Goal: Task Accomplishment & Management: Use online tool/utility

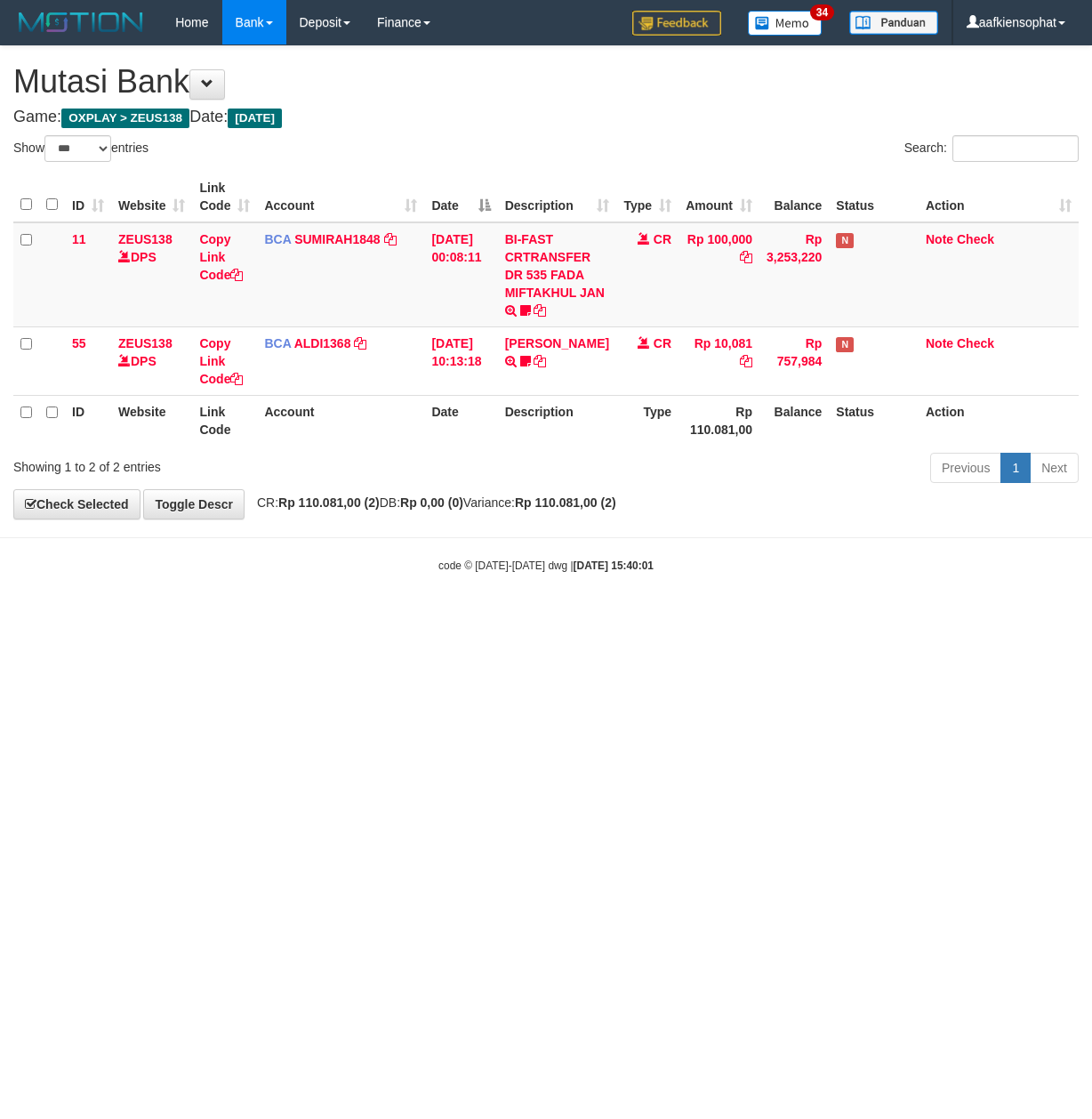
select select "***"
click at [389, 197] on th "Account" at bounding box center [341, 196] width 168 height 51
drag, startPoint x: 352, startPoint y: 367, endPoint x: 355, endPoint y: 402, distance: 35.1
click at [365, 392] on td "BCA ALDI1368 DPS ALDI mutasi_20250831_3354 | 55 mutasi_20250831_3354 | 55" at bounding box center [341, 361] width 168 height 68
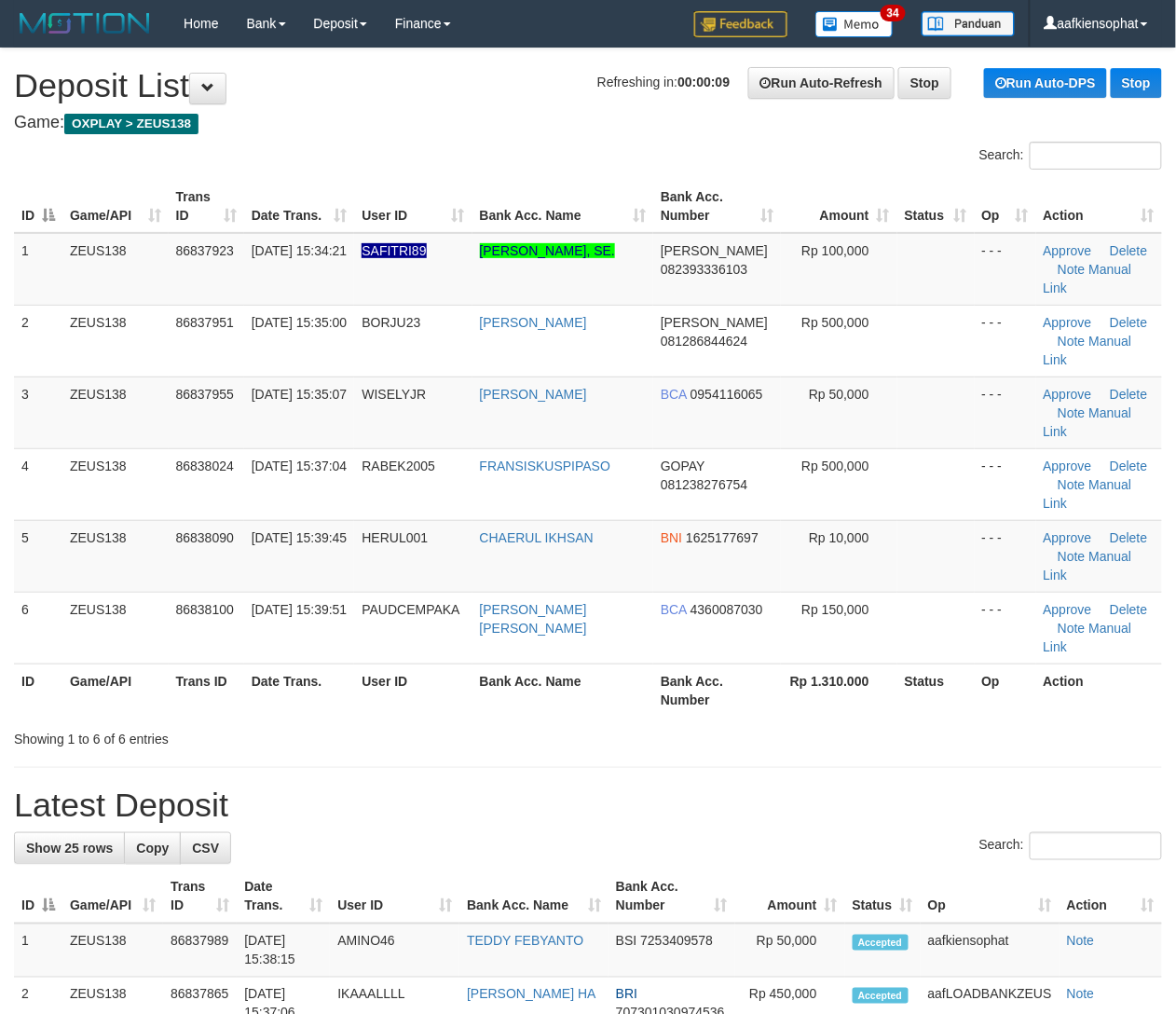
drag, startPoint x: 769, startPoint y: 696, endPoint x: 805, endPoint y: 690, distance: 36.5
click at [769, 787] on h1 "Latest Deposit" at bounding box center [588, 805] width 1149 height 37
drag, startPoint x: 447, startPoint y: 787, endPoint x: 1193, endPoint y: 751, distance: 746.9
click at [538, 870] on tr "ID Game/API Trans ID Date Trans. User ID Bank Acc. Name Bank Acc. Number Amount…" at bounding box center [588, 897] width 1149 height 53
click at [699, 870] on th "Bank Acc. Number" at bounding box center [671, 897] width 127 height 53
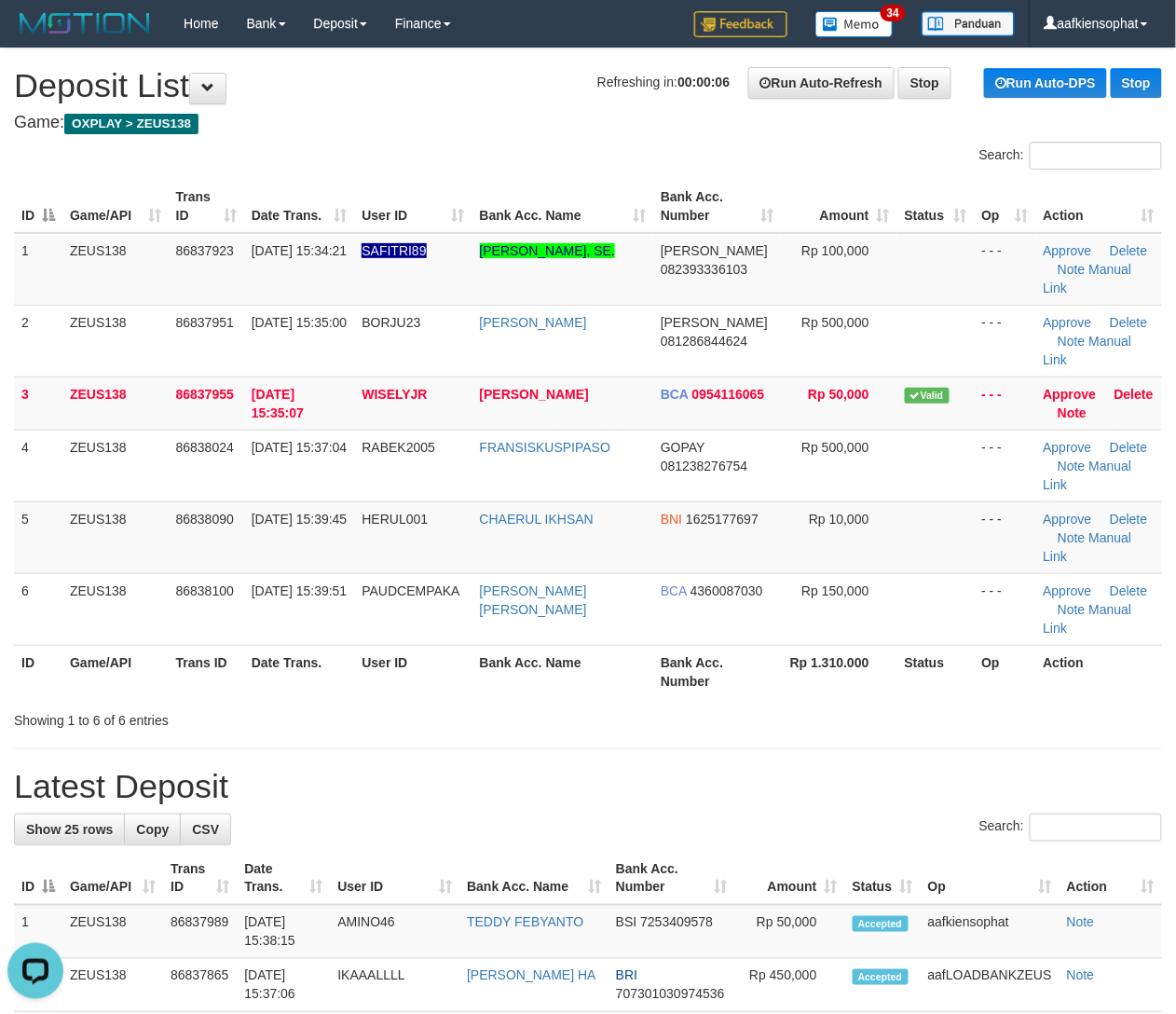
drag, startPoint x: 324, startPoint y: 595, endPoint x: 585, endPoint y: 571, distance: 262.1
click at [405, 645] on tr "ID Game/API Trans ID Date Trans. User ID Bank Acc. Name Bank Acc. Number Rp 1.3…" at bounding box center [588, 671] width 1149 height 53
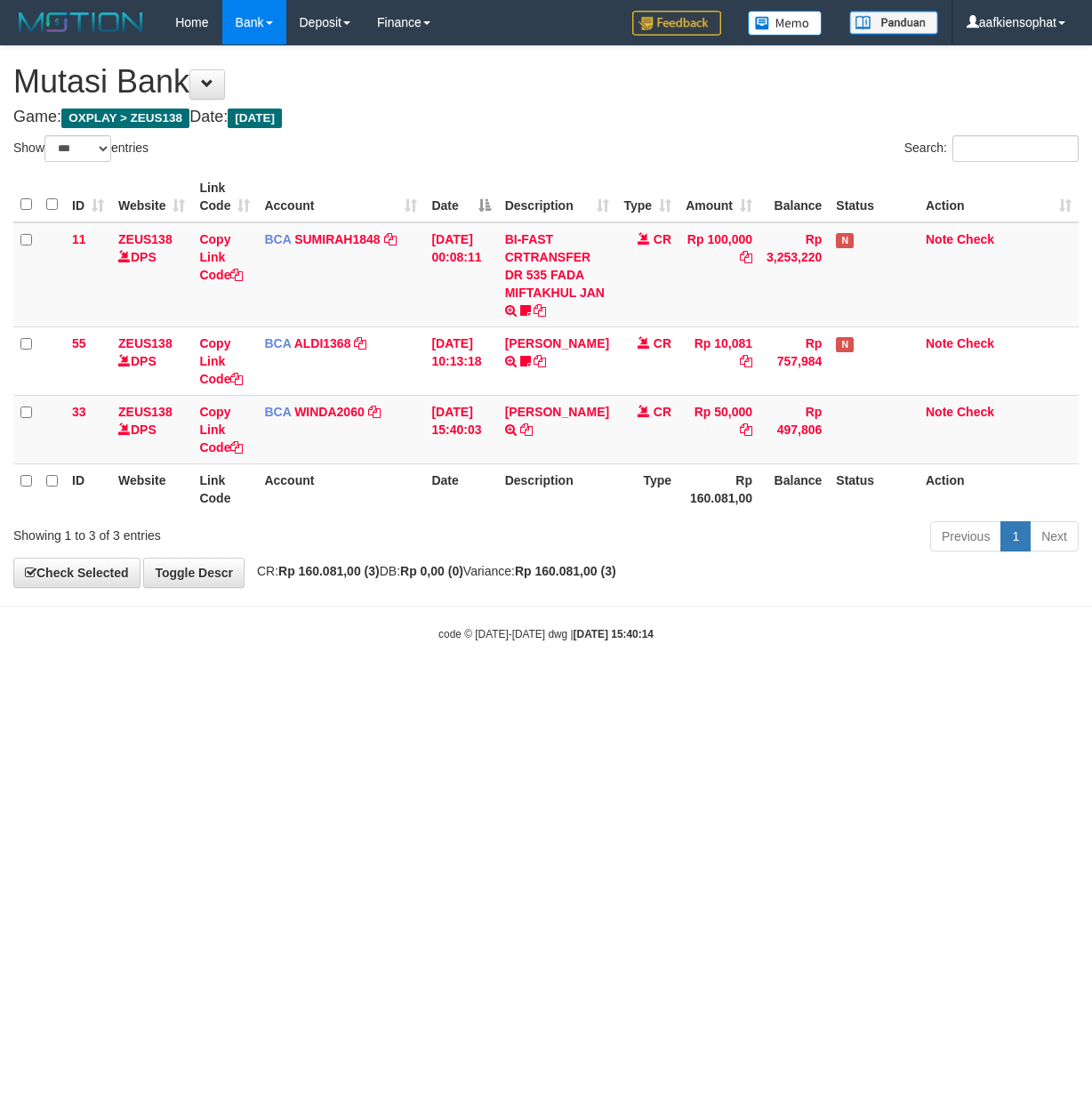
select select "***"
click at [470, 669] on html "Toggle navigation Home Bank Account List Load By Website Group [OXPLAY] ZEUS138…" at bounding box center [546, 343] width 1092 height 687
click at [470, 669] on body "Toggle navigation Home Bank Account List Load By Website Group [OXPLAY] ZEUS138…" at bounding box center [546, 343] width 1092 height 687
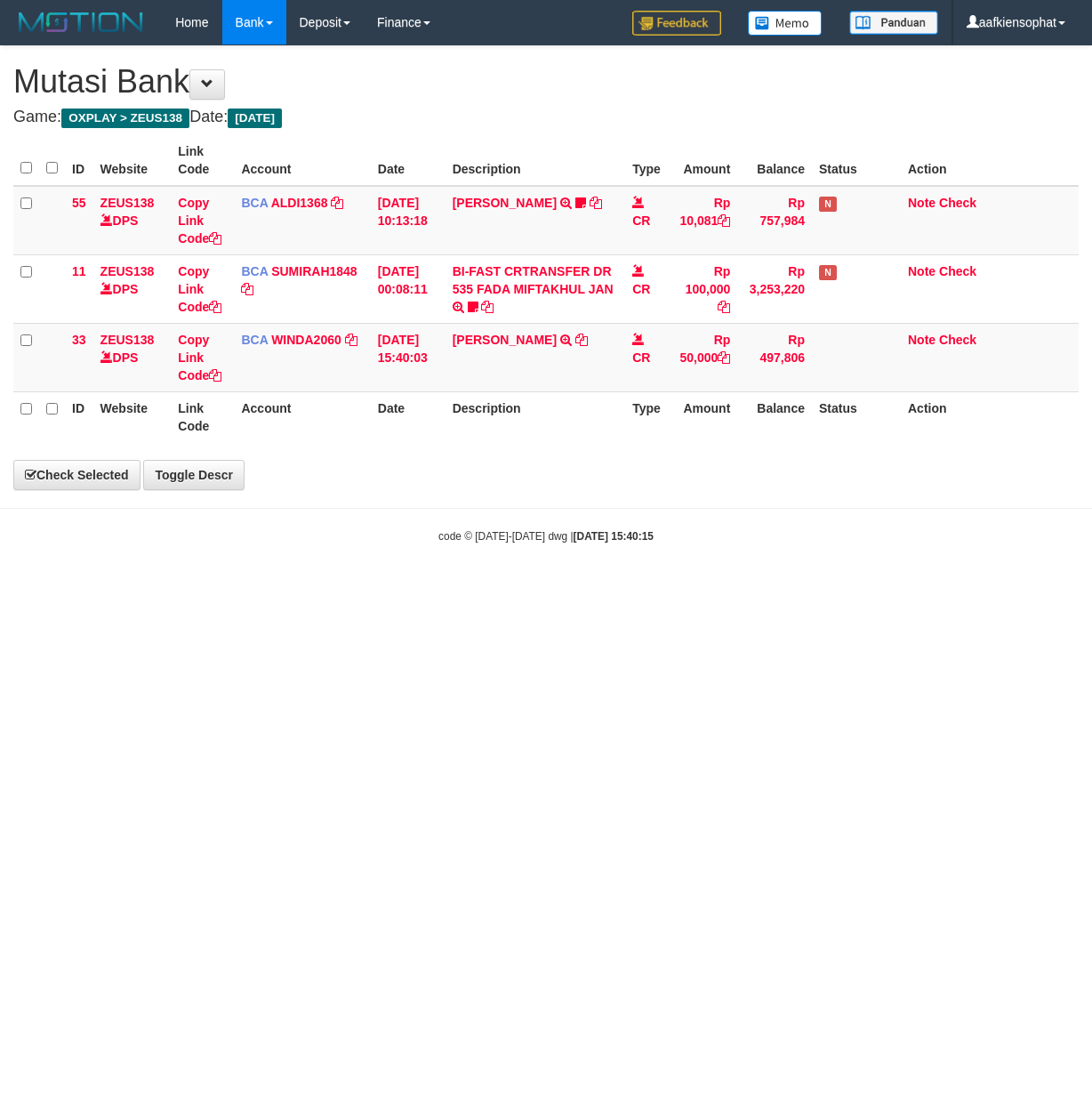
select select "***"
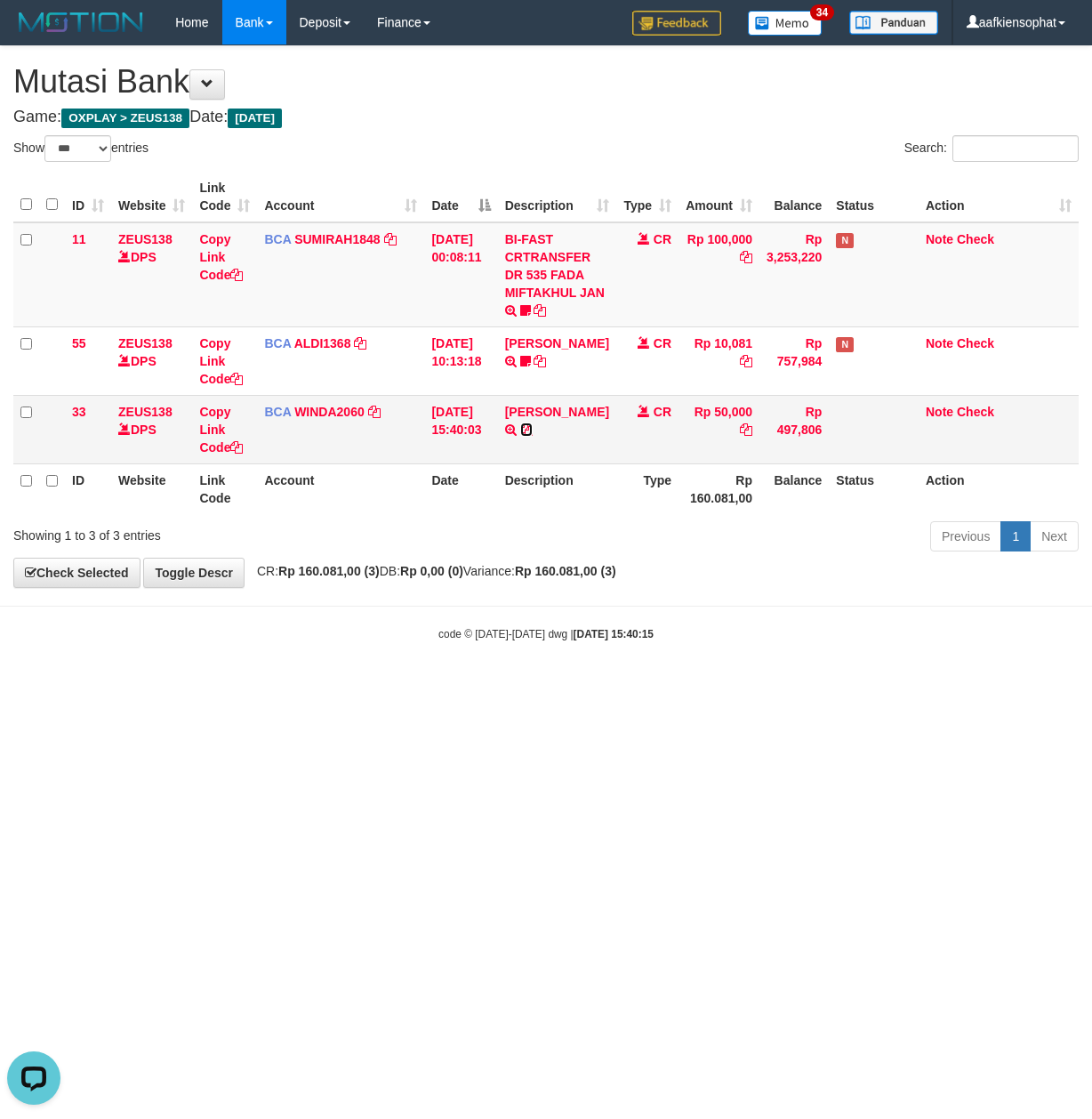
click at [530, 436] on icon at bounding box center [526, 429] width 12 height 12
click at [377, 666] on body "Toggle navigation Home Bank Account List Load By Website Group [OXPLAY] ZEUS138…" at bounding box center [546, 343] width 1092 height 687
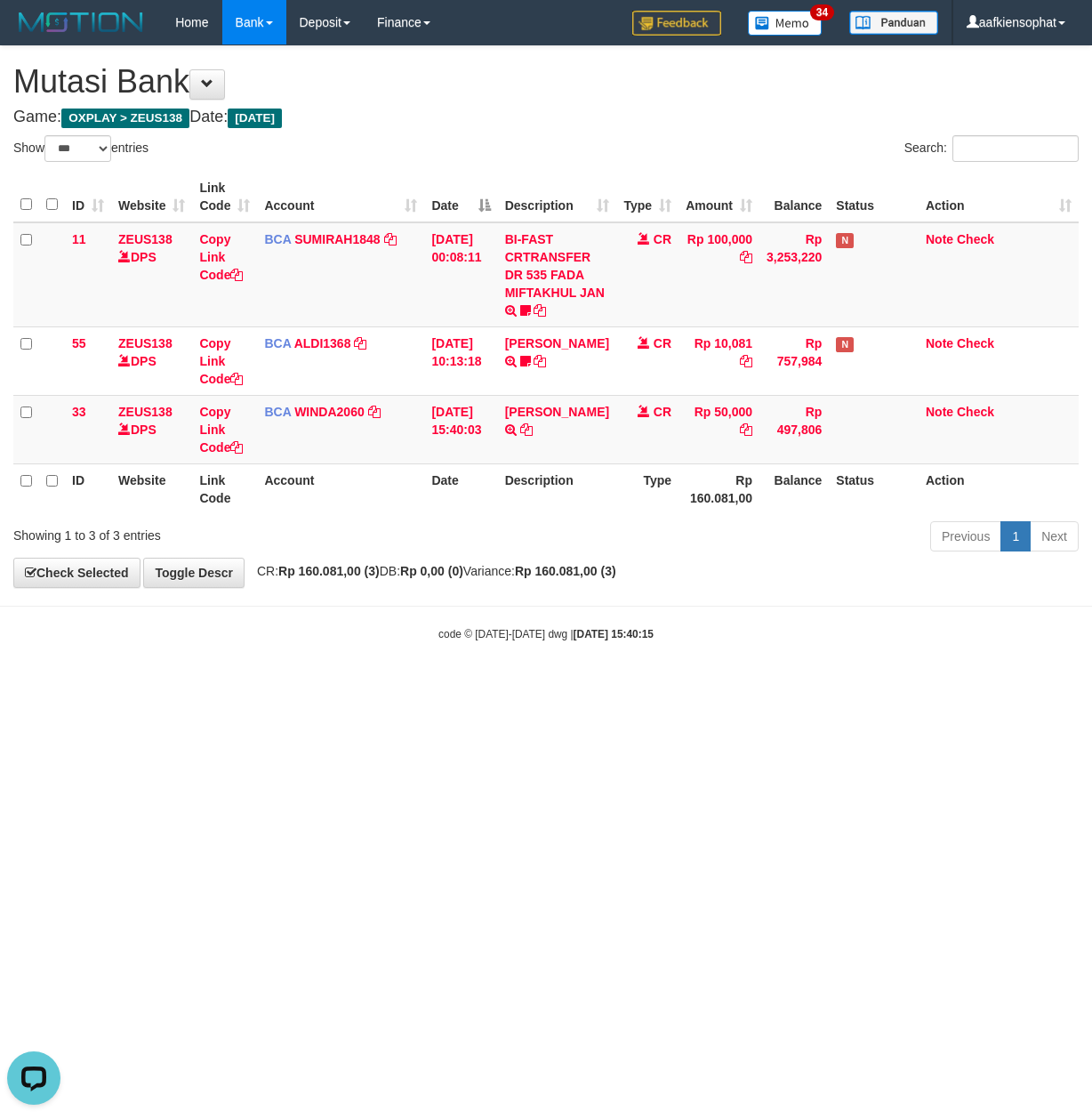
click at [375, 663] on body "Toggle navigation Home Bank Account List Load By Website Group [OXPLAY] ZEUS138…" at bounding box center [546, 343] width 1092 height 687
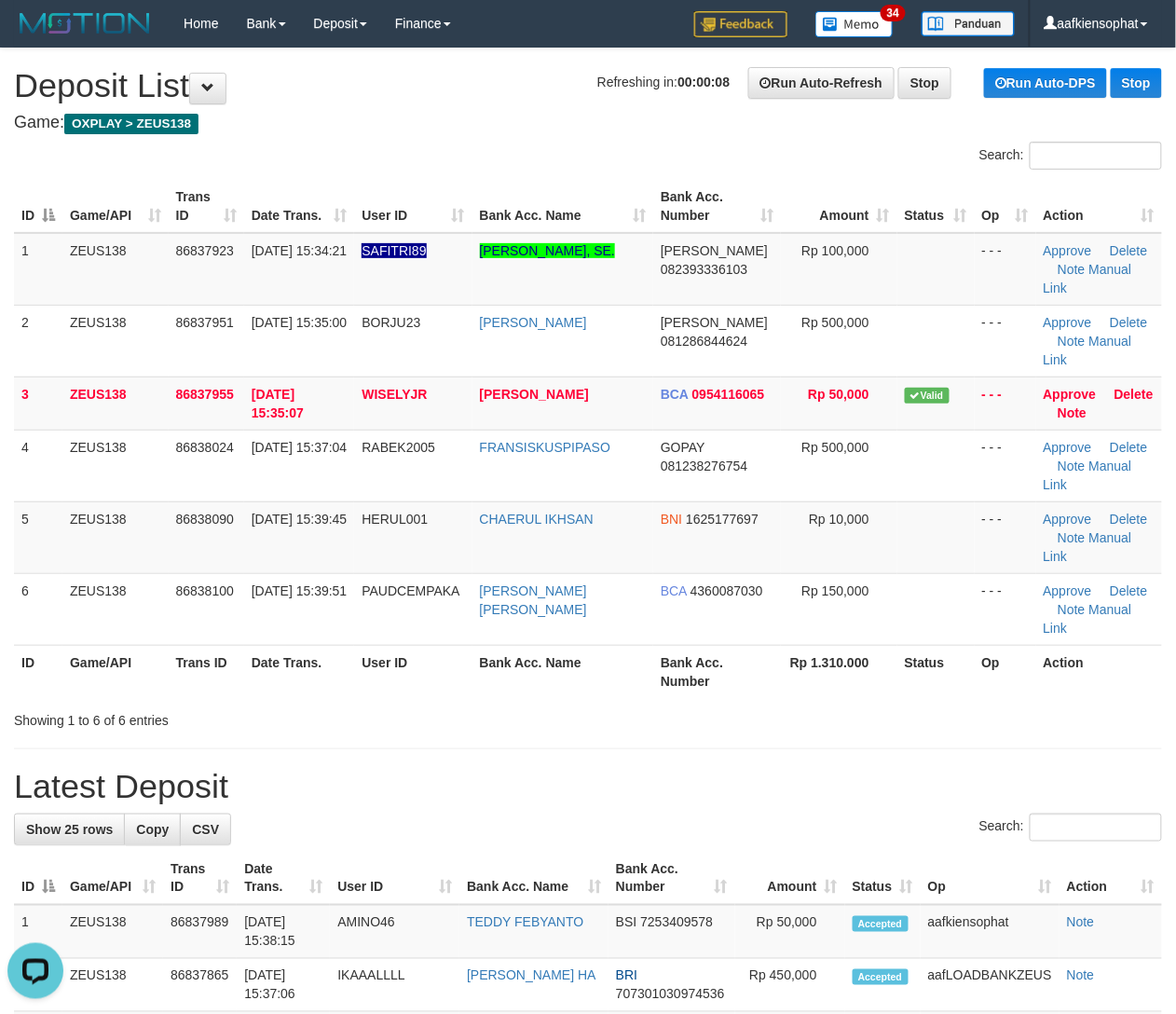
click at [885, 769] on h1 "Latest Deposit" at bounding box center [588, 787] width 1149 height 37
click at [800, 609] on div "ID Game/API Trans ID Date Trans. User ID Bank Acc. Name Bank Acc. Number Amount…" at bounding box center [588, 440] width 1176 height 530
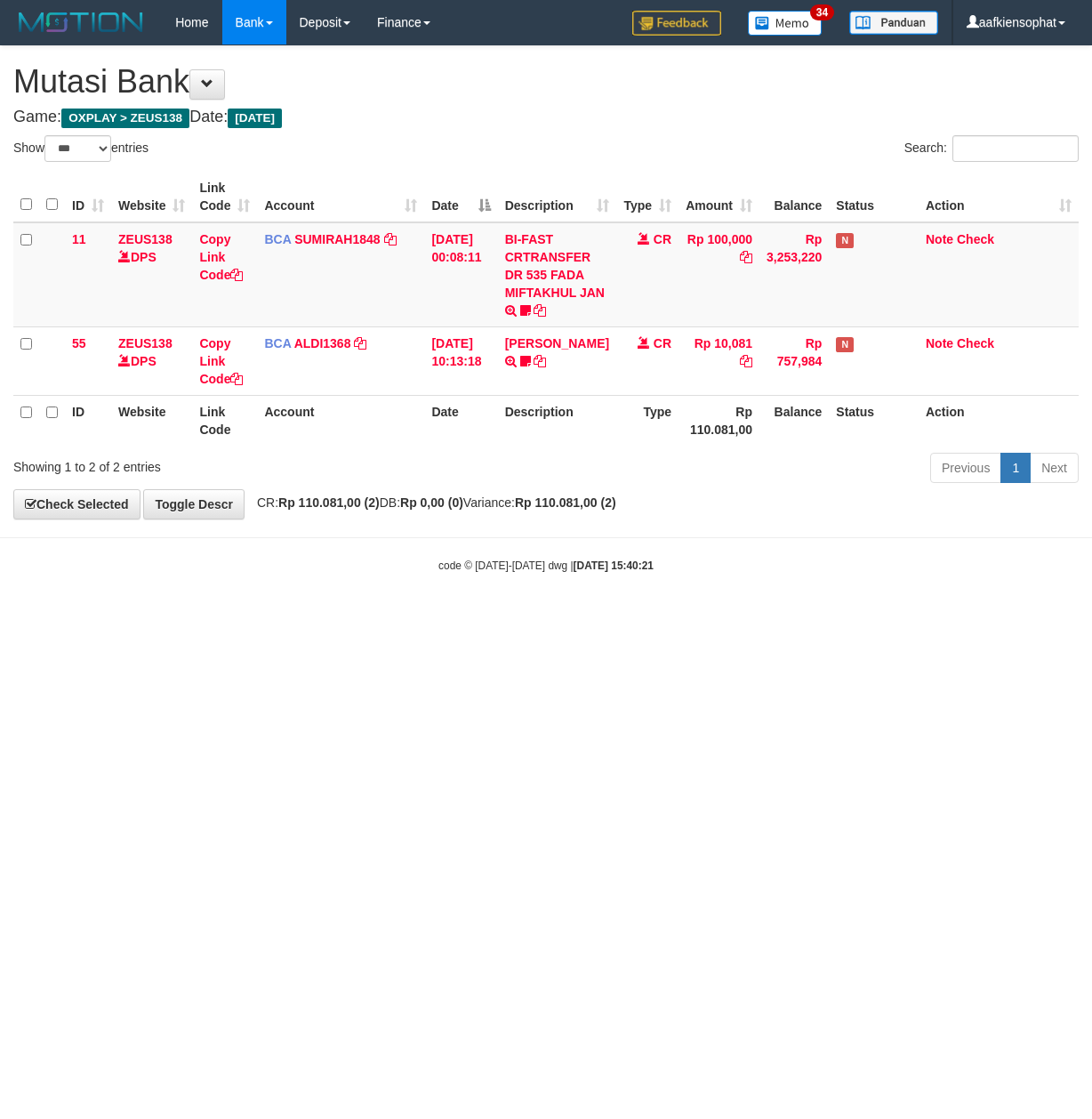
select select "***"
drag, startPoint x: 334, startPoint y: 761, endPoint x: 212, endPoint y: 752, distance: 122.3
click at [305, 618] on html "Toggle navigation Home Bank Account List Load By Website Group [OXPLAY] ZEUS138…" at bounding box center [546, 309] width 1092 height 618
click at [178, 618] on html "Toggle navigation Home Bank Account List Load By Website Group [OXPLAY] ZEUS138…" at bounding box center [546, 309] width 1092 height 618
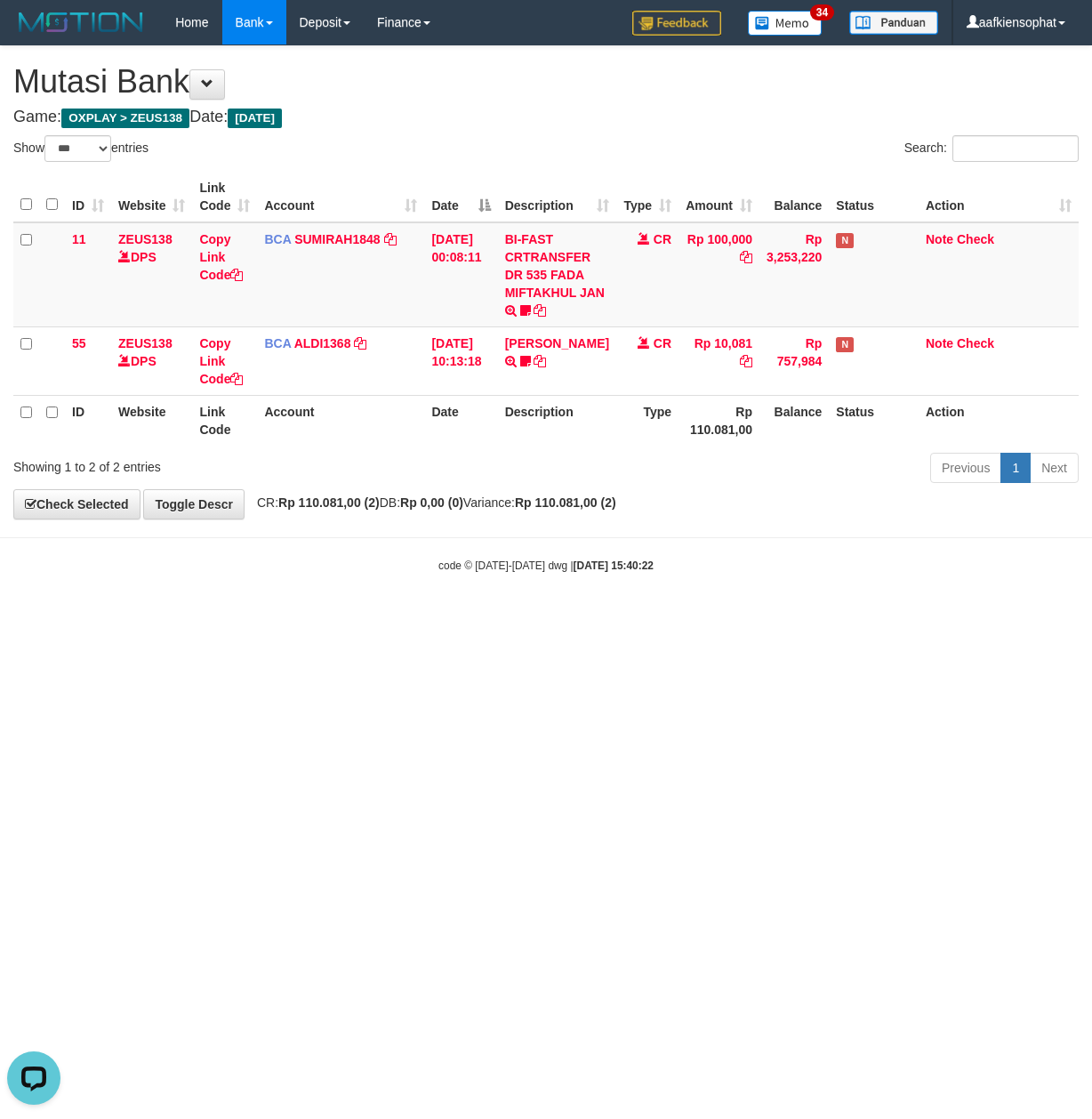
click at [147, 618] on html "Toggle navigation Home Bank Account List Load By Website Group [OXPLAY] ZEUS138…" at bounding box center [546, 309] width 1092 height 618
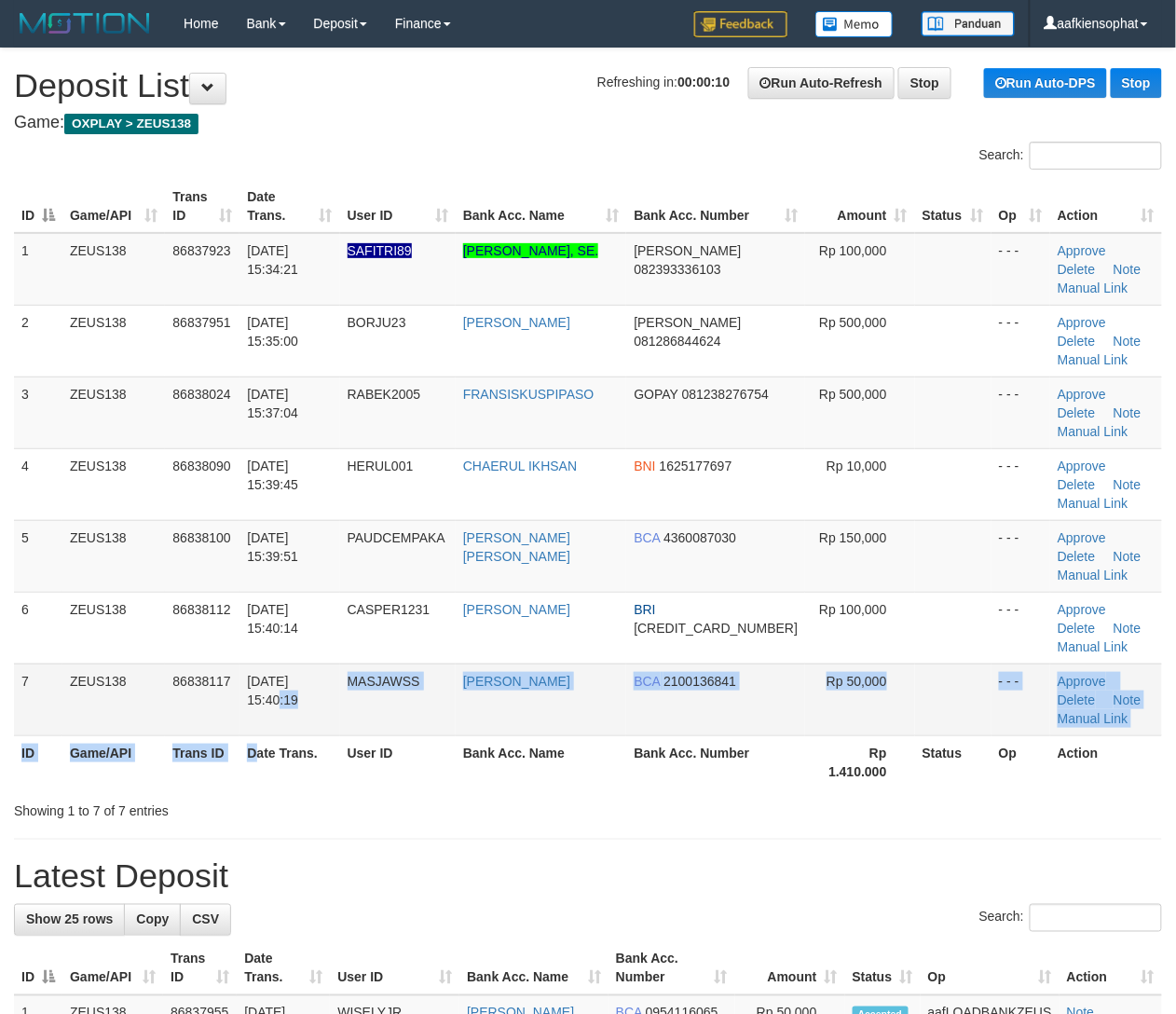
drag, startPoint x: 259, startPoint y: 746, endPoint x: 270, endPoint y: 705, distance: 42.4
click at [265, 708] on table "ID Game/API Trans ID Date Trans. User ID Bank Acc. Name Bank Acc. Number Amount…" at bounding box center [588, 483] width 1149 height 608
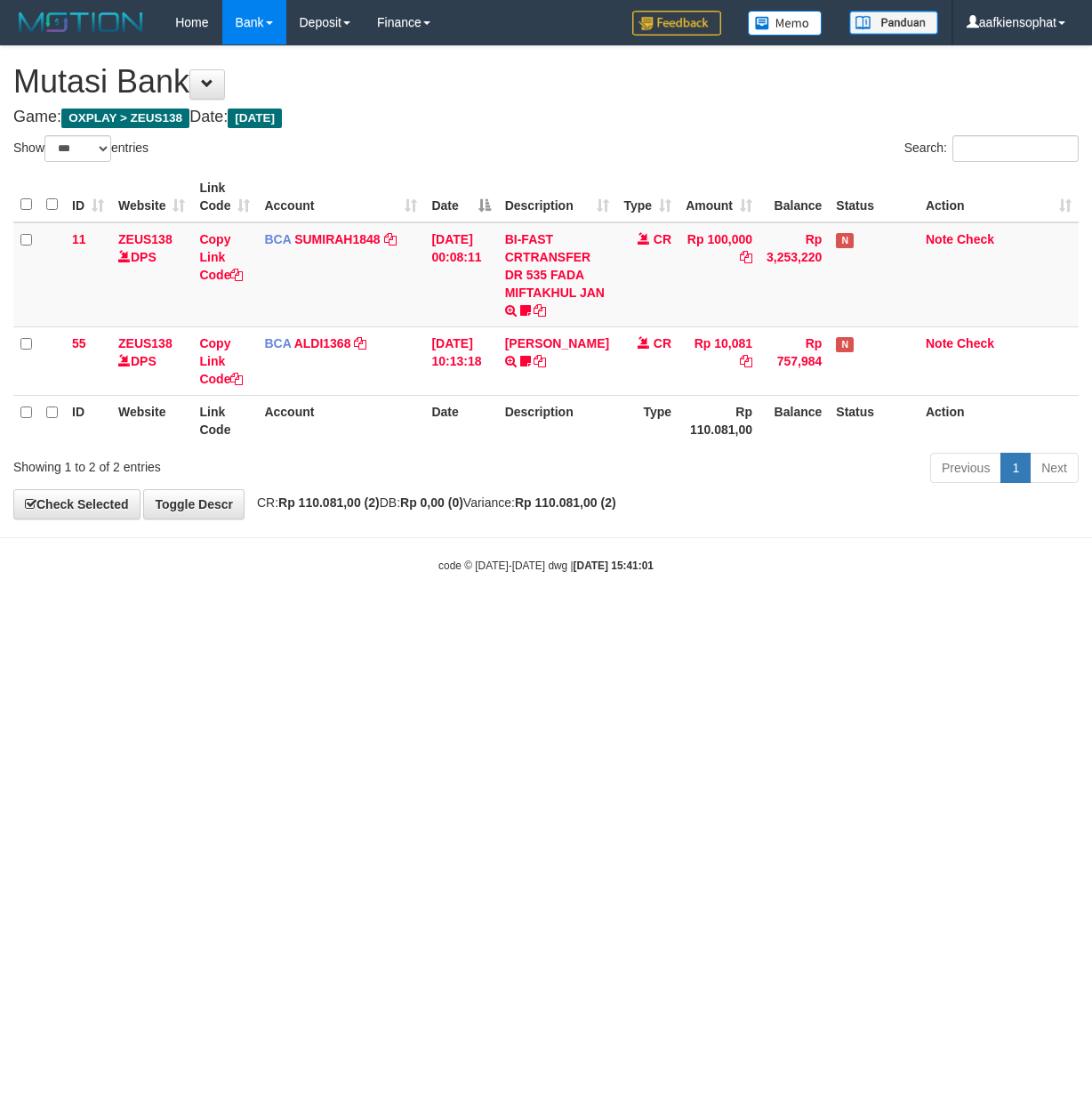
select select "***"
drag, startPoint x: 434, startPoint y: 724, endPoint x: 440, endPoint y: 733, distance: 10.8
click at [440, 618] on html "Toggle navigation Home Bank Account List Load By Website Group [OXPLAY] ZEUS138…" at bounding box center [546, 309] width 1092 height 618
select select "***"
drag, startPoint x: 289, startPoint y: 706, endPoint x: 303, endPoint y: 722, distance: 21.3
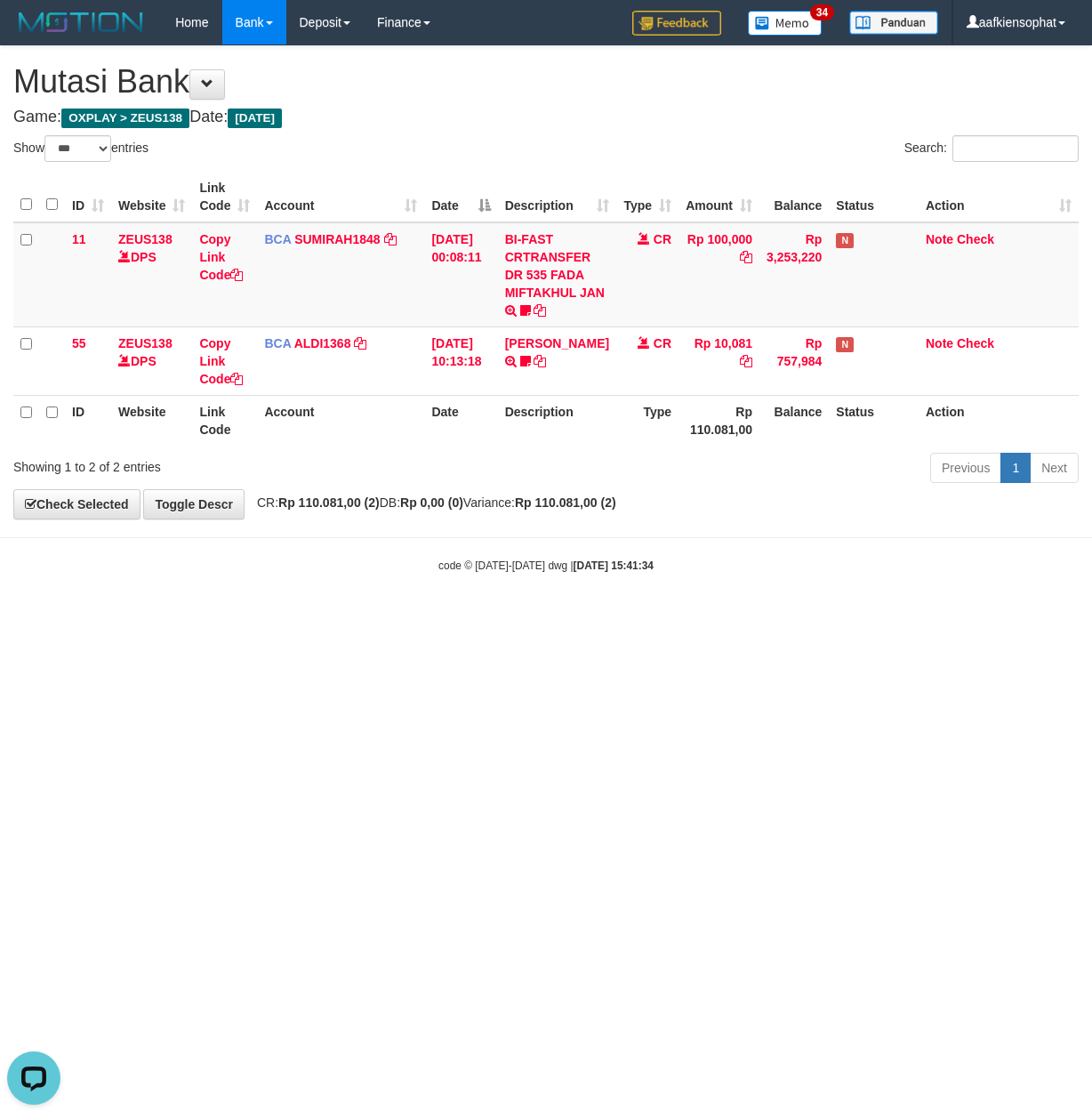
click at [303, 618] on html "Toggle navigation Home Bank Account List Load By Website Group [OXPLAY] ZEUS138…" at bounding box center [546, 309] width 1092 height 618
click at [415, 618] on html "Toggle navigation Home Bank Account List Load By Website Group [OXPLAY] ZEUS138…" at bounding box center [546, 309] width 1092 height 618
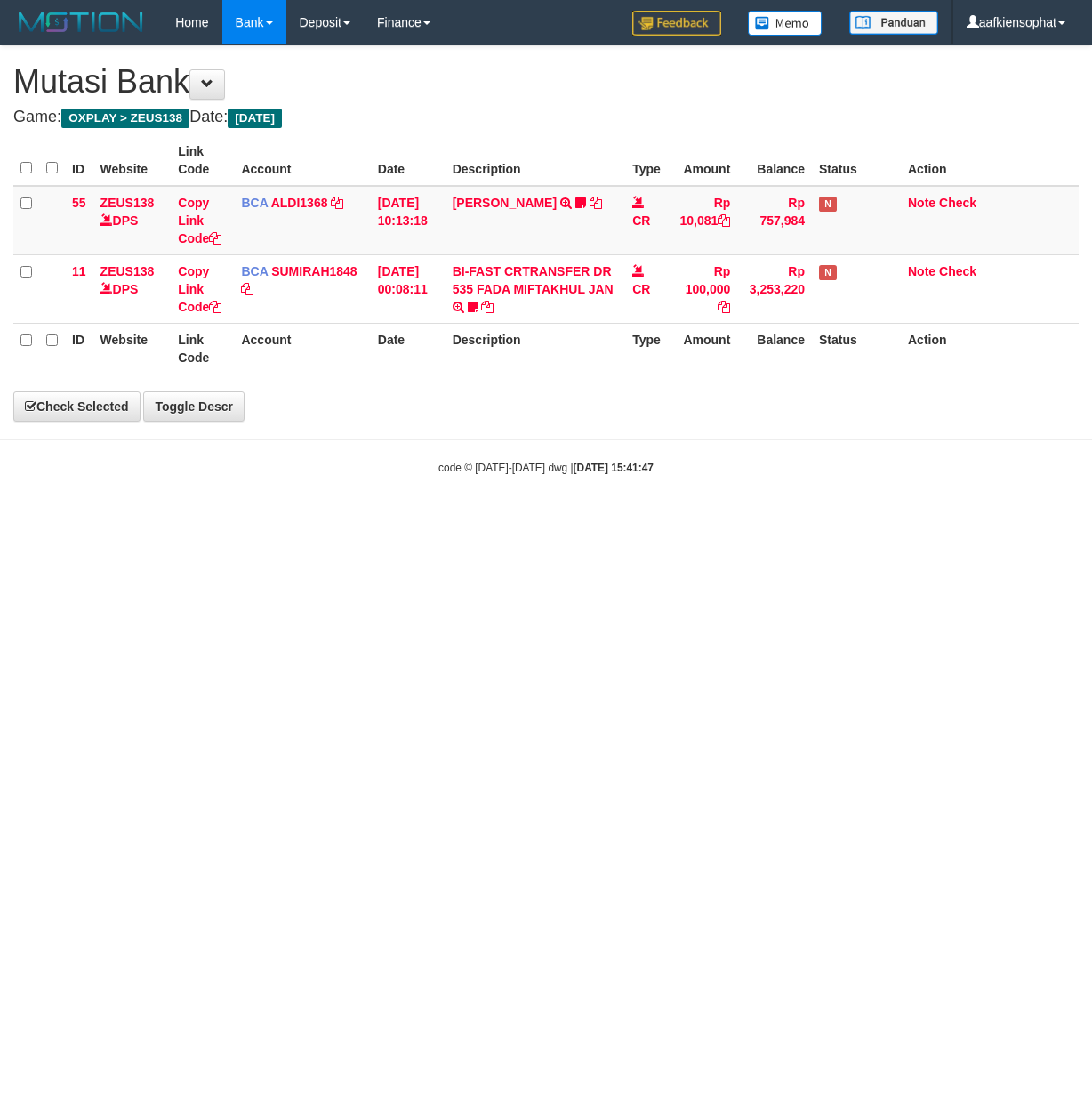
select select "***"
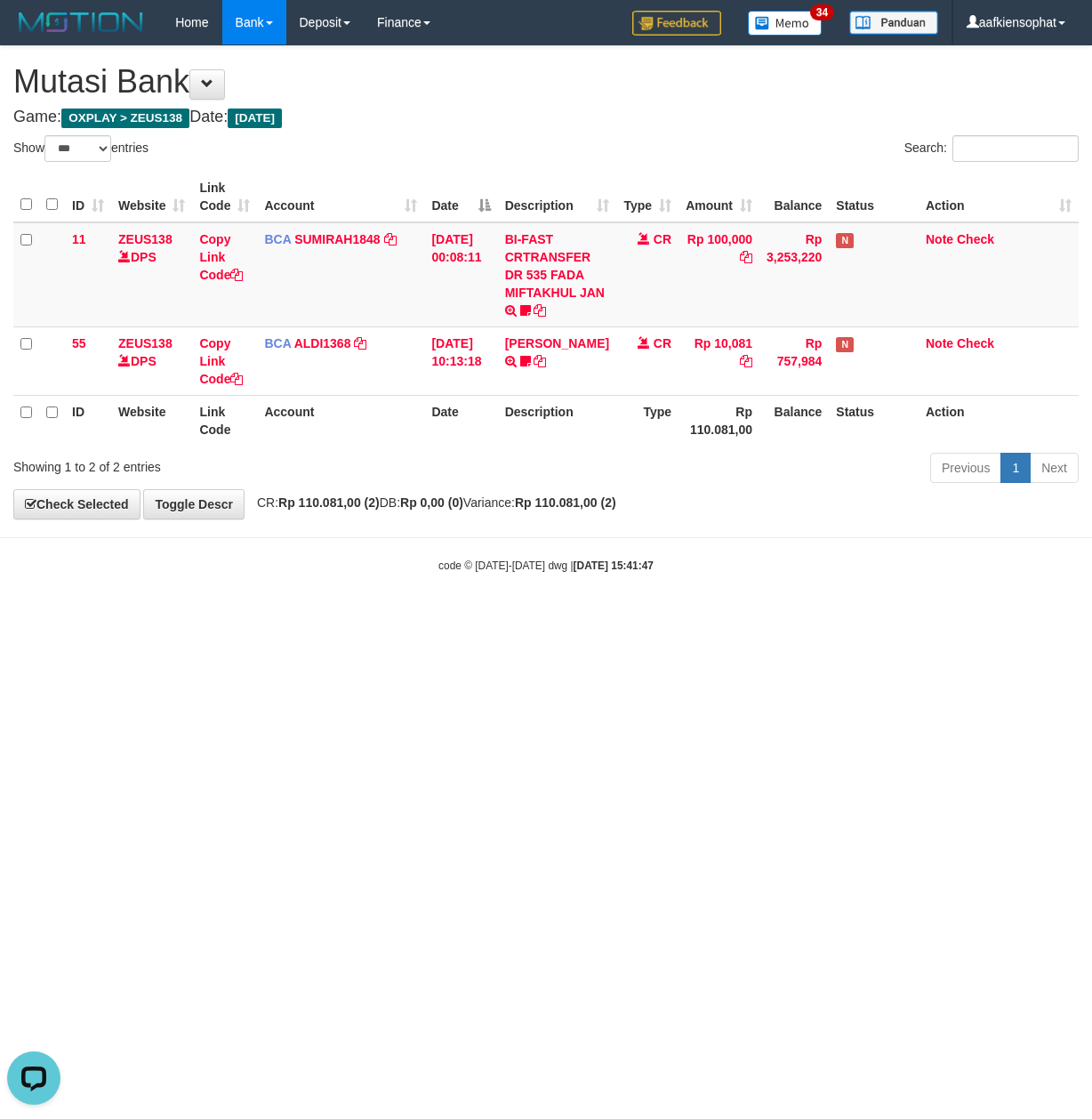
click at [513, 618] on html "Toggle navigation Home Bank Account List Load By Website Group [OXPLAY] ZEUS138…" at bounding box center [546, 309] width 1092 height 618
select select "***"
click at [463, 618] on html "Toggle navigation Home Bank Account List Load By Website Group [OXPLAY] ZEUS138…" at bounding box center [546, 309] width 1092 height 618
click at [456, 618] on html "Toggle navigation Home Bank Account List Load By Website Group [OXPLAY] ZEUS138…" at bounding box center [546, 309] width 1092 height 618
click at [415, 618] on html "Toggle navigation Home Bank Account List Load By Website Group [OXPLAY] ZEUS138…" at bounding box center [546, 309] width 1092 height 618
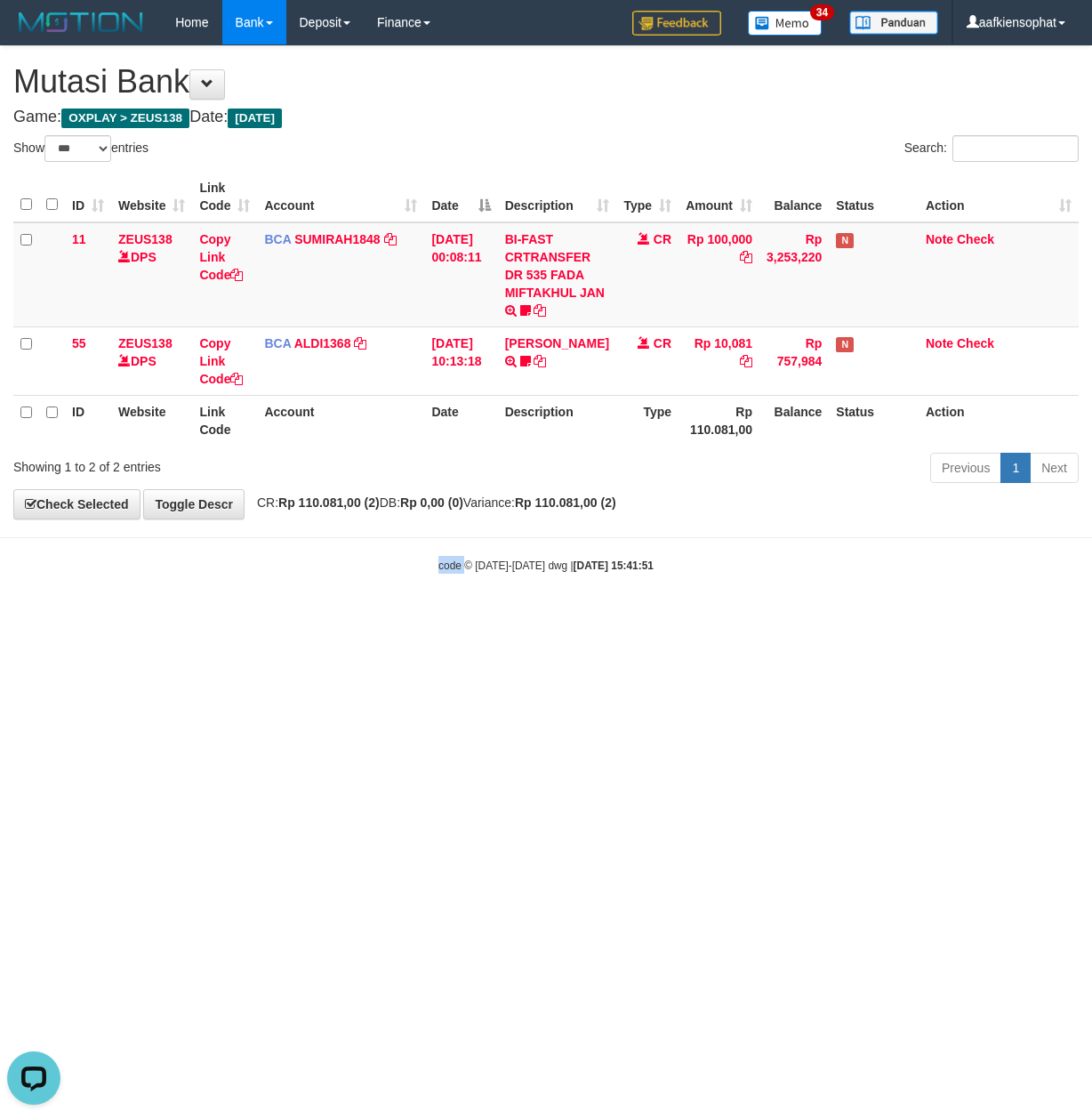
click at [415, 618] on html "Toggle navigation Home Bank Account List Load By Website Group [OXPLAY] ZEUS138…" at bounding box center [546, 309] width 1092 height 618
select select "***"
click at [305, 618] on html "Toggle navigation Home Bank Account List Load By Website Group [OXPLAY] ZEUS138…" at bounding box center [546, 309] width 1092 height 618
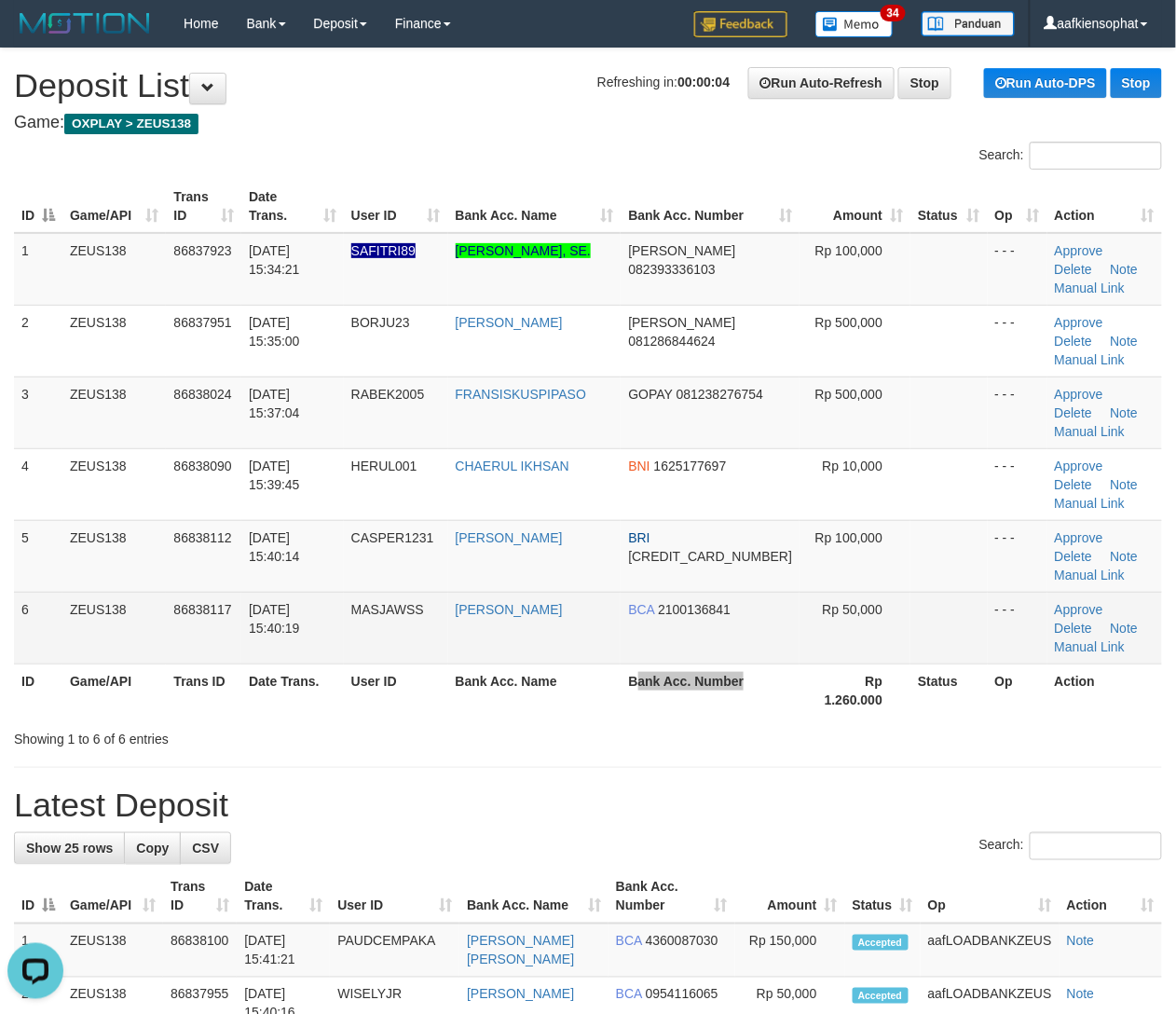
drag, startPoint x: 661, startPoint y: 569, endPoint x: 675, endPoint y: 549, distance: 24.4
click at [662, 664] on th "Bank Acc. Number" at bounding box center [710, 690] width 179 height 53
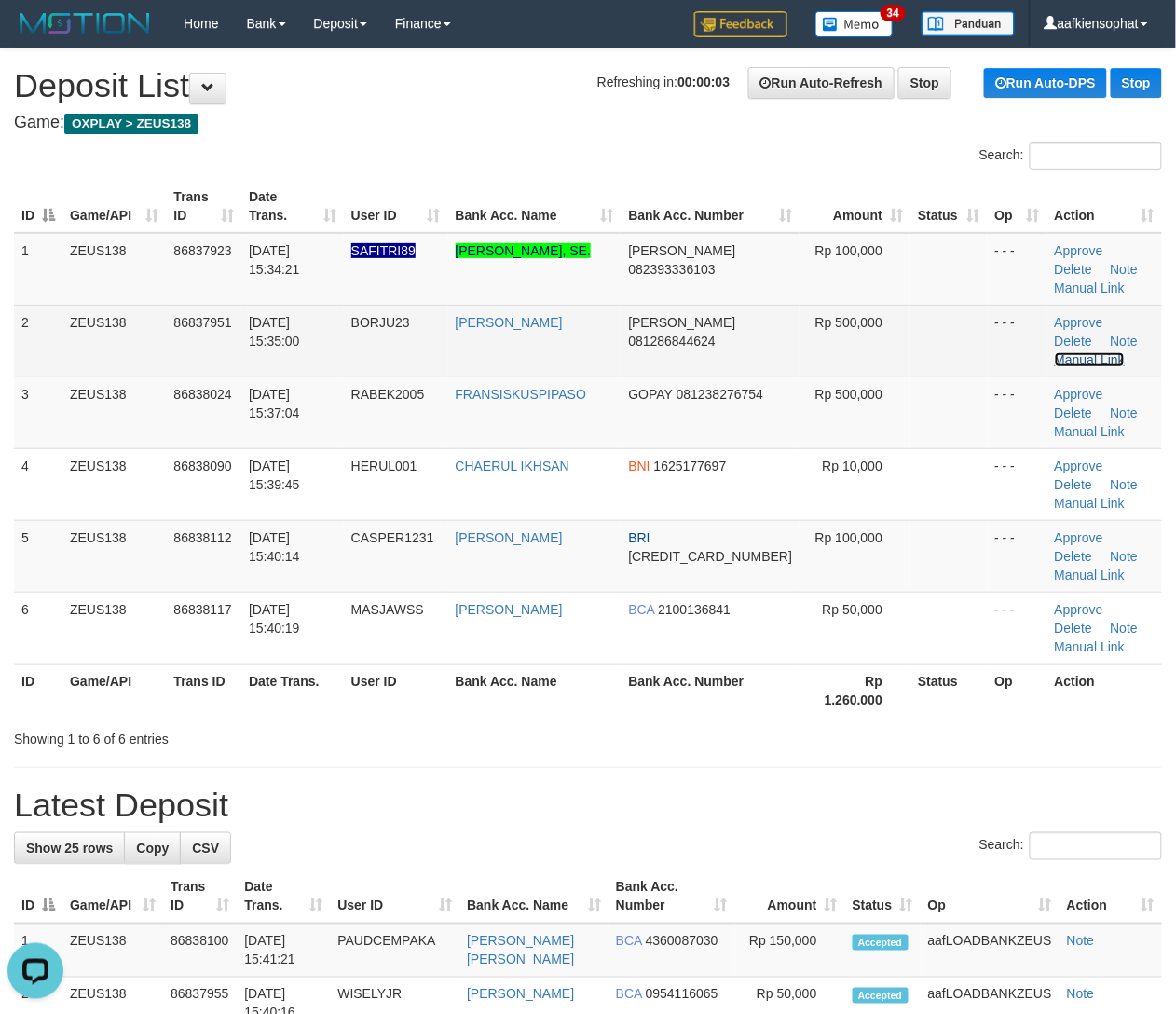
click at [1089, 352] on link "Manual Link" at bounding box center [1090, 359] width 71 height 15
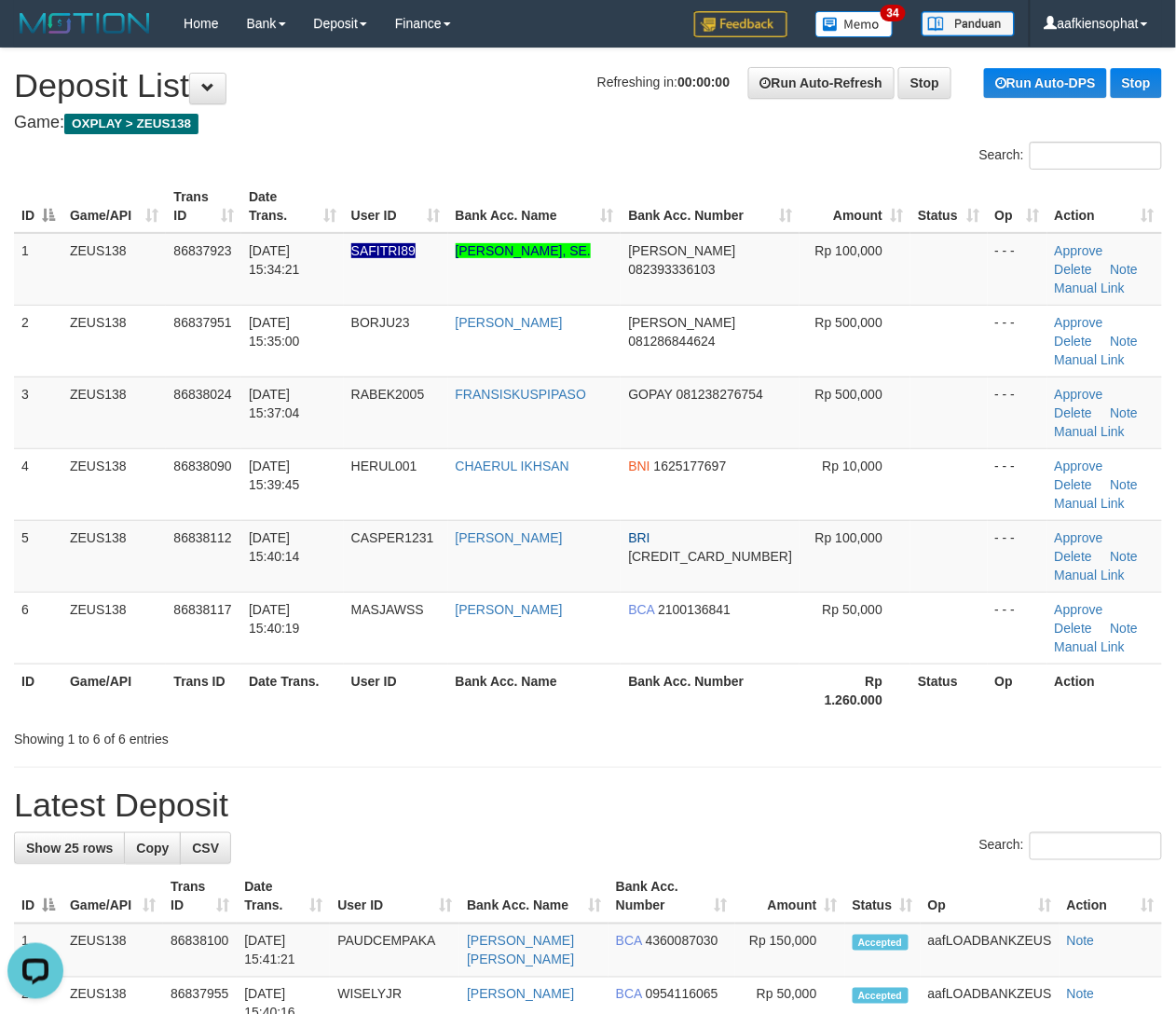
drag, startPoint x: 642, startPoint y: 620, endPoint x: 636, endPoint y: 571, distance: 49.4
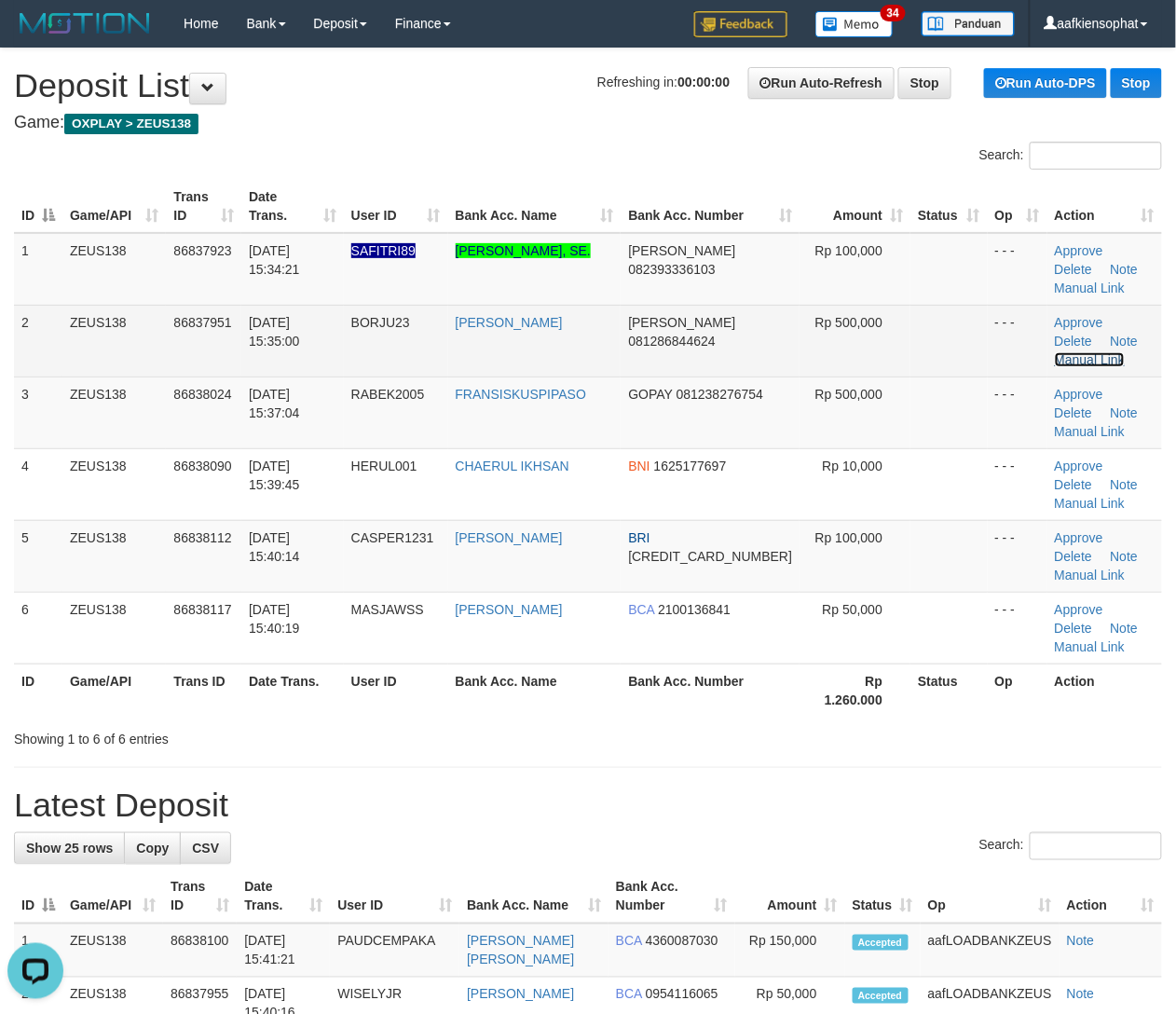
click at [1112, 352] on link "Manual Link" at bounding box center [1090, 359] width 71 height 15
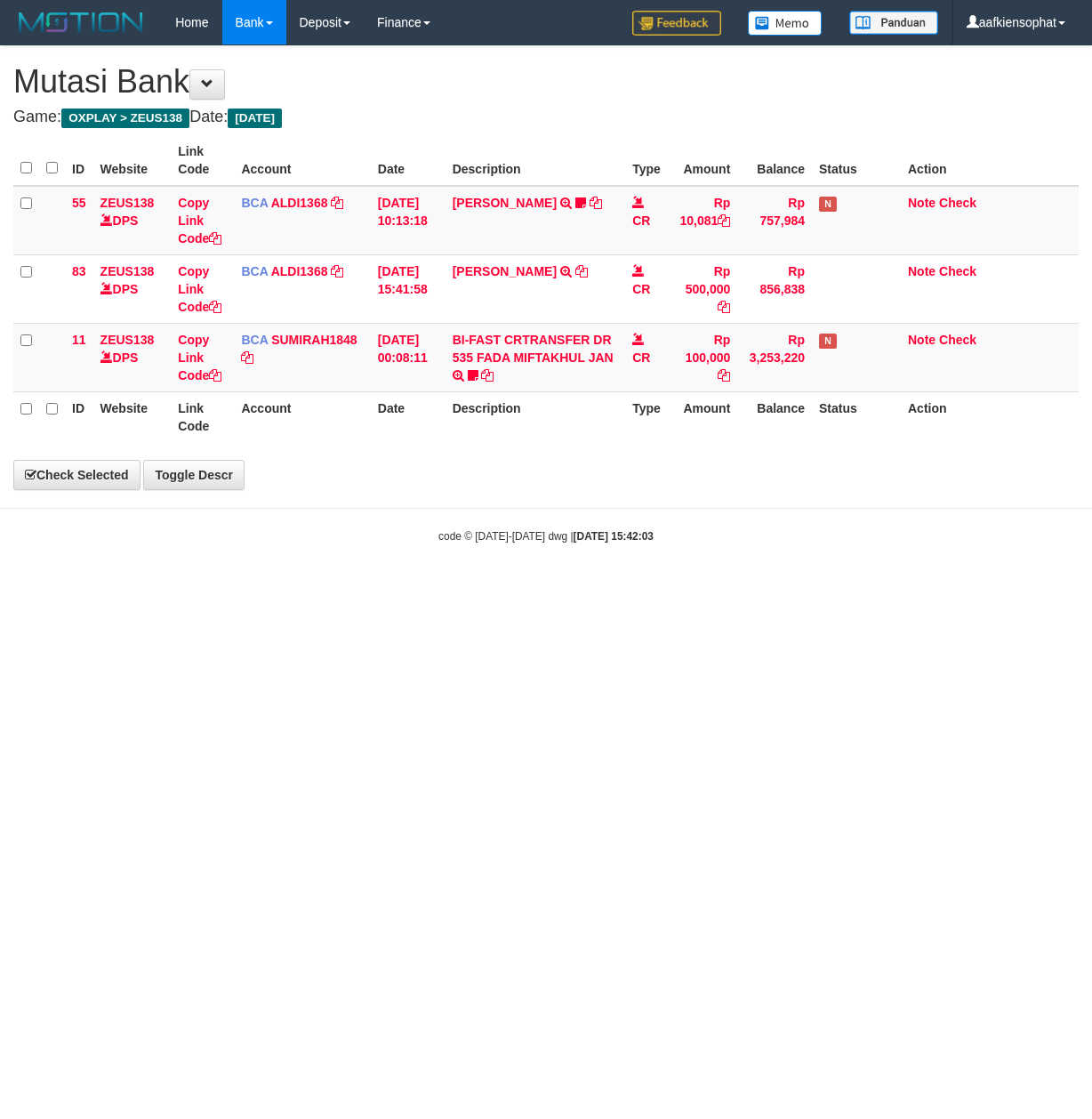
select select "***"
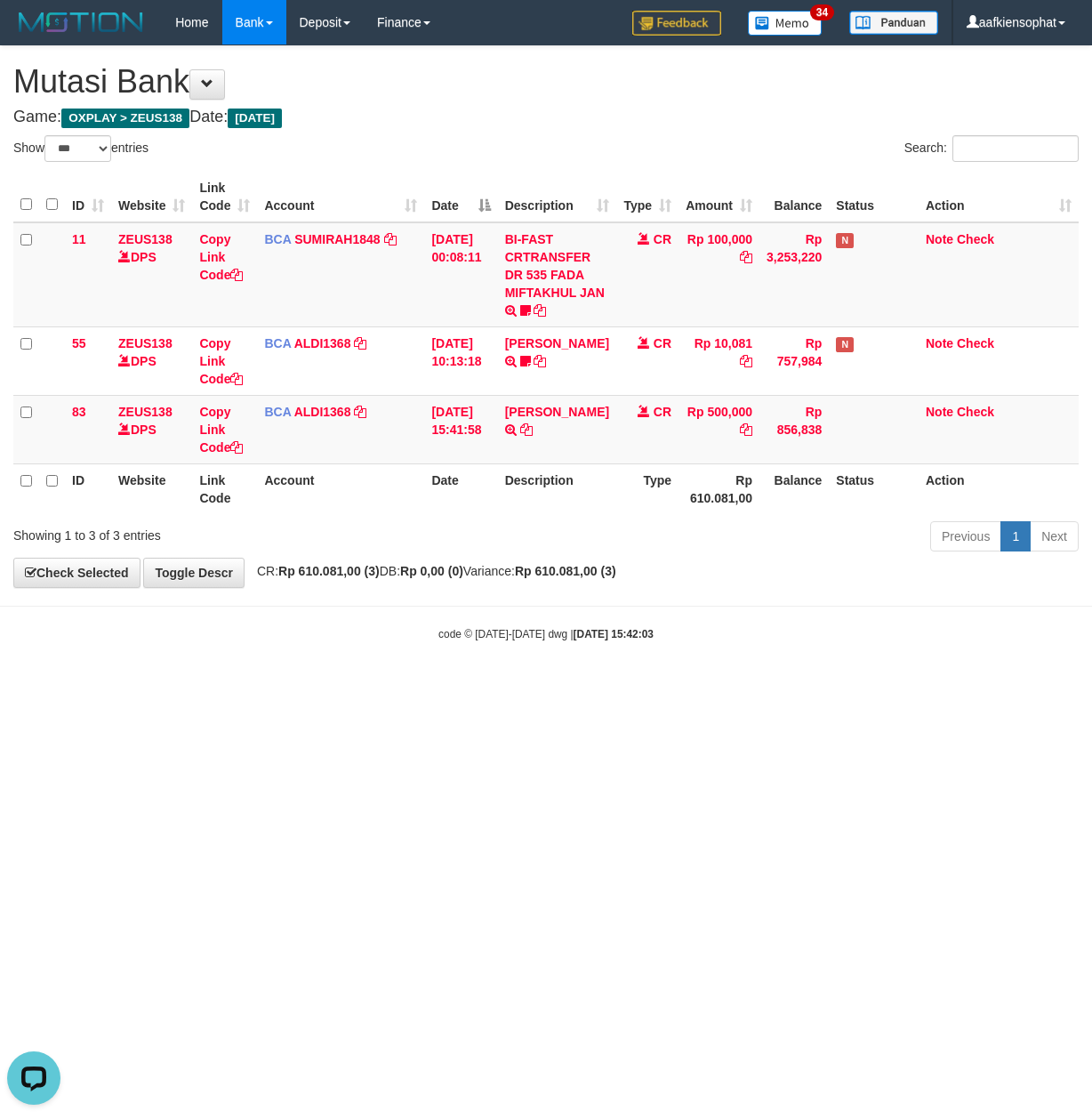
drag, startPoint x: 292, startPoint y: 791, endPoint x: 328, endPoint y: 780, distance: 37.6
click at [297, 687] on html "Toggle navigation Home Bank Account List Load By Website Group [OXPLAY] ZEUS138…" at bounding box center [546, 343] width 1092 height 687
drag, startPoint x: 403, startPoint y: 758, endPoint x: 384, endPoint y: 766, distance: 20.6
click at [392, 687] on html "Toggle navigation Home Bank Account List Load By Website Group [OXPLAY] ZEUS138…" at bounding box center [546, 343] width 1092 height 687
select select "***"
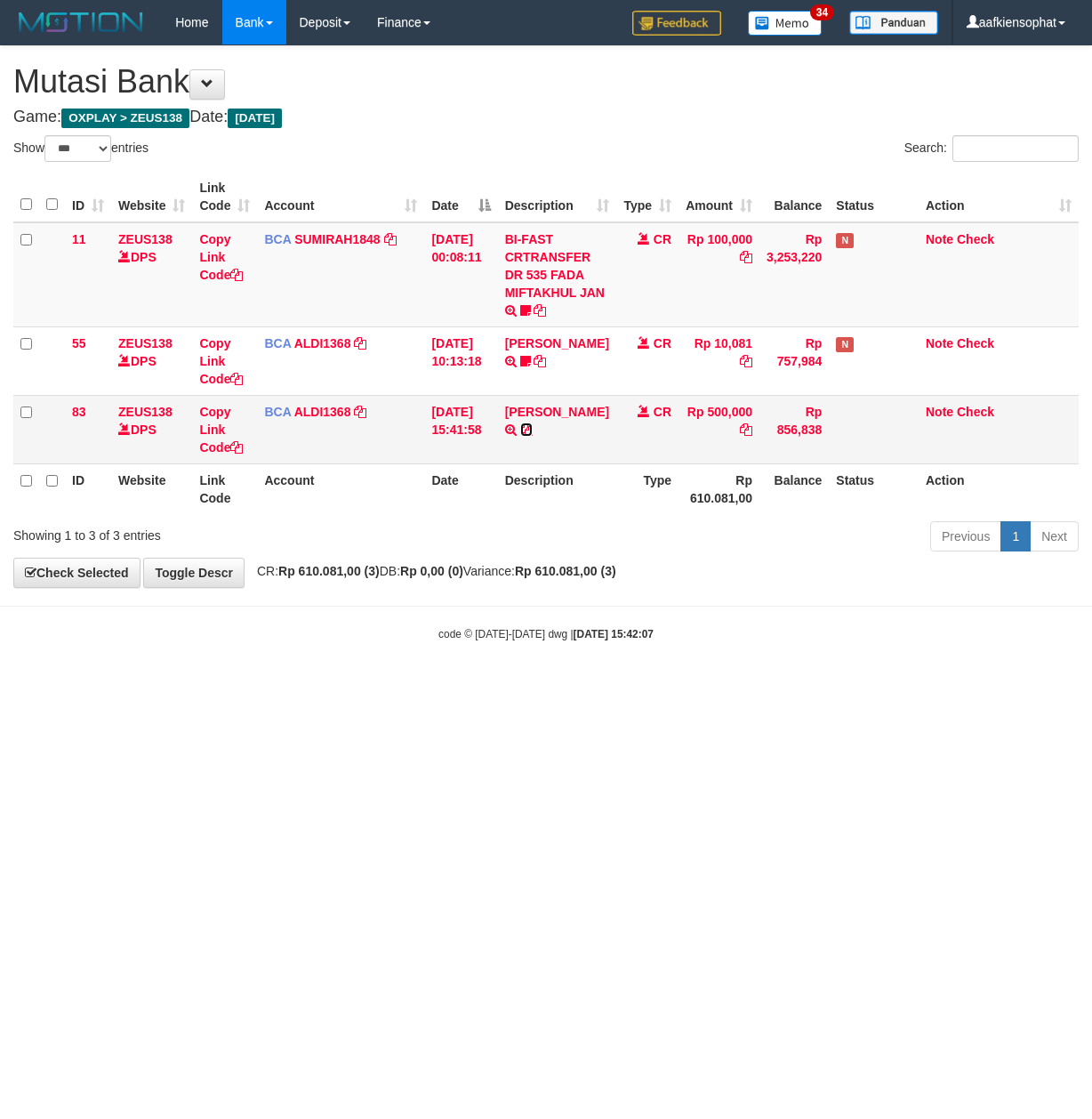
drag, startPoint x: 566, startPoint y: 428, endPoint x: 505, endPoint y: 438, distance: 61.8
click at [532, 430] on icon at bounding box center [526, 429] width 12 height 12
click at [441, 523] on div "Showing 1 to 3 of 3 entries" at bounding box center [228, 531] width 455 height 25
drag, startPoint x: 224, startPoint y: 444, endPoint x: 179, endPoint y: 449, distance: 45.3
click at [222, 446] on link "Copy Link Code" at bounding box center [220, 429] width 43 height 50
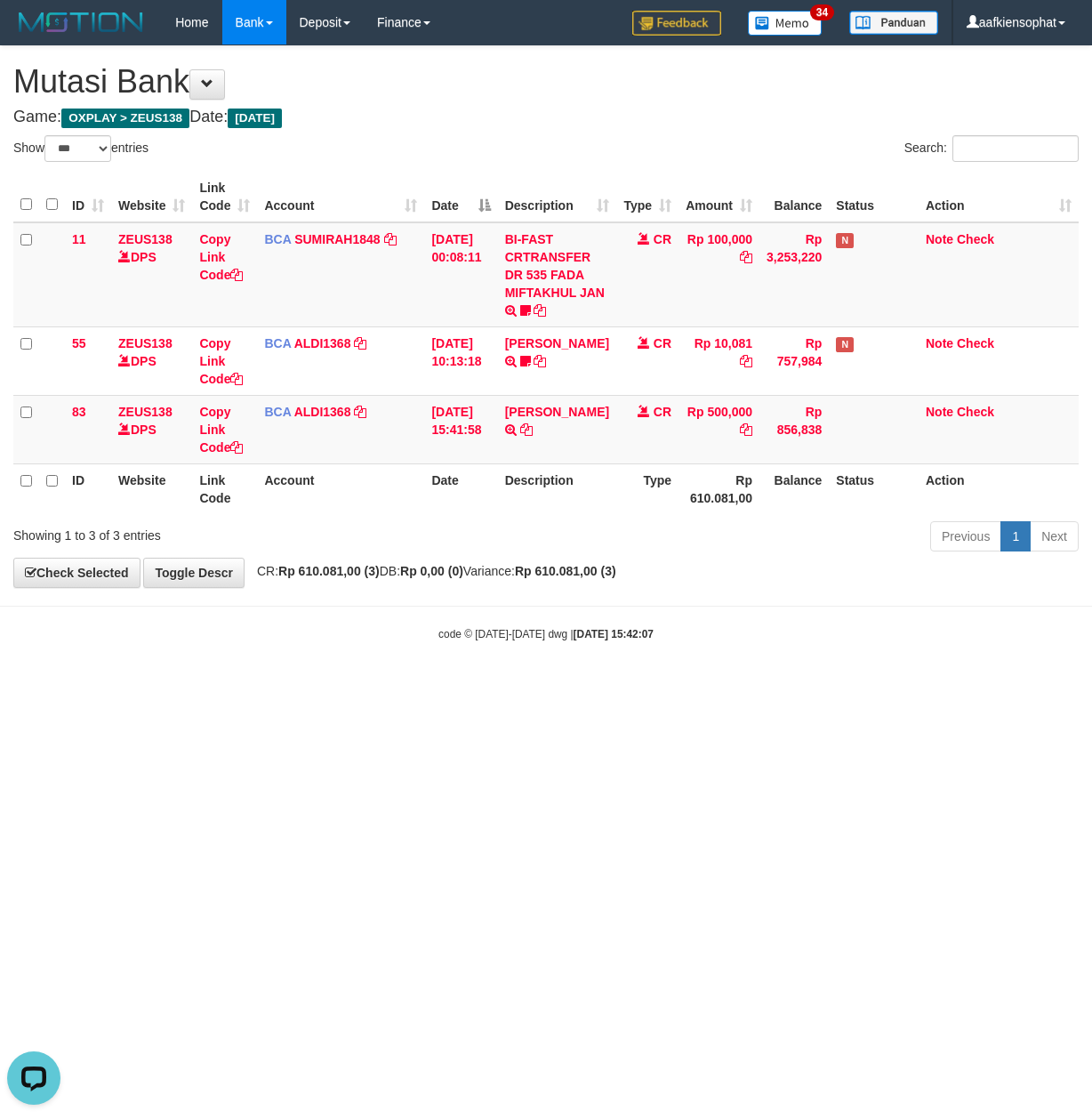
scroll to position [224, 0]
drag, startPoint x: 455, startPoint y: 555, endPoint x: 465, endPoint y: 560, distance: 11.2
click at [465, 560] on div "**********" at bounding box center [546, 317] width 1092 height 541
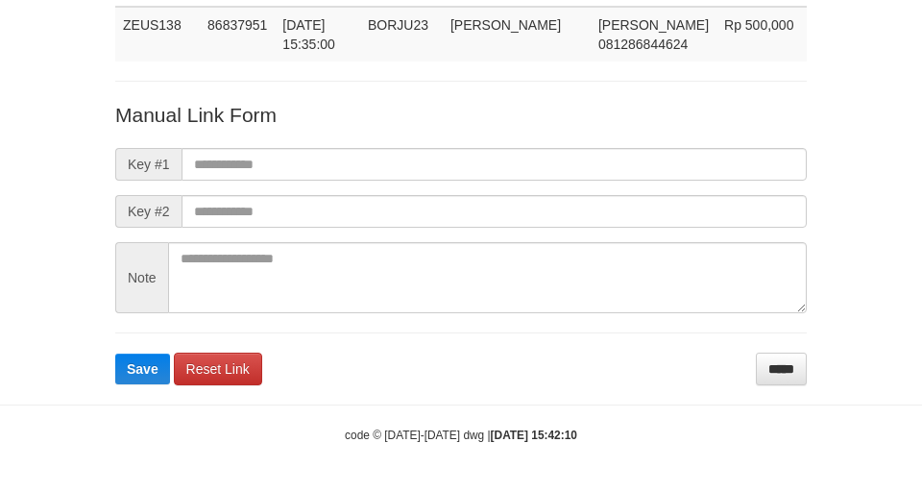
scroll to position [140, 0]
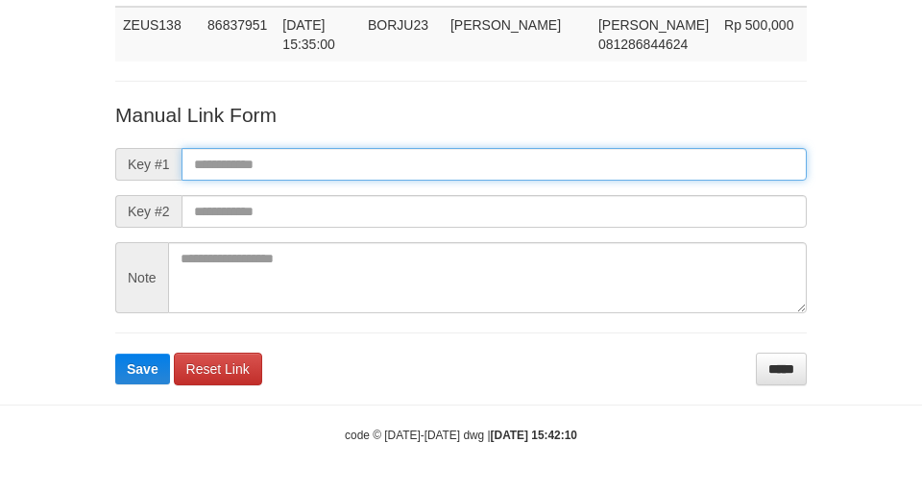
paste input "**********"
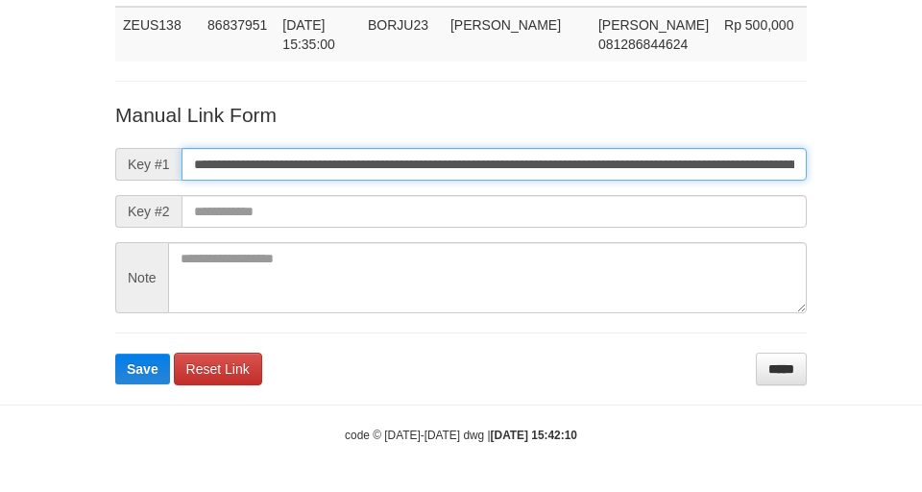
drag, startPoint x: 255, startPoint y: 151, endPoint x: 0, endPoint y: 169, distance: 255.2
click at [232, 162] on input "**********" at bounding box center [494, 164] width 625 height 33
type input "**********"
click at [115, 354] on button "Save" at bounding box center [142, 369] width 55 height 31
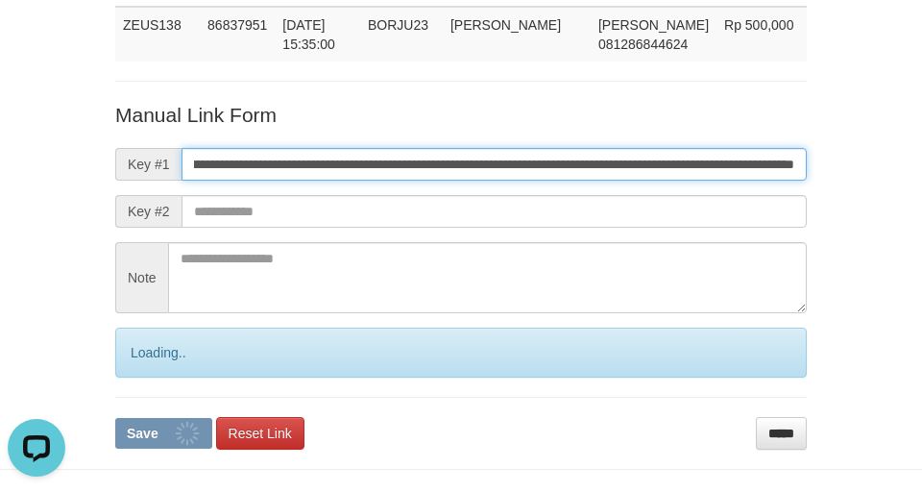
scroll to position [0, 0]
click at [115, 418] on button "Save" at bounding box center [163, 433] width 97 height 31
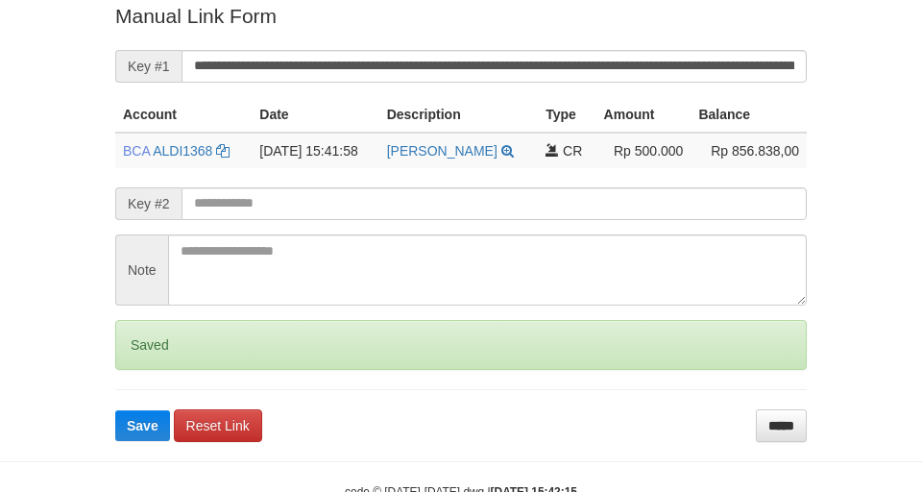
click at [115, 410] on button "Save" at bounding box center [142, 425] width 55 height 31
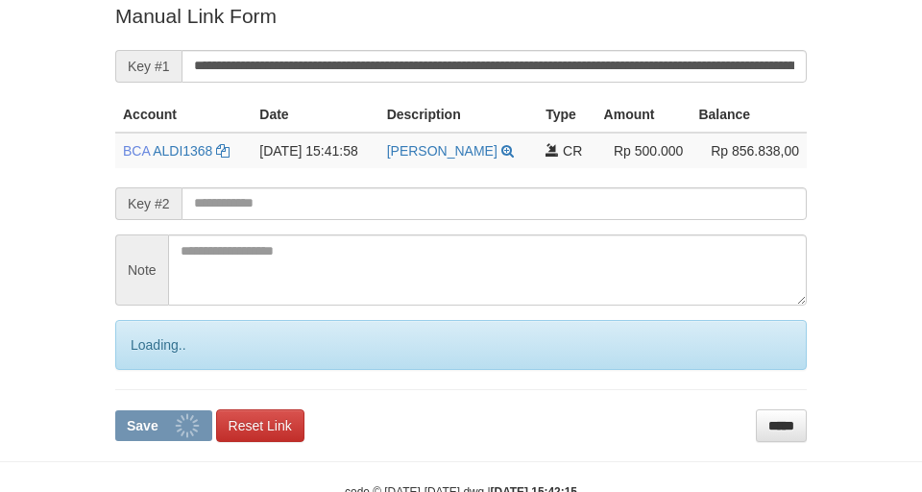
click at [115, 410] on button "Save" at bounding box center [163, 425] width 97 height 31
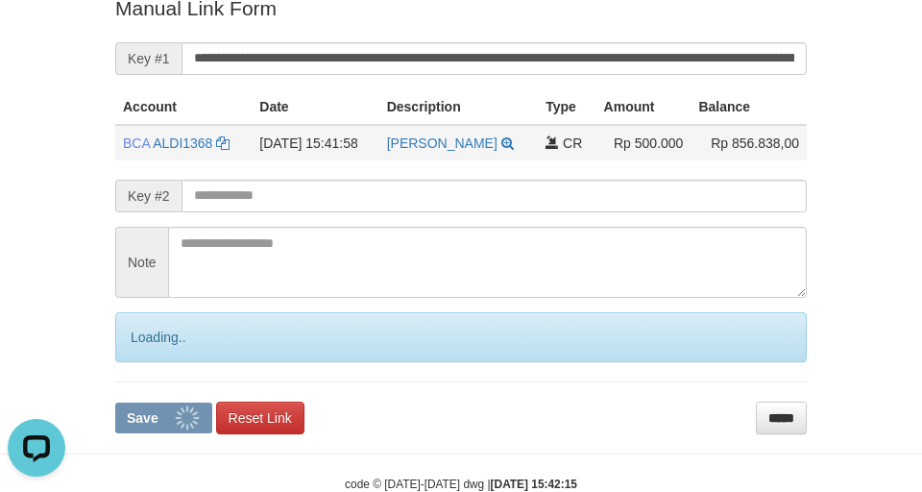
scroll to position [434, 0]
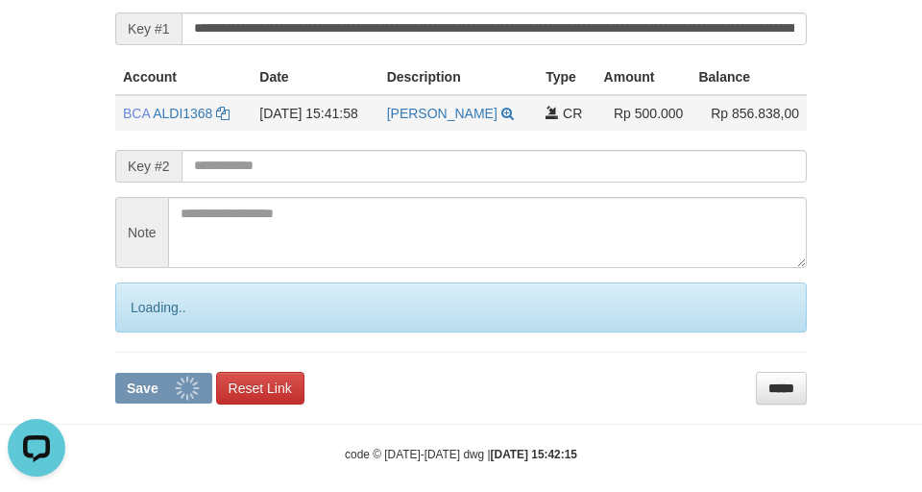
click at [115, 373] on button "Save" at bounding box center [163, 388] width 97 height 31
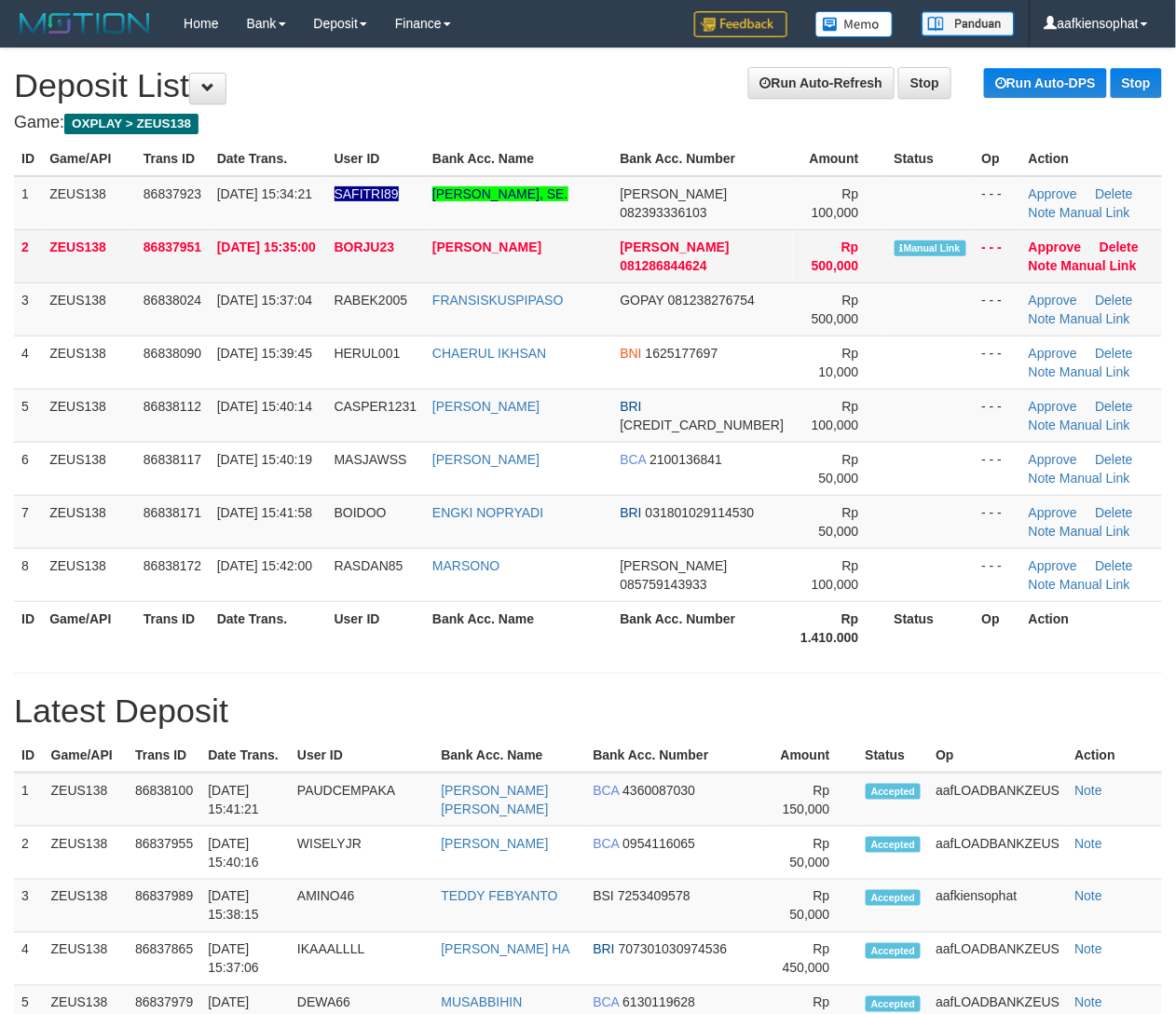
click at [1104, 255] on td "Approve [GEOGRAPHIC_DATA] Note Manual Link" at bounding box center [1092, 255] width 141 height 53
click at [1091, 270] on link "Manual Link" at bounding box center [1099, 265] width 76 height 15
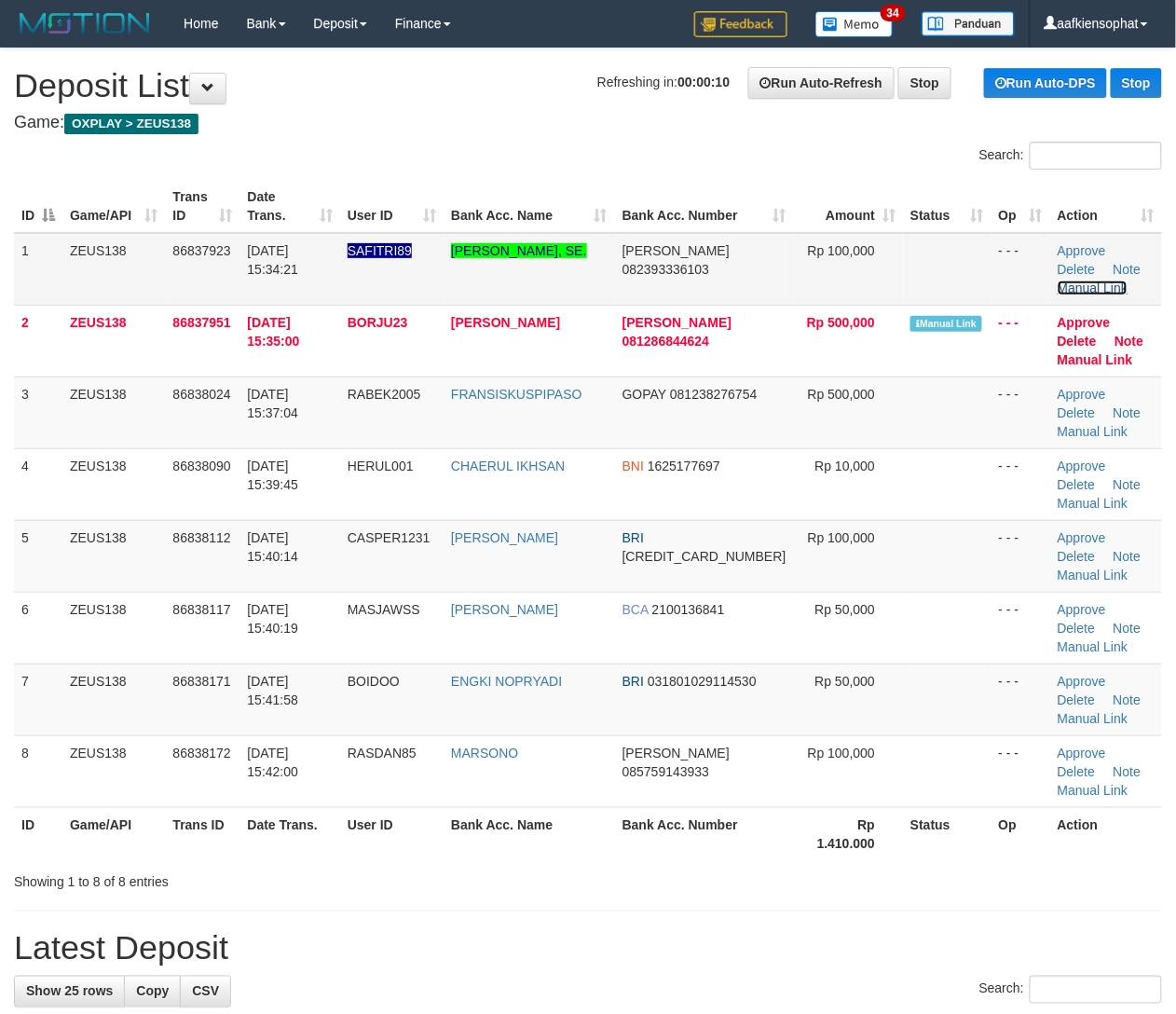
click at [1091, 280] on link "Manual Link" at bounding box center [1093, 287] width 71 height 15
drag, startPoint x: 704, startPoint y: 545, endPoint x: 1194, endPoint y: 515, distance: 490.9
click at [705, 545] on td "BRI 656301005166532" at bounding box center [704, 556] width 179 height 72
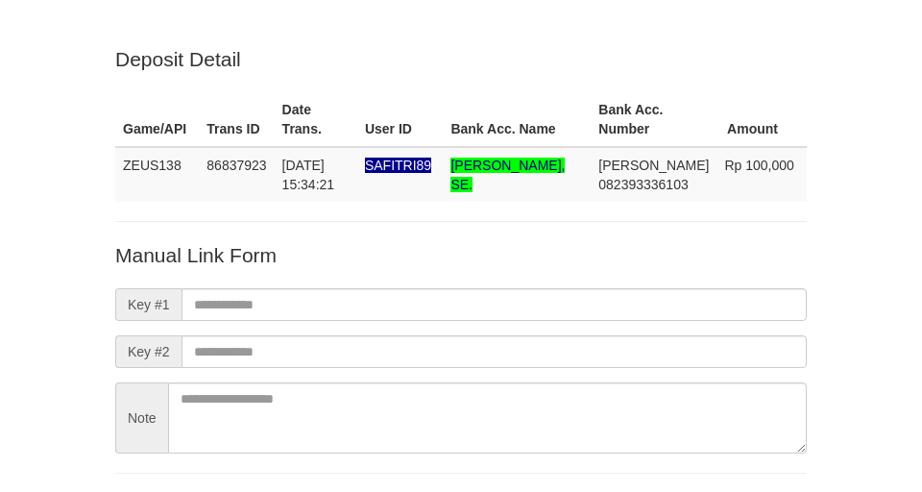
click at [674, 241] on p "Manual Link Form" at bounding box center [461, 255] width 692 height 28
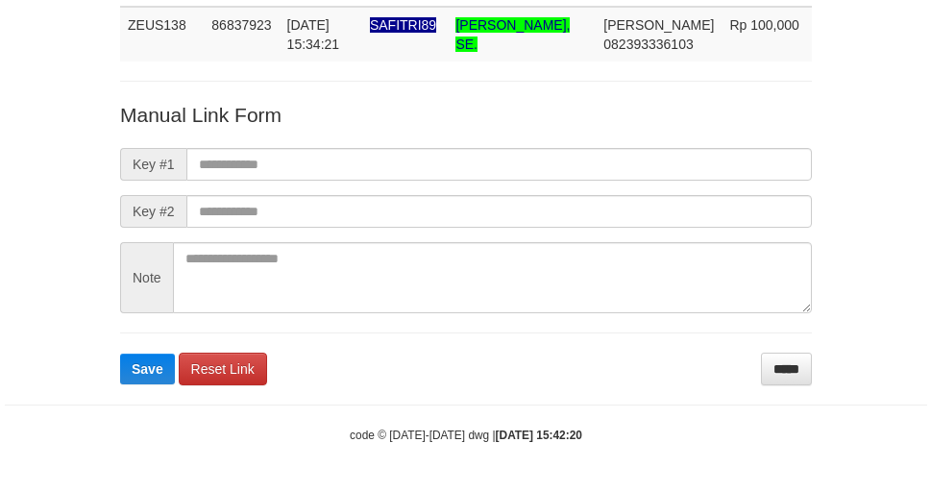
scroll to position [140, 0]
click at [759, 350] on form "Manual Link Form Key #1 Key #2 Note Save Reset Link *****" at bounding box center [461, 243] width 692 height 284
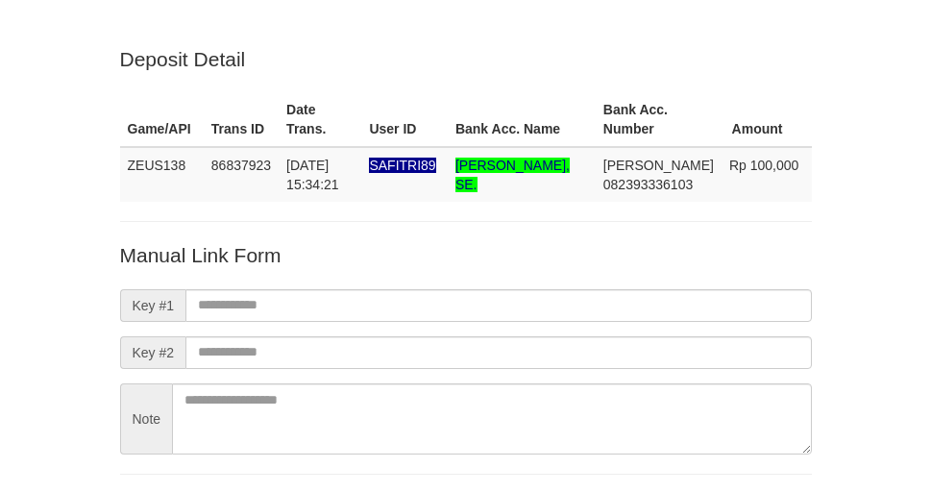
scroll to position [140, 0]
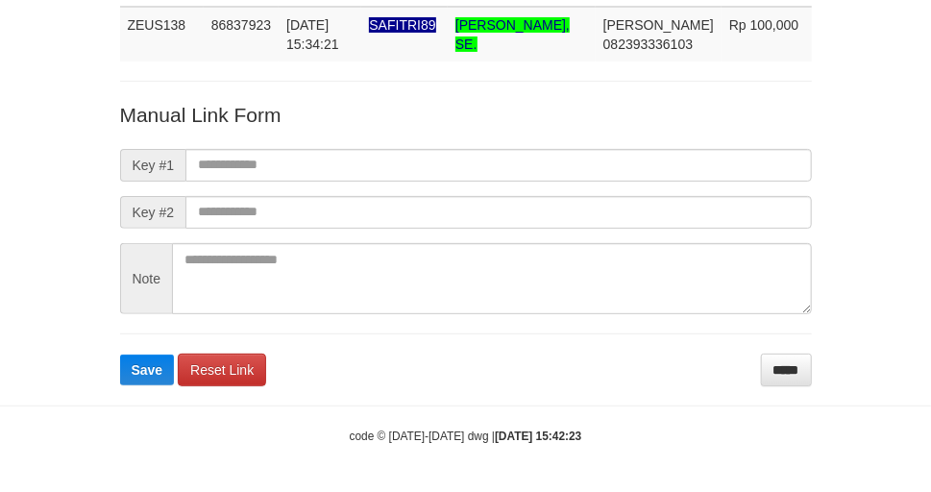
drag, startPoint x: 315, startPoint y: 361, endPoint x: 586, endPoint y: 328, distance: 273.0
click at [317, 361] on form "Manual Link Form Key #1 Key #2 Note Save Reset Link *****" at bounding box center [466, 243] width 692 height 284
click at [774, 362] on input "*****" at bounding box center [786, 370] width 51 height 33
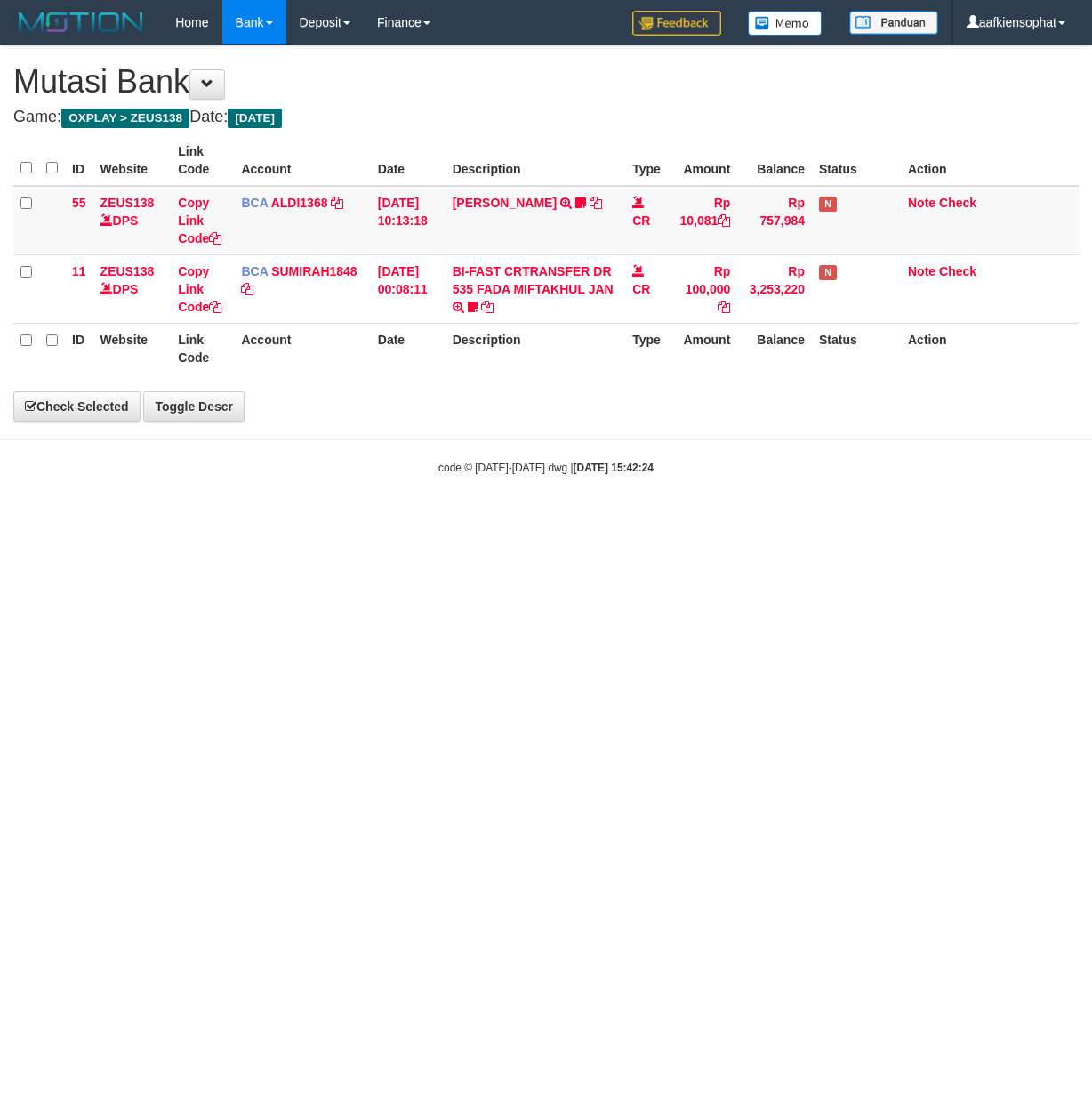
click at [367, 520] on html "Toggle navigation Home Bank Account List Load By Website Group [OXPLAY] ZEUS138…" at bounding box center [546, 260] width 1092 height 520
select select "***"
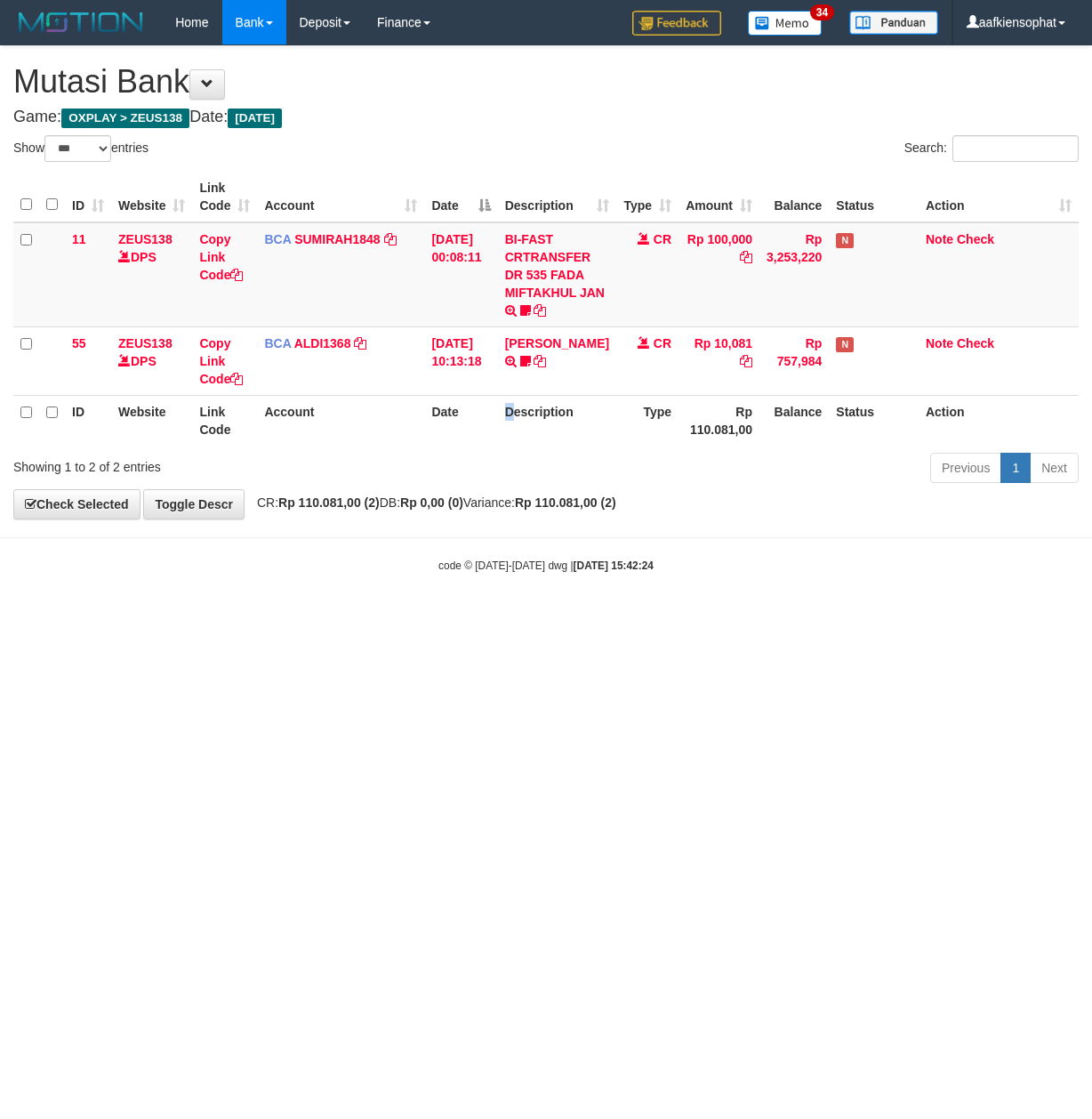
click at [520, 424] on tr "ID Website Link Code Account Date Description Type Rp 110.081,00 Balance Status…" at bounding box center [545, 420] width 1065 height 51
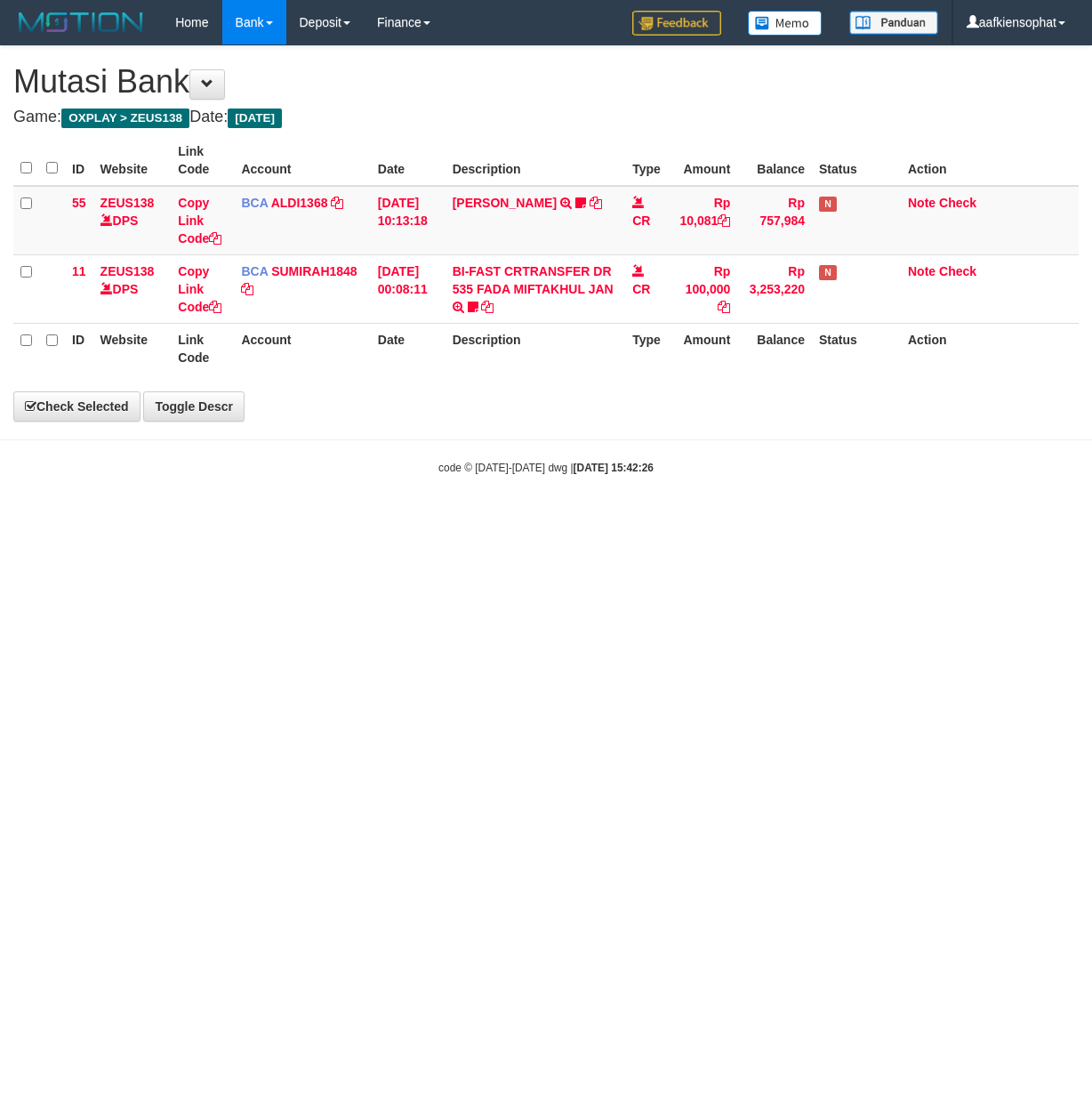
select select "***"
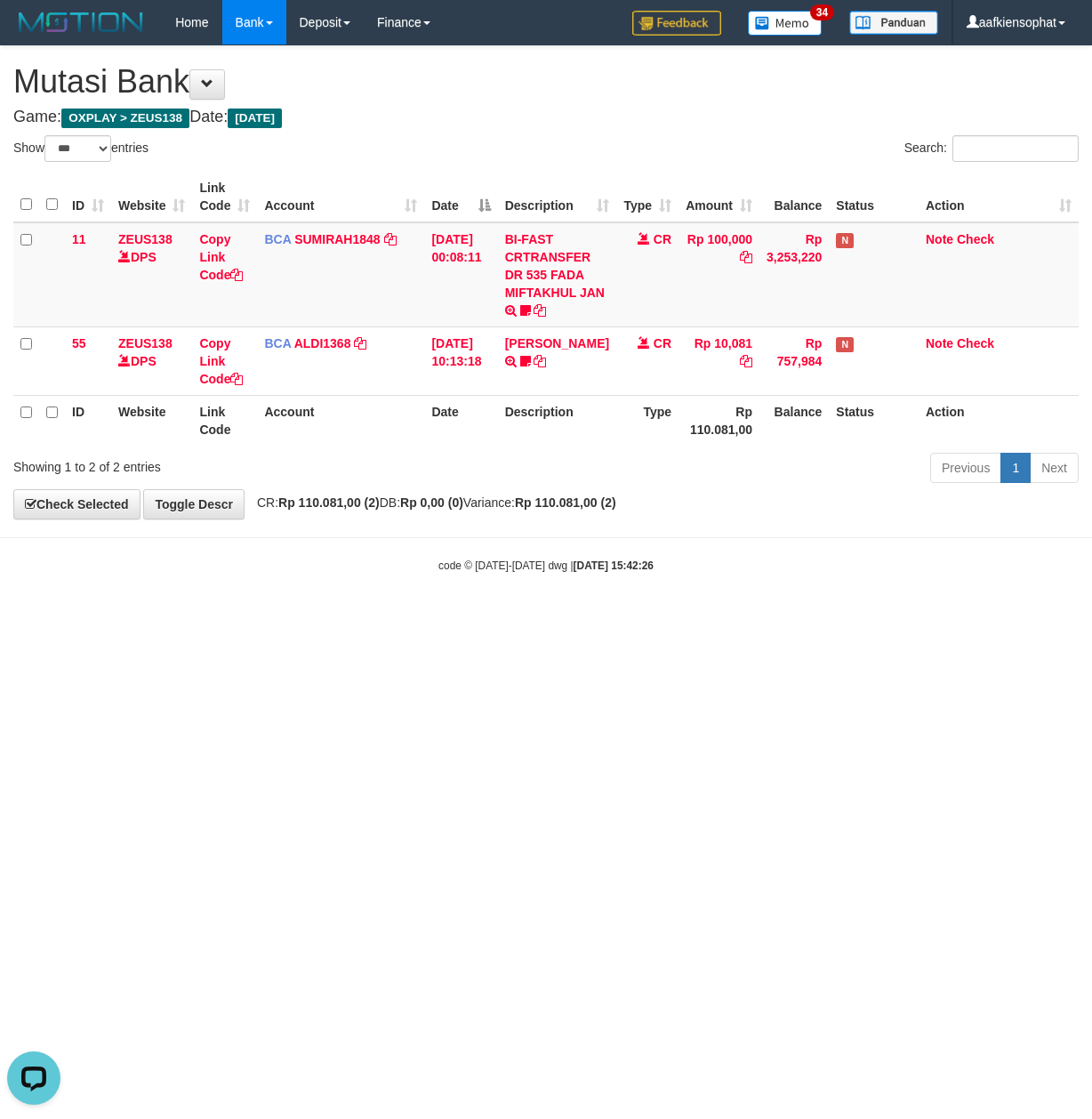
drag, startPoint x: 720, startPoint y: 581, endPoint x: 553, endPoint y: 575, distance: 167.1
click at [718, 583] on body "Toggle navigation Home Bank Account List Load By Website Group [OXPLAY] ZEUS138…" at bounding box center [546, 309] width 1092 height 618
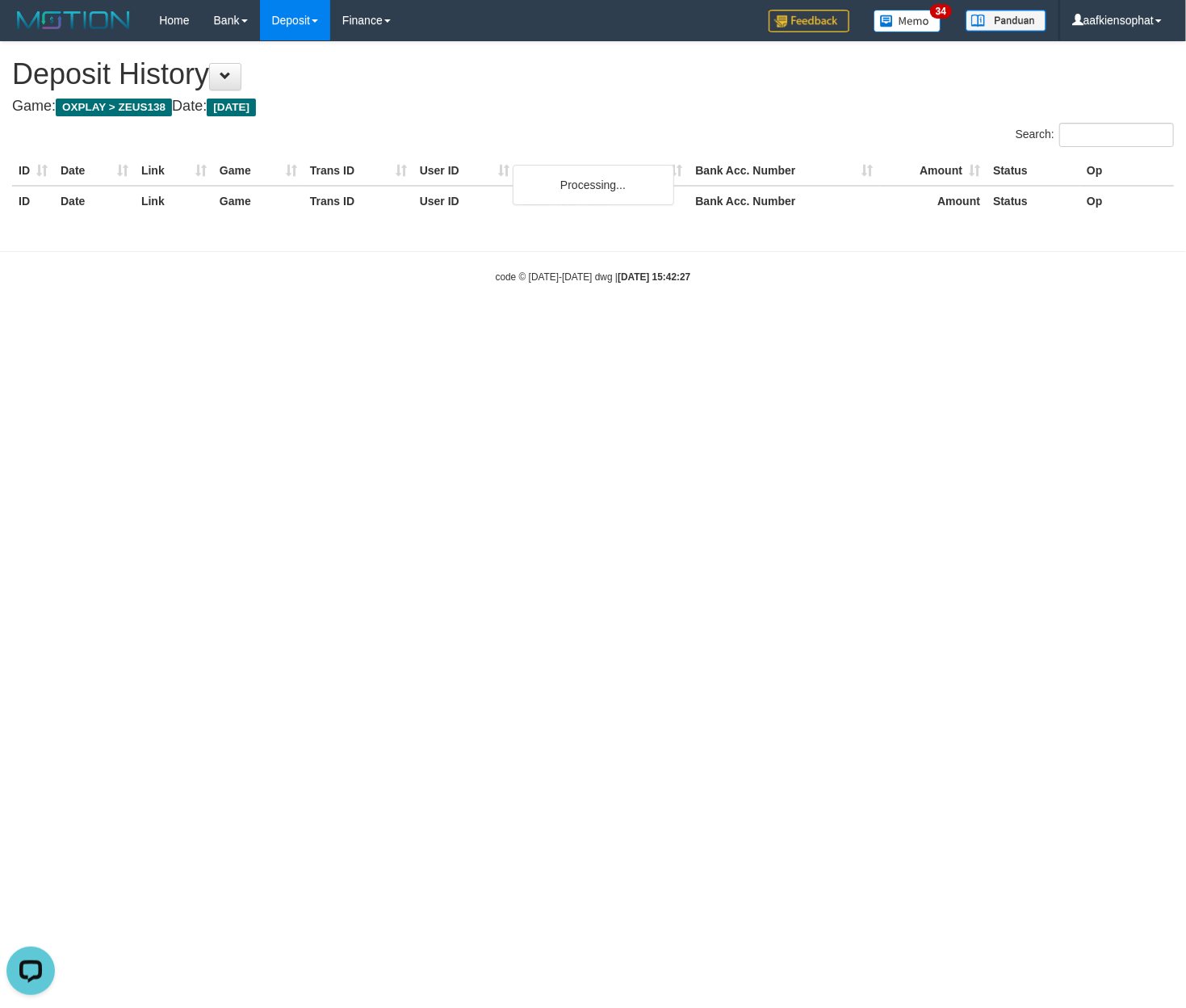
click at [128, 325] on html "Toggle navigation Home Bank Account List Load By Website Group [OXPLAY] ZEUS138…" at bounding box center [593, 162] width 1186 height 325
drag, startPoint x: 329, startPoint y: 554, endPoint x: 328, endPoint y: 568, distance: 14.0
click at [329, 325] on html "Toggle navigation Home Bank Account List Load By Website Group [OXPLAY] ZEUS138…" at bounding box center [593, 162] width 1186 height 325
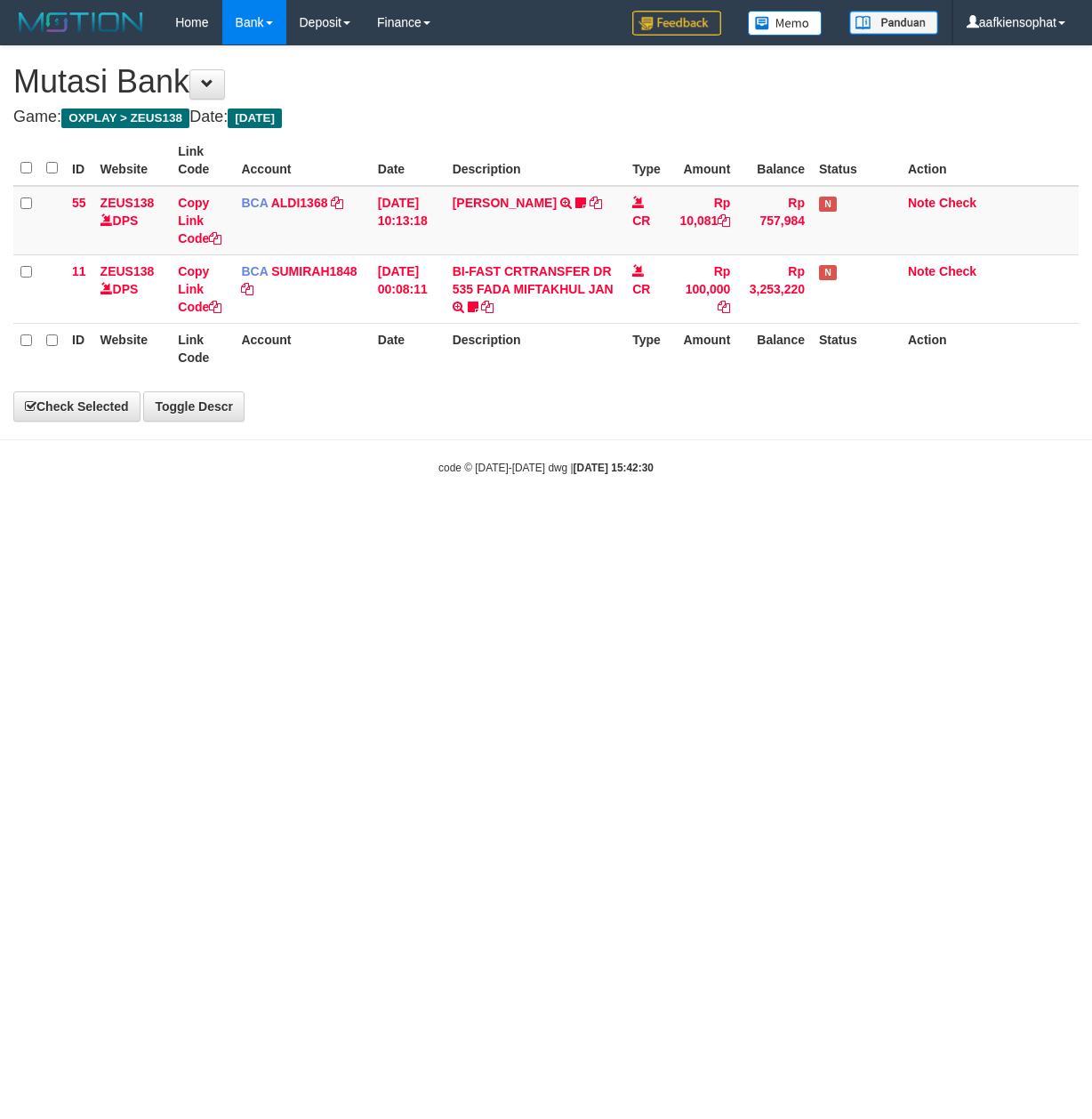
select select "***"
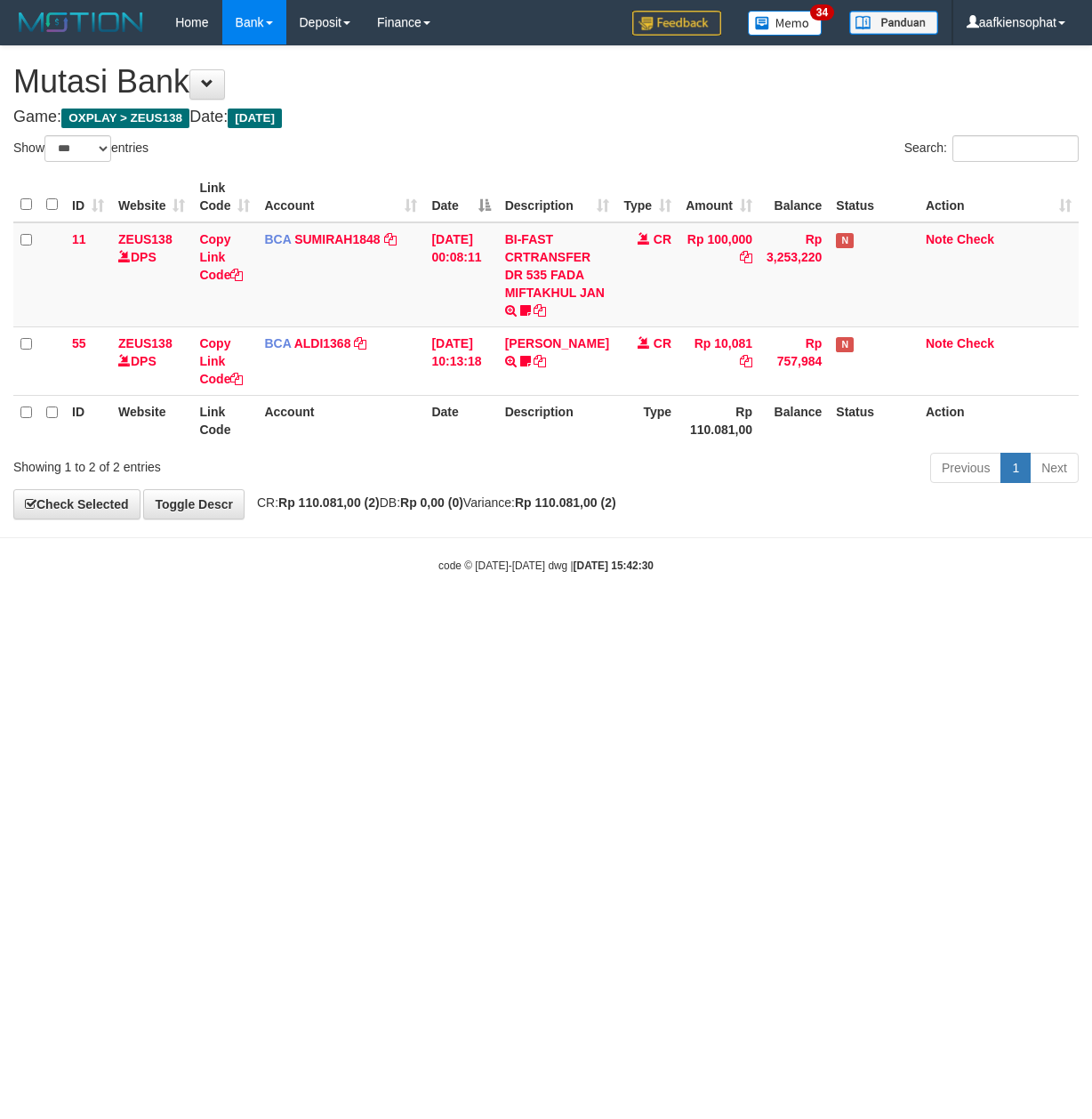
click at [616, 471] on div "Previous 1 Next" at bounding box center [773, 469] width 610 height 38
click at [575, 518] on div "**********" at bounding box center [546, 282] width 1092 height 472
drag, startPoint x: 599, startPoint y: 553, endPoint x: 1081, endPoint y: 155, distance: 625.1
click at [712, 467] on body "Toggle navigation Home Bank Account List Load By Website Group [OXPLAY] ZEUS138…" at bounding box center [546, 309] width 1092 height 618
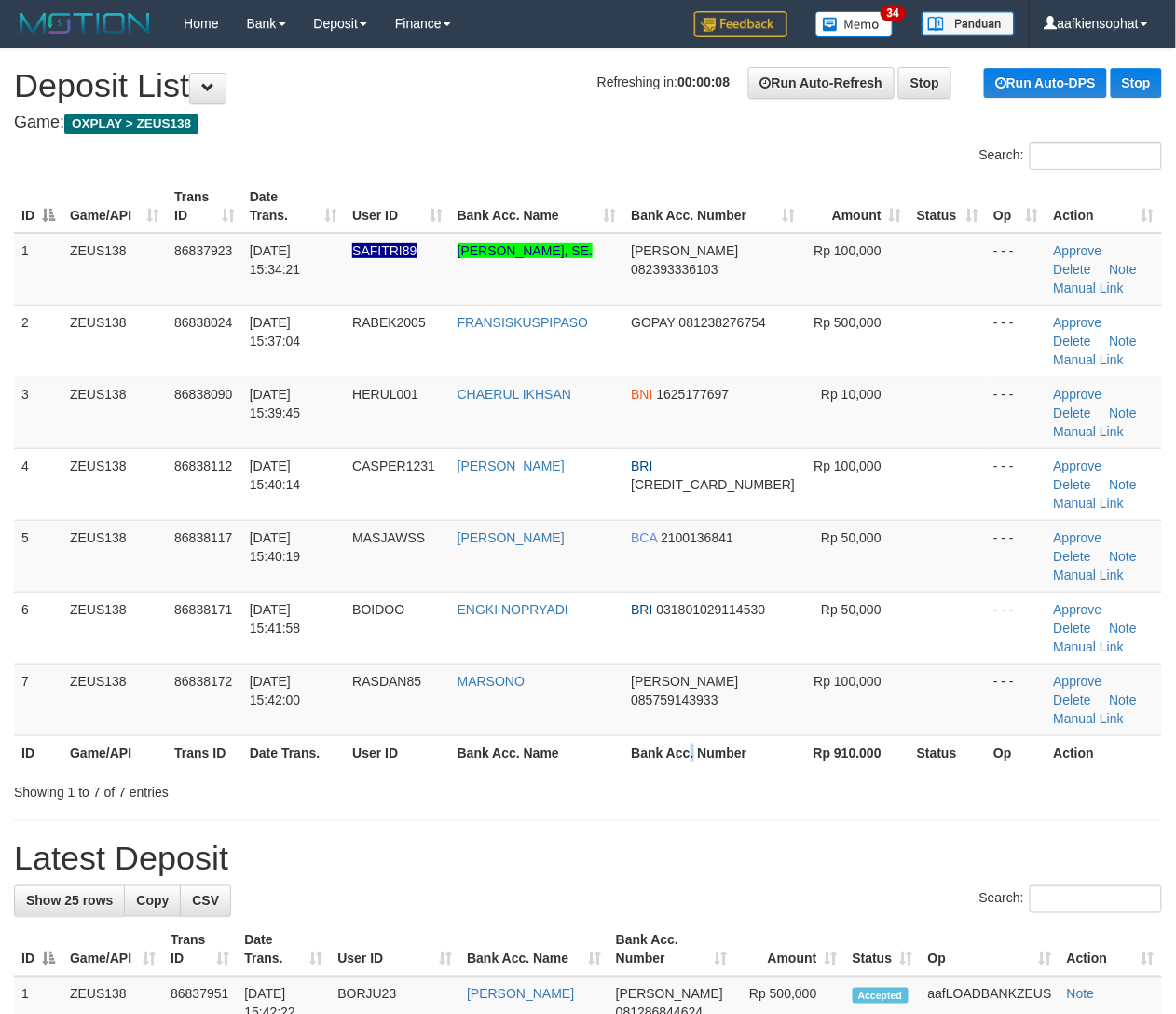
drag, startPoint x: 742, startPoint y: 631, endPoint x: 936, endPoint y: 613, distance: 194.8
click at [751, 736] on th "Bank Acc. Number" at bounding box center [713, 753] width 179 height 35
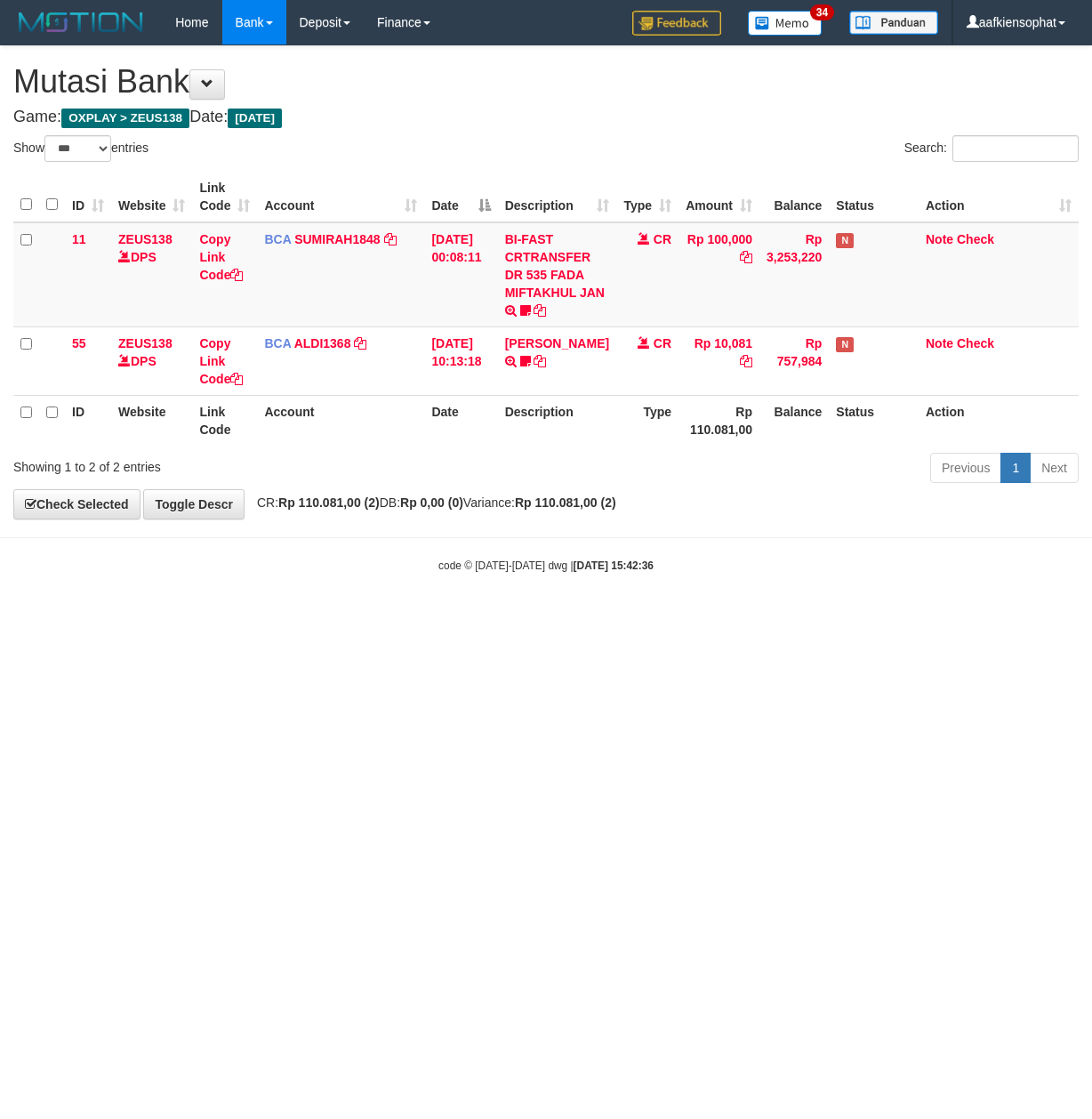
select select "***"
click at [403, 605] on body "Toggle navigation Home Bank Account List Load By Website Group [OXPLAY] ZEUS138…" at bounding box center [546, 309] width 1092 height 618
click at [654, 525] on body "Toggle navigation Home Bank Account List Load By Website Group [OXPLAY] ZEUS138…" at bounding box center [546, 309] width 1092 height 618
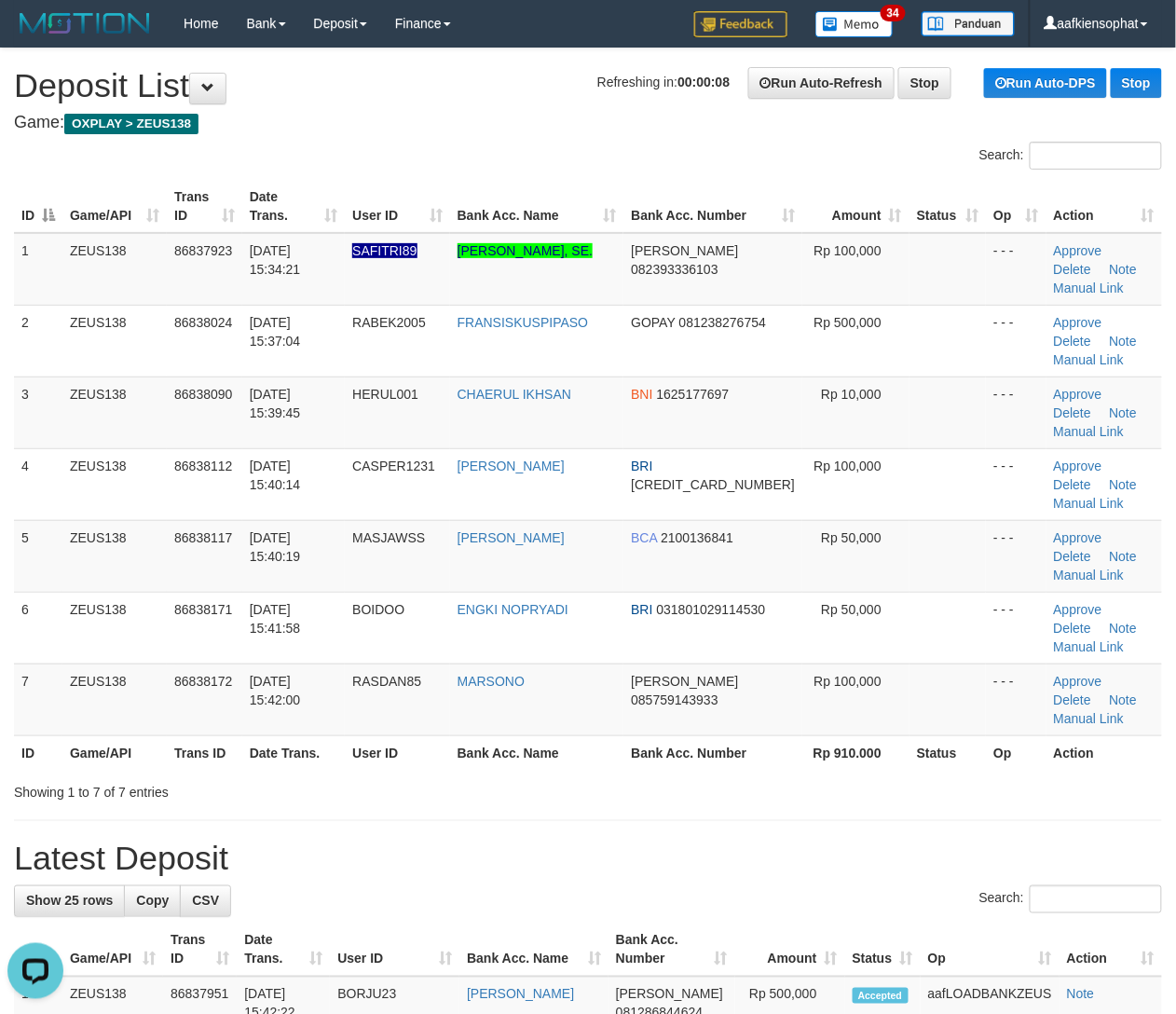
drag, startPoint x: 698, startPoint y: 639, endPoint x: 1094, endPoint y: 636, distance: 396.0
click at [704, 736] on th "Bank Acc. Number" at bounding box center [713, 753] width 179 height 35
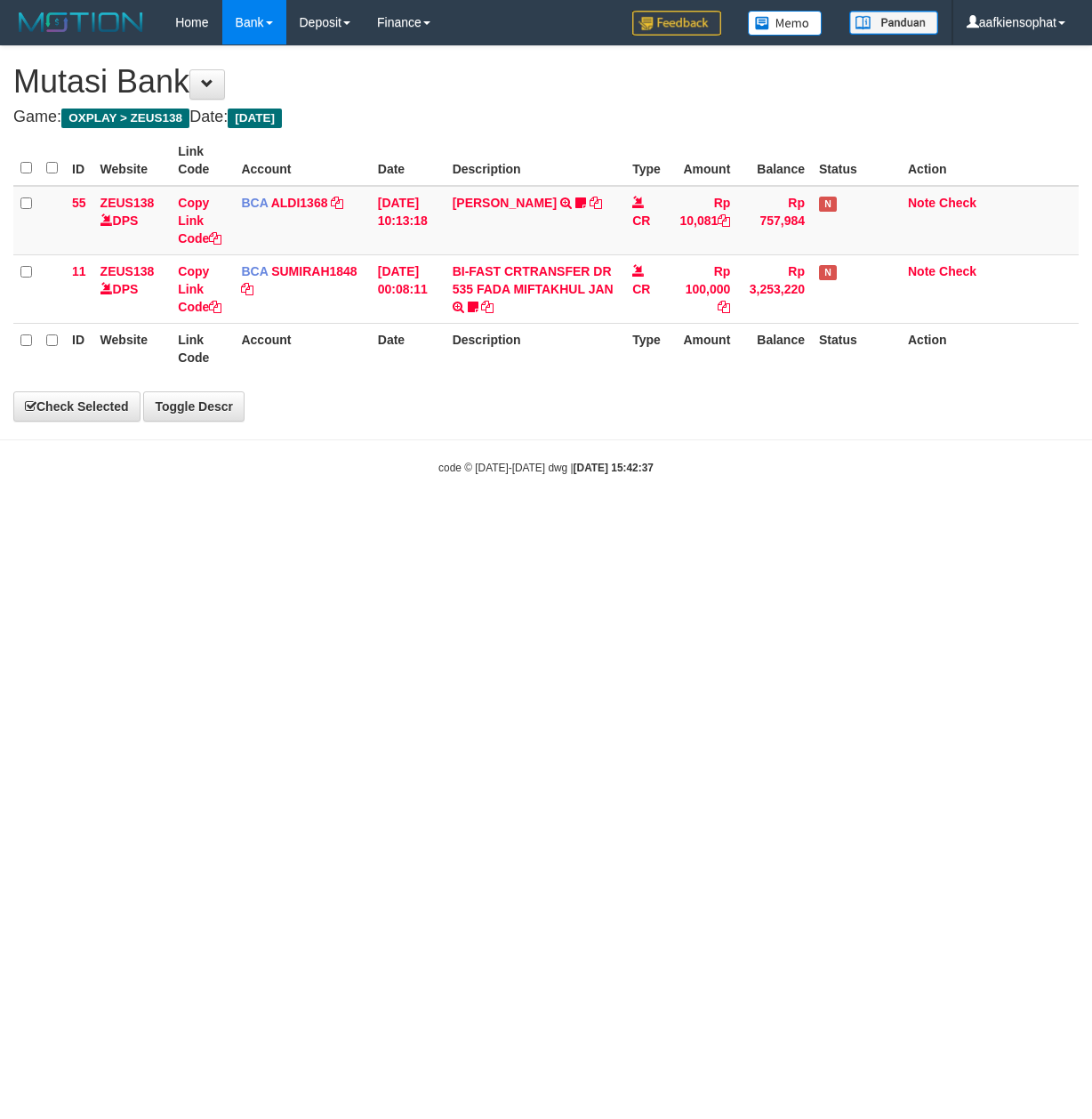
click at [378, 520] on html "Toggle navigation Home Bank Account List Load By Website Group [OXPLAY] ZEUS138…" at bounding box center [546, 260] width 1092 height 520
select select "***"
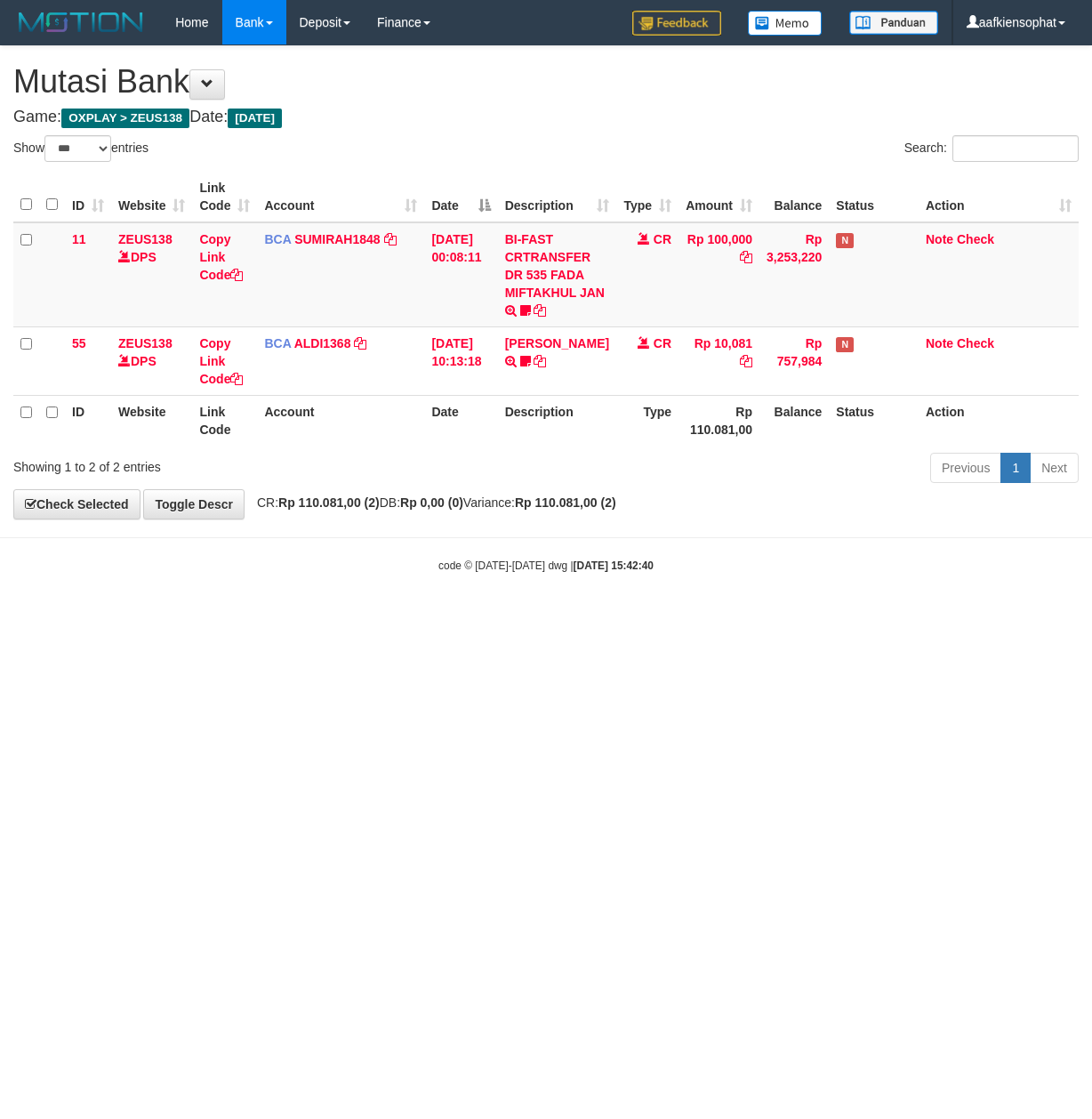
select select "***"
drag, startPoint x: 663, startPoint y: 559, endPoint x: 520, endPoint y: 587, distance: 145.7
click at [648, 564] on div "code © 2012-2018 dwg | 2025/08/31 15:42:40" at bounding box center [546, 564] width 1092 height 18
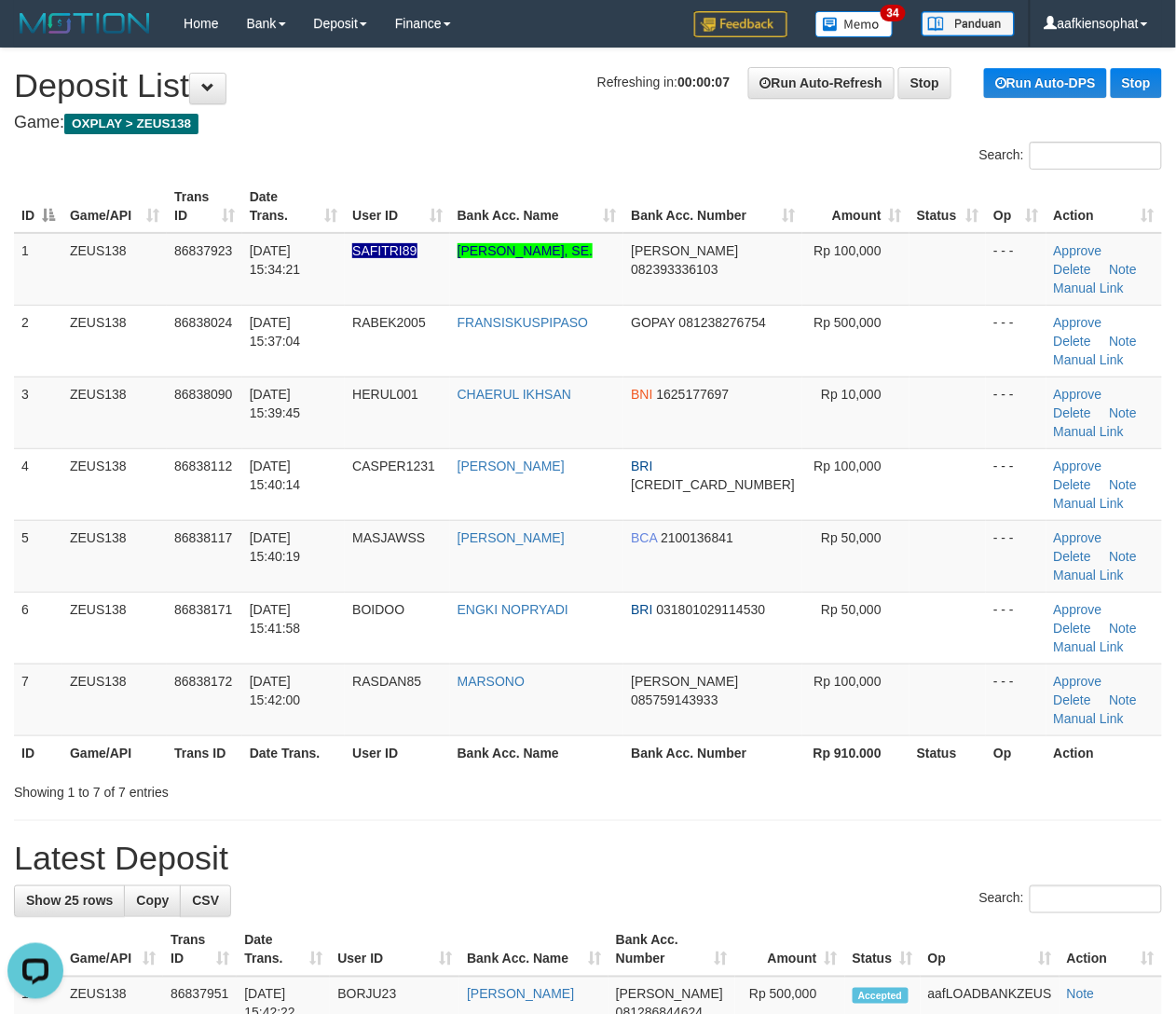
drag, startPoint x: 817, startPoint y: 662, endPoint x: 881, endPoint y: 635, distance: 69.5
click at [817, 775] on div "Showing 1 to 7 of 7 entries" at bounding box center [588, 788] width 1176 height 26
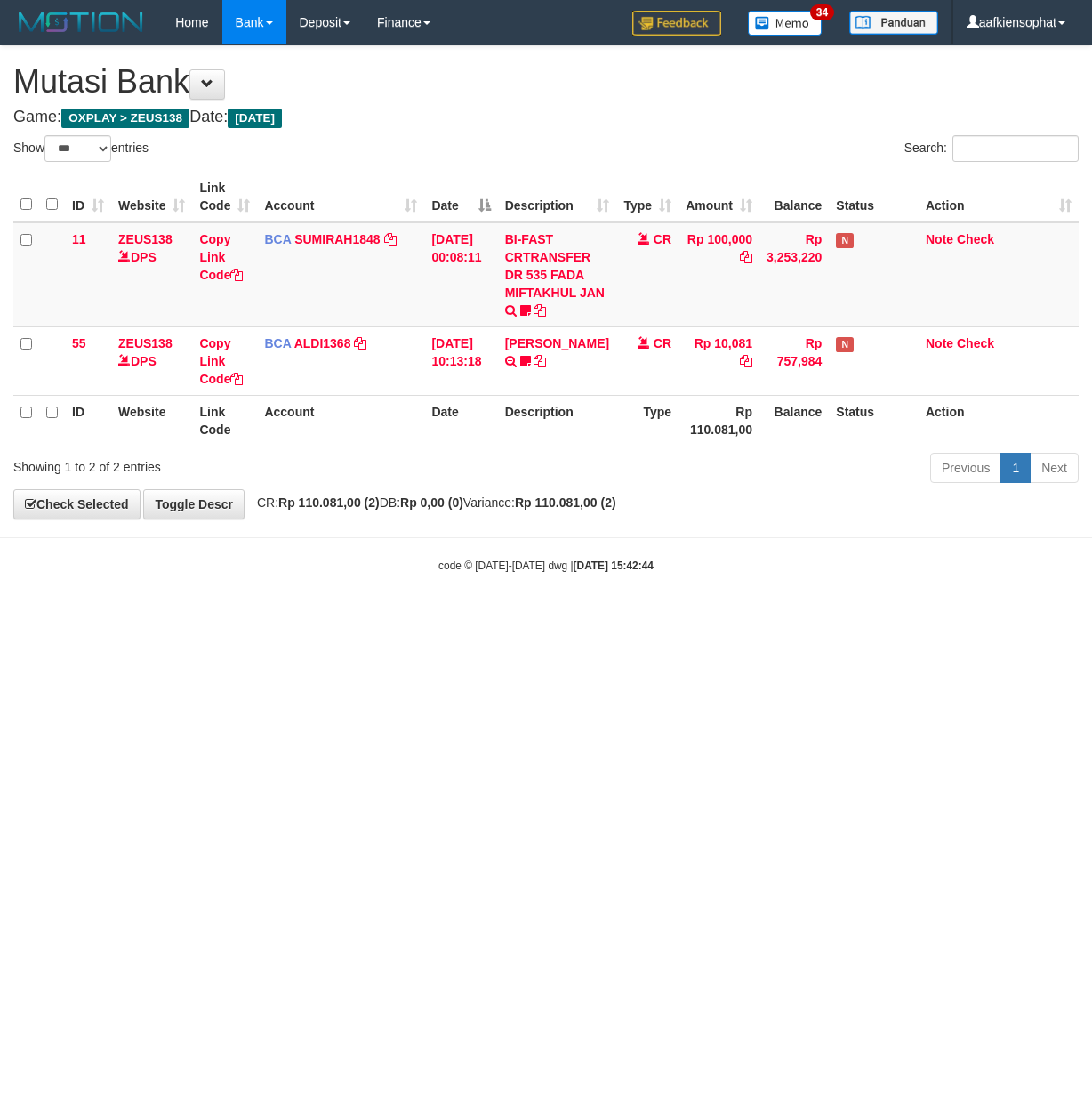
select select "***"
click at [313, 548] on body "Toggle navigation Home Bank Account List Load By Website Group [OXPLAY] ZEUS138…" at bounding box center [546, 309] width 1092 height 618
click at [296, 555] on body "Toggle navigation Home Bank Account List Load By Website Group [OXPLAY] ZEUS138…" at bounding box center [546, 309] width 1092 height 618
drag, startPoint x: 293, startPoint y: 542, endPoint x: 235, endPoint y: 546, distance: 58.1
click at [253, 548] on body "Toggle navigation Home Bank Account List Load By Website Group [OXPLAY] ZEUS138…" at bounding box center [546, 309] width 1092 height 618
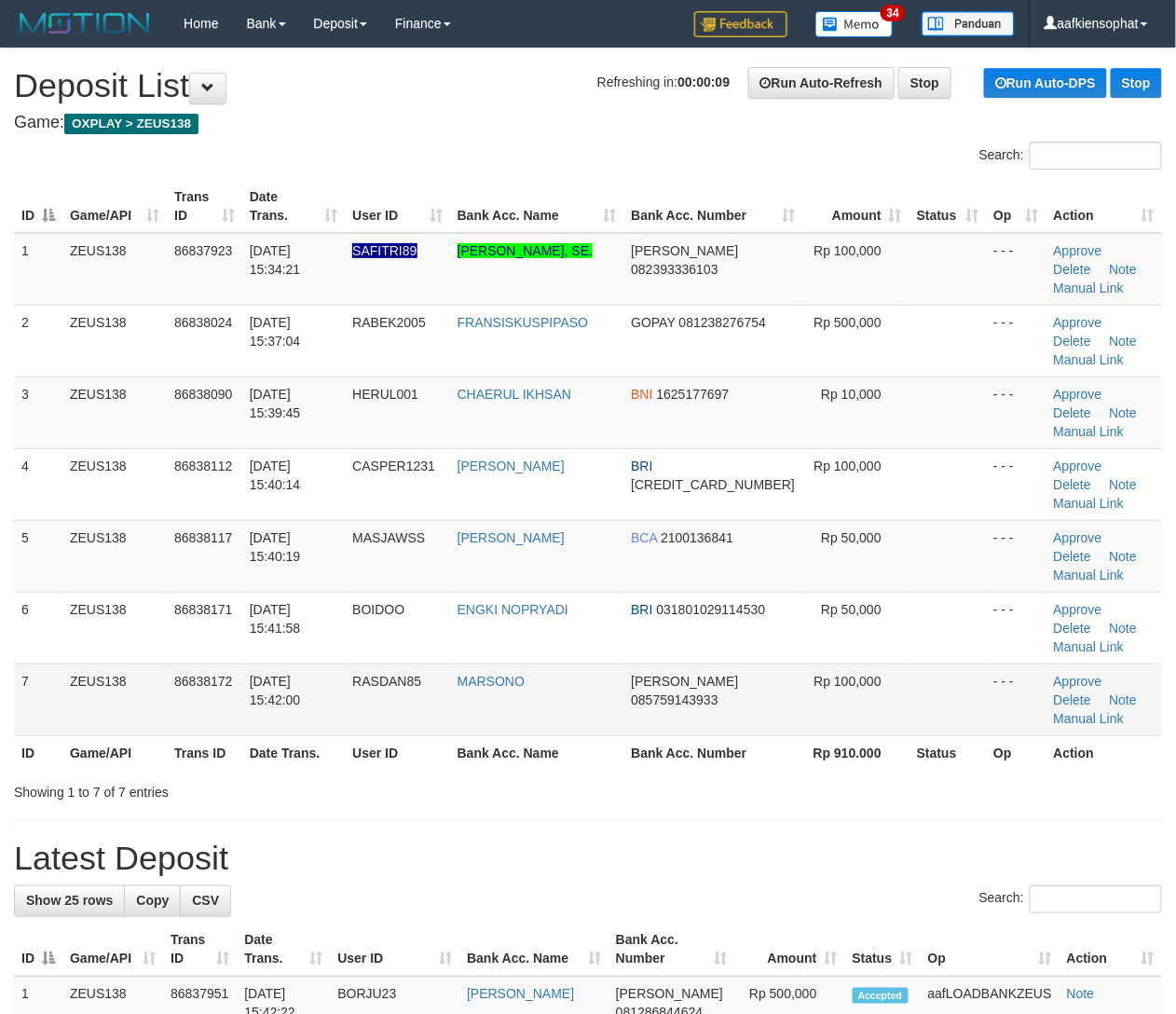
drag, startPoint x: 696, startPoint y: 612, endPoint x: 1158, endPoint y: 581, distance: 463.0
click at [743, 736] on th "Bank Acc. Number" at bounding box center [713, 753] width 179 height 35
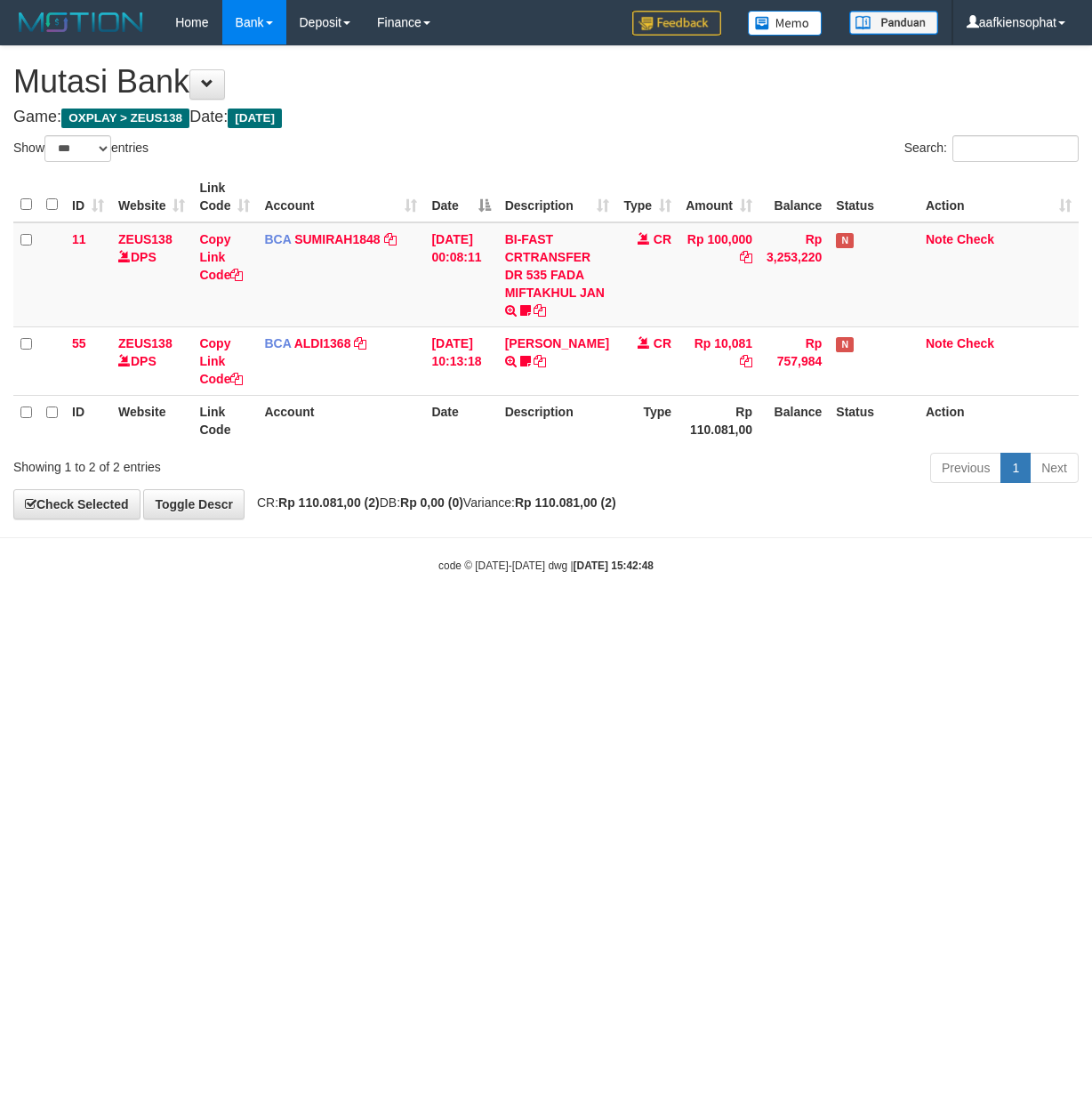
select select "***"
click at [450, 595] on body "Toggle navigation Home Bank Account List Load By Website Group [OXPLAY] ZEUS138…" at bounding box center [546, 309] width 1092 height 618
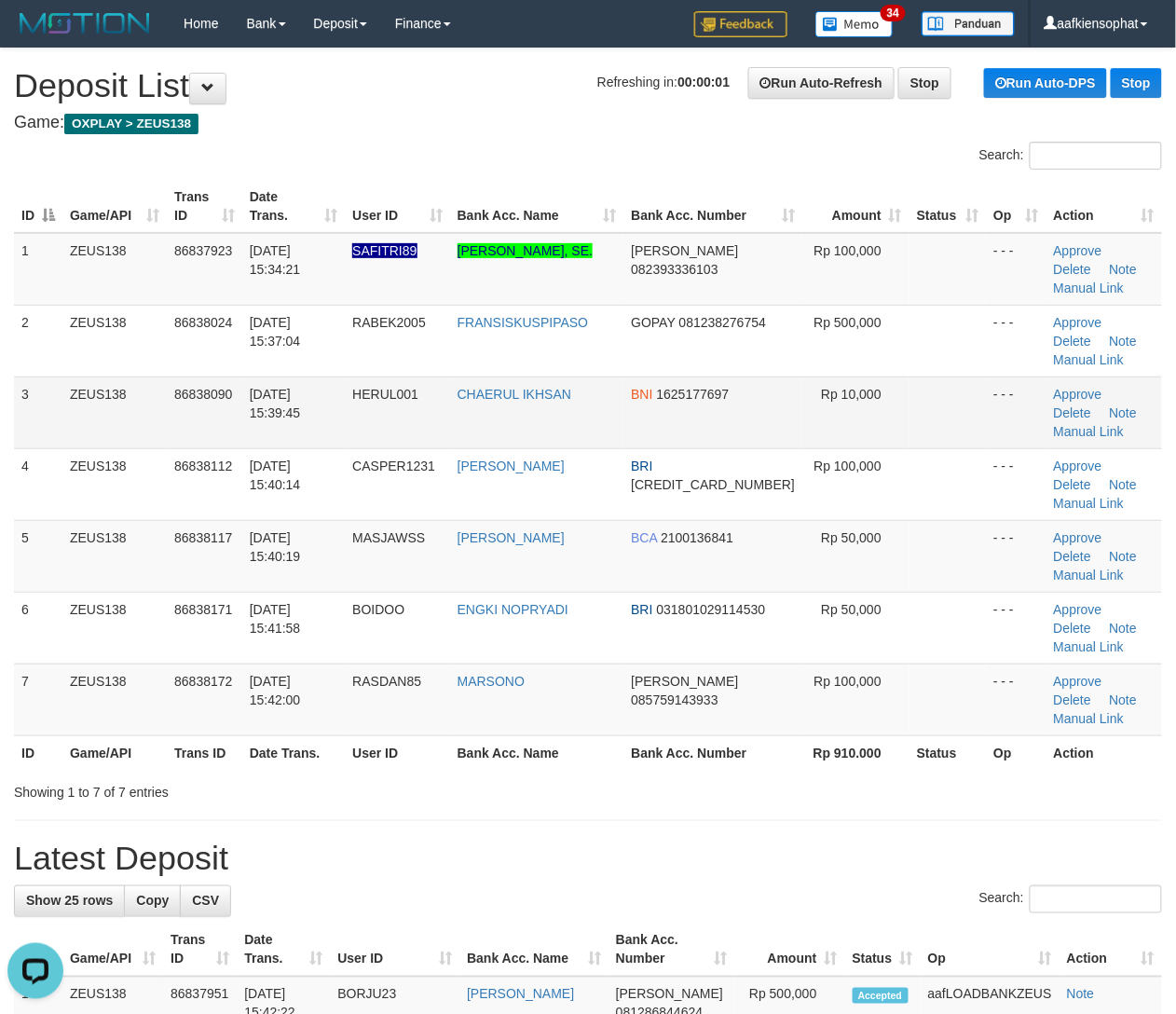
click at [989, 376] on td "- - -" at bounding box center [1015, 412] width 59 height 72
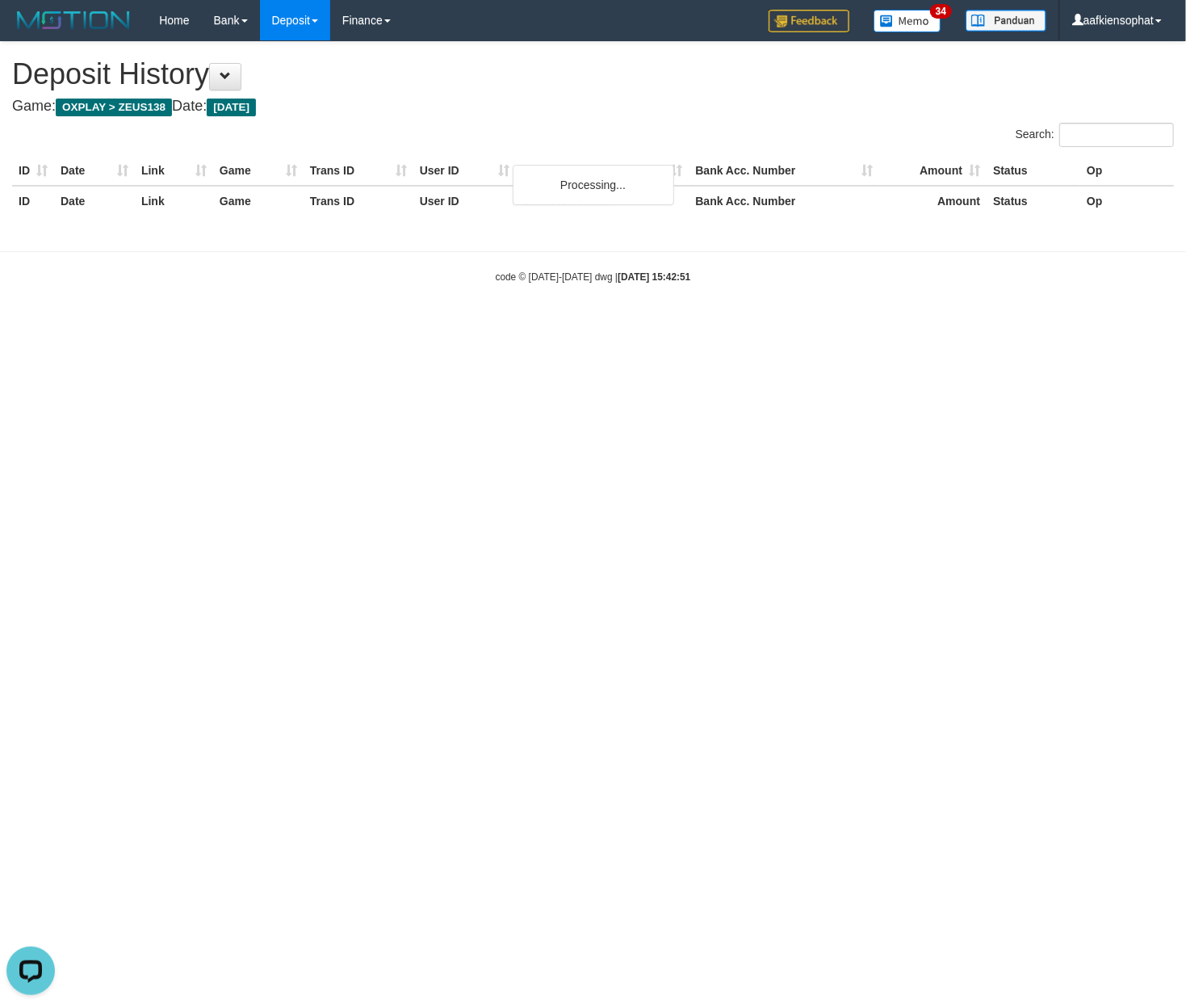
click at [366, 325] on html "Toggle navigation Home Bank Account List Load By Website Group [OXPLAY] ZEUS138…" at bounding box center [593, 162] width 1186 height 325
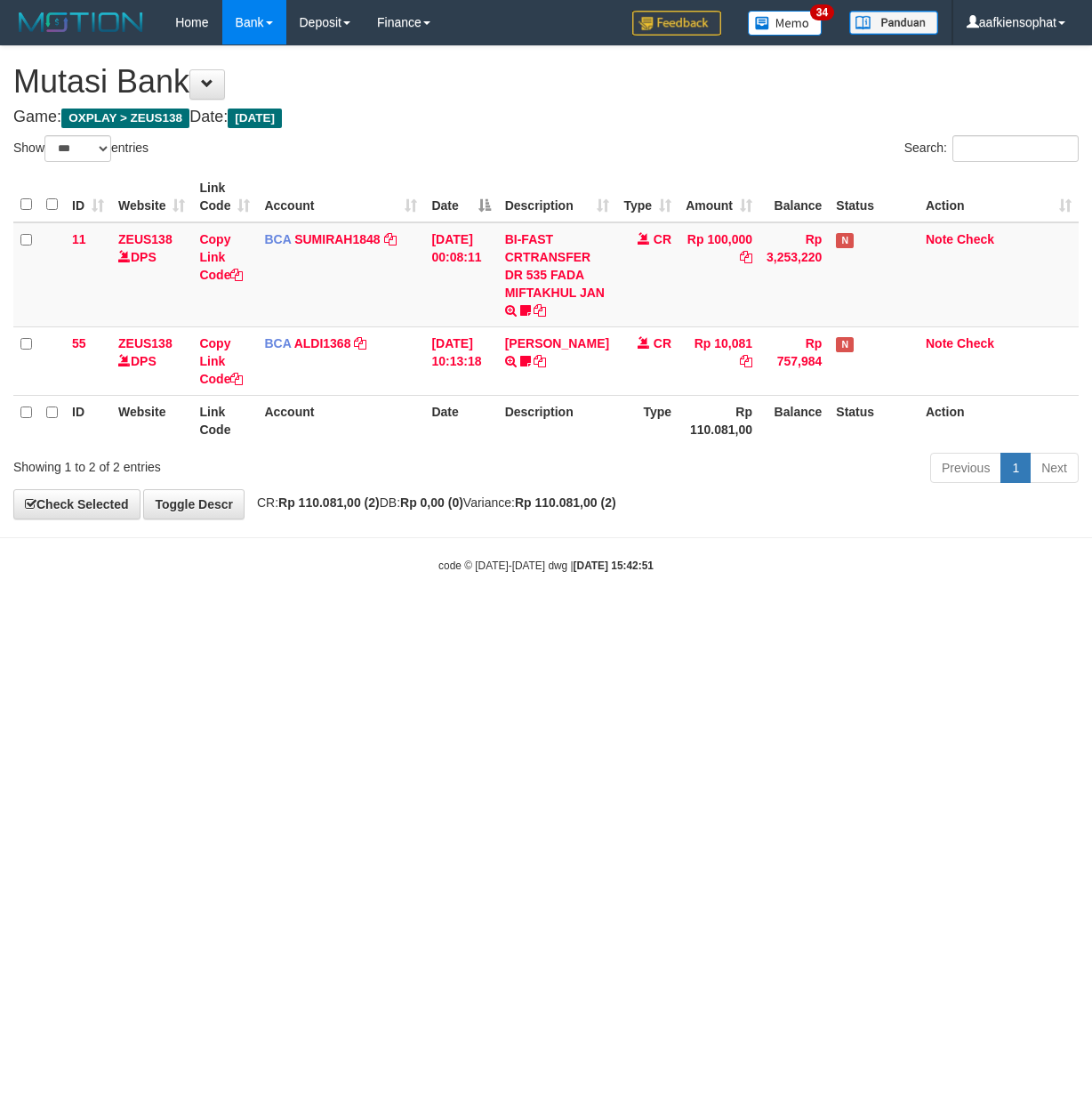
select select "***"
drag, startPoint x: 270, startPoint y: 519, endPoint x: 196, endPoint y: 584, distance: 98.5
click at [196, 584] on body "Toggle navigation Home Bank Account List Load By Website Group [OXPLAY] ZEUS138…" at bounding box center [546, 309] width 1092 height 618
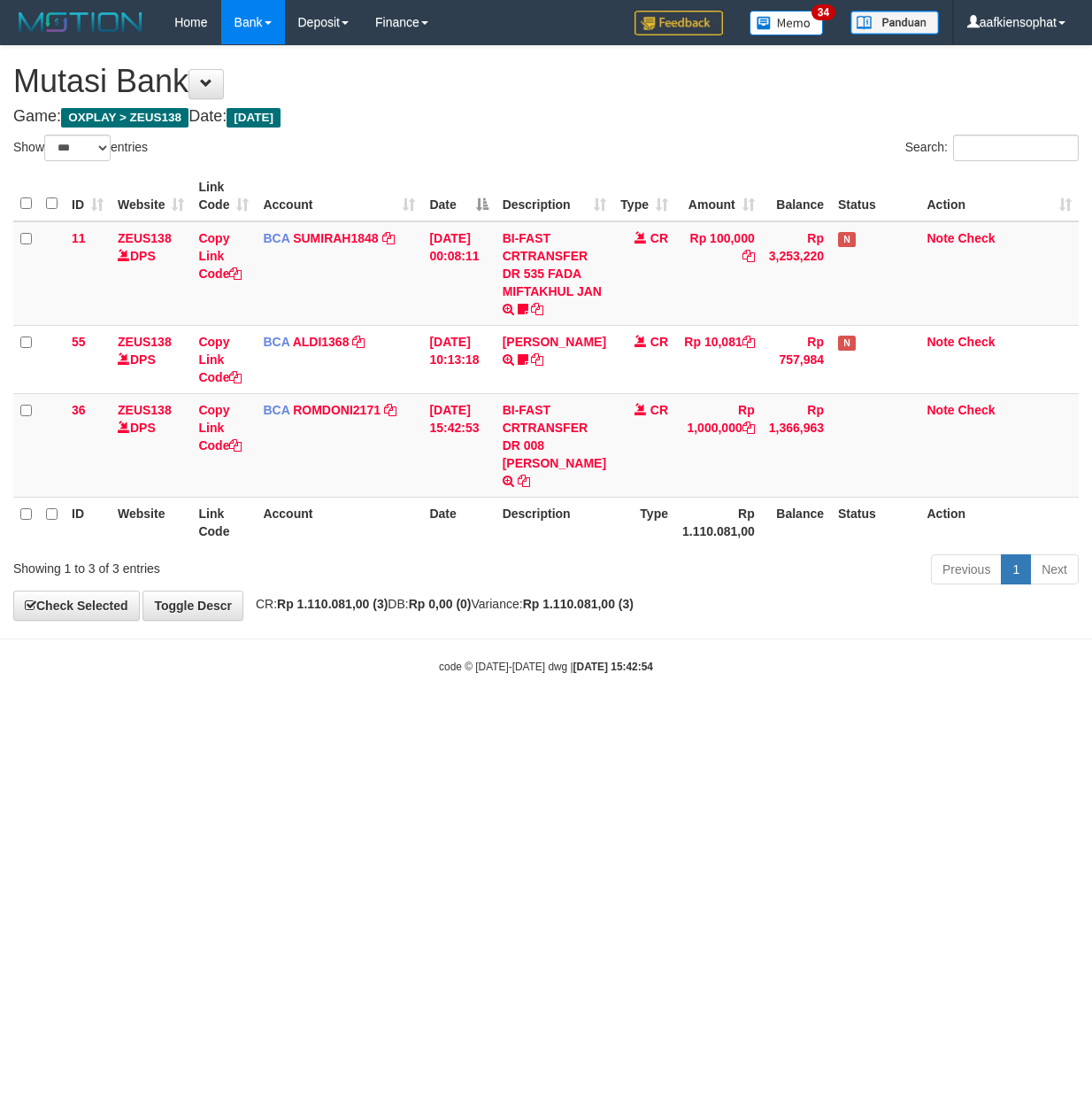
select select "***"
drag, startPoint x: 542, startPoint y: 676, endPoint x: 539, endPoint y: 646, distance: 30.1
click at [540, 669] on small "code © 2012-2018 dwg | 2025/08/31 15:42:54" at bounding box center [546, 666] width 214 height 12
select select "***"
drag, startPoint x: 552, startPoint y: 455, endPoint x: 585, endPoint y: 472, distance: 37.1
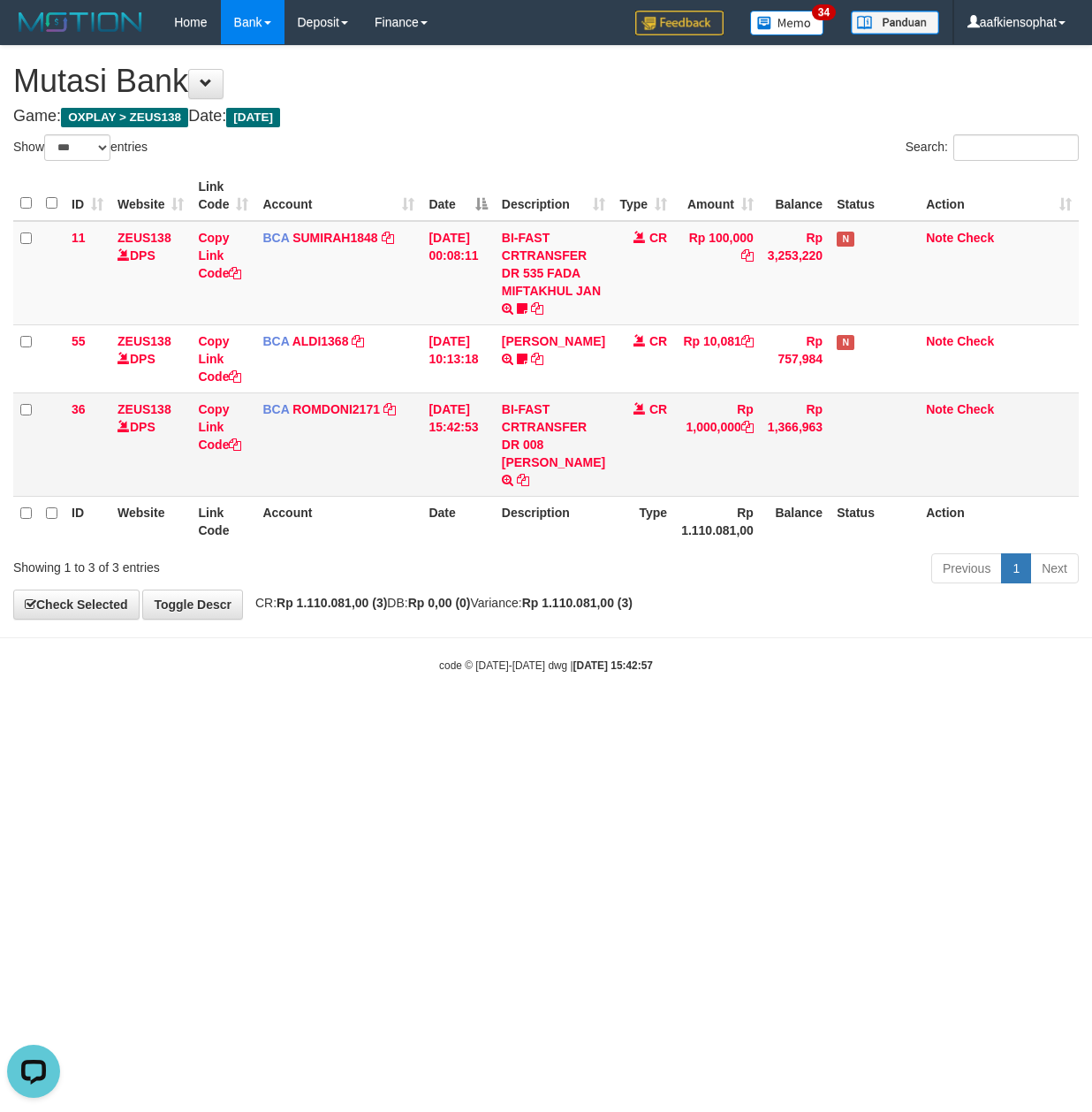
click at [584, 471] on td "BI-FAST CRTRANSFER DR 008 REZA MOHAMMAD HASA" at bounding box center [554, 444] width 118 height 103
copy td "MAD HASA"
copy td "REZA MOHAMM"
copy td "REZA MOHAMMA"
drag, startPoint x: 550, startPoint y: 442, endPoint x: 573, endPoint y: 461, distance: 29.8
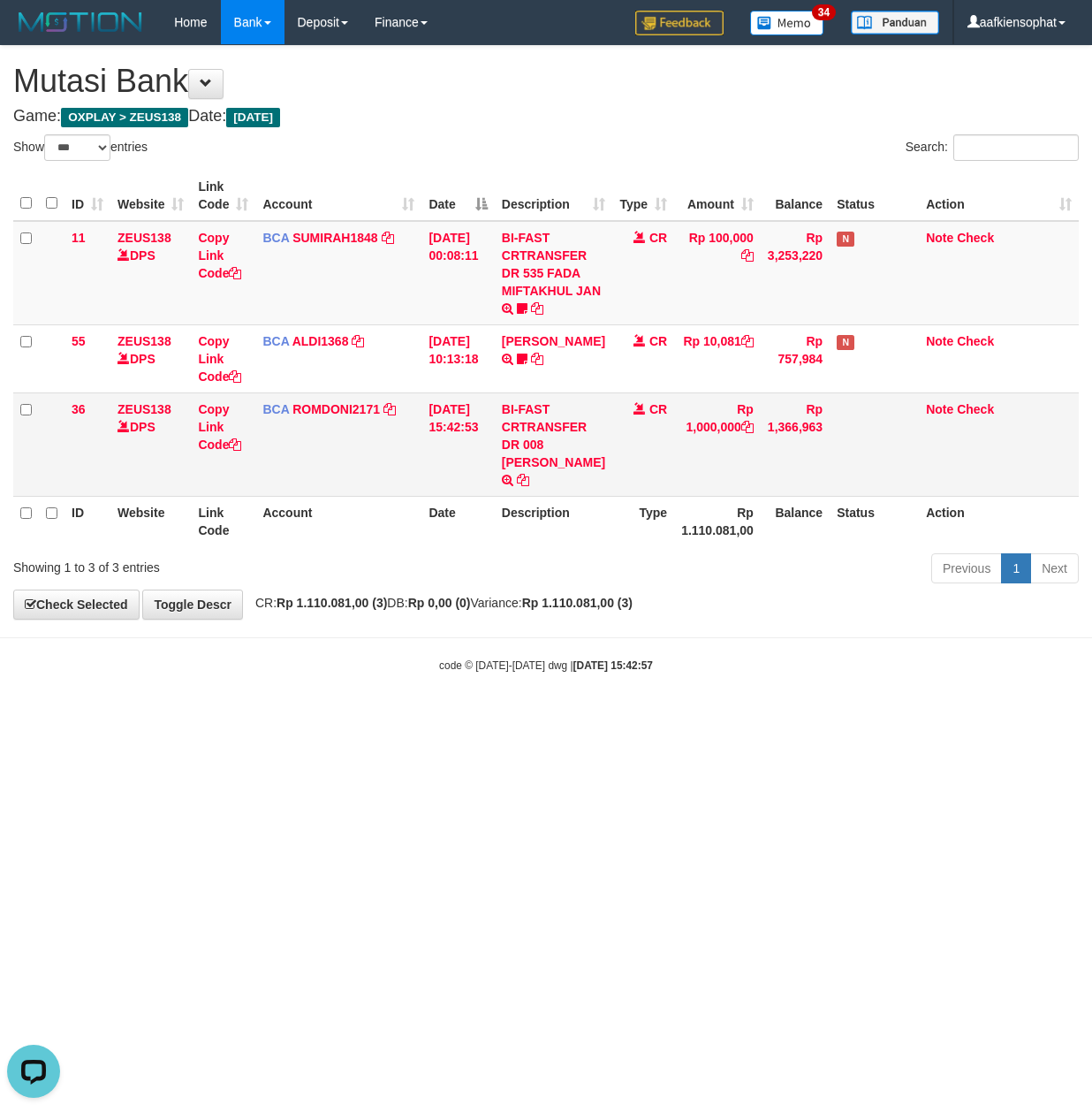
click at [573, 461] on td "BI-FAST CRTRANSFER DR 008 [PERSON_NAME]" at bounding box center [554, 444] width 118 height 103
click at [322, 707] on body "Toggle navigation Home Bank Account List Load By Website Group [OXPLAY] ZEUS138…" at bounding box center [546, 359] width 1092 height 717
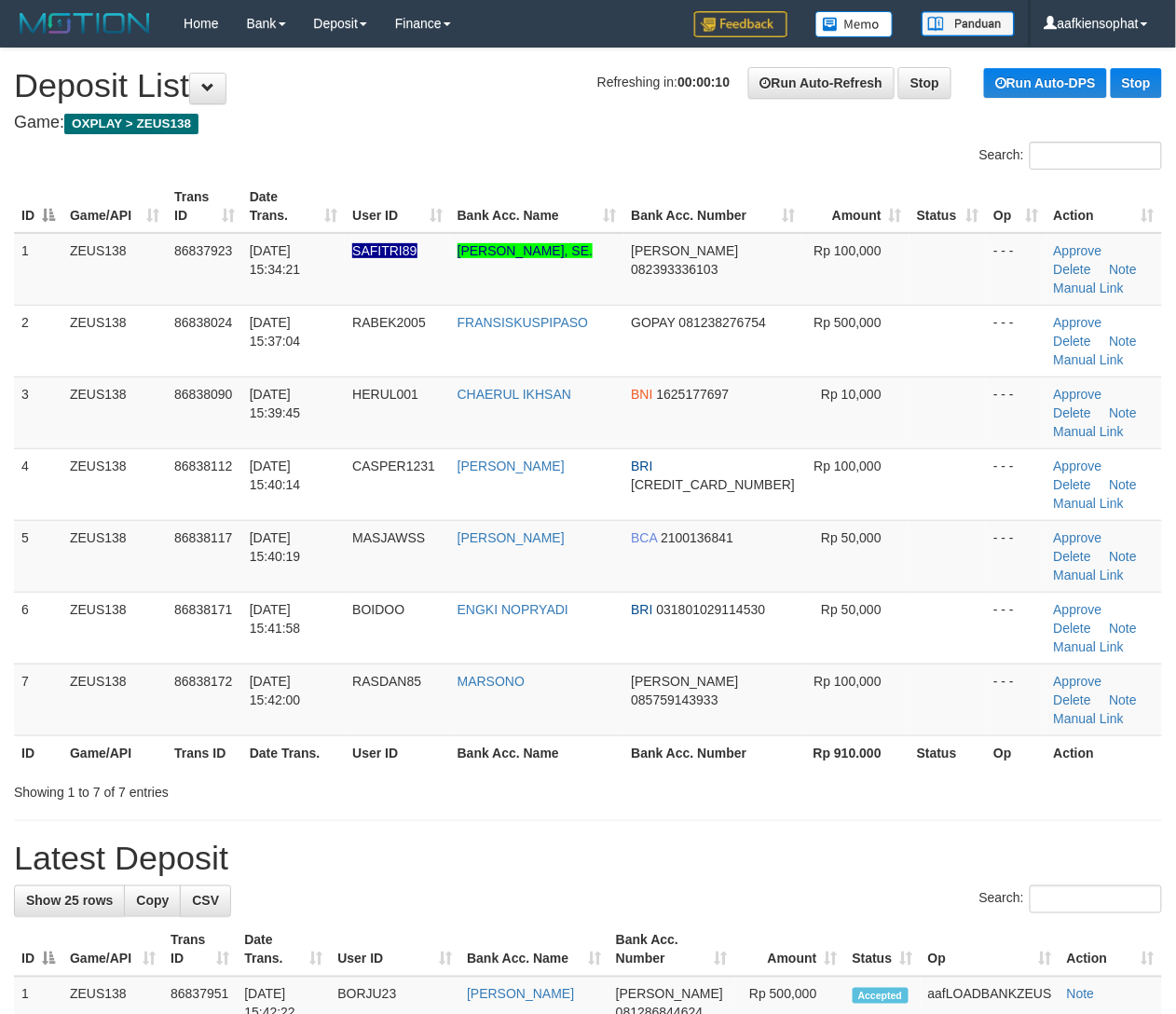
click at [960, 840] on h1 "Latest Deposit" at bounding box center [588, 859] width 1149 height 37
click at [817, 840] on h1 "Latest Deposit" at bounding box center [588, 859] width 1149 height 37
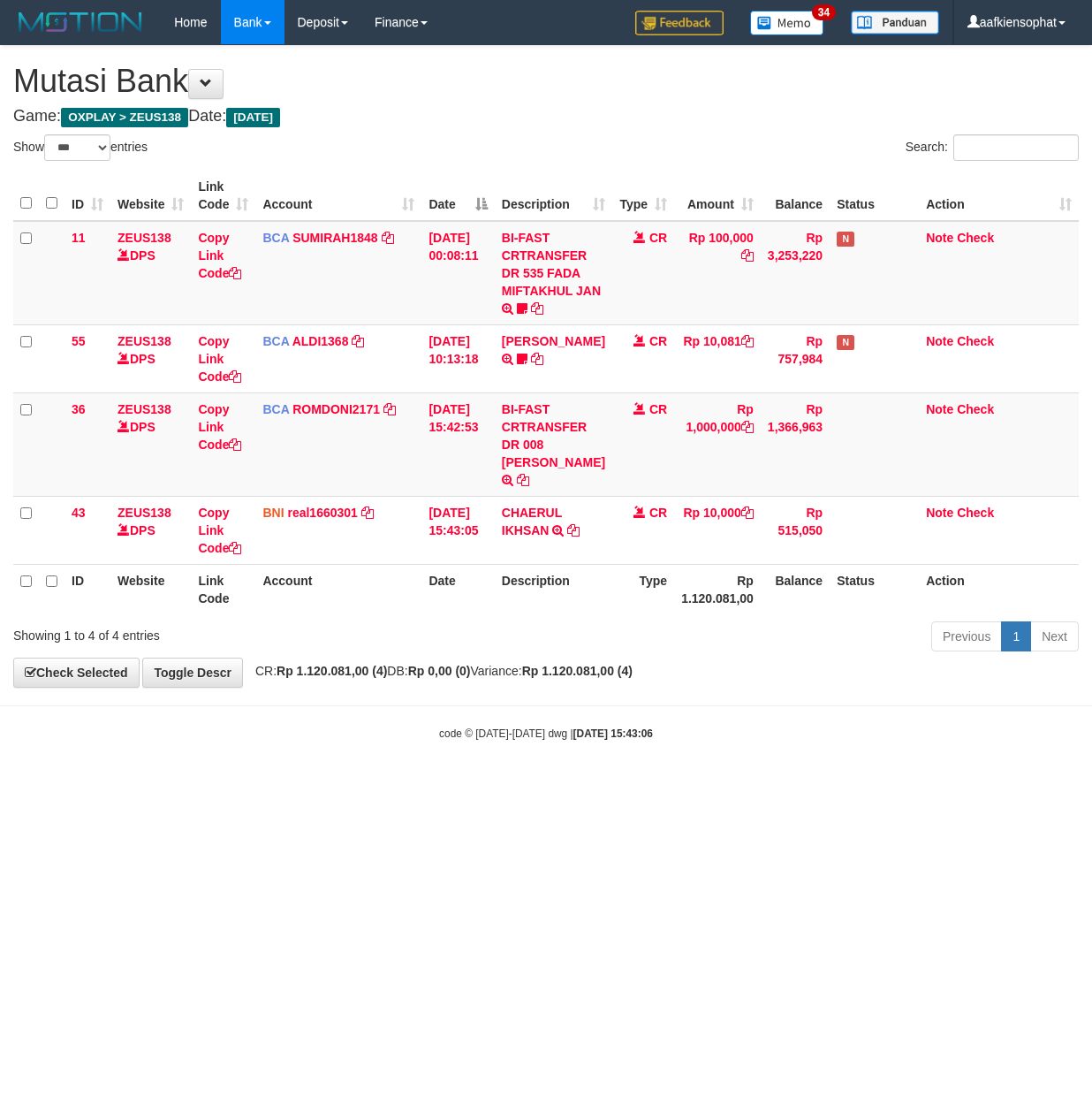
select select "***"
click at [354, 482] on td "BCA ROMDONI2171 DPS ROMDONI mutasi_20250831_3611 | 36 mutasi_20250831_3611 | 36" at bounding box center [339, 444] width 167 height 103
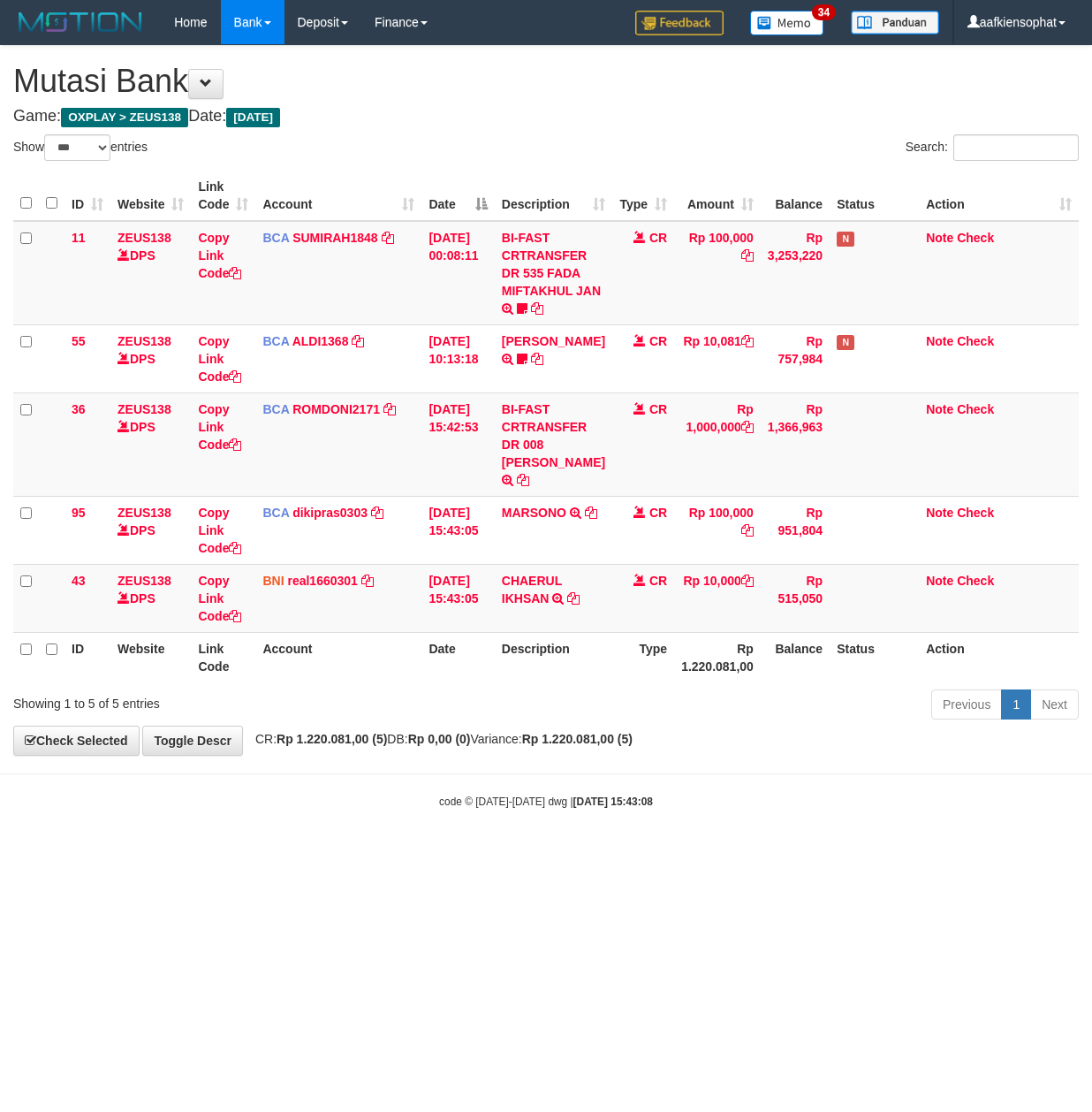
select select "***"
click at [224, 442] on link "Copy Link Code" at bounding box center [219, 427] width 43 height 50
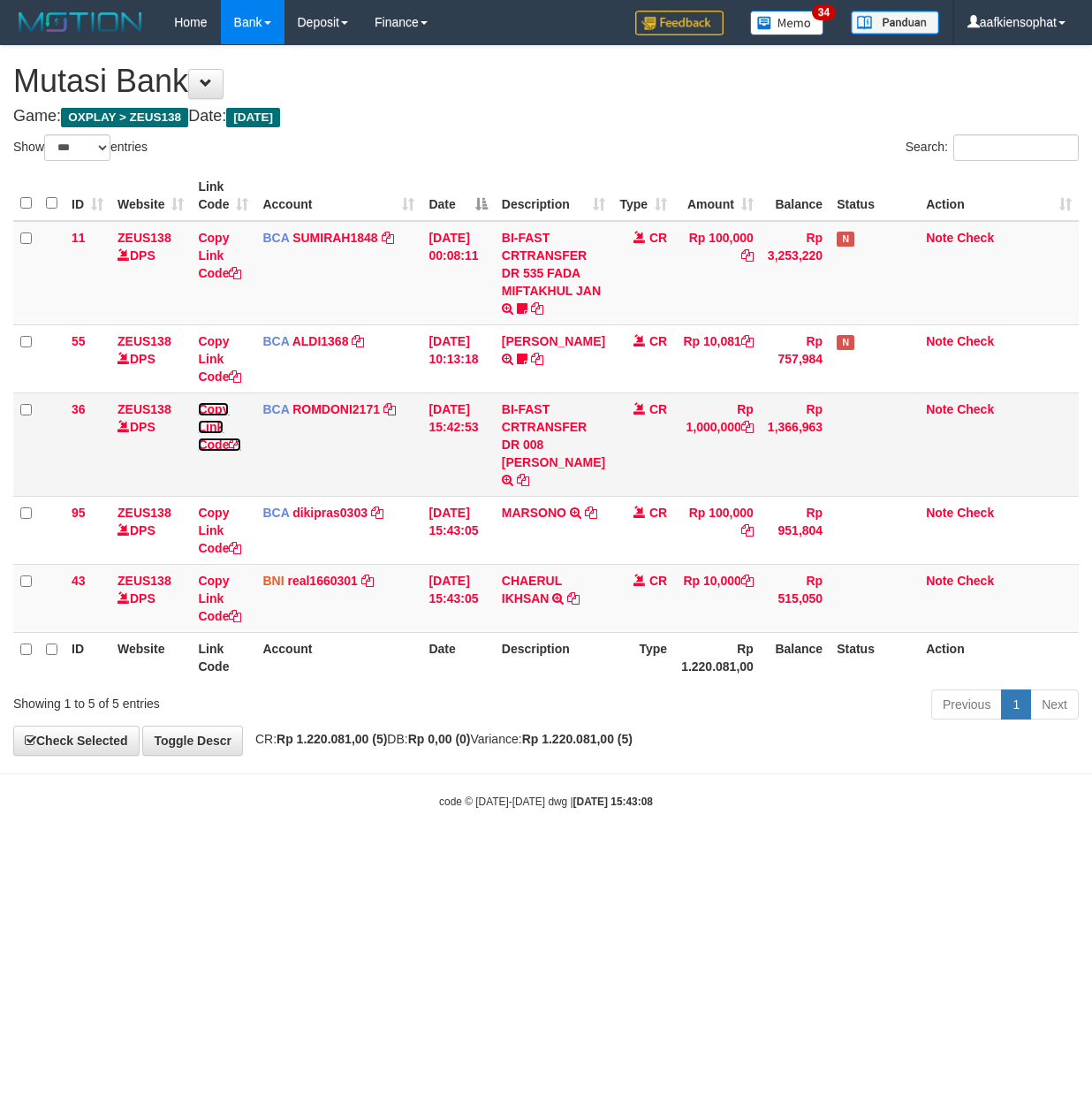
click at [224, 442] on link "Copy Link Code" at bounding box center [219, 427] width 43 height 50
click at [433, 463] on td "31/08/2025 15:42:53" at bounding box center [457, 444] width 73 height 103
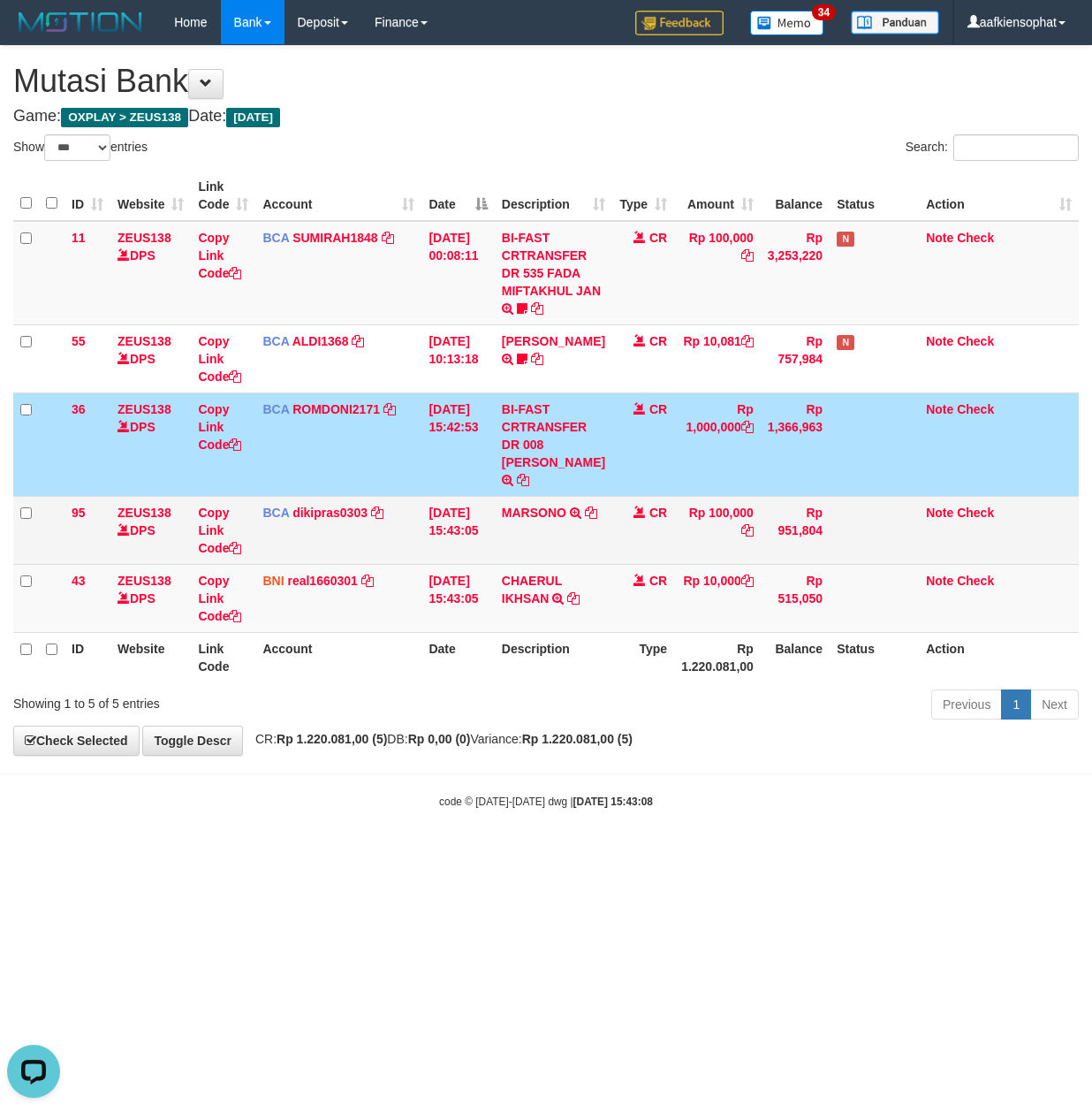
scroll to position [0, 0]
drag, startPoint x: 649, startPoint y: 532, endPoint x: 676, endPoint y: 524, distance: 28.2
click at [650, 534] on td "CR" at bounding box center [643, 530] width 62 height 68
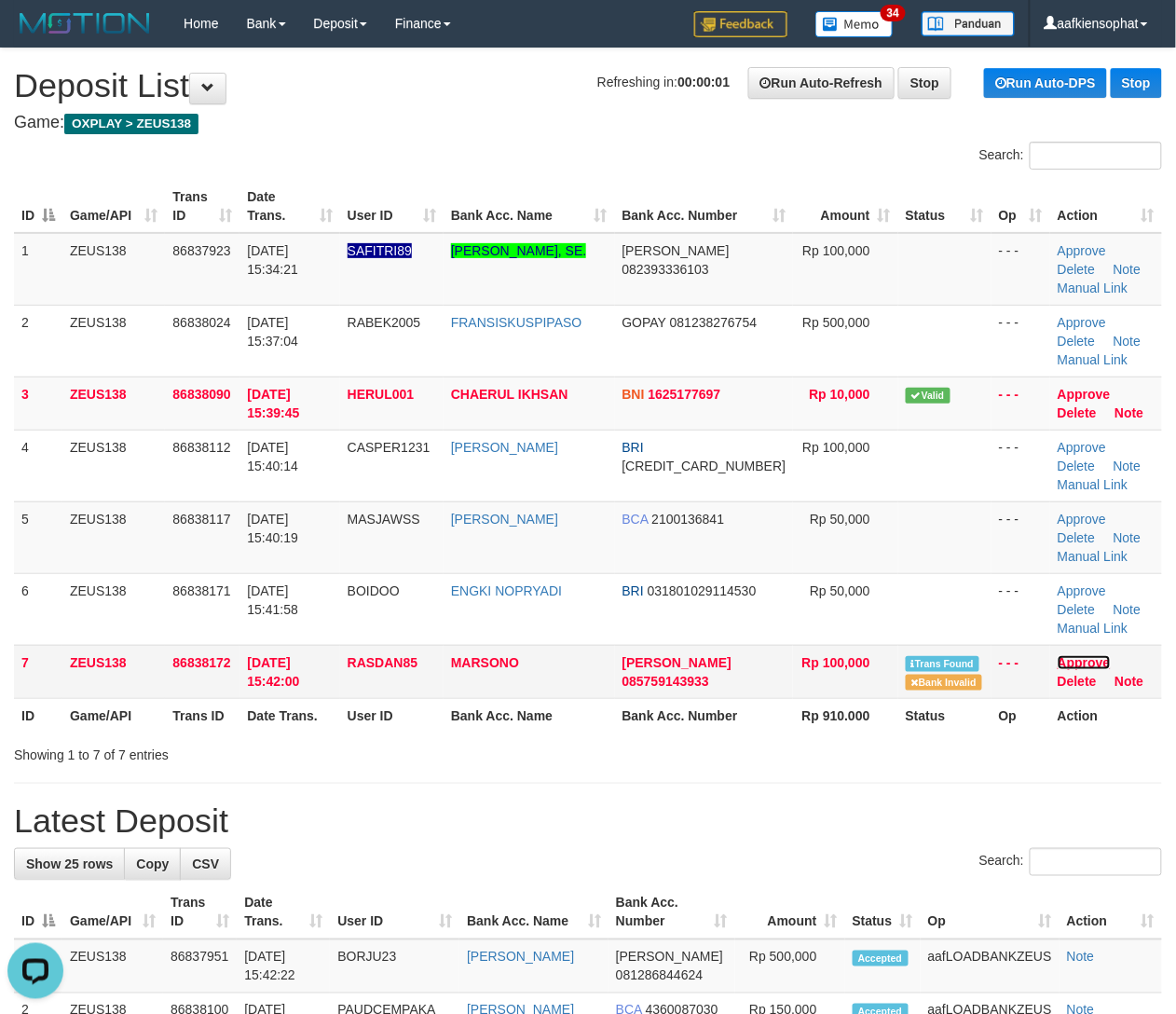
click at [1061, 661] on link "Approve" at bounding box center [1084, 662] width 53 height 15
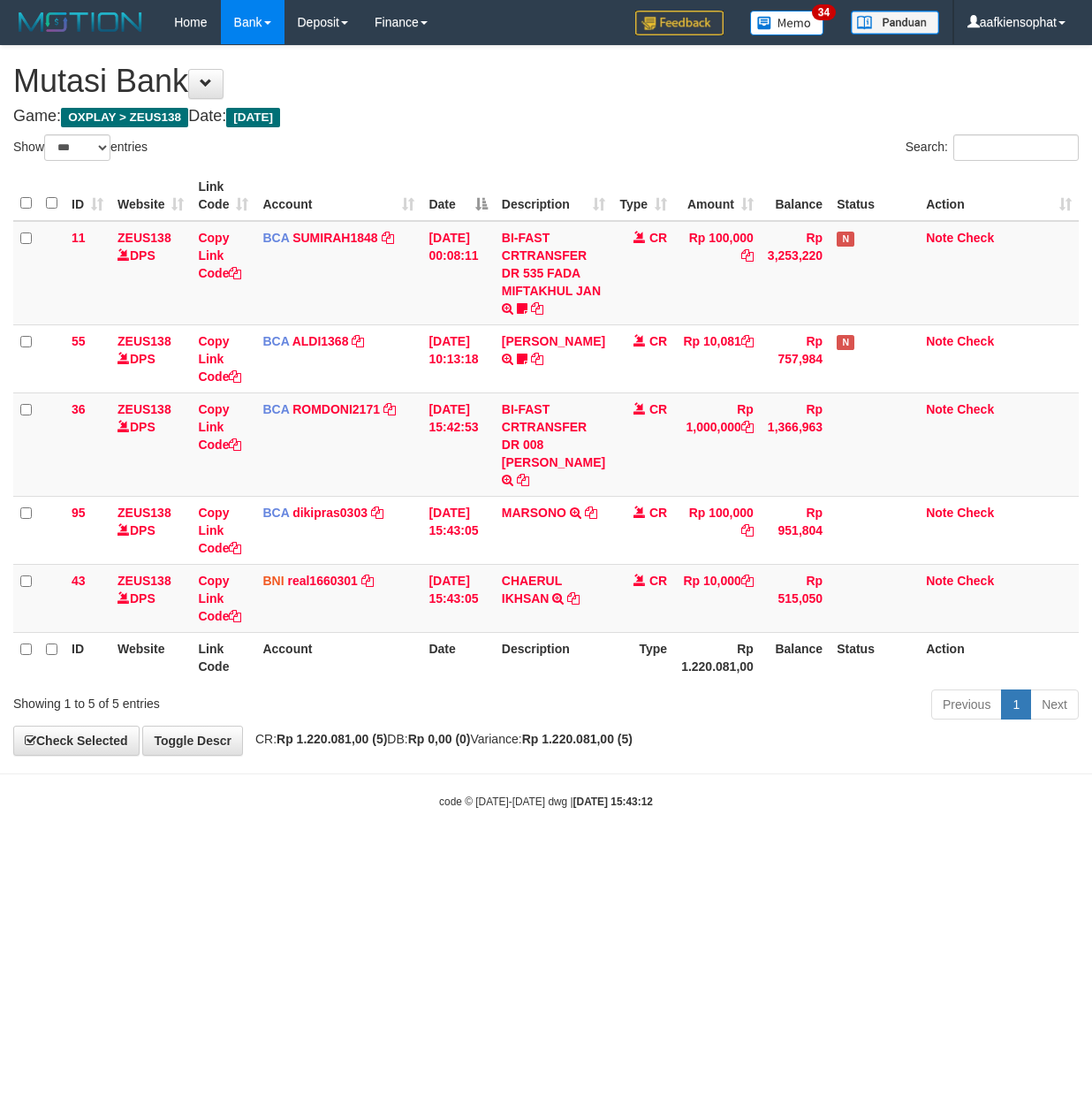
select select "***"
click at [525, 796] on body "Toggle navigation Home Bank Account List Load By Website Group [OXPLAY] ZEUS138…" at bounding box center [546, 427] width 1092 height 854
click at [449, 735] on strong "Rp 0,00 (0)" at bounding box center [440, 738] width 63 height 14
click at [382, 687] on div "Show ** ** ** *** entries Search: ID Website Link Code Account Date Description…" at bounding box center [546, 430] width 1066 height 591
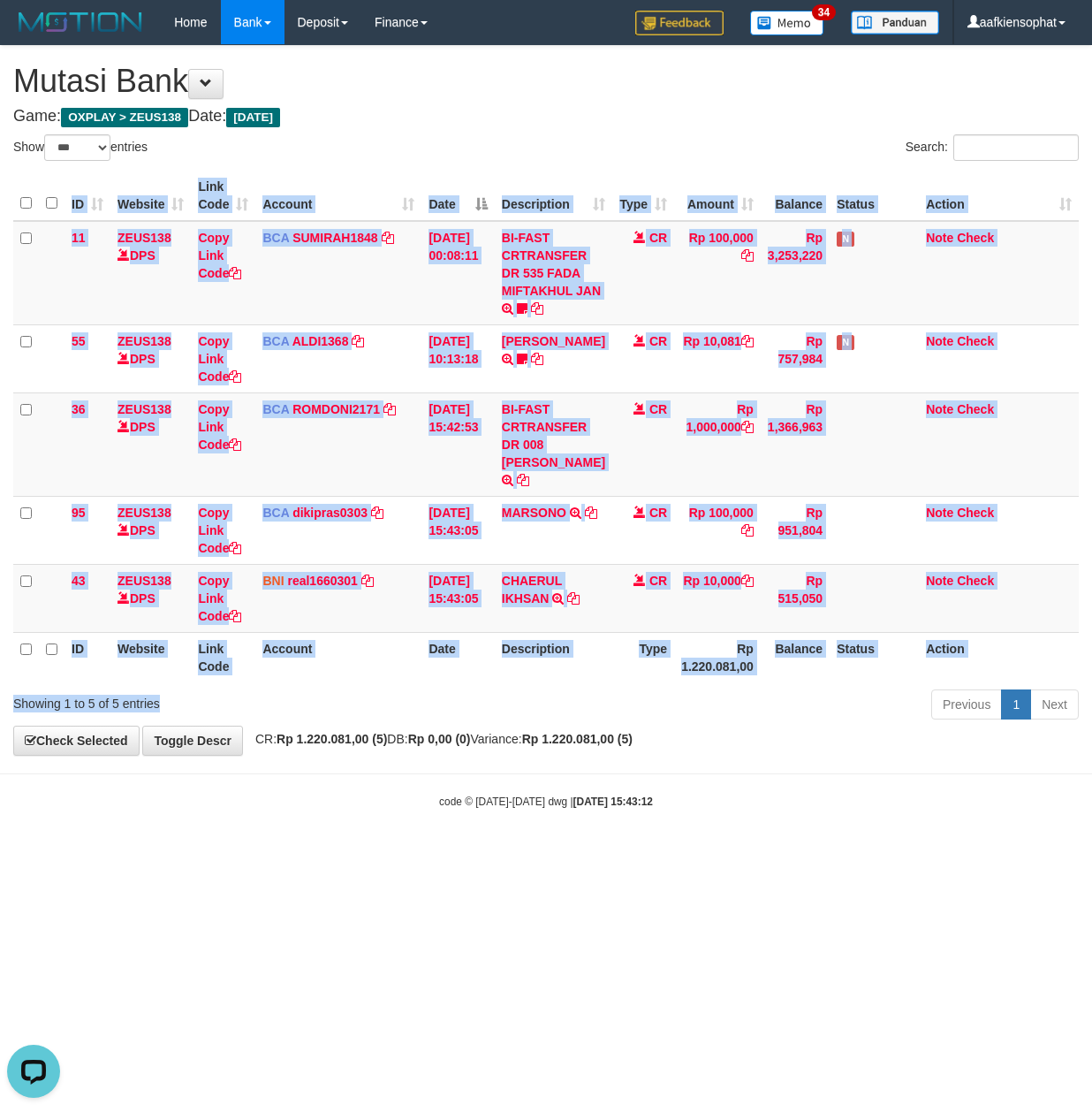
drag, startPoint x: 382, startPoint y: 687, endPoint x: 370, endPoint y: 694, distance: 13.9
click at [378, 694] on div "Showing 1 to 5 of 5 entries" at bounding box center [227, 699] width 429 height 25
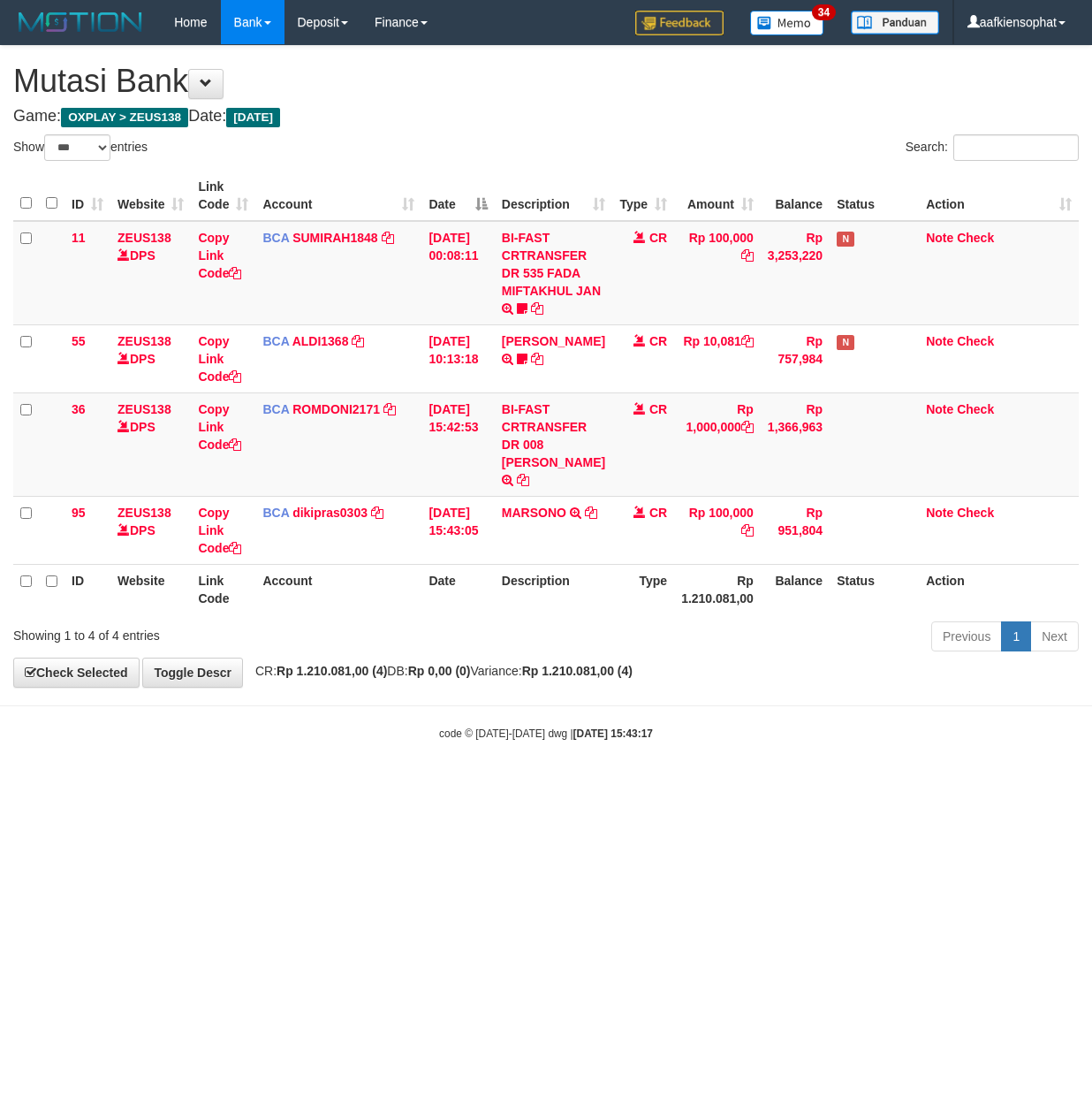
select select "***"
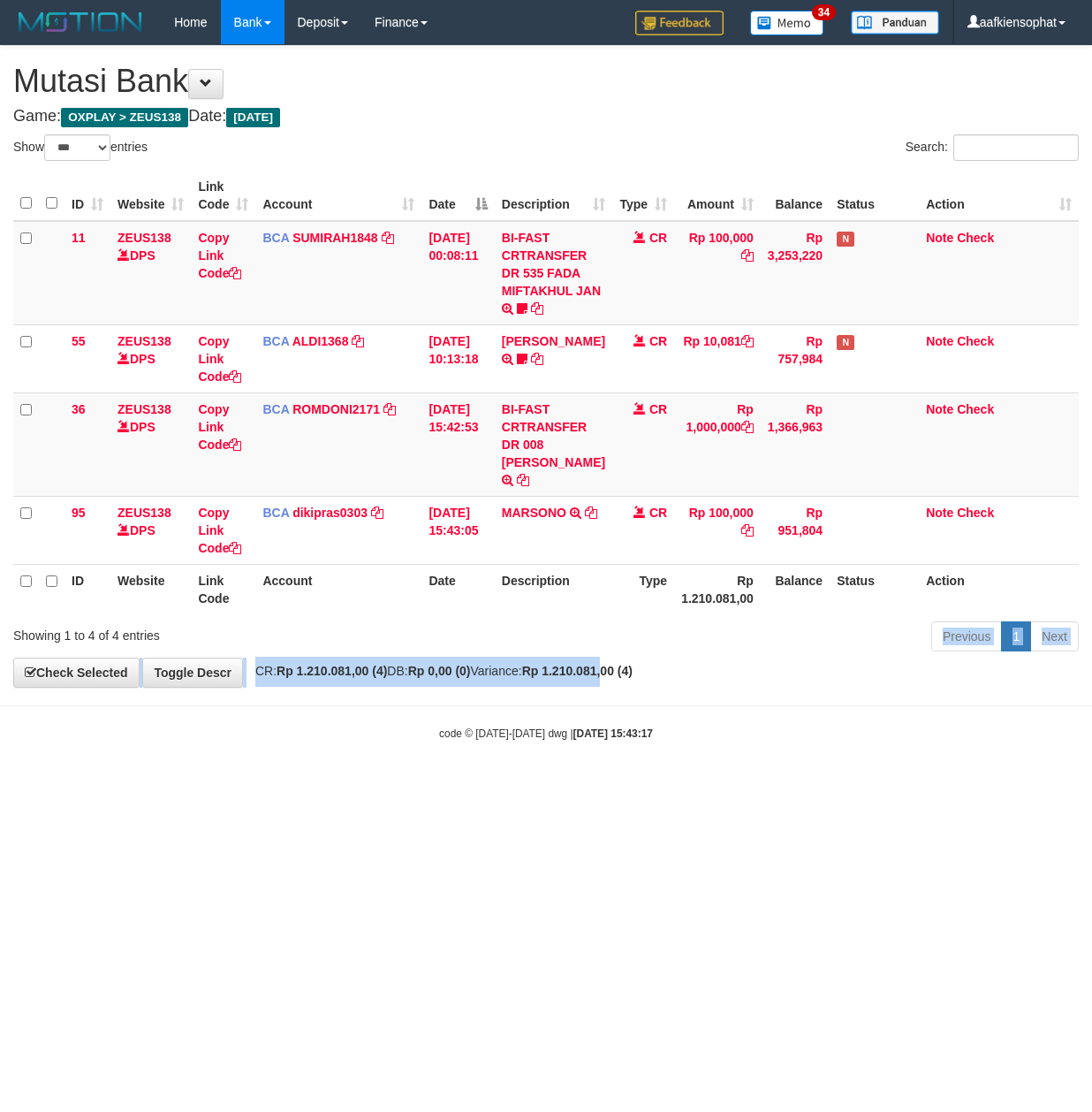
click at [650, 664] on div "**********" at bounding box center [546, 366] width 1092 height 640
click at [655, 666] on div "**********" at bounding box center [546, 366] width 1092 height 640
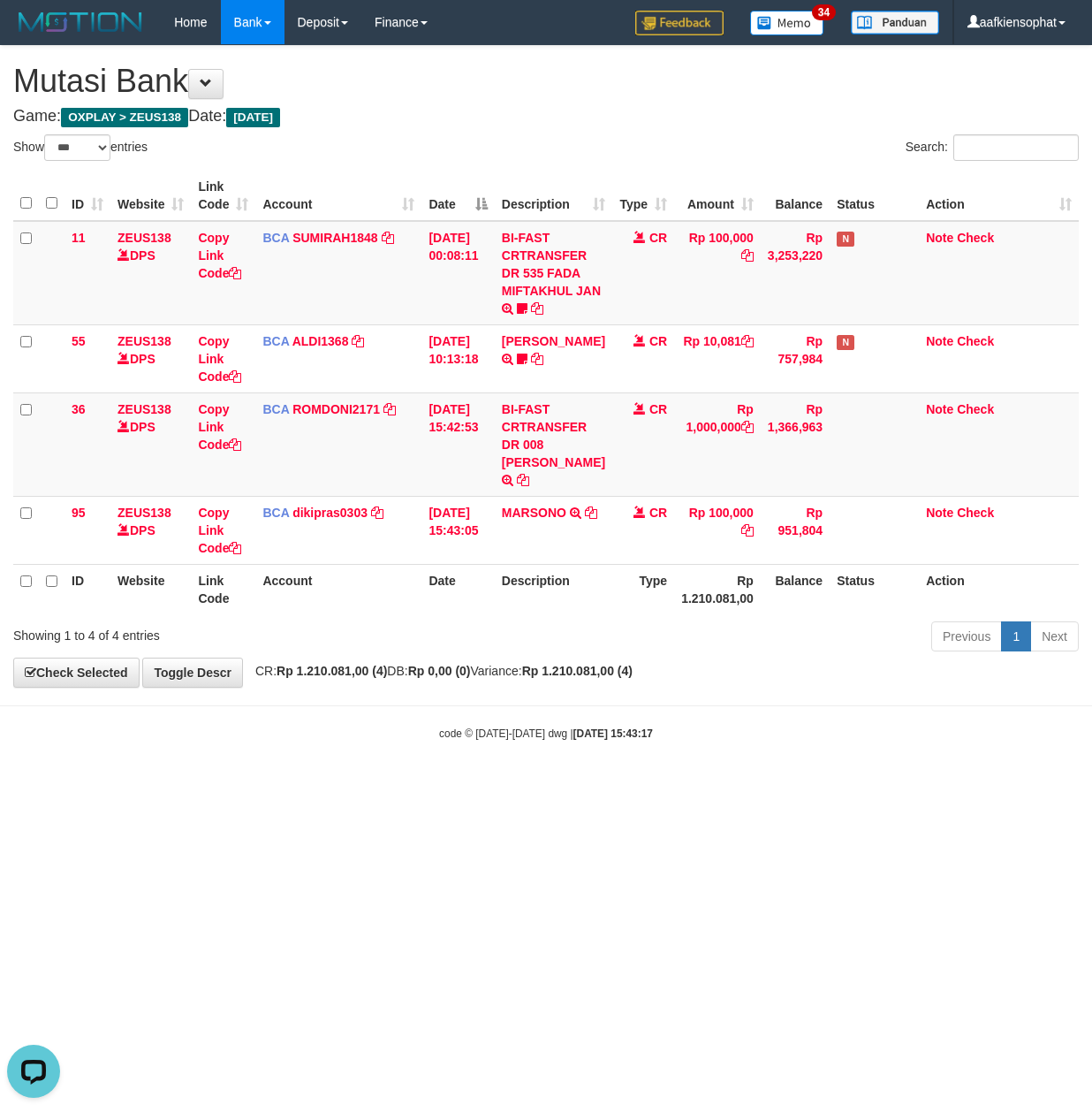
click at [633, 670] on strong "Rp 1.210.081,00 (4)" at bounding box center [578, 670] width 110 height 14
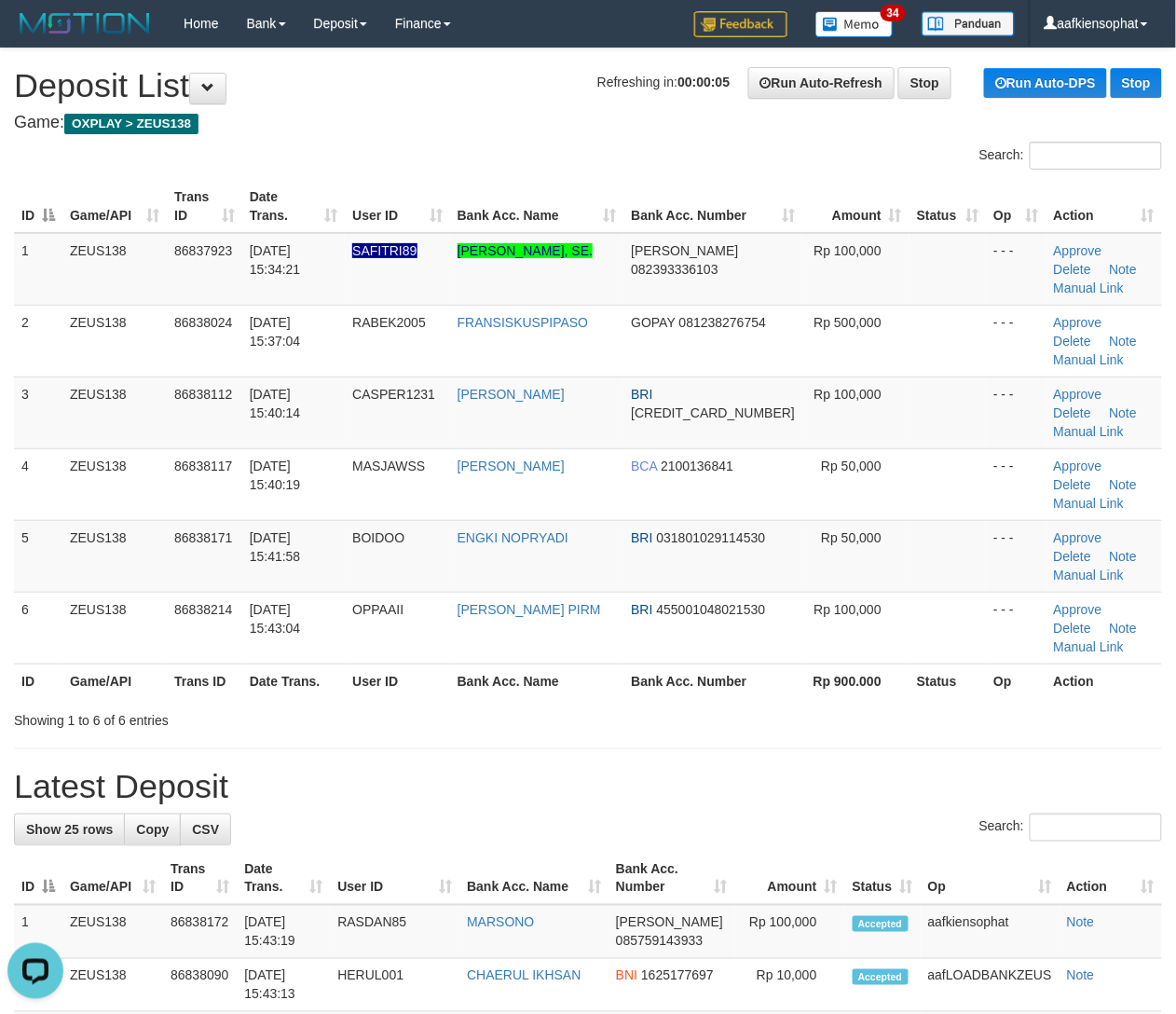
drag, startPoint x: 582, startPoint y: 656, endPoint x: 850, endPoint y: 665, distance: 268.2
drag, startPoint x: 576, startPoint y: 590, endPoint x: 684, endPoint y: 599, distance: 108.4
click at [581, 591] on div "ID Game/API Trans ID Date Trans. User ID Bank Acc. Name Bank Acc. Number Amount…" at bounding box center [588, 440] width 1176 height 530
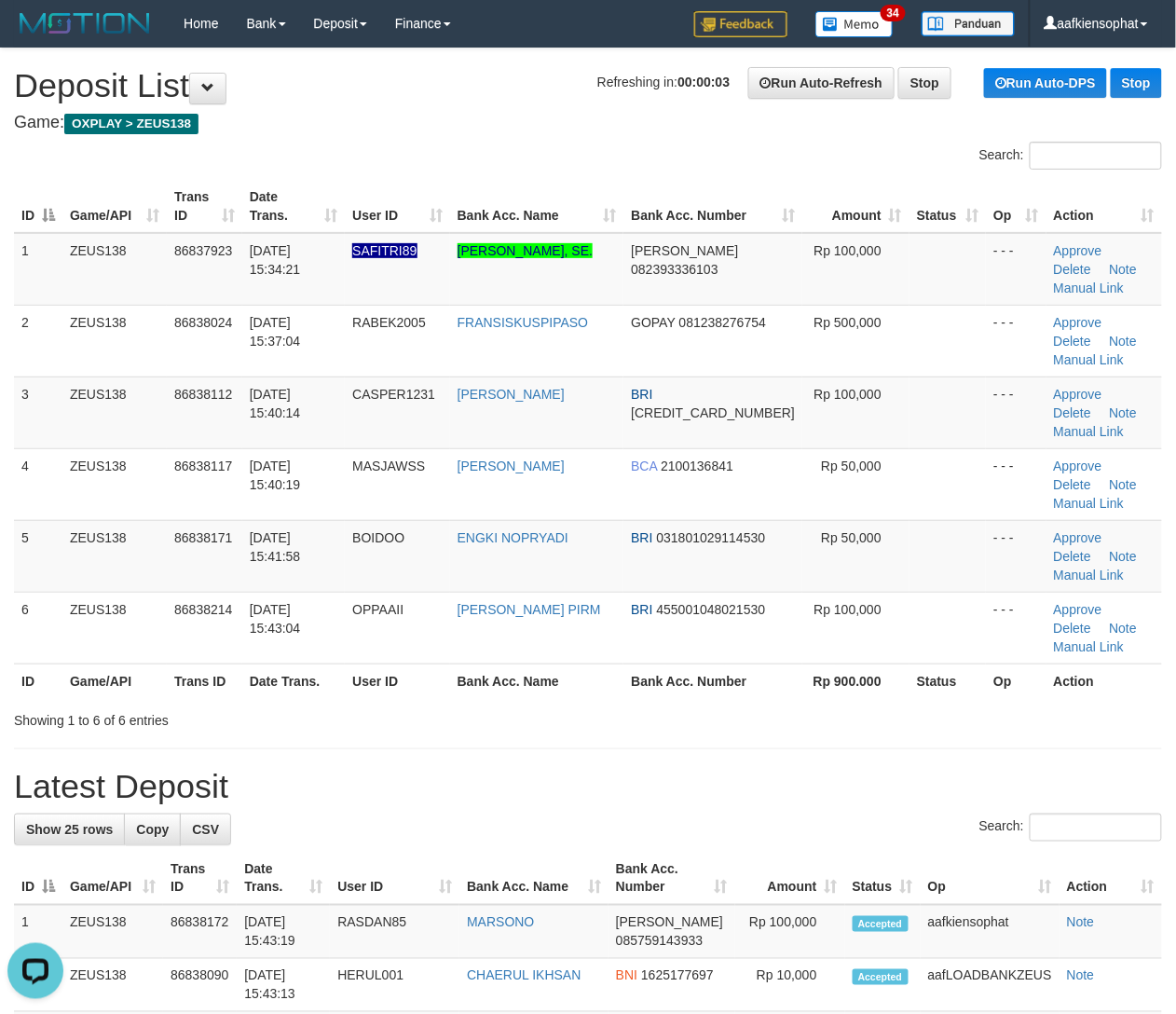
click at [844, 814] on div "Search:" at bounding box center [588, 831] width 1149 height 33
click at [981, 852] on th "Op" at bounding box center [990, 878] width 139 height 53
drag, startPoint x: 970, startPoint y: 696, endPoint x: 1063, endPoint y: 701, distance: 93.1
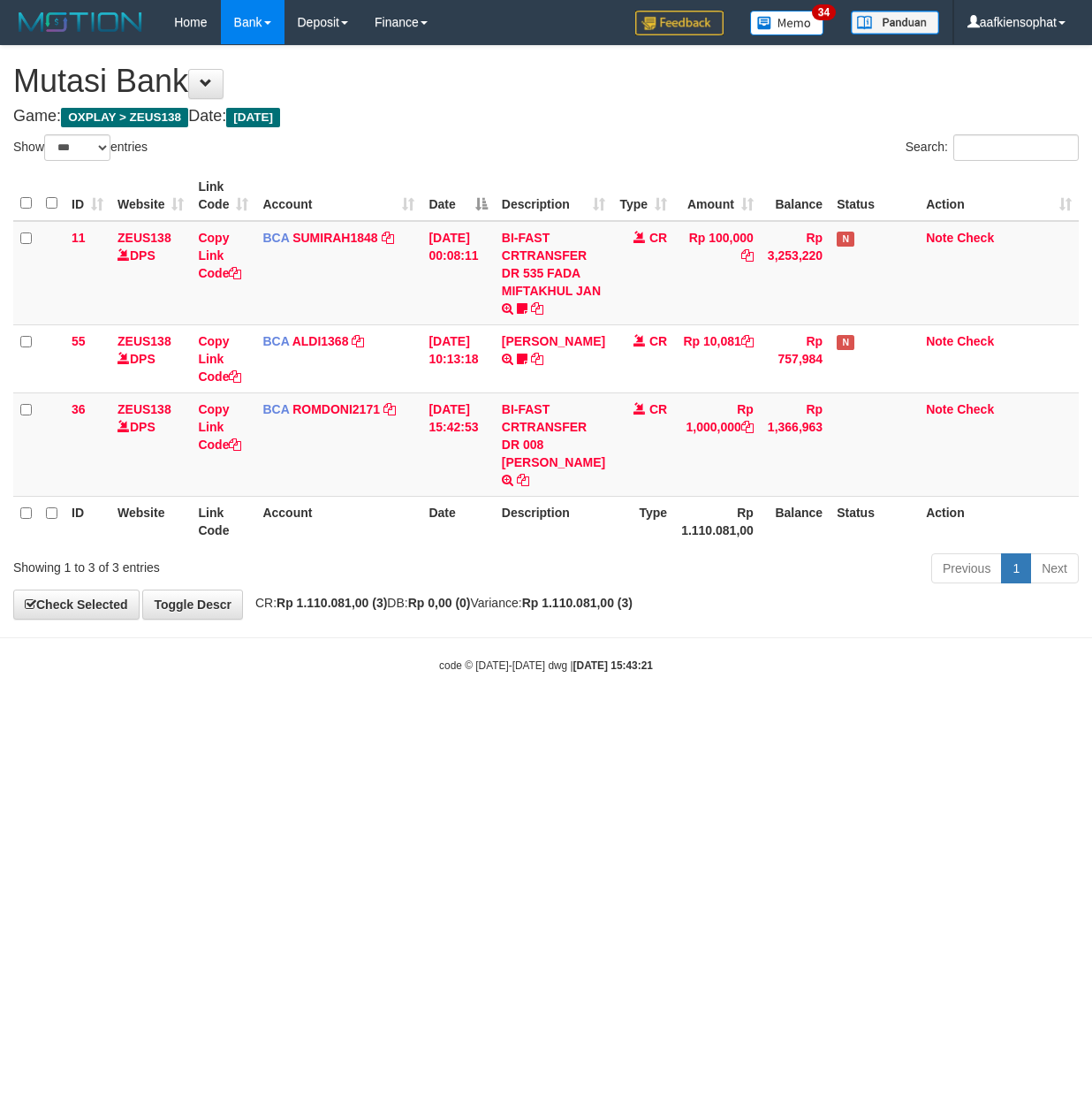
select select "***"
click at [230, 438] on link "Copy Link Code" at bounding box center [219, 427] width 43 height 50
click at [410, 467] on td "BCA ROMDONI2171 DPS ROMDONI mutasi_20250831_3611 | 36 mutasi_20250831_3611 | 36" at bounding box center [339, 444] width 167 height 103
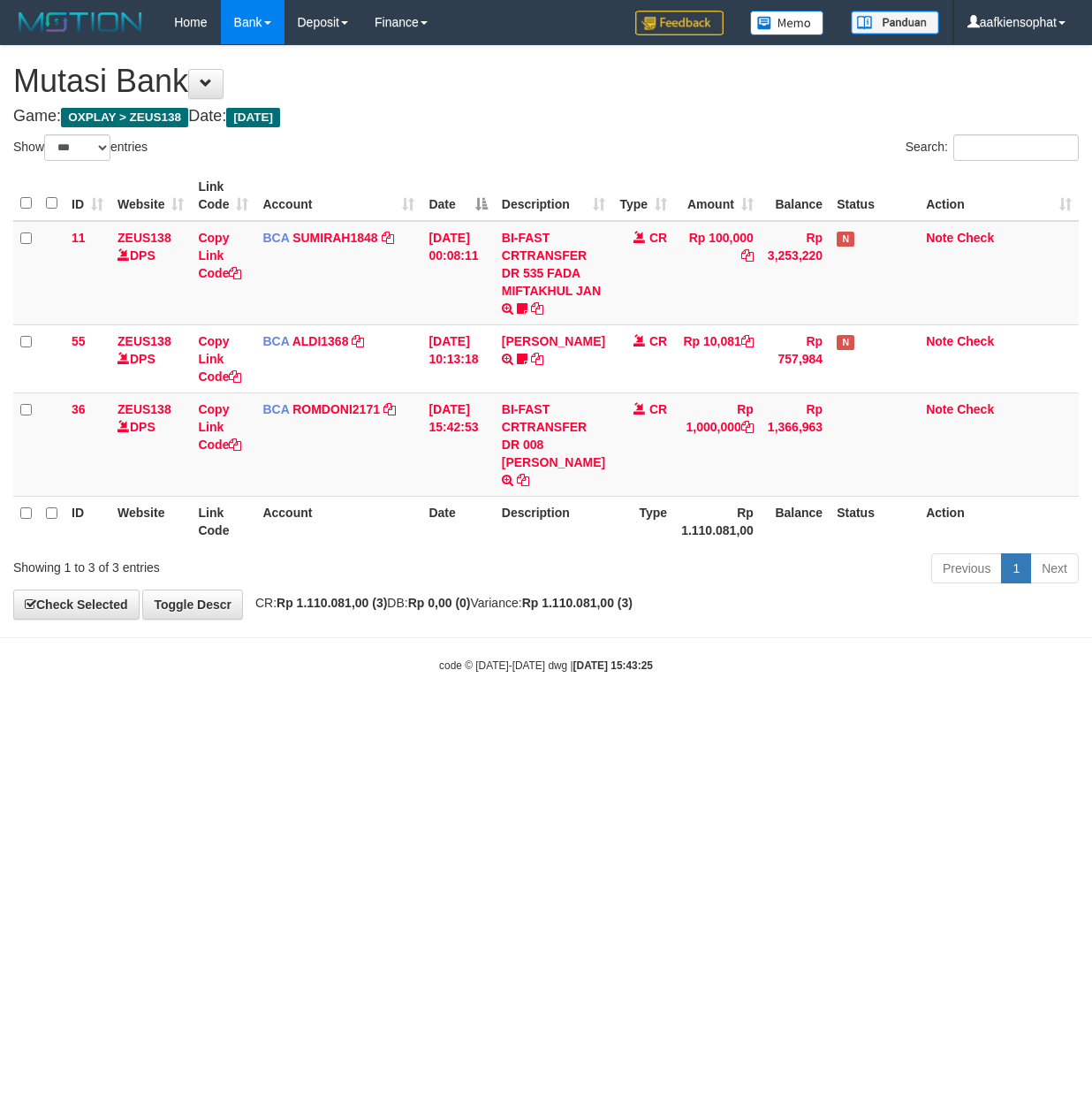
select select "***"
drag, startPoint x: 213, startPoint y: 728, endPoint x: 79, endPoint y: 718, distance: 134.4
click at [182, 717] on html "Toggle navigation Home Bank Account List Load By Website Group [OXPLAY] ZEUS138…" at bounding box center [546, 359] width 1092 height 717
drag, startPoint x: 569, startPoint y: 797, endPoint x: 531, endPoint y: 811, distance: 40.5
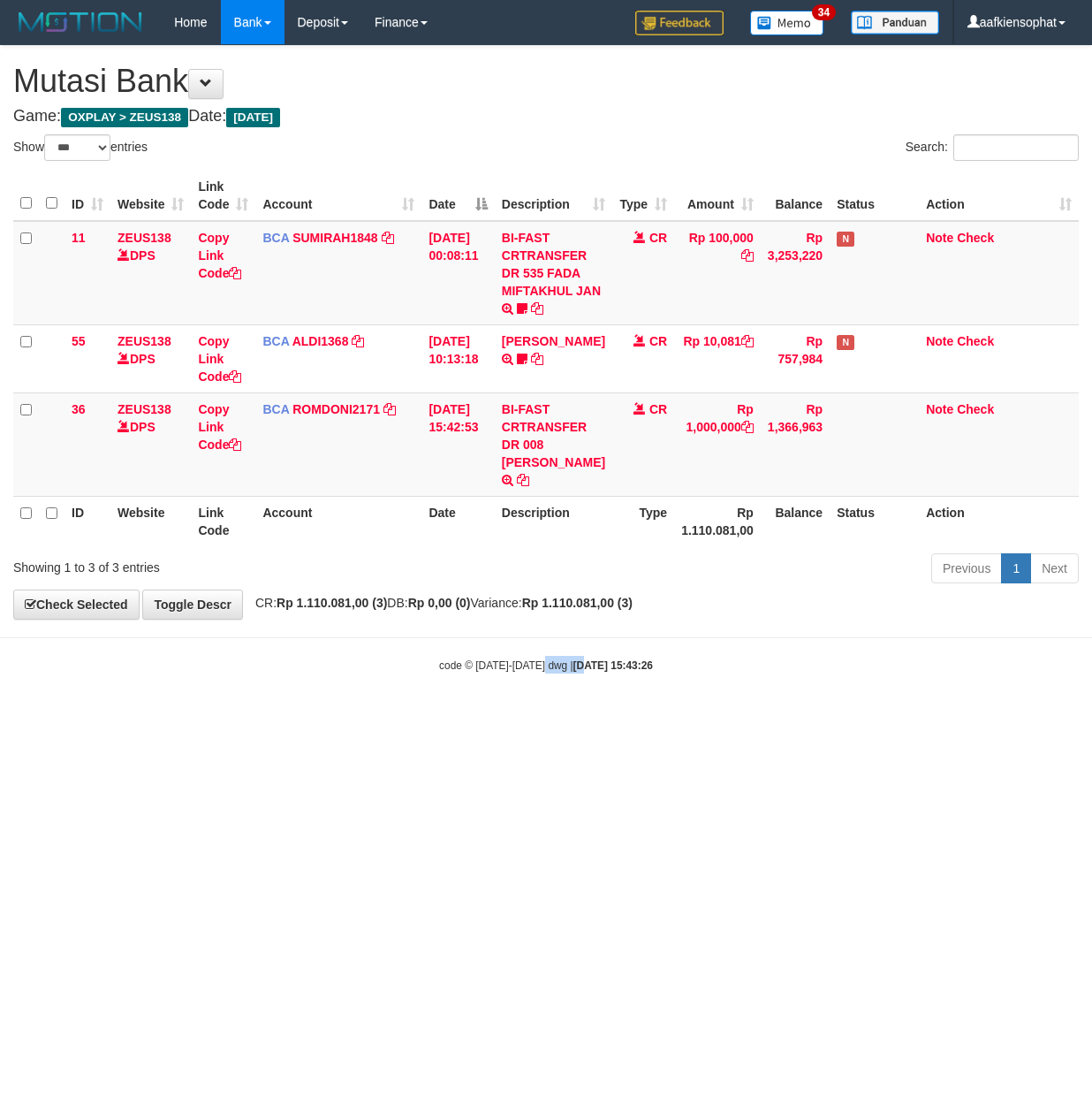
click at [535, 717] on html "Toggle navigation Home Bank Account List Load By Website Group [OXPLAY] ZEUS138…" at bounding box center [546, 359] width 1092 height 717
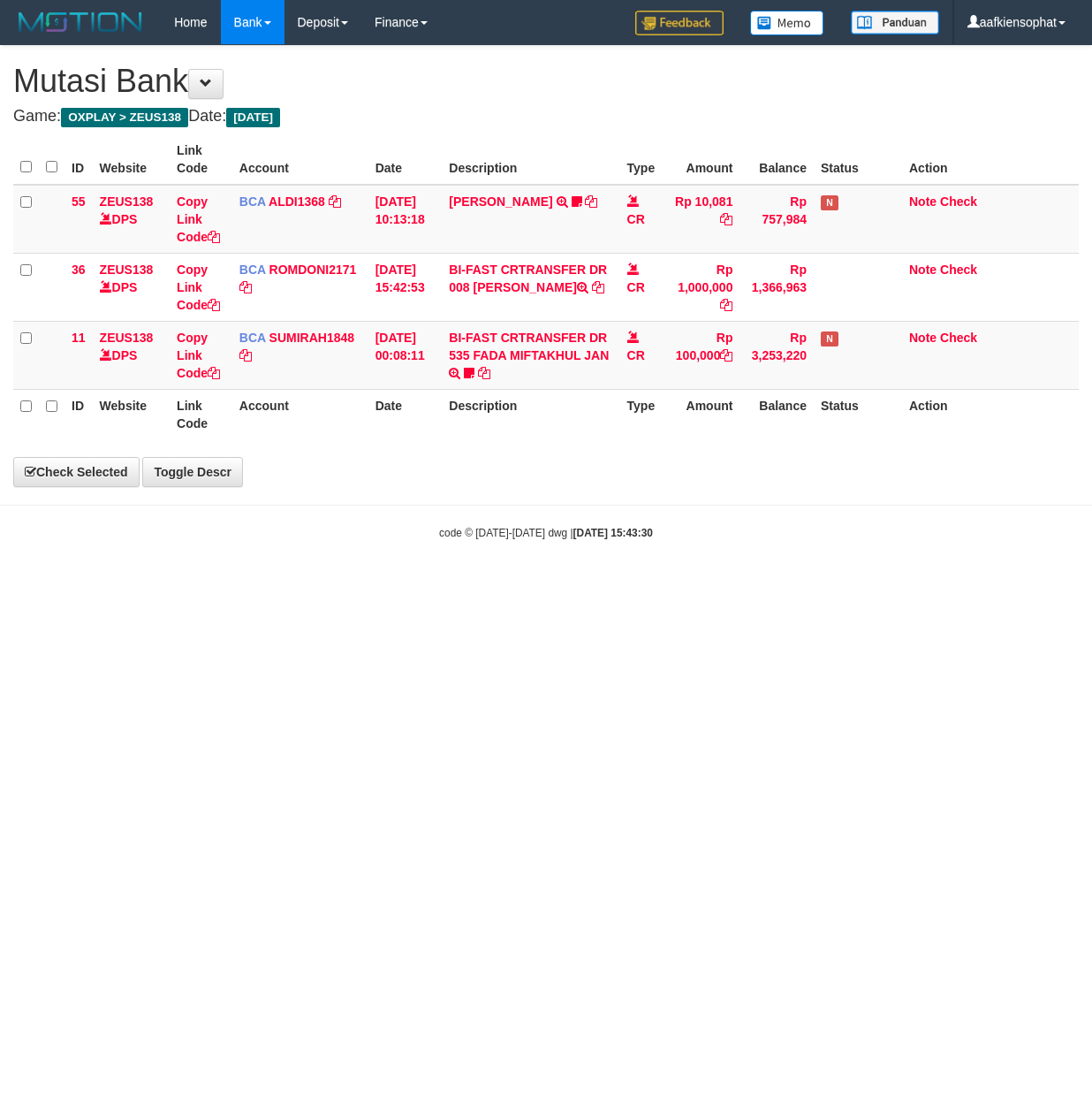
select select "***"
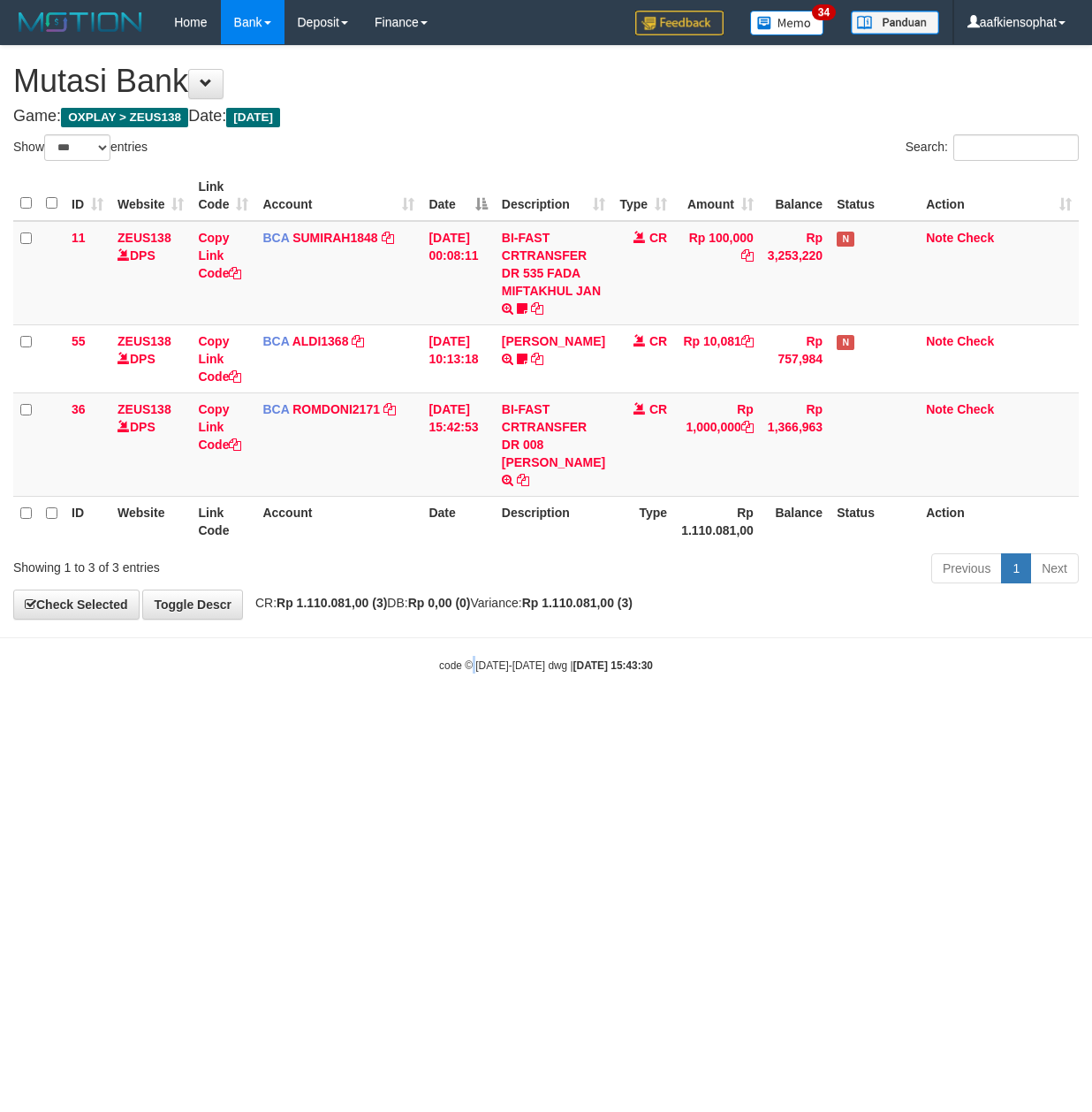
click at [471, 717] on html "Toggle navigation Home Bank Account List Load By Website Group [OXPLAY] ZEUS138…" at bounding box center [546, 359] width 1092 height 717
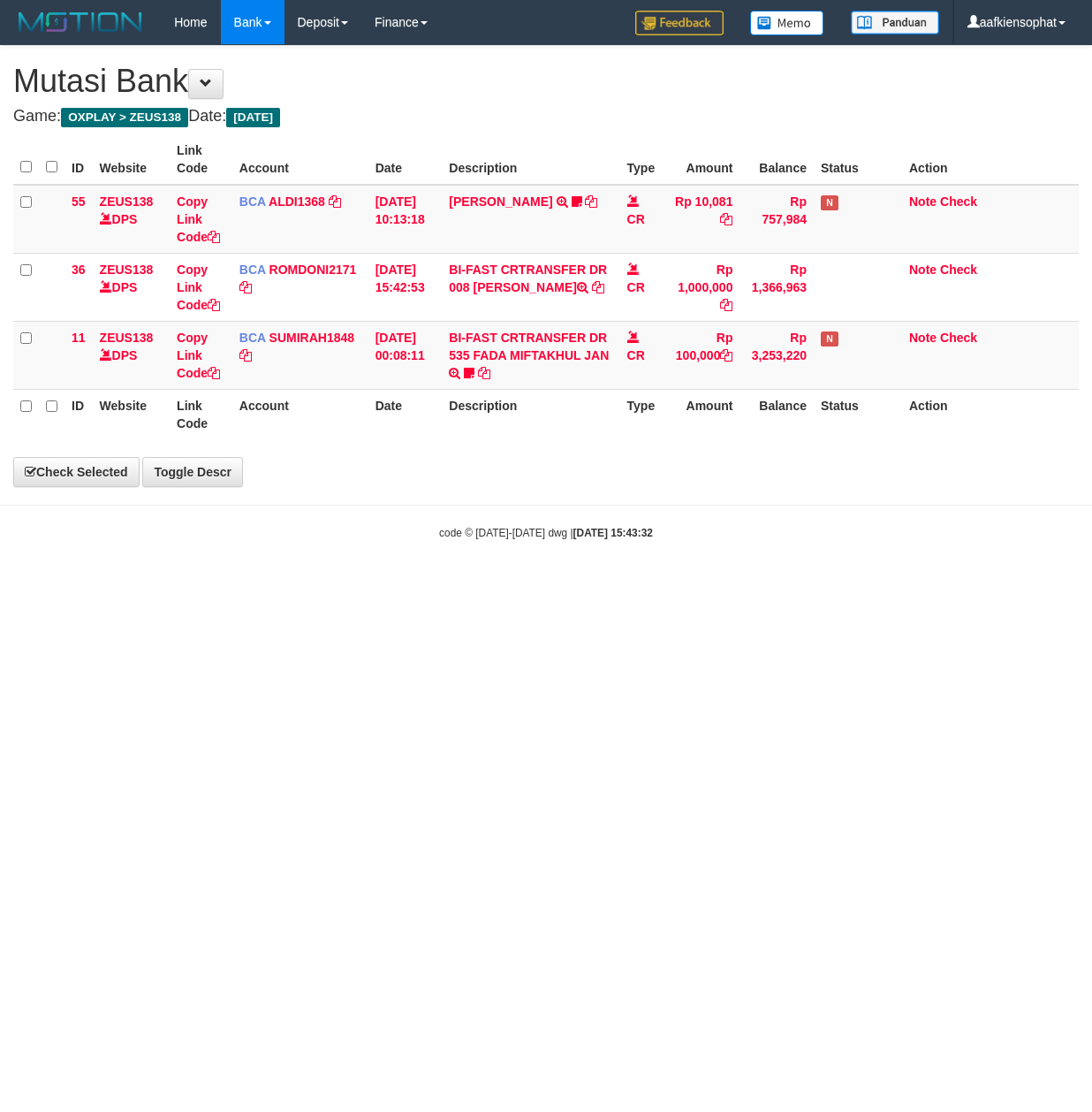
click at [418, 585] on html "Toggle navigation Home Bank Account List Load By Website Group [OXPLAY] ZEUS138…" at bounding box center [546, 292] width 1092 height 585
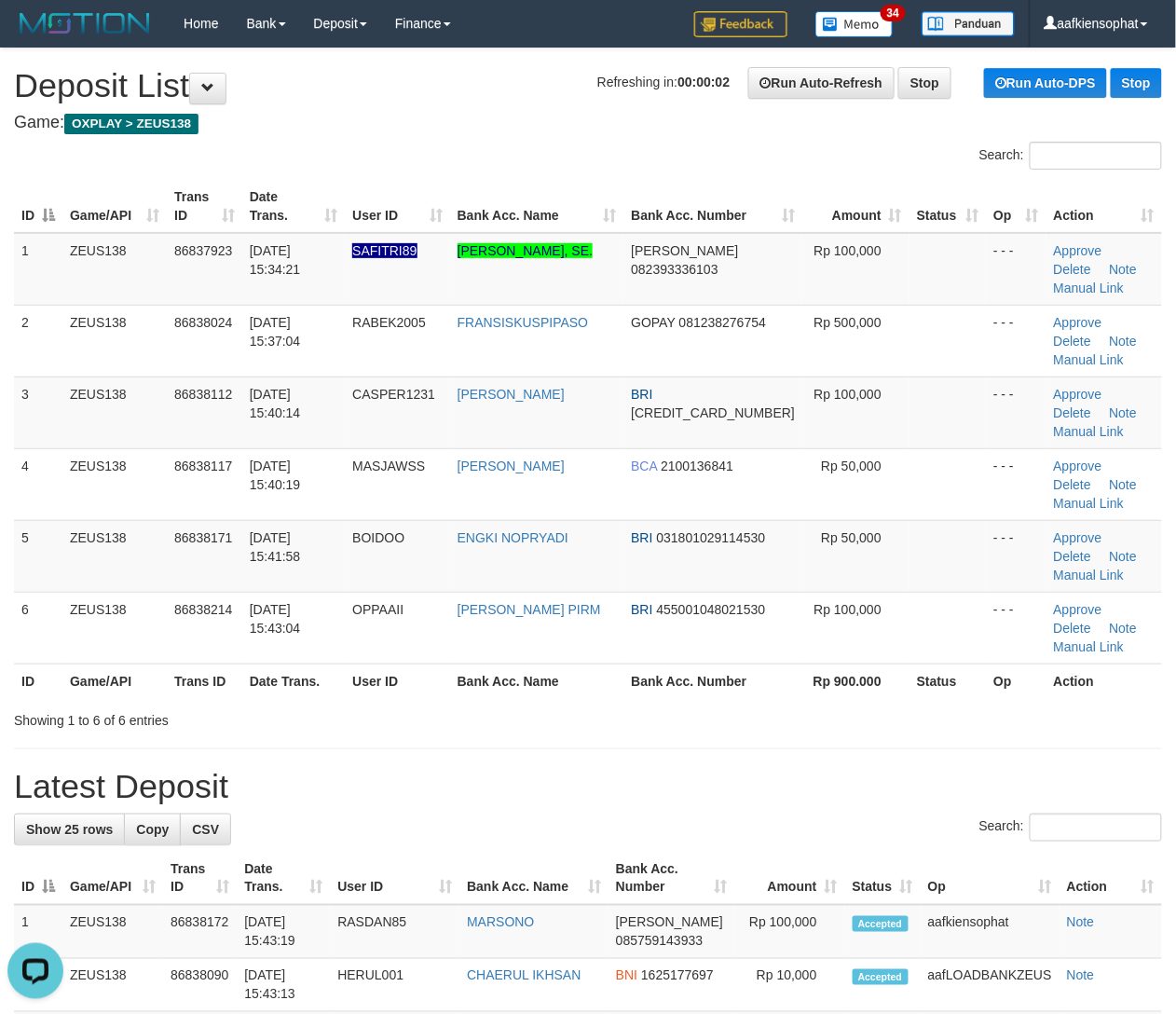
click at [746, 703] on div "Showing 1 to 6 of 6 entries" at bounding box center [588, 716] width 1176 height 26
click at [702, 814] on div "Search:" at bounding box center [588, 831] width 1149 height 33
click at [702, 814] on div "Search:" at bounding box center [588, 831] width 1149 height 33
click at [723, 769] on h1 "Latest Deposit" at bounding box center [588, 787] width 1149 height 37
drag, startPoint x: 637, startPoint y: 710, endPoint x: 759, endPoint y: 691, distance: 123.5
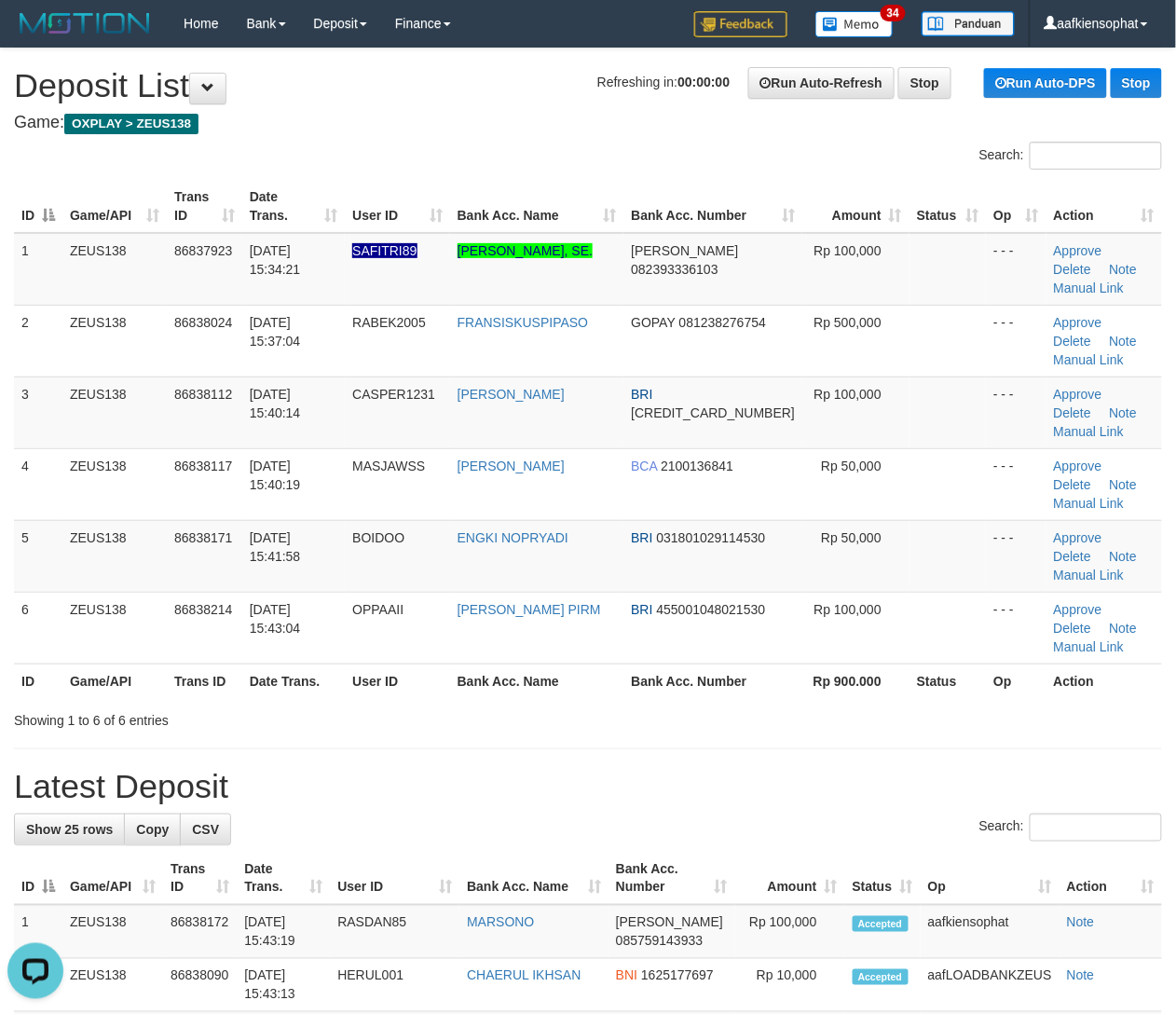
click at [647, 814] on div "Search:" at bounding box center [588, 831] width 1149 height 33
drag, startPoint x: 582, startPoint y: 634, endPoint x: 602, endPoint y: 643, distance: 21.9
click at [784, 769] on h1 "Latest Deposit" at bounding box center [588, 787] width 1149 height 37
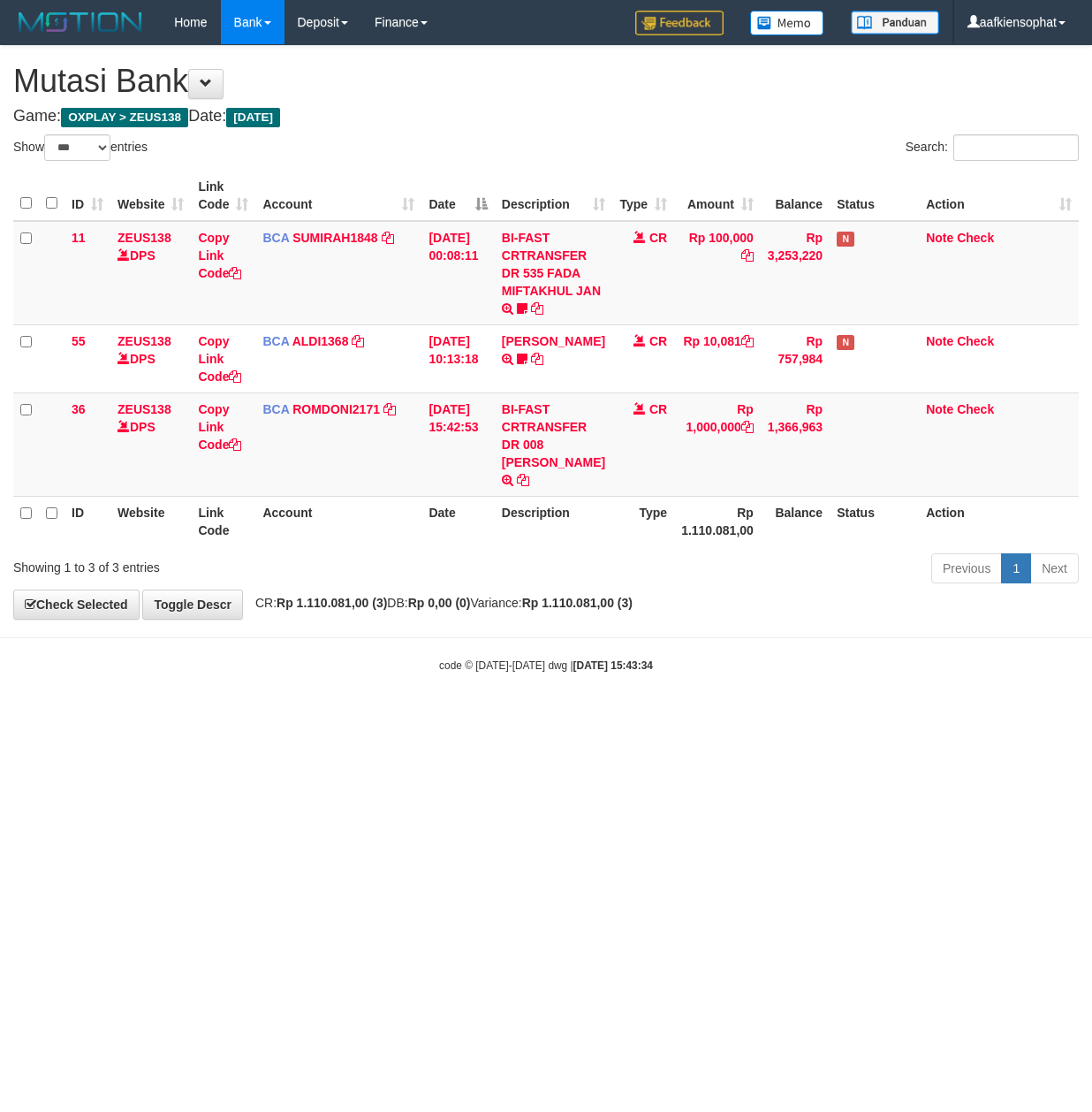
select select "***"
click at [433, 685] on body "Toggle navigation Home Bank Account List Load By Website Group [OXPLAY] ZEUS138…" at bounding box center [546, 359] width 1092 height 717
click at [430, 694] on body "Toggle navigation Home Bank Account List Load By Website Group [OXPLAY] ZEUS138…" at bounding box center [546, 359] width 1092 height 717
drag, startPoint x: 408, startPoint y: 689, endPoint x: 4, endPoint y: 661, distance: 405.0
click at [334, 691] on body "Toggle navigation Home Bank Account List Load By Website Group [OXPLAY] ZEUS138…" at bounding box center [546, 359] width 1092 height 717
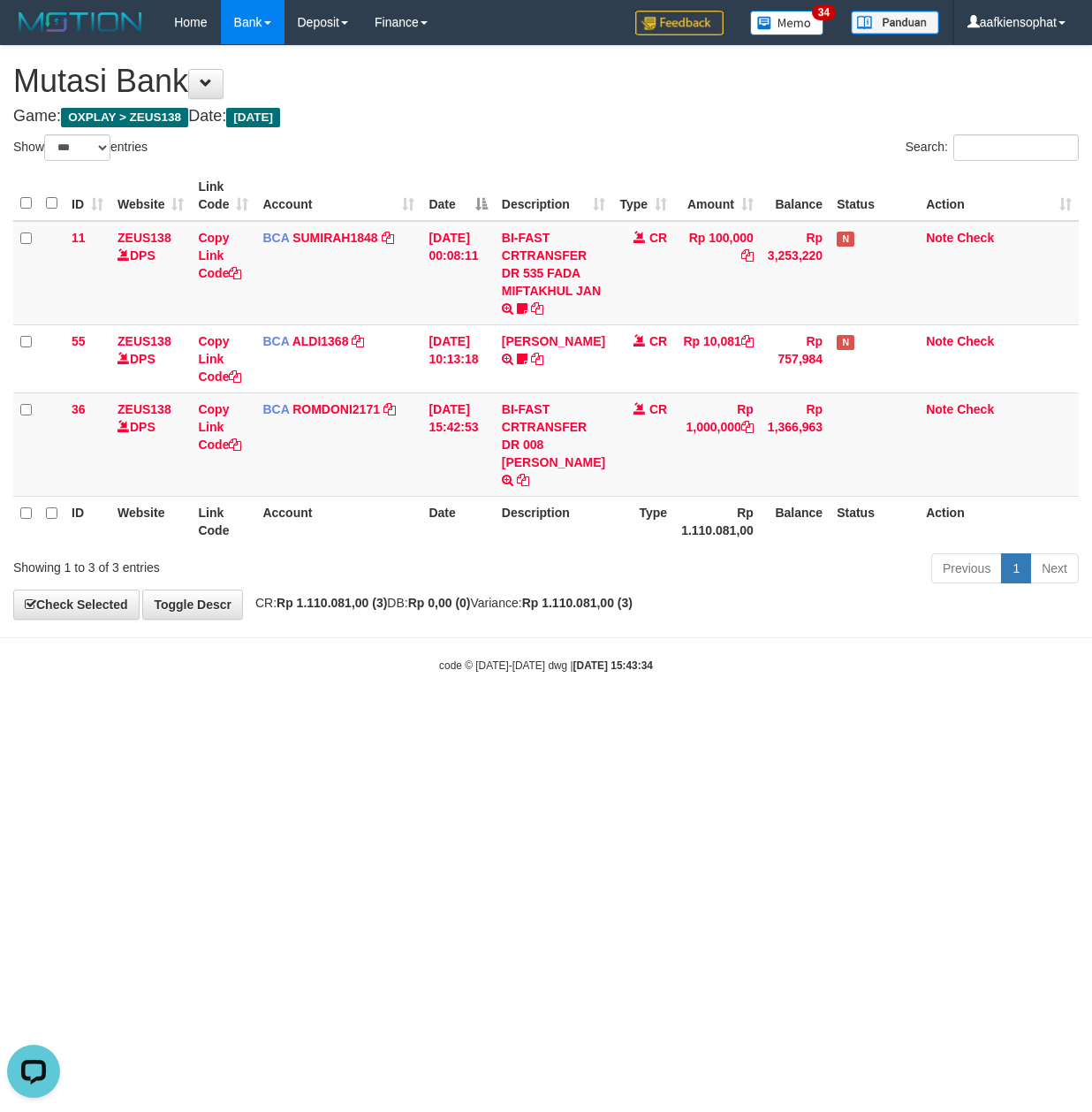
drag, startPoint x: 274, startPoint y: 655, endPoint x: 235, endPoint y: 659, distance: 39.2
click at [236, 659] on body "Toggle navigation Home Bank Account List Load By Website Group [OXPLAY] ZEUS138…" at bounding box center [546, 359] width 1092 height 717
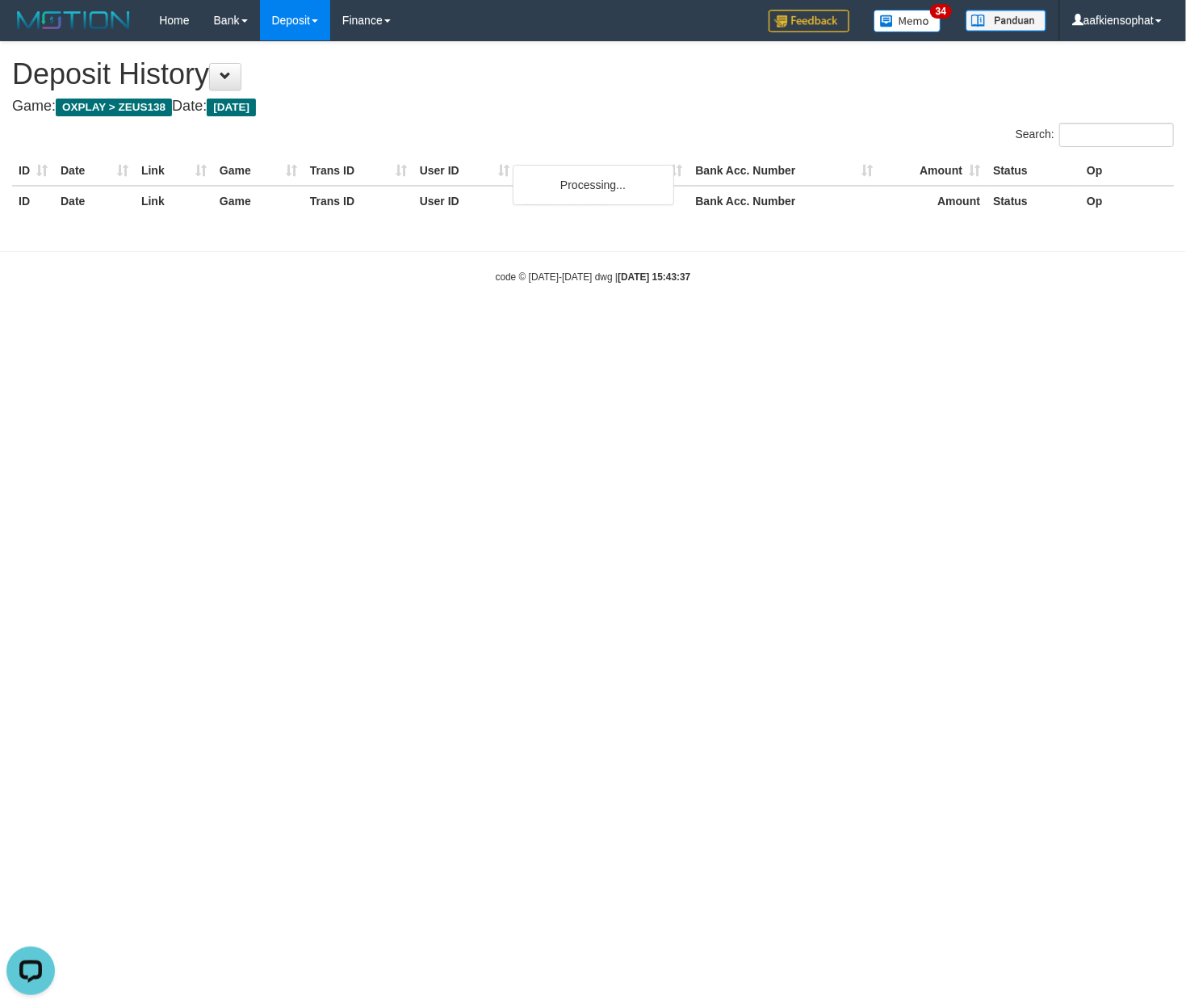
click at [338, 325] on html "Toggle navigation Home Bank Account List Load By Website Group [OXPLAY] ZEUS138…" at bounding box center [593, 162] width 1186 height 325
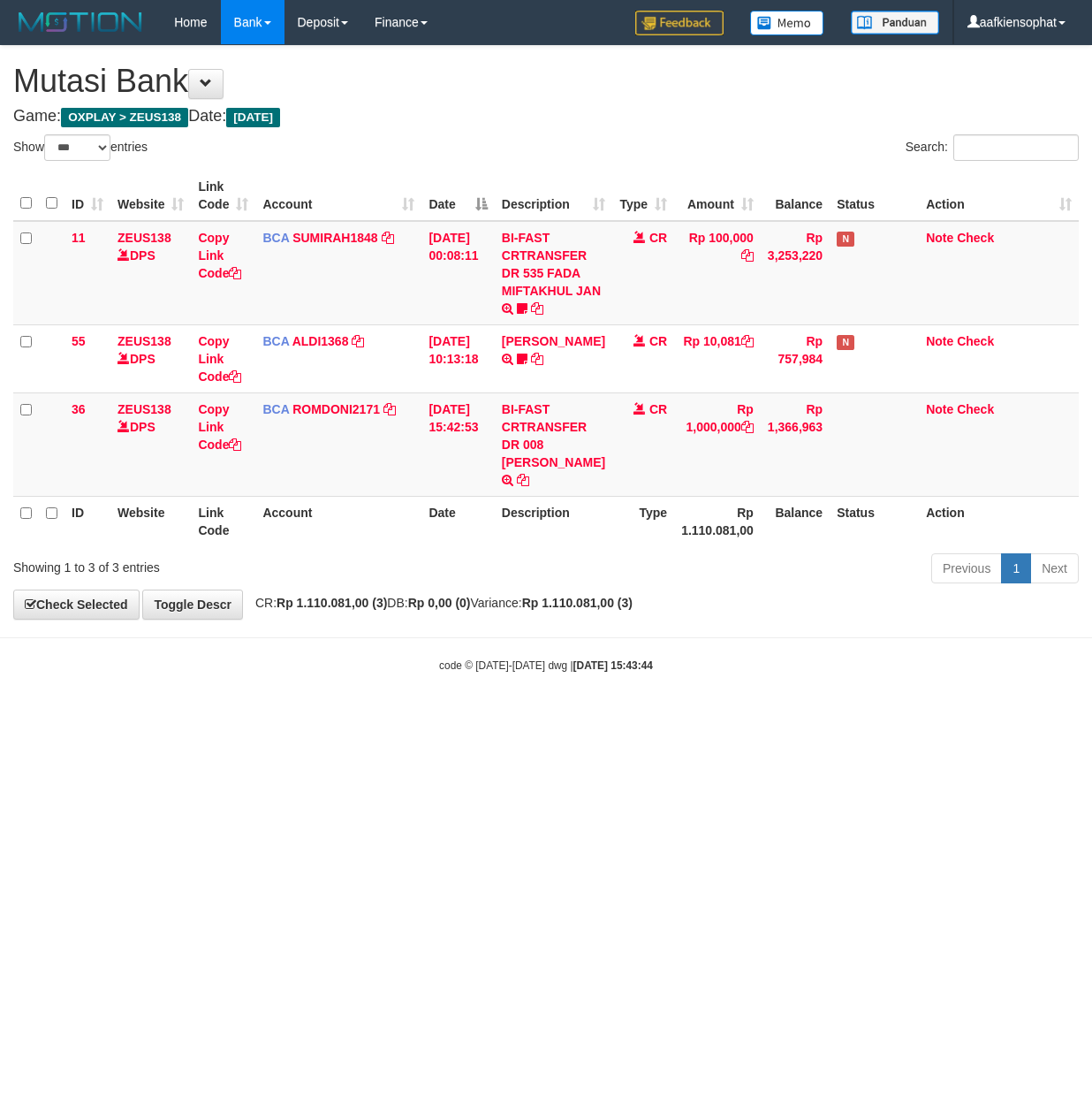
select select "***"
click at [57, 717] on html "Toggle navigation Home Bank Account List Load By Website Group [OXPLAY] ZEUS138…" at bounding box center [546, 359] width 1092 height 717
click at [61, 717] on html "Toggle navigation Home Bank Account List Load By Website Group [OXPLAY] ZEUS138…" at bounding box center [546, 359] width 1092 height 717
drag, startPoint x: 262, startPoint y: 813, endPoint x: 242, endPoint y: 824, distance: 22.8
click at [253, 717] on html "Toggle navigation Home Bank Account List Load By Website Group [OXPLAY] ZEUS138…" at bounding box center [546, 359] width 1092 height 717
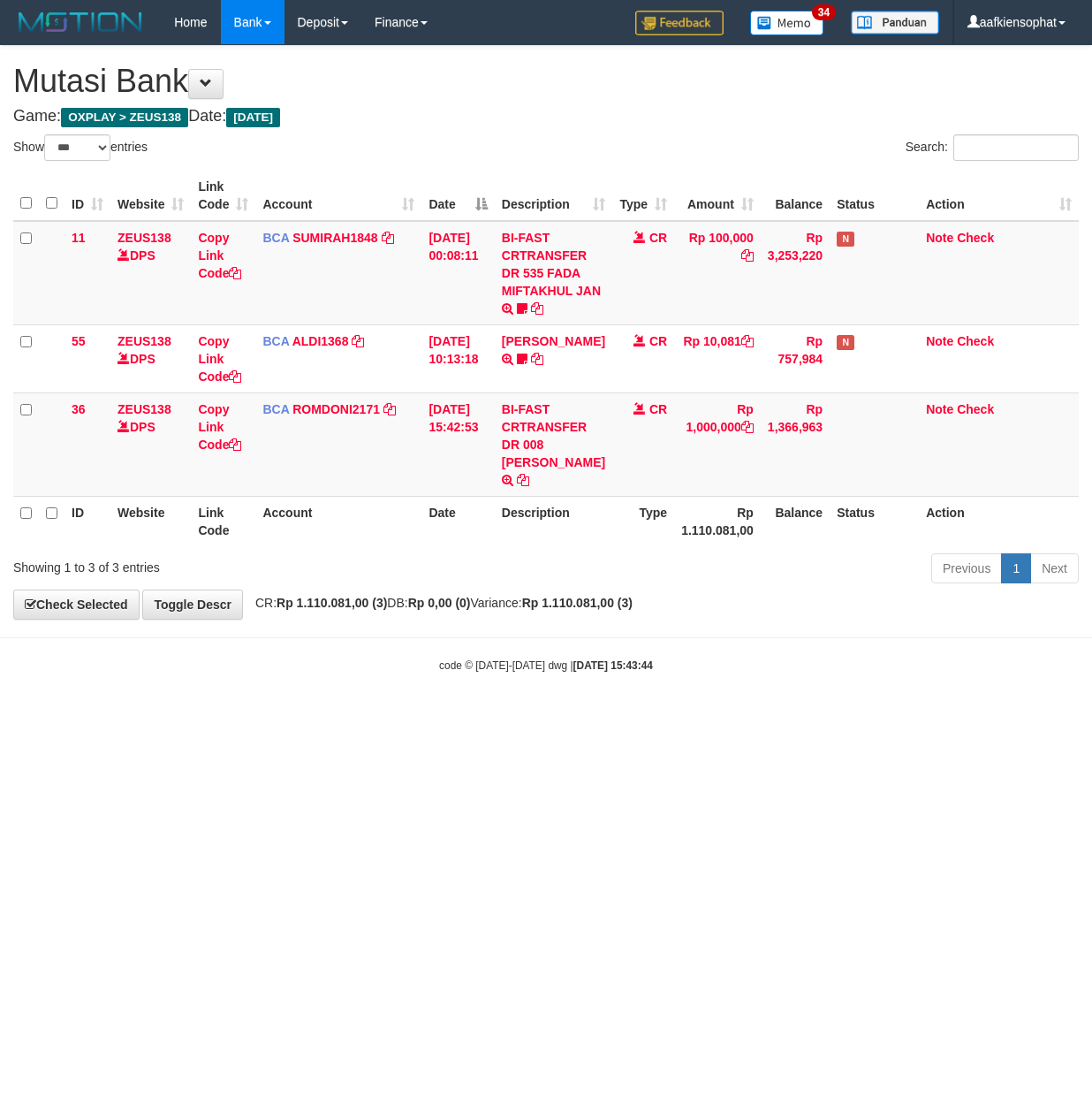
drag, startPoint x: 287, startPoint y: 694, endPoint x: 185, endPoint y: 677, distance: 103.4
click at [273, 694] on body "Toggle navigation Home Bank Account List Load By Website Group [OXPLAY] ZEUS138…" at bounding box center [546, 359] width 1092 height 717
drag, startPoint x: 323, startPoint y: 664, endPoint x: 246, endPoint y: 664, distance: 77.0
click at [277, 669] on div "code © 2012-2018 dwg | 2025/08/31 15:43:44" at bounding box center [546, 664] width 1092 height 17
drag, startPoint x: 386, startPoint y: 728, endPoint x: 372, endPoint y: 735, distance: 15.7
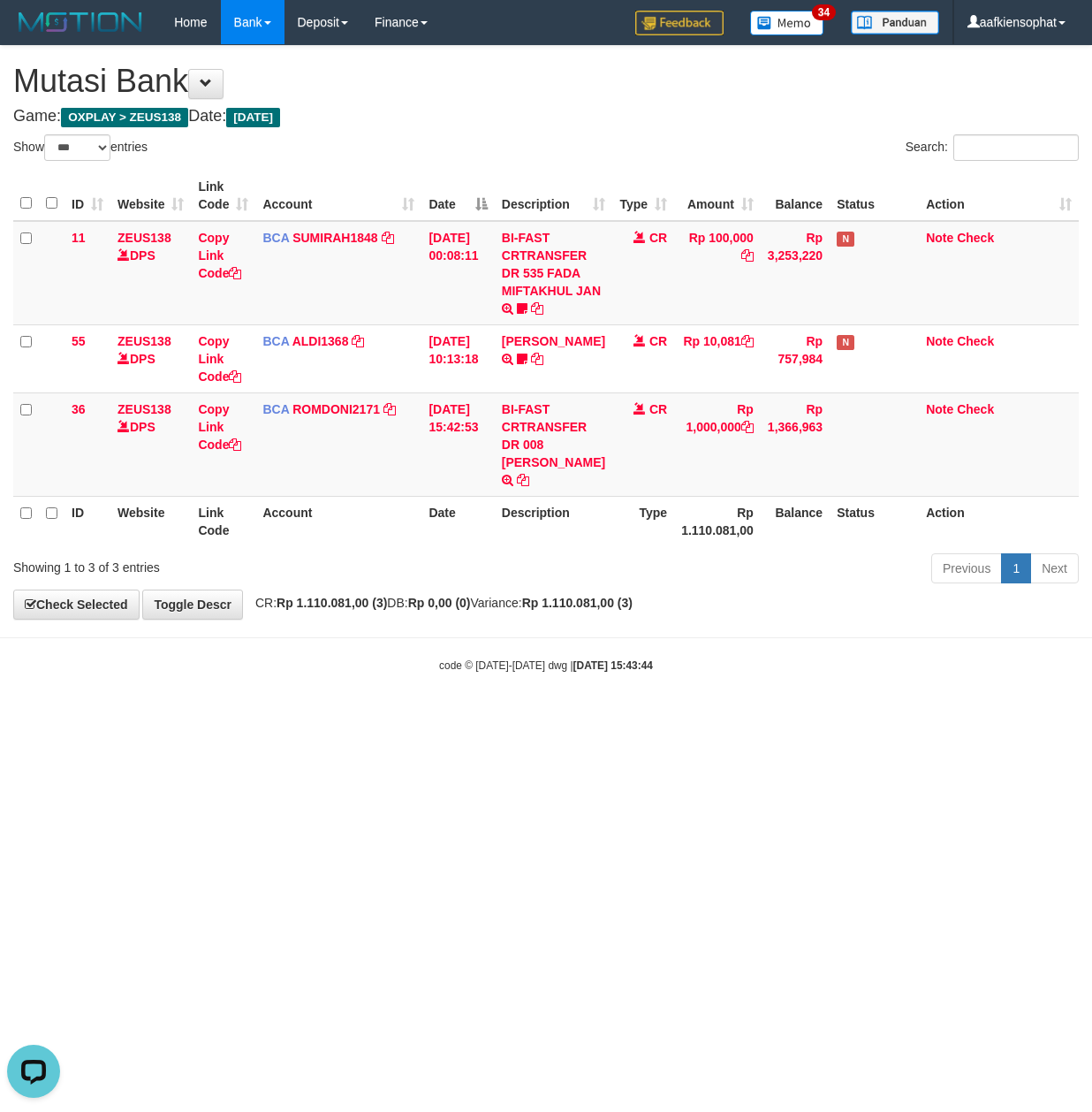
click at [372, 717] on html "Toggle navigation Home Bank Account List Load By Website Group [OXPLAY] ZEUS138…" at bounding box center [546, 359] width 1092 height 717
drag, startPoint x: 302, startPoint y: 690, endPoint x: 171, endPoint y: 669, distance: 132.7
click at [297, 694] on body "Toggle navigation Home Bank Account List Load By Website Group [OXPLAY] ZEUS138…" at bounding box center [546, 359] width 1092 height 717
drag, startPoint x: 380, startPoint y: 740, endPoint x: 556, endPoint y: 583, distance: 235.8
click at [425, 708] on html "Toggle navigation Home Bank Account List Load By Website Group [OXPLAY] ZEUS138…" at bounding box center [546, 359] width 1092 height 717
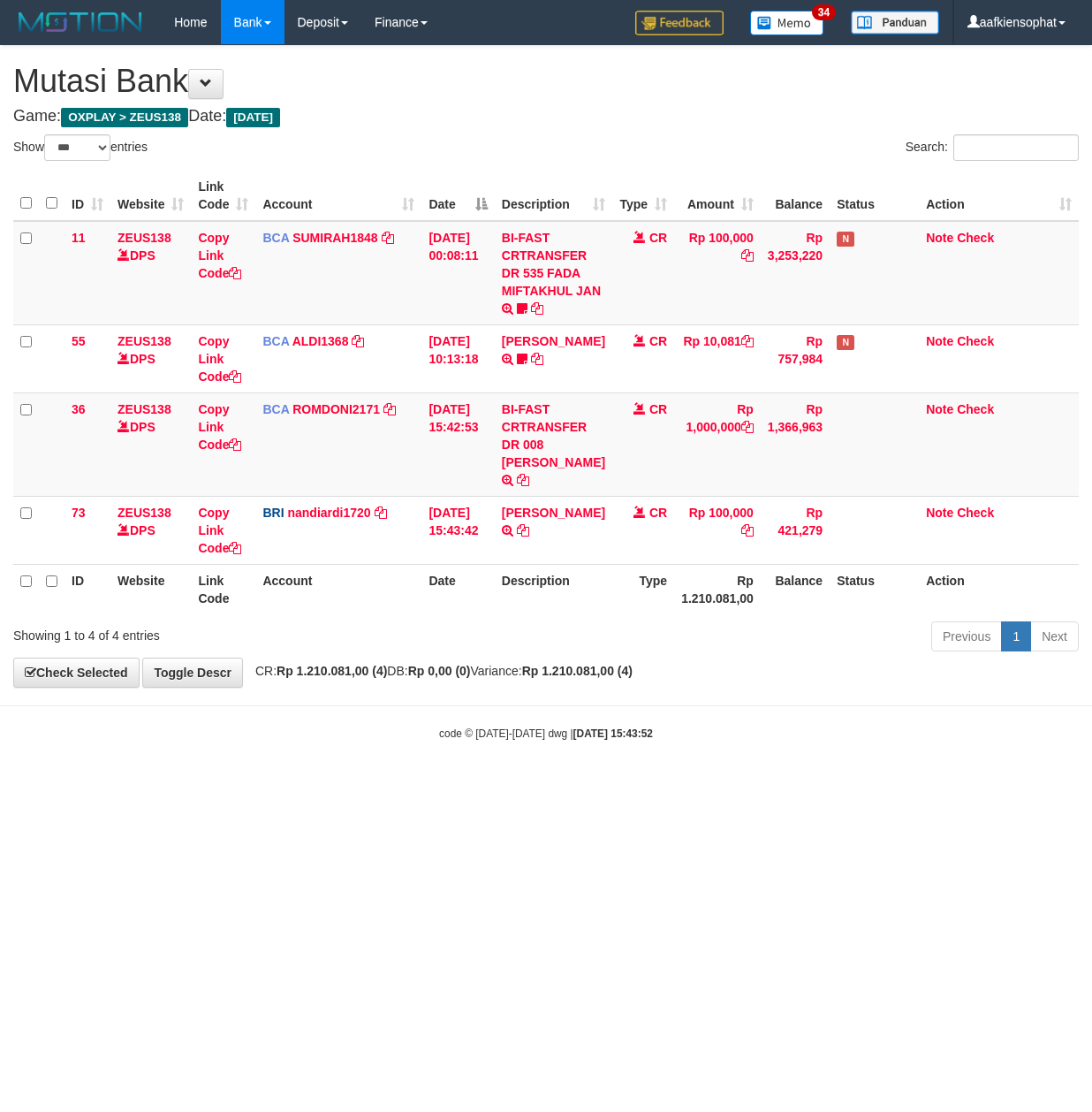
select select "***"
click at [556, 640] on div "Previous 1 Next" at bounding box center [774, 637] width 611 height 38
drag, startPoint x: 464, startPoint y: 654, endPoint x: 404, endPoint y: 675, distance: 63.6
click at [420, 676] on div "**********" at bounding box center [546, 366] width 1092 height 640
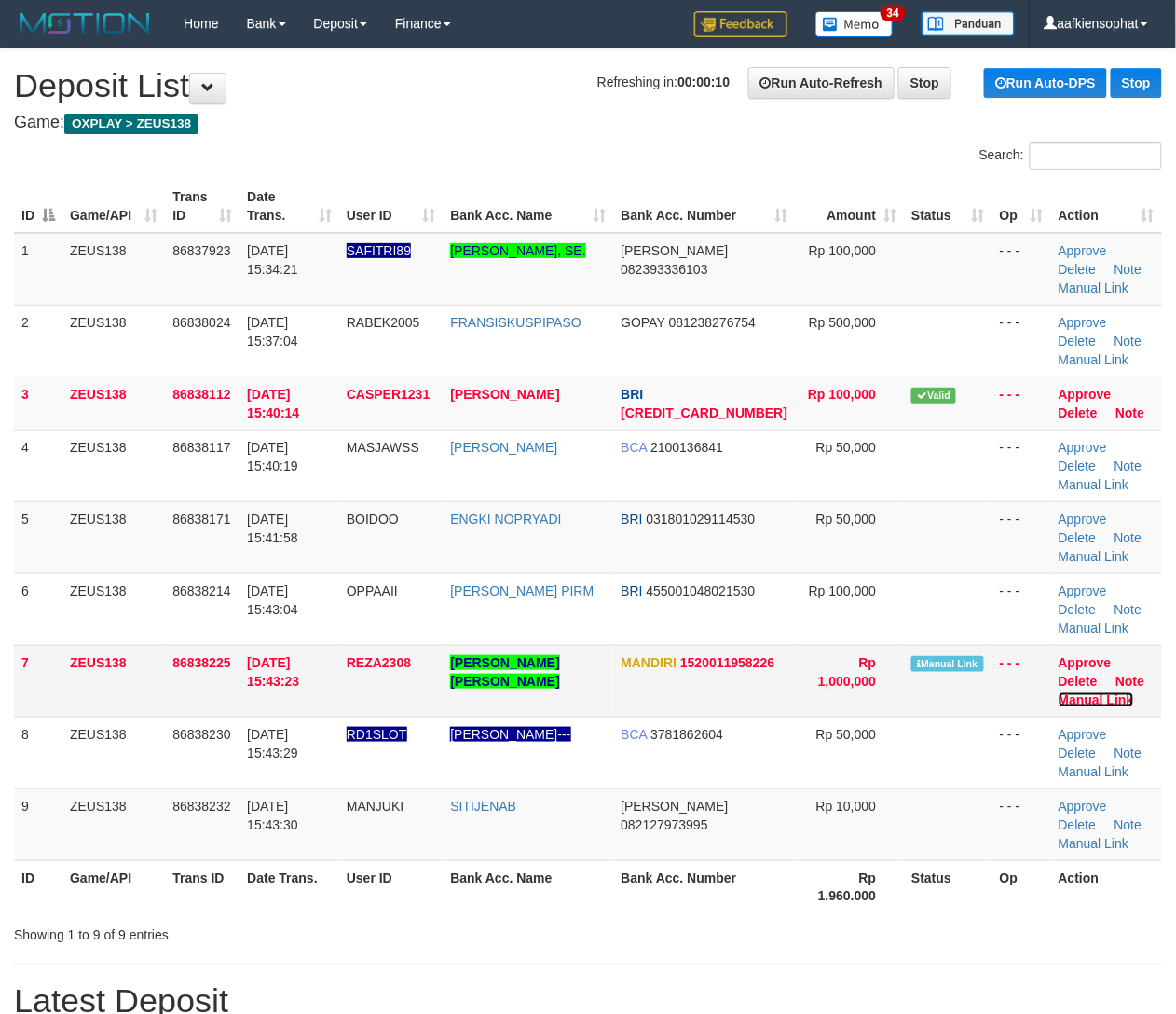
click at [1070, 706] on link "Manual Link" at bounding box center [1096, 700] width 76 height 15
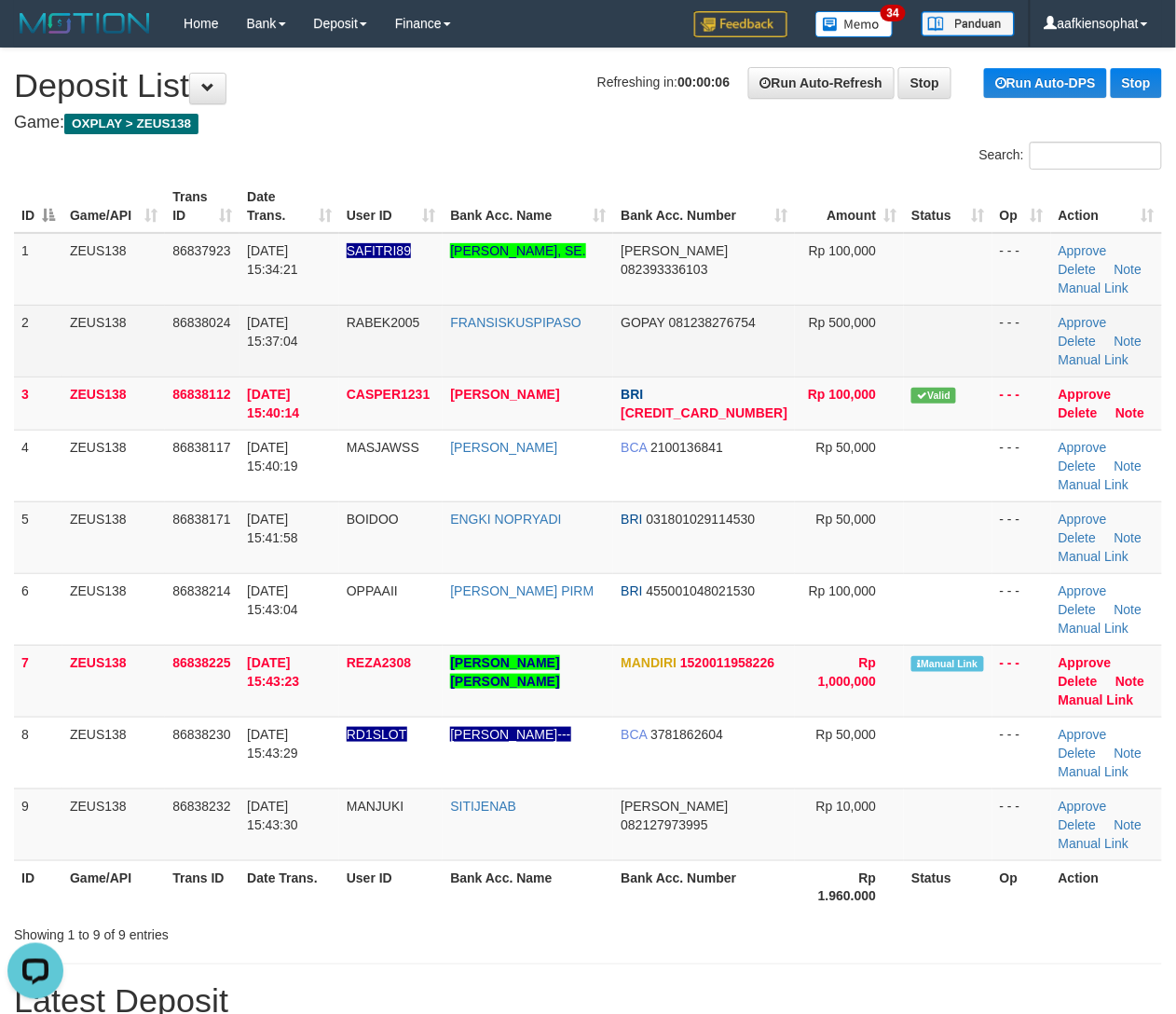
drag, startPoint x: 273, startPoint y: 334, endPoint x: 601, endPoint y: 341, distance: 328.1
click at [317, 338] on td "[DATE] 15:37:04" at bounding box center [289, 341] width 100 height 72
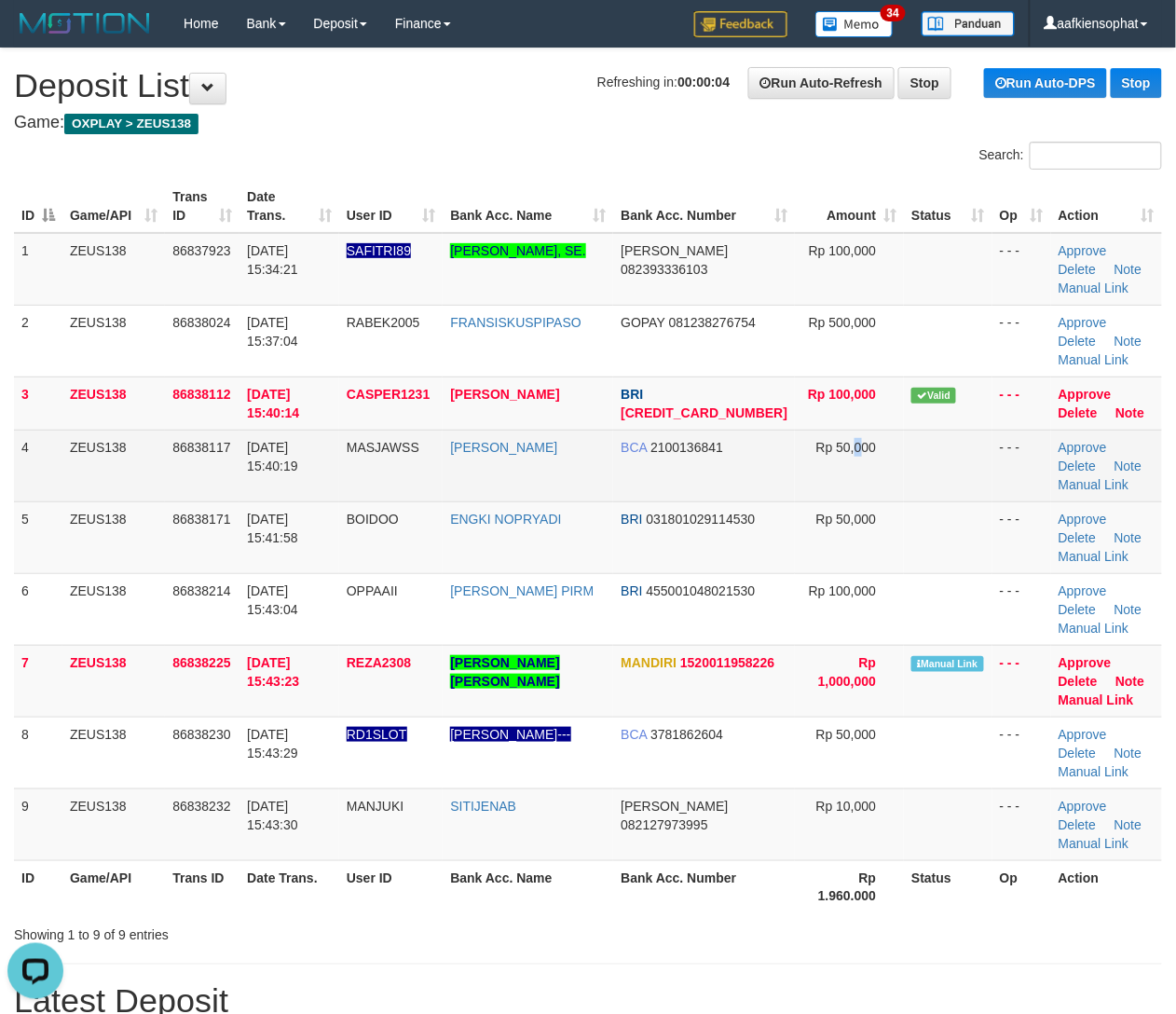
drag, startPoint x: 837, startPoint y: 467, endPoint x: 999, endPoint y: 466, distance: 162.0
click at [847, 474] on td "Rp 50,000" at bounding box center [849, 466] width 109 height 72
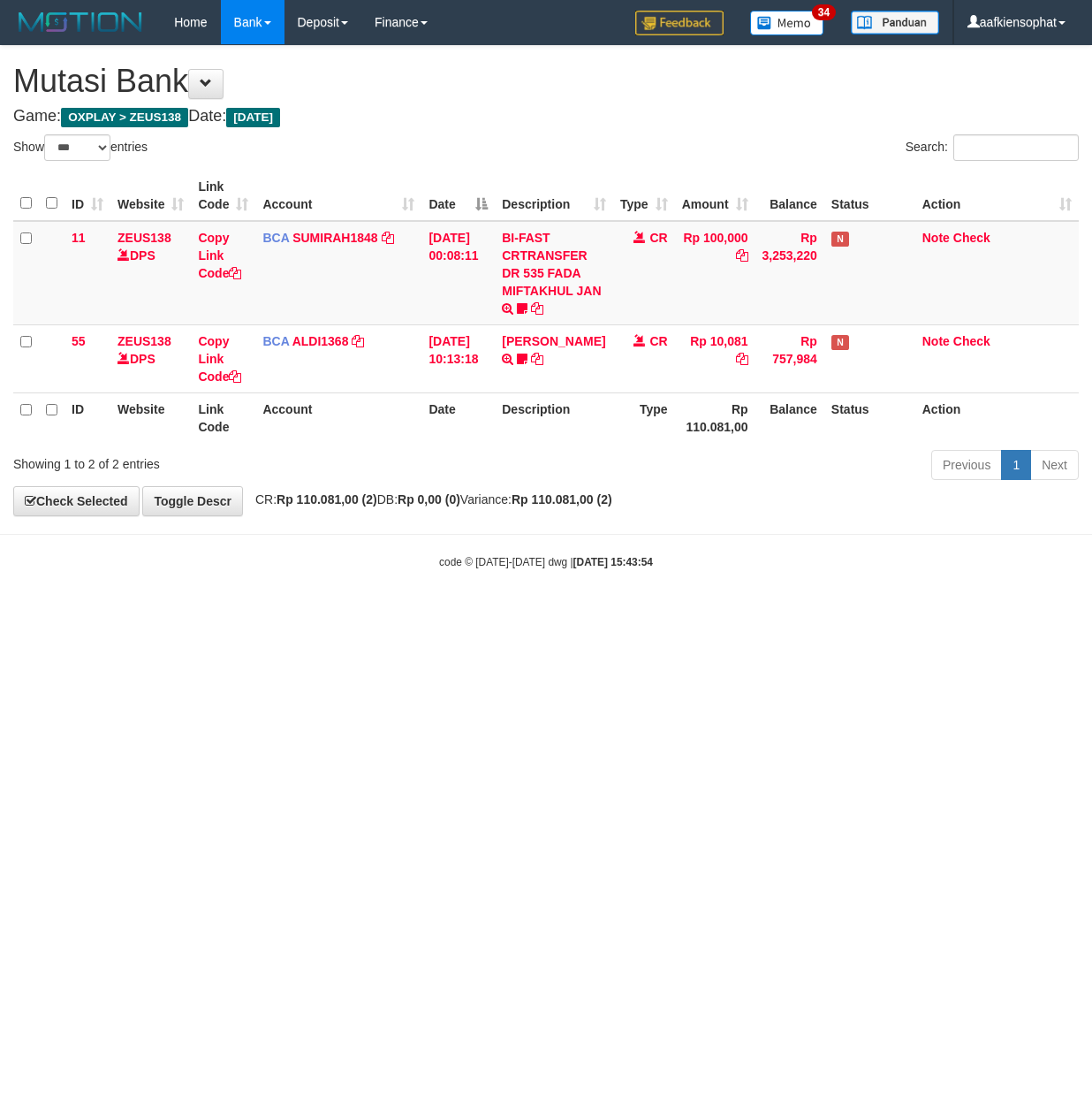
select select "***"
click at [295, 178] on th "Account" at bounding box center [339, 195] width 167 height 51
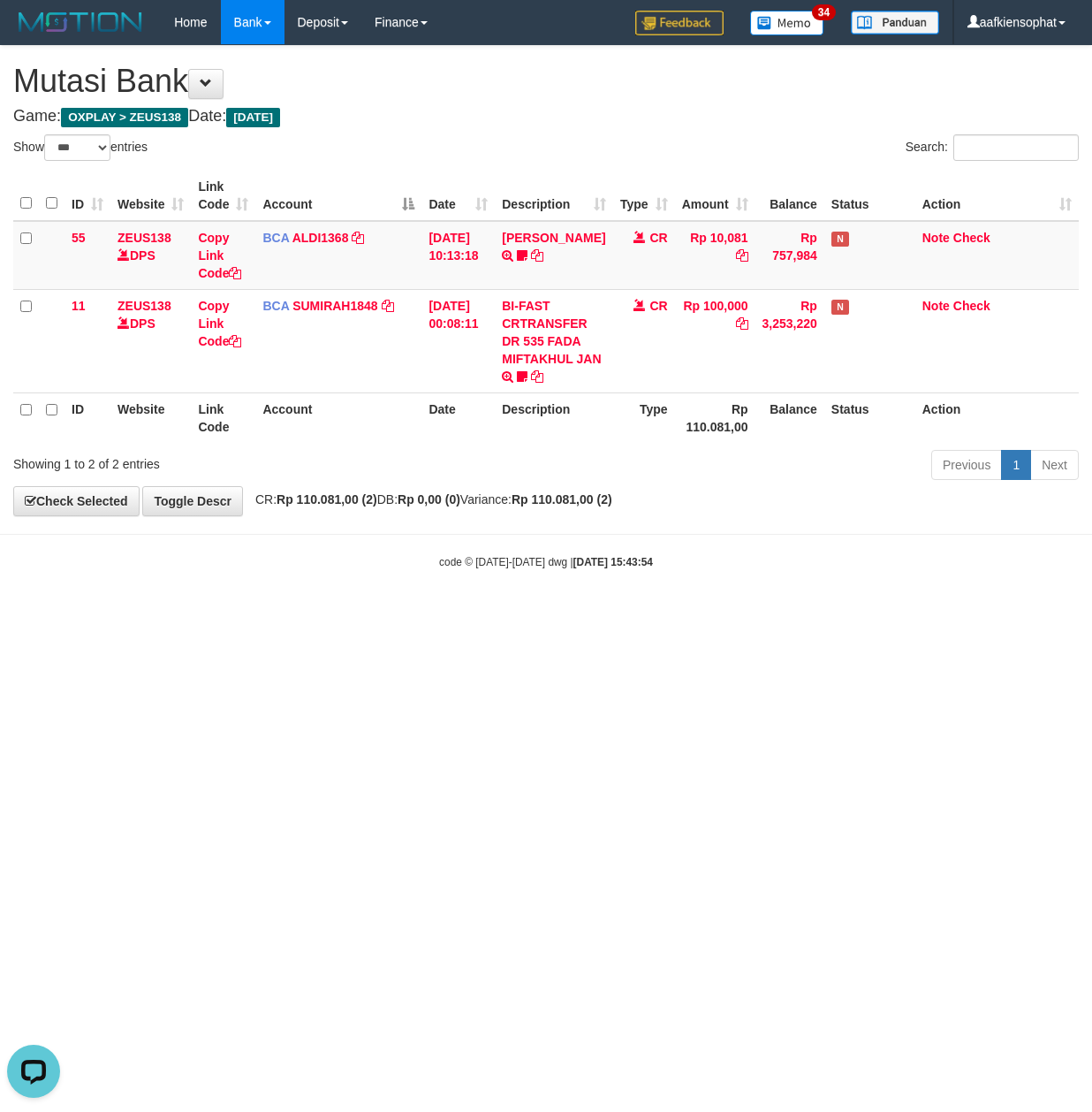
drag, startPoint x: 416, startPoint y: 404, endPoint x: 393, endPoint y: 442, distance: 44.4
click at [401, 438] on th "Account" at bounding box center [339, 418] width 167 height 51
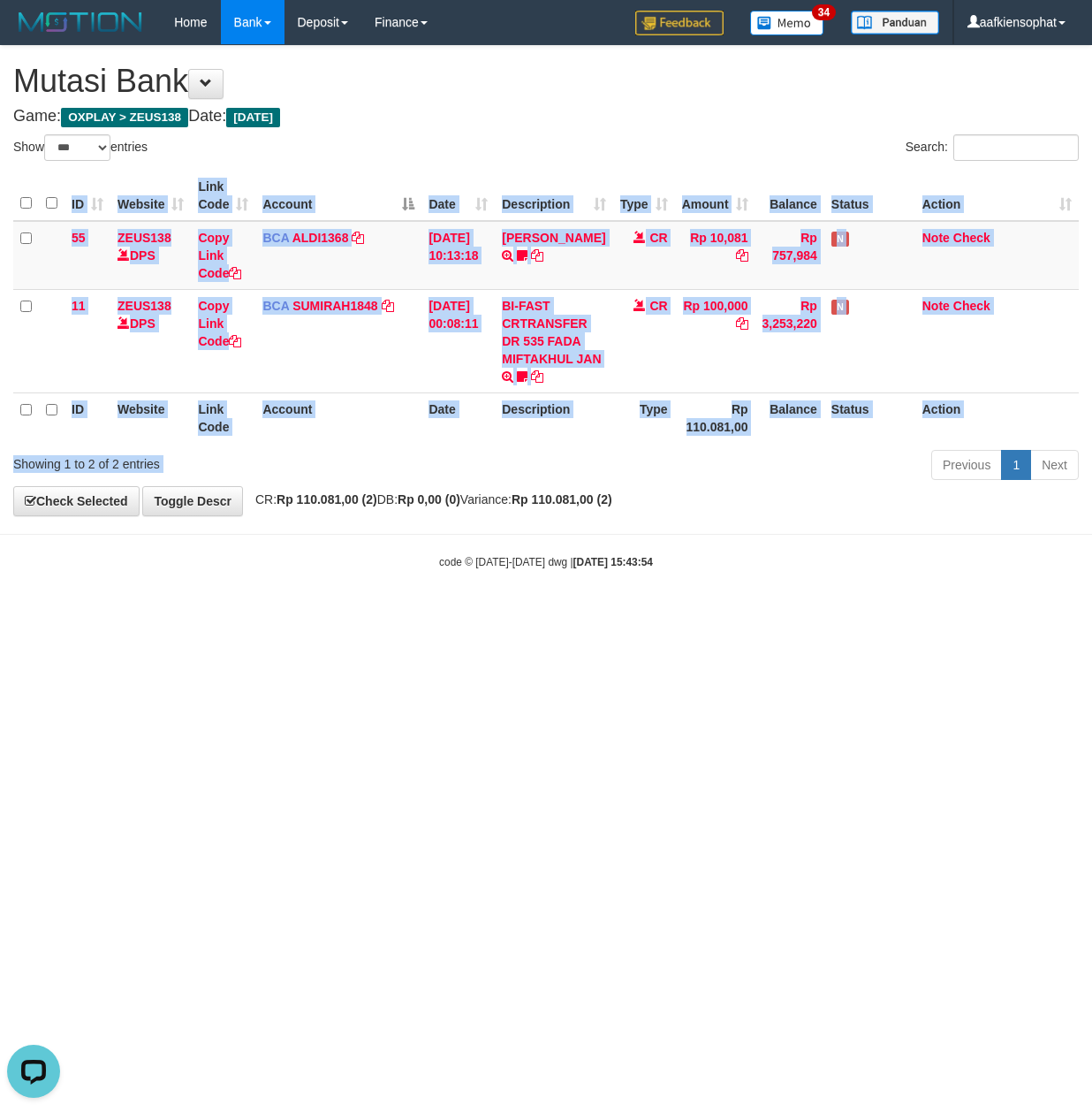
drag, startPoint x: 613, startPoint y: 447, endPoint x: 577, endPoint y: 450, distance: 36.1
click at [580, 450] on div "Show ** ** ** *** entries Search: ID Website Link Code Account Date Description…" at bounding box center [546, 310] width 1066 height 351
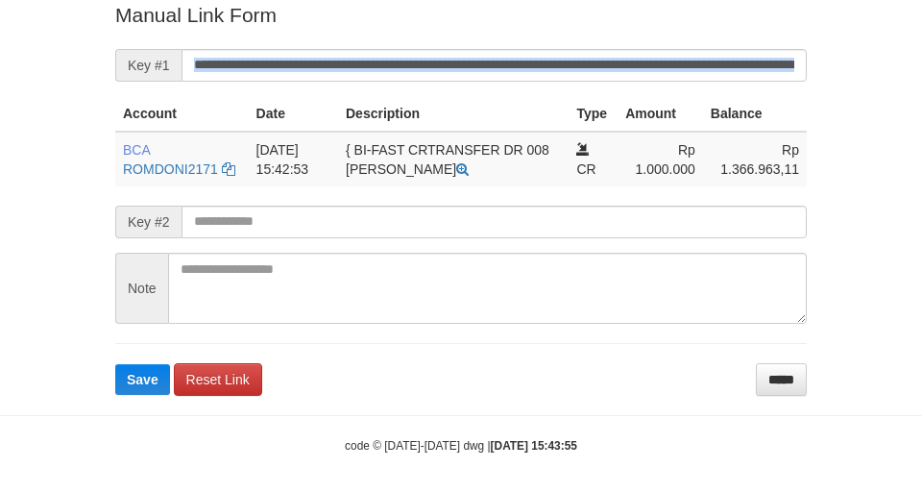
drag, startPoint x: 0, startPoint y: 0, endPoint x: 524, endPoint y: 73, distance: 528.6
click at [521, 77] on form "**********" at bounding box center [461, 198] width 692 height 394
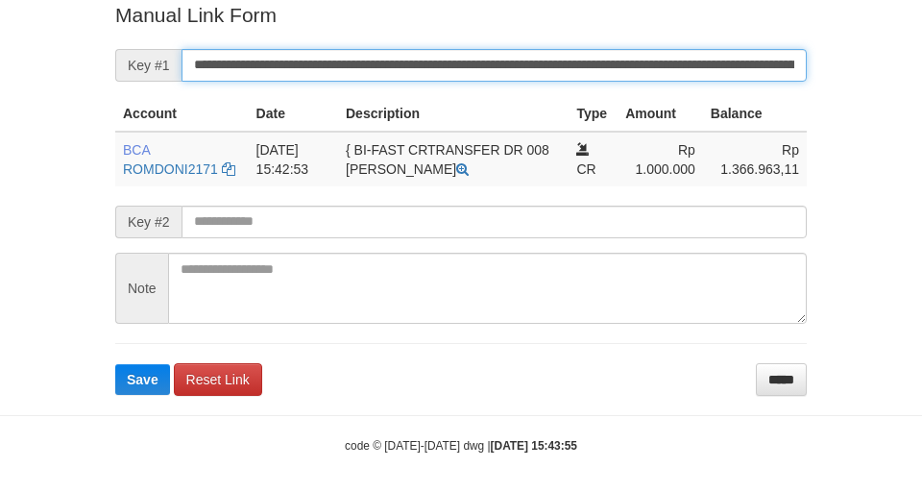
drag, startPoint x: 542, startPoint y: 65, endPoint x: 654, endPoint y: 5, distance: 127.7
click at [546, 61] on input "**********" at bounding box center [494, 65] width 625 height 33
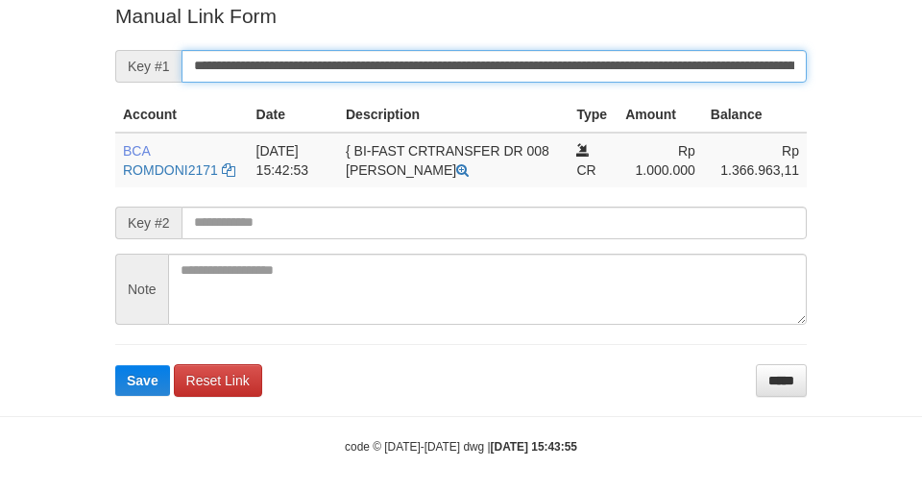
click at [115, 365] on button "Save" at bounding box center [142, 380] width 55 height 31
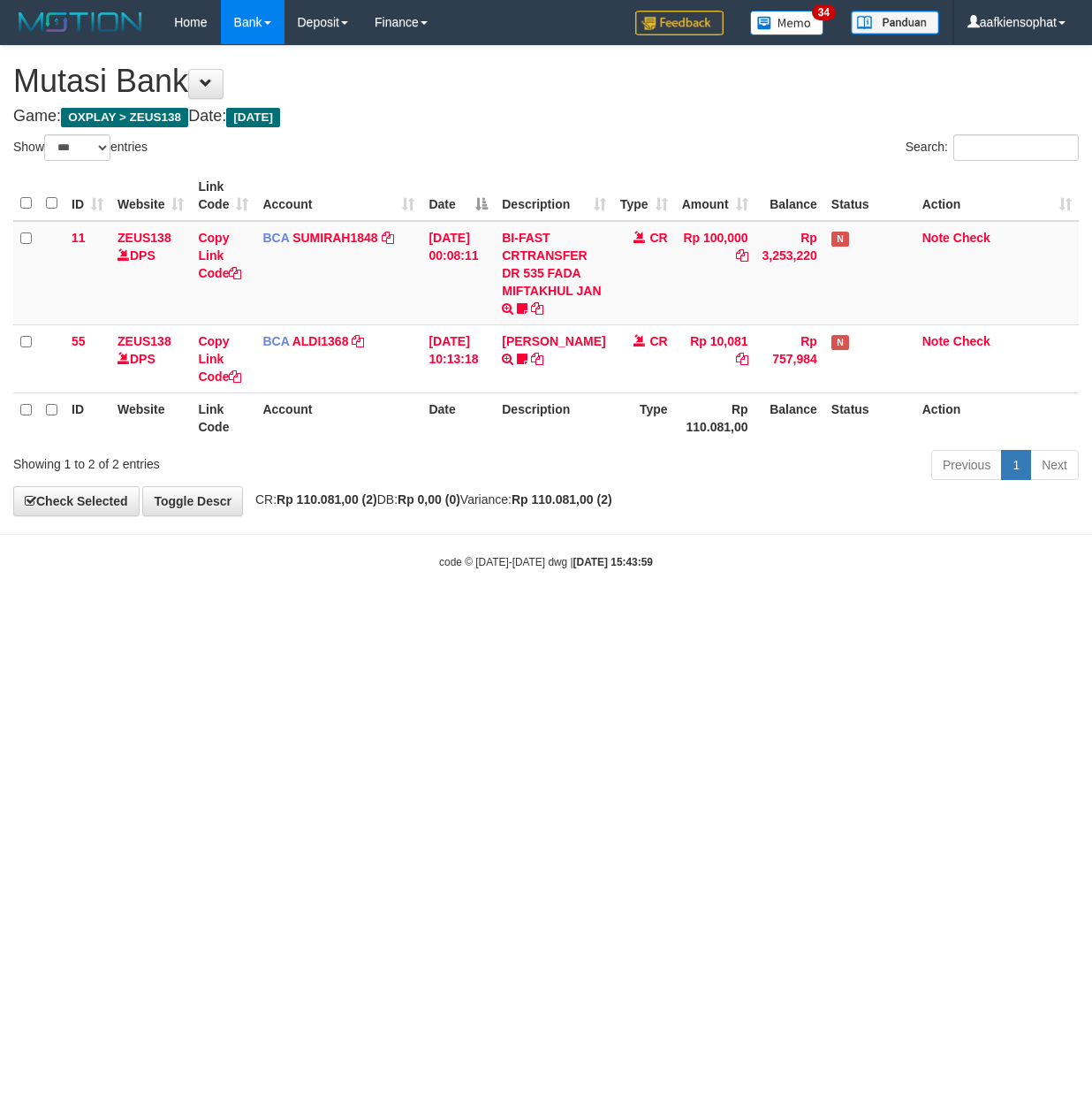
select select "***"
drag, startPoint x: 373, startPoint y: 733, endPoint x: 226, endPoint y: 721, distance: 147.5
click at [370, 614] on html "Toggle navigation Home Bank Account List Load By Website Group [OXPLAY] ZEUS138…" at bounding box center [546, 307] width 1092 height 614
click at [516, 614] on html "Toggle navigation Home Bank Account List Load By Website Group [OXPLAY] ZEUS138…" at bounding box center [546, 307] width 1092 height 614
drag, startPoint x: 861, startPoint y: 576, endPoint x: 974, endPoint y: 442, distance: 175.3
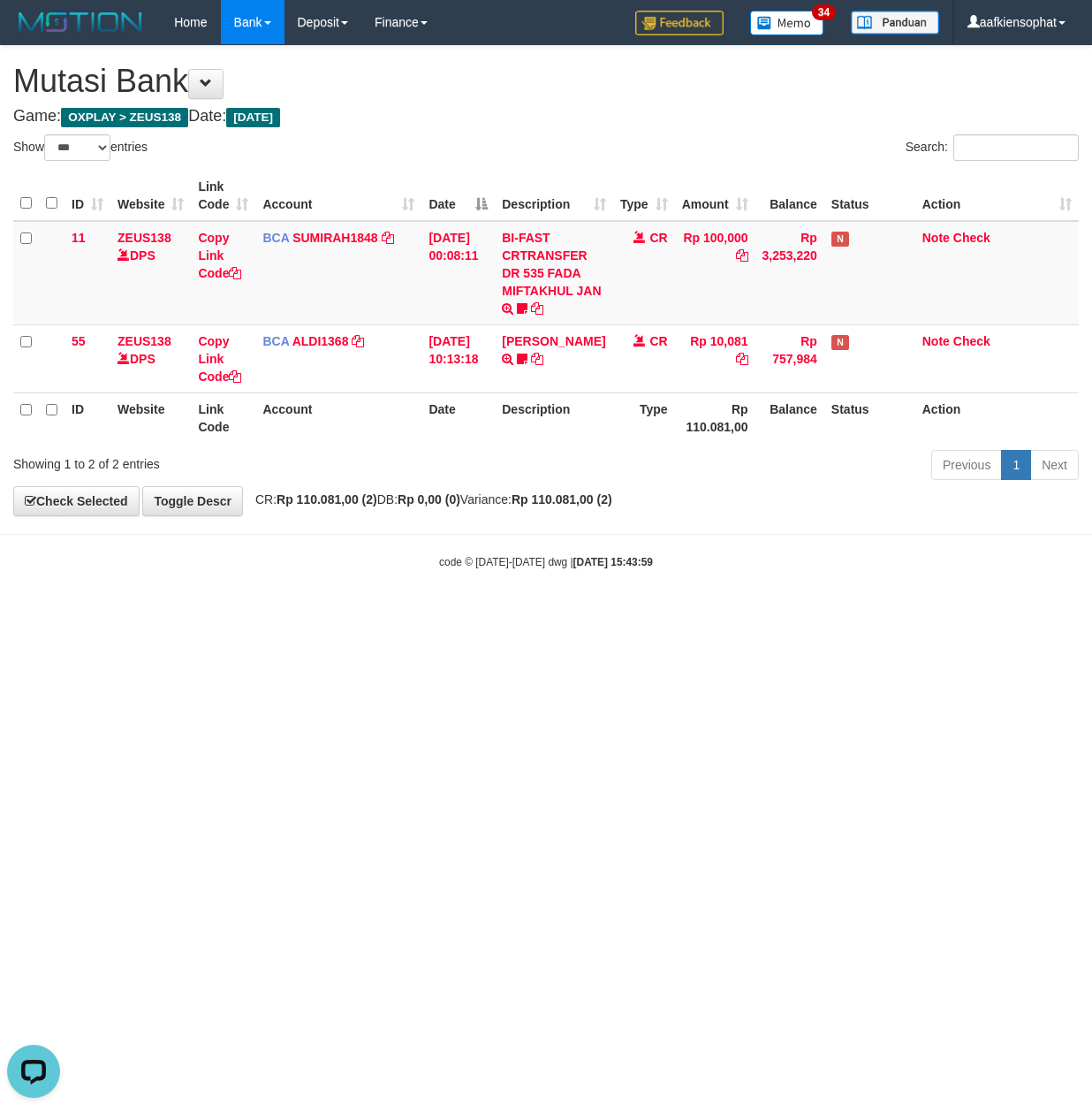
click at [907, 530] on body "Toggle navigation Home Bank Account List Load By Website Group [OXPLAY] ZEUS138…" at bounding box center [546, 307] width 1092 height 614
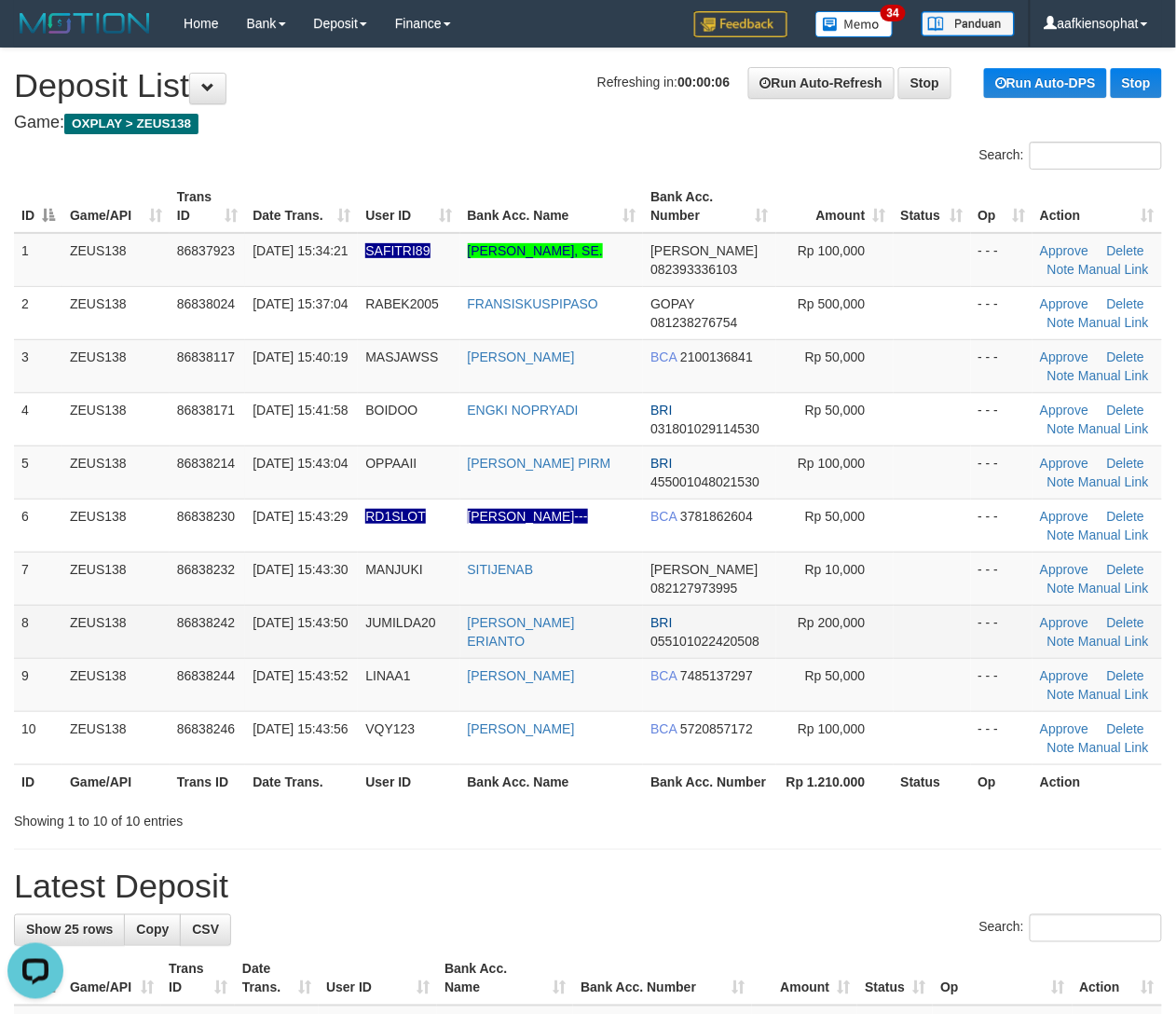
drag, startPoint x: 253, startPoint y: 617, endPoint x: 381, endPoint y: 612, distance: 128.1
click at [303, 615] on span "[DATE] 15:43:50" at bounding box center [300, 622] width 95 height 15
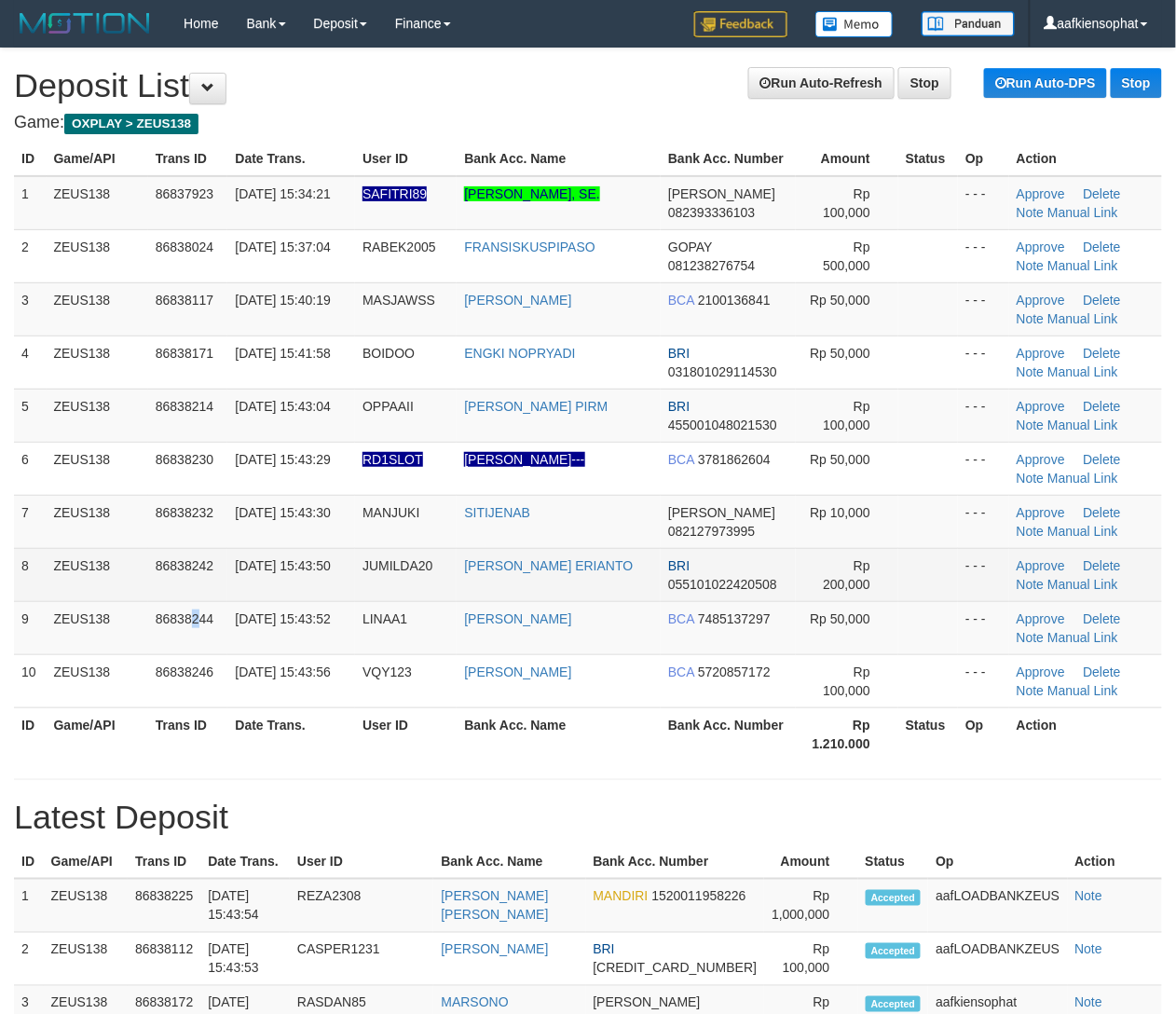
drag, startPoint x: 194, startPoint y: 609, endPoint x: 351, endPoint y: 579, distance: 159.8
click at [225, 597] on tbody "1 ZEUS138 86837923 31/08/2025 15:34:21 SAFITRI89 ANDI HAERUDDIN, SE. DANA 08239…" at bounding box center [588, 442] width 1149 height 533
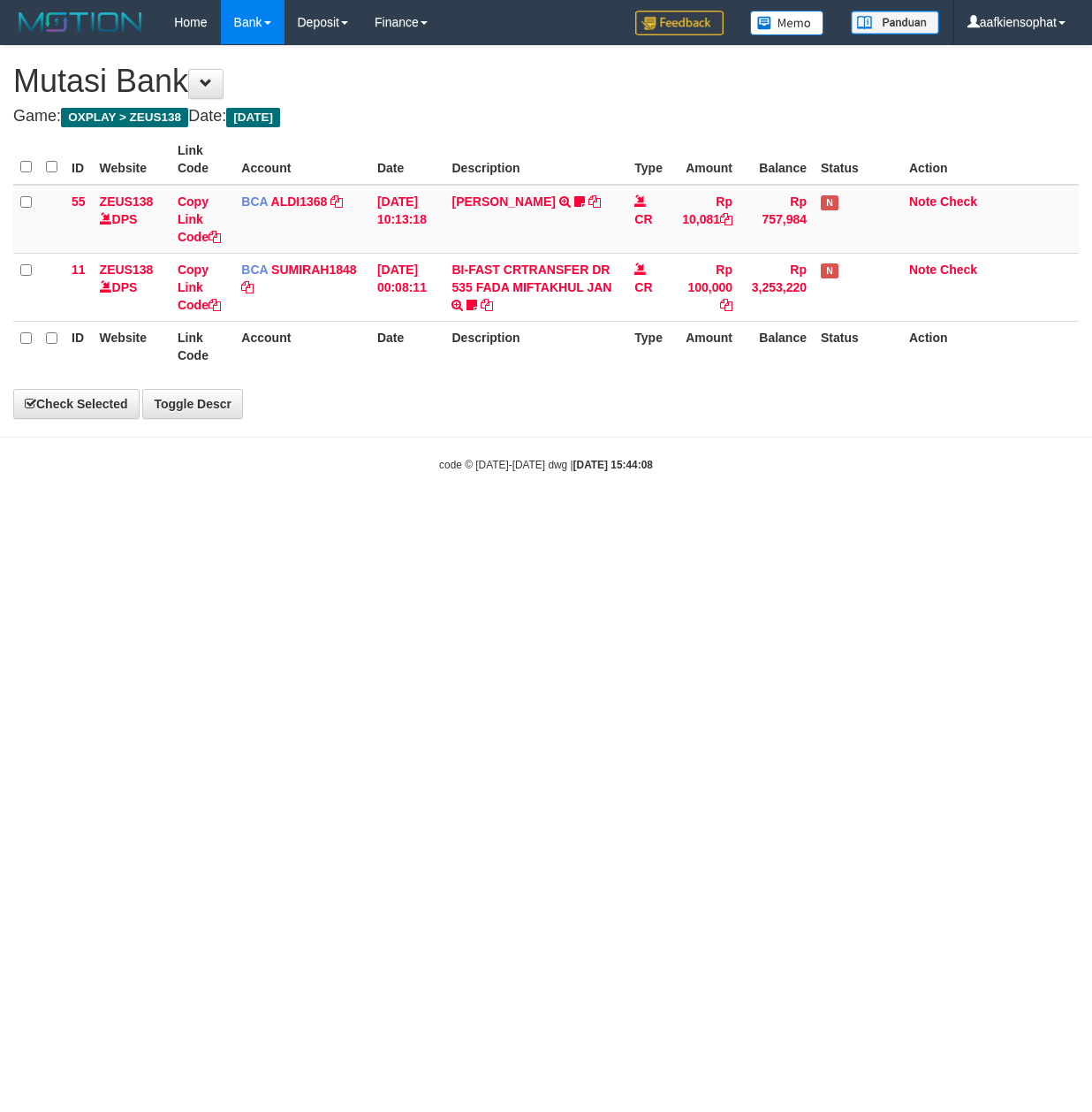
select select "***"
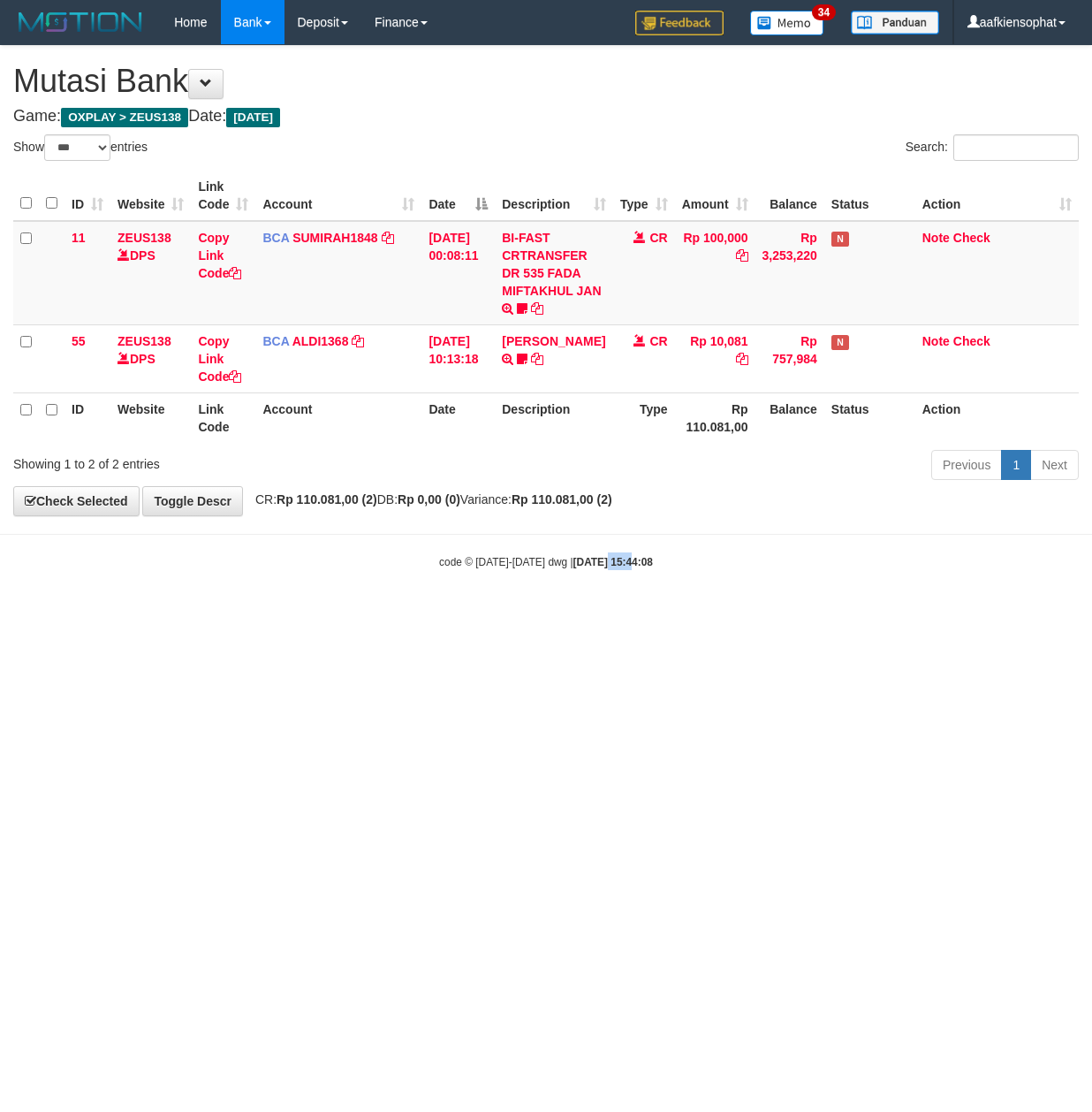
click at [523, 594] on body "Toggle navigation Home Bank Account List Load By Website Group [OXPLAY] ZEUS138…" at bounding box center [546, 307] width 1092 height 614
click at [355, 602] on body "Toggle navigation Home Bank Account List Load By Website Group [OXPLAY] ZEUS138…" at bounding box center [546, 307] width 1092 height 614
select select "***"
drag, startPoint x: 641, startPoint y: 831, endPoint x: 379, endPoint y: 7, distance: 864.7
click at [634, 614] on html "Toggle navigation Home Bank Account List Load By Website Group [OXPLAY] ZEUS138…" at bounding box center [546, 307] width 1092 height 614
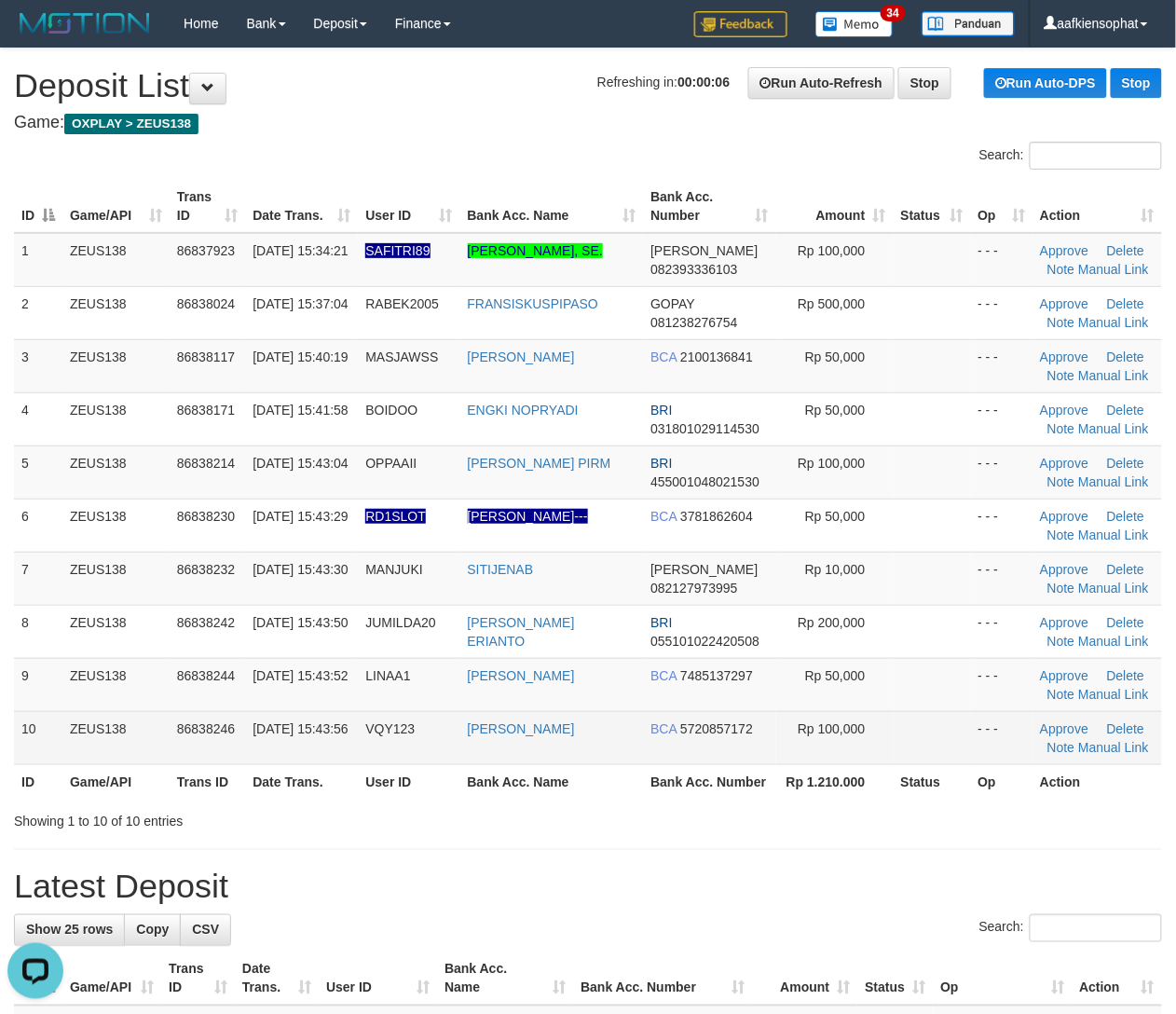
drag, startPoint x: 717, startPoint y: 754, endPoint x: 732, endPoint y: 751, distance: 15.3
click at [727, 753] on td "BCA 5720857172" at bounding box center [709, 737] width 132 height 53
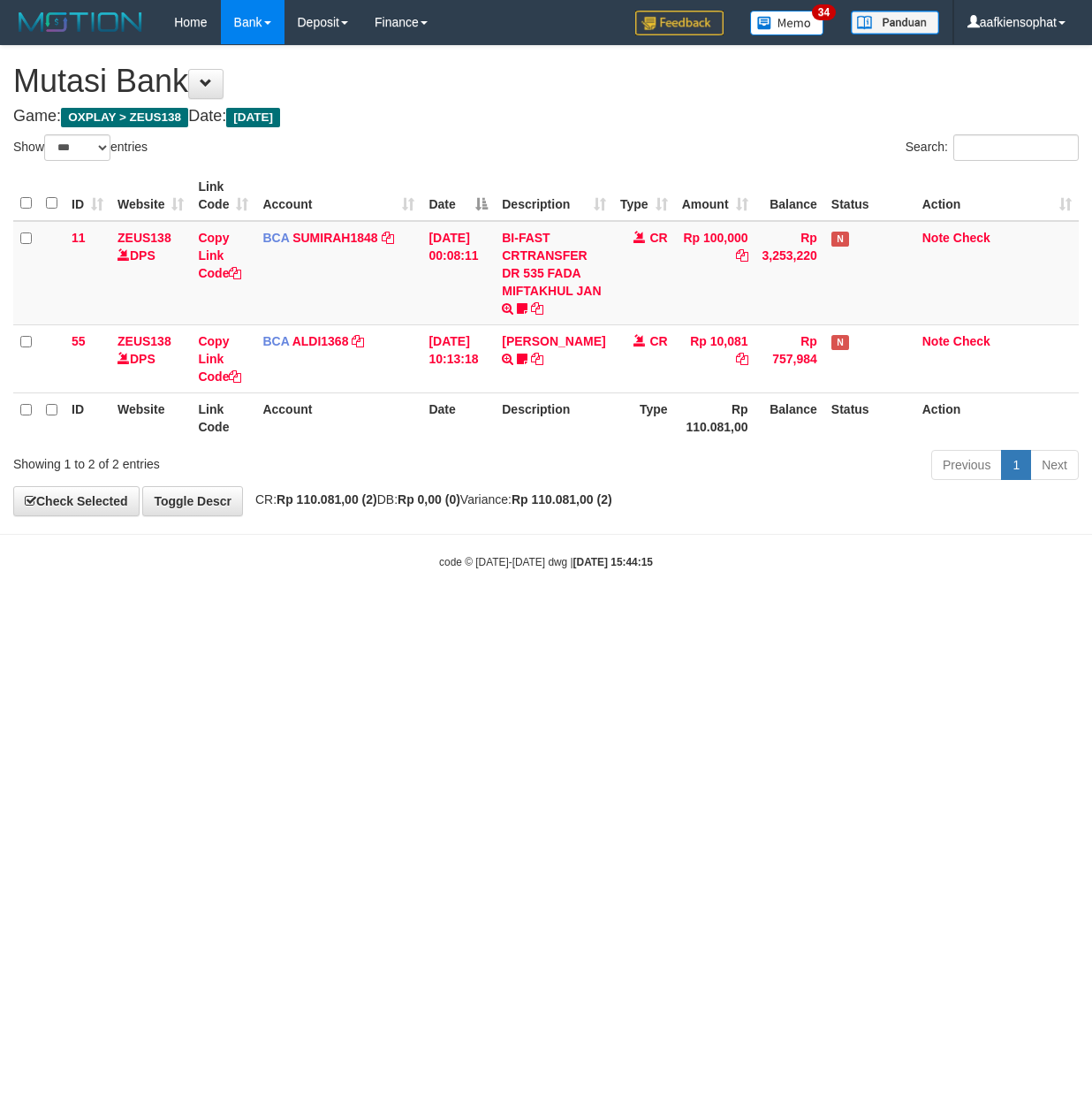
select select "***"
click at [334, 614] on html "Toggle navigation Home Bank Account List Load By Website Group [OXPLAY] ZEUS138…" at bounding box center [546, 307] width 1092 height 614
drag, startPoint x: 345, startPoint y: 819, endPoint x: 329, endPoint y: 814, distance: 16.8
click at [337, 614] on html "Toggle navigation Home Bank Account List Load By Website Group [OXPLAY] ZEUS138…" at bounding box center [546, 307] width 1092 height 614
click at [619, 614] on html "Toggle navigation Home Bank Account List Load By Website Group [OXPLAY] ZEUS138…" at bounding box center [546, 307] width 1092 height 614
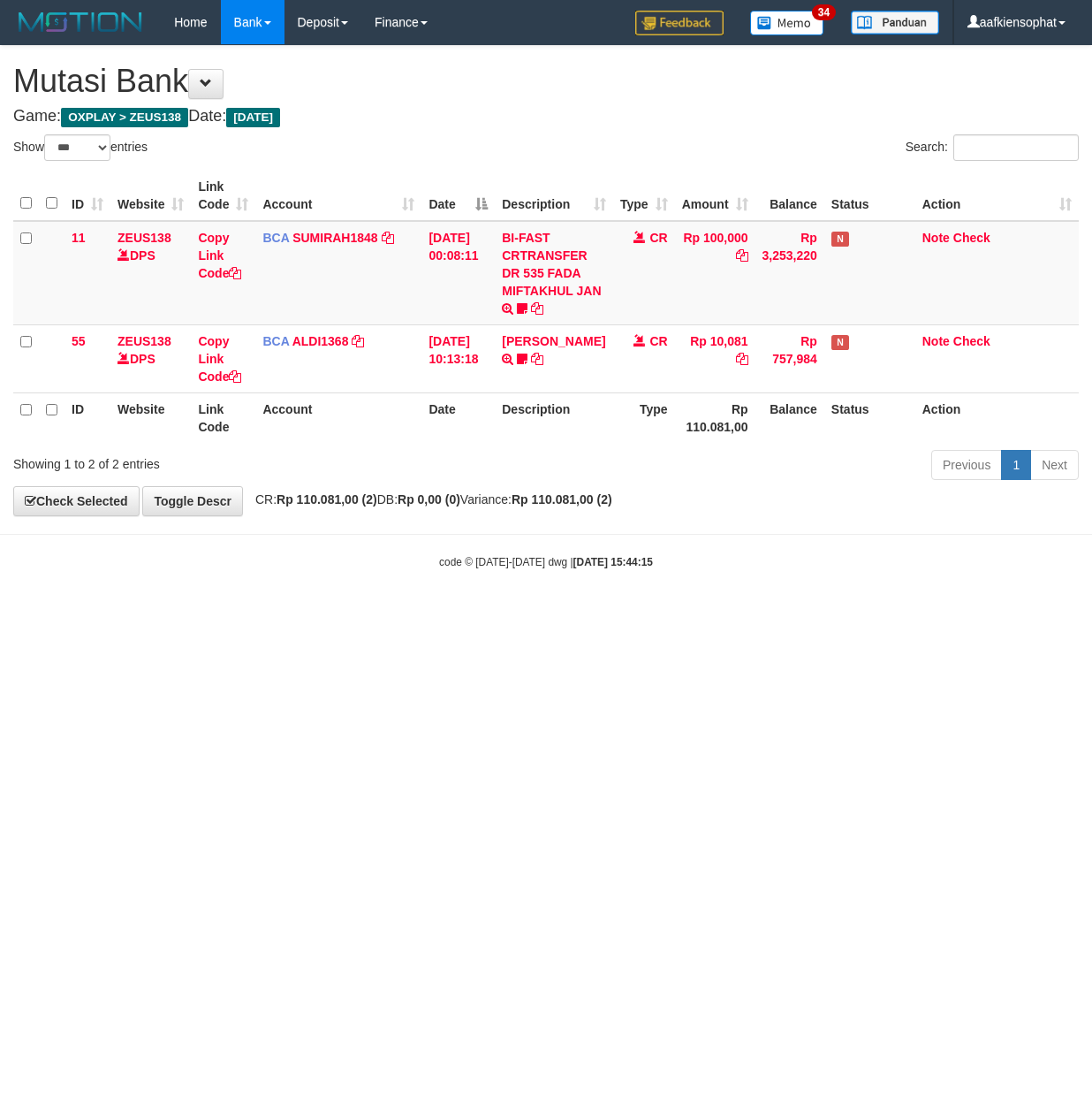
click at [535, 614] on html "Toggle navigation Home Bank Account List Load By Website Group [OXPLAY] ZEUS138…" at bounding box center [546, 307] width 1092 height 614
click at [550, 614] on html "Toggle navigation Home Bank Account List Load By Website Group [OXPLAY] ZEUS138…" at bounding box center [546, 307] width 1092 height 614
click at [538, 614] on html "Toggle navigation Home Bank Account List Load By Website Group [OXPLAY] ZEUS138…" at bounding box center [546, 307] width 1092 height 614
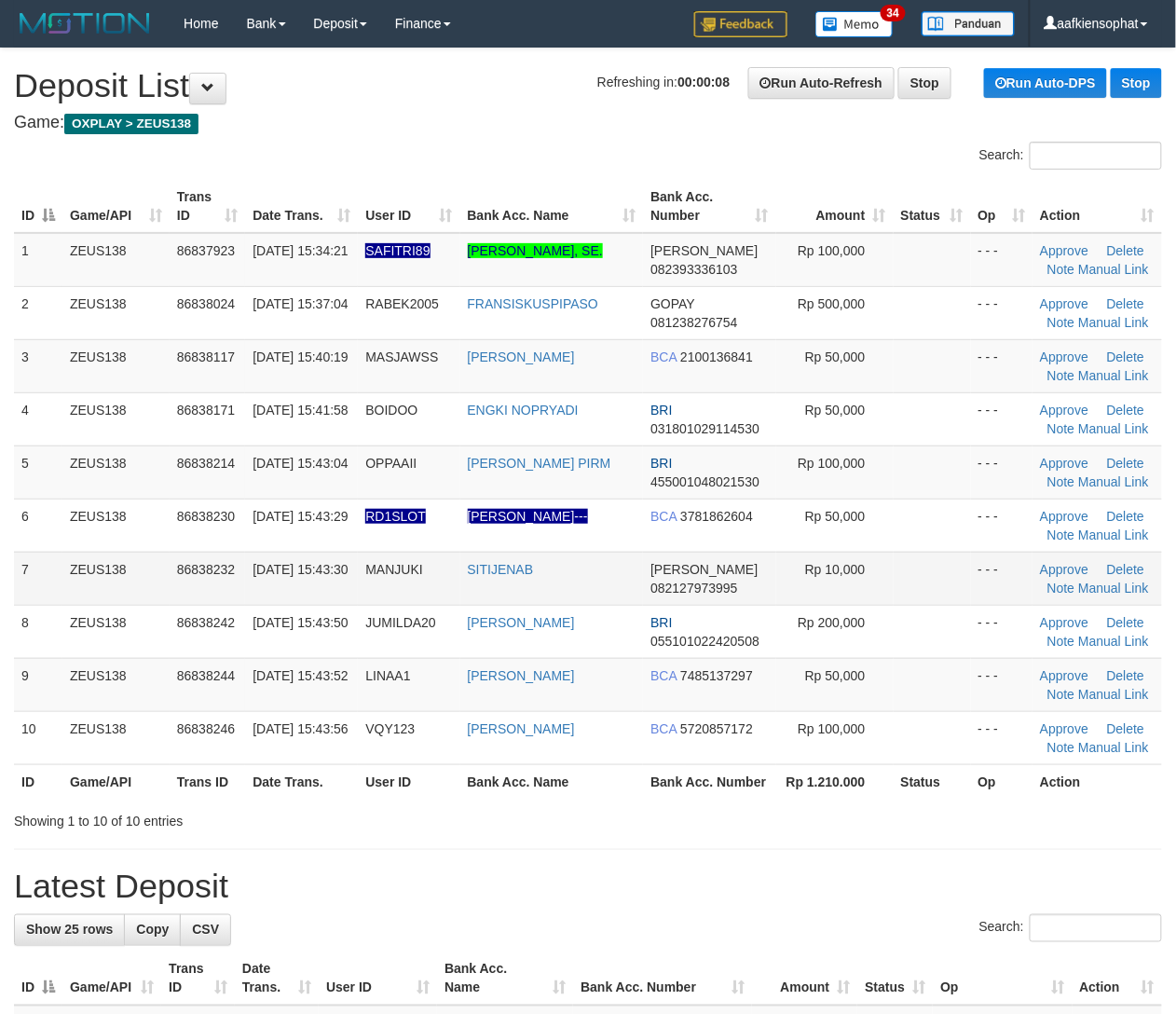
drag, startPoint x: 98, startPoint y: 574, endPoint x: 395, endPoint y: 574, distance: 297.0
click at [179, 574] on tr "7 ZEUS138 86838232 31/08/2025 15:43:30 MANJUKI SITIJENAB DANA 082127973995 Rp 1…" at bounding box center [588, 578] width 1149 height 53
drag, startPoint x: 121, startPoint y: 526, endPoint x: 522, endPoint y: 572, distance: 403.6
click at [136, 531] on td "ZEUS138" at bounding box center [115, 525] width 107 height 53
drag, startPoint x: 239, startPoint y: 565, endPoint x: 467, endPoint y: 582, distance: 228.6
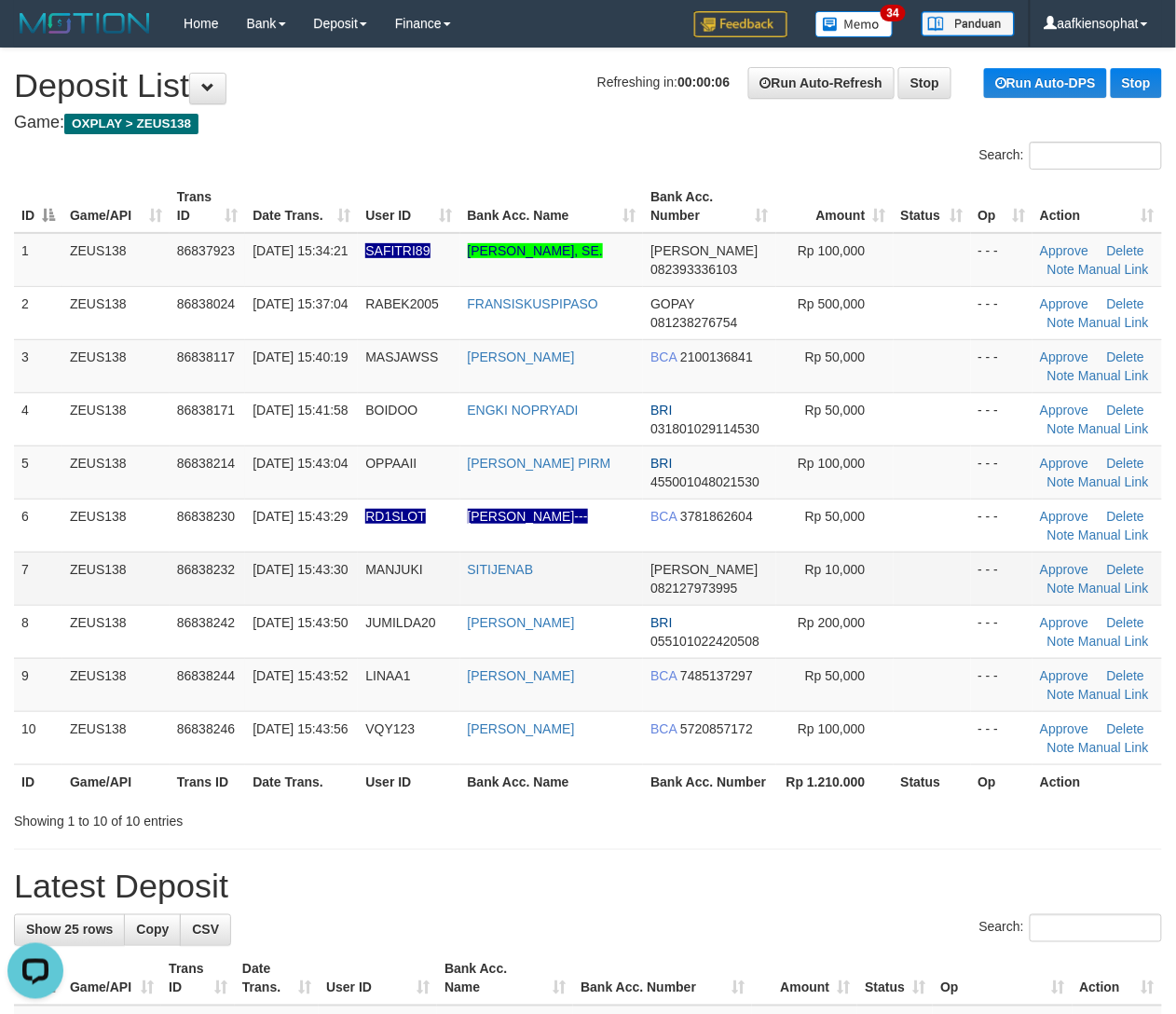
click at [251, 567] on tbody "1 ZEUS138 86837923 31/08/2025 15:34:21 SAFITRI89 ANDI HAERUDDIN, SE. DANA 08239…" at bounding box center [588, 499] width 1149 height 533
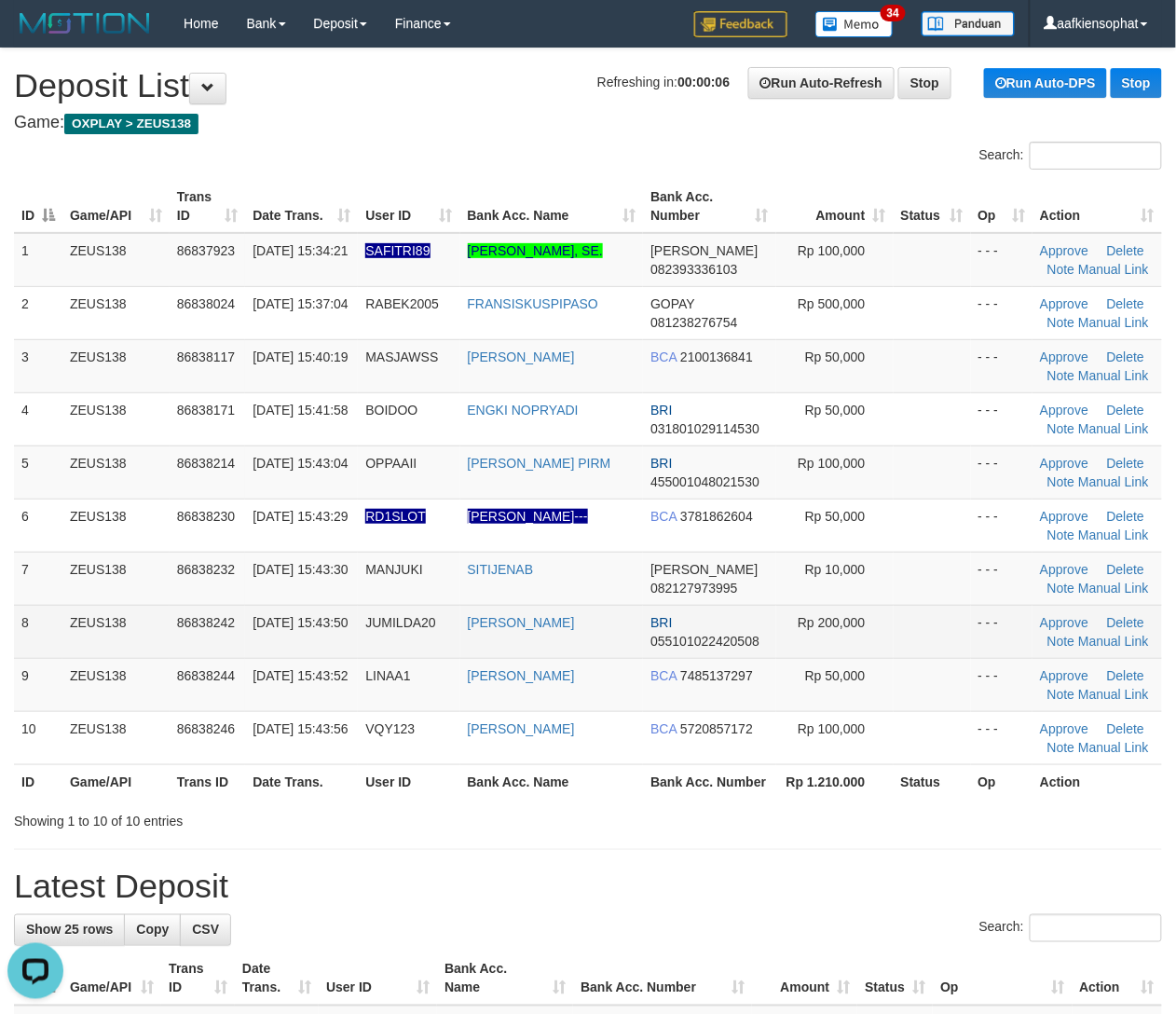
drag, startPoint x: 553, startPoint y: 650, endPoint x: 603, endPoint y: 642, distance: 50.6
click at [565, 650] on td "RENDY ERIANTO" at bounding box center [552, 631] width 183 height 53
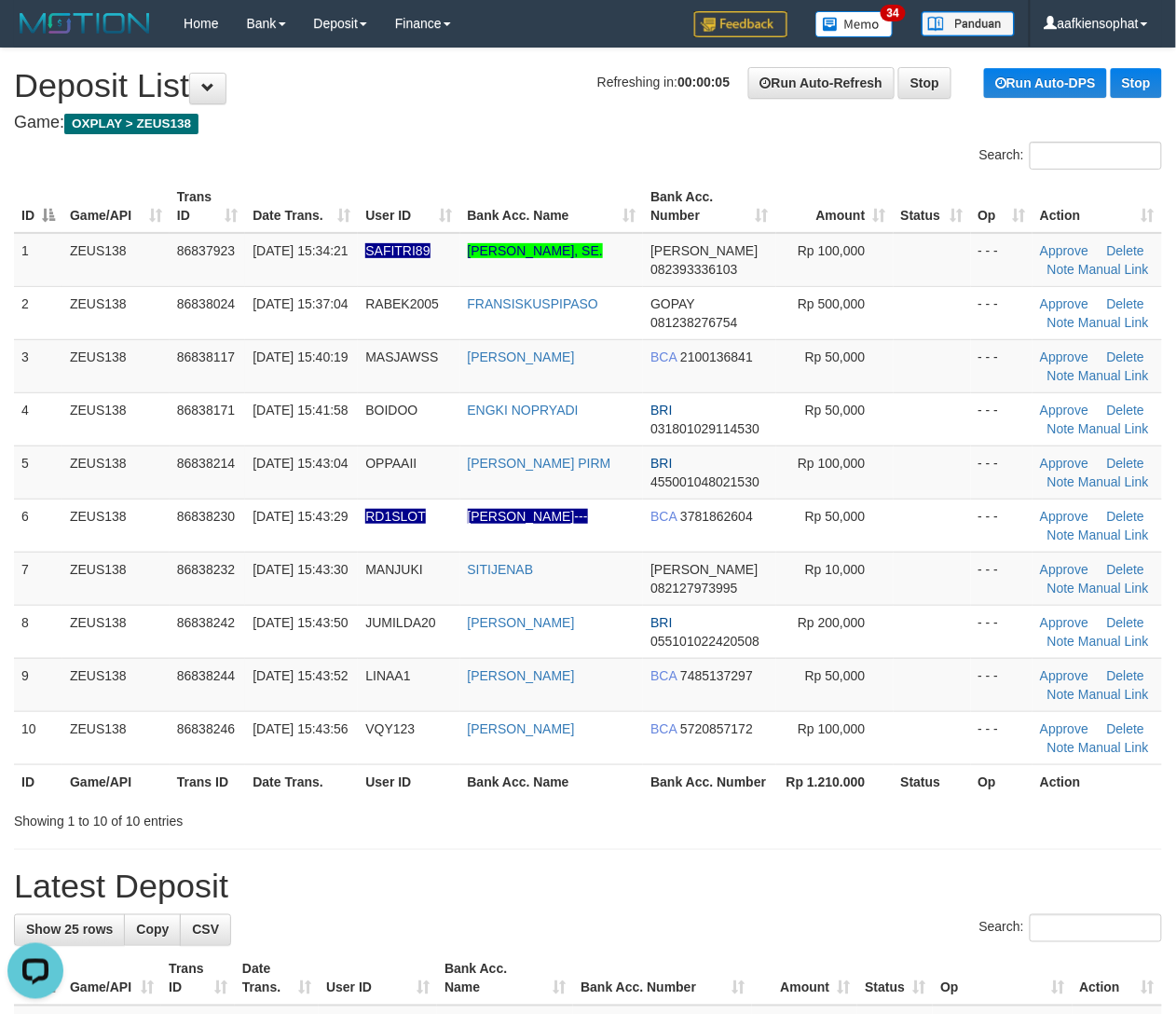
drag, startPoint x: 638, startPoint y: 759, endPoint x: 1193, endPoint y: 787, distance: 555.7
click at [665, 771] on table "ID Game/API Trans ID Date Trans. User ID Bank Acc. Name Bank Acc. Number Amount…" at bounding box center [588, 489] width 1149 height 619
drag, startPoint x: 464, startPoint y: 665, endPoint x: 1071, endPoint y: 712, distance: 608.8
click at [514, 682] on td "[PERSON_NAME]" at bounding box center [552, 684] width 183 height 53
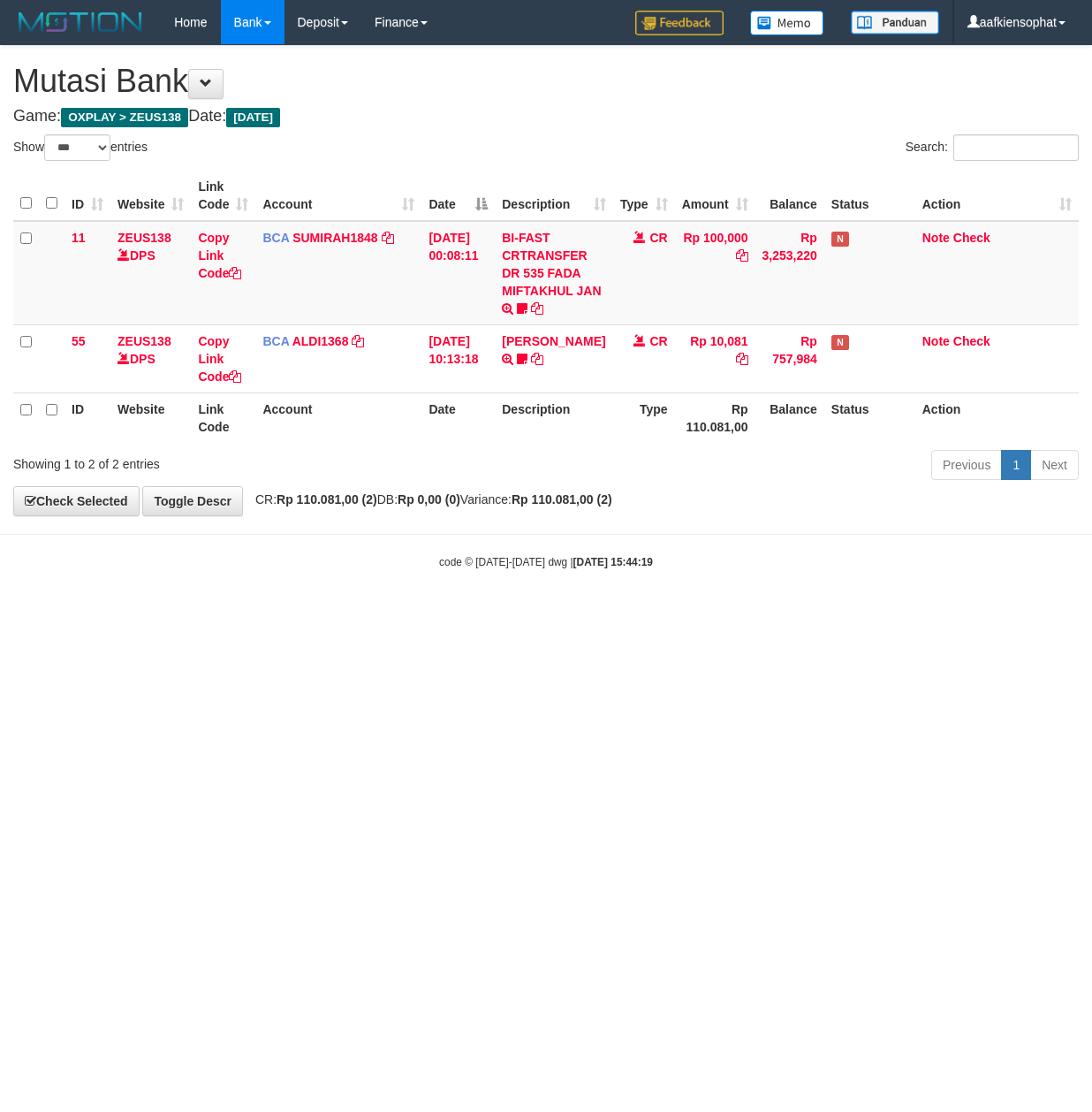
select select "***"
drag, startPoint x: 232, startPoint y: 608, endPoint x: 178, endPoint y: 634, distance: 59.9
click at [210, 614] on html "Toggle navigation Home Bank Account List Load By Website Group [OXPLAY] ZEUS138…" at bounding box center [546, 307] width 1092 height 614
click at [308, 610] on body "Toggle navigation Home Bank Account List Load By Website Group [OXPLAY] ZEUS138…" at bounding box center [546, 307] width 1092 height 614
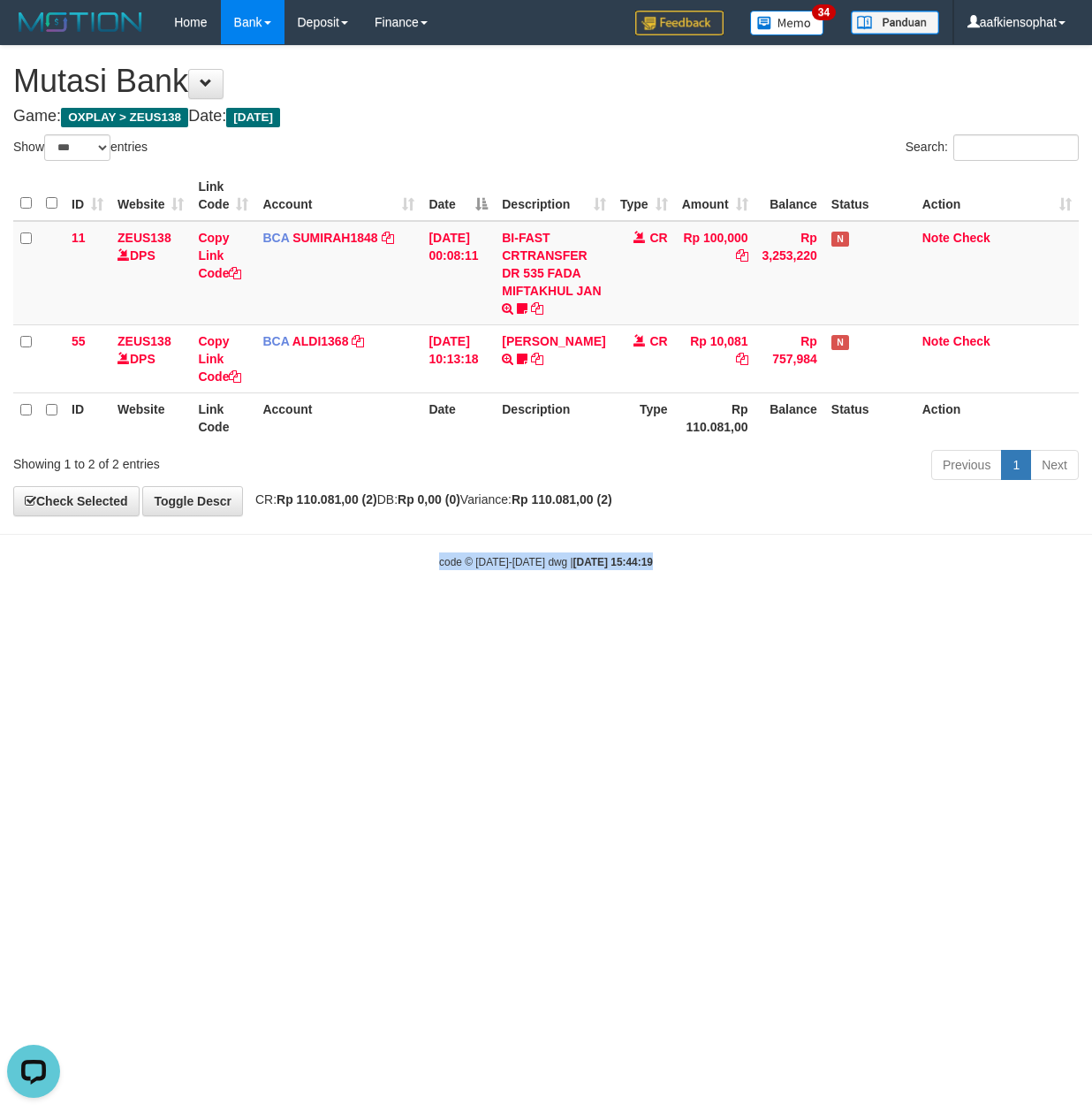
click at [307, 609] on body "Toggle navigation Home Bank Account List Load By Website Group [OXPLAY] ZEUS138…" at bounding box center [546, 307] width 1092 height 614
click at [298, 601] on body "Toggle navigation Home Bank Account List Load By Website Group [OXPLAY] ZEUS138…" at bounding box center [546, 307] width 1092 height 614
drag, startPoint x: 123, startPoint y: 626, endPoint x: 4, endPoint y: 624, distance: 119.0
click at [119, 614] on html "Toggle navigation Home Bank Account List Load By Website Group [OXPLAY] ZEUS138…" at bounding box center [546, 307] width 1092 height 614
drag, startPoint x: 568, startPoint y: 747, endPoint x: 347, endPoint y: 664, distance: 236.1
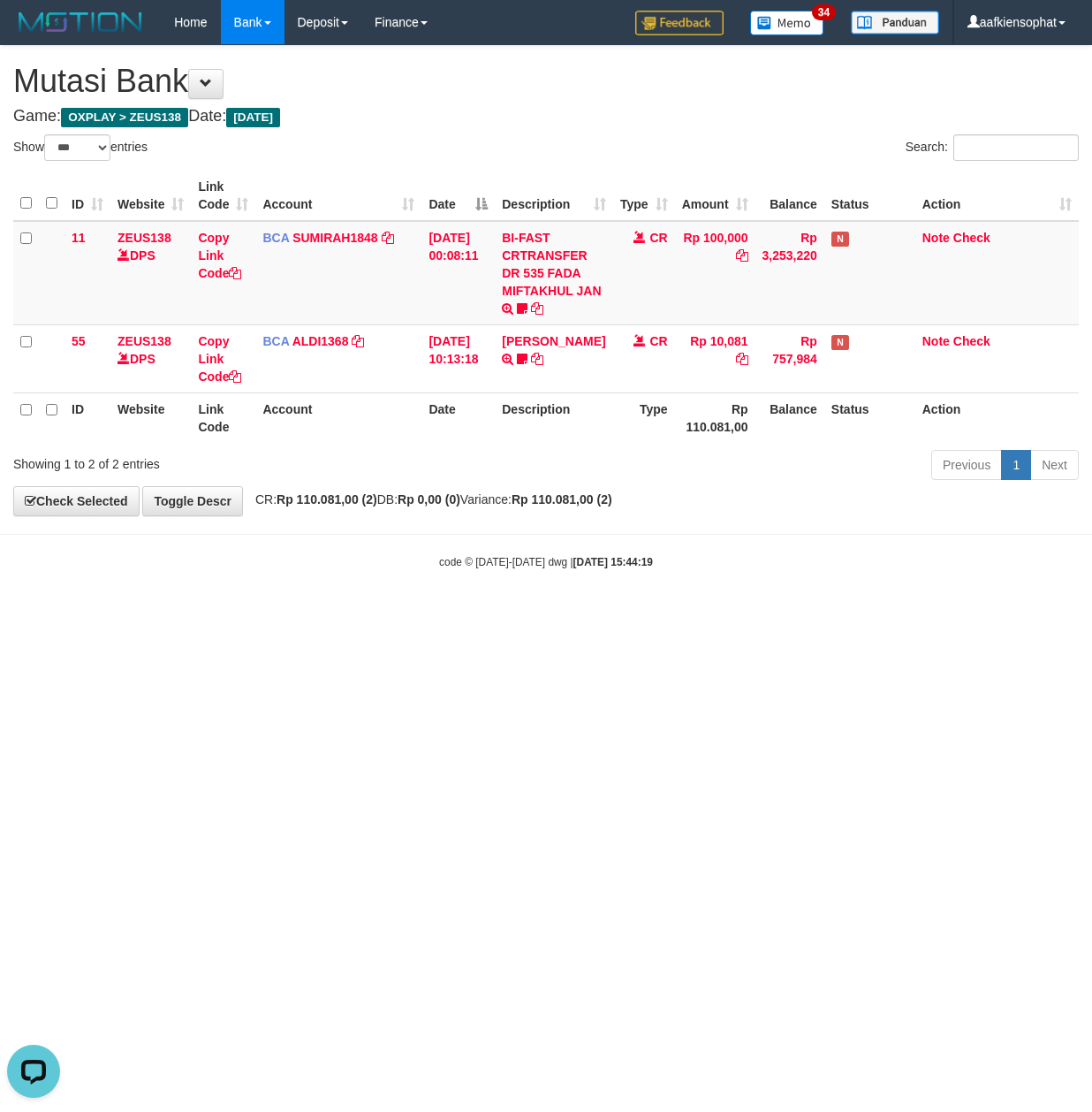
click at [553, 614] on html "Toggle navigation Home Bank Account List Load By Website Group [OXPLAY] ZEUS138…" at bounding box center [546, 307] width 1092 height 614
click at [541, 614] on html "Toggle navigation Home Bank Account List Load By Website Group [OXPLAY] ZEUS138…" at bounding box center [546, 307] width 1092 height 614
click at [511, 614] on html "Toggle navigation Home Bank Account List Load By Website Group [OXPLAY] ZEUS138…" at bounding box center [546, 307] width 1092 height 614
click at [446, 614] on html "Toggle navigation Home Bank Account List Load By Website Group [OXPLAY] ZEUS138…" at bounding box center [546, 307] width 1092 height 614
drag, startPoint x: 305, startPoint y: 697, endPoint x: 650, endPoint y: 414, distance: 446.2
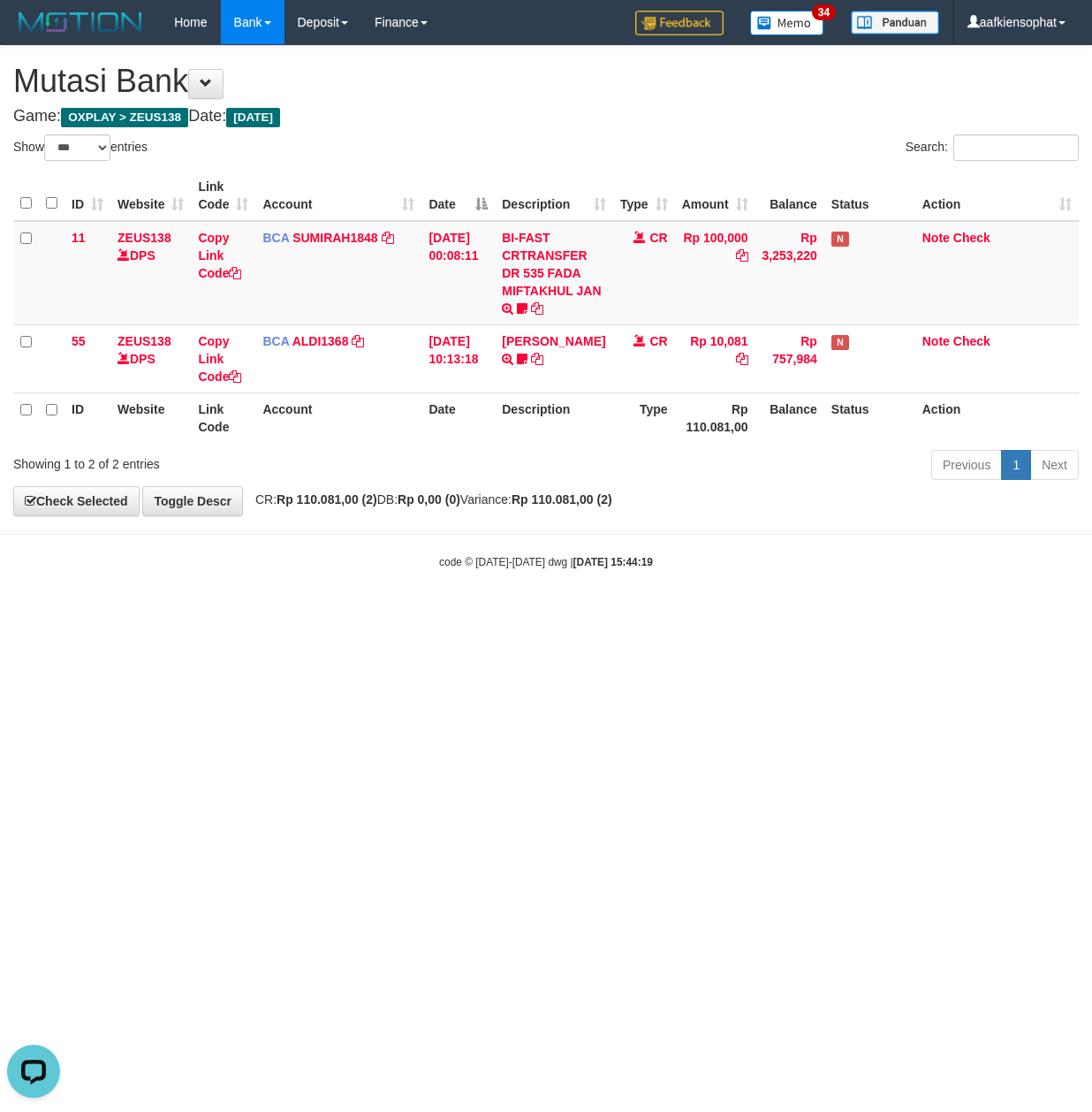
click at [308, 614] on html "Toggle navigation Home Bank Account List Load By Website Group [OXPLAY] ZEUS138…" at bounding box center [546, 307] width 1092 height 614
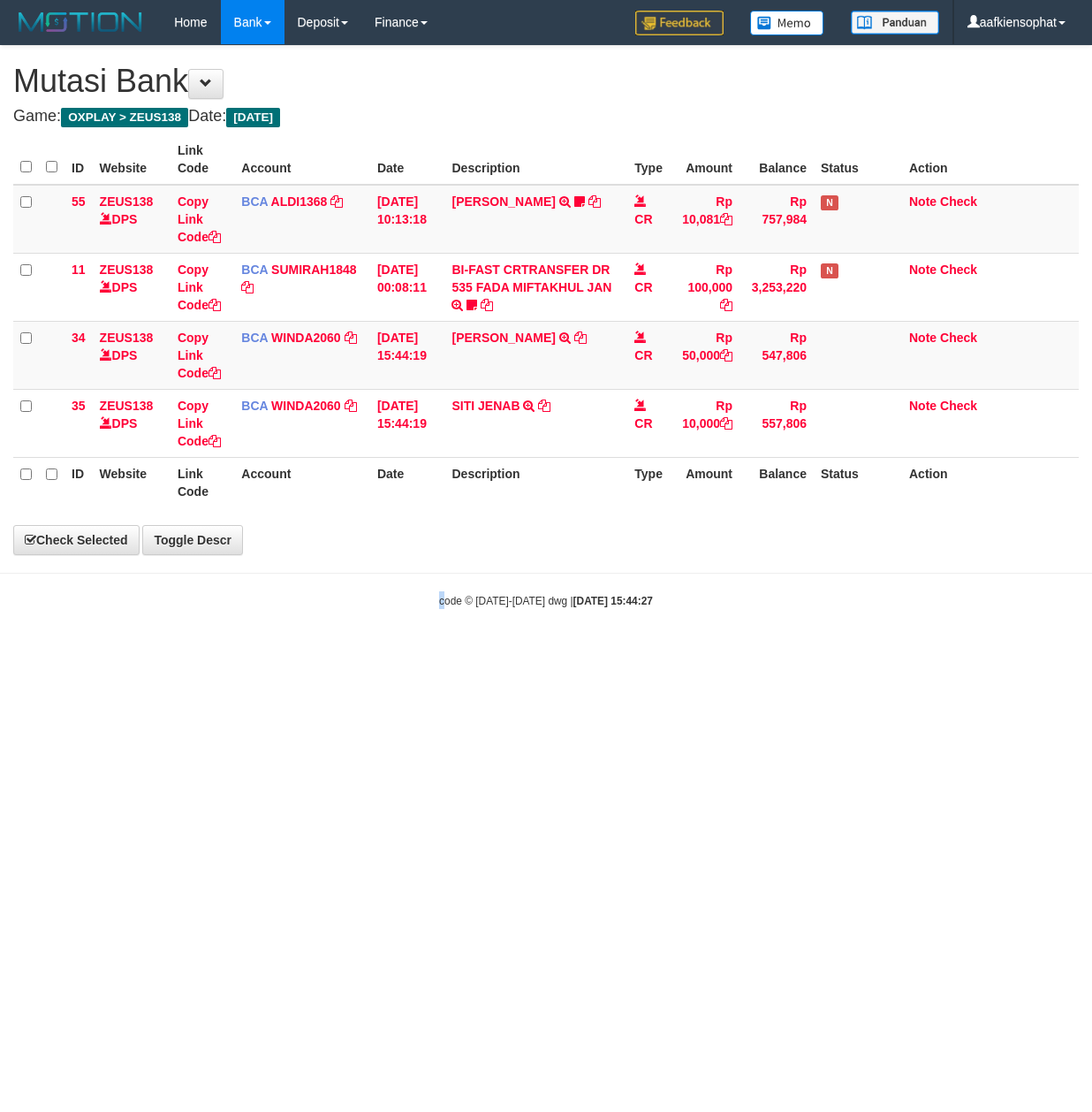
drag, startPoint x: 442, startPoint y: 843, endPoint x: 449, endPoint y: 850, distance: 9.9
click at [449, 653] on html "Toggle navigation Home Bank Account List Load By Website Group [OXPLAY] ZEUS138…" at bounding box center [546, 327] width 1092 height 653
select select "***"
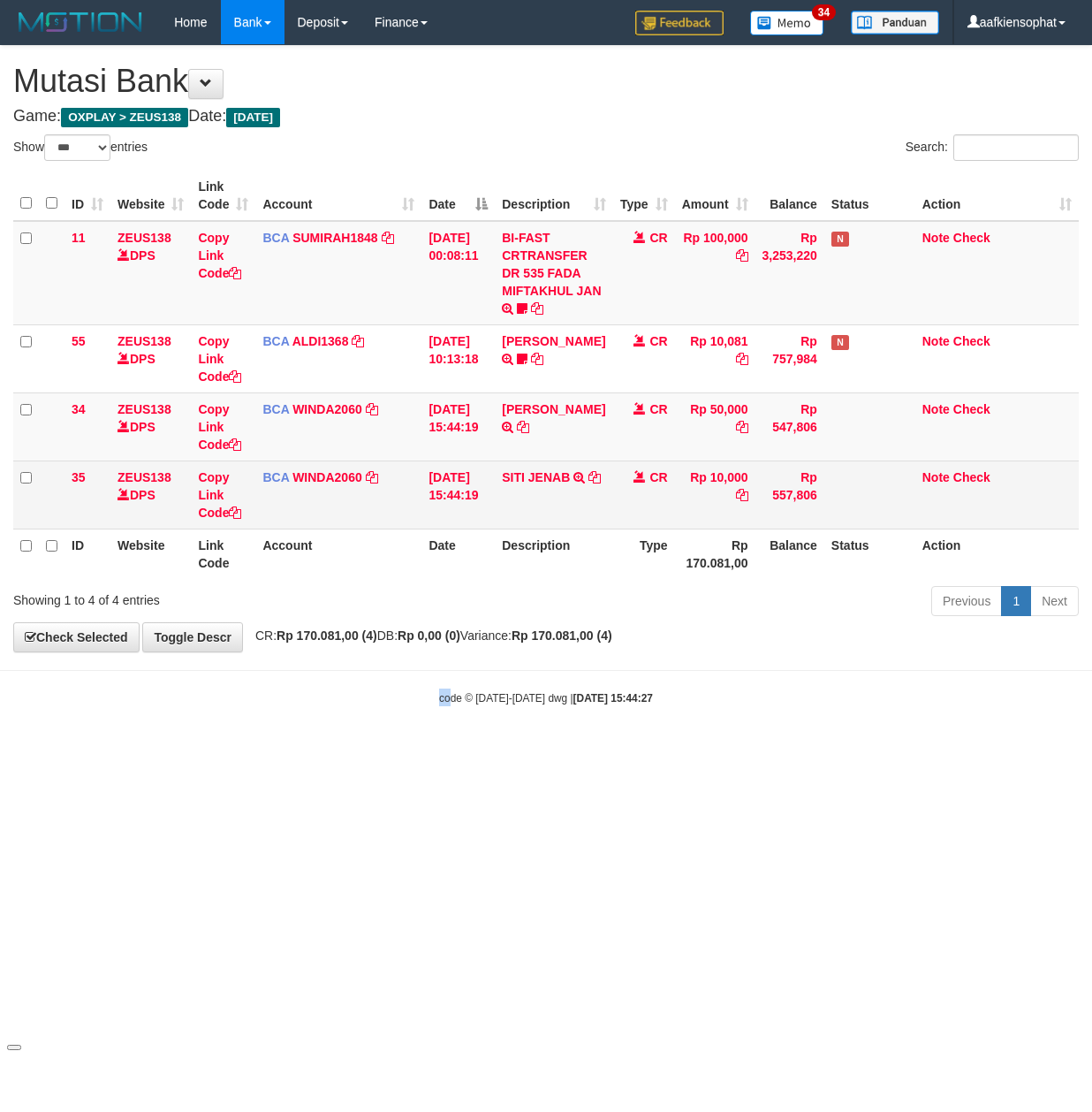
click at [559, 495] on td "SITI JENAB TRSF E-BANKING CR 3108/FTSCY/WS95051 10000.002025083174099863 TRFDN-…" at bounding box center [554, 495] width 118 height 68
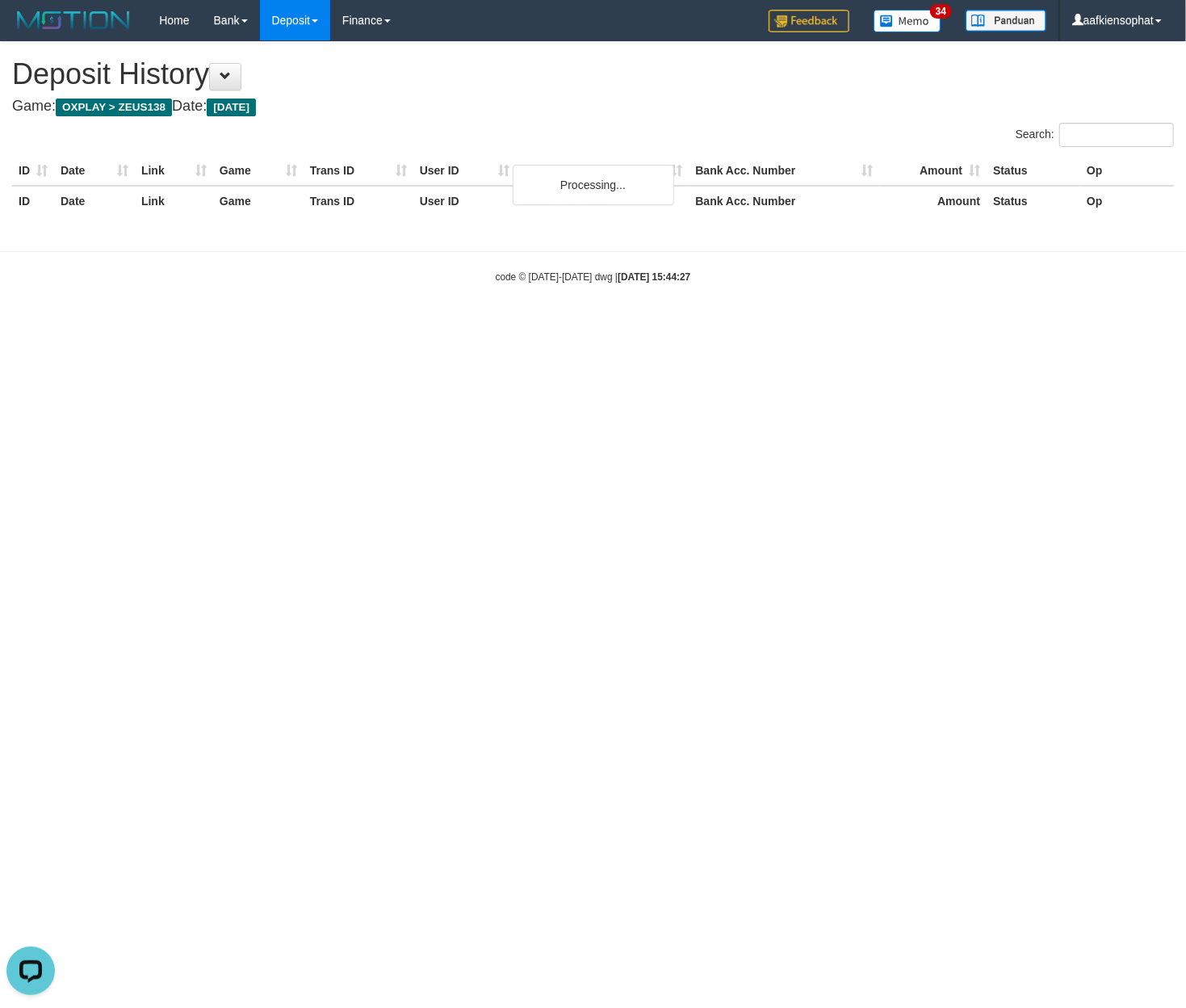
click at [873, 325] on html "Toggle navigation Home Bank Account List Load By Website Group [OXPLAY] ZEUS138…" at bounding box center [593, 162] width 1186 height 325
click at [869, 325] on html "Toggle navigation Home Bank Account List Load By Website Group [OXPLAY] ZEUS138…" at bounding box center [593, 162] width 1186 height 325
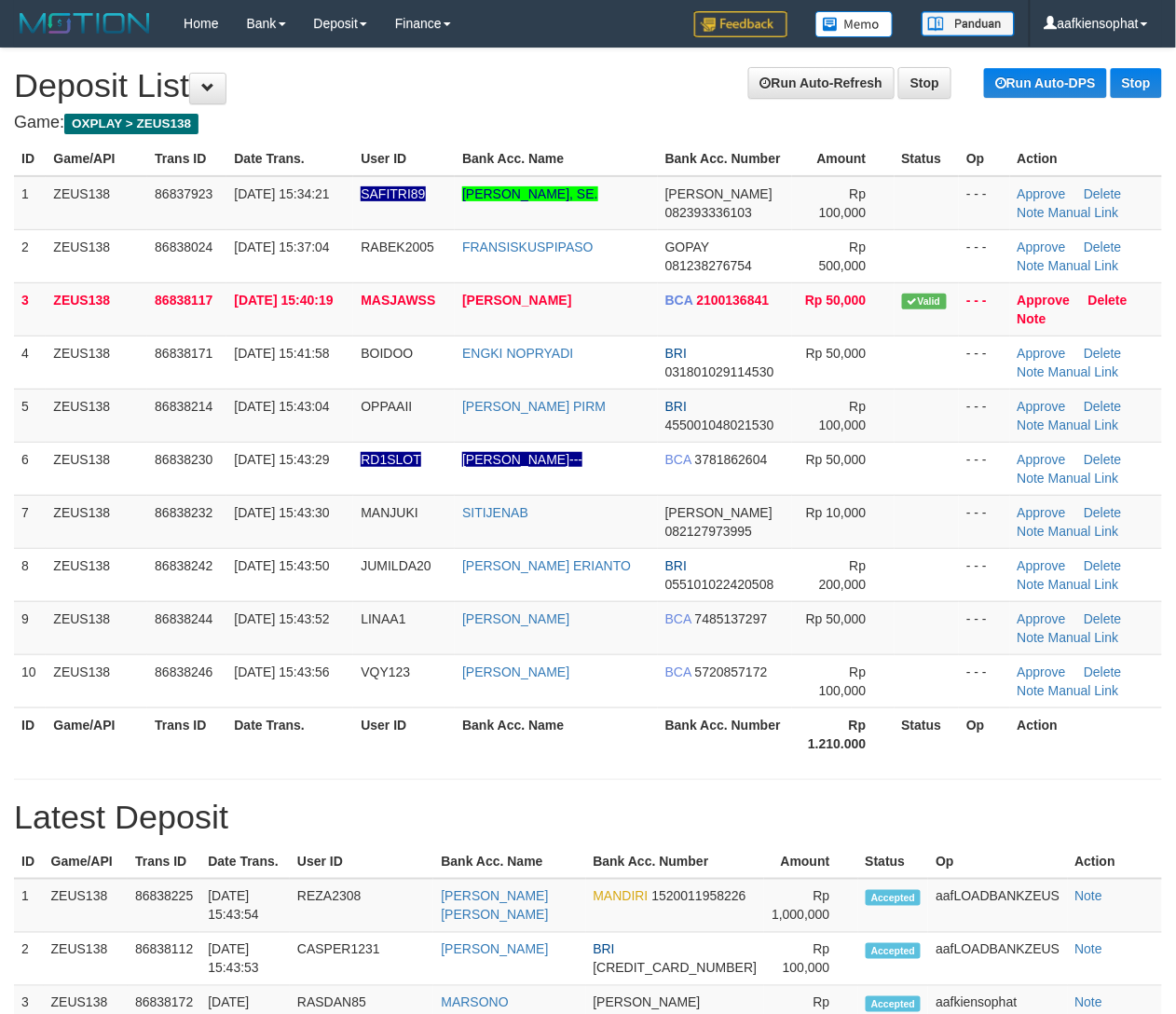
drag, startPoint x: 408, startPoint y: 769, endPoint x: 751, endPoint y: 767, distance: 343.0
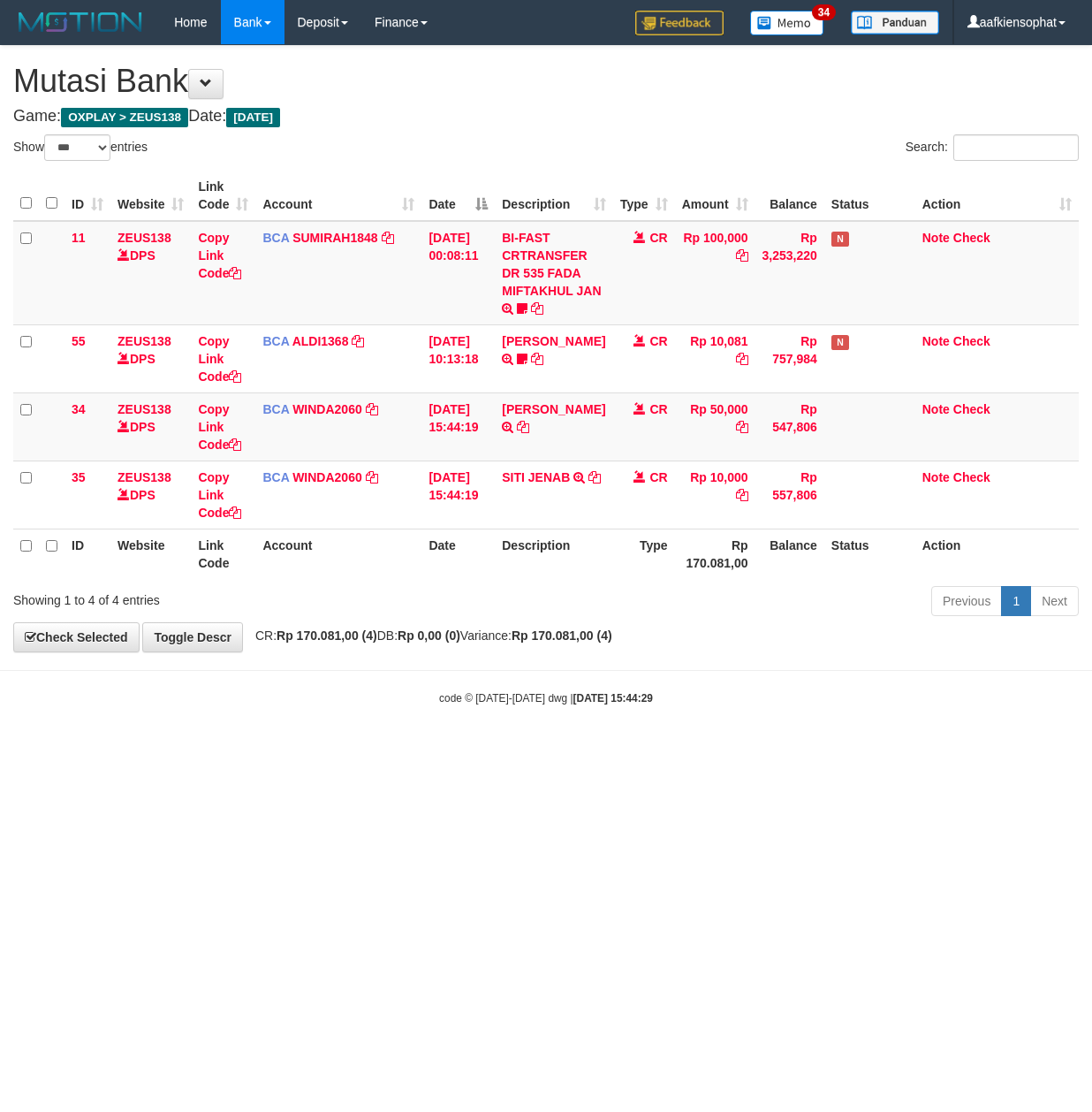
select select "***"
click at [559, 495] on td "SITI JENAB TRSF E-BANKING CR 3108/FTSCY/WS95051 10000.002025083174099863 TRFDN-…" at bounding box center [554, 495] width 118 height 68
drag, startPoint x: 313, startPoint y: 798, endPoint x: 290, endPoint y: 798, distance: 23.0
click at [305, 751] on html "Toggle navigation Home Bank Account List Load By Website Group [OXPLAY] ZEUS138…" at bounding box center [546, 375] width 1092 height 751
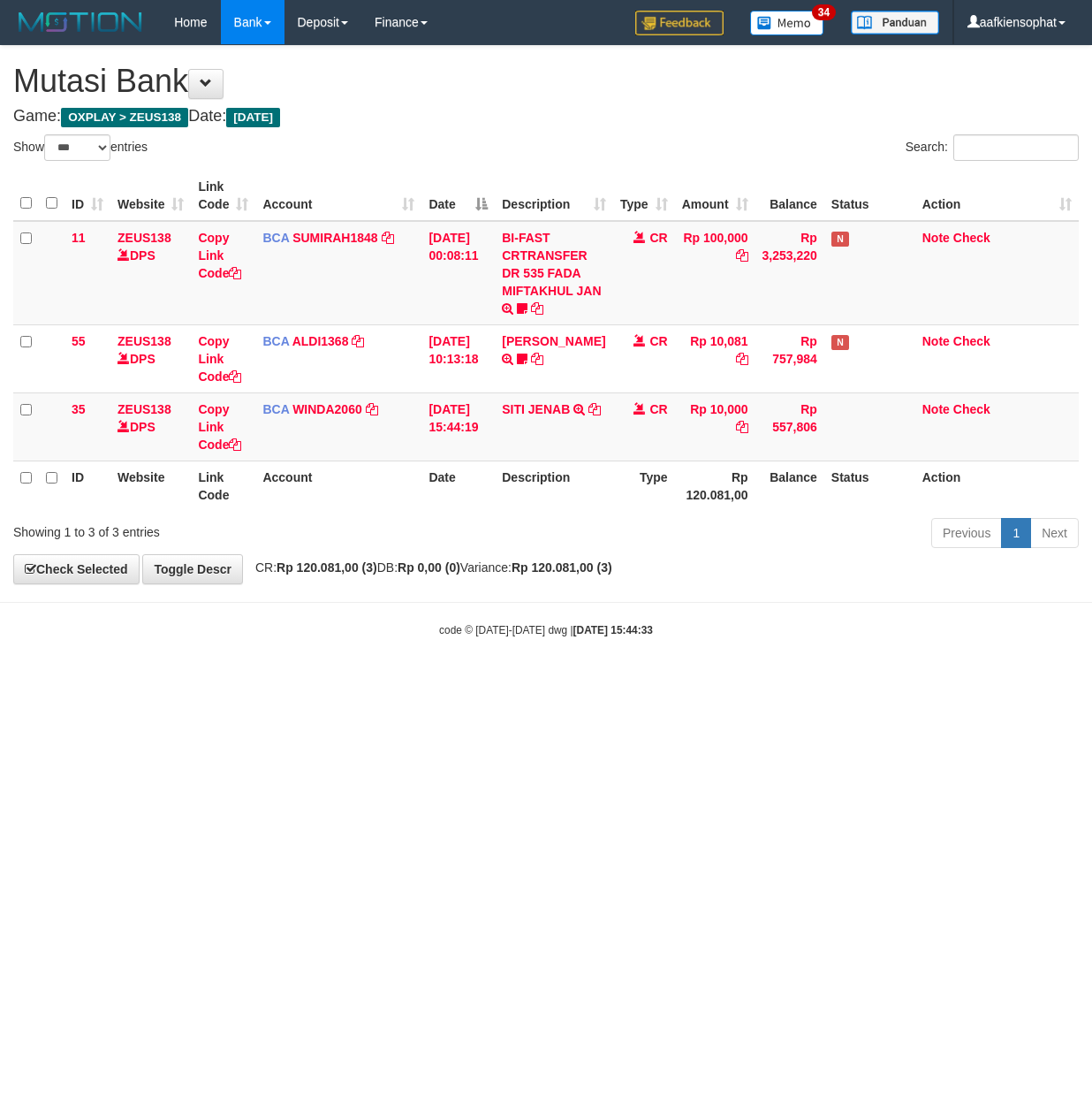
select select "***"
click at [213, 682] on html "Toggle navigation Home Bank Account List Load By Website Group [OXPLAY] ZEUS138…" at bounding box center [546, 341] width 1092 height 682
click at [207, 682] on html "Toggle navigation Home Bank Account List Load By Website Group [OXPLAY] ZEUS138…" at bounding box center [546, 341] width 1092 height 682
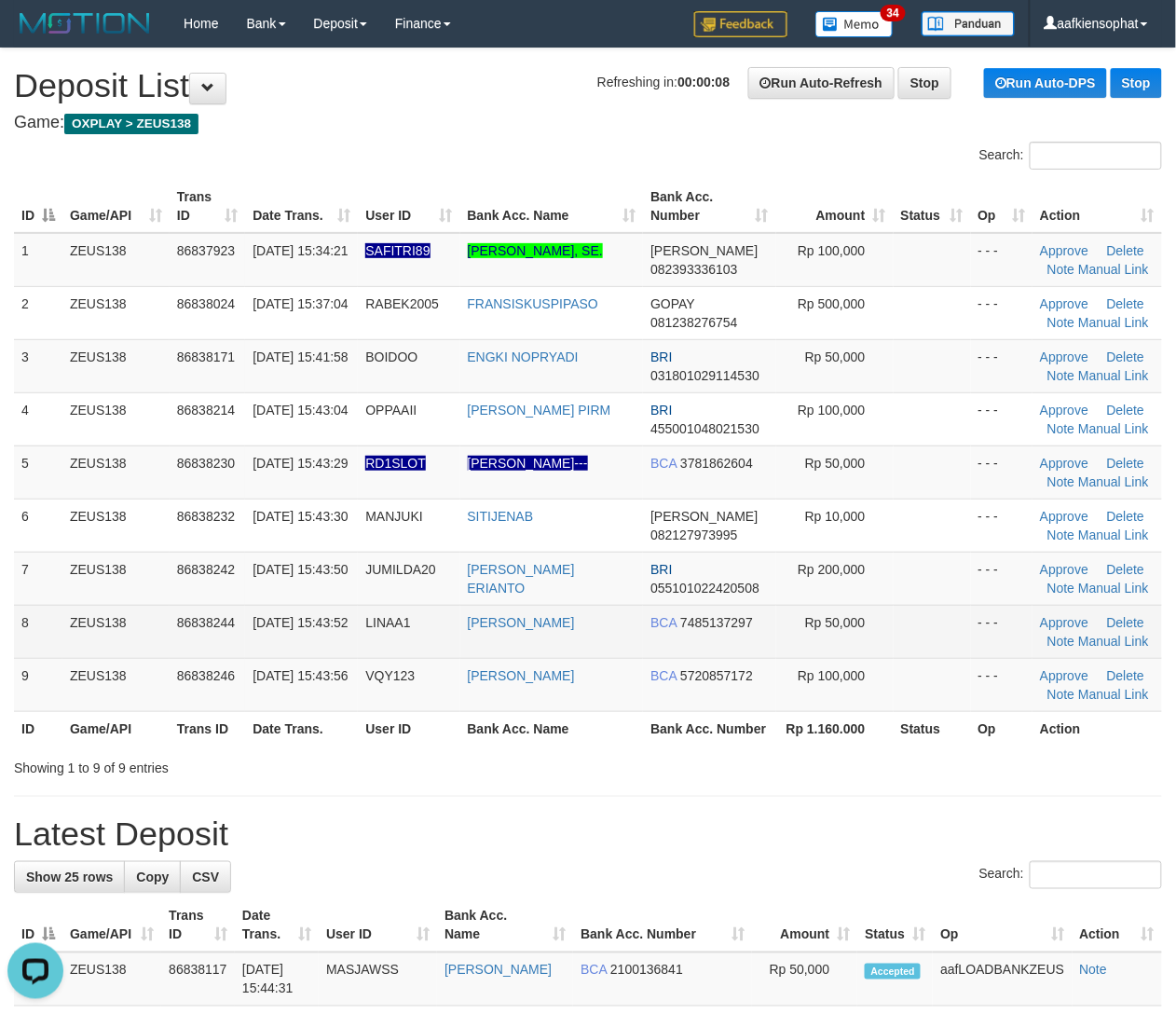
click at [395, 625] on span "LINAA1" at bounding box center [388, 622] width 45 height 15
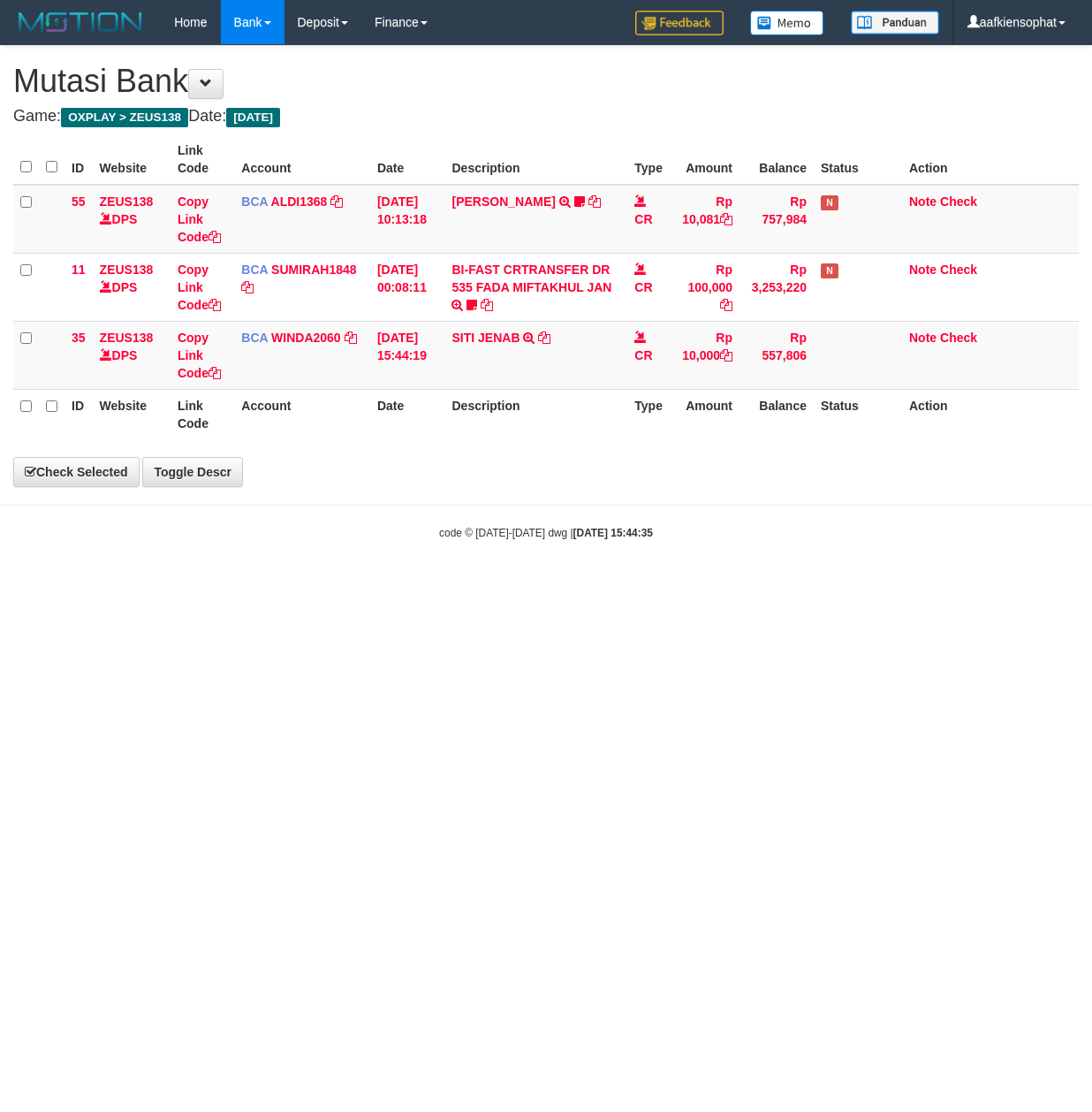
select select "***"
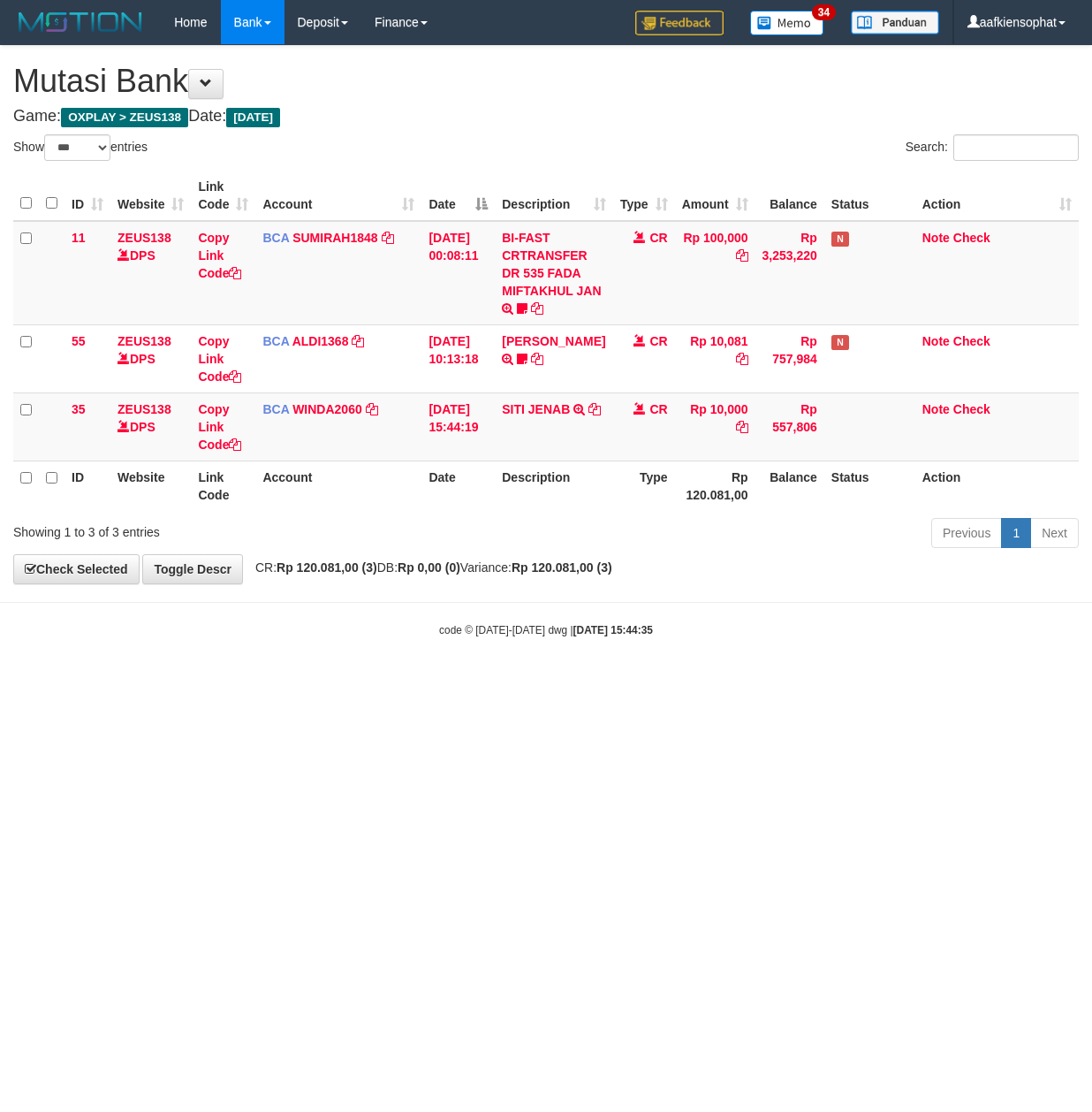
click at [89, 682] on html "Toggle navigation Home Bank Account List Load By Website Group [OXPLAY] ZEUS138…" at bounding box center [546, 341] width 1092 height 682
drag, startPoint x: 273, startPoint y: 834, endPoint x: 249, endPoint y: 961, distance: 129.2
click at [280, 682] on html "Toggle navigation Home Bank Account List Load By Website Group [OXPLAY] ZEUS138…" at bounding box center [546, 341] width 1092 height 682
select select "***"
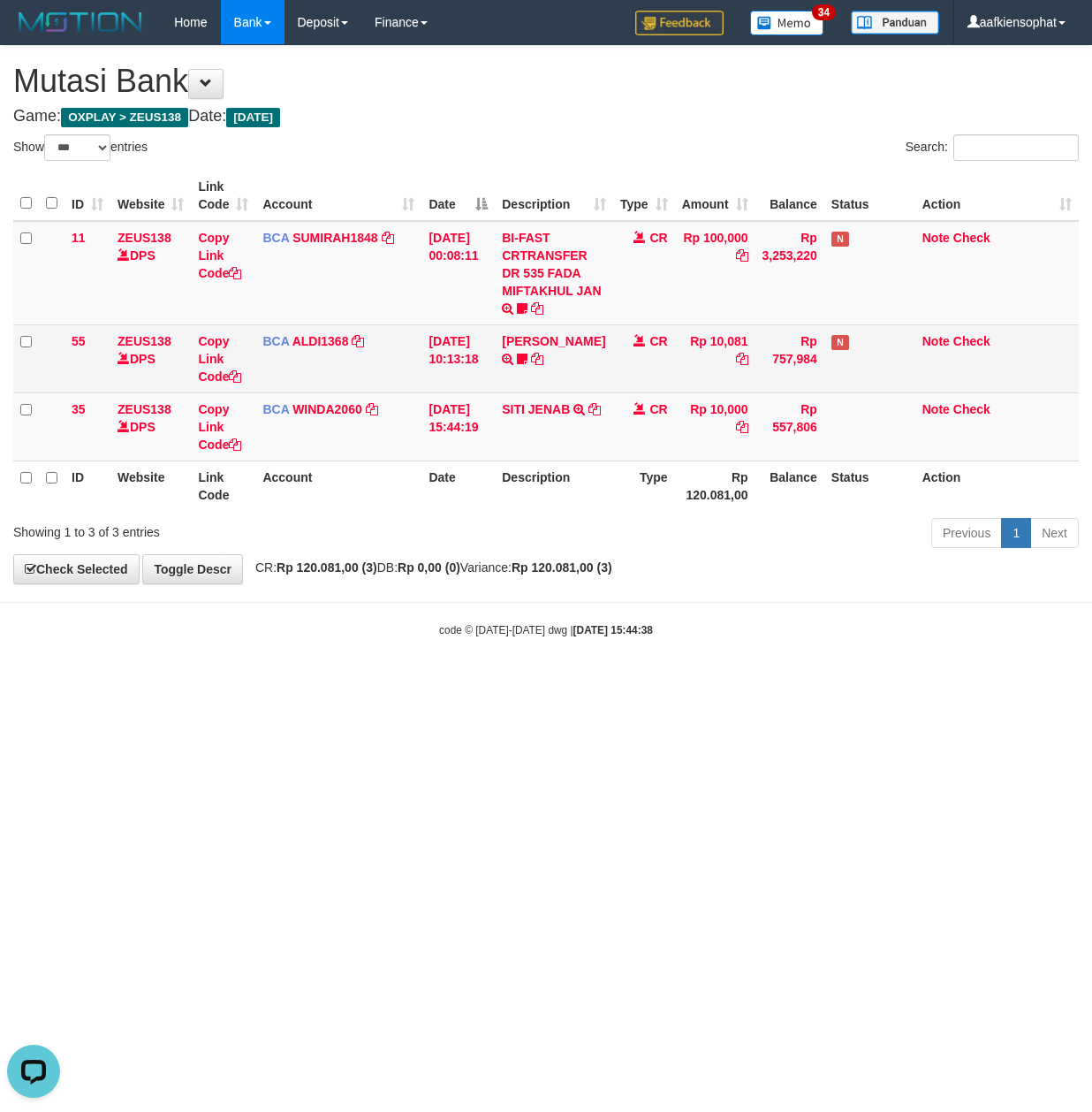
drag, startPoint x: 328, startPoint y: 202, endPoint x: 326, endPoint y: 354, distance: 152.0
click at [338, 297] on table "ID Website Link Code Account Date Description Type Amount Balance Status Action…" at bounding box center [546, 340] width 1066 height 340
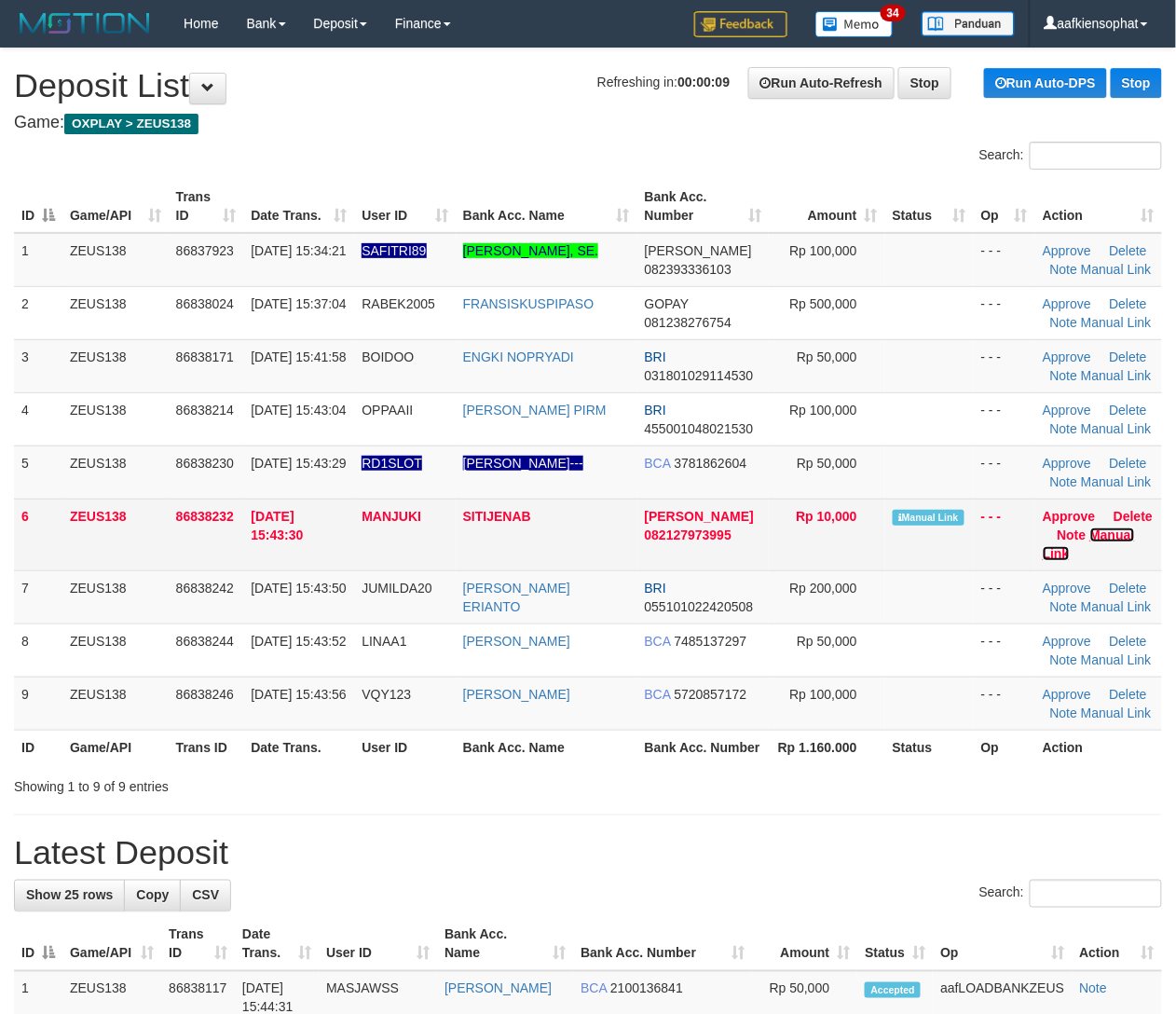
click at [1105, 561] on link "Manual Link" at bounding box center [1089, 544] width 92 height 34
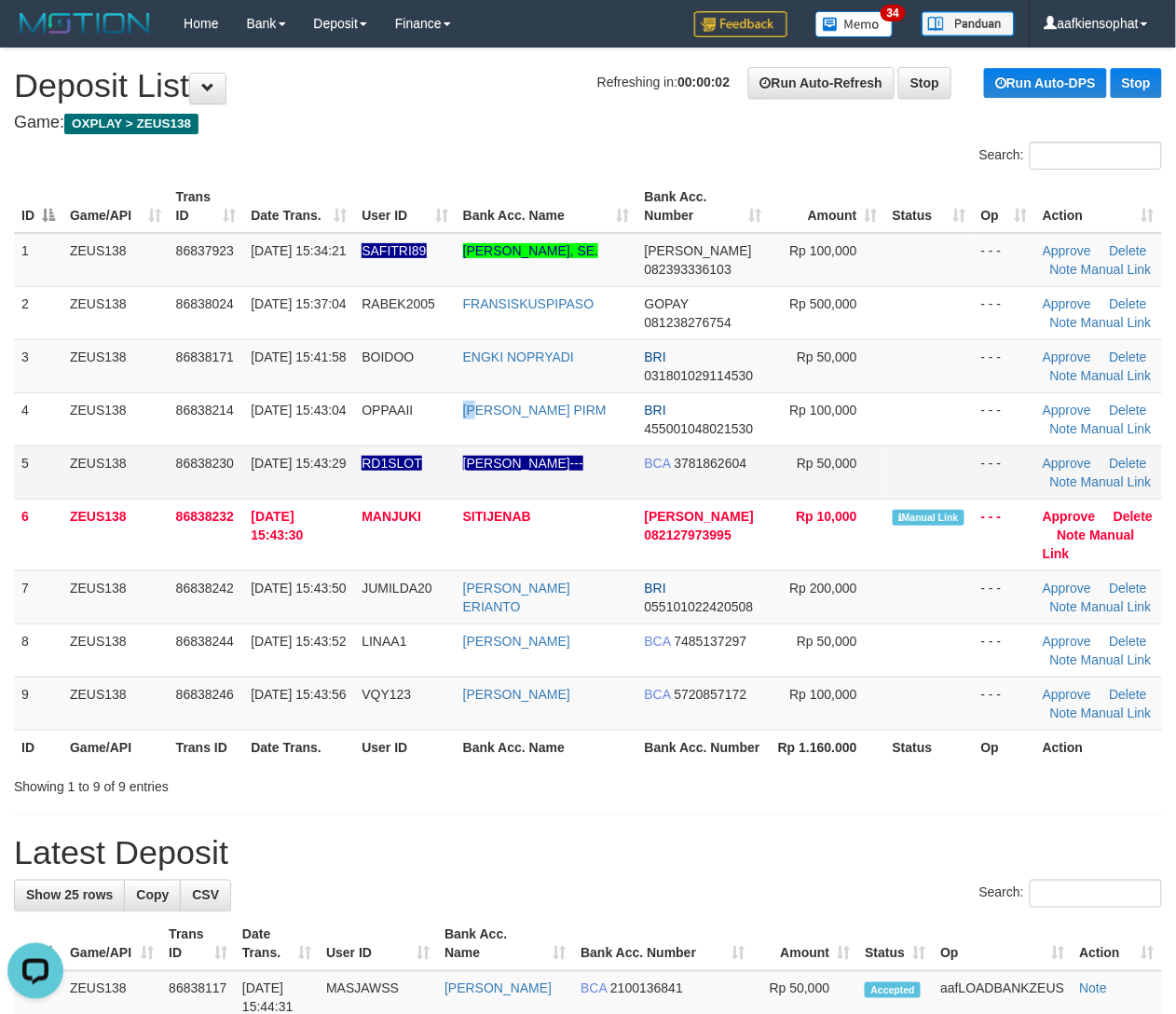
drag, startPoint x: 466, startPoint y: 474, endPoint x: 769, endPoint y: 557, distance: 314.2
click at [502, 445] on td "MOCH ARIA PIRM" at bounding box center [546, 418] width 181 height 53
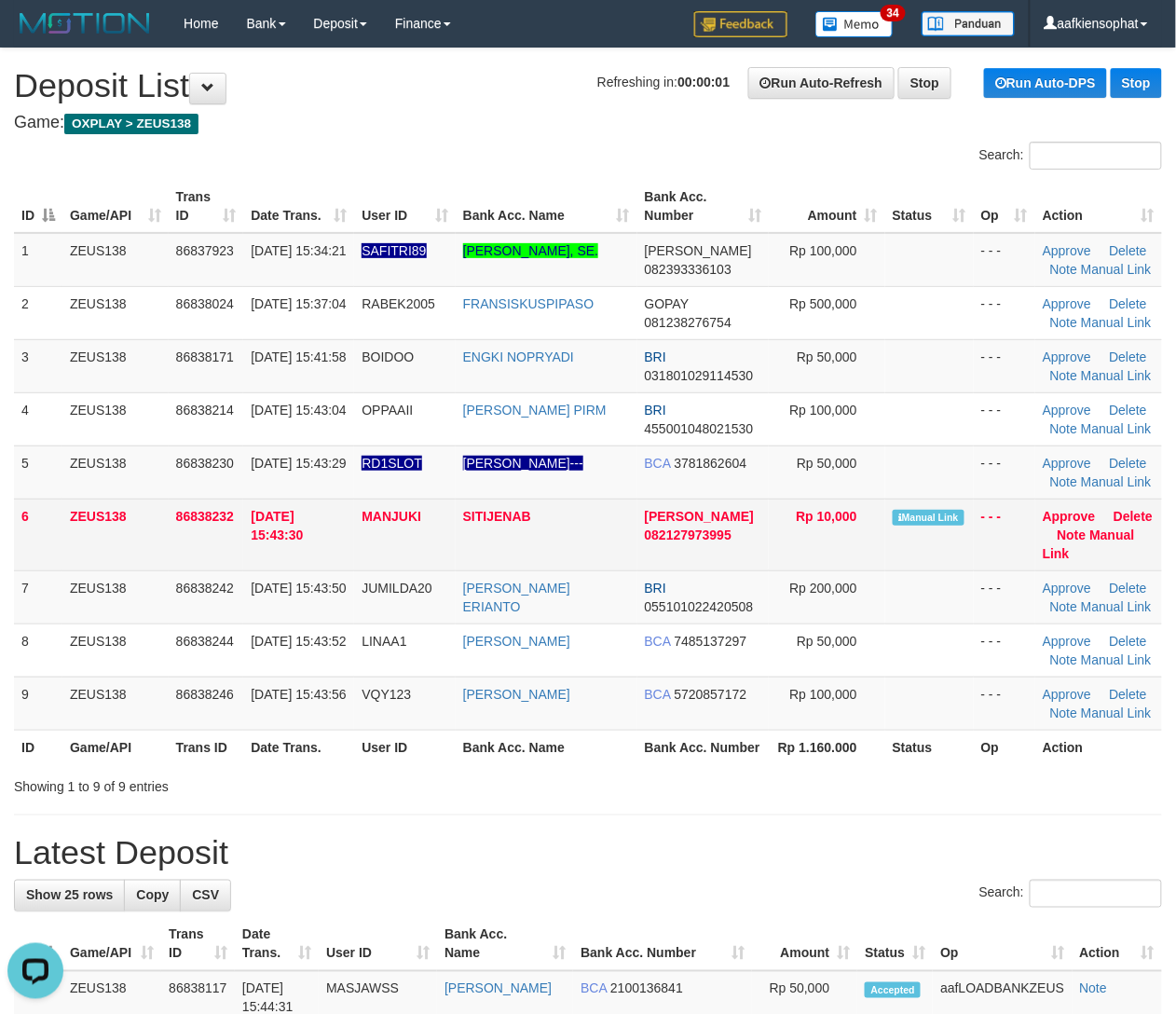
click at [612, 499] on td "RUDY---" at bounding box center [546, 472] width 181 height 53
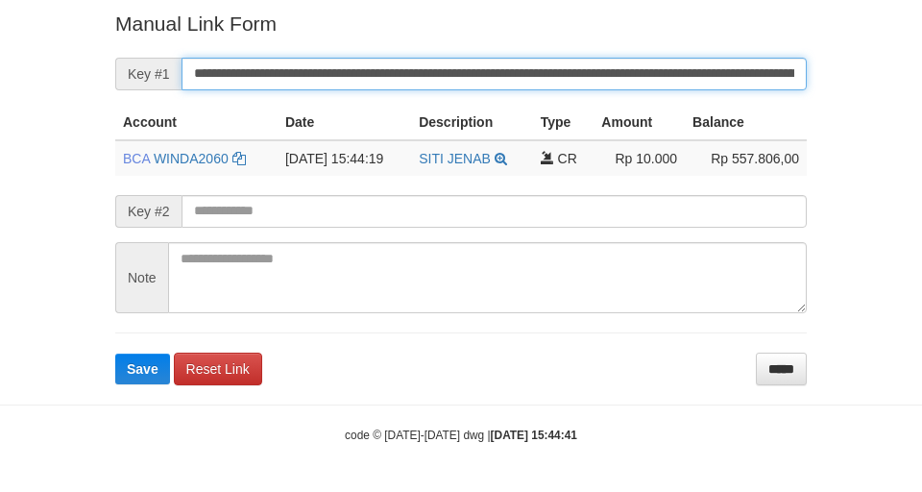
click at [501, 83] on form "**********" at bounding box center [461, 197] width 692 height 375
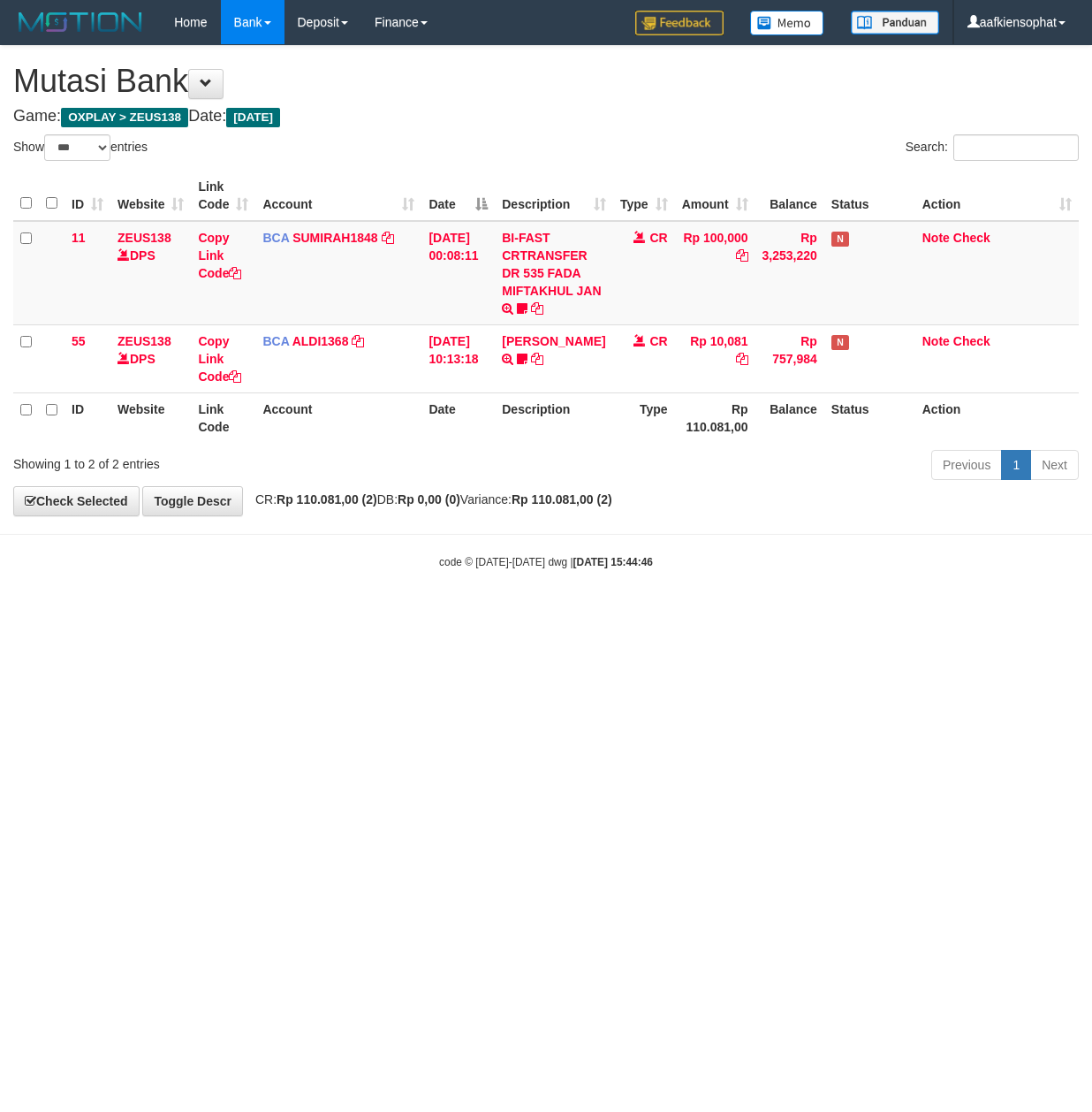
select select "***"
drag, startPoint x: 530, startPoint y: 659, endPoint x: 499, endPoint y: 690, distance: 43.8
click at [499, 614] on html "Toggle navigation Home Bank Account List Load By Website Group [OXPLAY] ZEUS138…" at bounding box center [546, 307] width 1092 height 614
click at [449, 614] on html "Toggle navigation Home Bank Account List Load By Website Group [OXPLAY] ZEUS138…" at bounding box center [546, 307] width 1092 height 614
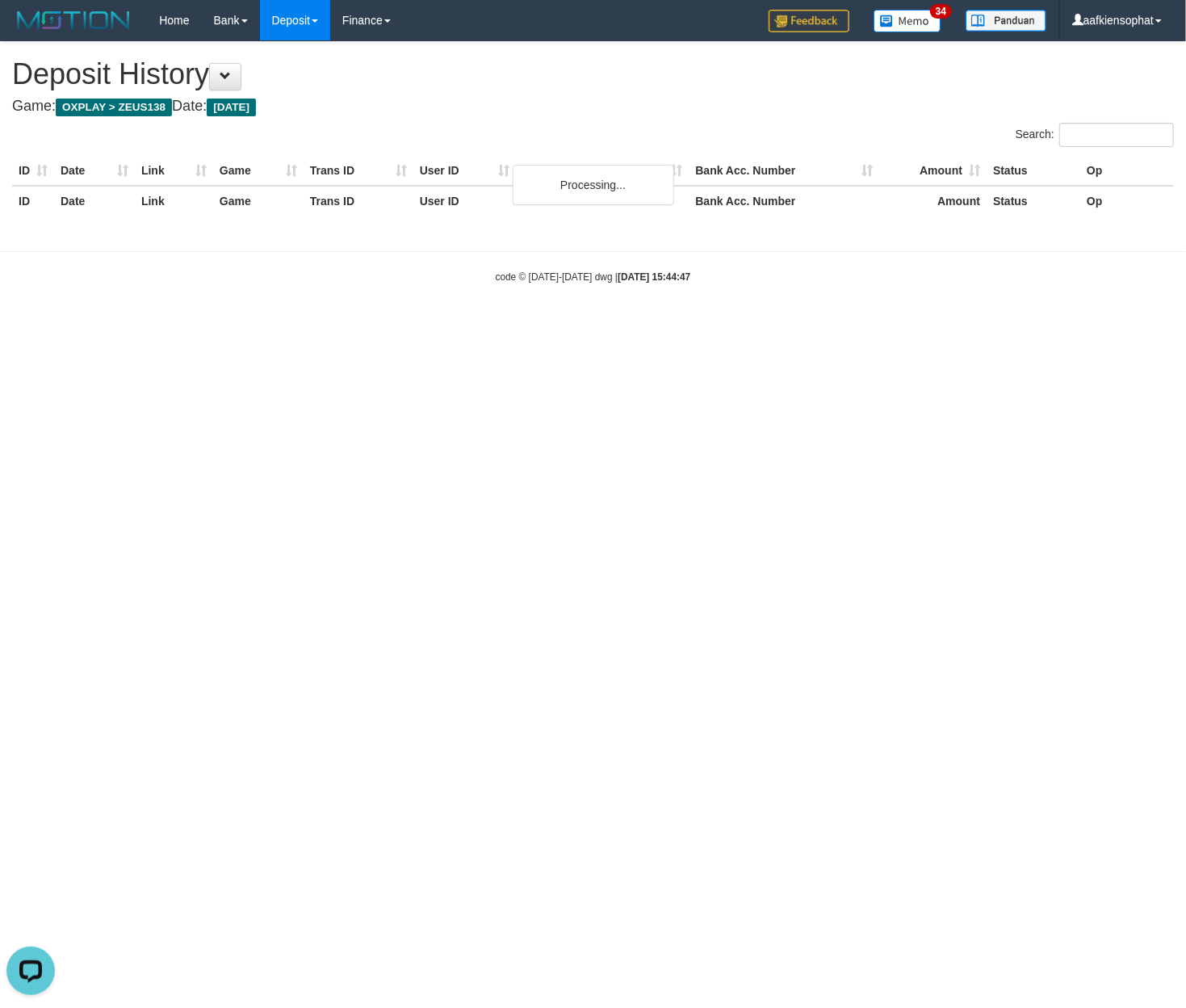
drag, startPoint x: 286, startPoint y: 401, endPoint x: 236, endPoint y: 314, distance: 100.3
click at [282, 325] on html "Toggle navigation Home Bank Account List Load By Website Group [OXPLAY] ZEUS138…" at bounding box center [593, 162] width 1186 height 325
drag, startPoint x: 400, startPoint y: 563, endPoint x: 382, endPoint y: 488, distance: 77.1
click at [398, 325] on html "Toggle navigation Home Bank Account List Load By Website Group [OXPLAY] ZEUS138…" at bounding box center [593, 162] width 1186 height 325
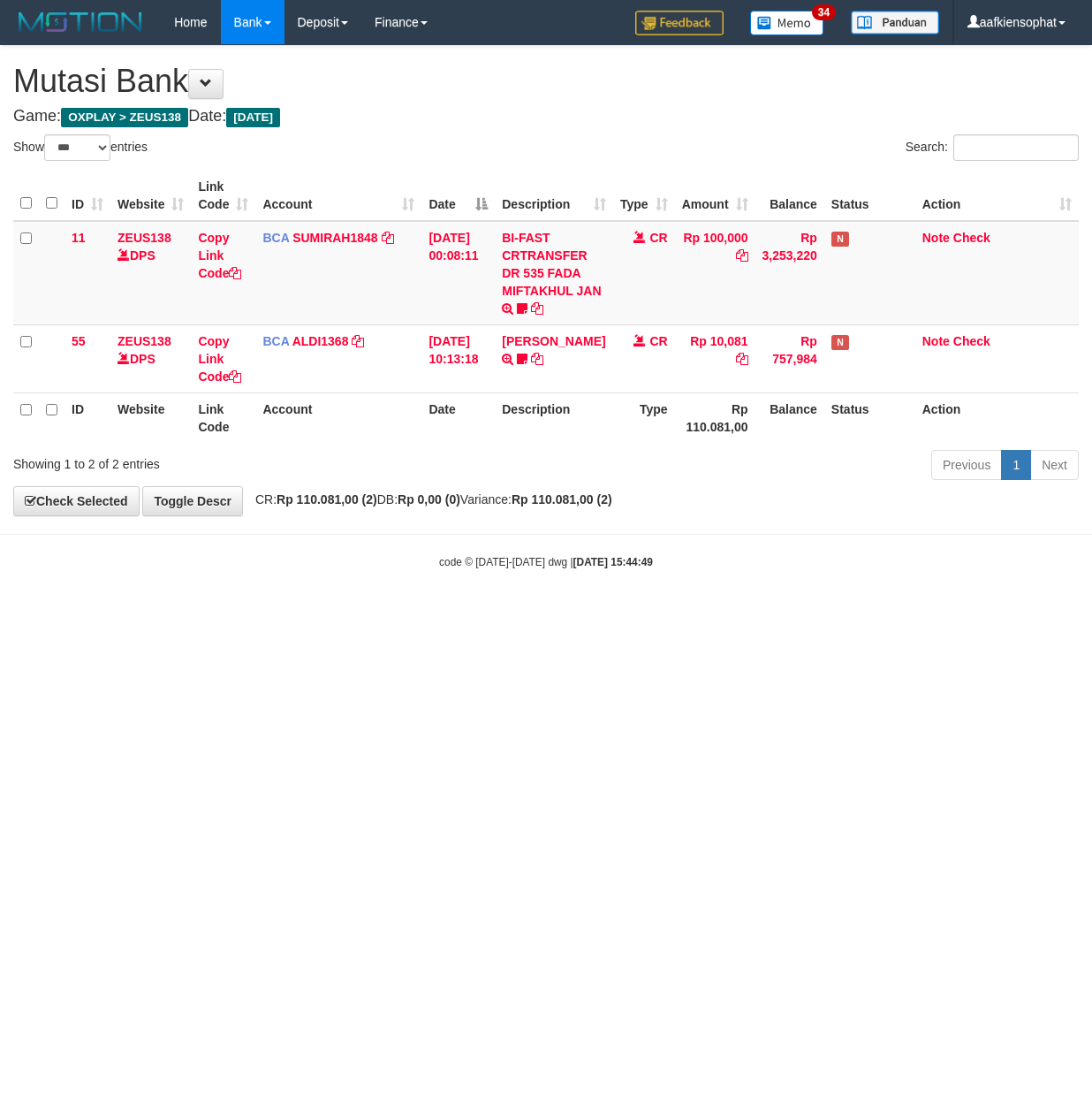
select select "***"
drag, startPoint x: 461, startPoint y: 50, endPoint x: 486, endPoint y: 160, distance: 112.8
click at [472, 83] on div "**********" at bounding box center [546, 281] width 1092 height 469
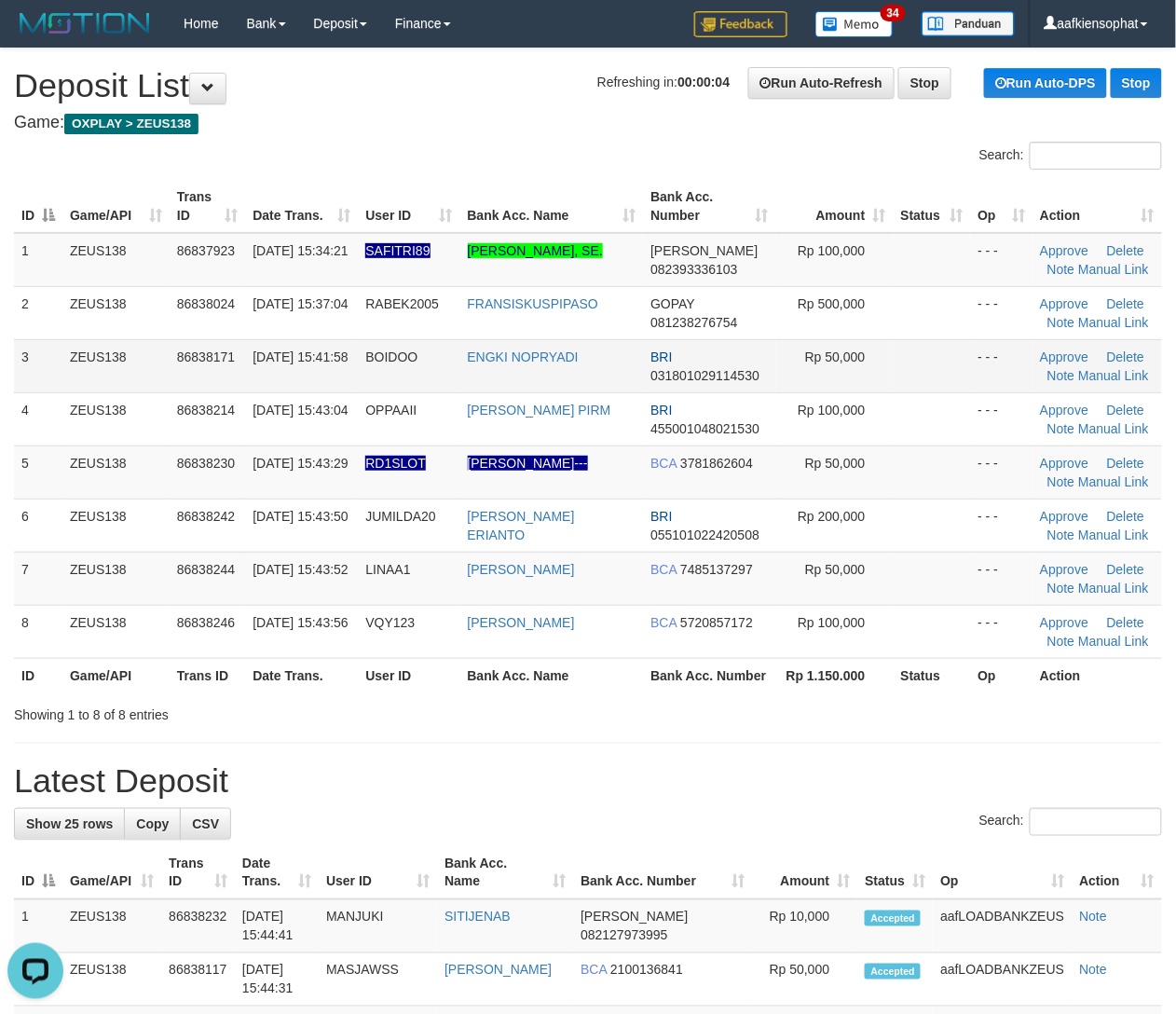
drag, startPoint x: 625, startPoint y: 381, endPoint x: 645, endPoint y: 378, distance: 20.2
click at [632, 380] on td "ENGKI NOPRYADI" at bounding box center [552, 366] width 183 height 53
click at [1101, 475] on link "Manual Link" at bounding box center [1113, 481] width 71 height 15
drag, startPoint x: 362, startPoint y: 486, endPoint x: 620, endPoint y: 463, distance: 259.0
click at [359, 489] on tr "5 ZEUS138 86838230 31/08/2025 15:43:29 RD1SLOT RUDY--- BCA 3781862604 Rp 50,000…" at bounding box center [588, 472] width 1149 height 53
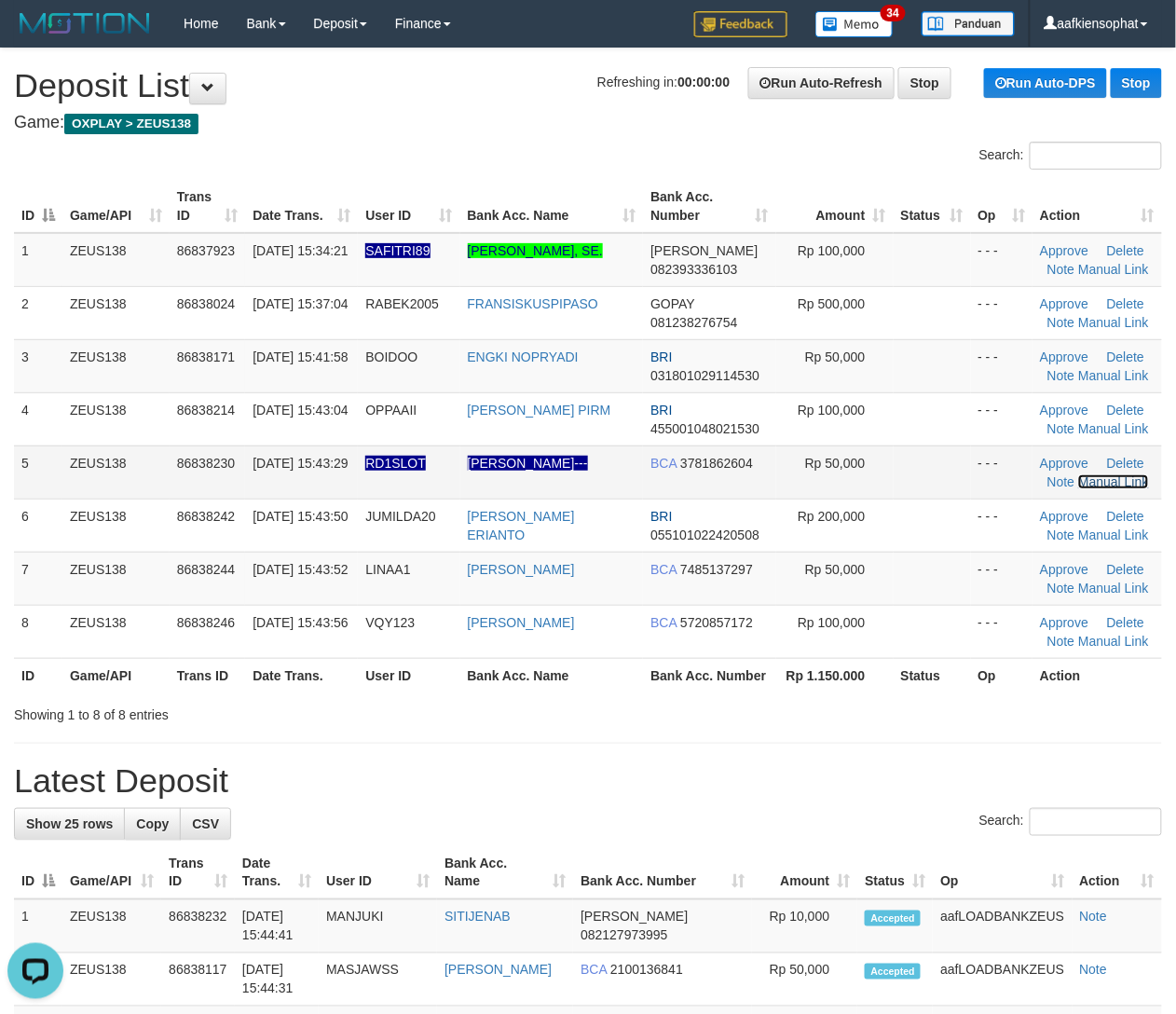
click at [1097, 486] on link "Manual Link" at bounding box center [1113, 481] width 71 height 15
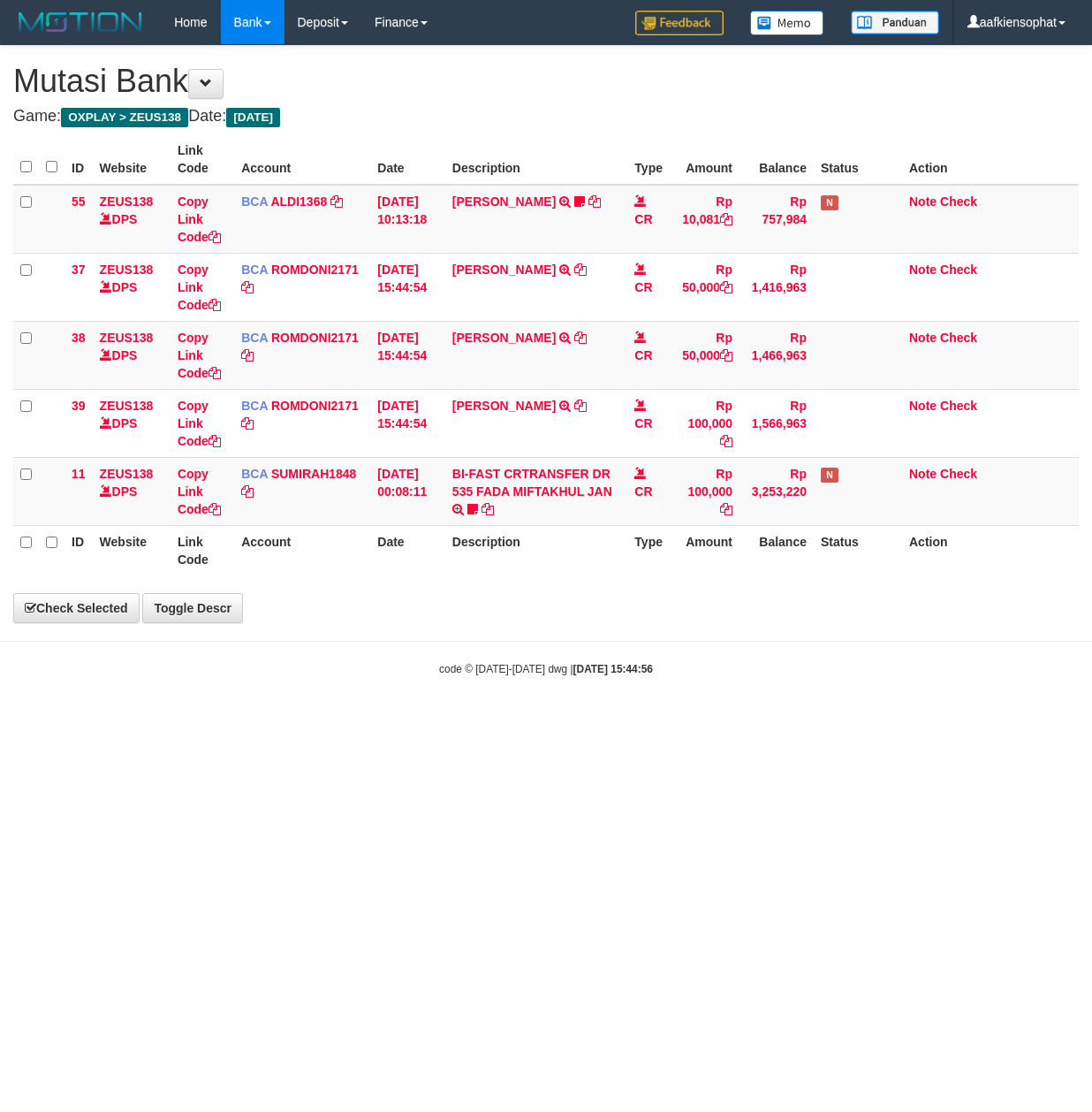
select select "***"
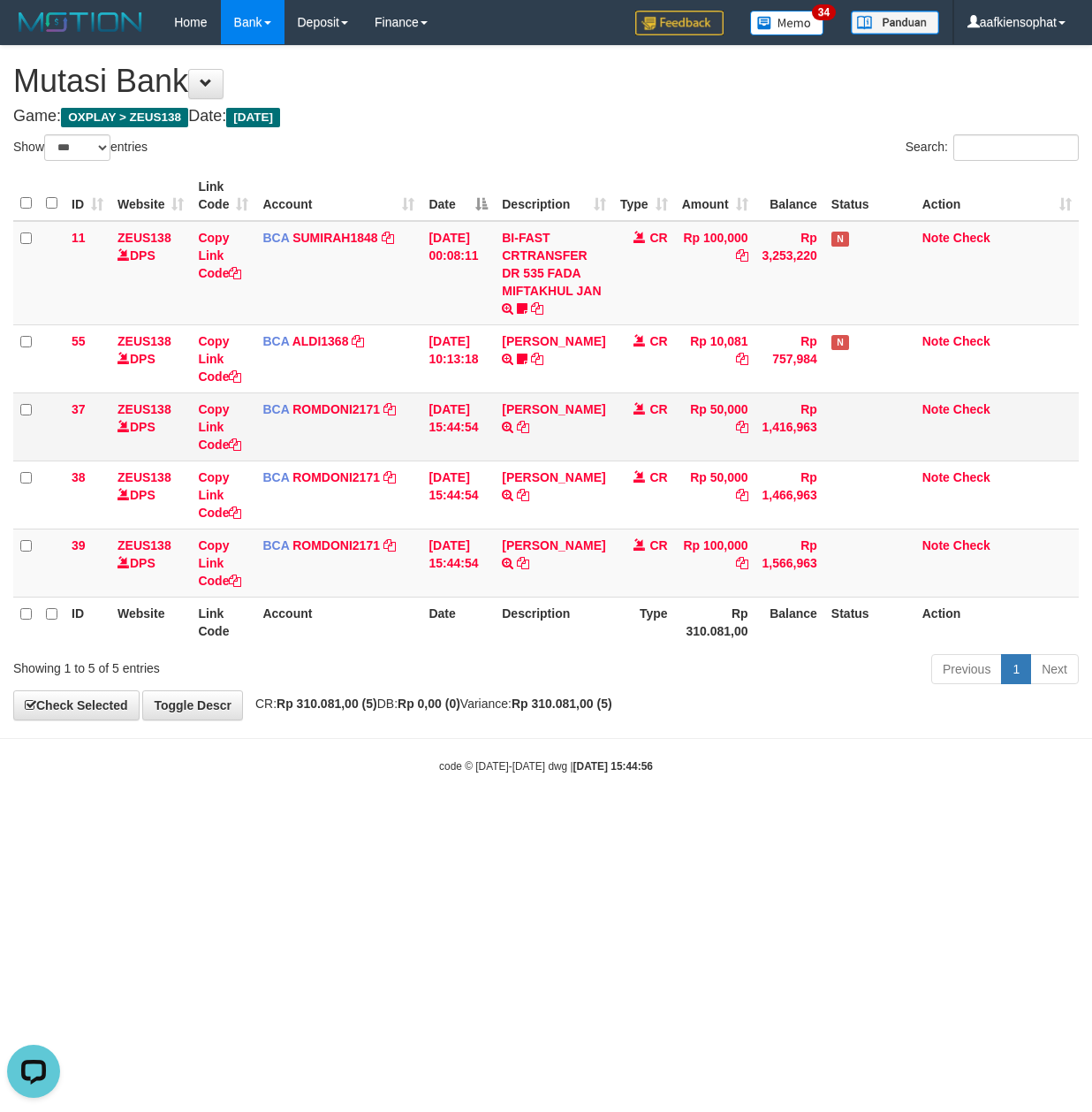
click at [520, 442] on td "RUDY TRSF E-BANKING CR 3108/FTSCY/WS95031 50000.00RUDY" at bounding box center [554, 427] width 118 height 68
copy td "RUDY"
click at [520, 442] on td "RUDY TRSF E-BANKING CR 3108/FTSCY/WS95031 50000.00RUDY" at bounding box center [554, 427] width 118 height 68
click at [484, 302] on td "31/08/2025 00:08:11" at bounding box center [458, 272] width 74 height 104
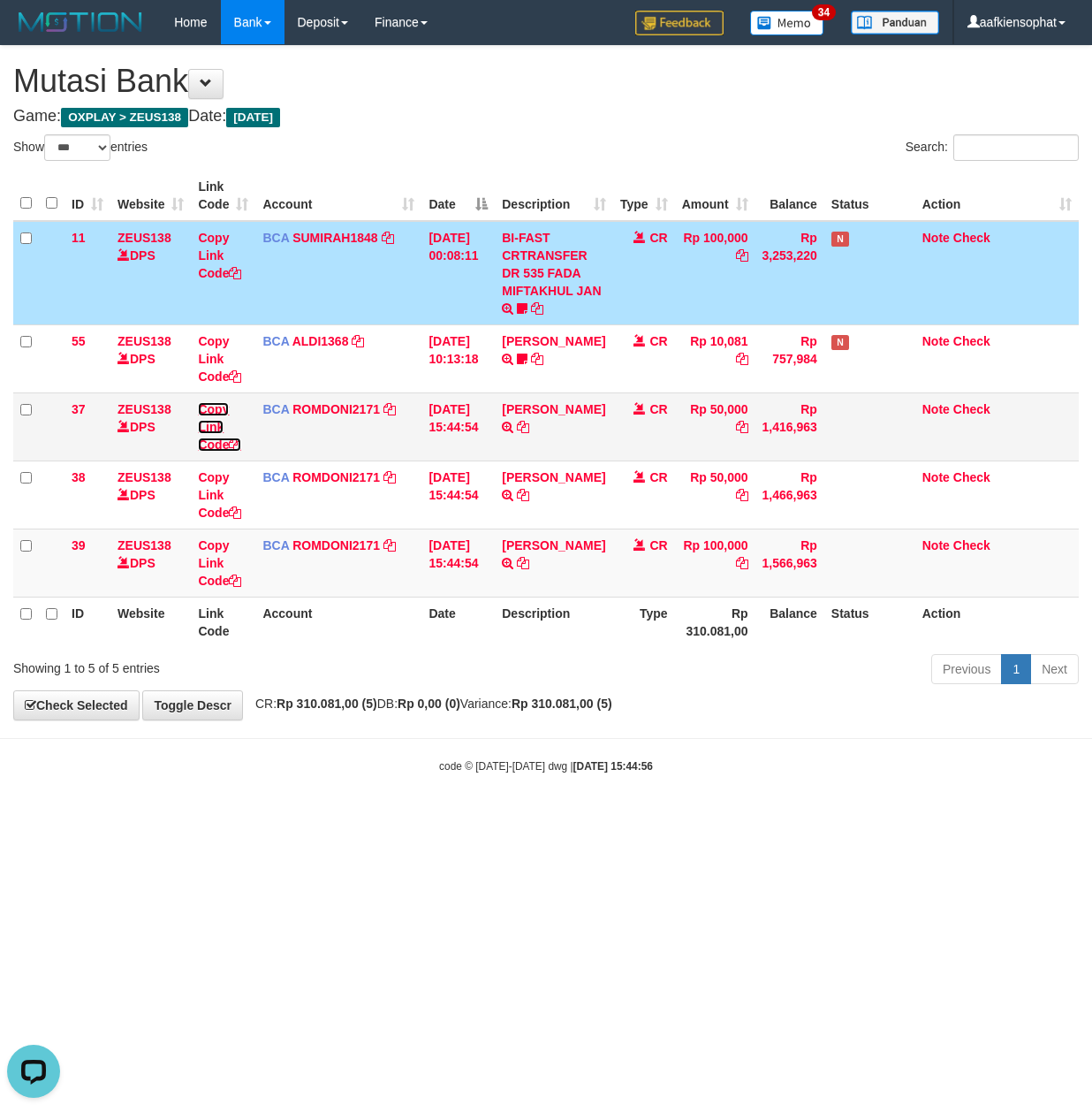
click at [213, 429] on link "Copy Link Code" at bounding box center [219, 427] width 43 height 50
click at [205, 441] on link "Copy Link Code" at bounding box center [219, 427] width 43 height 50
click at [320, 165] on div "Show ** ** ** *** entries Search: ID Website Link Code Account Date Description…" at bounding box center [546, 412] width 1066 height 556
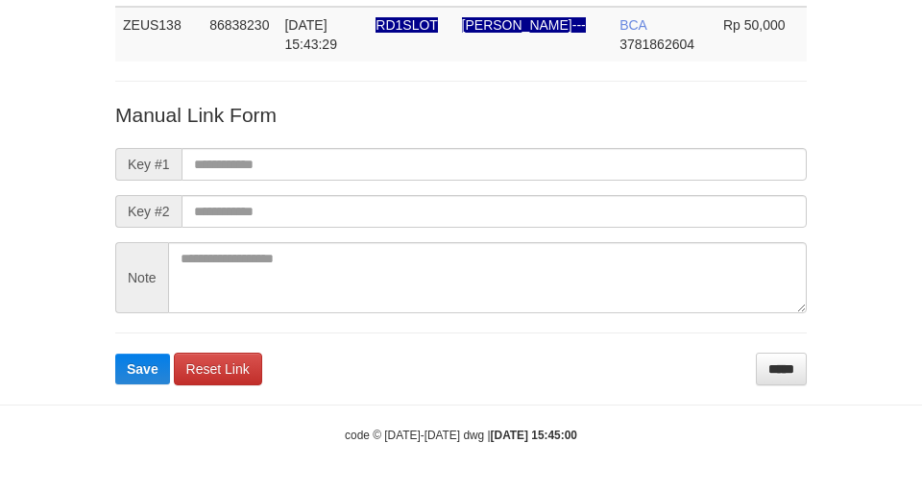
scroll to position [140, 0]
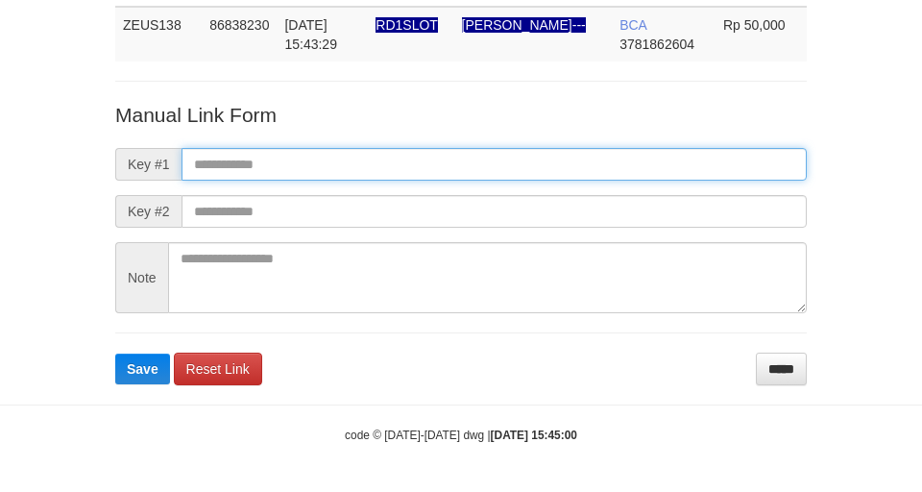
paste input "**********"
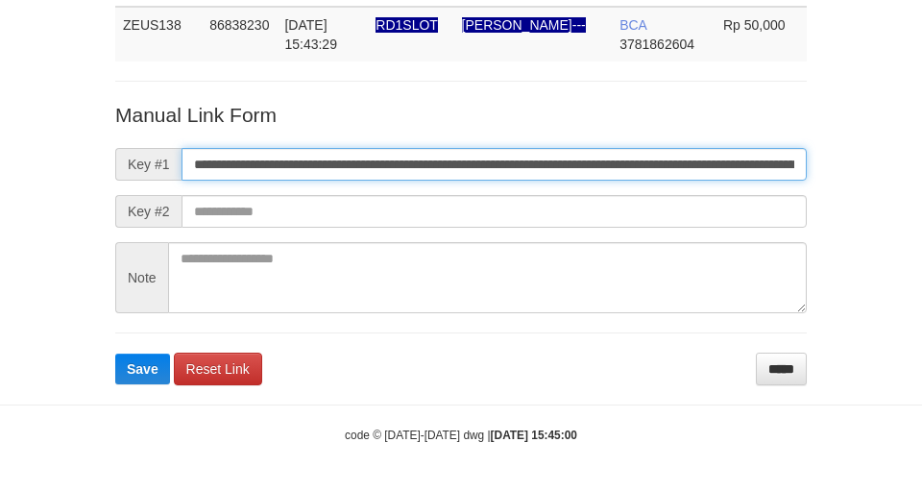
drag, startPoint x: 374, startPoint y: 171, endPoint x: 8, endPoint y: 196, distance: 366.9
click at [215, 182] on form "**********" at bounding box center [461, 243] width 692 height 284
type input "**********"
click at [115, 354] on button "Save" at bounding box center [142, 369] width 55 height 31
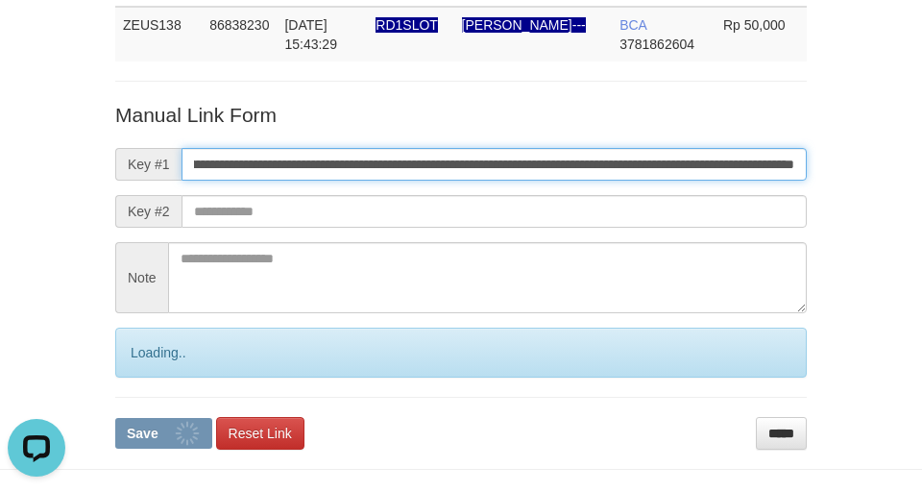
click at [115, 418] on button "Save" at bounding box center [163, 433] width 97 height 31
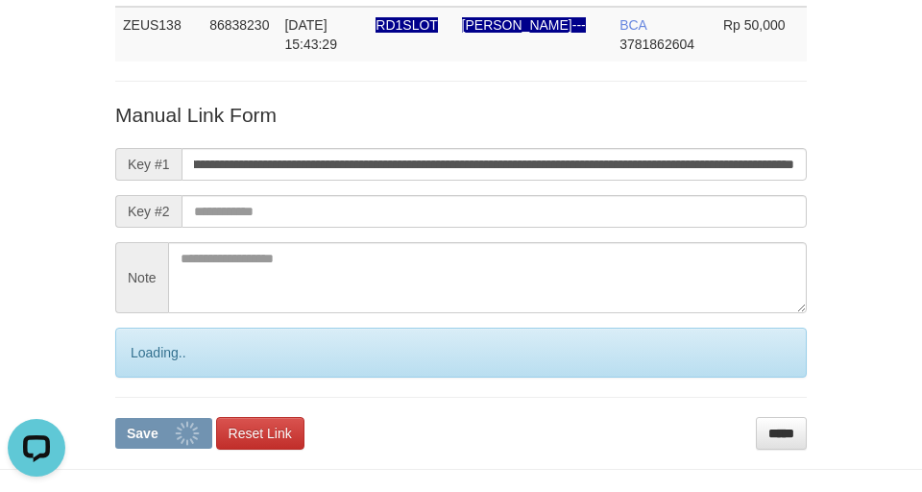
scroll to position [0, 0]
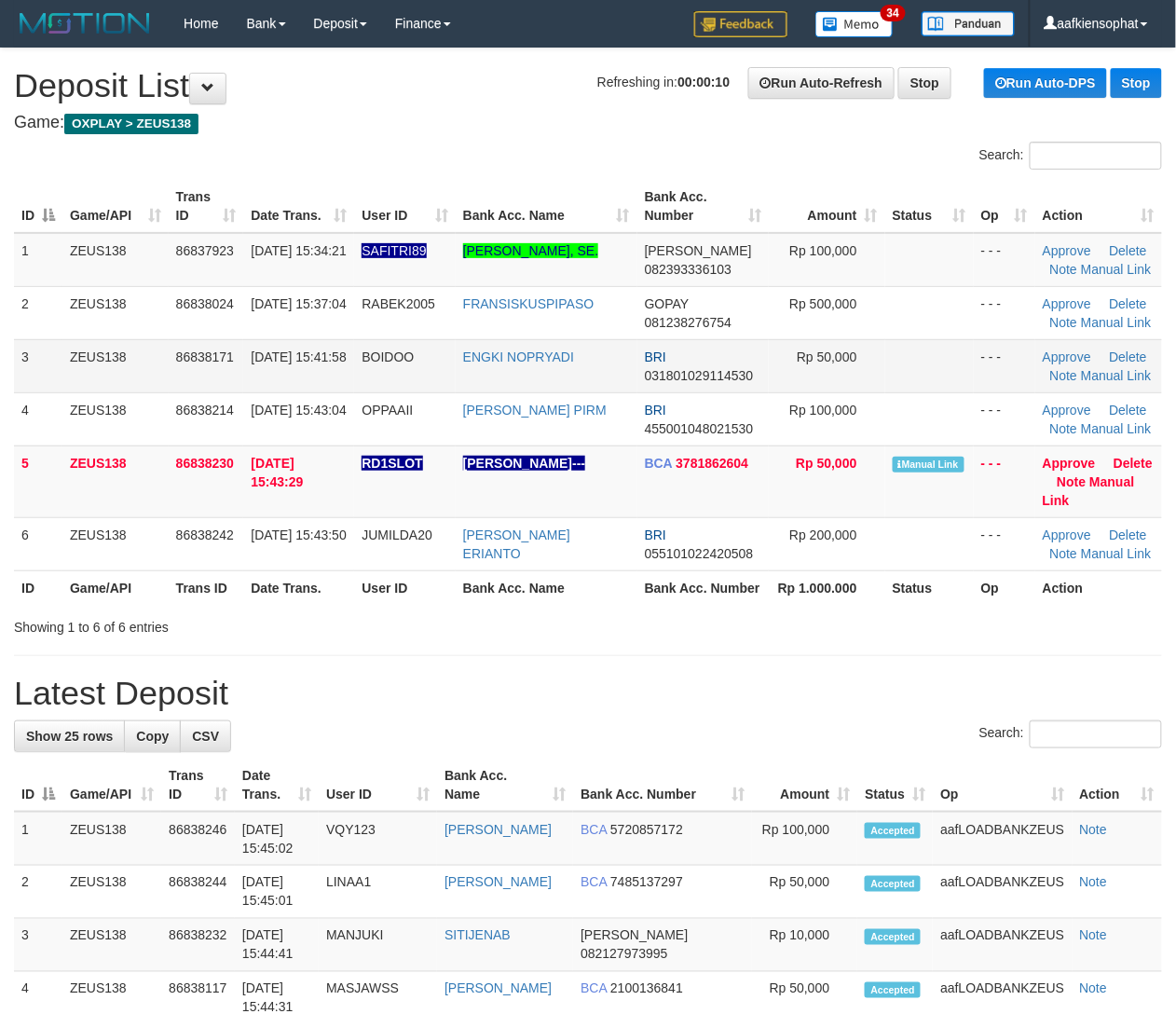
drag, startPoint x: 403, startPoint y: 437, endPoint x: 461, endPoint y: 410, distance: 64.0
click at [414, 392] on td "BOIDOO" at bounding box center [405, 366] width 101 height 53
click at [1107, 508] on link "Manual Link" at bounding box center [1089, 491] width 92 height 34
click at [1043, 474] on link "Manual Link" at bounding box center [1089, 491] width 92 height 34
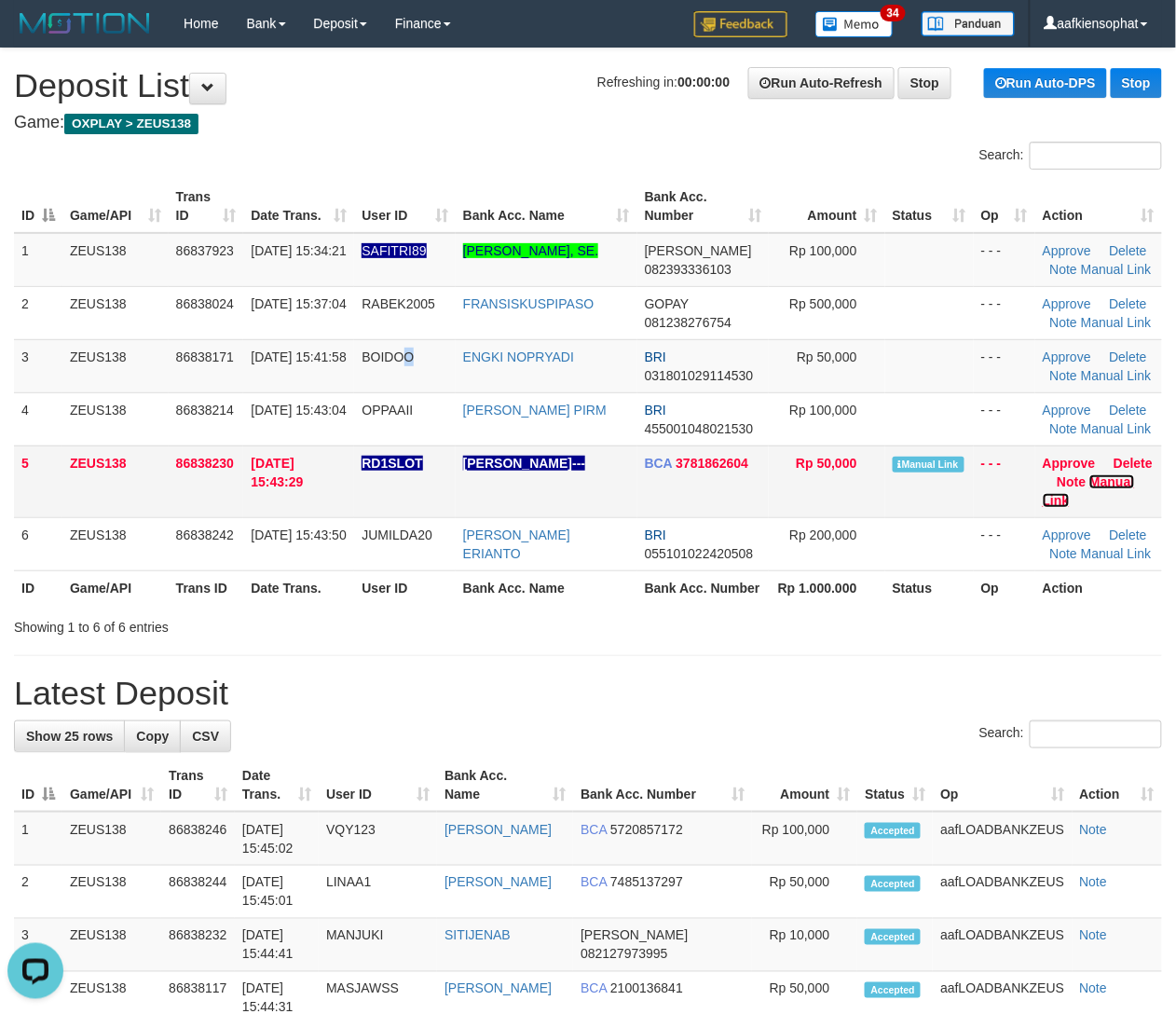
click at [1043, 474] on link "Manual Link" at bounding box center [1089, 491] width 92 height 34
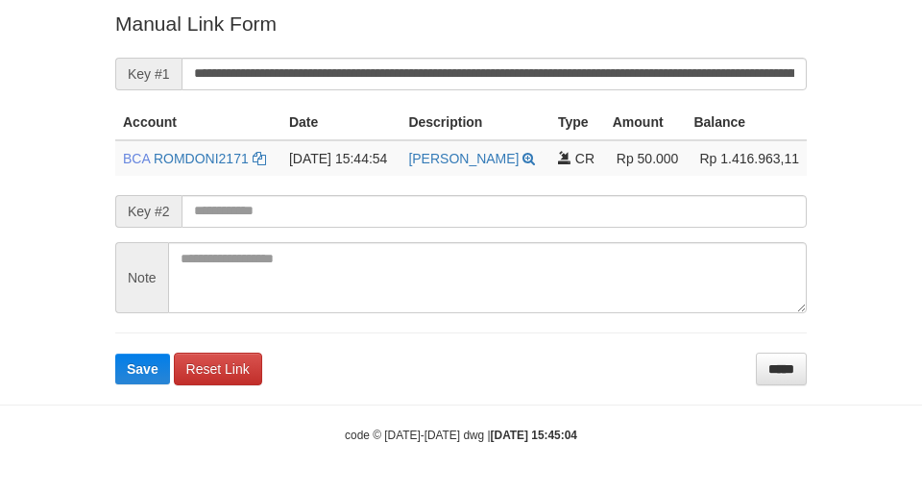
click at [115, 354] on button "Save" at bounding box center [142, 369] width 55 height 31
drag, startPoint x: 550, startPoint y: 70, endPoint x: 542, endPoint y: 77, distance: 11.0
click at [551, 71] on input "**********" at bounding box center [494, 74] width 625 height 33
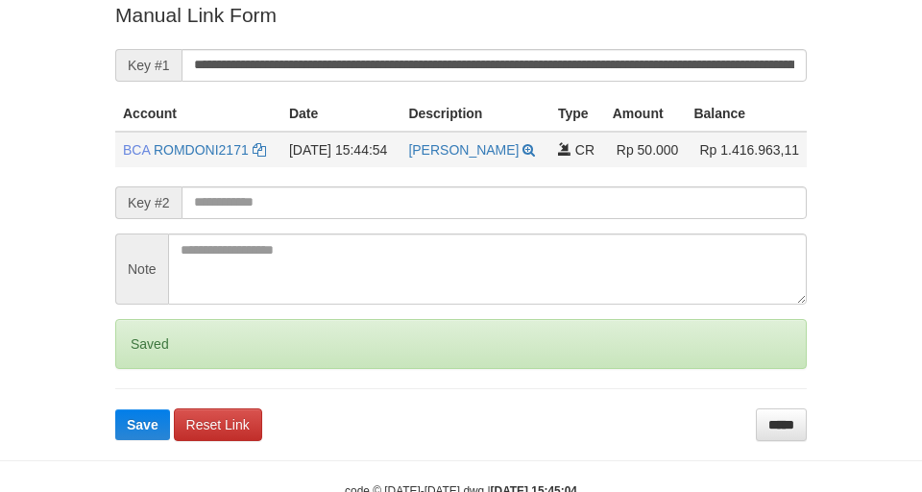
scroll to position [397, 0]
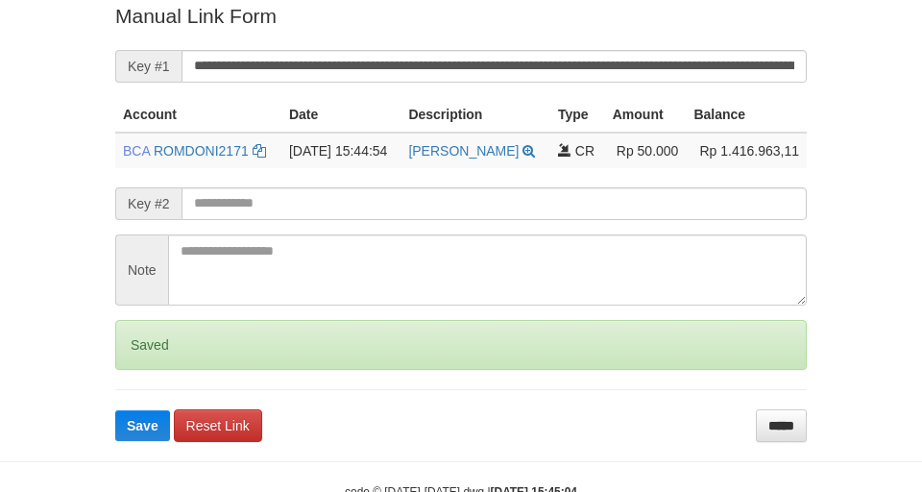
click at [115, 410] on button "Save" at bounding box center [142, 425] width 55 height 31
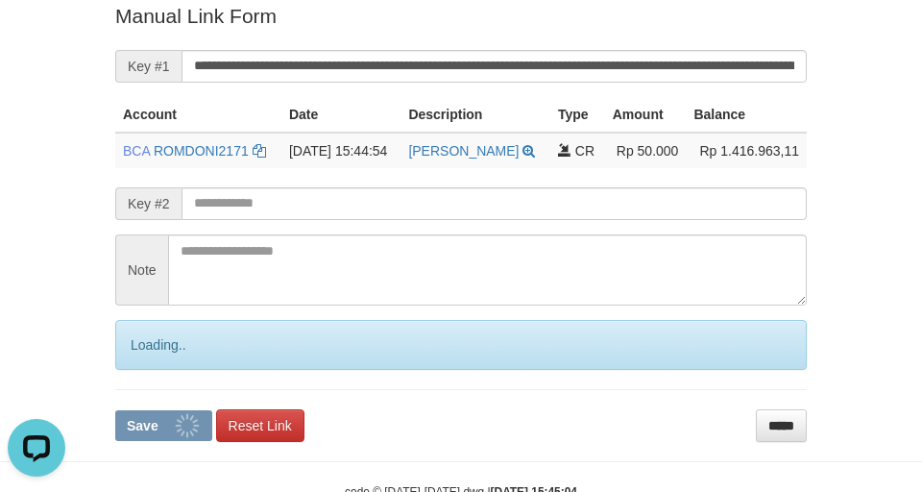
scroll to position [0, 0]
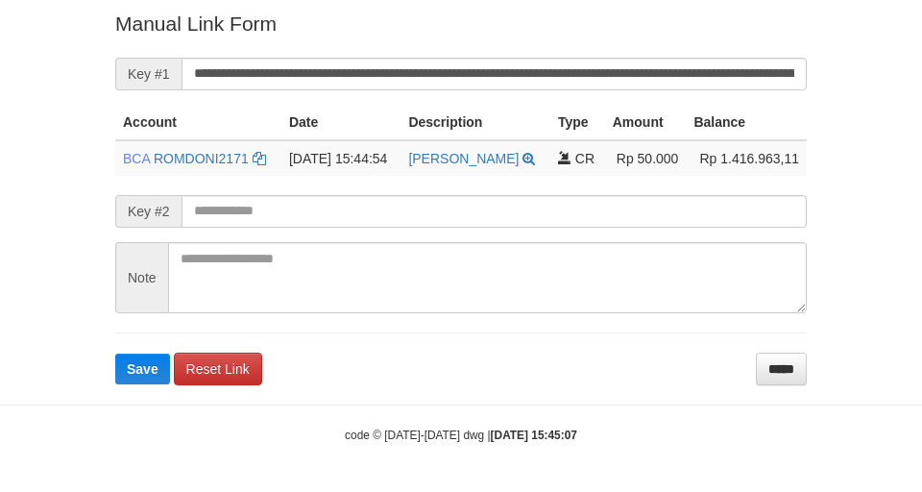
click at [115, 354] on button "Save" at bounding box center [142, 369] width 55 height 31
click at [511, 60] on input "**********" at bounding box center [494, 74] width 625 height 33
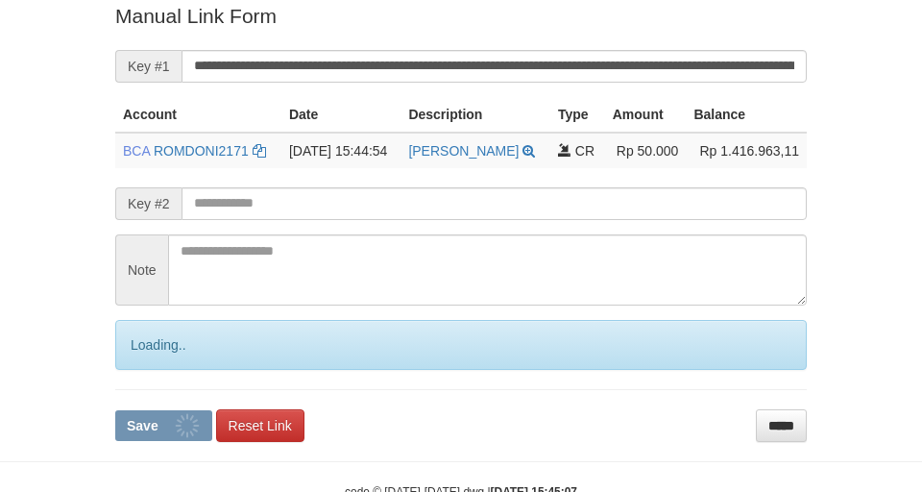
click at [115, 410] on button "Save" at bounding box center [163, 425] width 97 height 31
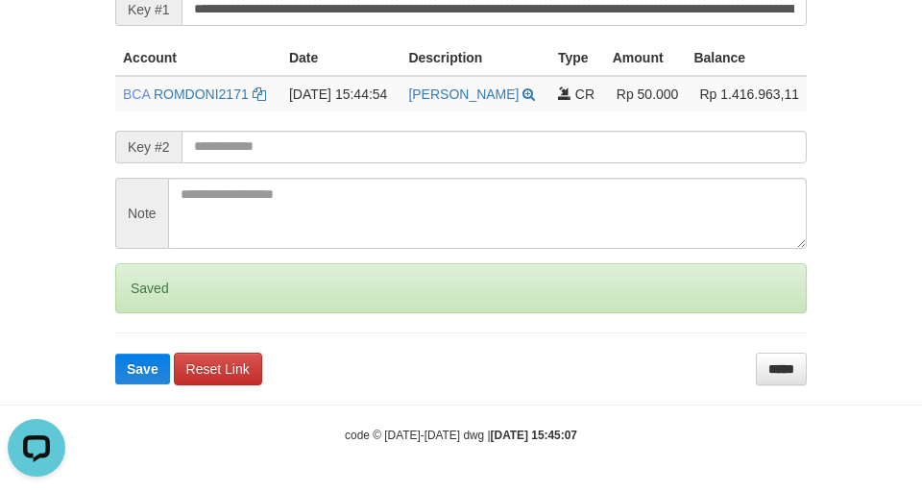
click at [115, 354] on button "Save" at bounding box center [142, 369] width 55 height 31
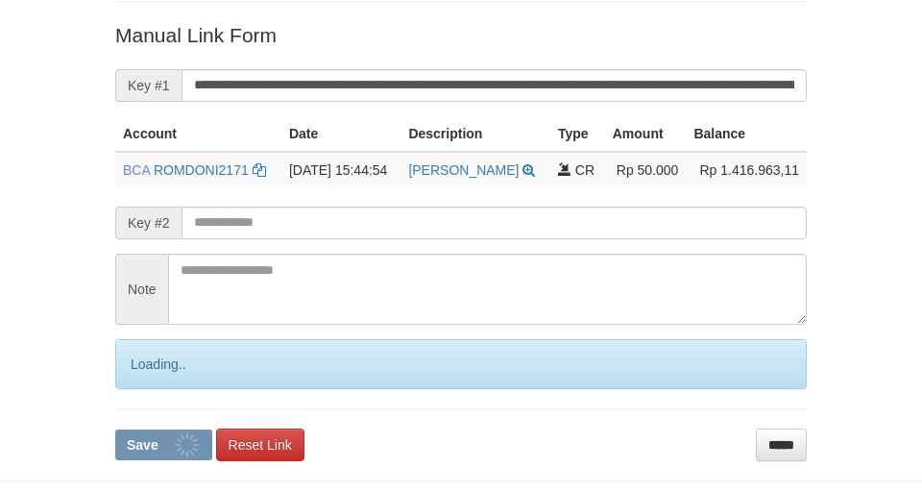
scroll to position [377, 0]
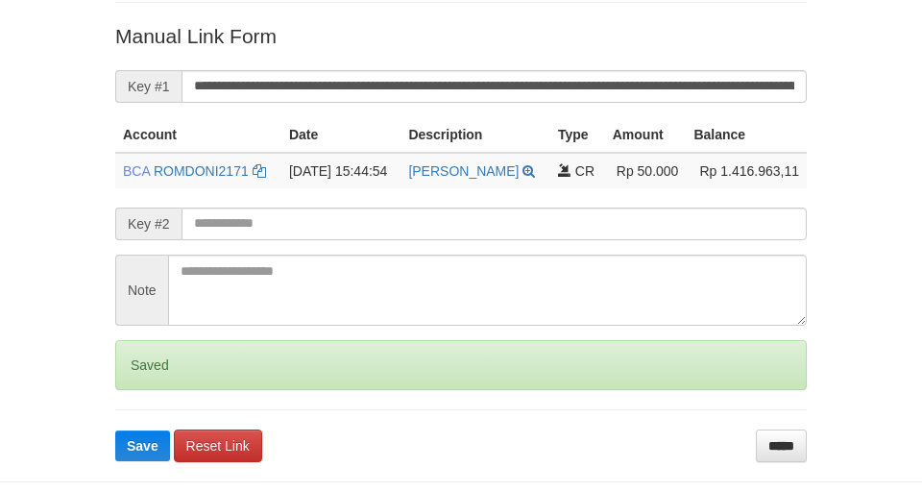
click at [115, 430] on button "Save" at bounding box center [142, 445] width 55 height 31
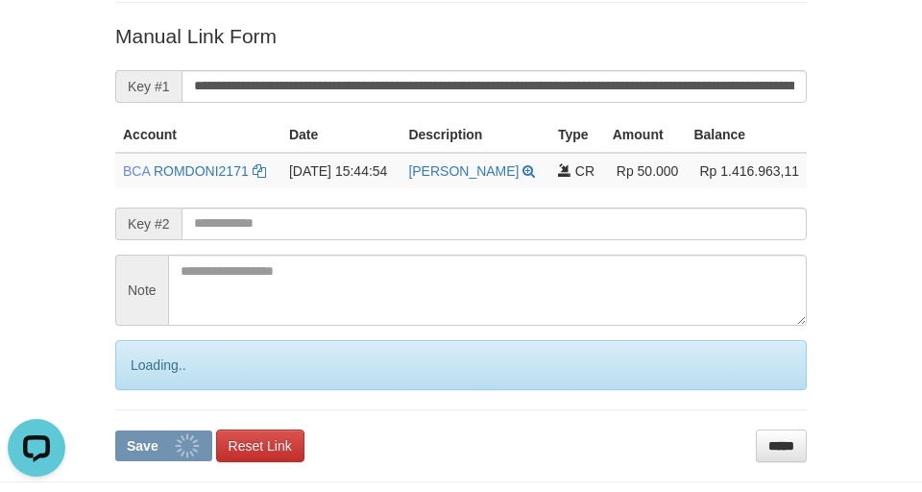
scroll to position [0, 0]
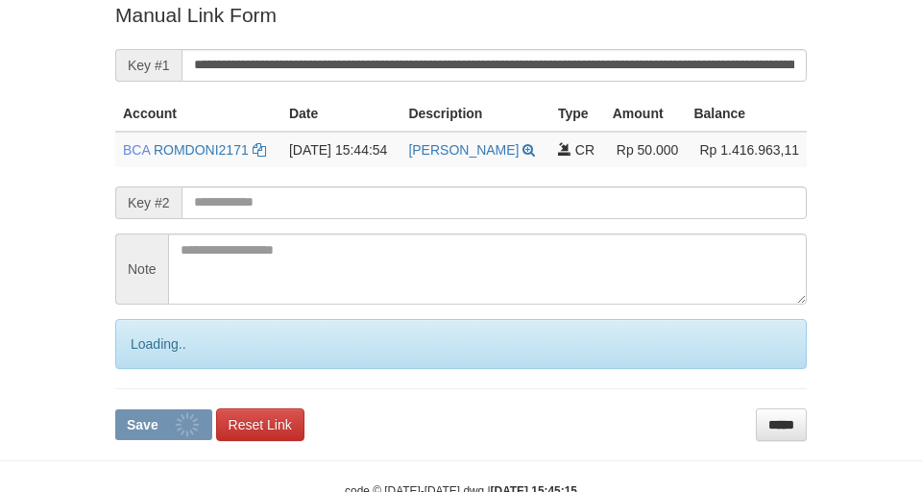
click at [490, 63] on input "**********" at bounding box center [494, 65] width 625 height 33
click at [484, 51] on input "**********" at bounding box center [494, 65] width 625 height 33
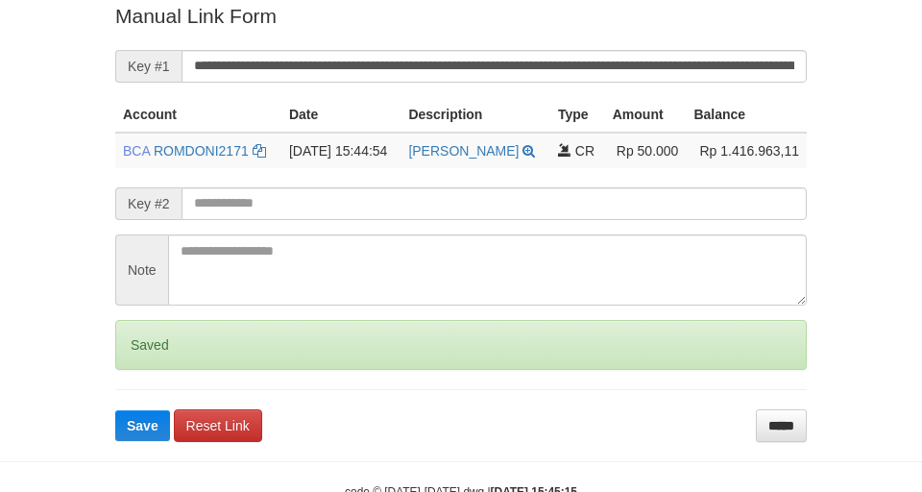
click at [115, 410] on button "Save" at bounding box center [142, 425] width 55 height 31
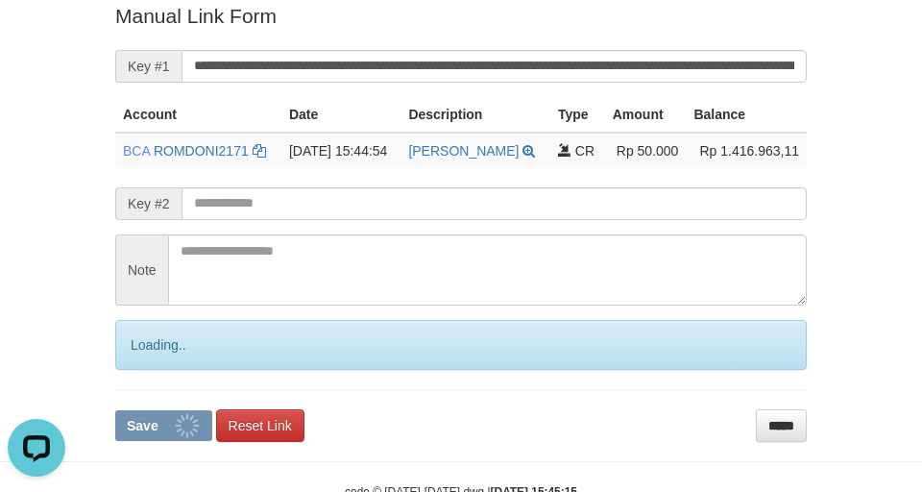
scroll to position [0, 0]
click at [115, 410] on button "Save" at bounding box center [163, 425] width 97 height 31
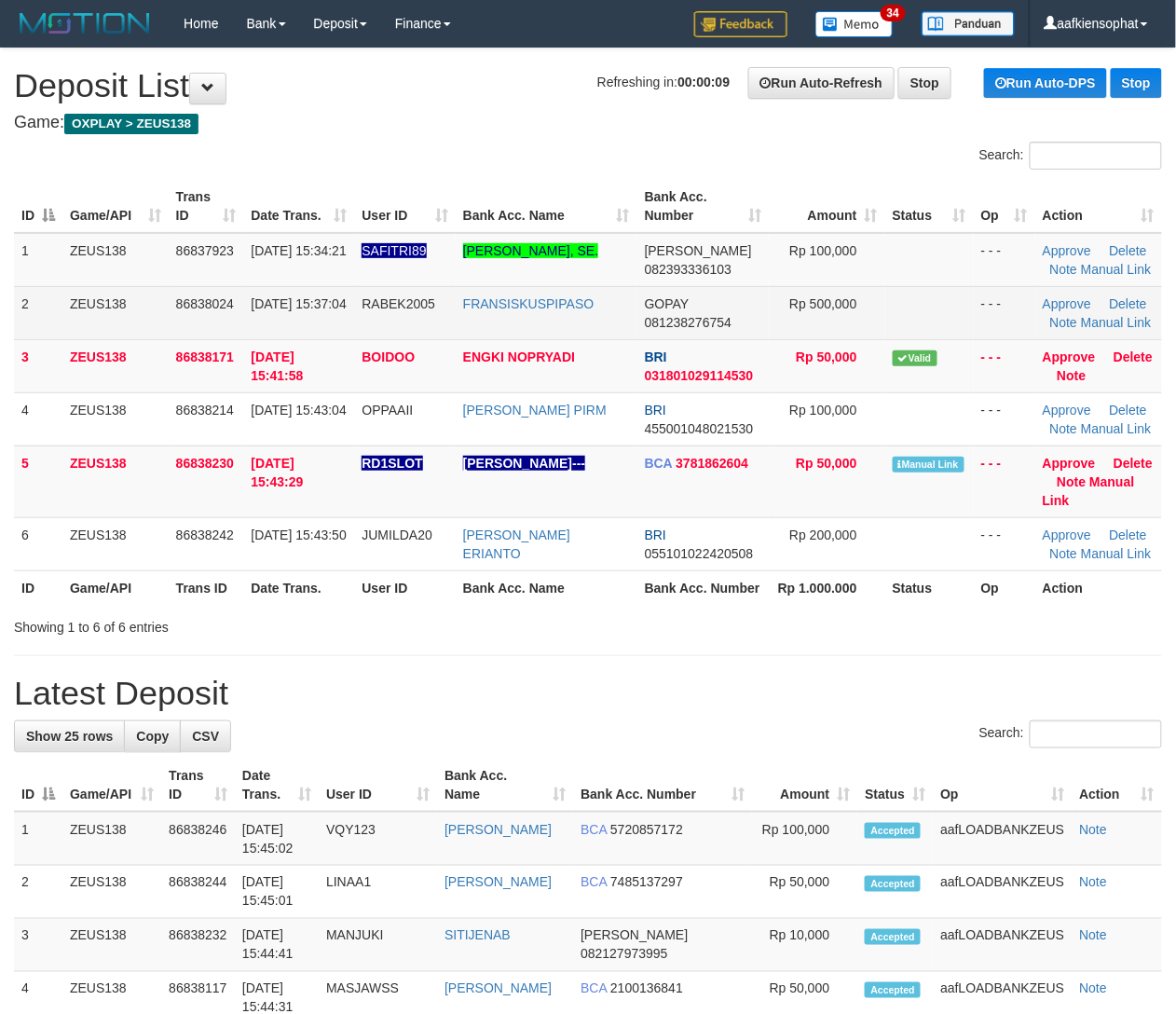
click at [207, 311] on span "86838024" at bounding box center [206, 303] width 58 height 15
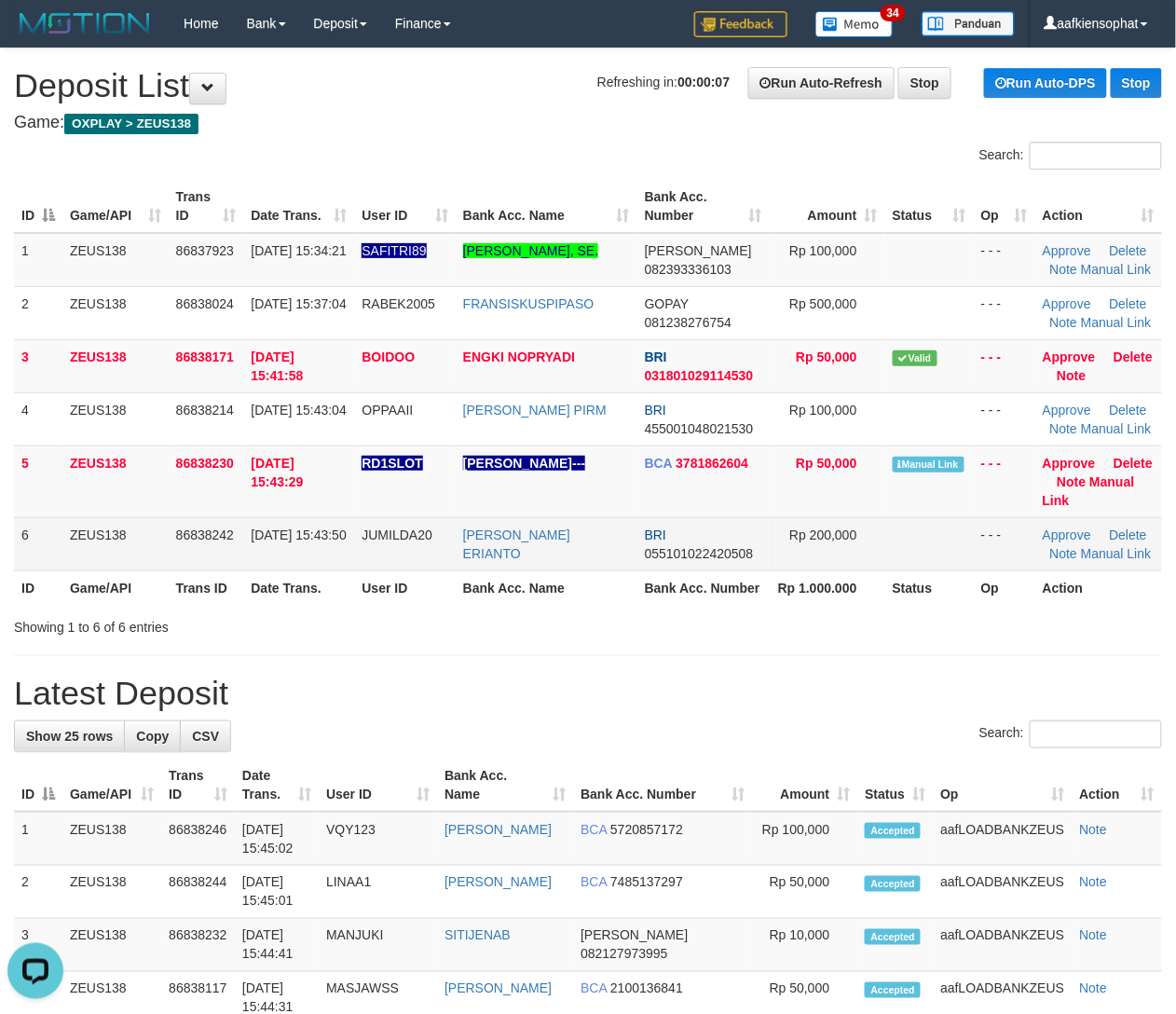
drag, startPoint x: 597, startPoint y: 639, endPoint x: 892, endPoint y: 611, distance: 296.3
click at [625, 571] on td "[PERSON_NAME] ERIANTO" at bounding box center [546, 543] width 181 height 53
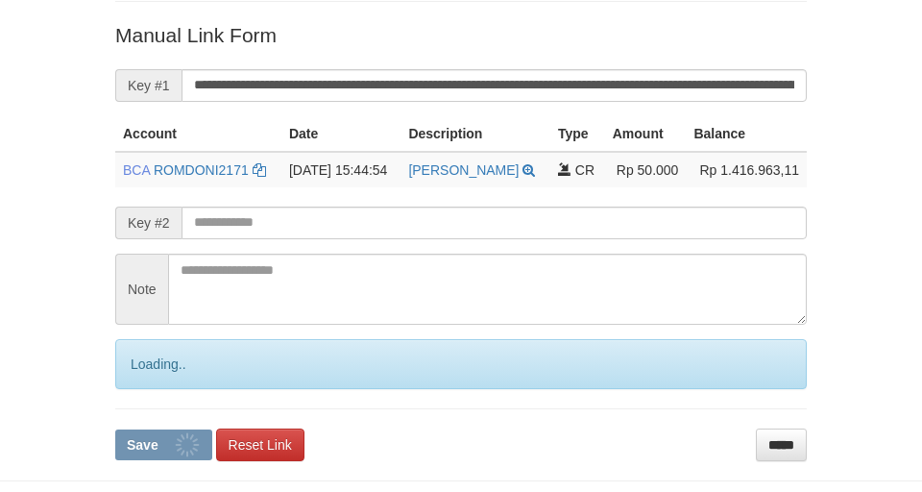
drag, startPoint x: 0, startPoint y: 0, endPoint x: 500, endPoint y: 73, distance: 504.9
click at [500, 73] on input "**********" at bounding box center [494, 85] width 625 height 33
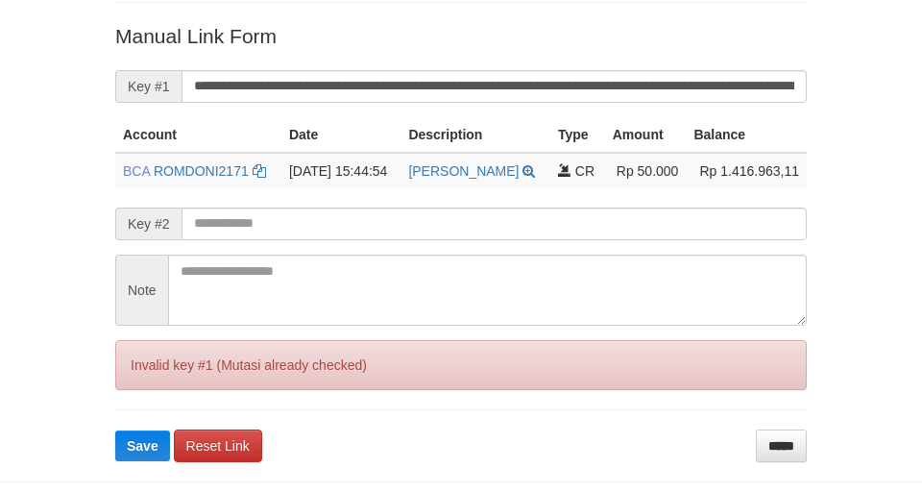
click at [115, 430] on button "Save" at bounding box center [142, 445] width 55 height 31
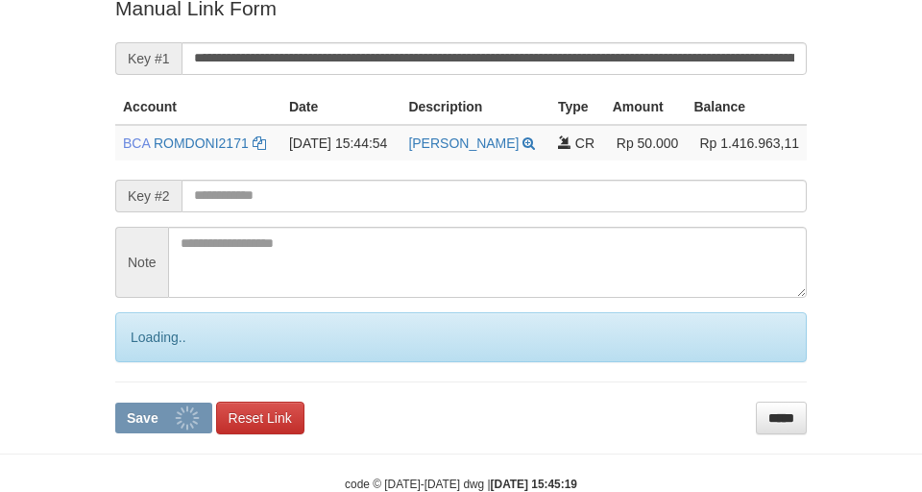
scroll to position [454, 0]
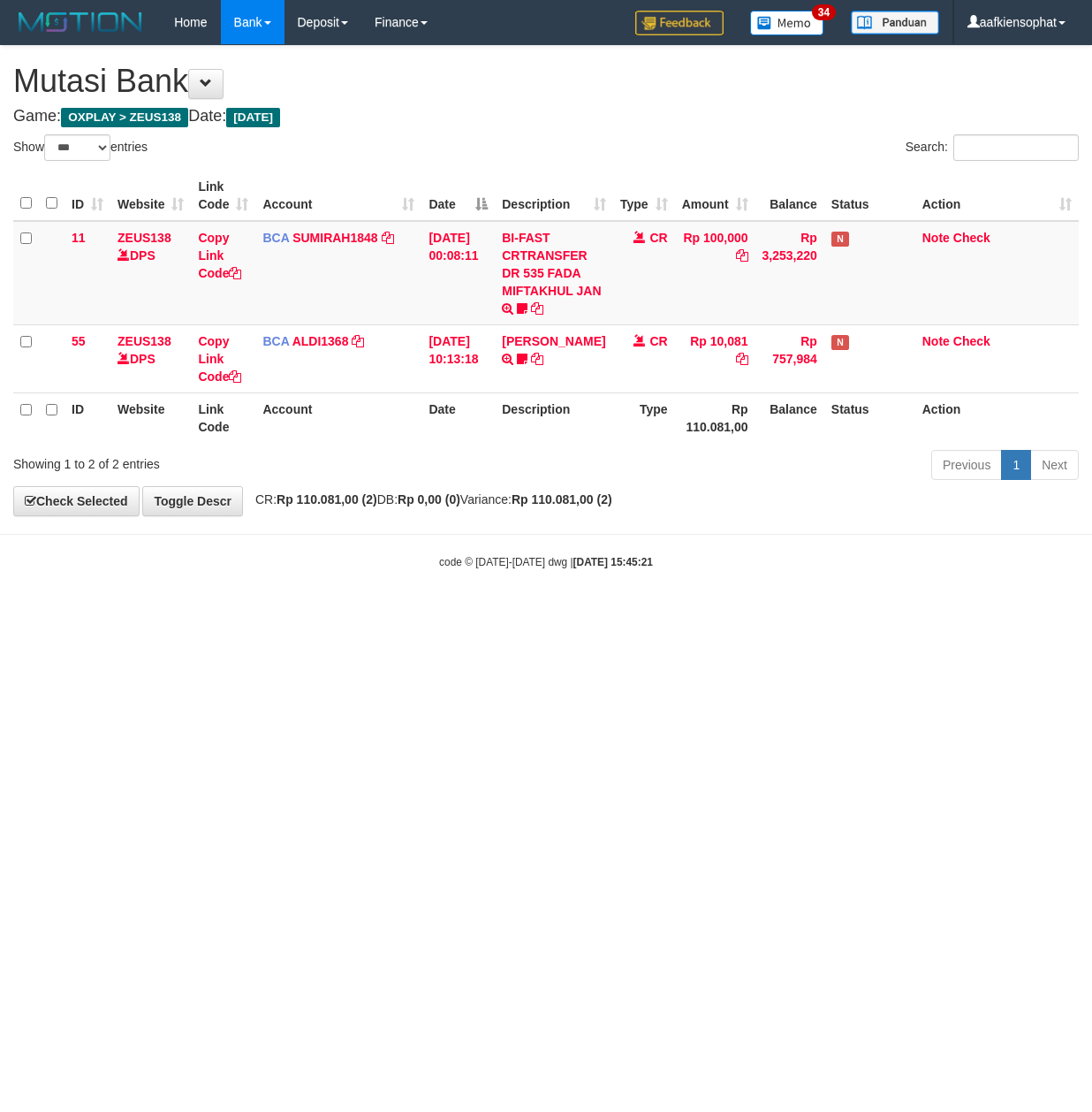
select select "***"
drag, startPoint x: 373, startPoint y: 525, endPoint x: 4, endPoint y: 609, distance: 378.4
click at [303, 578] on body "Toggle navigation Home Bank Account List Load By Website Group [OXPLAY] ZEUS138…" at bounding box center [546, 307] width 1092 height 614
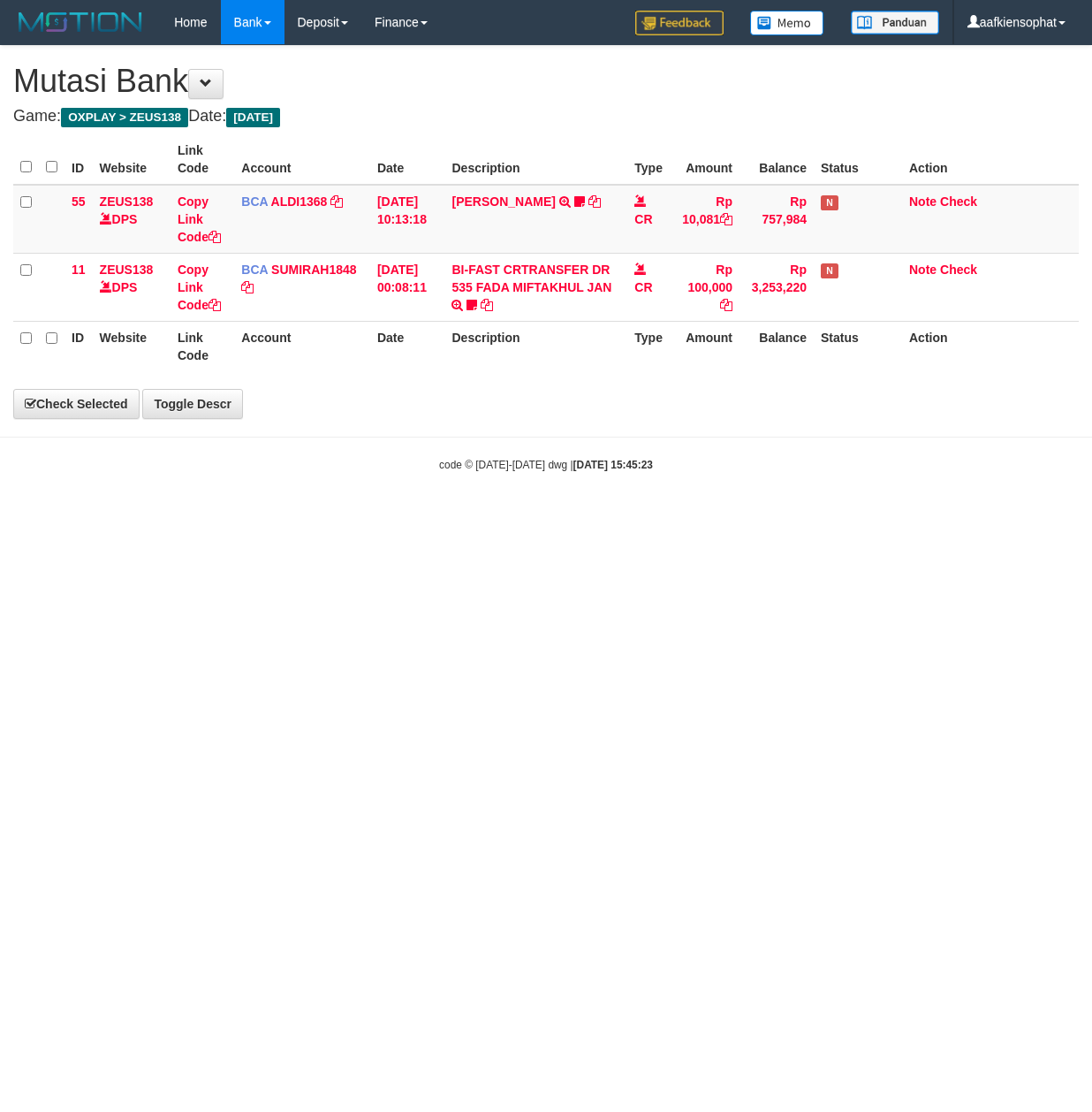
select select "***"
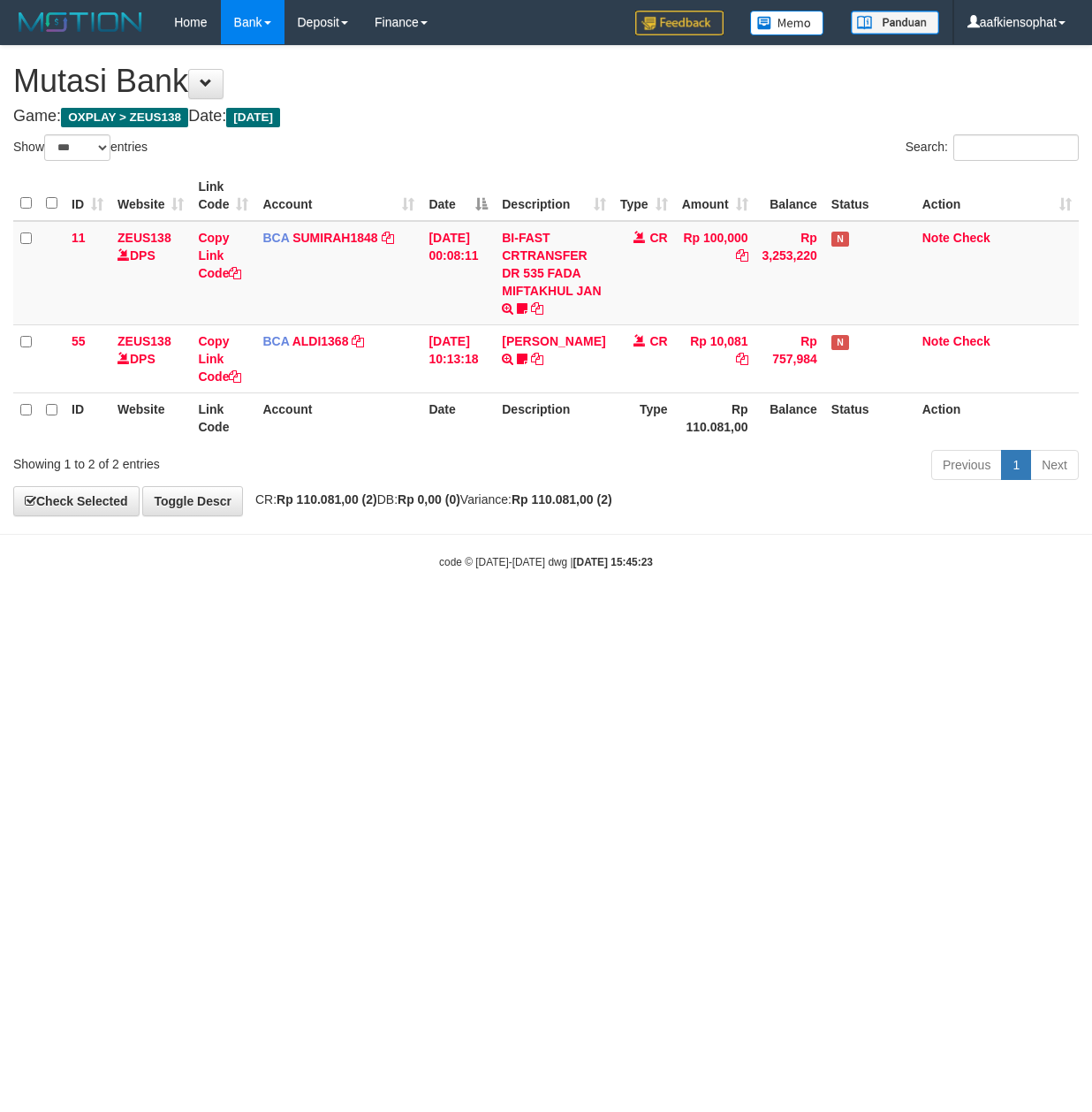
click at [661, 578] on html "Toggle navigation Home Bank Account List Load By Website Group [OXPLAY] ZEUS138…" at bounding box center [546, 307] width 1092 height 614
select select "***"
click at [651, 485] on div "Previous 1 Next" at bounding box center [774, 466] width 611 height 38
click at [711, 445] on div "ID Website Link Code Account Date Description Type Amount Balance Status Action…" at bounding box center [546, 306] width 1092 height 282
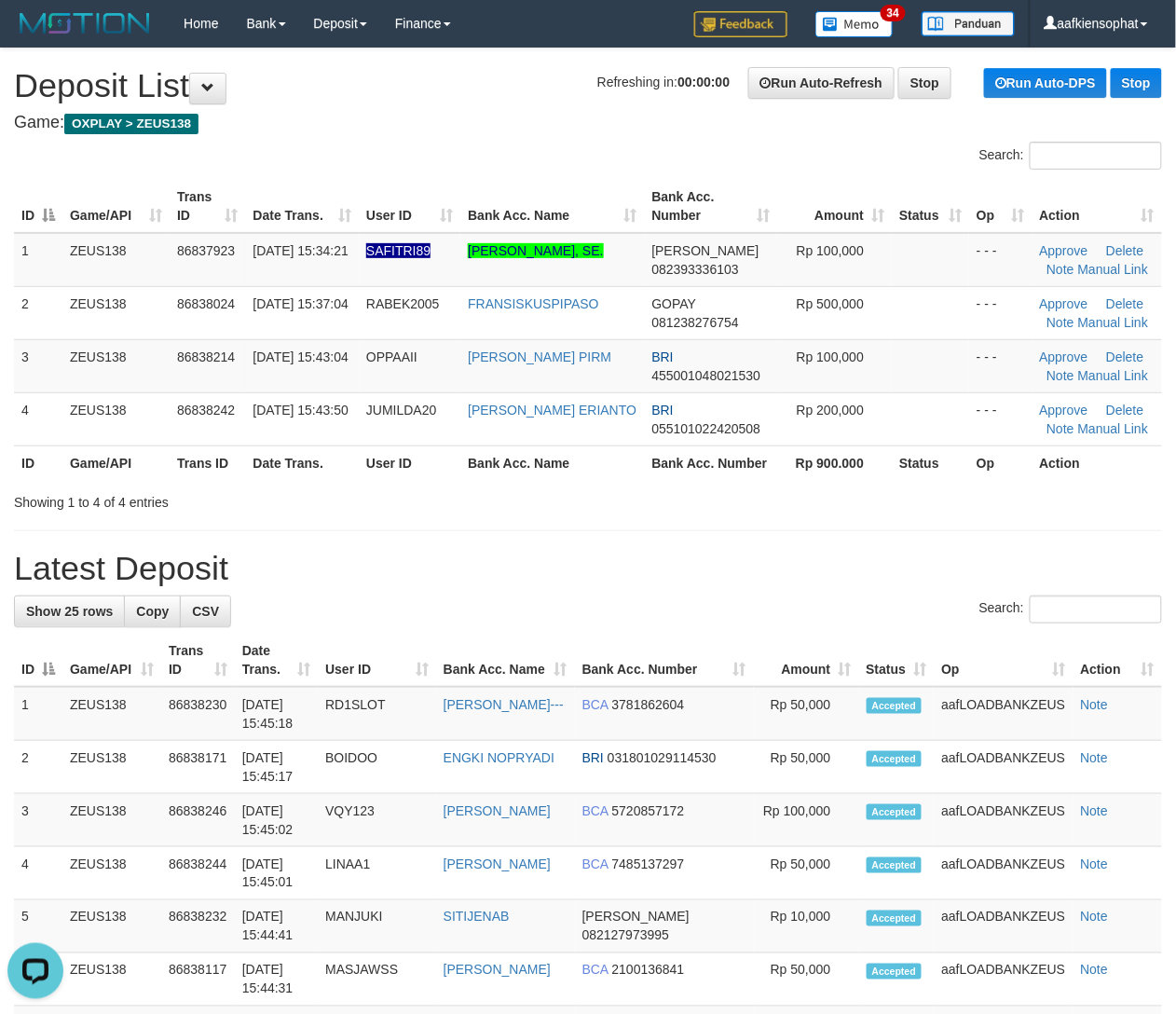
drag, startPoint x: 375, startPoint y: 645, endPoint x: 559, endPoint y: 627, distance: 184.9
click at [390, 646] on th "User ID" at bounding box center [377, 660] width 118 height 53
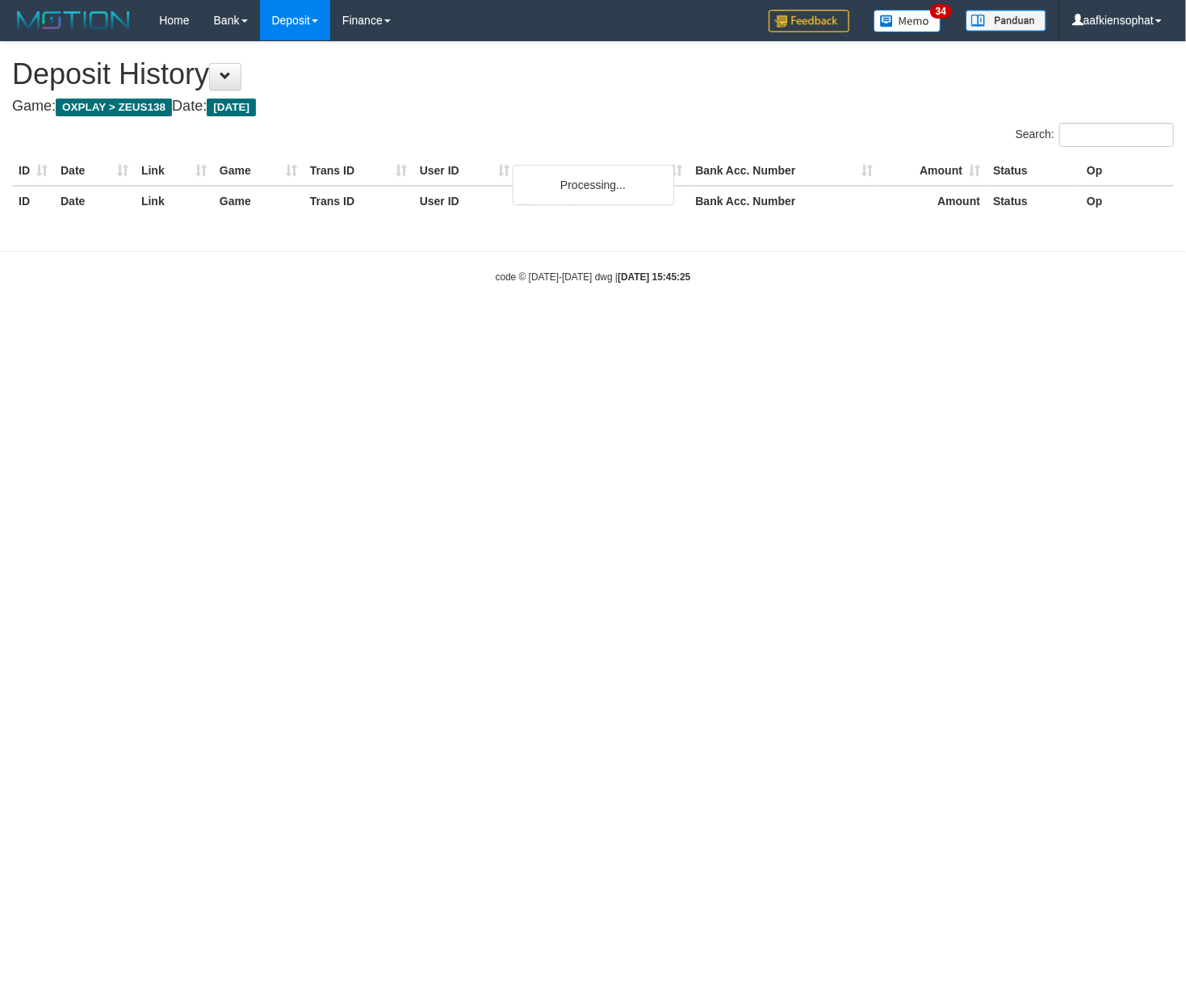
drag, startPoint x: 273, startPoint y: 530, endPoint x: 265, endPoint y: 522, distance: 11.3
click at [271, 325] on html "Toggle navigation Home Bank Account List Load By Website Group [OXPLAY] ZEUS138…" at bounding box center [593, 162] width 1186 height 325
click at [168, 118] on div "**********" at bounding box center [593, 138] width 1186 height 193
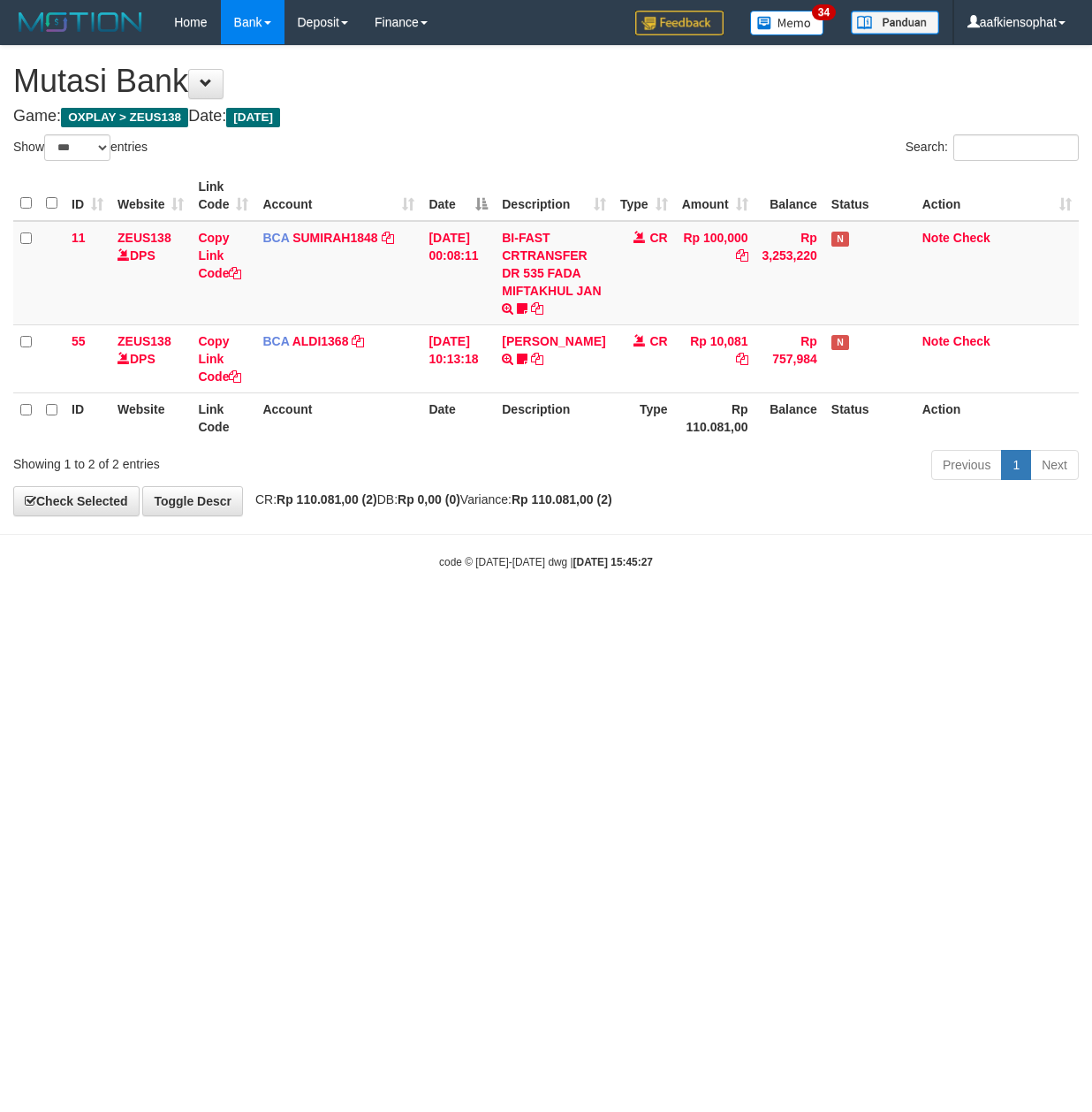
select select "***"
drag, startPoint x: 0, startPoint y: 0, endPoint x: 366, endPoint y: 672, distance: 765.2
click at [366, 614] on html "Toggle navigation Home Bank Account List Load By Website Group [OXPLAY] ZEUS138…" at bounding box center [546, 307] width 1092 height 614
drag, startPoint x: 387, startPoint y: 659, endPoint x: 399, endPoint y: 640, distance: 22.5
click at [397, 614] on html "Toggle navigation Home Bank Account List Load By Website Group [OXPLAY] ZEUS138…" at bounding box center [546, 307] width 1092 height 614
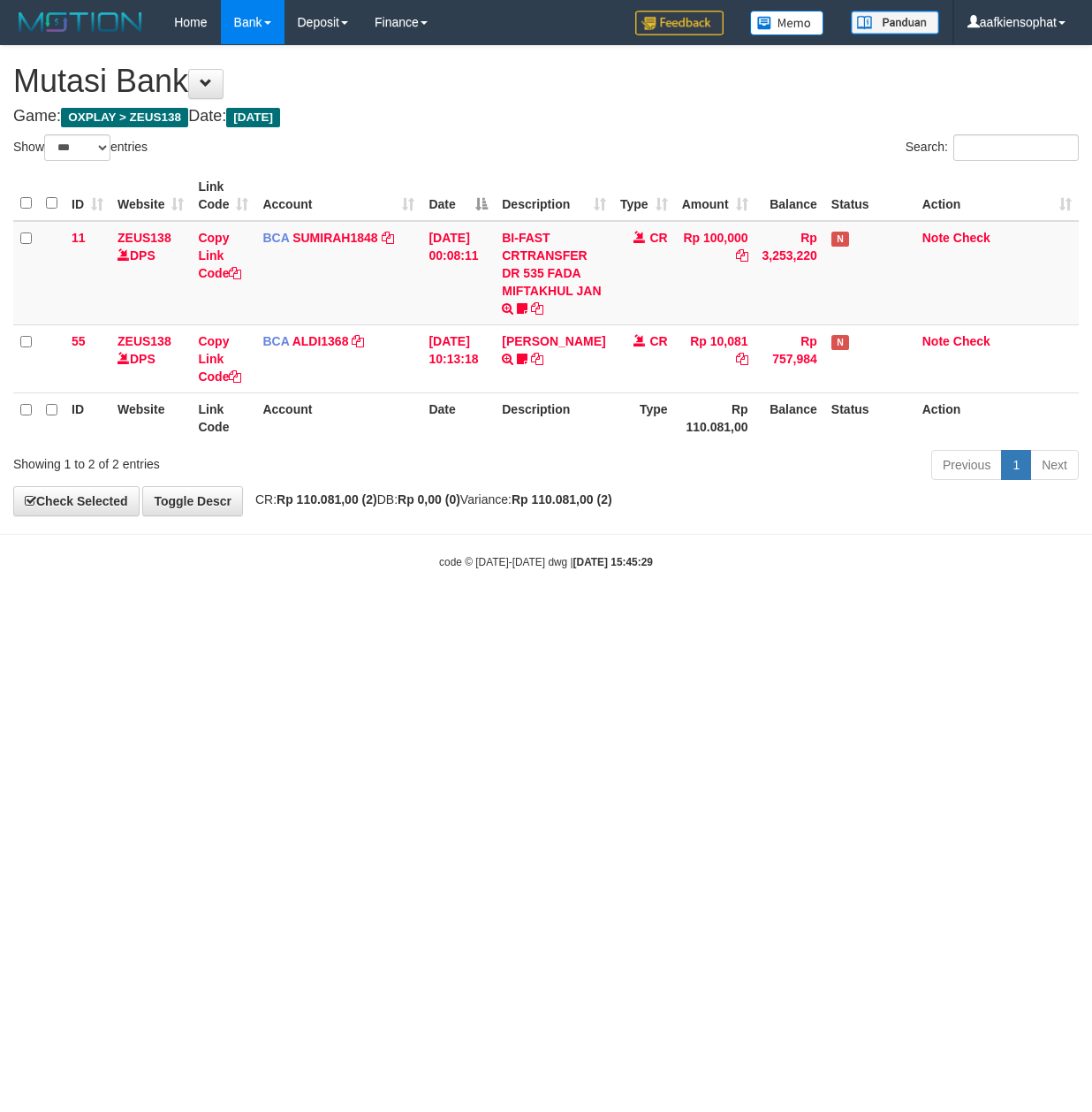
select select "***"
click at [652, 614] on html "Toggle navigation Home Bank Account List Load By Website Group [OXPLAY] ZEUS138…" at bounding box center [546, 307] width 1092 height 614
drag, startPoint x: 476, startPoint y: 702, endPoint x: 461, endPoint y: 707, distance: 15.8
click at [463, 614] on html "Toggle navigation Home Bank Account List Load By Website Group [OXPLAY] ZEUS138…" at bounding box center [546, 307] width 1092 height 614
click at [702, 599] on body "Toggle navigation Home Bank Account List Load By Website Group [OXPLAY] ZEUS138…" at bounding box center [546, 307] width 1092 height 614
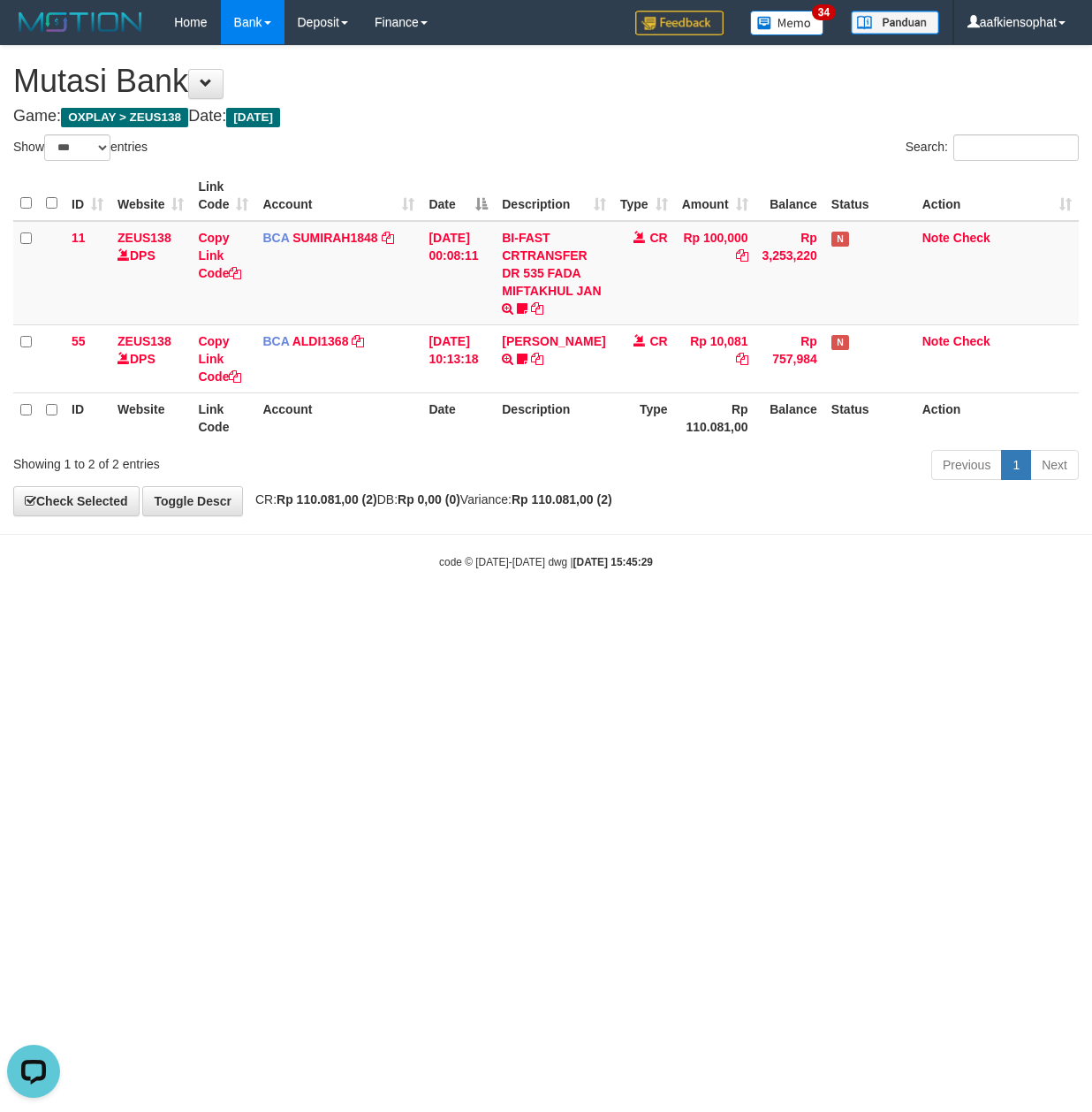
click at [704, 595] on body "Toggle navigation Home Bank Account List Load By Website Group [OXPLAY] ZEUS138…" at bounding box center [546, 307] width 1092 height 614
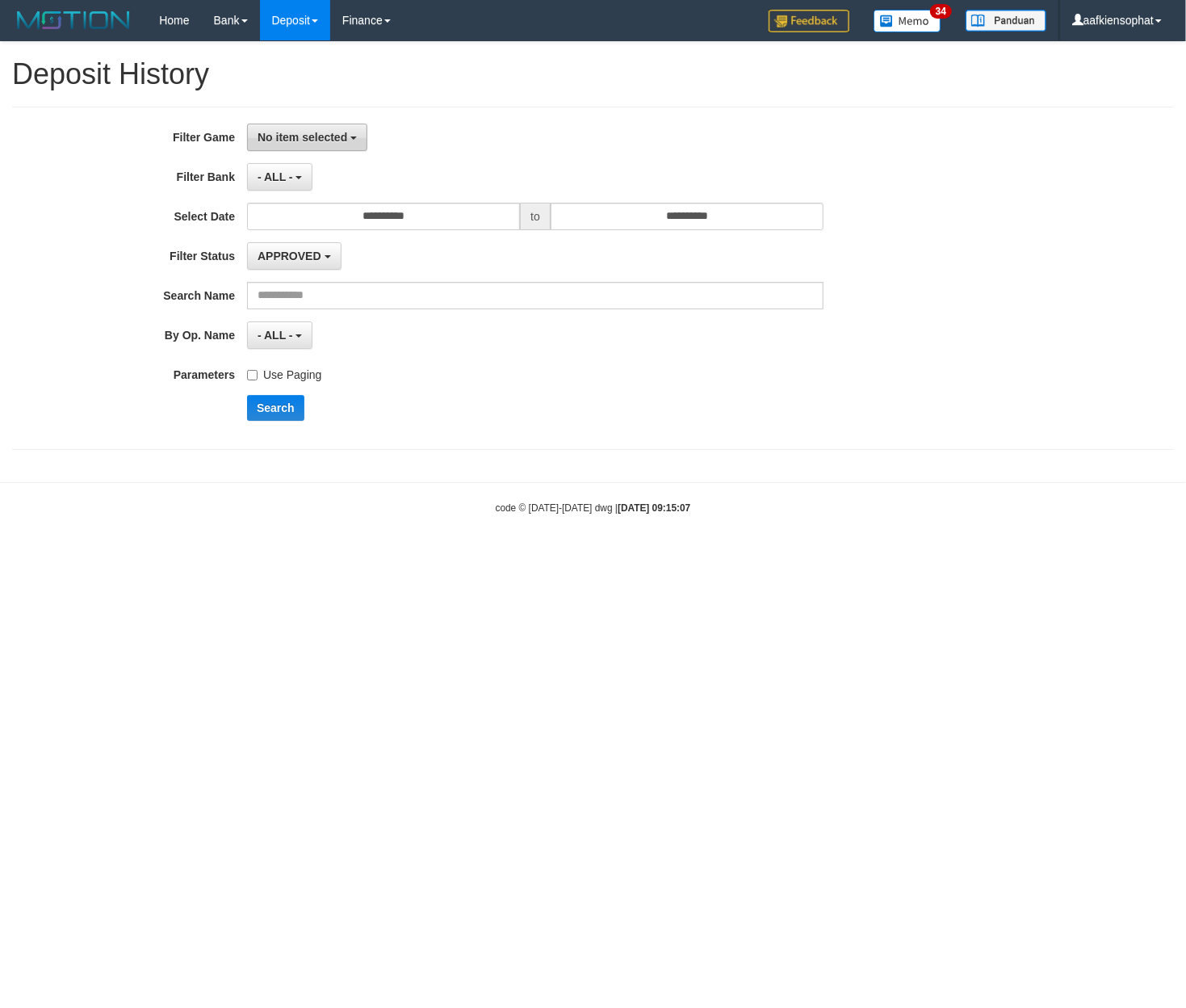
drag, startPoint x: 294, startPoint y: 134, endPoint x: 318, endPoint y: 136, distance: 24.1
click at [298, 135] on span "No item selected" at bounding box center [302, 137] width 90 height 13
click at [336, 234] on label "[OXPLAY] ZEUS138" at bounding box center [351, 222] width 205 height 24
select select "***"
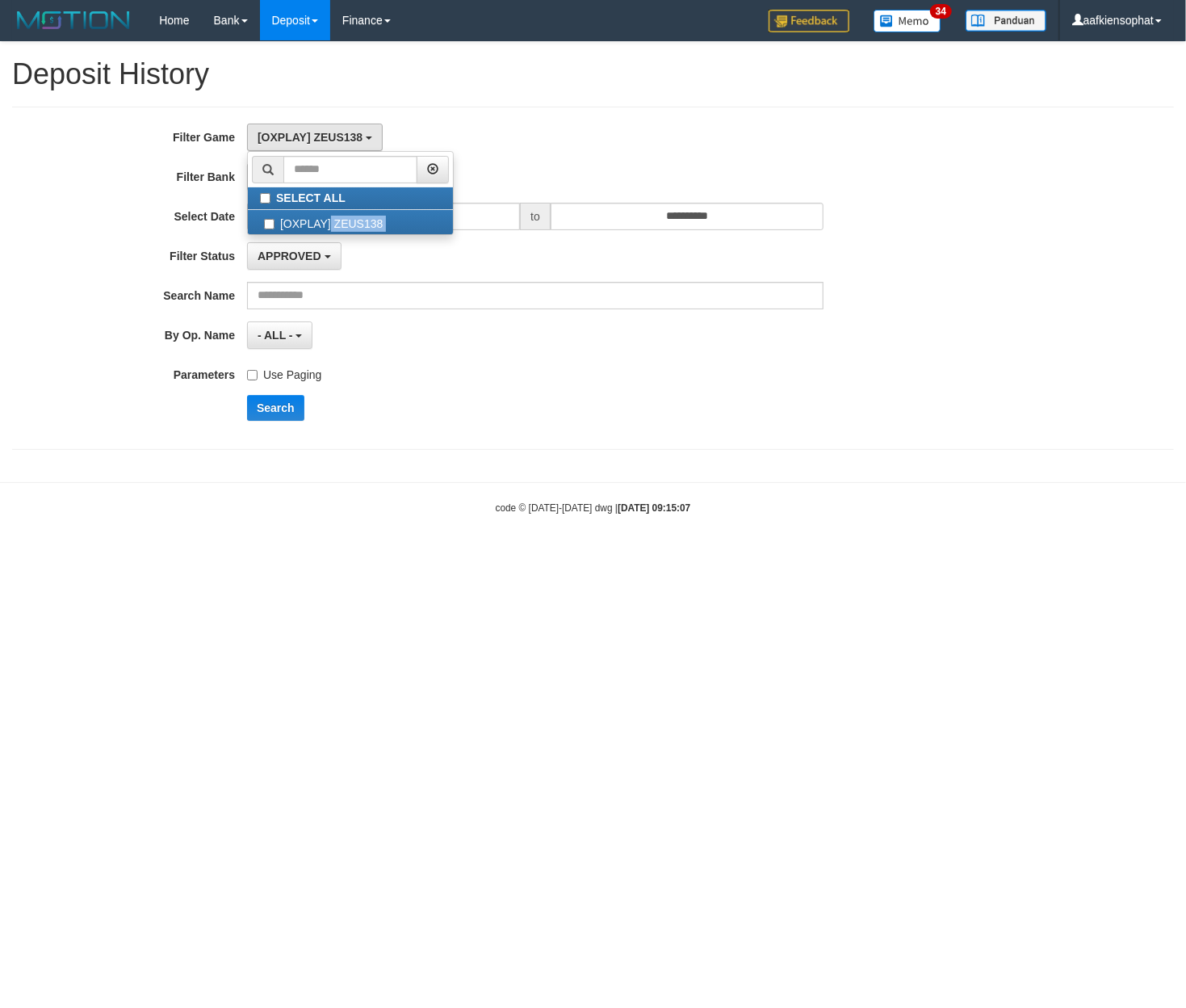
click at [337, 235] on ul "SELECT ALL [OXPLAY] ZEUS138" at bounding box center [351, 193] width 207 height 84
click at [319, 150] on button "[OXPLAY] ZEUS138" at bounding box center [314, 137] width 135 height 28
click at [324, 221] on label "[OXPLAY] ZEUS138" at bounding box center [351, 222] width 205 height 24
select select "***"
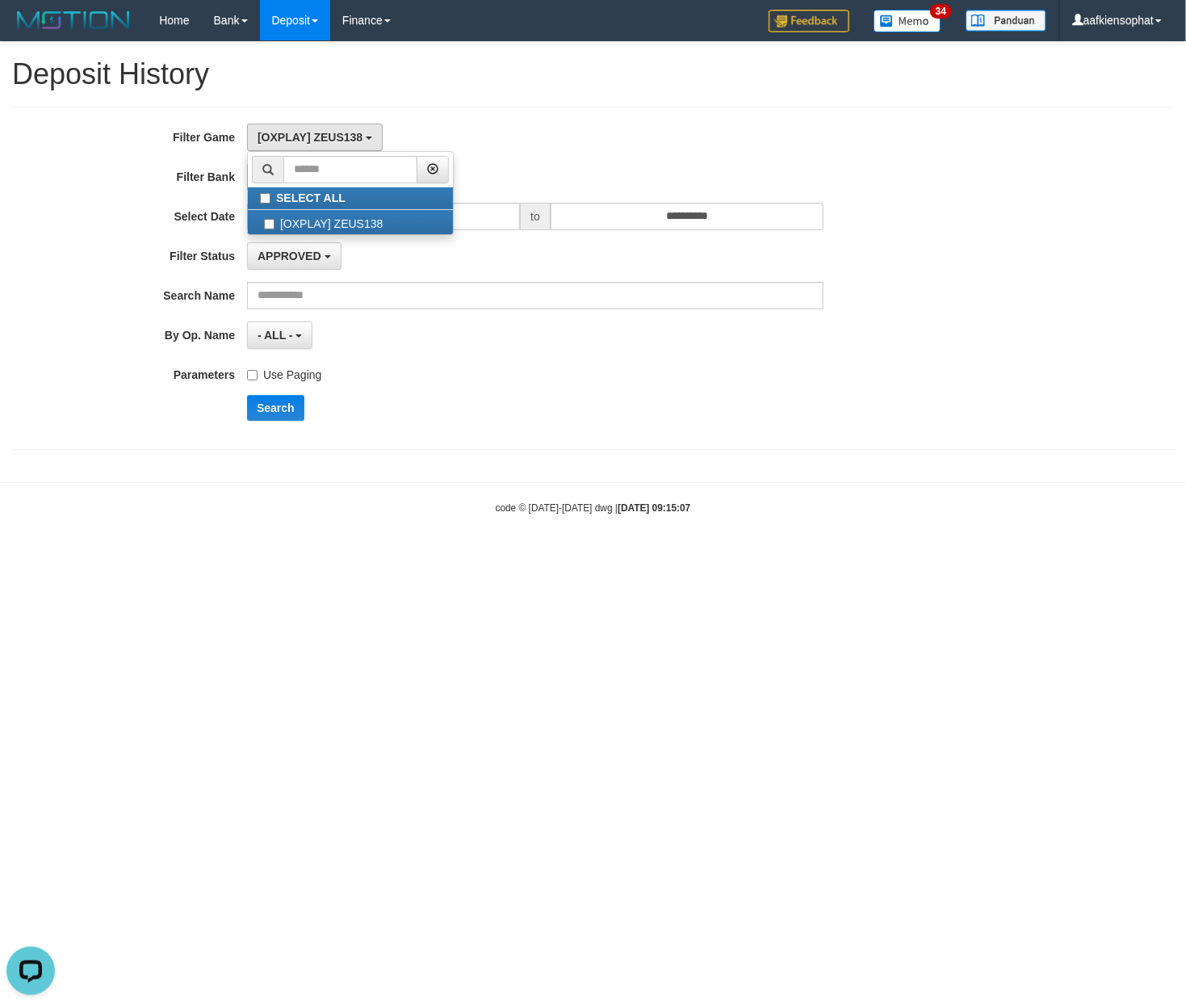
drag, startPoint x: 379, startPoint y: 344, endPoint x: 343, endPoint y: 350, distance: 36.5
click at [379, 346] on div "- ALL - - select status - - ALL -" at bounding box center [535, 335] width 577 height 28
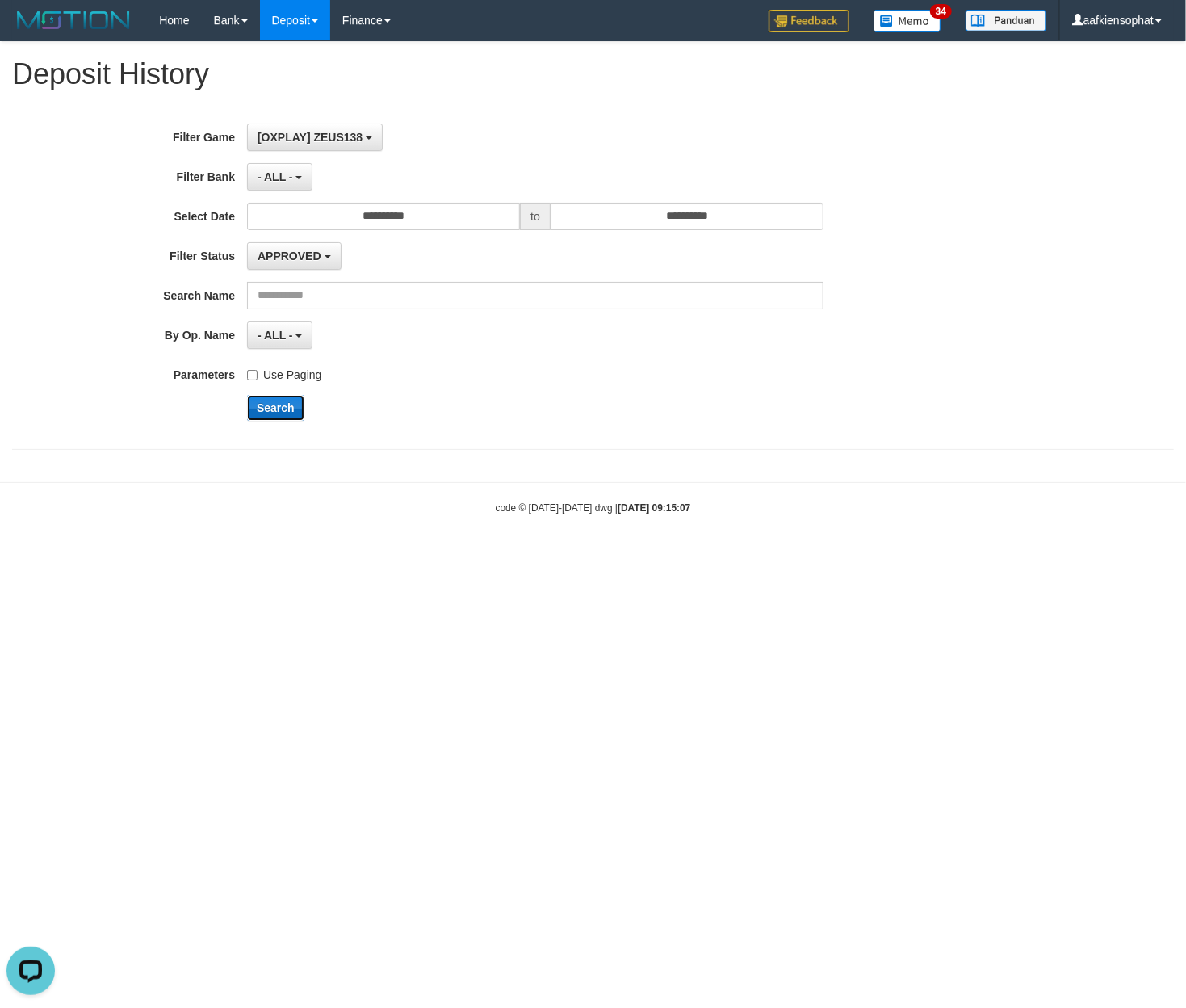
click at [291, 417] on button "Search" at bounding box center [276, 408] width 57 height 26
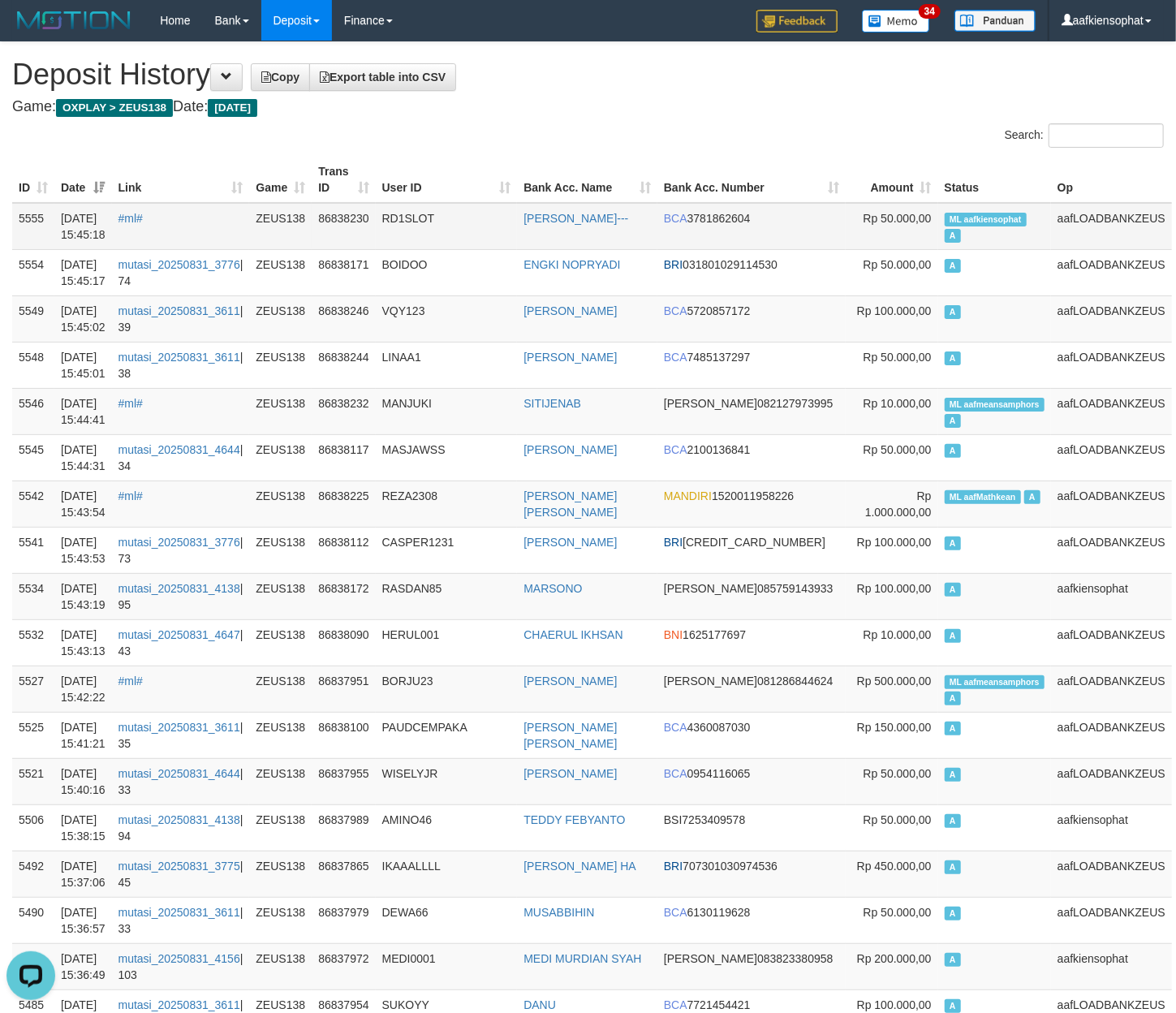
click at [945, 209] on td "ML aafkiensophat A" at bounding box center [995, 226] width 113 height 47
click at [966, 182] on th "Status" at bounding box center [995, 179] width 113 height 46
copy th "Status"
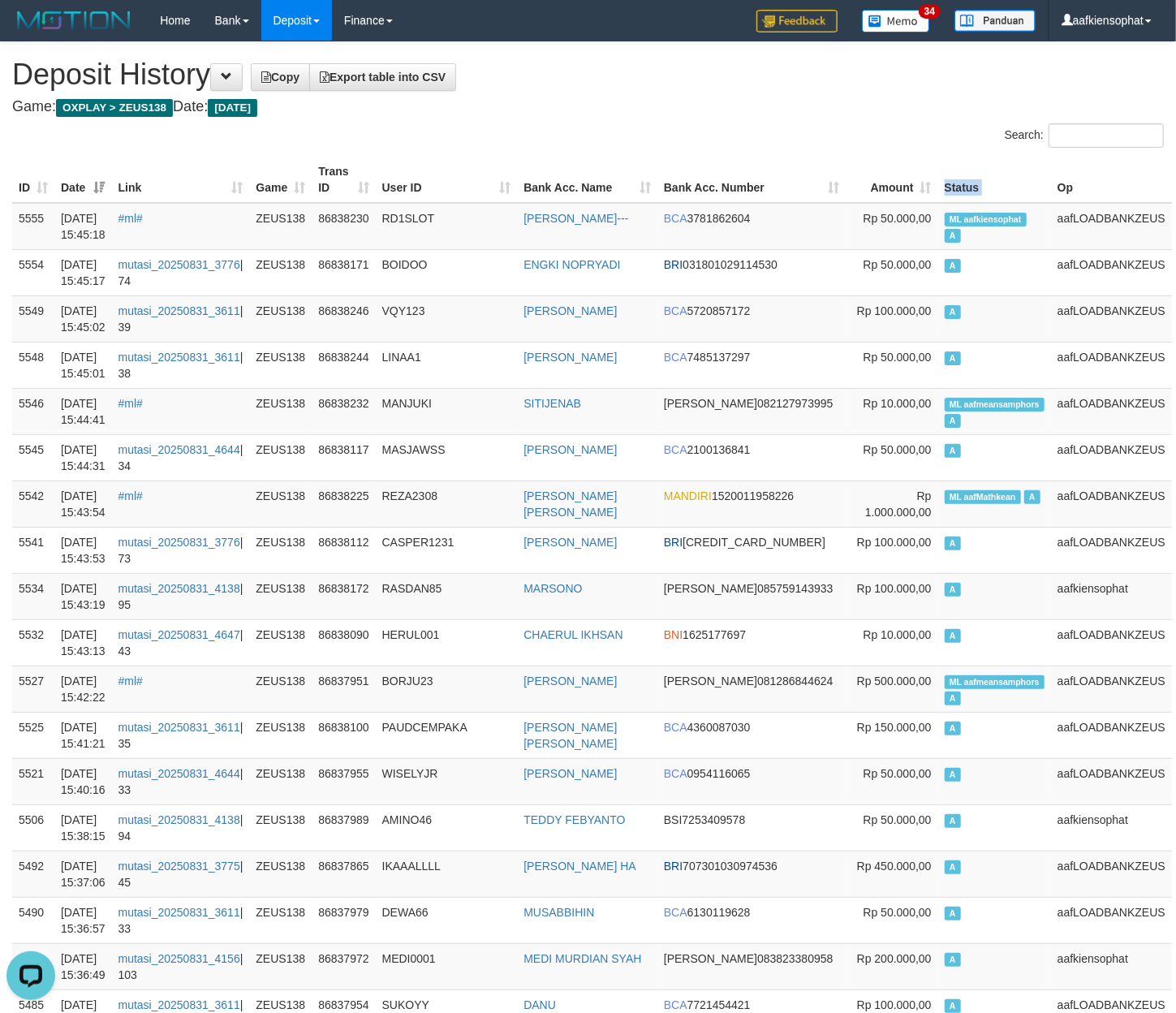
click at [966, 182] on th "Status" at bounding box center [995, 179] width 113 height 46
click at [961, 231] on td "ML aafkiensophat A" at bounding box center [995, 226] width 113 height 47
copy td "ML aafkiensophat A"
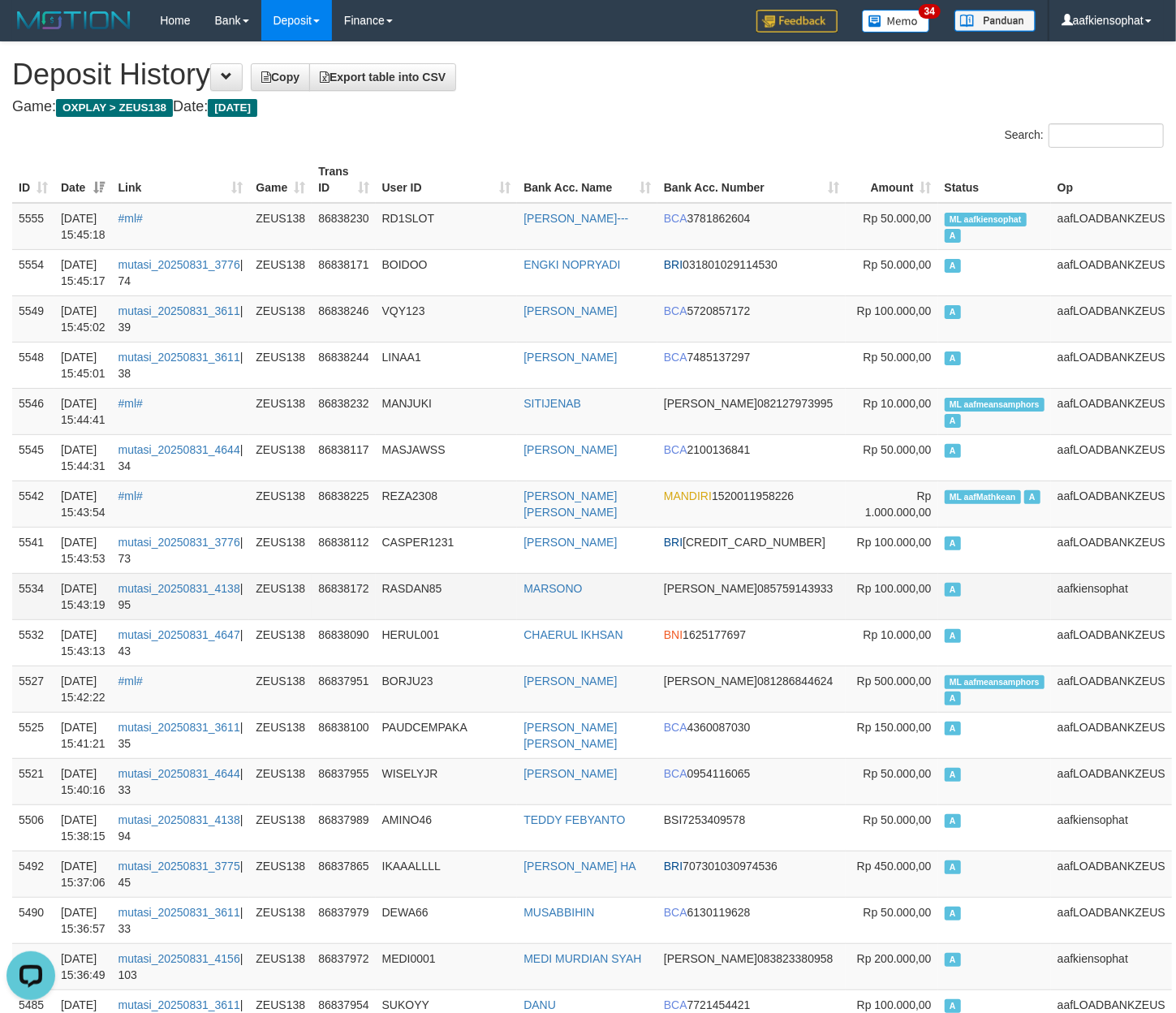
scroll to position [558, 0]
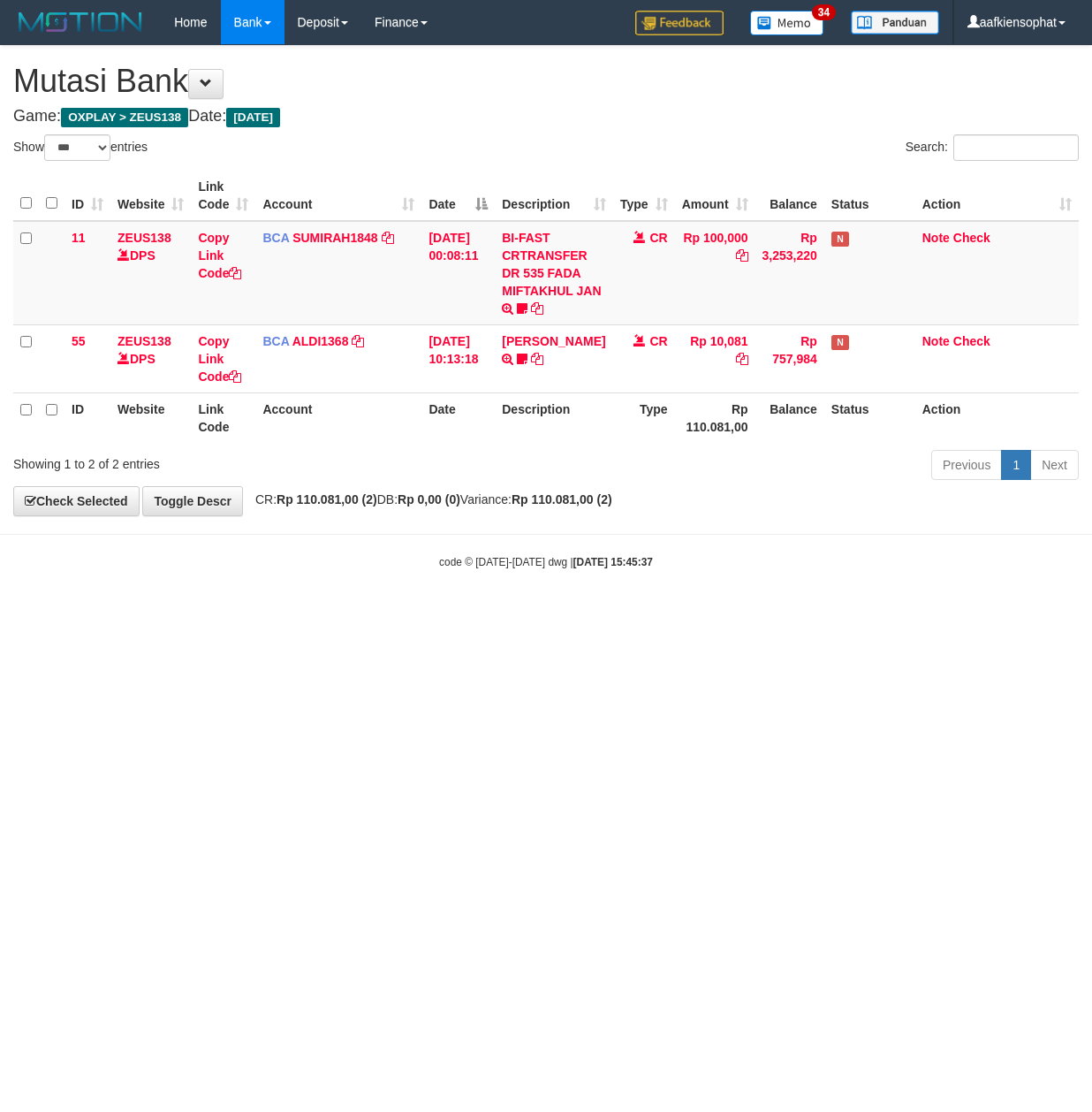
select select "***"
drag, startPoint x: 656, startPoint y: 492, endPoint x: 654, endPoint y: 520, distance: 28.1
click at [655, 502] on div "**********" at bounding box center [546, 281] width 1092 height 469
drag, startPoint x: 613, startPoint y: 556, endPoint x: 560, endPoint y: 609, distance: 75.0
click at [574, 599] on body "Toggle navigation Home Bank Account List Load By Website Group [OXPLAY] ZEUS138…" at bounding box center [546, 307] width 1092 height 614
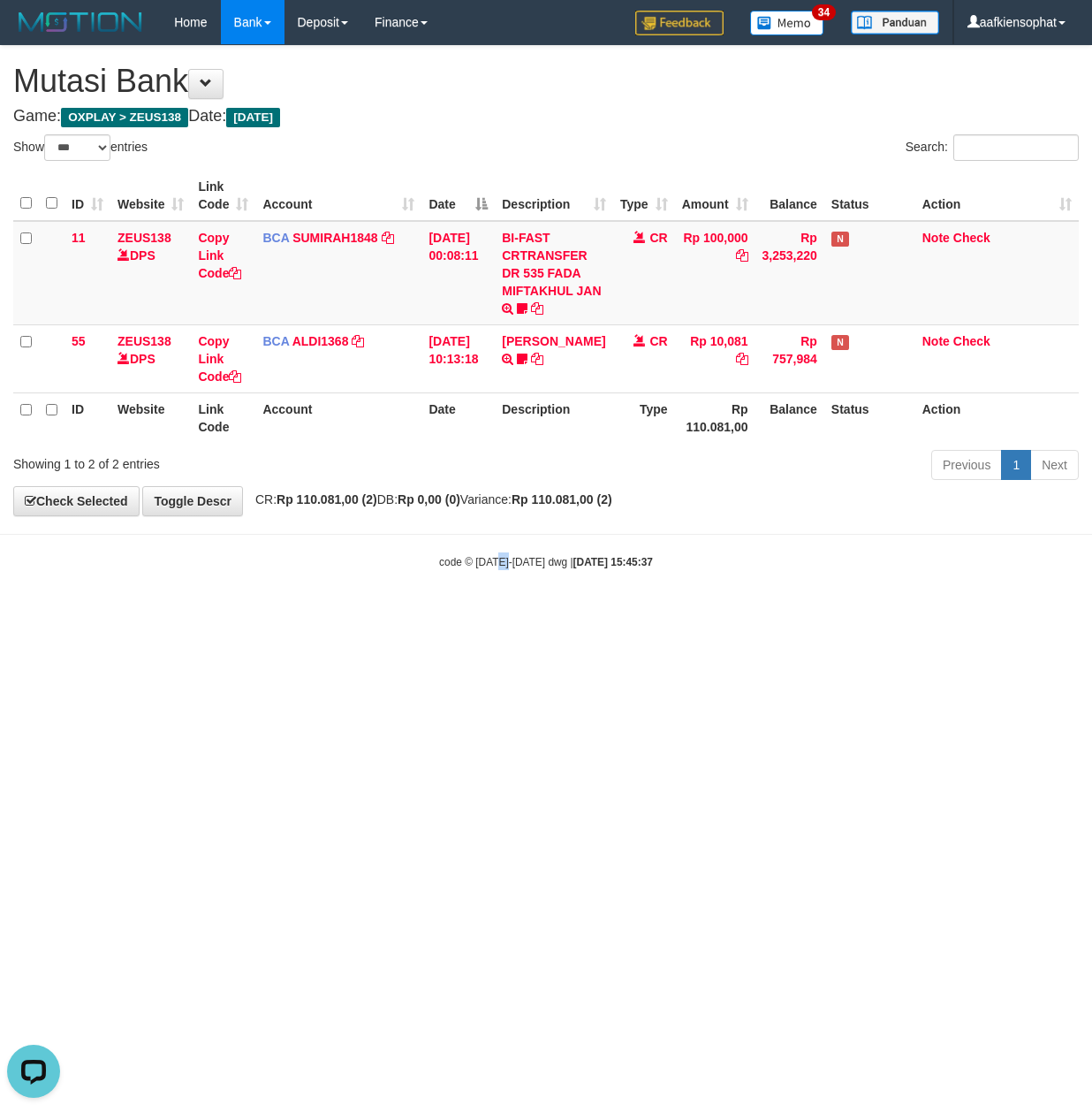
drag, startPoint x: 507, startPoint y: 654, endPoint x: 492, endPoint y: 671, distance: 22.7
click at [493, 614] on html "Toggle navigation Home Bank Account List Load By Website Group [OXPLAY] ZEUS138…" at bounding box center [546, 307] width 1092 height 614
drag, startPoint x: 467, startPoint y: 601, endPoint x: 451, endPoint y: 612, distance: 19.4
click at [451, 612] on body "Toggle navigation Home Bank Account List Load By Website Group [OXPLAY] ZEUS138…" at bounding box center [546, 307] width 1092 height 614
drag, startPoint x: 668, startPoint y: 610, endPoint x: 656, endPoint y: 615, distance: 13.0
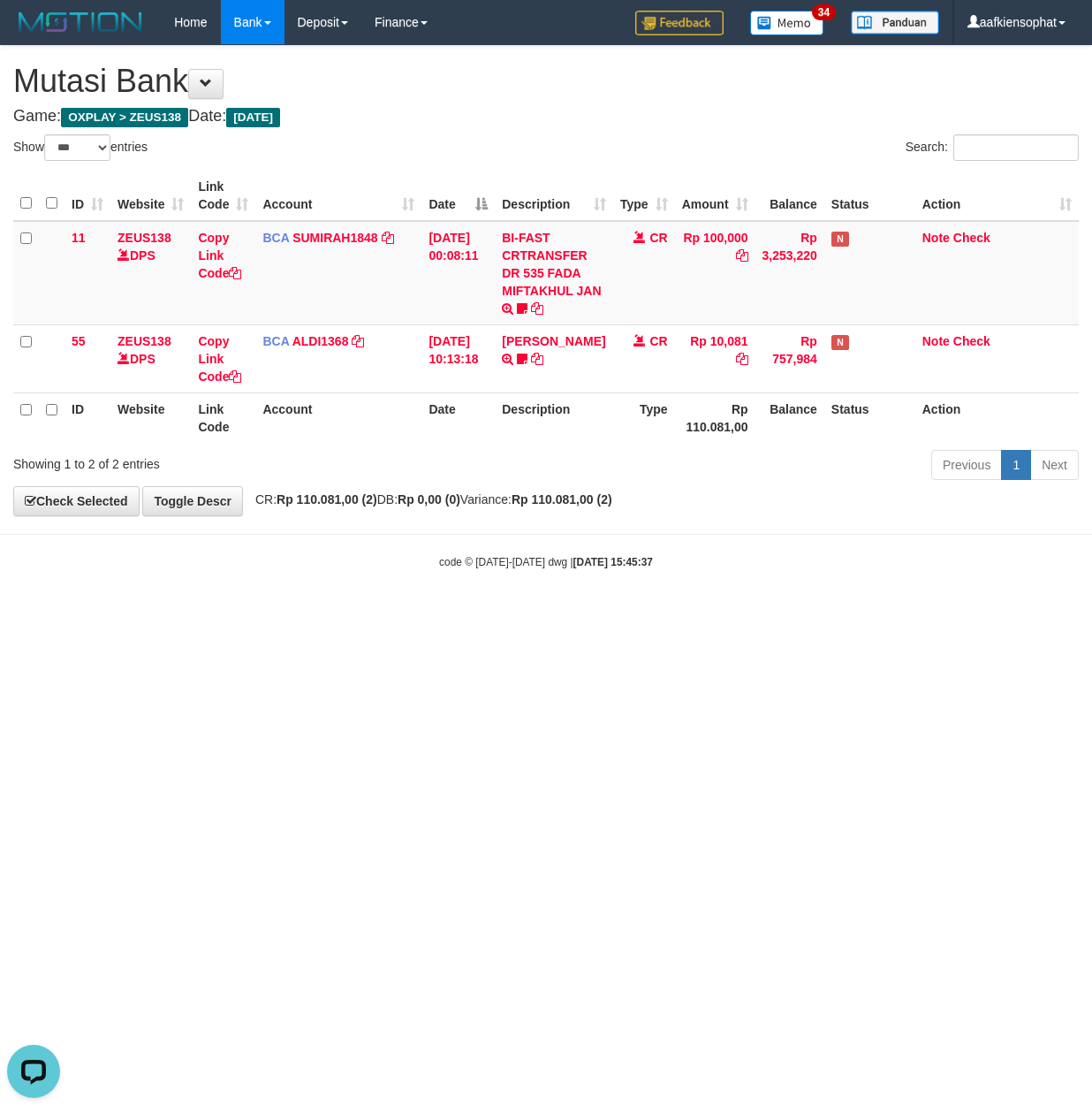
click at [661, 614] on body "Toggle navigation Home Bank Account List Load By Website Group [OXPLAY] ZEUS138…" at bounding box center [546, 307] width 1092 height 614
click at [408, 530] on body "Toggle navigation Home Bank Account List Load By Website Group [OXPLAY] ZEUS138…" at bounding box center [546, 307] width 1092 height 614
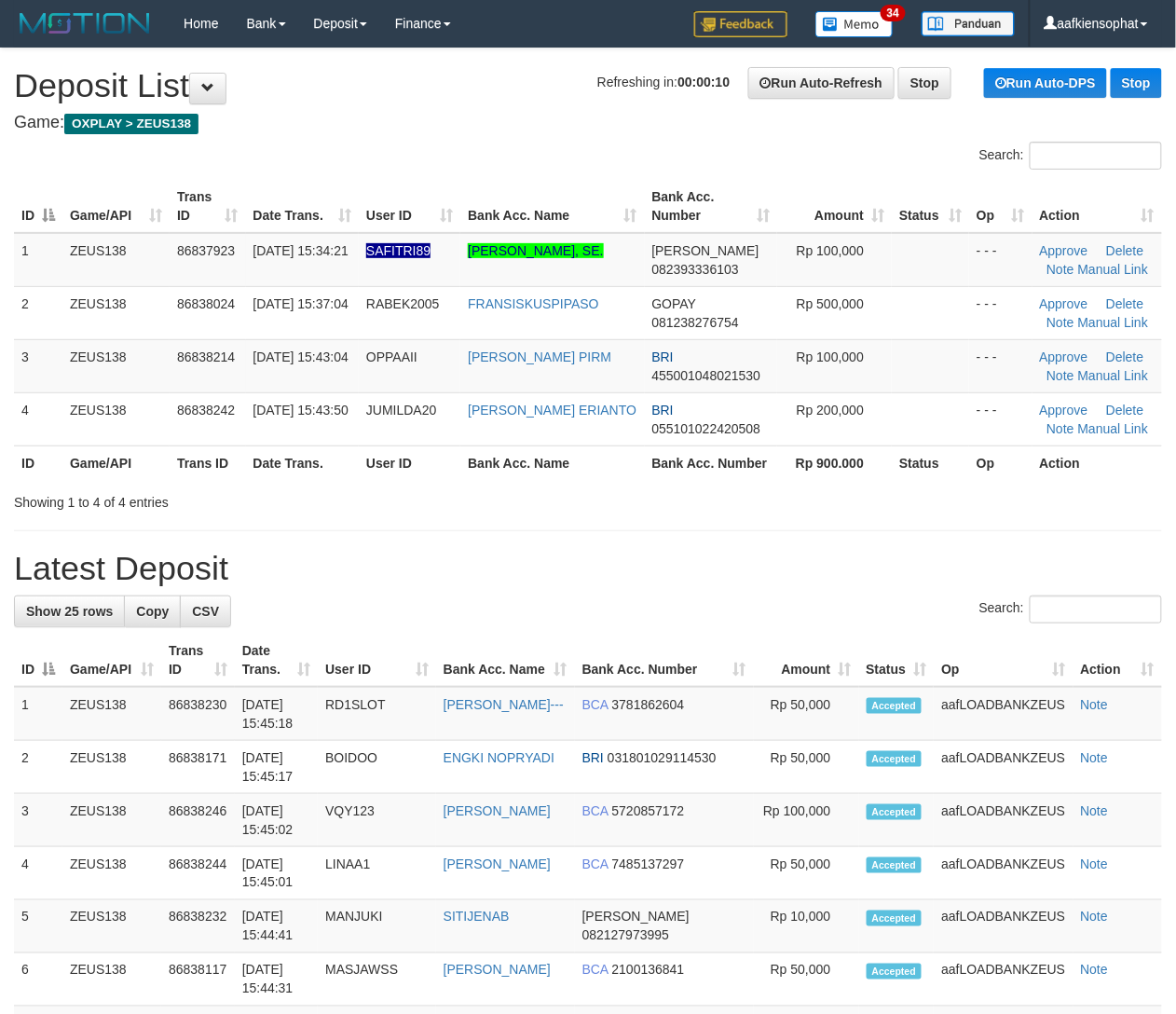
drag, startPoint x: 729, startPoint y: 505, endPoint x: 863, endPoint y: 507, distance: 134.0
click at [742, 507] on div "Showing 1 to 4 of 4 entries" at bounding box center [588, 499] width 1176 height 26
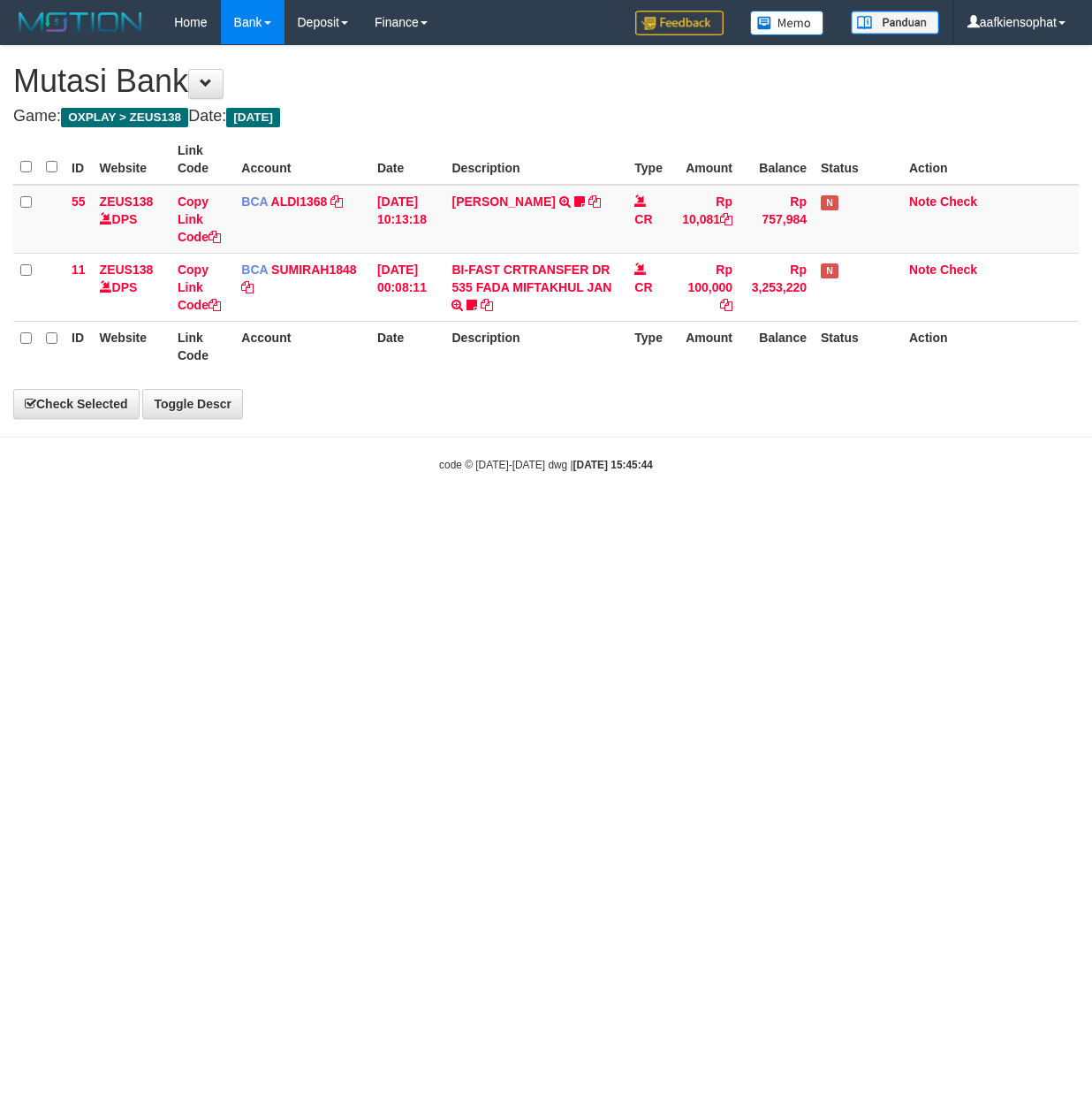
select select "***"
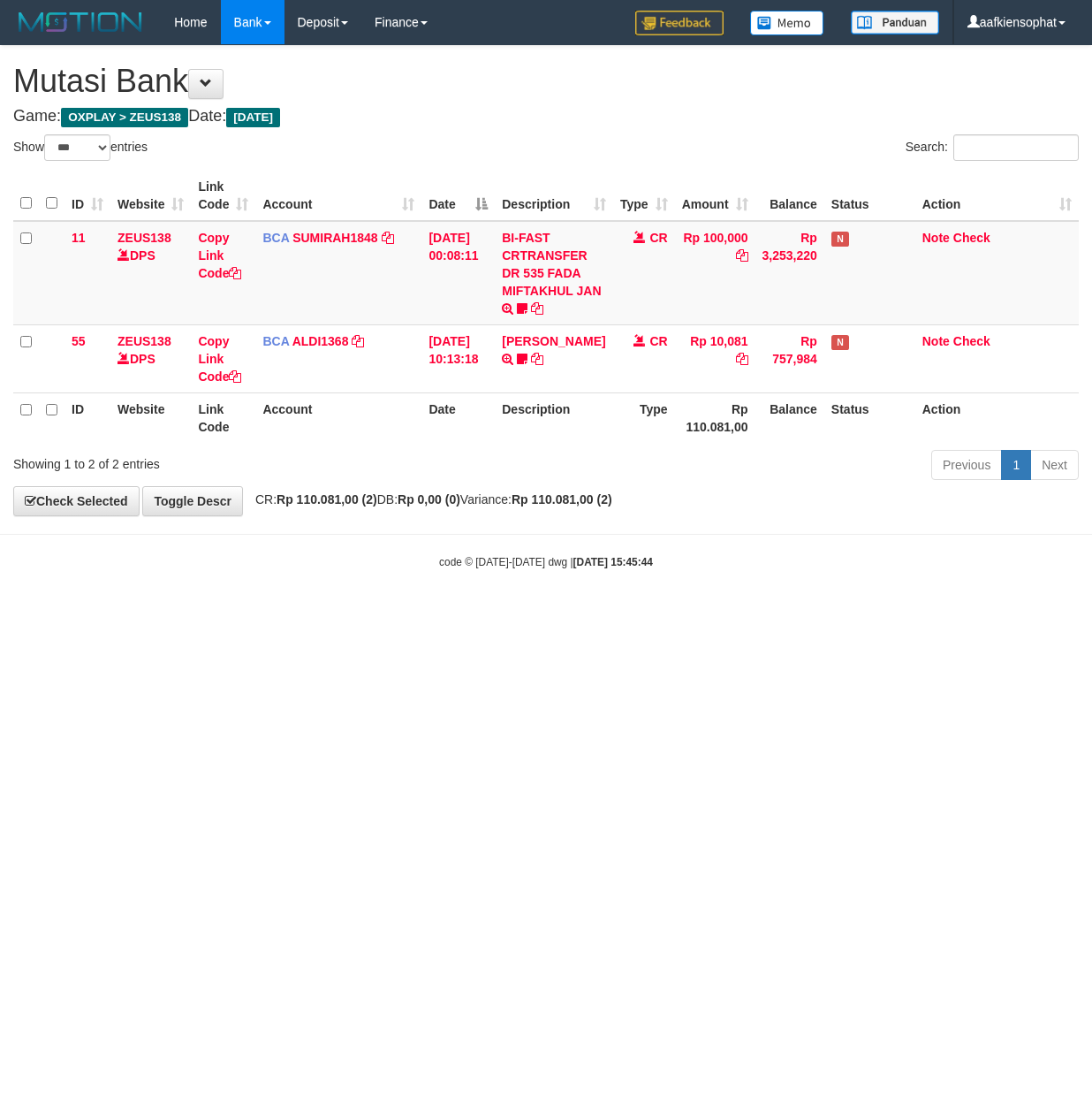
click at [273, 569] on div "code © [DATE]-[DATE] dwg | [DATE] 15:45:44" at bounding box center [546, 560] width 1092 height 17
click at [215, 584] on body "Toggle navigation Home Bank Account List Load By Website Group [OXPLAY] ZEUS138…" at bounding box center [546, 307] width 1092 height 614
drag, startPoint x: 191, startPoint y: 595, endPoint x: 175, endPoint y: 599, distance: 16.5
click at [175, 599] on body "Toggle navigation Home Bank Account List Load By Website Group [OXPLAY] ZEUS138…" at bounding box center [546, 307] width 1092 height 614
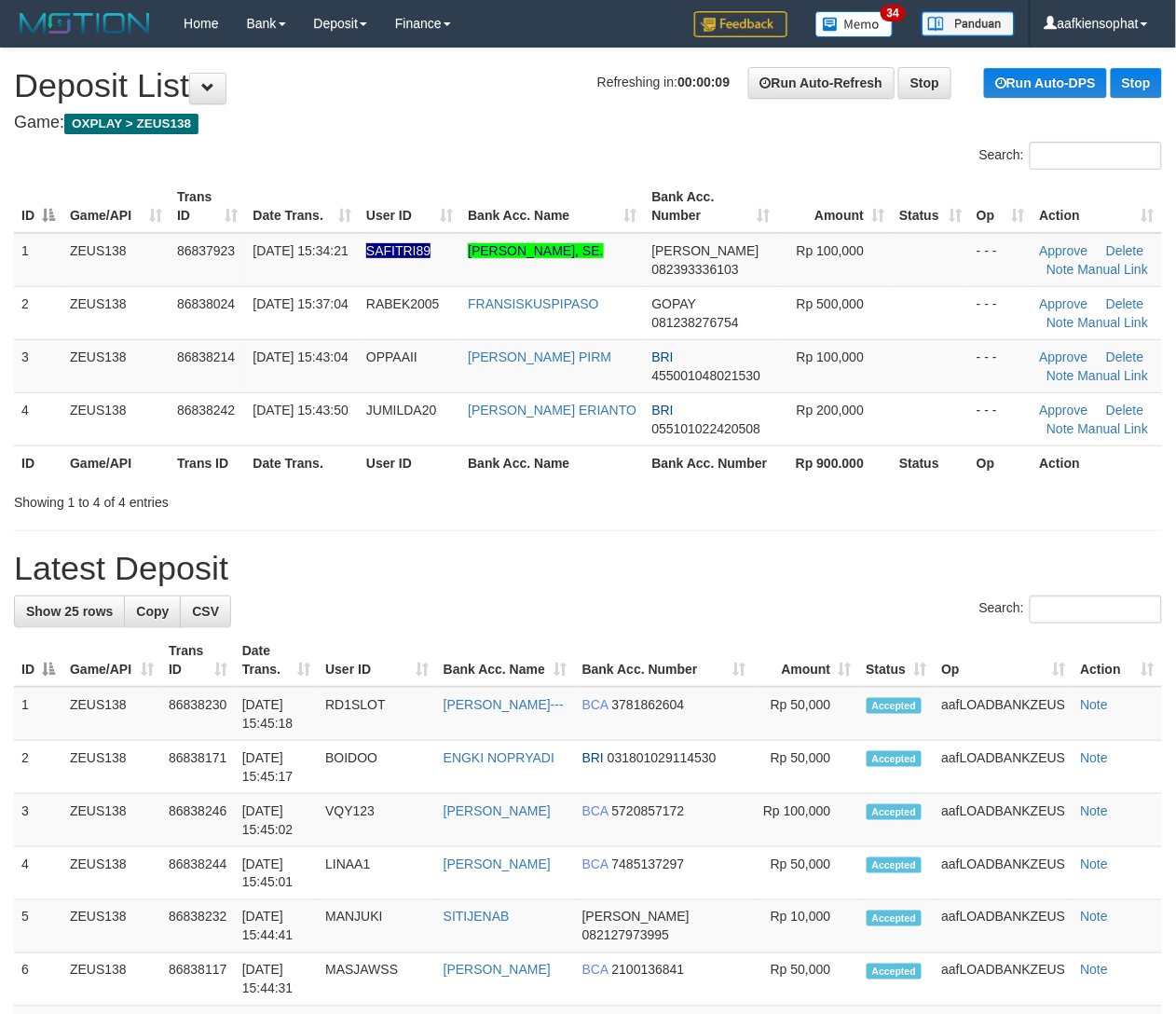
drag, startPoint x: 565, startPoint y: 550, endPoint x: 587, endPoint y: 557, distance: 23.1
click at [585, 557] on h1 "Latest Deposit" at bounding box center [588, 569] width 1149 height 37
drag, startPoint x: 721, startPoint y: 455, endPoint x: 702, endPoint y: 461, distance: 19.9
click at [702, 461] on th "Bank Acc. Number" at bounding box center [711, 463] width 133 height 35
drag, startPoint x: 665, startPoint y: 445, endPoint x: 903, endPoint y: 462, distance: 238.6
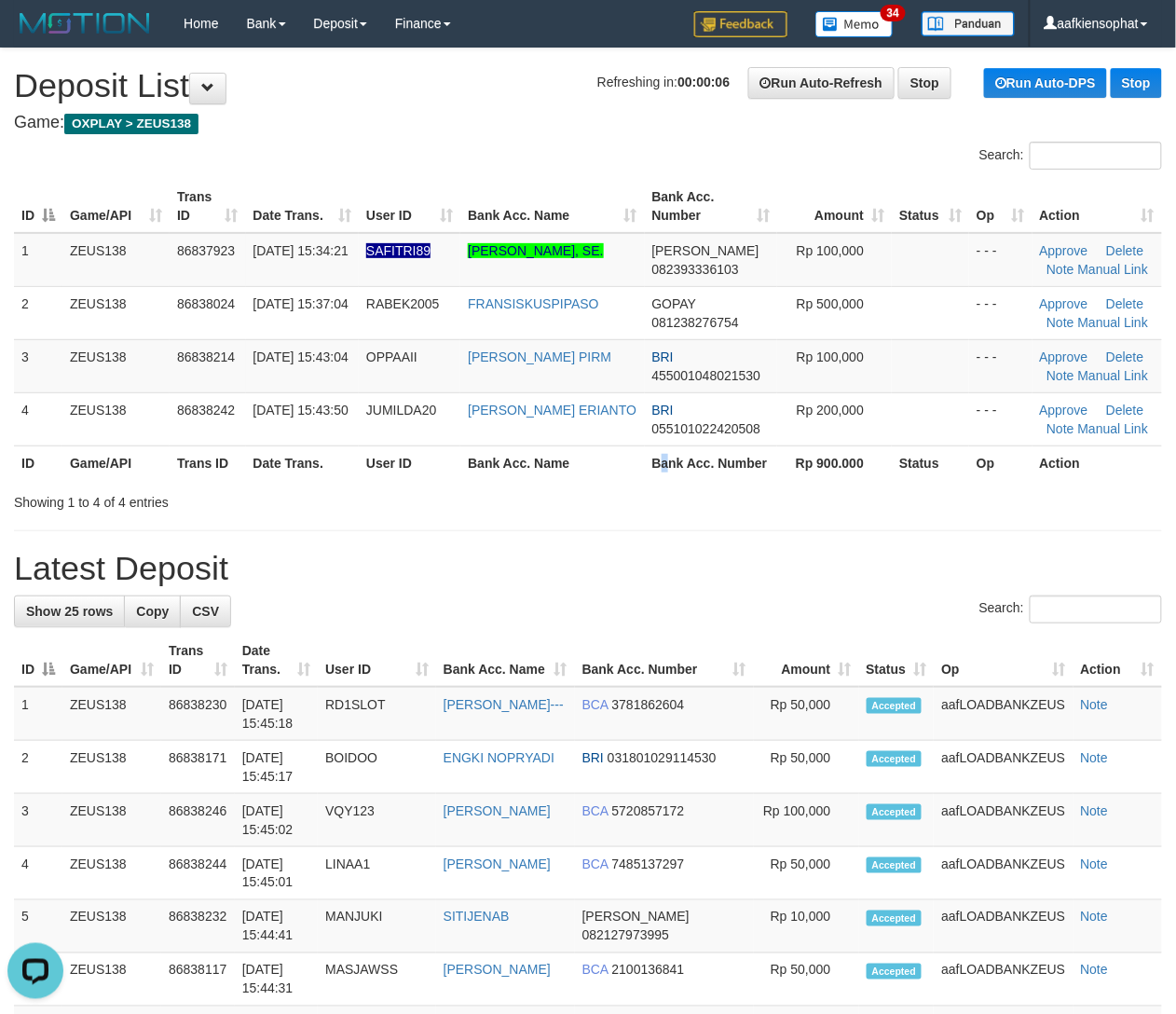
click at [680, 449] on th "Bank Acc. Number" at bounding box center [711, 463] width 133 height 35
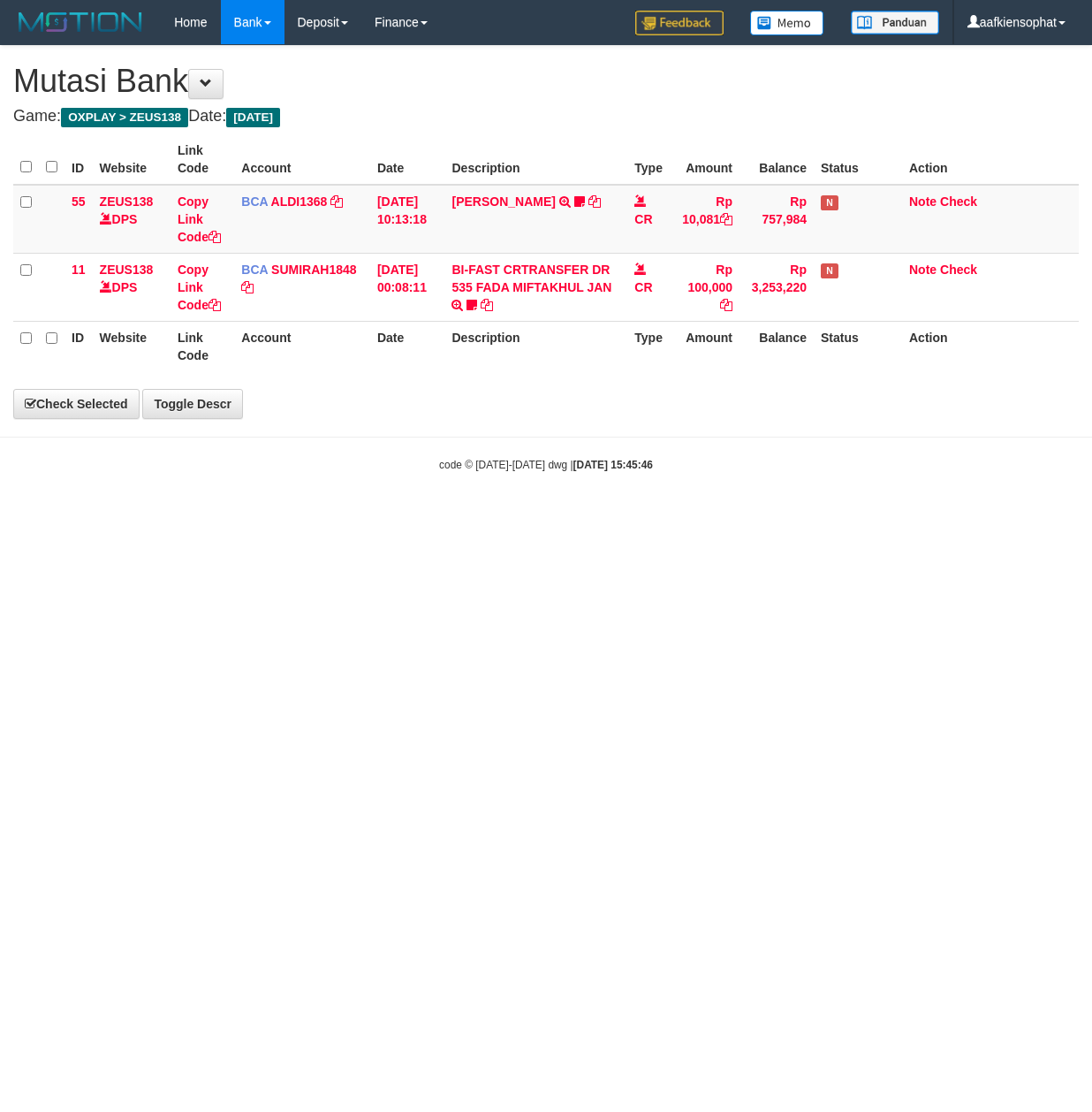
select select "***"
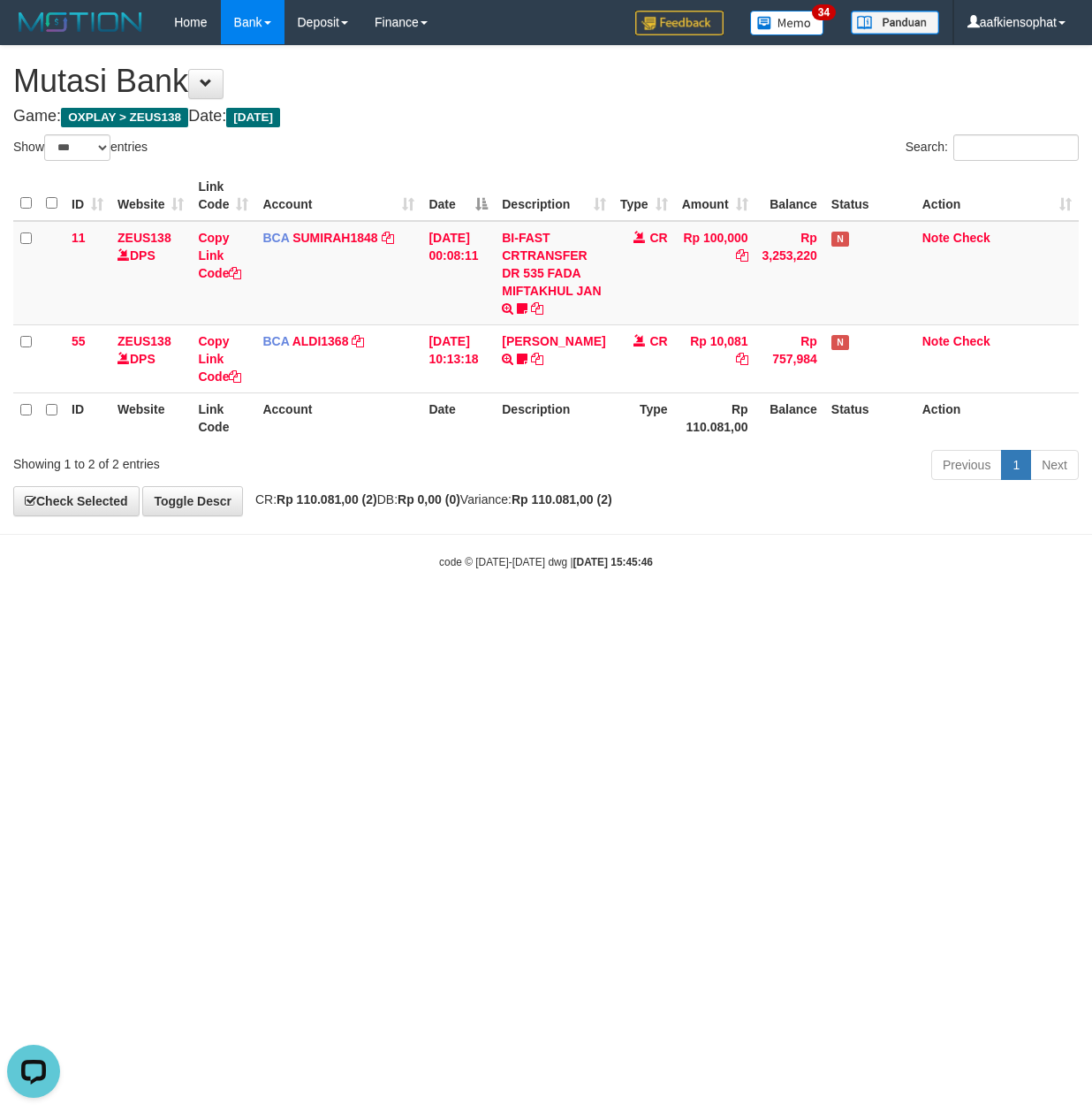
drag, startPoint x: 379, startPoint y: 666, endPoint x: 4, endPoint y: 560, distance: 389.7
click at [361, 614] on html "Toggle navigation Home Bank Account List Load By Website Group [OXPLAY] ZEUS138…" at bounding box center [546, 307] width 1092 height 614
drag, startPoint x: 332, startPoint y: 569, endPoint x: 302, endPoint y: 571, distance: 30.1
click at [311, 570] on div "code © 2012-2018 dwg | 2025/08/31 15:45:46" at bounding box center [546, 560] width 1092 height 17
drag, startPoint x: 309, startPoint y: 564, endPoint x: 196, endPoint y: 578, distance: 113.9
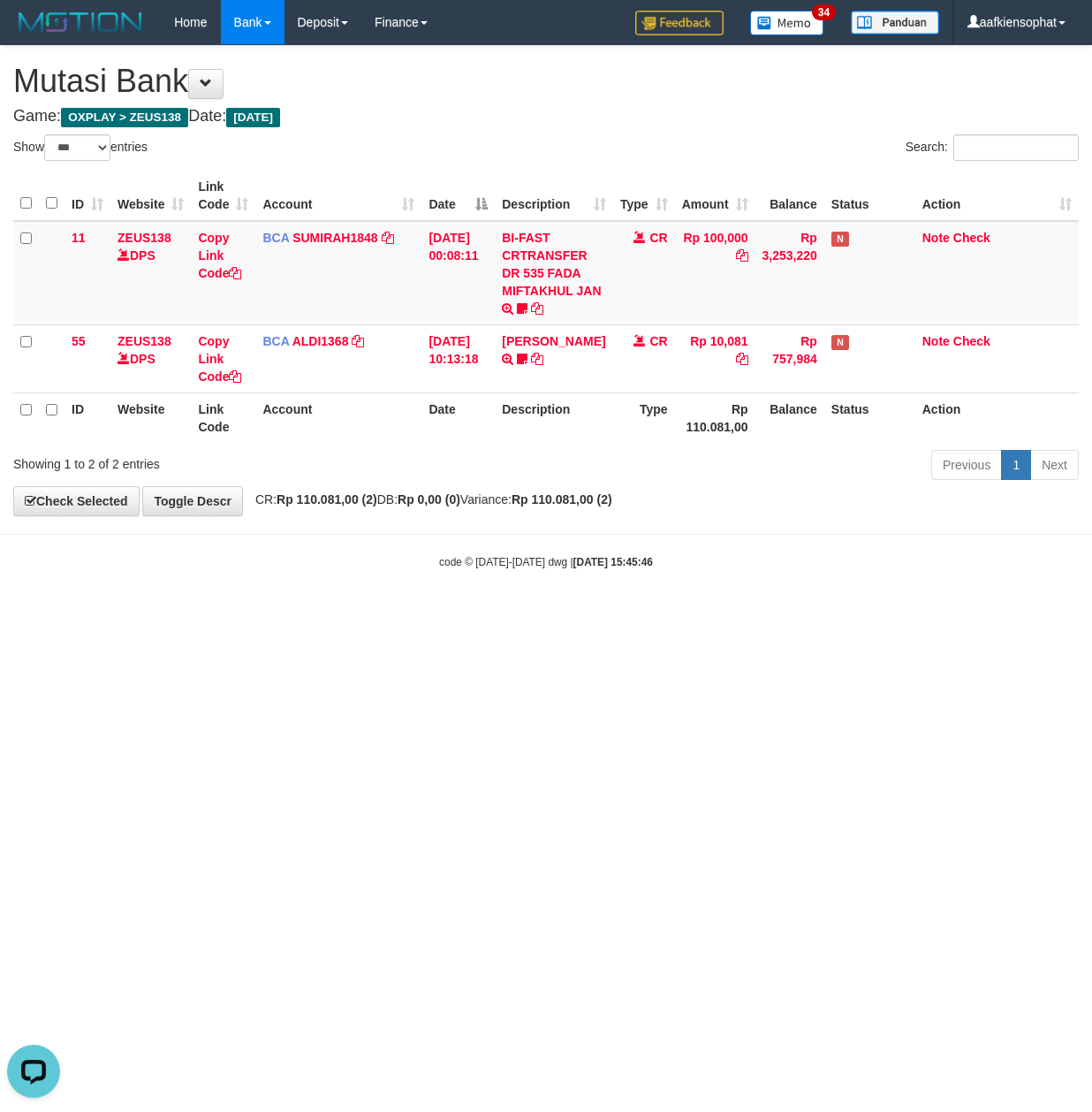
click at [234, 581] on body "Toggle navigation Home Bank Account List Load By Website Group [OXPLAY] ZEUS138…" at bounding box center [546, 307] width 1092 height 614
drag, startPoint x: 465, startPoint y: 567, endPoint x: 420, endPoint y: 576, distance: 45.9
click at [440, 576] on body "Toggle navigation Home Bank Account List Load By Website Group [OXPLAY] ZEUS138…" at bounding box center [546, 307] width 1092 height 614
click at [337, 574] on body "Toggle navigation Home Bank Account List Load By Website Group [OXPLAY] ZEUS138…" at bounding box center [546, 307] width 1092 height 614
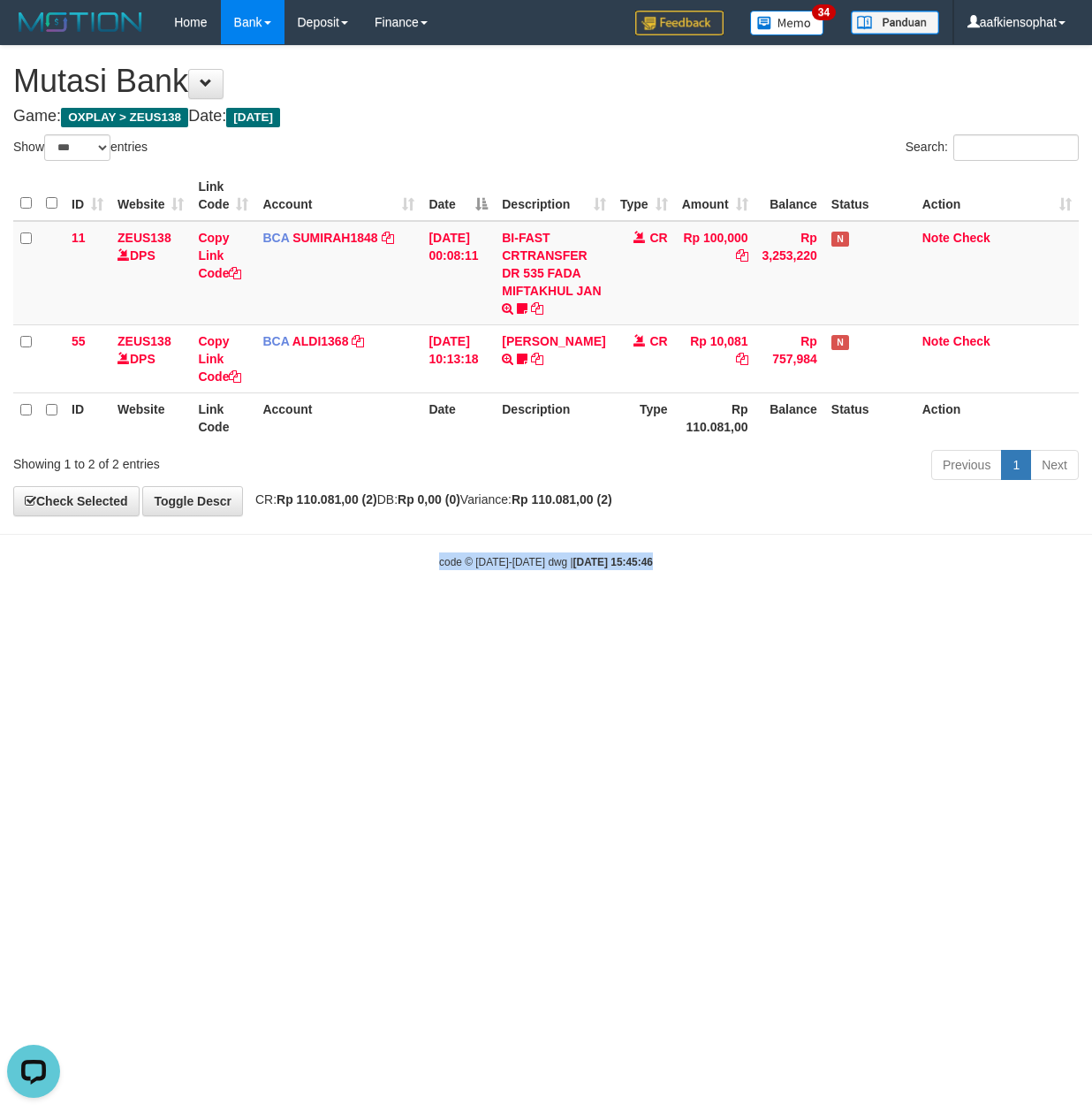
drag, startPoint x: 337, startPoint y: 574, endPoint x: 142, endPoint y: 542, distance: 197.6
click at [301, 580] on body "Toggle navigation Home Bank Account List Load By Website Group [OXPLAY] ZEUS138…" at bounding box center [546, 307] width 1092 height 614
select select "***"
click at [488, 558] on small "code © [DATE]-[DATE] dwg | [DATE] 15:45:53" at bounding box center [546, 561] width 213 height 12
drag, startPoint x: 0, startPoint y: 0, endPoint x: 308, endPoint y: 521, distance: 605.2
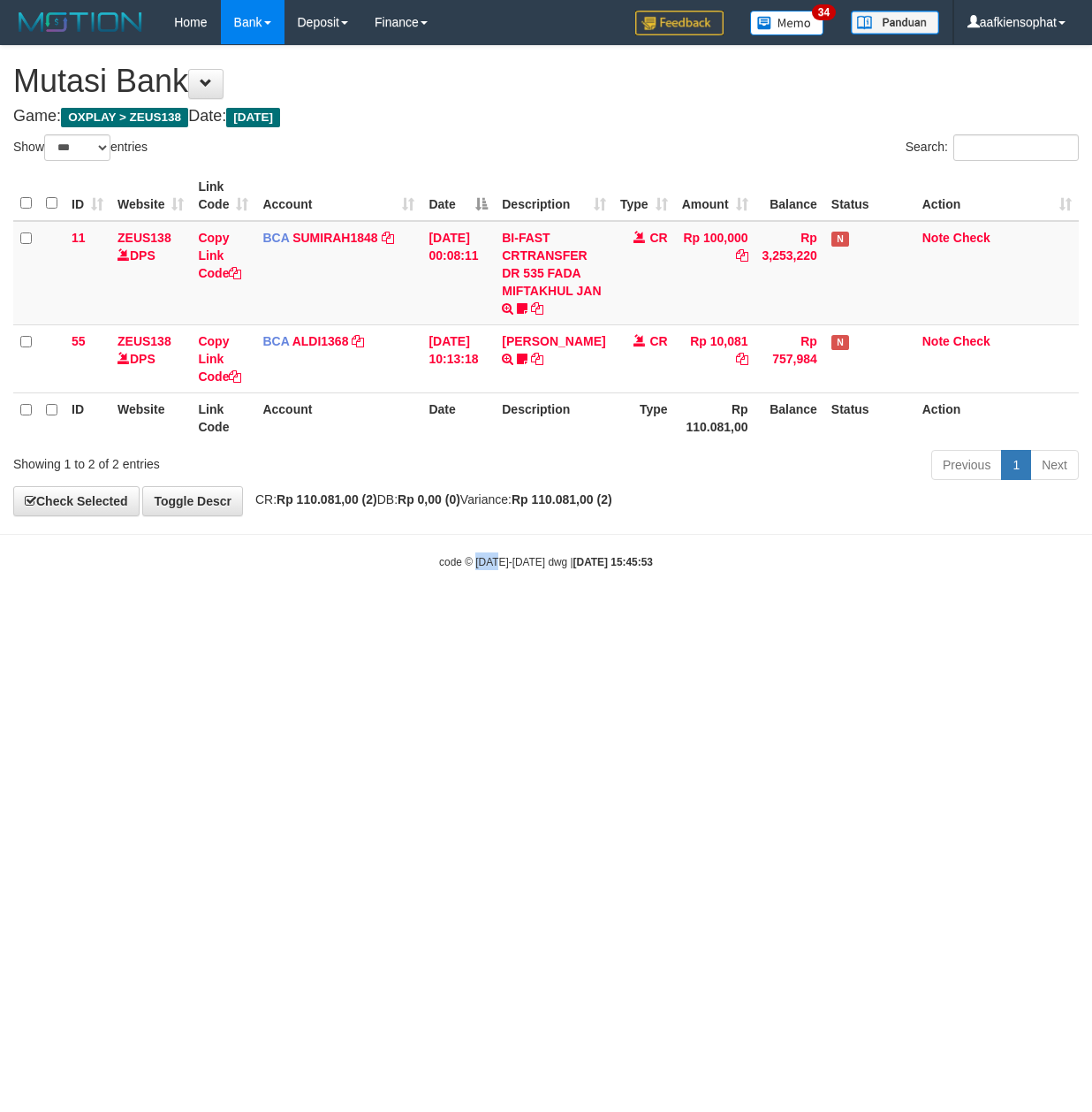
click at [479, 556] on small "code © 2012-2018 dwg | 2025/08/31 15:45:53" at bounding box center [546, 561] width 213 height 12
click at [326, 535] on body "Toggle navigation Home Bank Account List Load By Website Group [OXPLAY] ZEUS138…" at bounding box center [546, 307] width 1092 height 614
drag, startPoint x: 326, startPoint y: 541, endPoint x: 319, endPoint y: 551, distance: 12.2
click at [319, 551] on body "Toggle navigation Home Bank Account List Load By Website Group [OXPLAY] ZEUS138…" at bounding box center [546, 307] width 1092 height 614
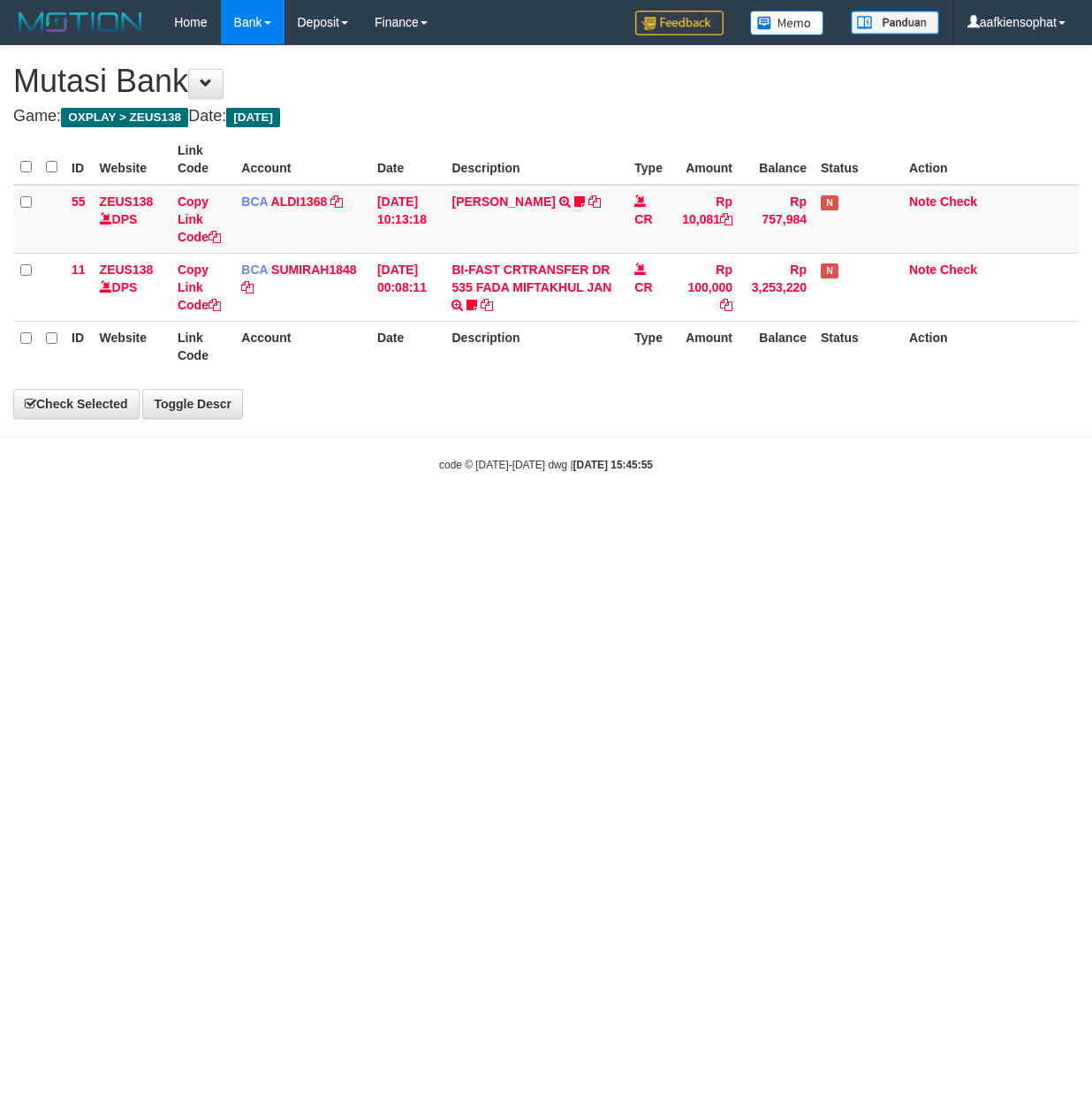
select select "***"
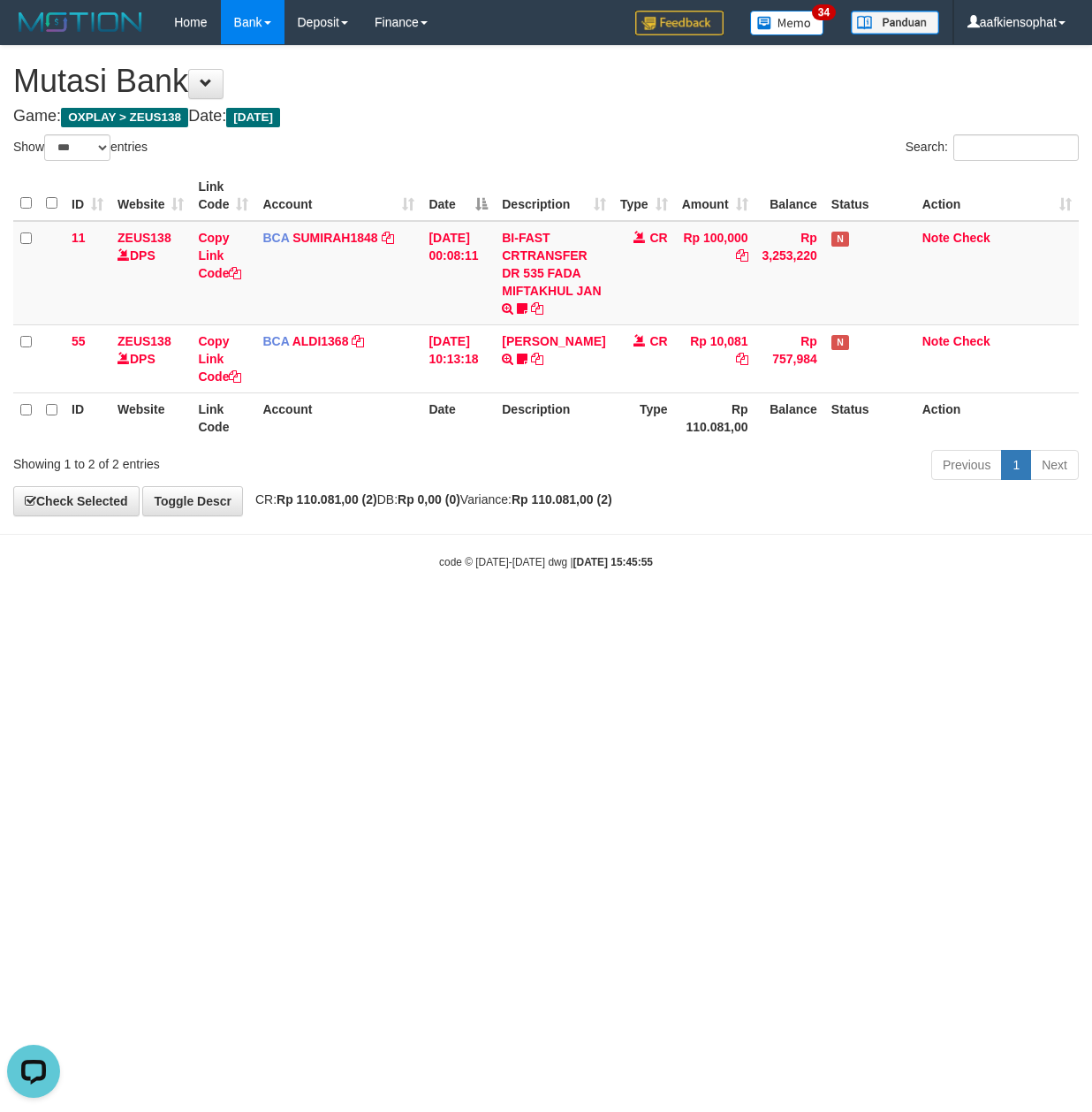
click at [362, 614] on body "Toggle navigation Home Bank Account List Load By Website Group [OXPLAY] ZEUS138…" at bounding box center [546, 307] width 1092 height 614
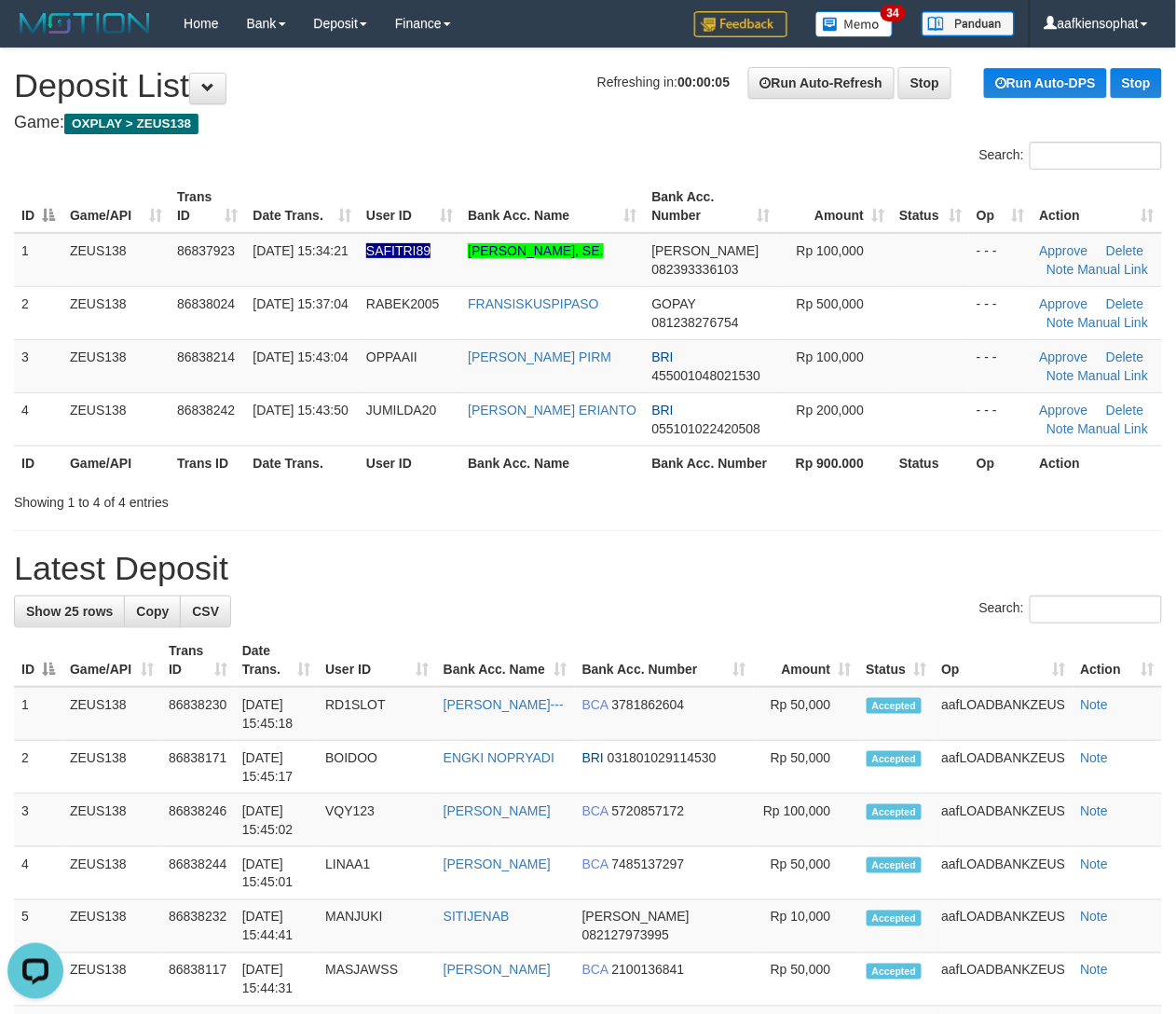
drag, startPoint x: 612, startPoint y: 549, endPoint x: 866, endPoint y: 553, distance: 254.0
drag, startPoint x: 666, startPoint y: 527, endPoint x: 1193, endPoint y: 563, distance: 528.2
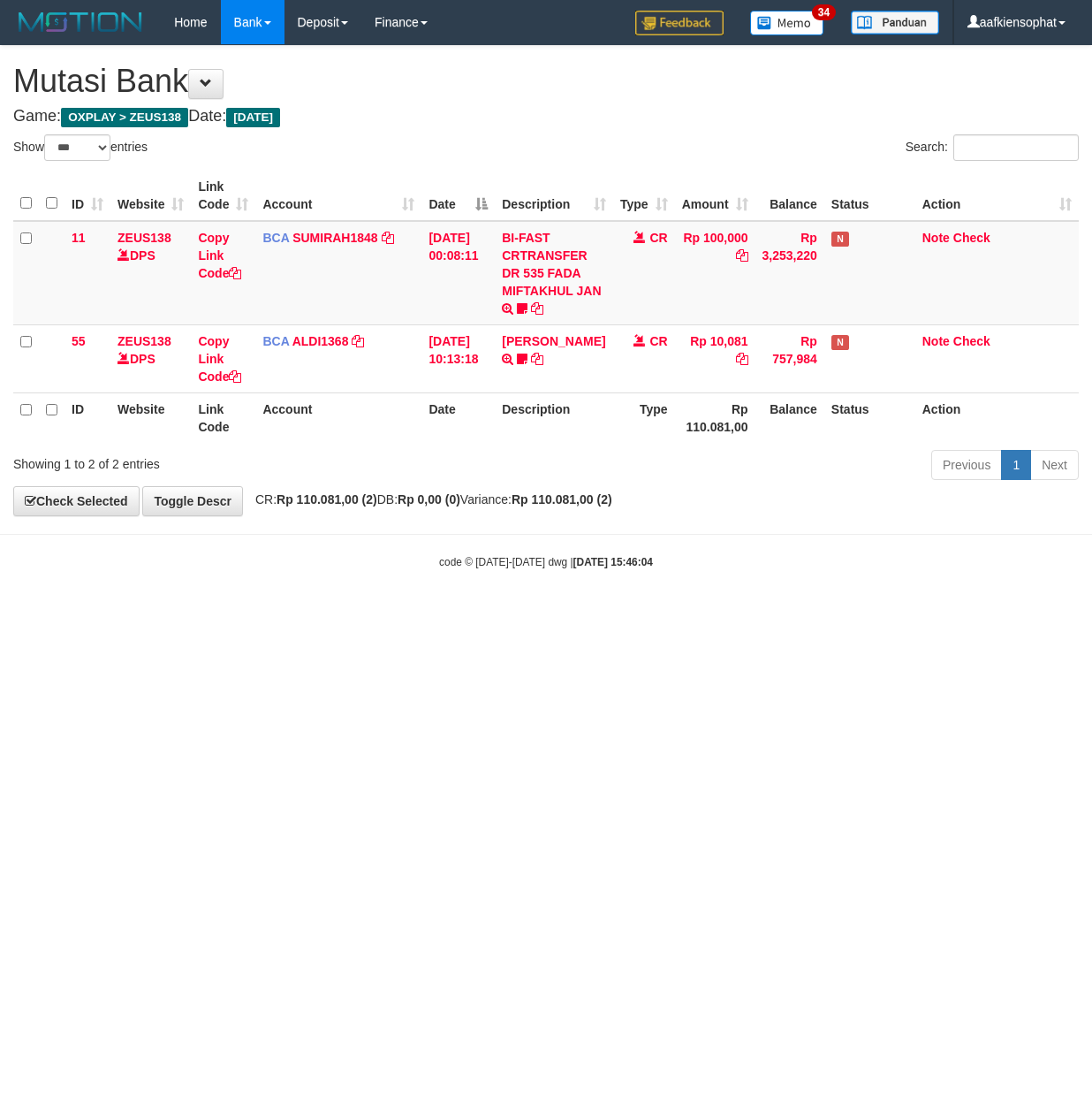
select select "***"
drag, startPoint x: 397, startPoint y: 597, endPoint x: 227, endPoint y: 604, distance: 170.1
click at [231, 605] on body "Toggle navigation Home Bank Account List Load By Website Group [OXPLAY] ZEUS138…" at bounding box center [546, 307] width 1092 height 614
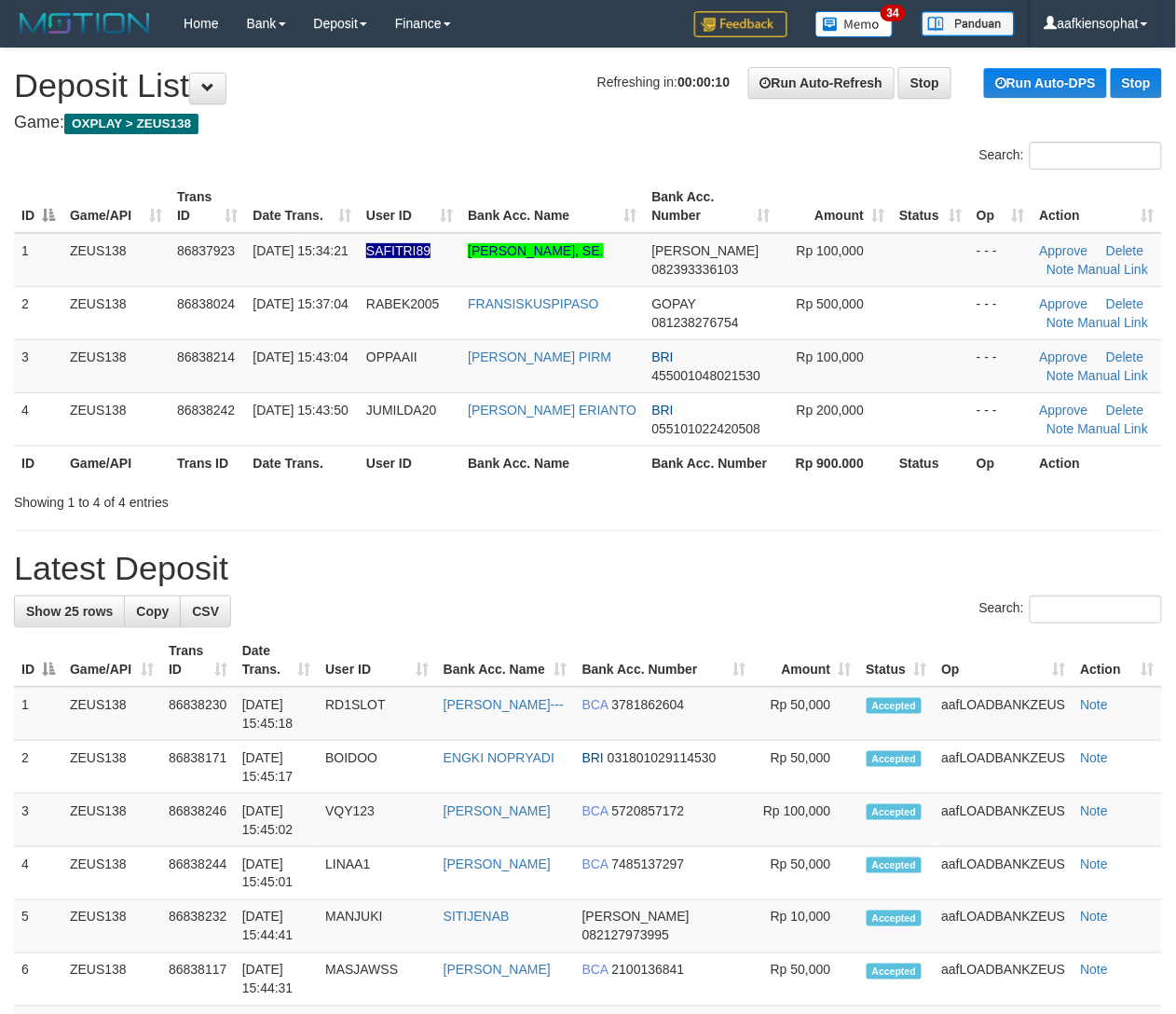
click at [888, 567] on h1 "Latest Deposit" at bounding box center [588, 569] width 1149 height 37
drag, startPoint x: 888, startPoint y: 567, endPoint x: 1193, endPoint y: 561, distance: 305.1
click at [889, 567] on h1 "Latest Deposit" at bounding box center [588, 569] width 1149 height 37
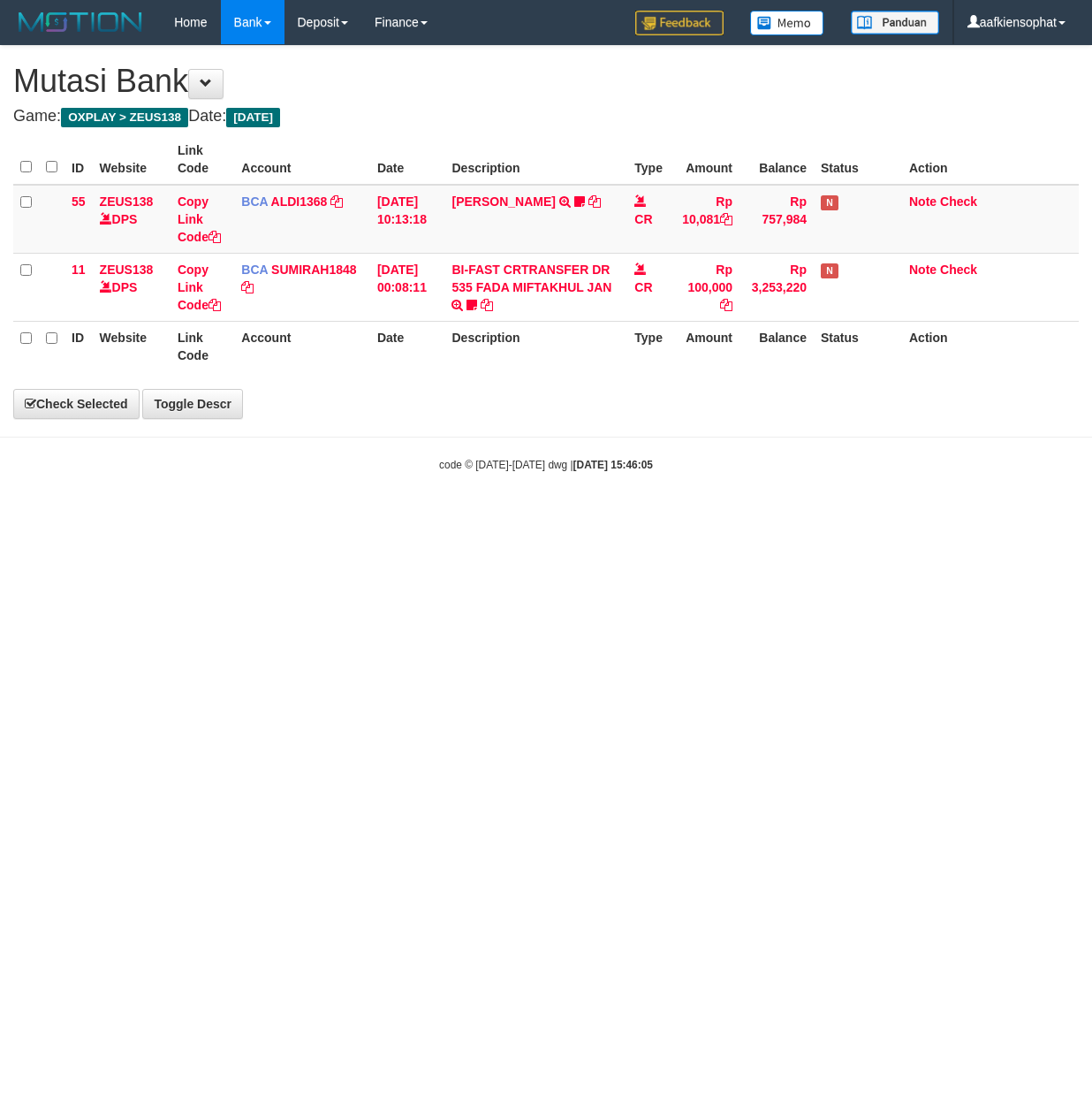
click at [694, 517] on html "Toggle navigation Home Bank Account List Load By Website Group [OXPLAY] ZEUS138…" at bounding box center [546, 258] width 1092 height 517
select select "***"
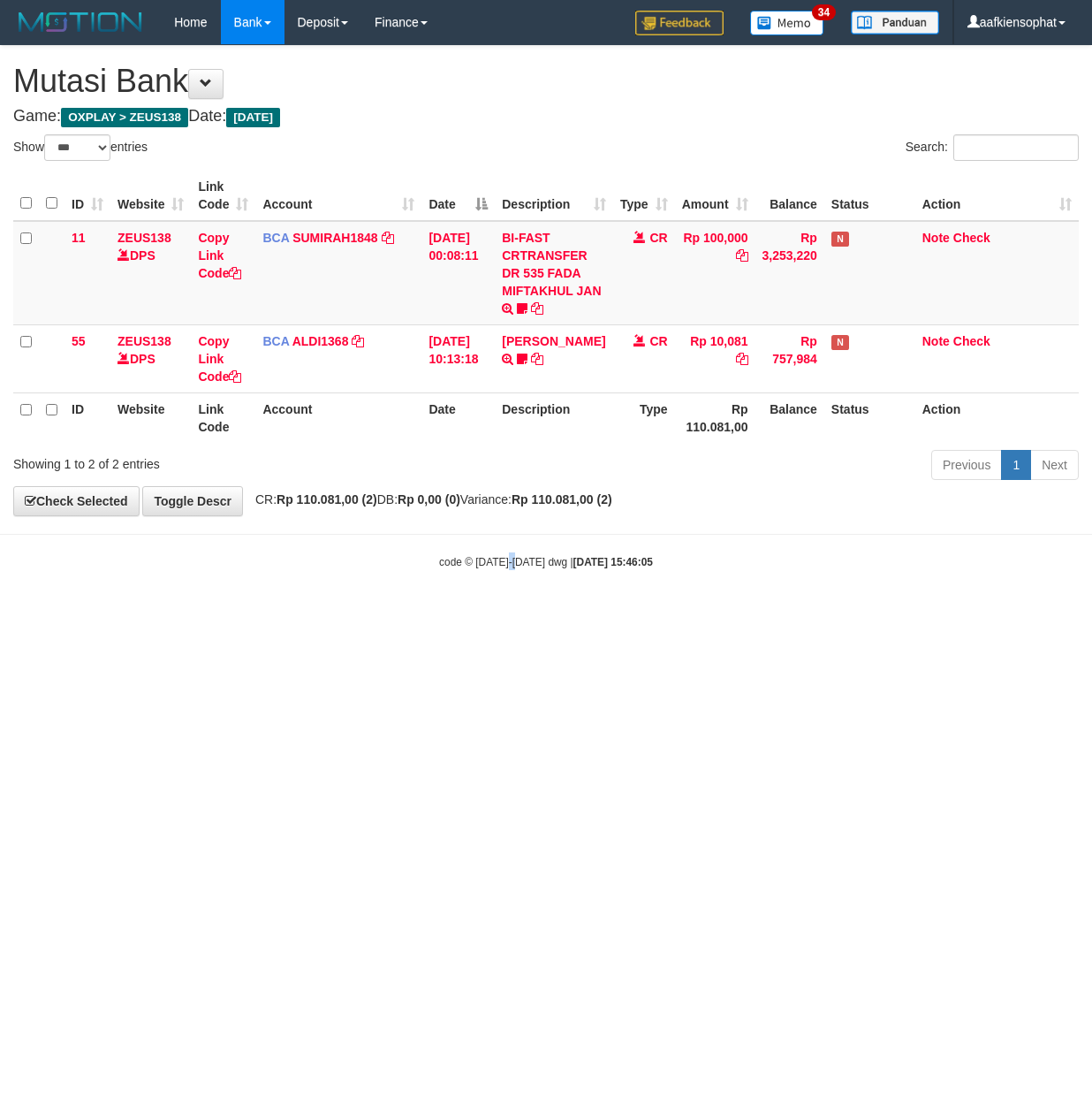
drag, startPoint x: 517, startPoint y: 570, endPoint x: 470, endPoint y: 573, distance: 47.1
click at [500, 573] on body "Toggle navigation Home Bank Account List Load By Website Group [OXPLAY] ZEUS138…" at bounding box center [546, 307] width 1092 height 614
click at [454, 570] on div "code © 2012-2018 dwg | 2025/08/31 15:46:05" at bounding box center [546, 560] width 1092 height 17
click at [445, 574] on body "Toggle navigation Home Bank Account List Load By Website Group [OXPLAY] ZEUS138…" at bounding box center [546, 307] width 1092 height 614
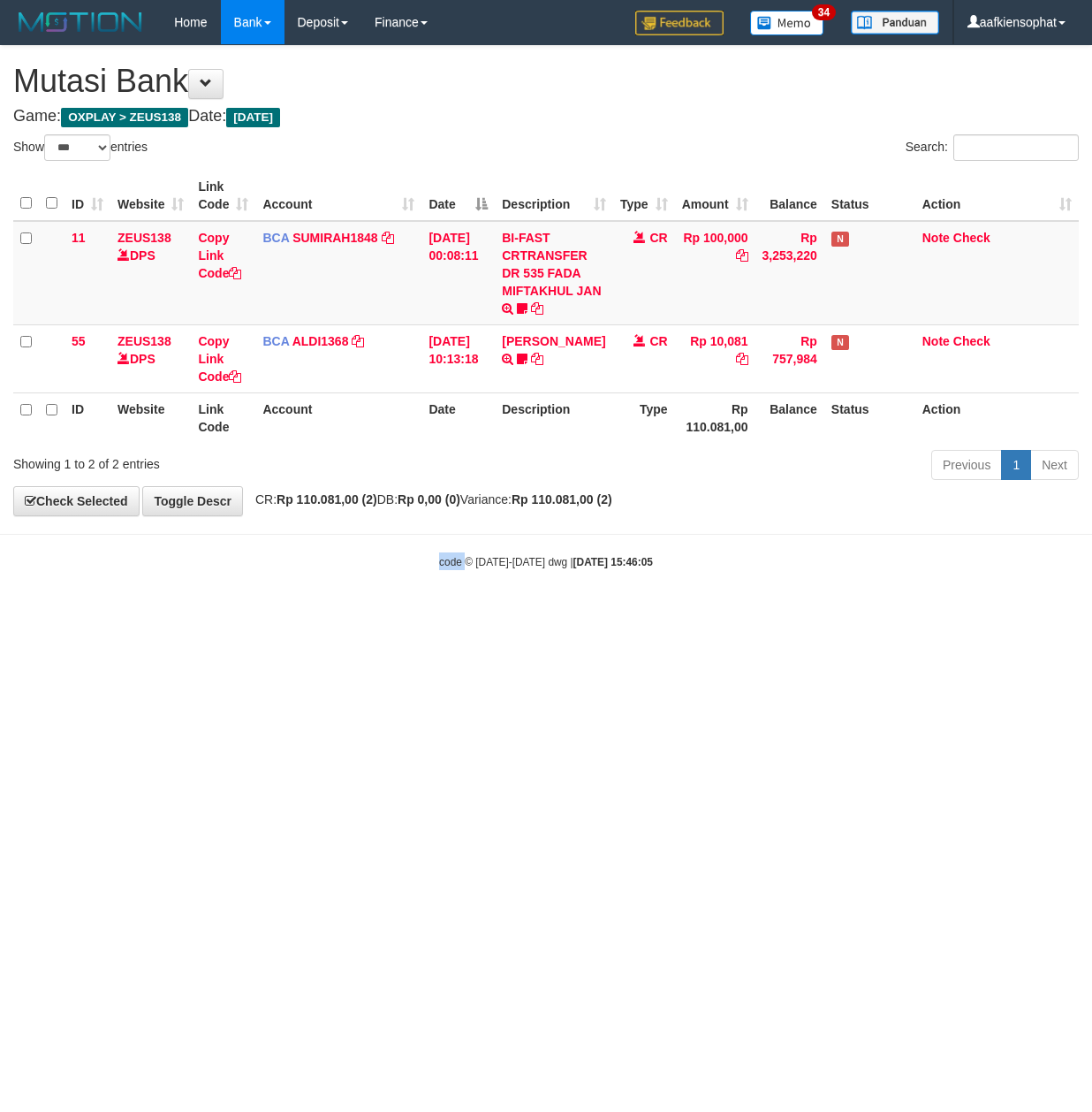
click at [445, 574] on body "Toggle navigation Home Bank Account List Load By Website Group [OXPLAY] ZEUS138…" at bounding box center [546, 307] width 1092 height 614
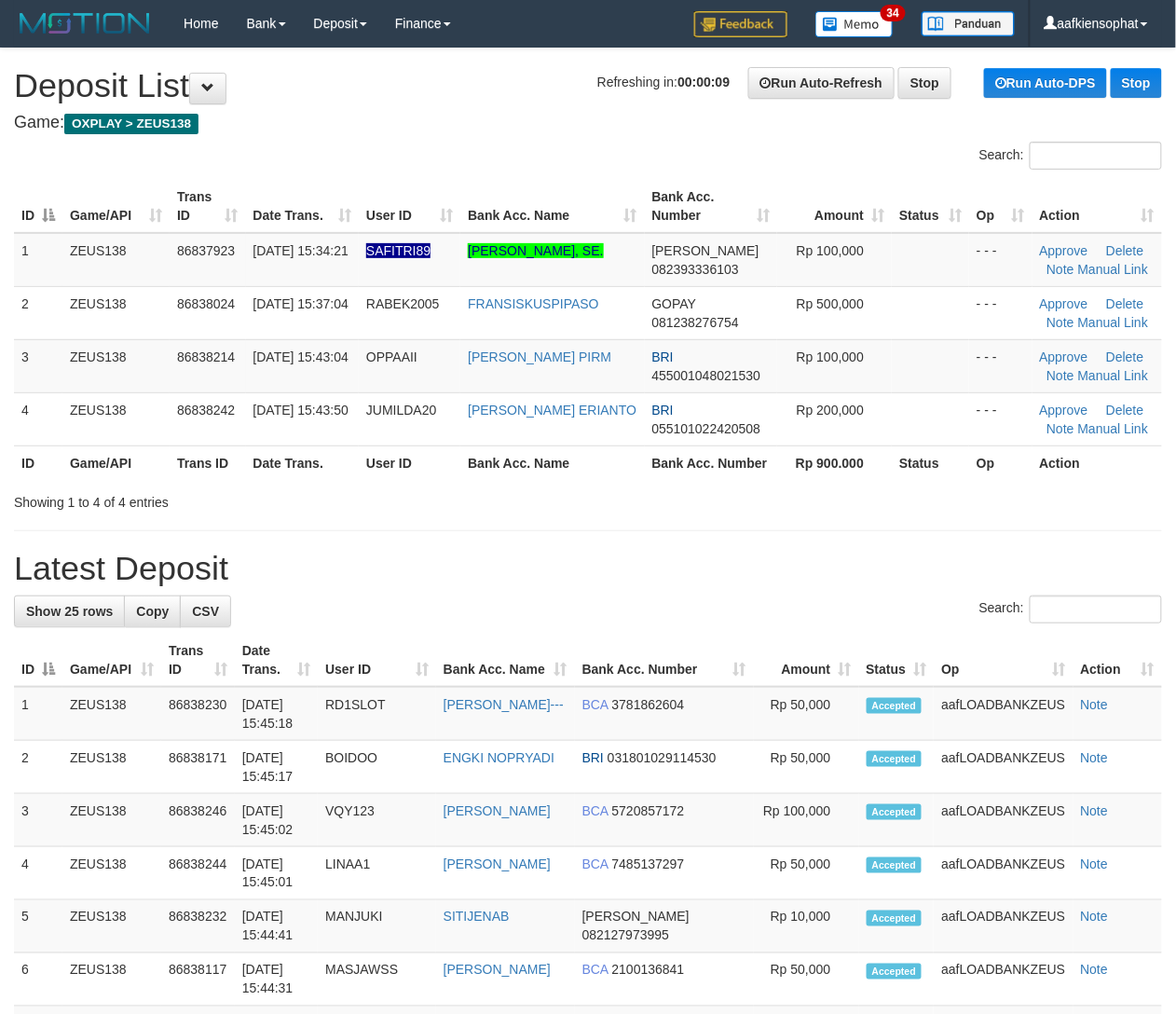
click at [701, 483] on div "ID Game/API Trans ID Date Trans. User ID Bank Acc. Name Bank Acc. Number Amount…" at bounding box center [588, 330] width 1176 height 311
drag, startPoint x: 716, startPoint y: 518, endPoint x: 1078, endPoint y: 565, distance: 365.0
drag, startPoint x: 1067, startPoint y: 561, endPoint x: 1226, endPoint y: 594, distance: 162.4
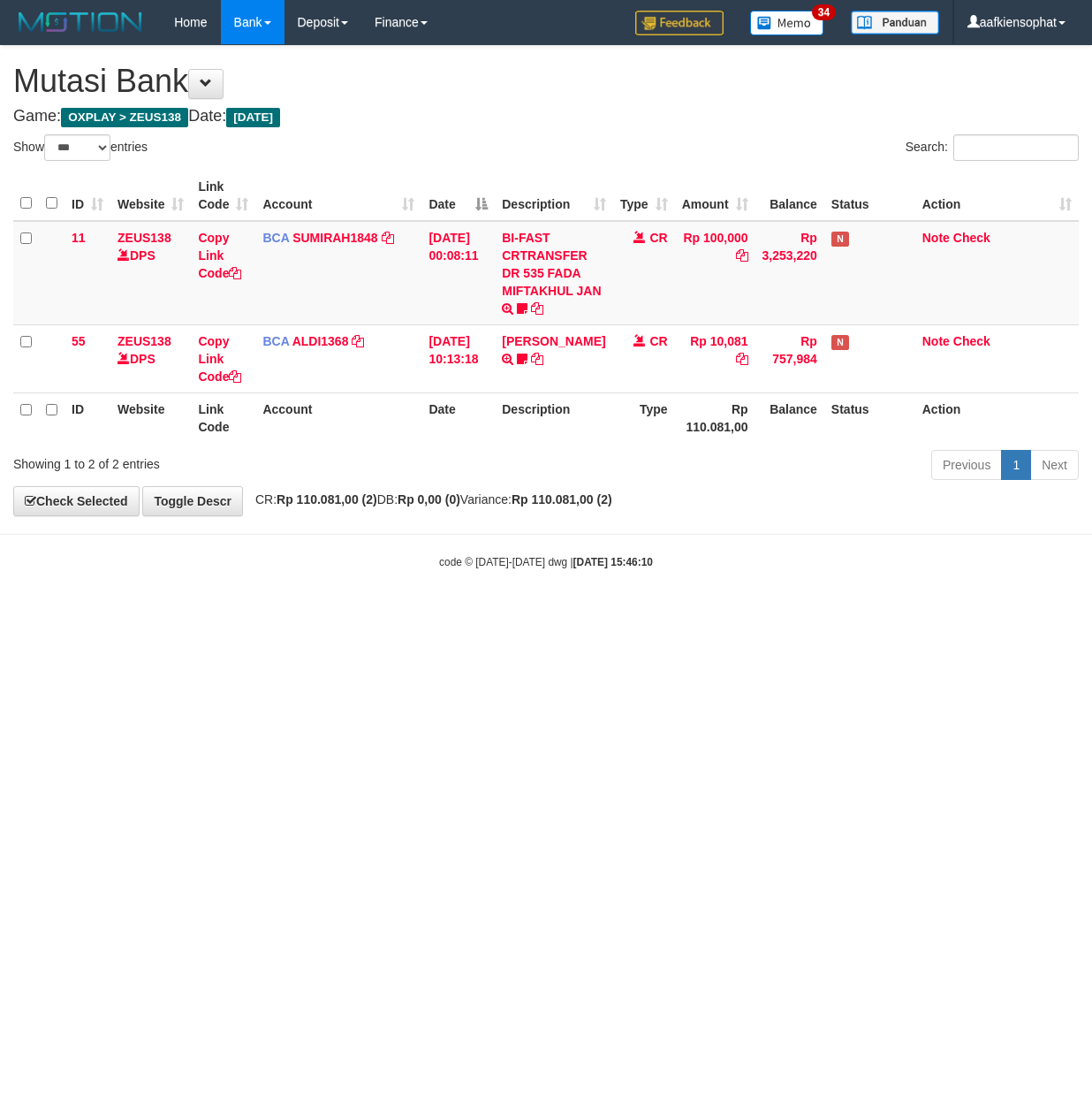
select select "***"
click at [11, 581] on body "Toggle navigation Home Bank Account List Load By Website Group [OXPLAY] ZEUS138…" at bounding box center [546, 307] width 1092 height 614
drag, startPoint x: 61, startPoint y: 704, endPoint x: 69, endPoint y: 710, distance: 10.0
click at [86, 614] on html "Toggle navigation Home Bank Account List Load By Website Group [OXPLAY] ZEUS138…" at bounding box center [546, 307] width 1092 height 614
click at [421, 614] on html "Toggle navigation Home Bank Account List Load By Website Group [OXPLAY] ZEUS138…" at bounding box center [546, 307] width 1092 height 614
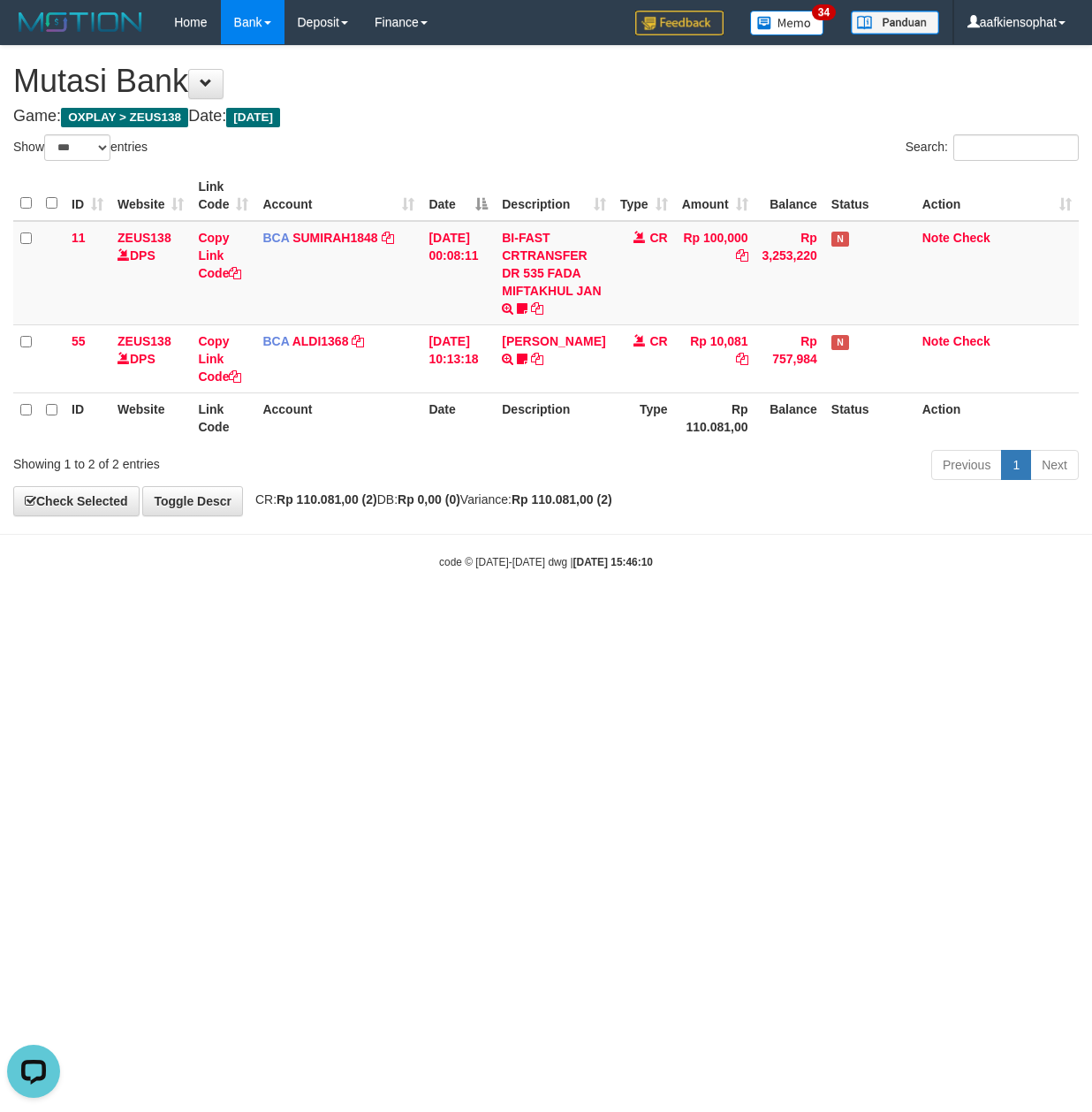
drag, startPoint x: 424, startPoint y: 652, endPoint x: 428, endPoint y: 661, distance: 9.8
click at [428, 614] on html "Toggle navigation Home Bank Account List Load By Website Group [OXPLAY] ZEUS138…" at bounding box center [546, 307] width 1092 height 614
select select "***"
drag, startPoint x: 673, startPoint y: 672, endPoint x: 504, endPoint y: 648, distance: 170.7
click at [630, 614] on html "Toggle navigation Home Bank Account List Load By Website Group [OXPLAY] ZEUS138…" at bounding box center [546, 307] width 1092 height 614
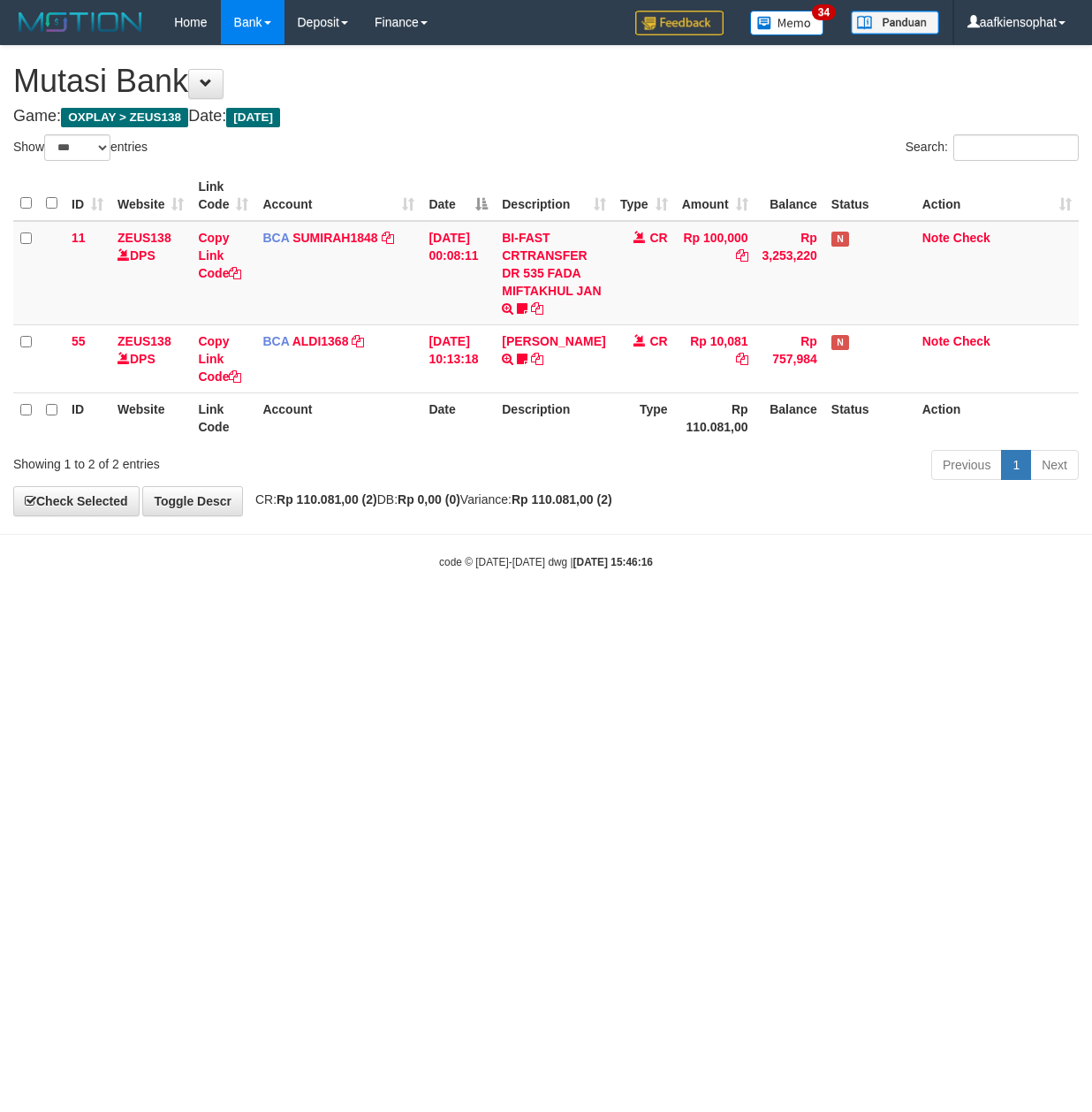
drag, startPoint x: 351, startPoint y: 654, endPoint x: 5, endPoint y: 605, distance: 349.5
click at [341, 614] on html "Toggle navigation Home Bank Account List Load By Website Group [OXPLAY] ZEUS138…" at bounding box center [546, 307] width 1092 height 614
drag, startPoint x: 803, startPoint y: 662, endPoint x: 630, endPoint y: 651, distance: 173.3
click at [654, 614] on html "Toggle navigation Home Bank Account List Load By Website Group [OXPLAY] ZEUS138…" at bounding box center [546, 307] width 1092 height 614
drag, startPoint x: 721, startPoint y: 650, endPoint x: 373, endPoint y: 613, distance: 350.0
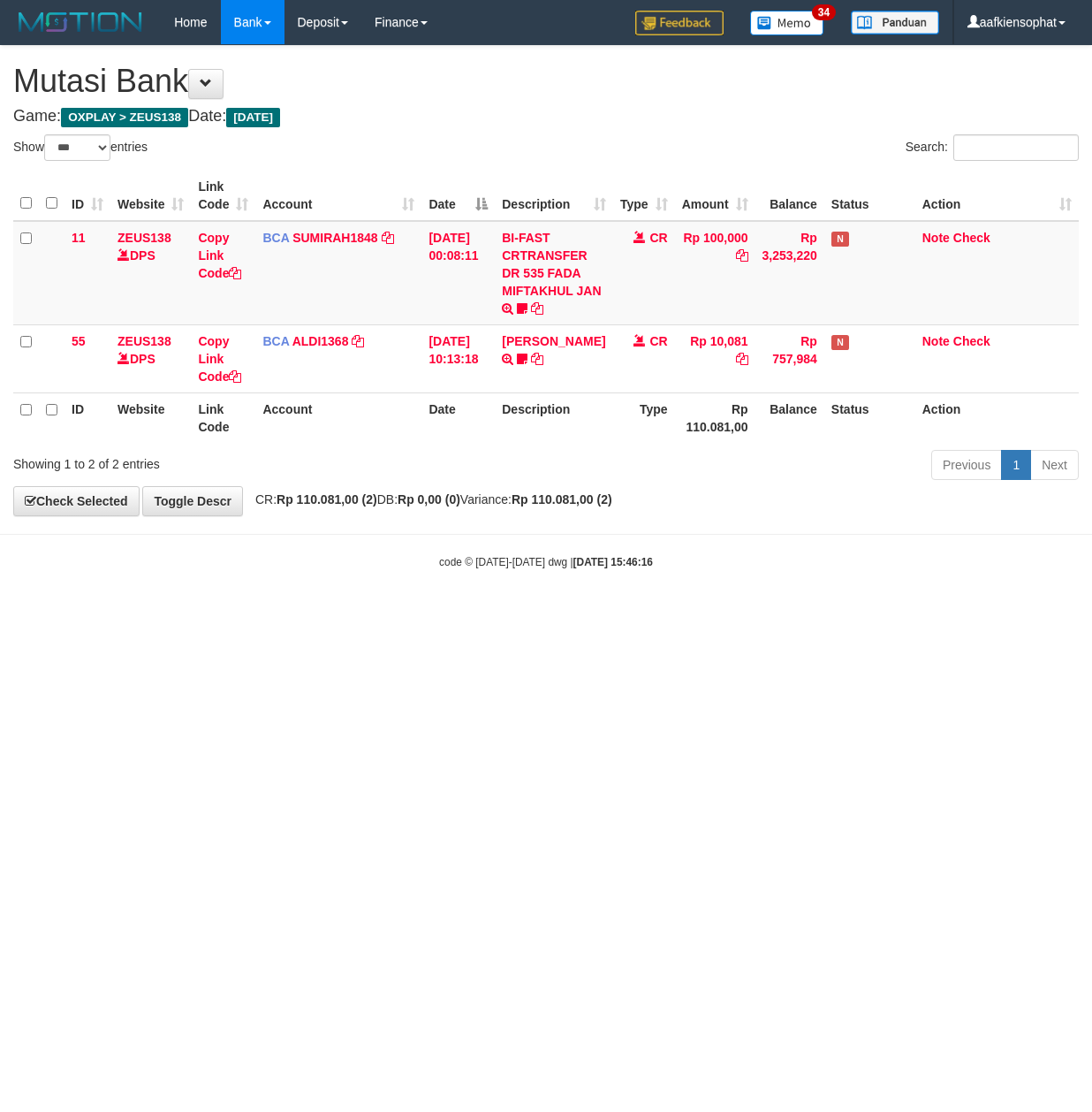
click at [633, 614] on html "Toggle navigation Home Bank Account List Load By Website Group [OXPLAY] ZEUS138…" at bounding box center [546, 307] width 1092 height 614
drag, startPoint x: 588, startPoint y: 648, endPoint x: 136, endPoint y: 594, distance: 455.2
click at [535, 614] on html "Toggle navigation Home Bank Account List Load By Website Group [OXPLAY] ZEUS138…" at bounding box center [546, 307] width 1092 height 614
drag, startPoint x: 762, startPoint y: 604, endPoint x: 535, endPoint y: 578, distance: 228.5
click at [675, 598] on body "Toggle navigation Home Bank Account List Load By Website Group [OXPLAY] ZEUS138…" at bounding box center [546, 307] width 1092 height 614
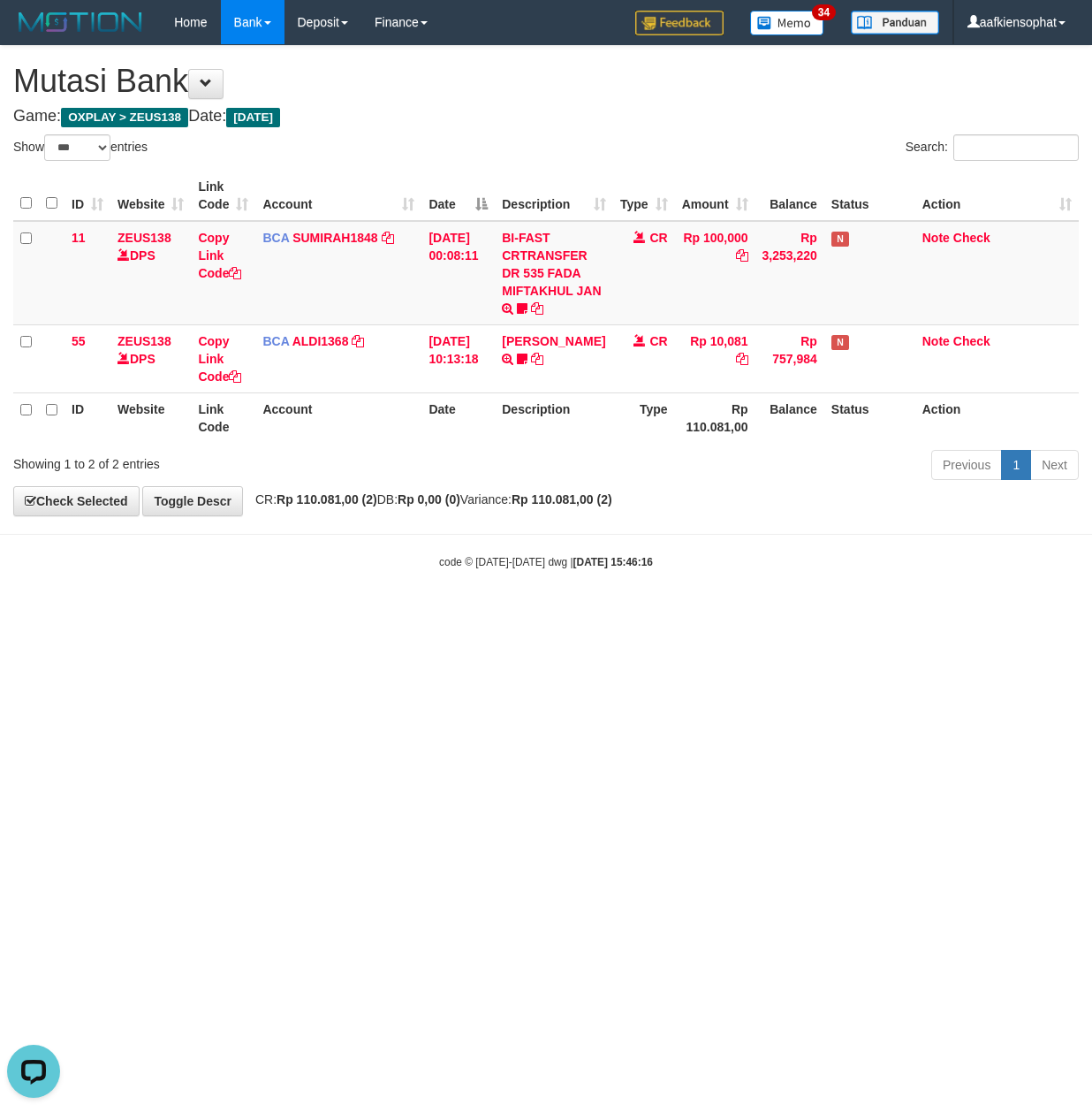
drag, startPoint x: 771, startPoint y: 576, endPoint x: 783, endPoint y: 573, distance: 12.4
click at [772, 576] on body "Toggle navigation Home Bank Account List Load By Website Group [OXPLAY] ZEUS138…" at bounding box center [546, 307] width 1092 height 614
click at [610, 614] on html "Toggle navigation Home Bank Account List Load By Website Group [OXPLAY] ZEUS138…" at bounding box center [546, 307] width 1092 height 614
drag, startPoint x: 474, startPoint y: 562, endPoint x: 407, endPoint y: 545, distance: 69.1
click at [451, 558] on small "code © 2012-2018 dwg | 2025/08/31 15:46:16" at bounding box center [546, 561] width 213 height 12
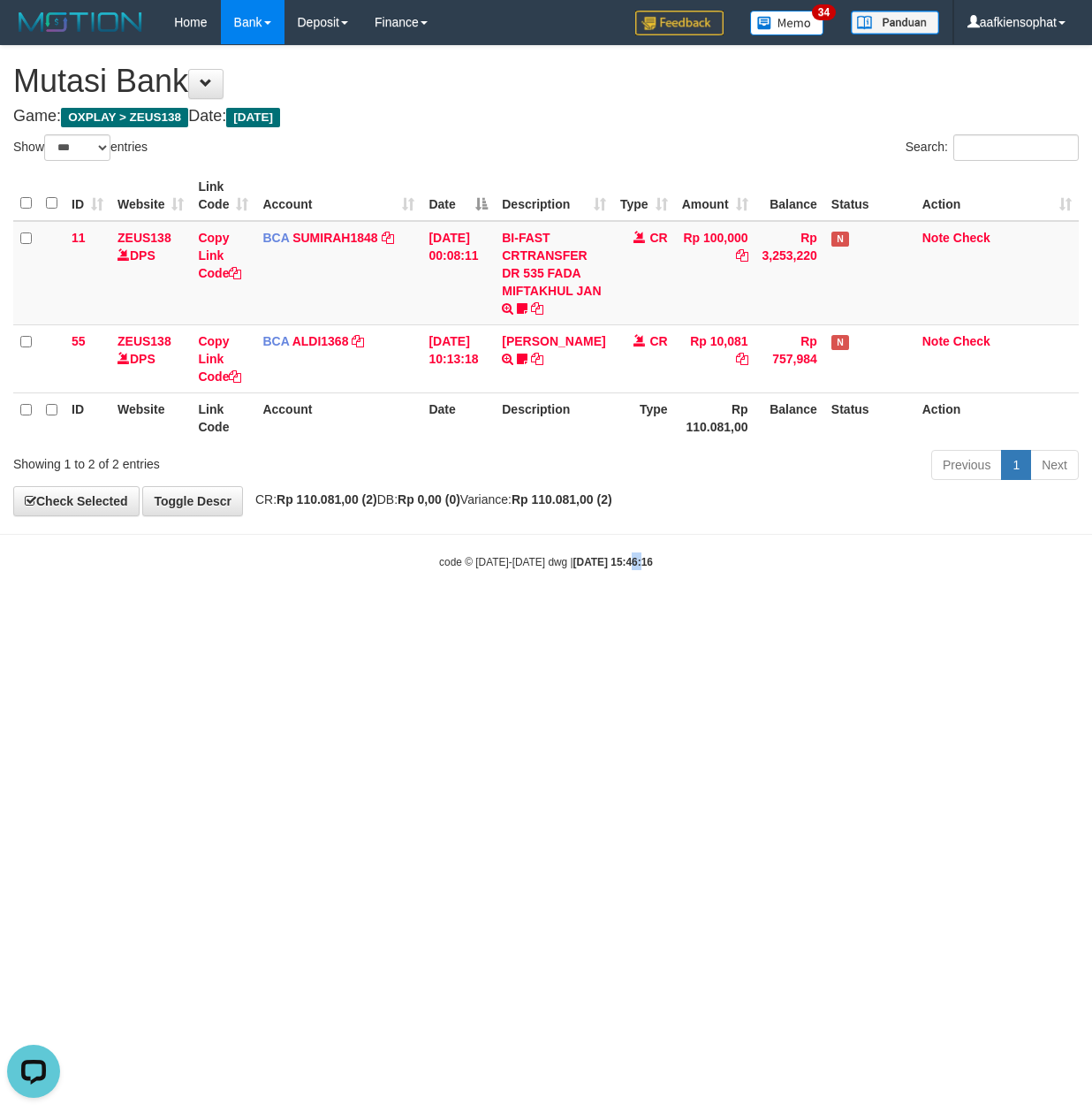
drag, startPoint x: 623, startPoint y: 612, endPoint x: 108, endPoint y: 531, distance: 521.3
click at [622, 613] on body "Toggle navigation Home Bank Account List Load By Website Group [OXPLAY] ZEUS138…" at bounding box center [546, 307] width 1092 height 614
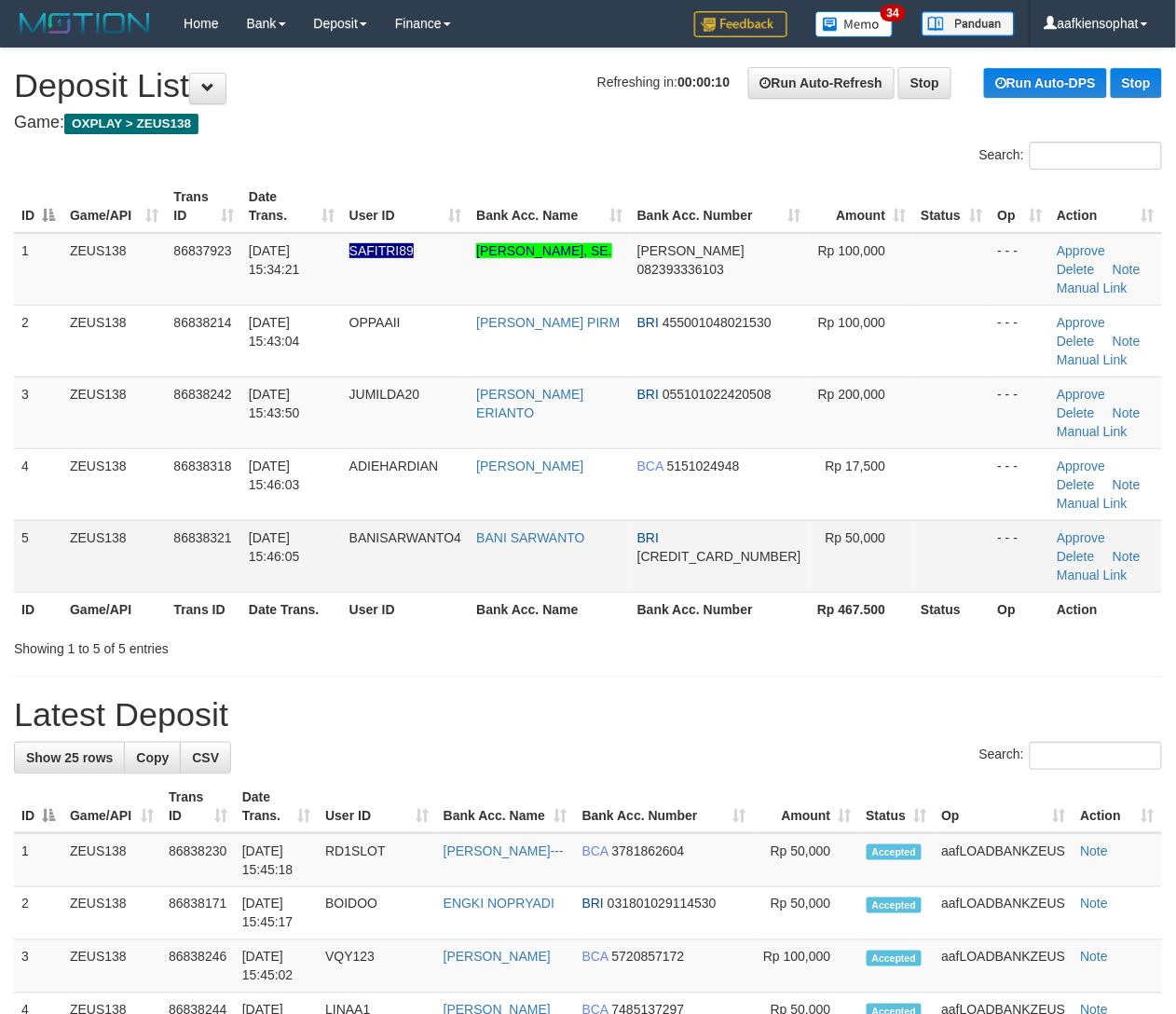
drag, startPoint x: 604, startPoint y: 561, endPoint x: 619, endPoint y: 574, distance: 19.8
click at [609, 569] on td "BANI SARWANTO" at bounding box center [548, 556] width 160 height 72
drag, startPoint x: 544, startPoint y: 733, endPoint x: 962, endPoint y: 716, distance: 418.3
click at [569, 732] on h1 "Latest Deposit" at bounding box center [588, 715] width 1149 height 37
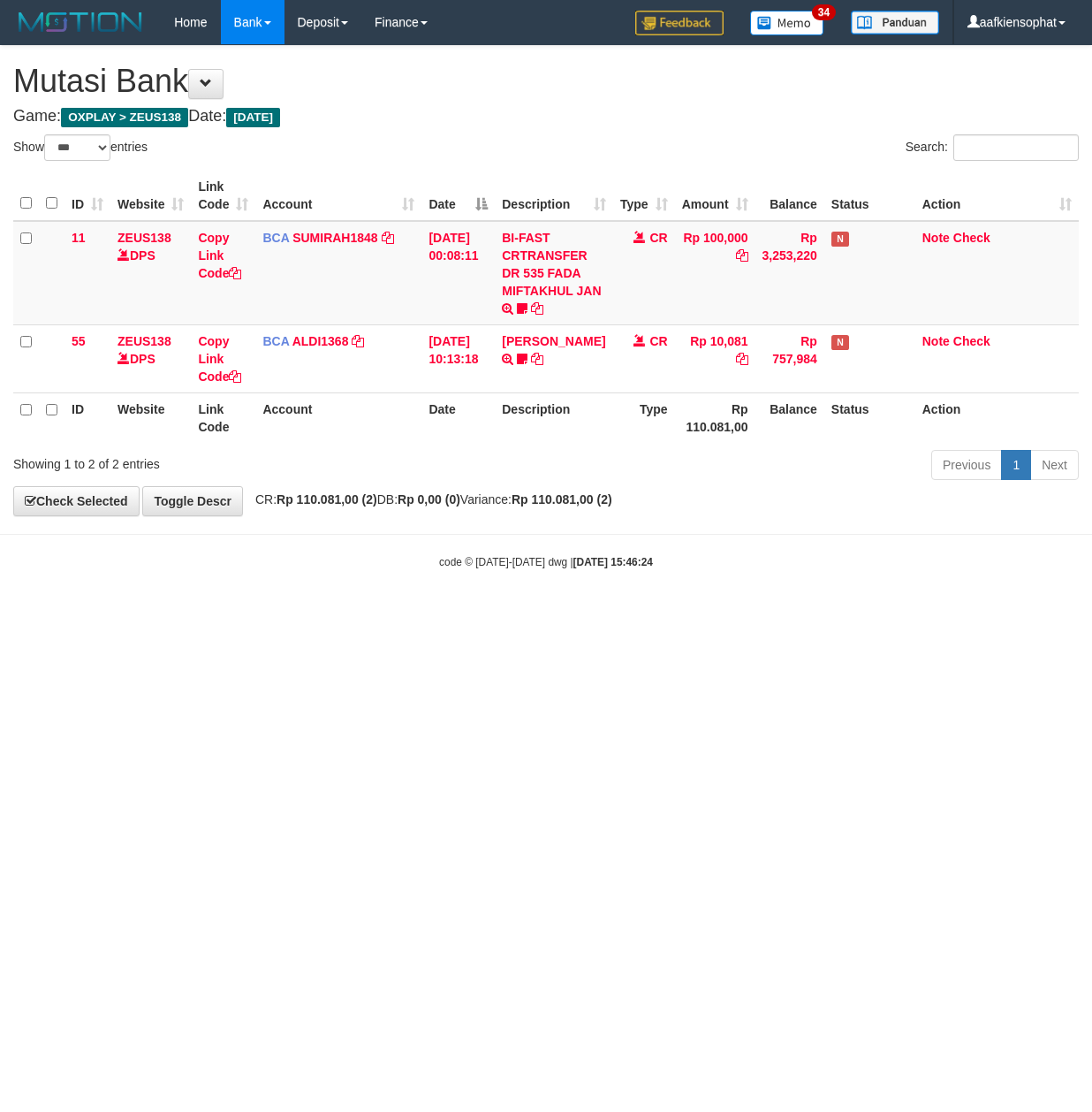
select select "***"
drag, startPoint x: 592, startPoint y: 725, endPoint x: 563, endPoint y: 726, distance: 29.0
click at [569, 614] on html "Toggle navigation Home Bank Account List Load By Website Group [OXPLAY] ZEUS138…" at bounding box center [546, 307] width 1092 height 614
drag, startPoint x: 687, startPoint y: 697, endPoint x: 564, endPoint y: 704, distance: 123.2
click at [629, 614] on html "Toggle navigation Home Bank Account List Load By Website Group [OXPLAY] ZEUS138…" at bounding box center [546, 307] width 1092 height 614
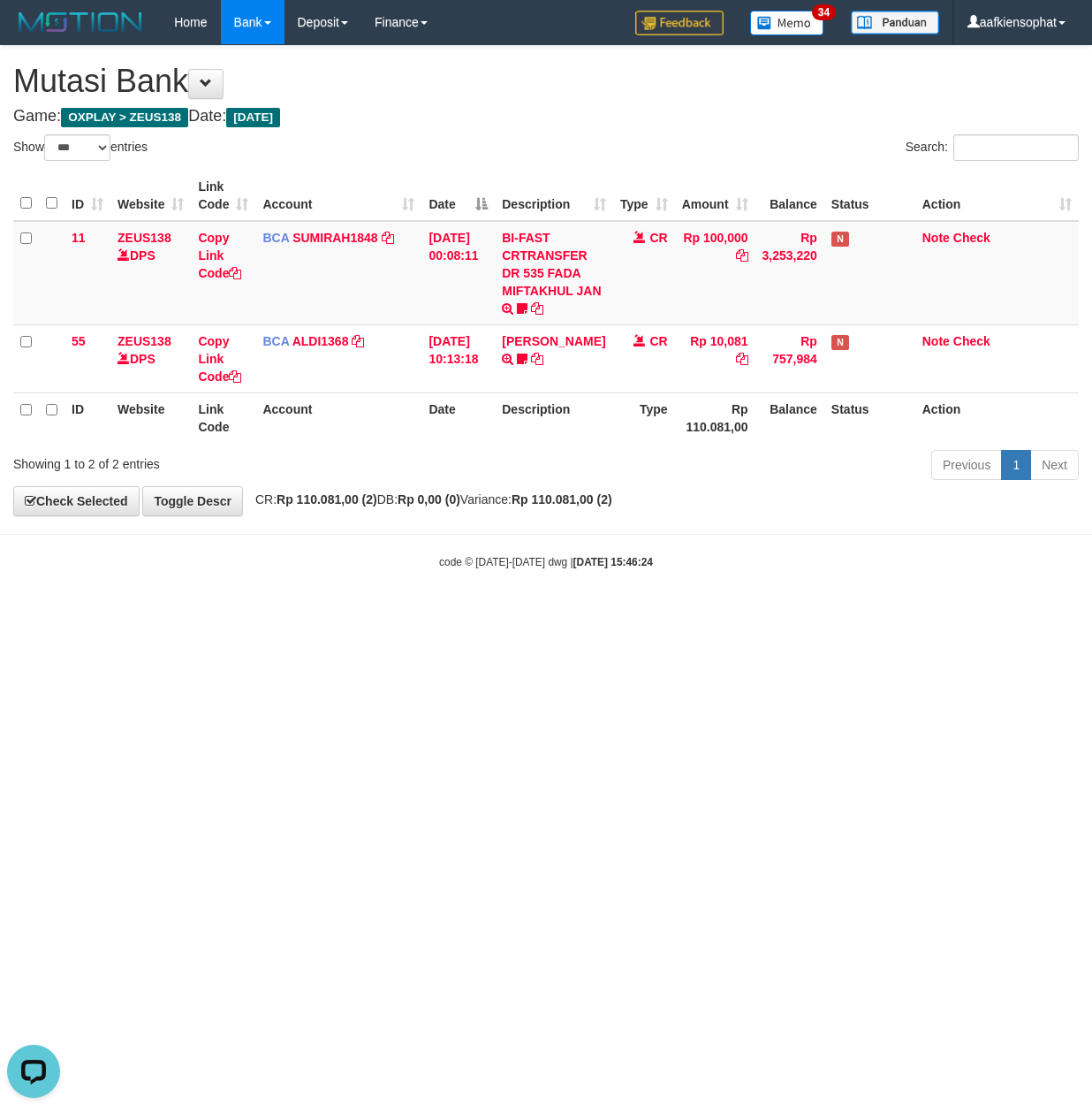
click at [468, 614] on html "Toggle navigation Home Bank Account List Load By Website Group [OXPLAY] ZEUS138…" at bounding box center [546, 307] width 1092 height 614
drag, startPoint x: 472, startPoint y: 700, endPoint x: 478, endPoint y: 673, distance: 27.7
click at [476, 614] on html "Toggle navigation Home Bank Account List Load By Website Group [OXPLAY] ZEUS138…" at bounding box center [546, 307] width 1092 height 614
click at [478, 614] on html "Toggle navigation Home Bank Account List Load By Website Group [OXPLAY] ZEUS138…" at bounding box center [546, 307] width 1092 height 614
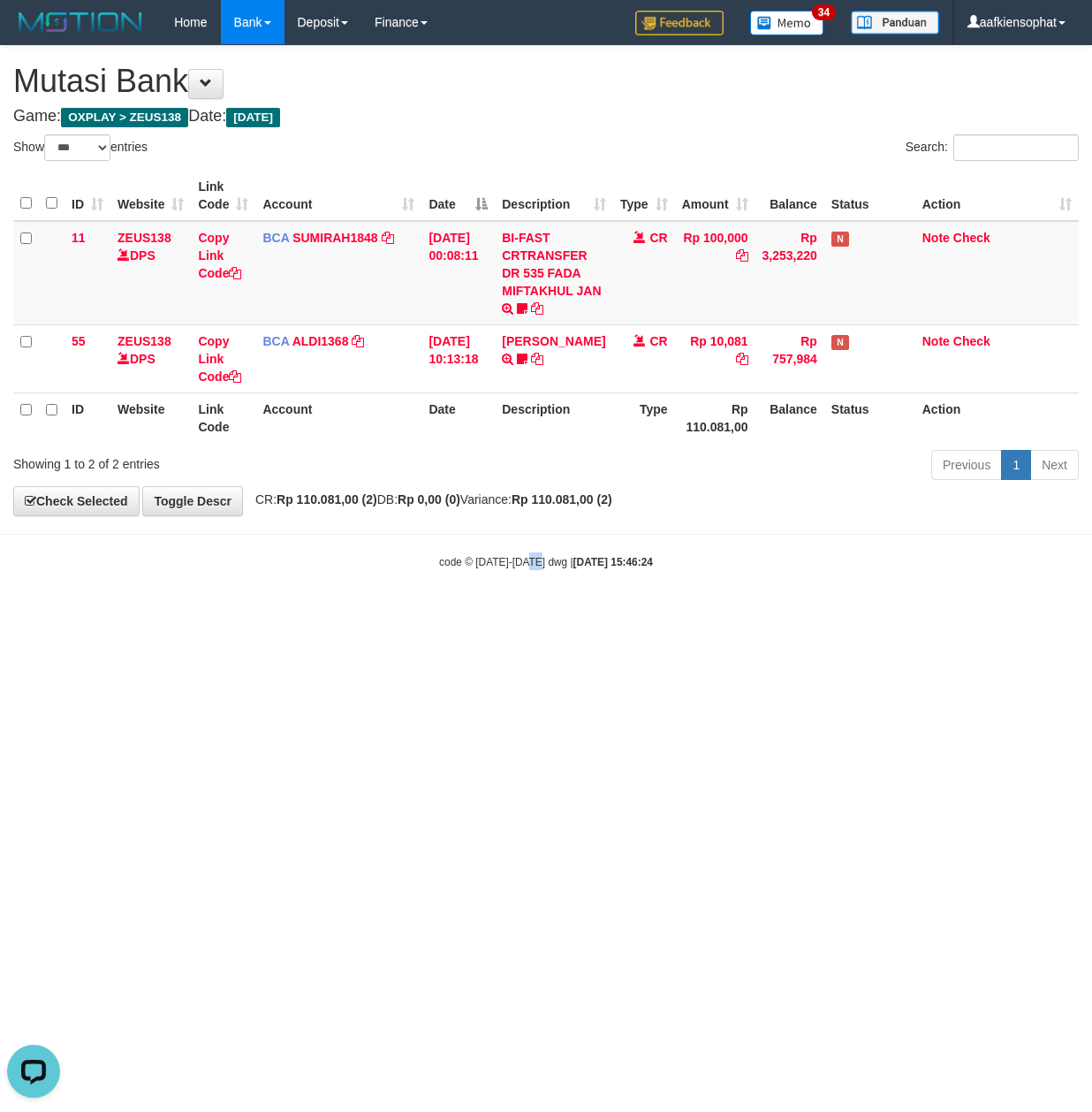
click at [568, 614] on html "Toggle navigation Home Bank Account List Load By Website Group [OXPLAY] ZEUS138…" at bounding box center [546, 307] width 1092 height 614
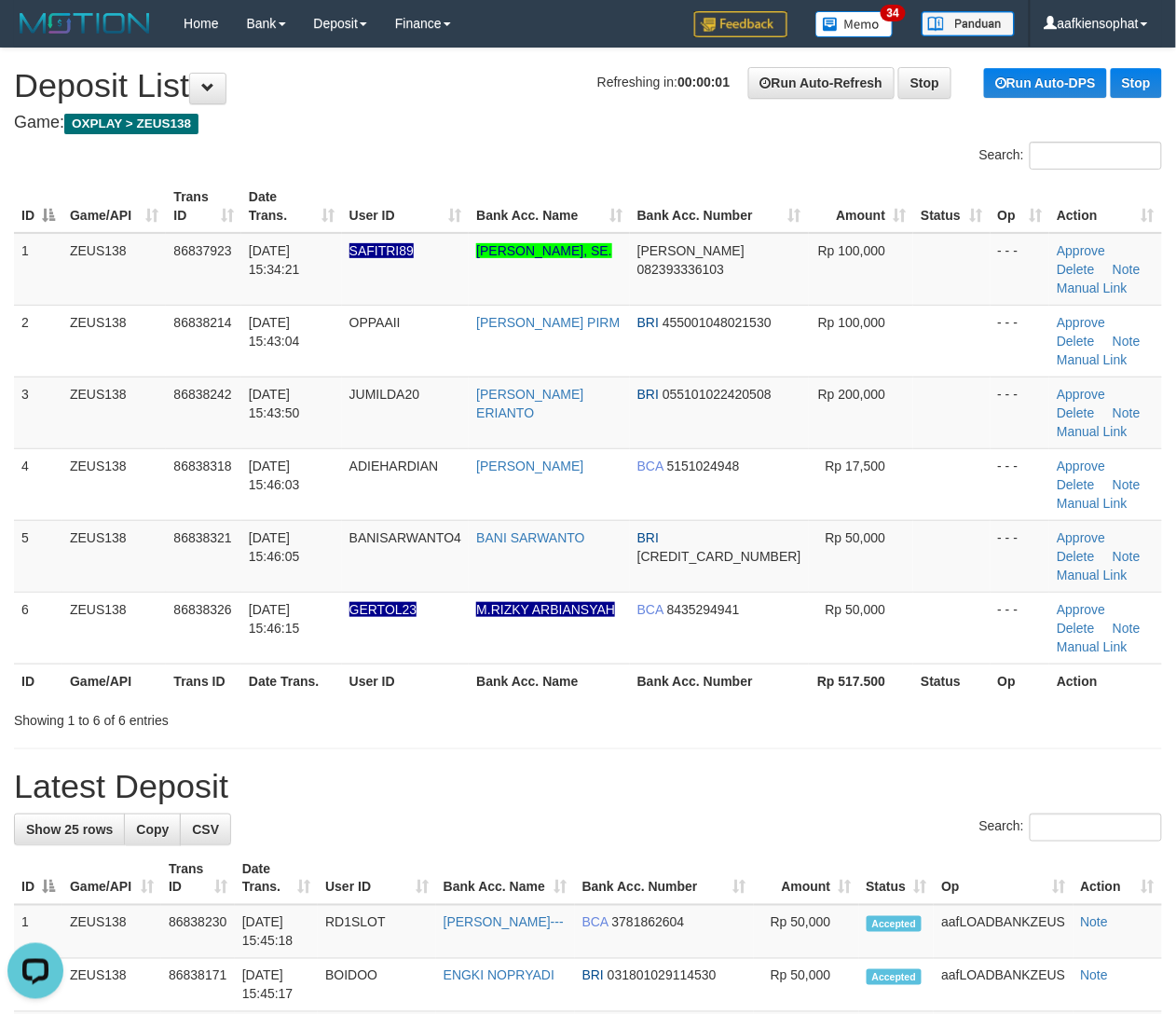
drag, startPoint x: 358, startPoint y: 789, endPoint x: 1038, endPoint y: 728, distance: 682.7
click at [412, 788] on h1 "Latest Deposit" at bounding box center [588, 787] width 1149 height 37
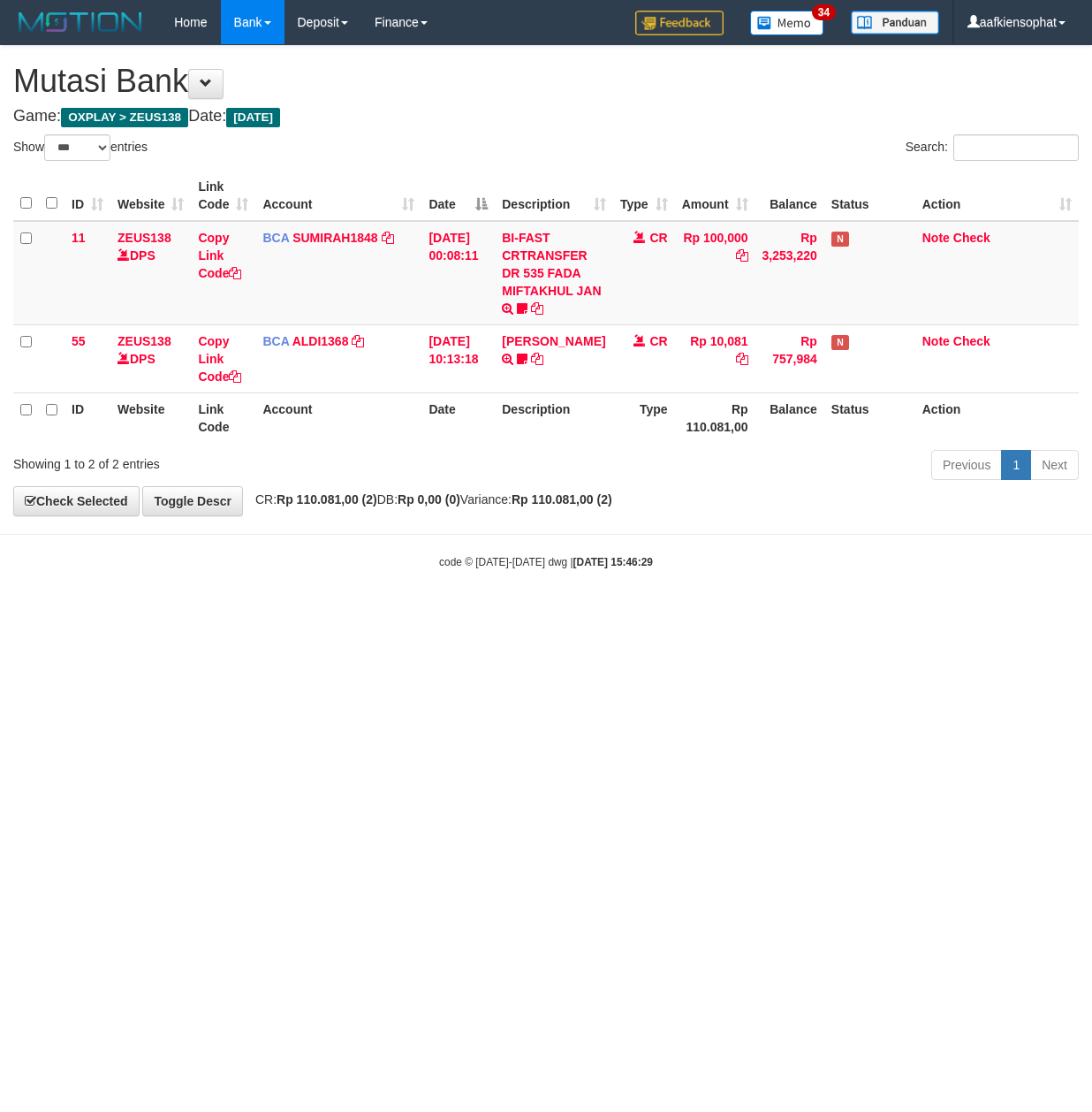
select select "***"
drag, startPoint x: 443, startPoint y: 895, endPoint x: 387, endPoint y: 898, distance: 56.1
click at [432, 614] on html "Toggle navigation Home Bank Account List Load By Website Group [OXPLAY] ZEUS138…" at bounding box center [546, 307] width 1092 height 614
click at [429, 614] on html "Toggle navigation Home Bank Account List Load By Website Group [OXPLAY] ZEUS138…" at bounding box center [546, 307] width 1092 height 614
drag, startPoint x: 340, startPoint y: 549, endPoint x: 329, endPoint y: 546, distance: 11.4
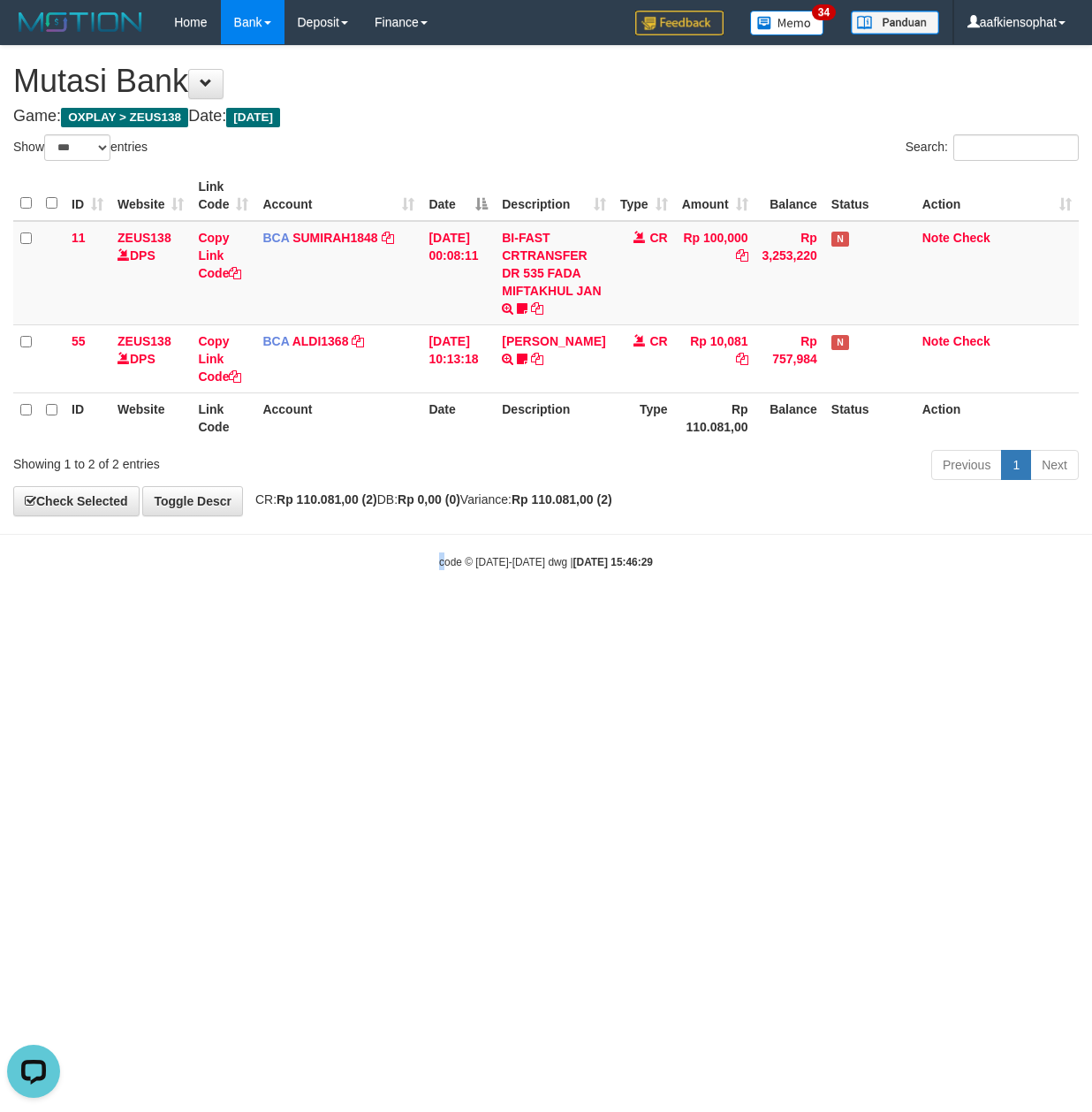
click at [339, 549] on body "Toggle navigation Home Bank Account List Load By Website Group [OXPLAY] ZEUS138…" at bounding box center [546, 307] width 1092 height 614
click at [259, 566] on div "code © 2012-2018 dwg | 2025/08/31 15:46:29" at bounding box center [546, 560] width 1092 height 17
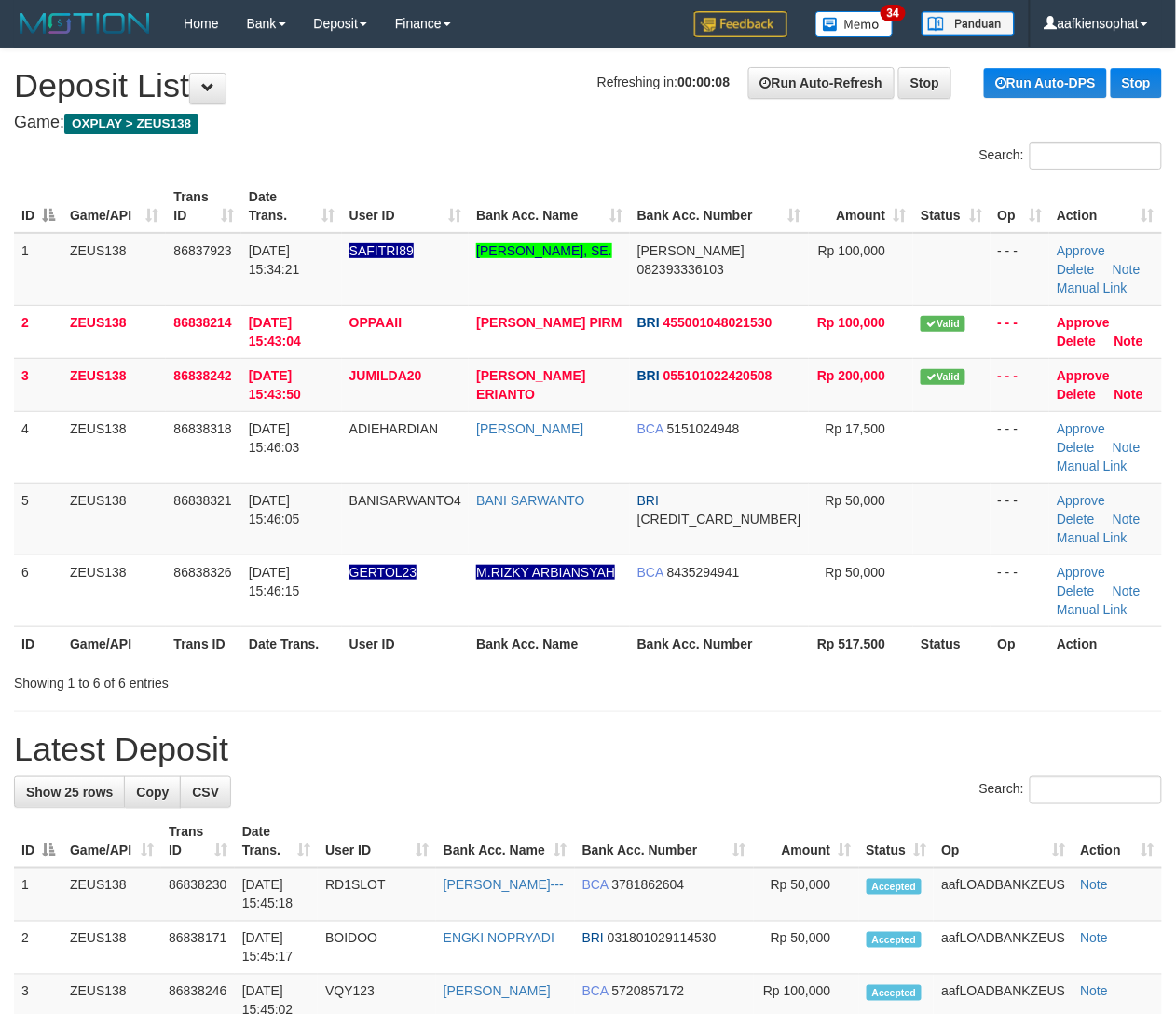
click at [784, 746] on h1 "Latest Deposit" at bounding box center [588, 749] width 1149 height 37
click at [795, 739] on h1 "Latest Deposit" at bounding box center [588, 749] width 1149 height 37
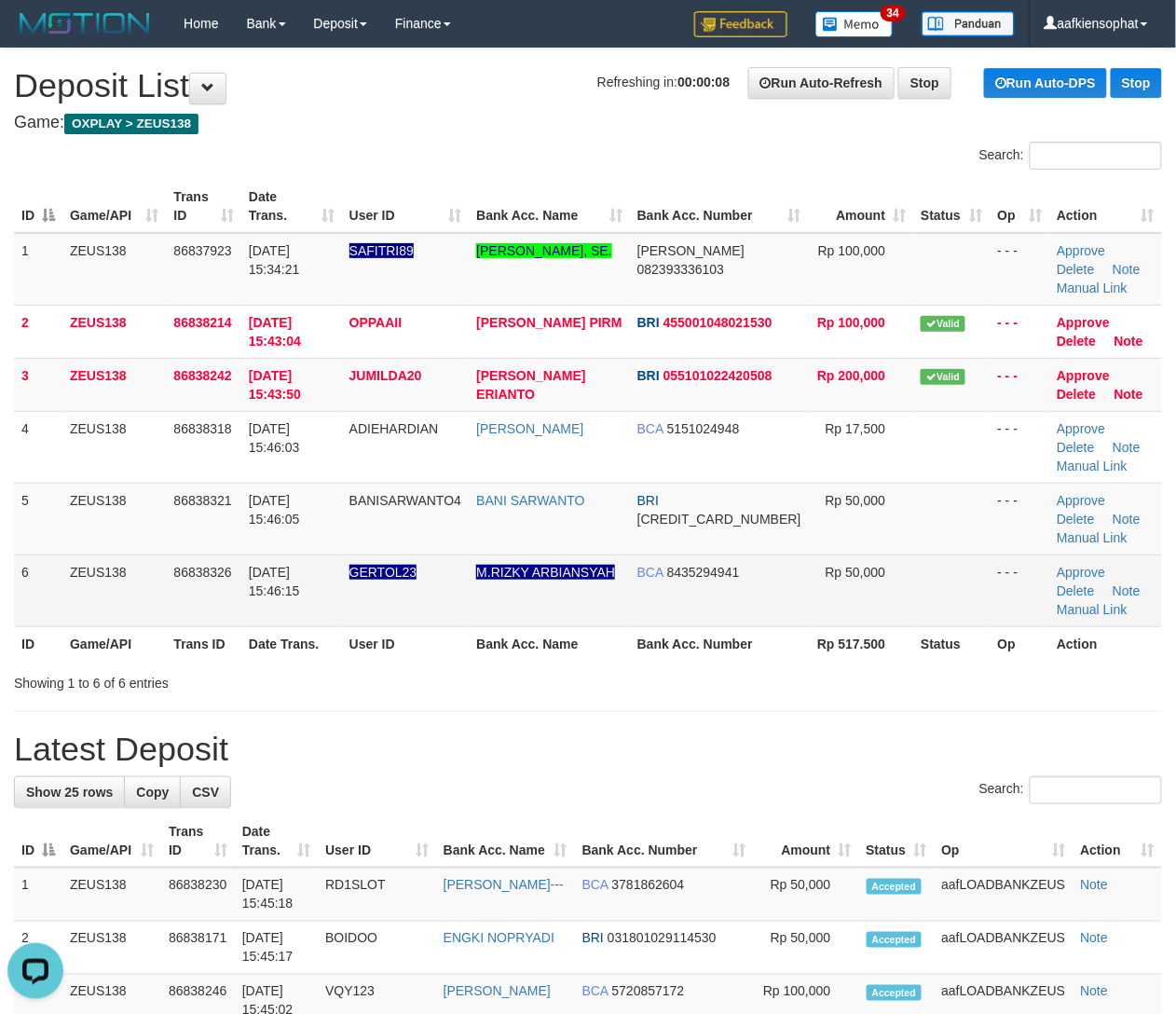
drag, startPoint x: 814, startPoint y: 712, endPoint x: 1115, endPoint y: 609, distance: 318.1
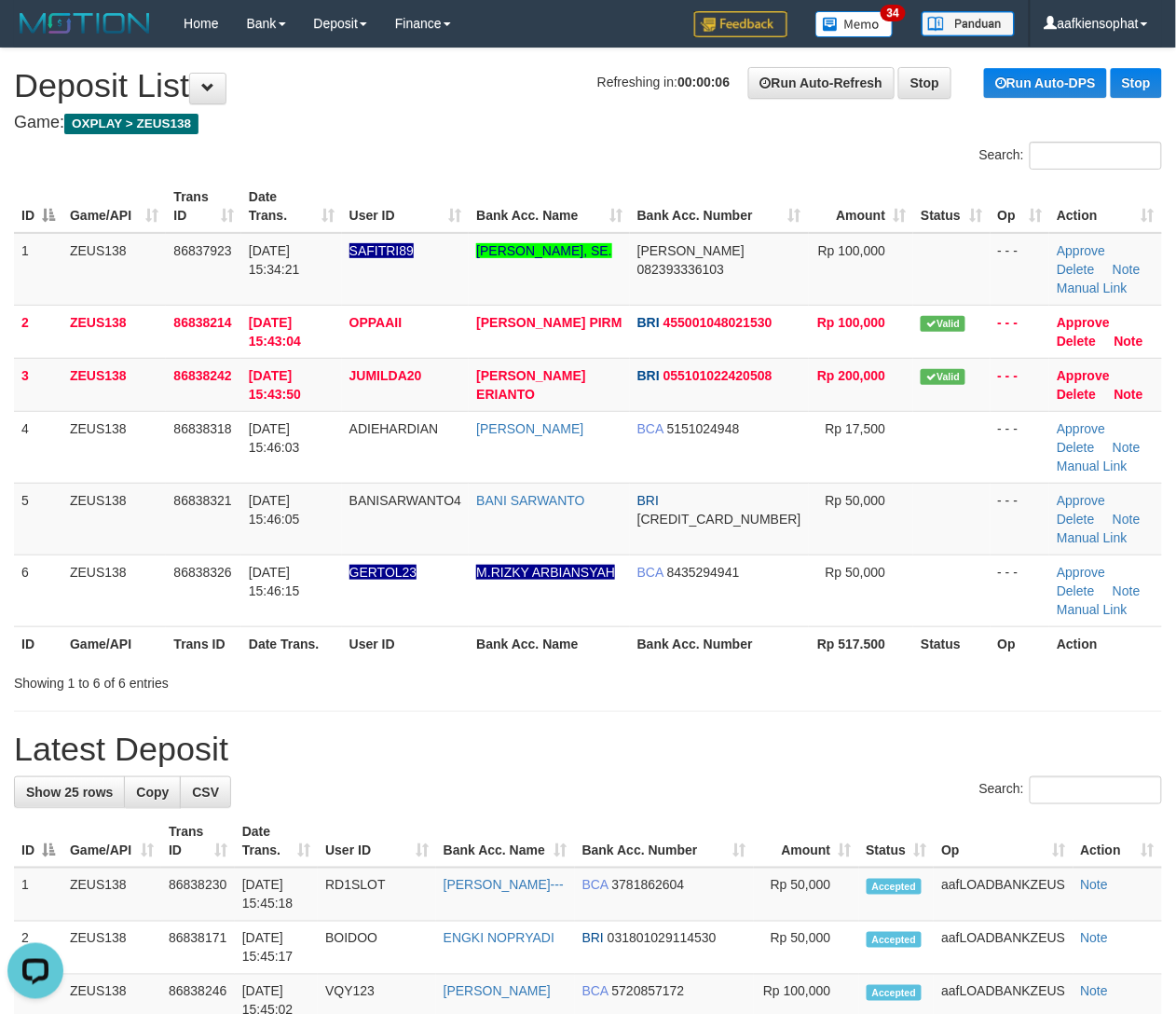
drag, startPoint x: 586, startPoint y: 670, endPoint x: 1018, endPoint y: 669, distance: 432.0
click at [653, 686] on div "Showing 1 to 6 of 6 entries" at bounding box center [588, 679] width 1176 height 26
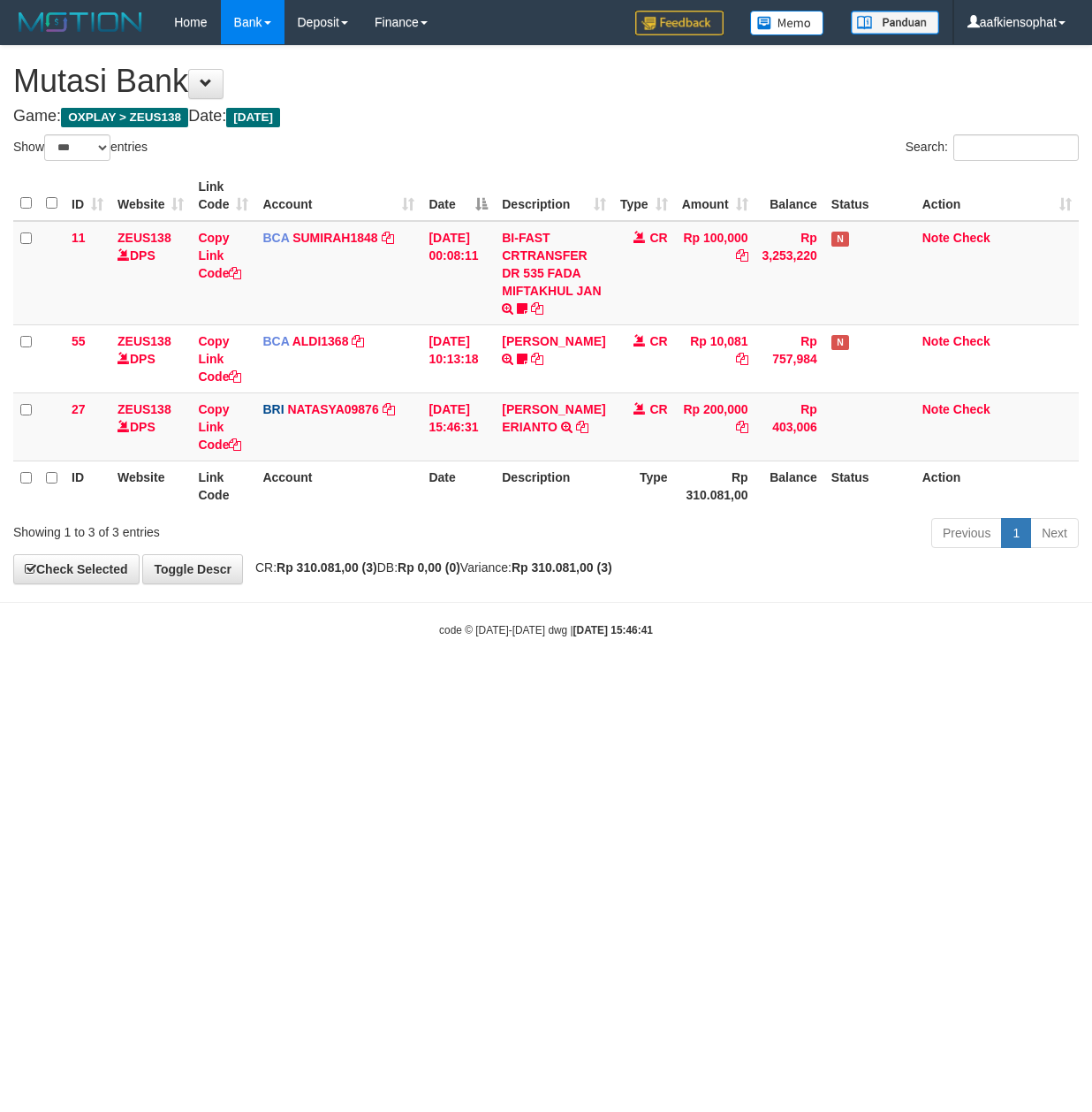
select select "***"
drag, startPoint x: 489, startPoint y: 518, endPoint x: 231, endPoint y: 573, distance: 263.8
click at [443, 538] on div "Showing 1 to 3 of 3 entries Previous 1 Next" at bounding box center [546, 534] width 1092 height 38
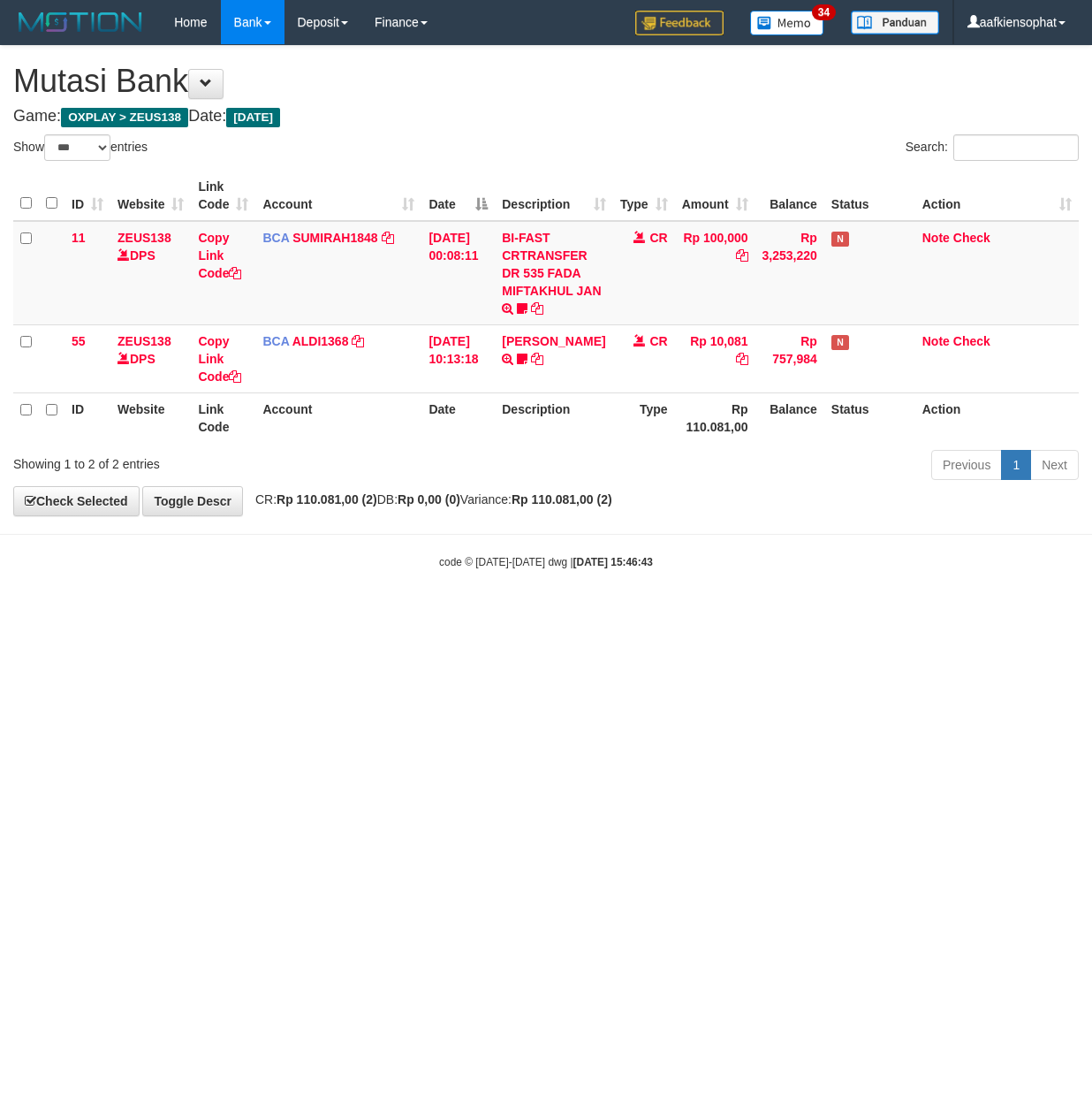
select select "***"
click at [566, 510] on div "**********" at bounding box center [546, 281] width 1092 height 469
drag, startPoint x: 641, startPoint y: 774, endPoint x: 454, endPoint y: 924, distance: 239.7
click at [546, 614] on html "Toggle navigation Home Bank Account List Load By Website Group [OXPLAY] ZEUS138…" at bounding box center [546, 307] width 1092 height 614
select select "***"
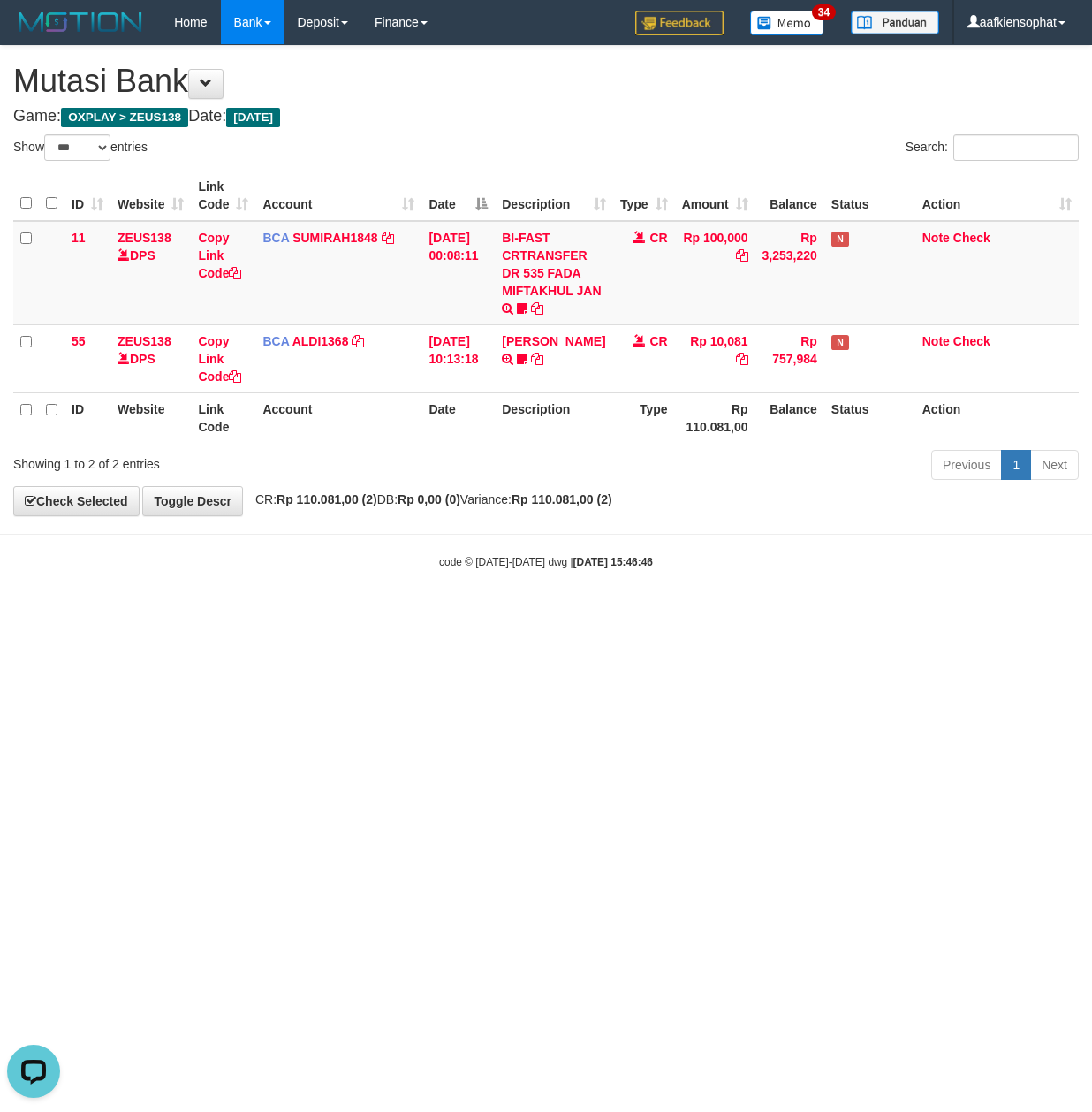
click at [932, 614] on html "Toggle navigation Home Bank Account List Load By Website Group [OXPLAY] ZEUS138…" at bounding box center [546, 307] width 1092 height 614
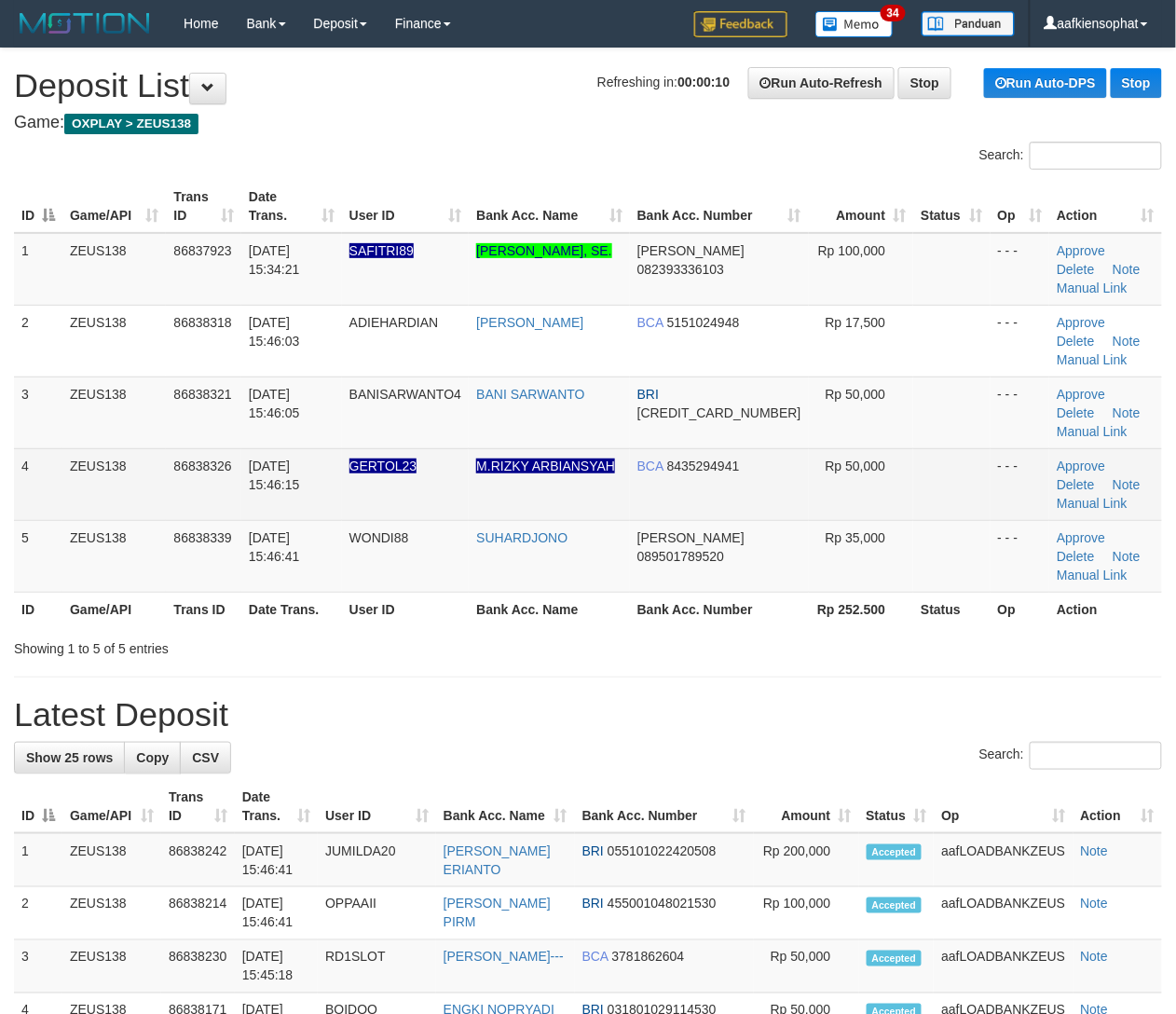
click at [660, 511] on td "BCA 8435294941" at bounding box center [719, 484] width 179 height 72
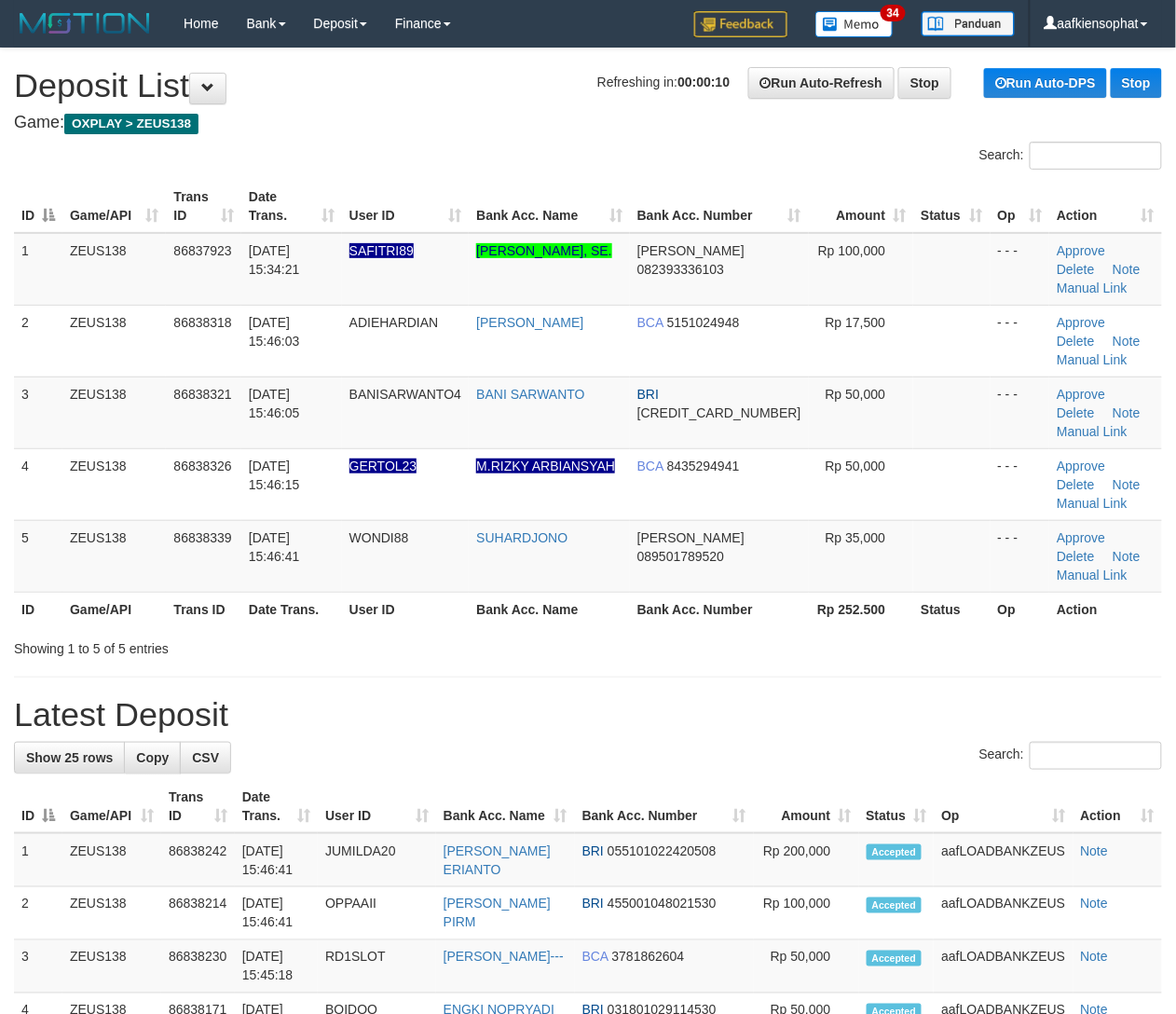
drag, startPoint x: 393, startPoint y: 684, endPoint x: 1190, endPoint y: 676, distance: 797.0
drag, startPoint x: 485, startPoint y: 803, endPoint x: 1186, endPoint y: 800, distance: 701.0
click at [575, 820] on th "Bank Acc. Name" at bounding box center [506, 806] width 139 height 53
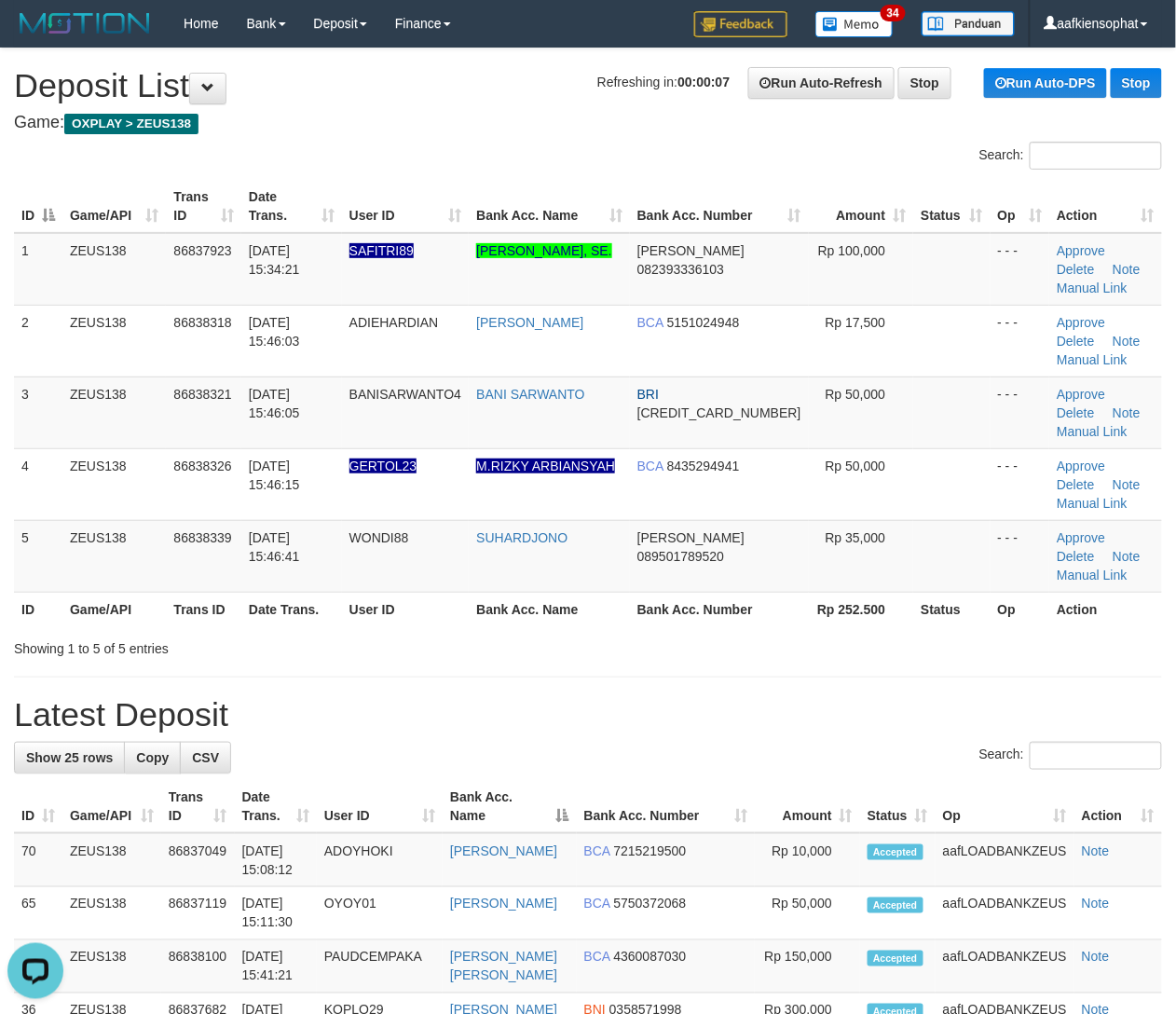
drag, startPoint x: 611, startPoint y: 758, endPoint x: 768, endPoint y: 766, distance: 157.2
click at [620, 767] on div "Search:" at bounding box center [588, 759] width 1149 height 33
click at [803, 769] on div "Search:" at bounding box center [588, 759] width 1149 height 33
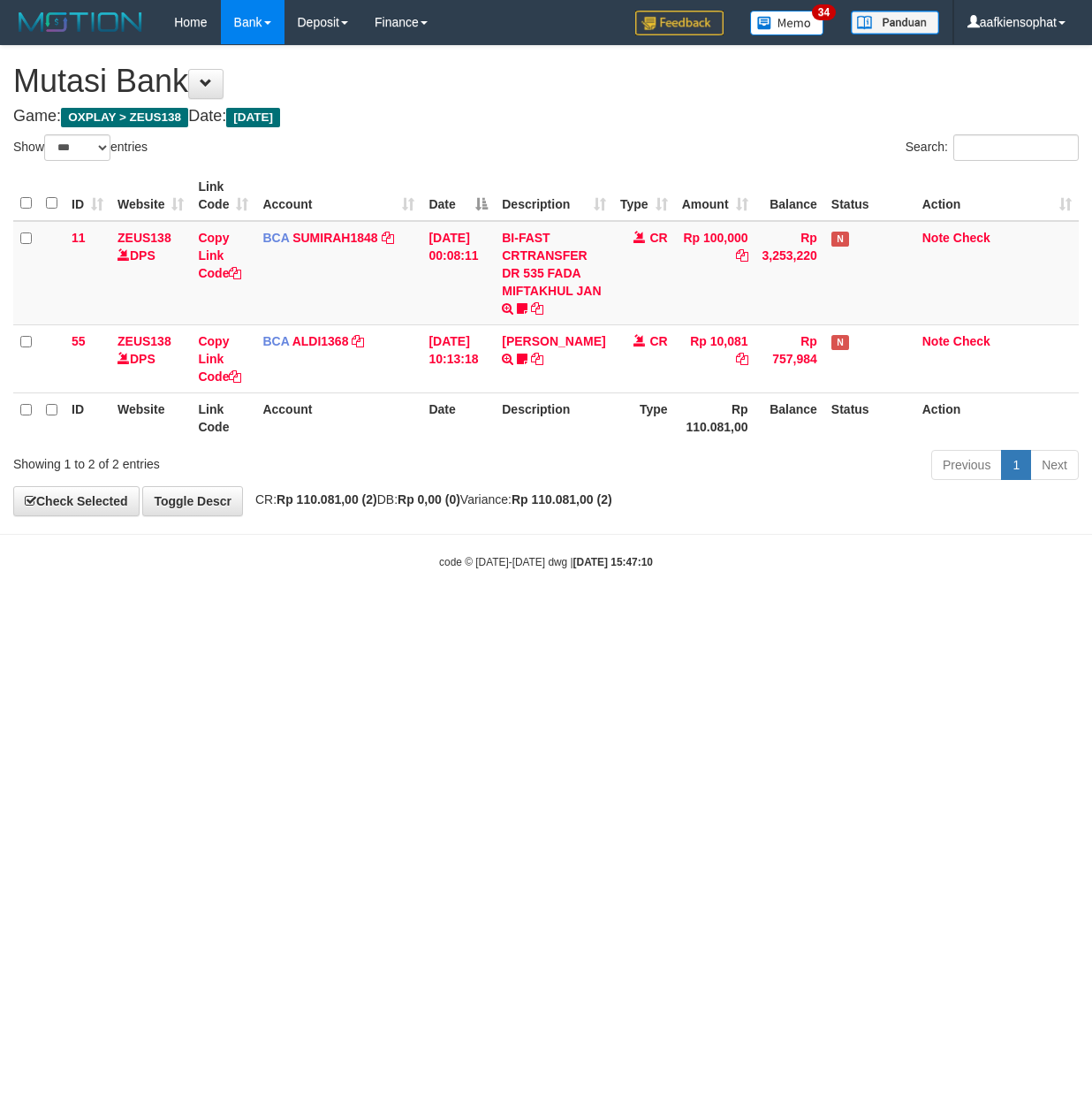
select select "***"
drag, startPoint x: 278, startPoint y: 687, endPoint x: 4, endPoint y: 730, distance: 277.4
click at [267, 614] on html "Toggle navigation Home Bank Account List Load By Website Group [OXPLAY] ZEUS138…" at bounding box center [546, 307] width 1092 height 614
drag, startPoint x: 419, startPoint y: 820, endPoint x: 408, endPoint y: 817, distance: 11.4
click at [411, 614] on html "Toggle navigation Home Bank Account List Load By Website Group [OXPLAY] ZEUS138…" at bounding box center [546, 307] width 1092 height 614
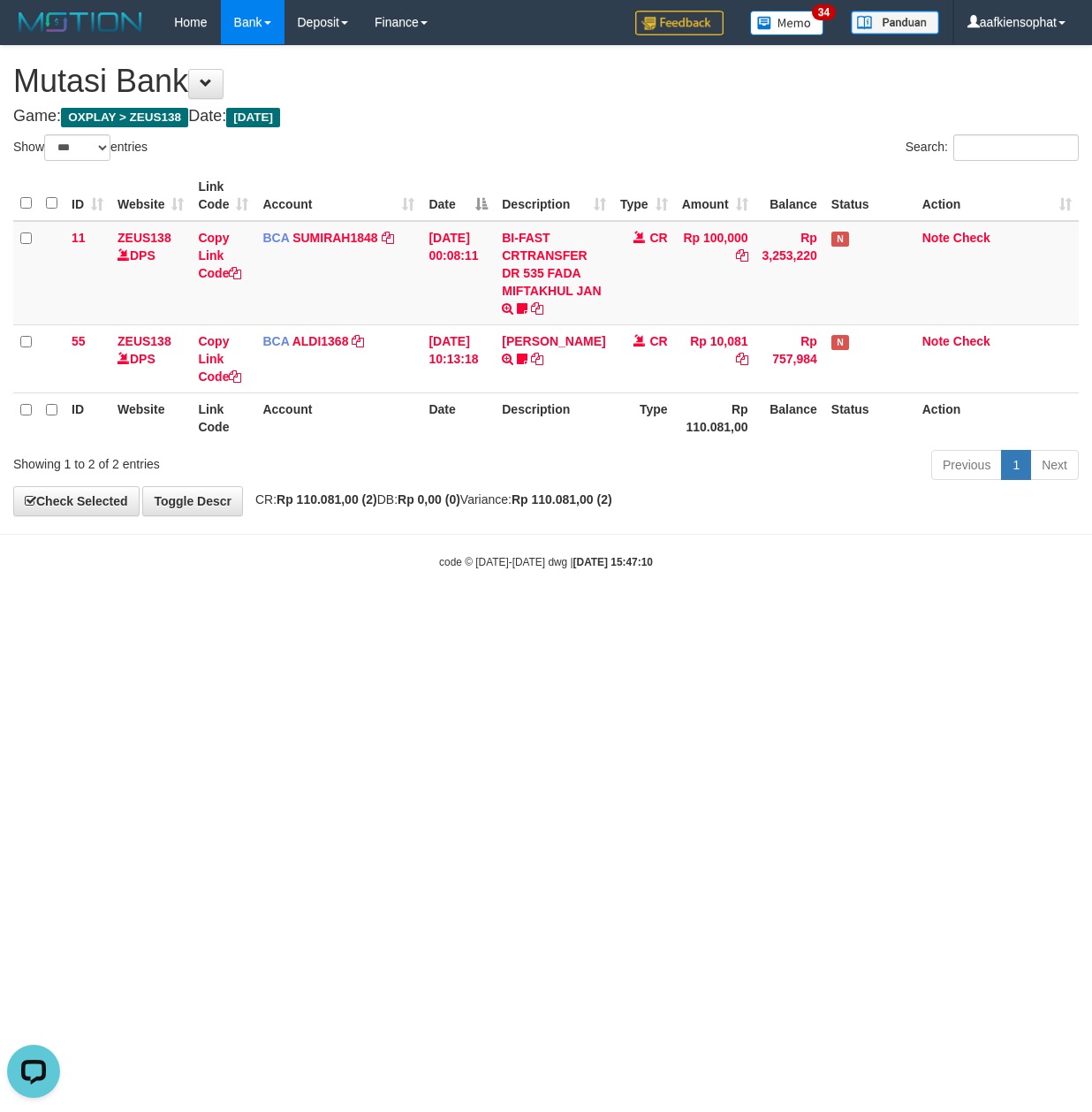
drag, startPoint x: 345, startPoint y: 807, endPoint x: 244, endPoint y: 778, distance: 105.1
click at [341, 614] on html "Toggle navigation Home Bank Account List Load By Website Group [OXPLAY] ZEUS138…" at bounding box center [546, 307] width 1092 height 614
select select "***"
click at [463, 614] on html "Toggle navigation Home Bank Account List Load By Website Group [OXPLAY] ZEUS138…" at bounding box center [546, 307] width 1092 height 614
drag, startPoint x: 634, startPoint y: 775, endPoint x: 180, endPoint y: 834, distance: 457.8
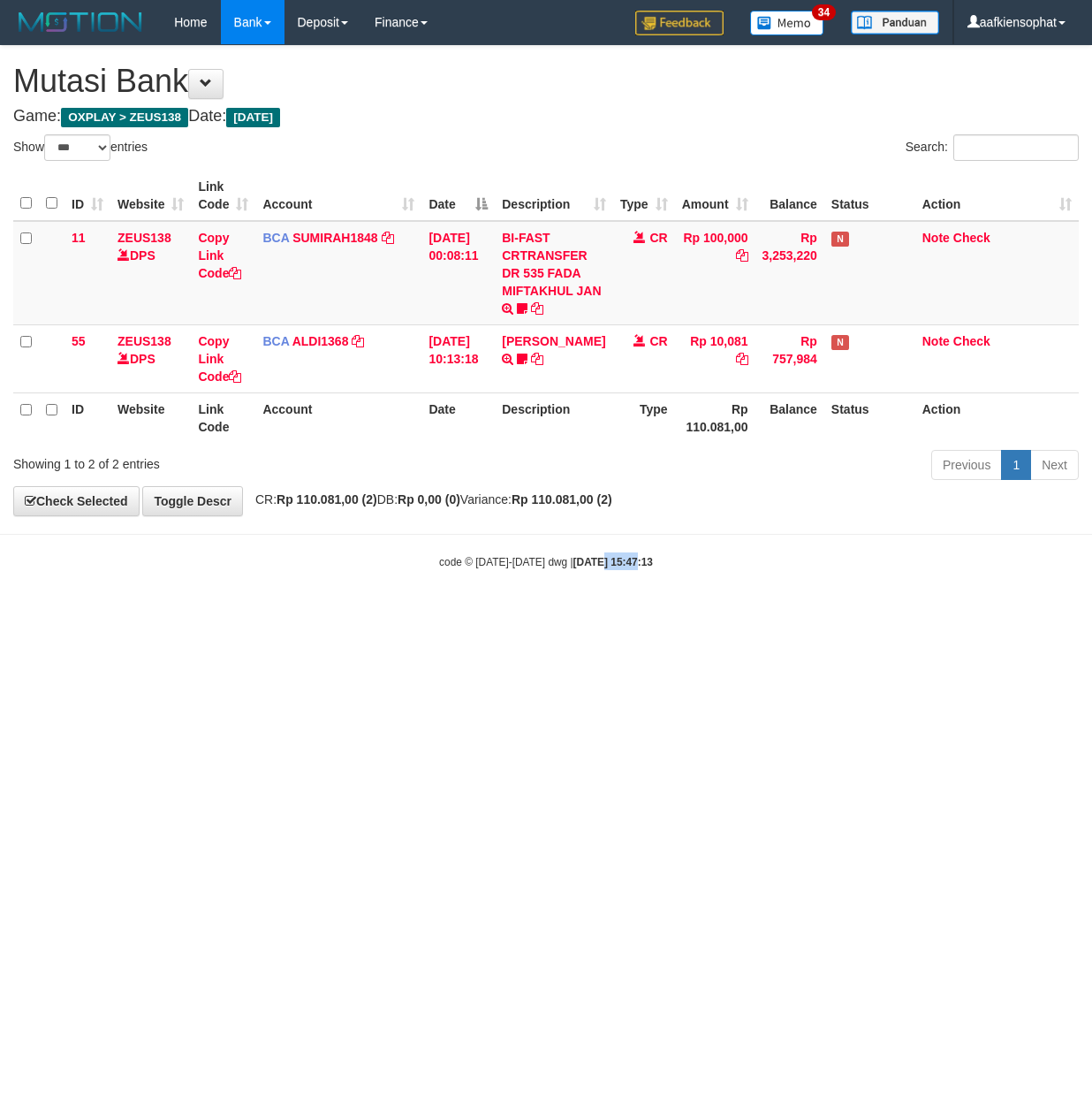
click at [560, 614] on html "Toggle navigation Home Bank Account List Load By Website Group [OXPLAY] ZEUS138…" at bounding box center [546, 307] width 1092 height 614
select select "***"
drag, startPoint x: 587, startPoint y: 61, endPoint x: 588, endPoint y: 78, distance: 17.0
click at [587, 73] on div "**********" at bounding box center [546, 281] width 1092 height 469
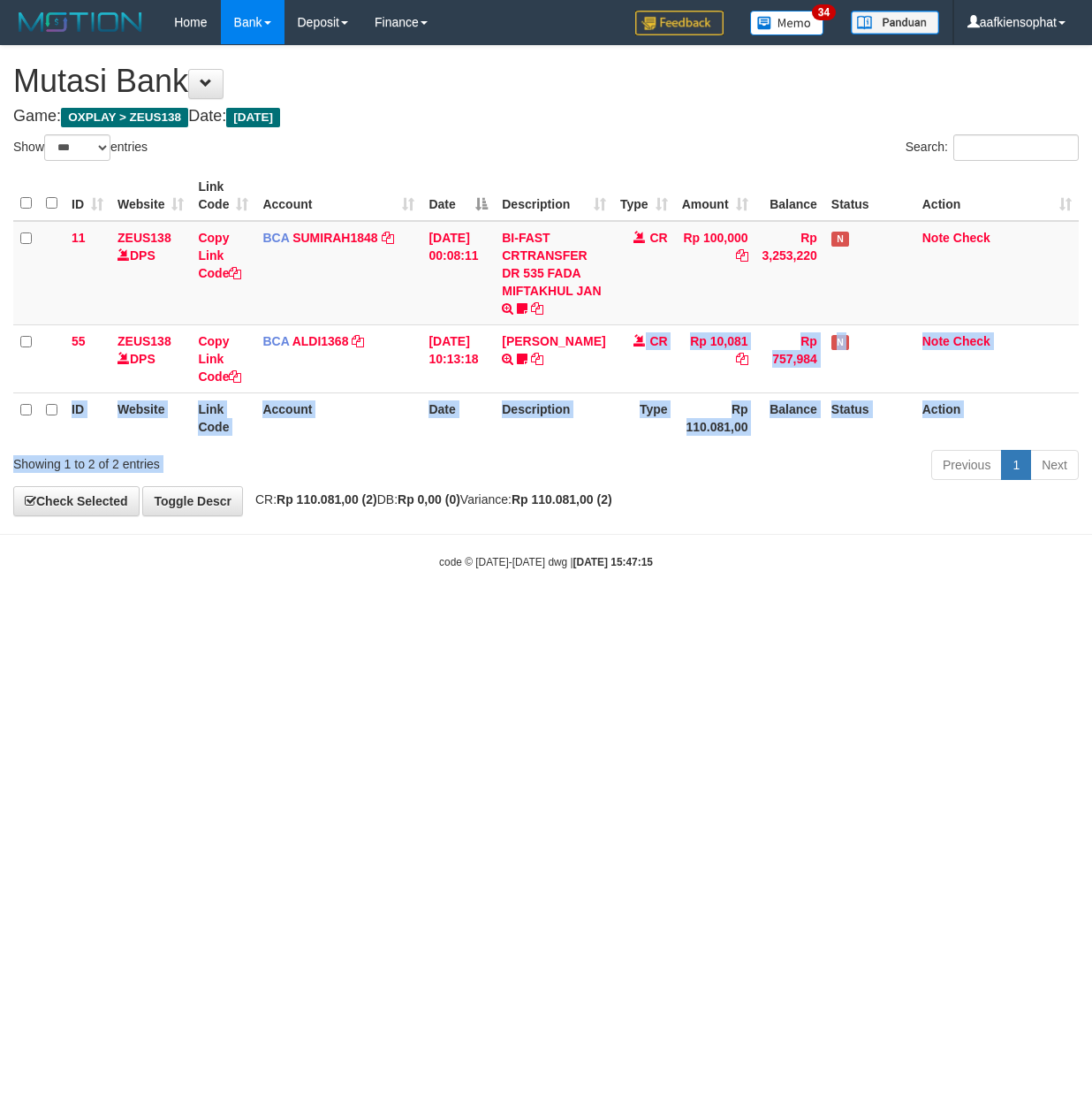
drag, startPoint x: 629, startPoint y: 438, endPoint x: 8, endPoint y: 617, distance: 646.3
click at [541, 515] on div "**********" at bounding box center [546, 281] width 1092 height 469
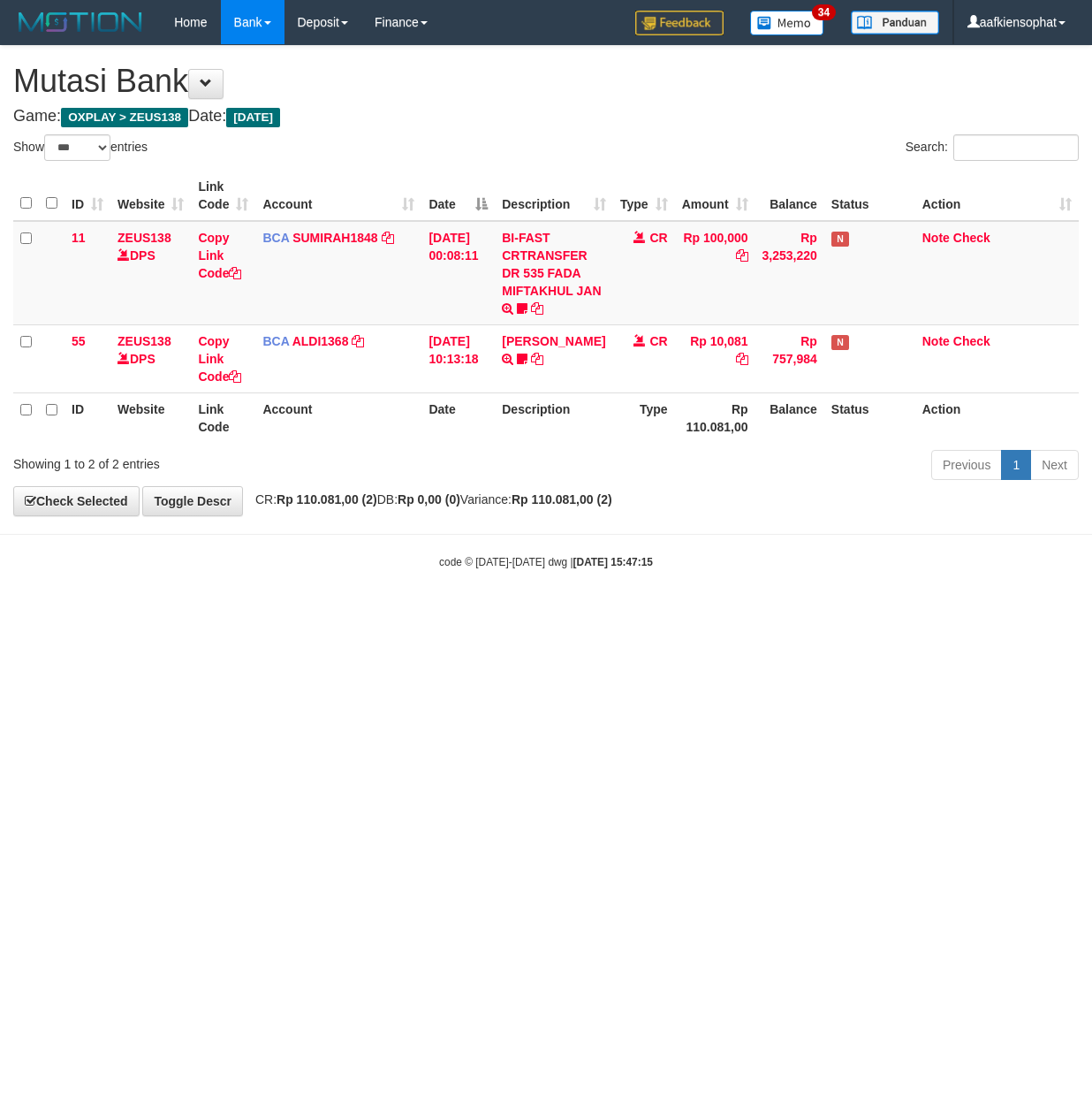
click at [345, 614] on html "Toggle navigation Home Bank Account List Load By Website Group [OXPLAY] ZEUS138…" at bounding box center [546, 307] width 1092 height 614
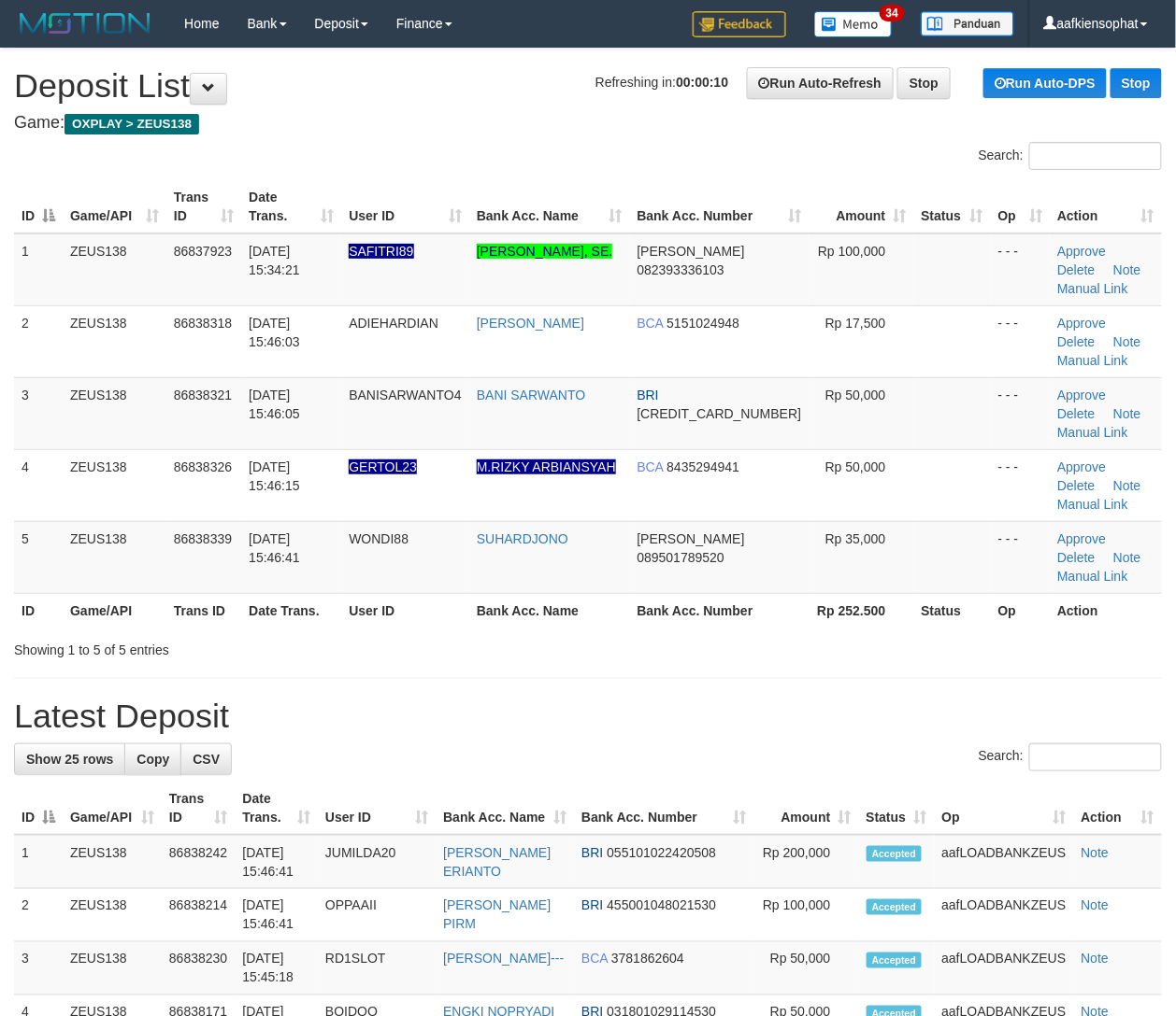
drag, startPoint x: 360, startPoint y: 688, endPoint x: 936, endPoint y: 674, distance: 576.2
drag, startPoint x: 475, startPoint y: 671, endPoint x: 1187, endPoint y: 648, distance: 712.4
drag, startPoint x: 464, startPoint y: 659, endPoint x: 1055, endPoint y: 653, distance: 591.0
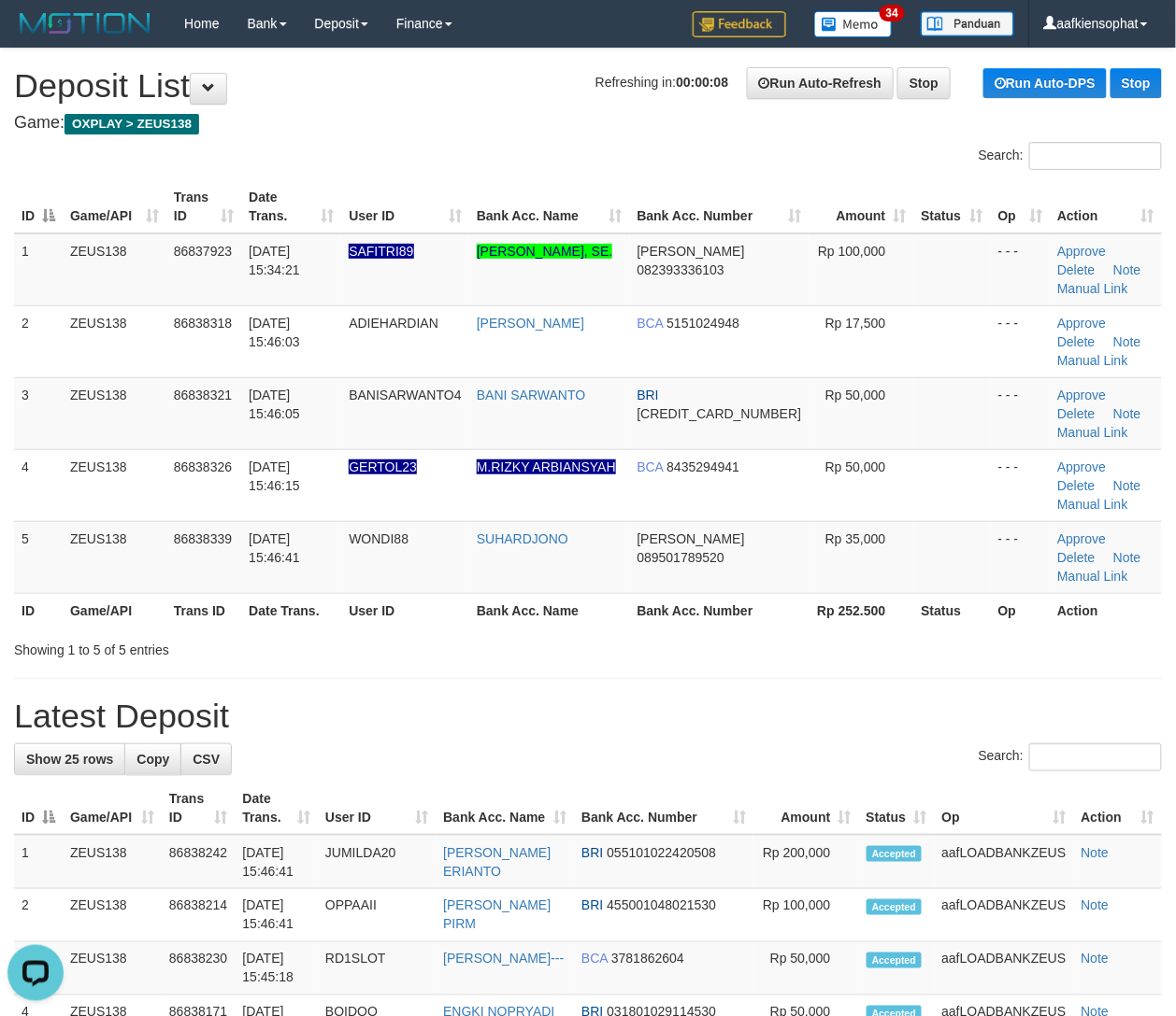
drag, startPoint x: 284, startPoint y: 614, endPoint x: 674, endPoint y: 600, distance: 390.3
click at [308, 622] on th "Date Trans." at bounding box center [291, 611] width 100 height 35
drag, startPoint x: 497, startPoint y: 613, endPoint x: 1039, endPoint y: 617, distance: 542.0
click at [519, 624] on th "Bank Acc. Name" at bounding box center [549, 611] width 160 height 35
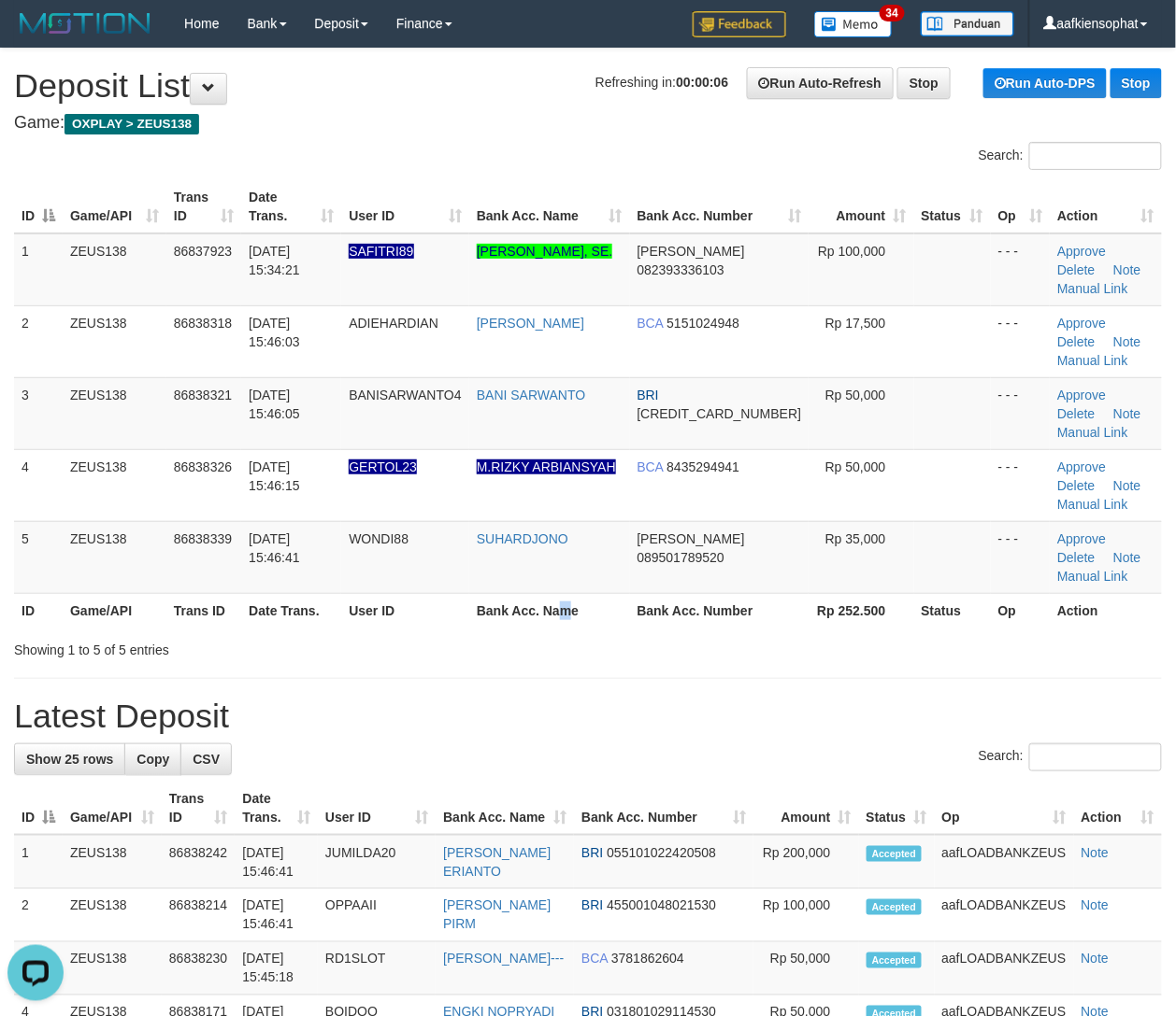
drag, startPoint x: 582, startPoint y: 607, endPoint x: 588, endPoint y: 617, distance: 11.7
click at [585, 617] on th "Bank Acc. Name" at bounding box center [549, 611] width 160 height 35
drag, startPoint x: 525, startPoint y: 657, endPoint x: 913, endPoint y: 643, distance: 388.3
drag, startPoint x: 798, startPoint y: 730, endPoint x: 1194, endPoint y: 726, distance: 396.0
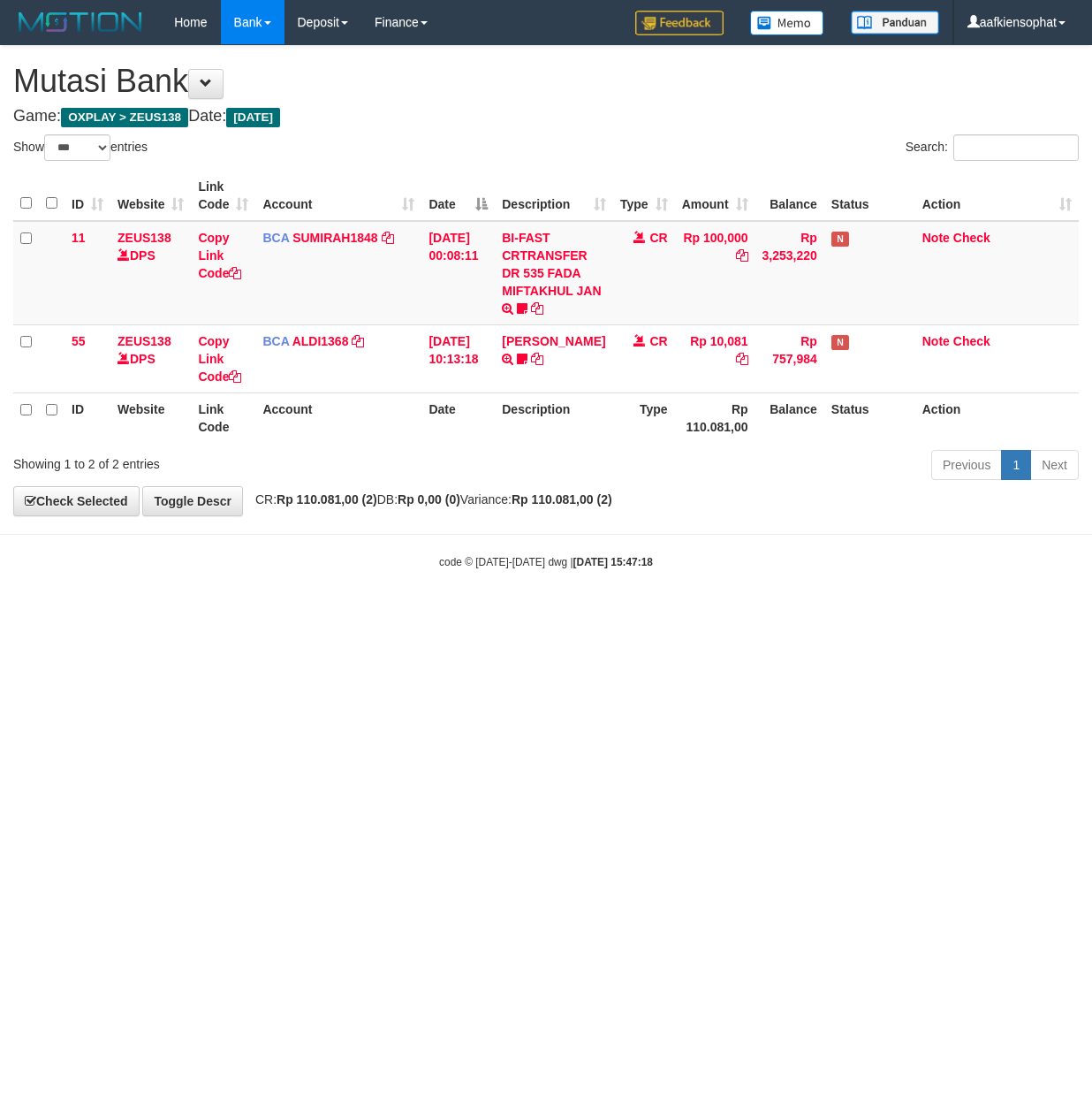
select select "***"
drag, startPoint x: 403, startPoint y: 705, endPoint x: 4, endPoint y: 687, distance: 399.4
click at [241, 614] on html "Toggle navigation Home Bank Account List Load By Website Group [OXPLAY] ZEUS138…" at bounding box center [546, 307] width 1092 height 614
drag, startPoint x: 465, startPoint y: 698, endPoint x: 17, endPoint y: 675, distance: 448.6
click at [397, 614] on html "Toggle navigation Home Bank Account List Load By Website Group [OXPLAY] ZEUS138…" at bounding box center [546, 307] width 1092 height 614
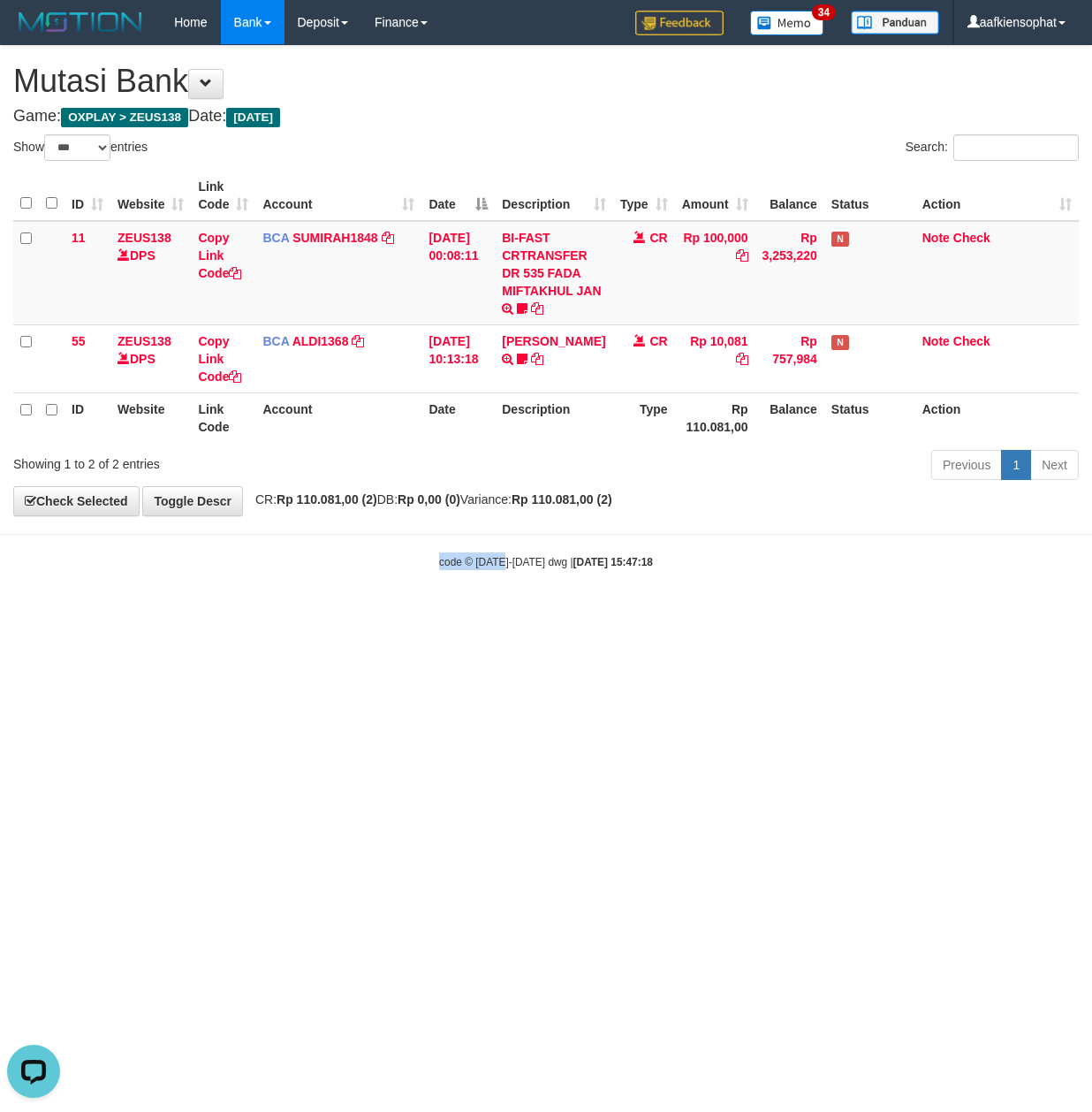
drag, startPoint x: 505, startPoint y: 729, endPoint x: 200, endPoint y: 693, distance: 307.1
click at [465, 614] on html "Toggle navigation Home Bank Account List Load By Website Group [OXPLAY] ZEUS138…" at bounding box center [546, 307] width 1092 height 614
drag, startPoint x: 629, startPoint y: 753, endPoint x: 437, endPoint y: 733, distance: 193.0
click at [493, 614] on html "Toggle navigation Home Bank Account List Load By Website Group [OXPLAY] ZEUS138…" at bounding box center [546, 307] width 1092 height 614
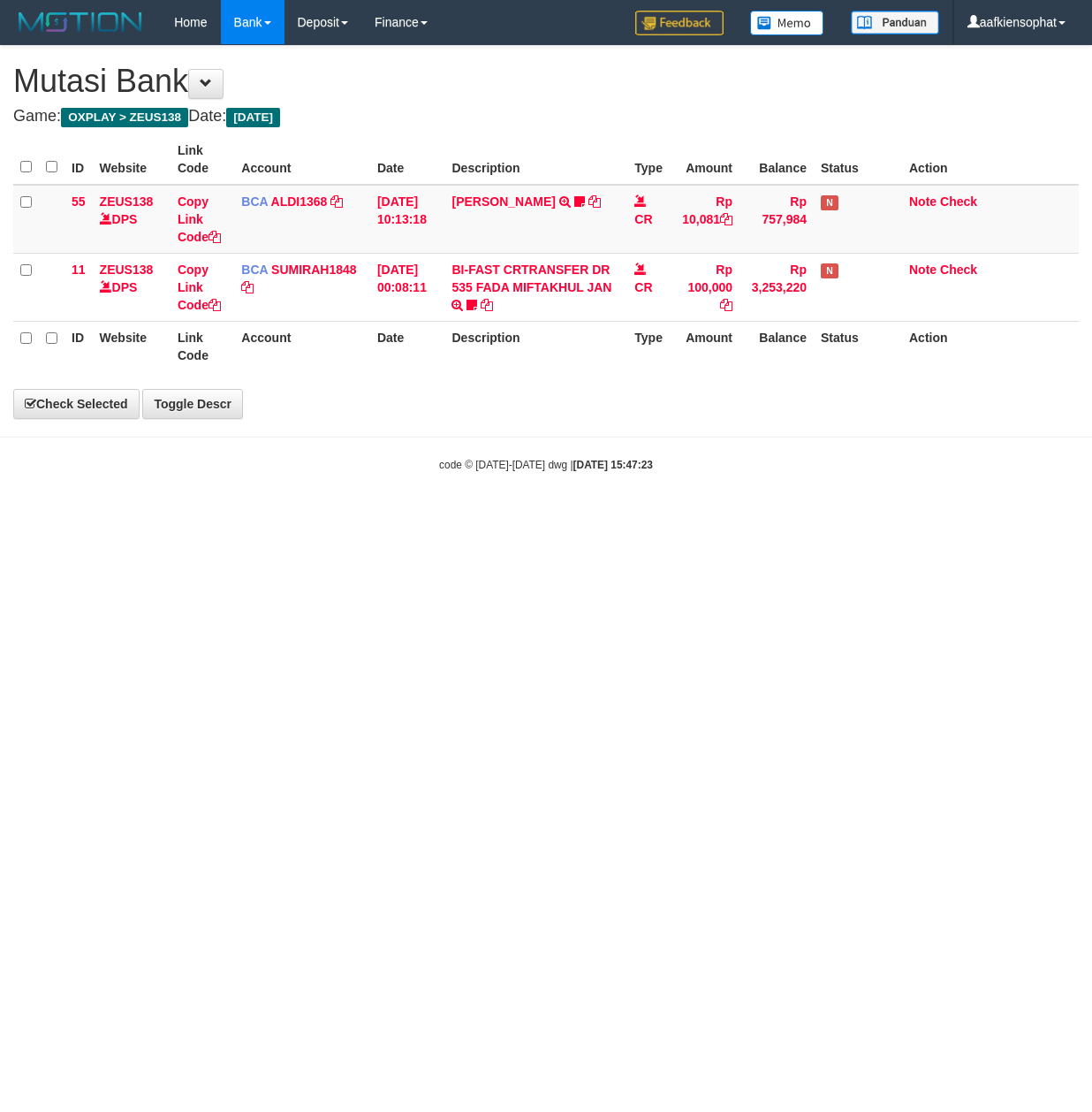
select select "***"
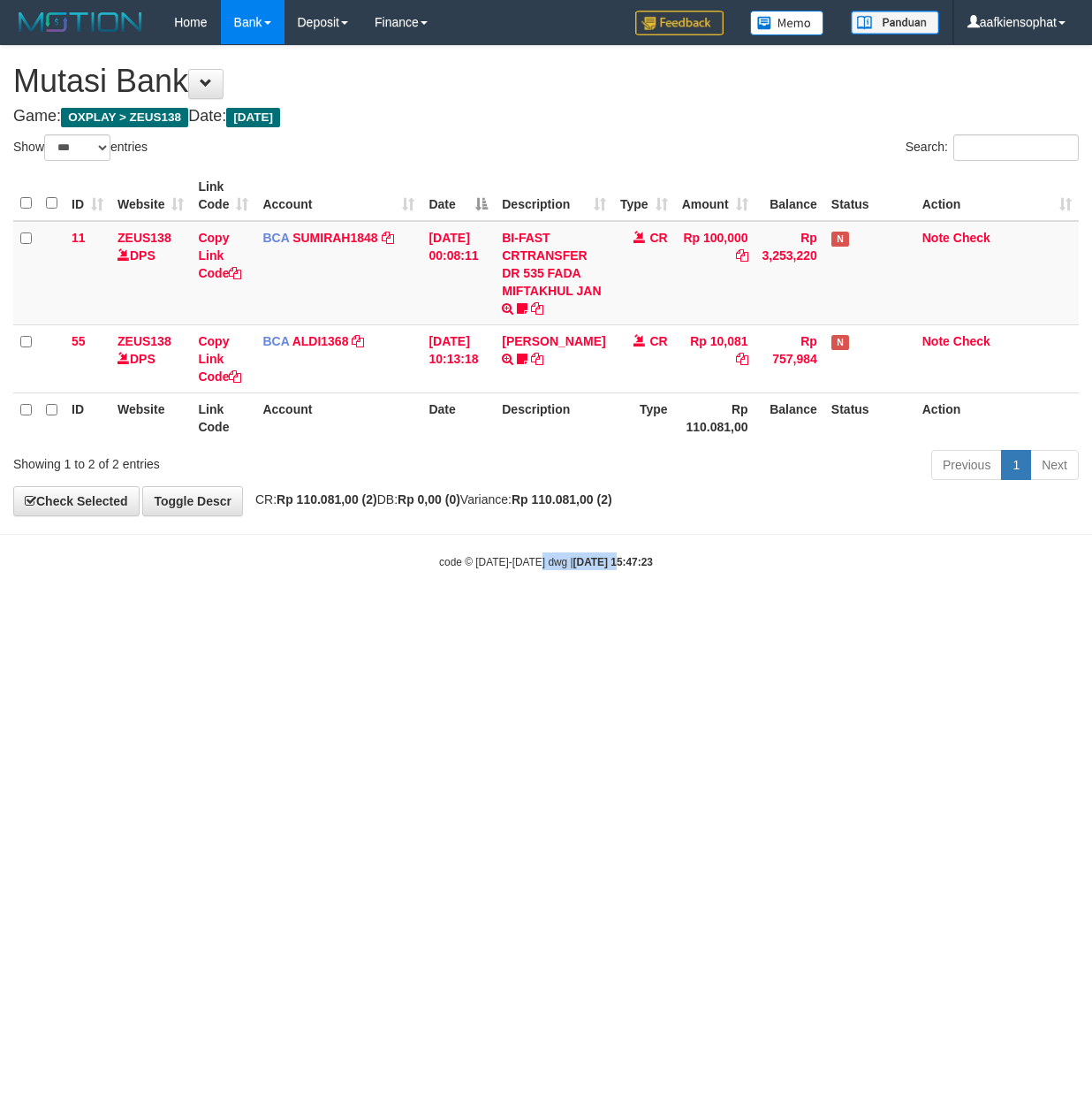
drag, startPoint x: 623, startPoint y: 650, endPoint x: 1, endPoint y: 622, distance: 622.6
click at [503, 614] on html "Toggle navigation Home Bank Account List Load By Website Group [OXPLAY] ZEUS138…" at bounding box center [546, 307] width 1092 height 614
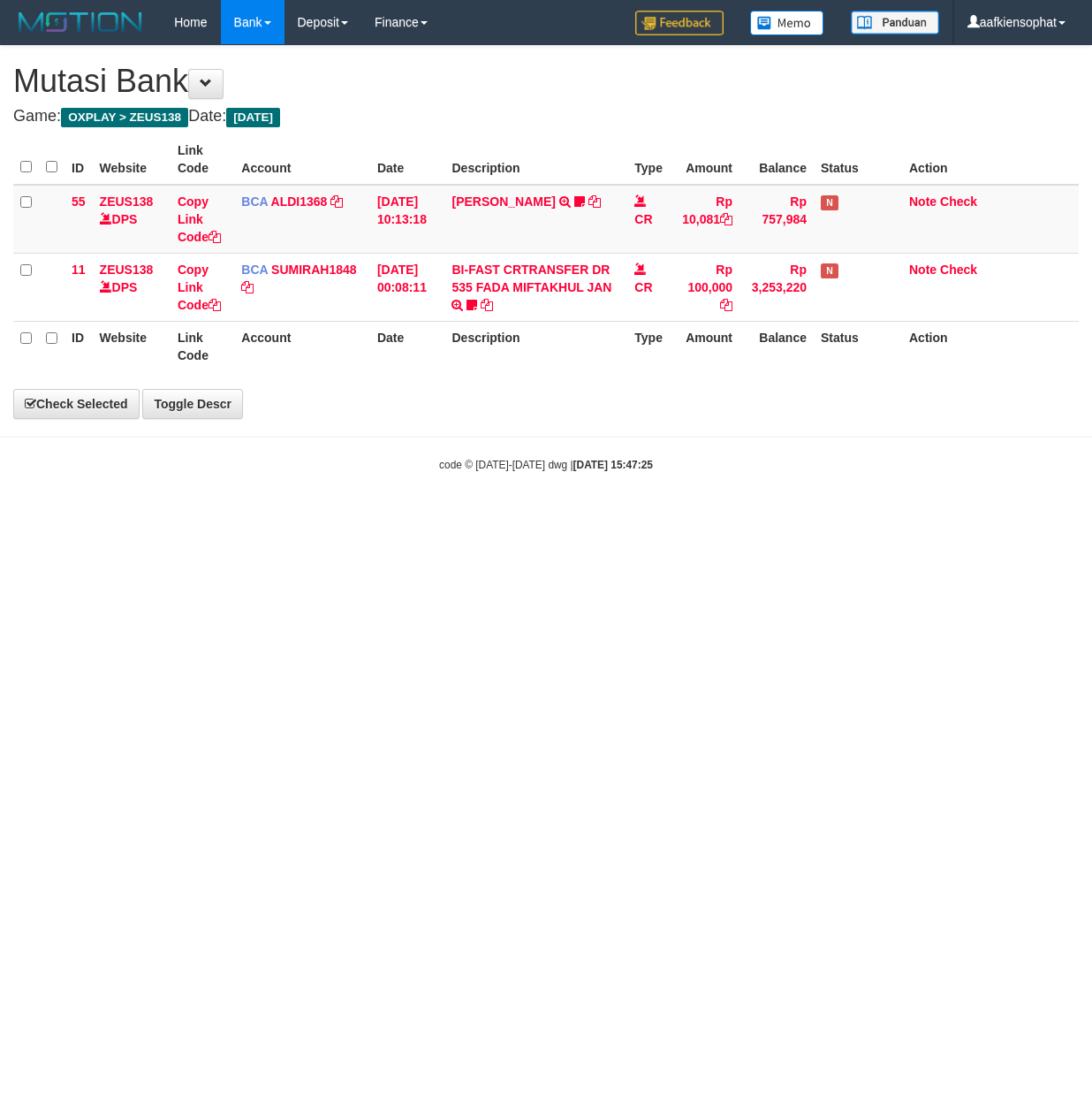
select select "***"
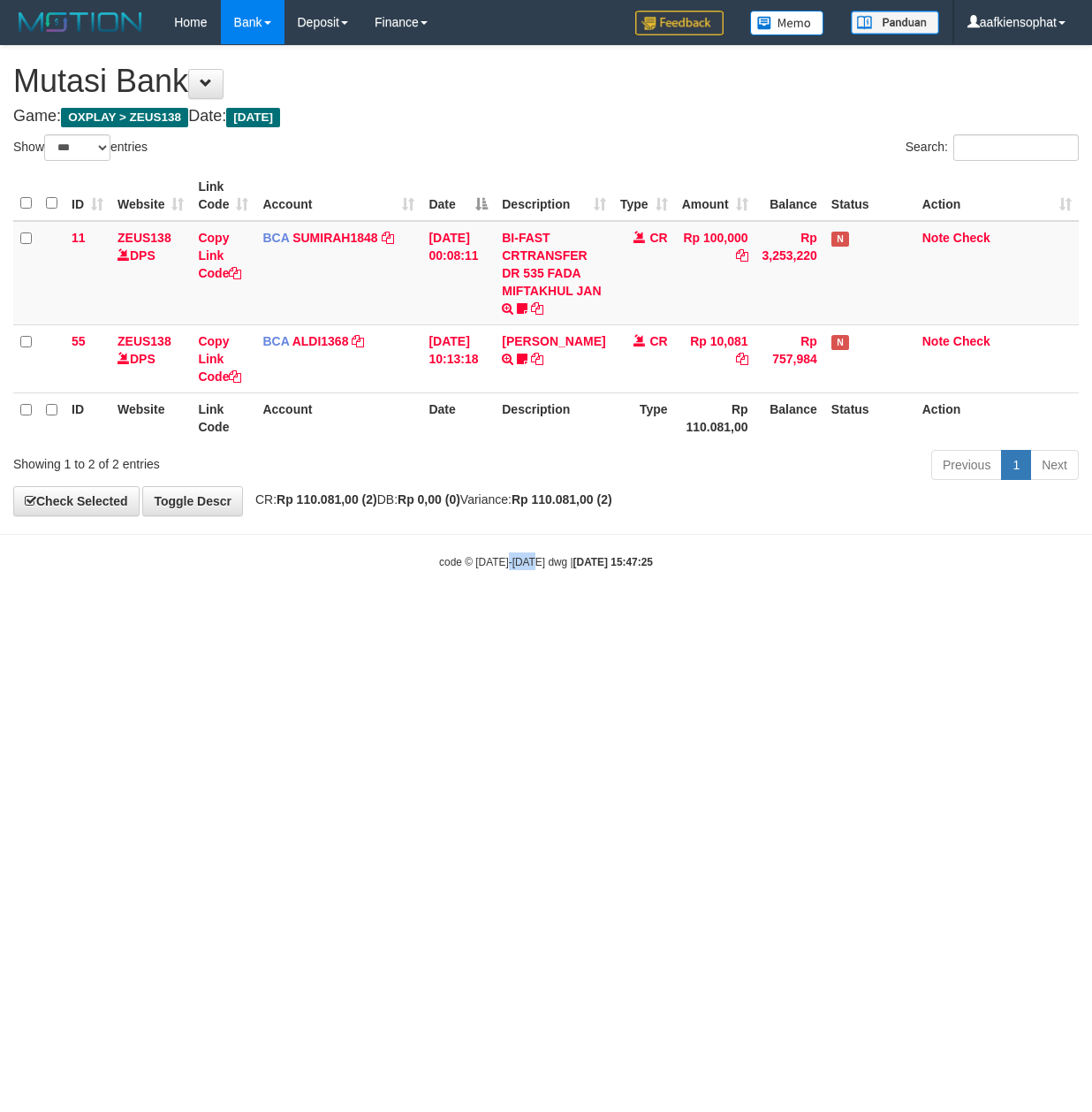
click at [535, 614] on html "Toggle navigation Home Bank Account List Load By Website Group [OXPLAY] ZEUS138…" at bounding box center [546, 307] width 1092 height 614
drag, startPoint x: 355, startPoint y: 693, endPoint x: 107, endPoint y: 698, distance: 248.1
click at [351, 614] on html "Toggle navigation Home Bank Account List Load By Website Group [OXPLAY] ZEUS138…" at bounding box center [546, 307] width 1092 height 614
drag, startPoint x: 483, startPoint y: 746, endPoint x: 385, endPoint y: 810, distance: 117.0
click at [488, 614] on html "Toggle navigation Home Bank Account List Load By Website Group [OXPLAY] ZEUS138…" at bounding box center [546, 307] width 1092 height 614
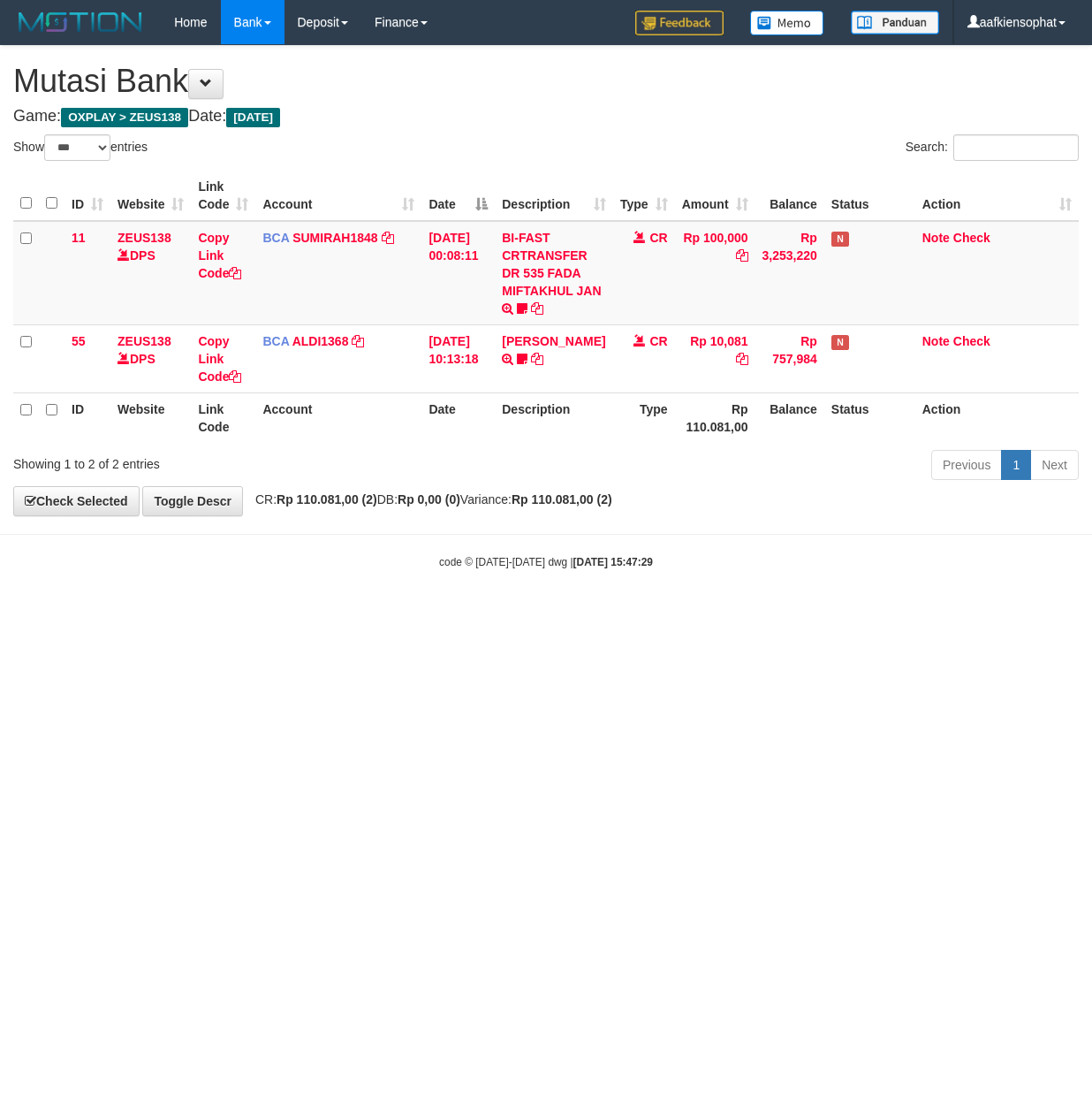
select select "***"
click at [347, 96] on div "**********" at bounding box center [546, 281] width 1092 height 469
click at [347, 96] on h1 "Mutasi Bank" at bounding box center [546, 81] width 1066 height 35
drag, startPoint x: 433, startPoint y: 716, endPoint x: 287, endPoint y: 751, distance: 150.1
click at [421, 614] on html "Toggle navigation Home Bank Account List Load By Website Group [OXPLAY] ZEUS138…" at bounding box center [546, 307] width 1092 height 614
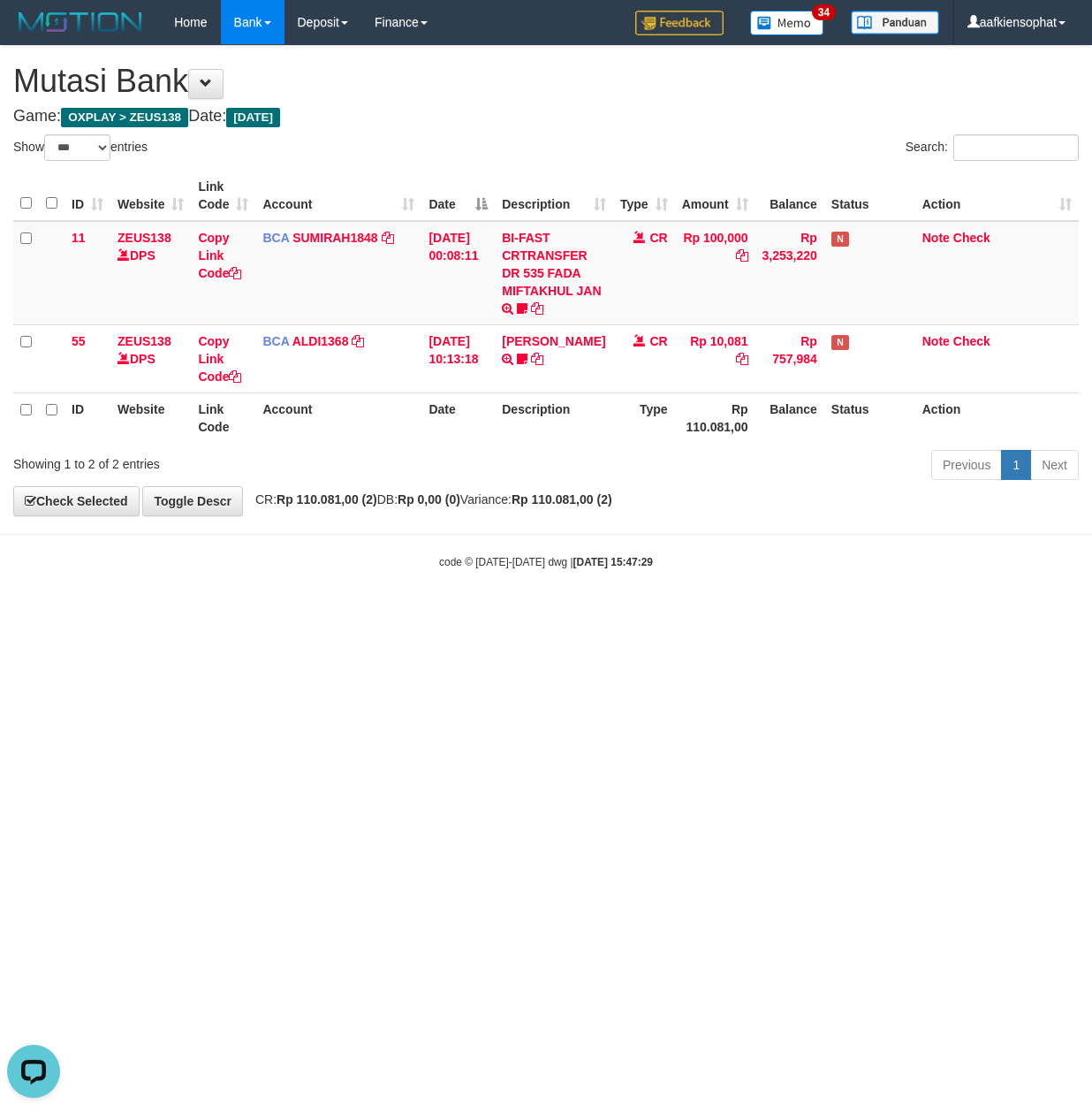
drag, startPoint x: 689, startPoint y: 700, endPoint x: 2, endPoint y: 650, distance: 688.8
click at [595, 614] on html "Toggle navigation Home Bank Account List Load By Website Group [OXPLAY] ZEUS138…" at bounding box center [546, 307] width 1092 height 614
drag, startPoint x: 535, startPoint y: 680, endPoint x: 8, endPoint y: 689, distance: 527.1
click at [408, 614] on html "Toggle navigation Home Bank Account List Load By Website Group [OXPLAY] ZEUS138…" at bounding box center [546, 307] width 1092 height 614
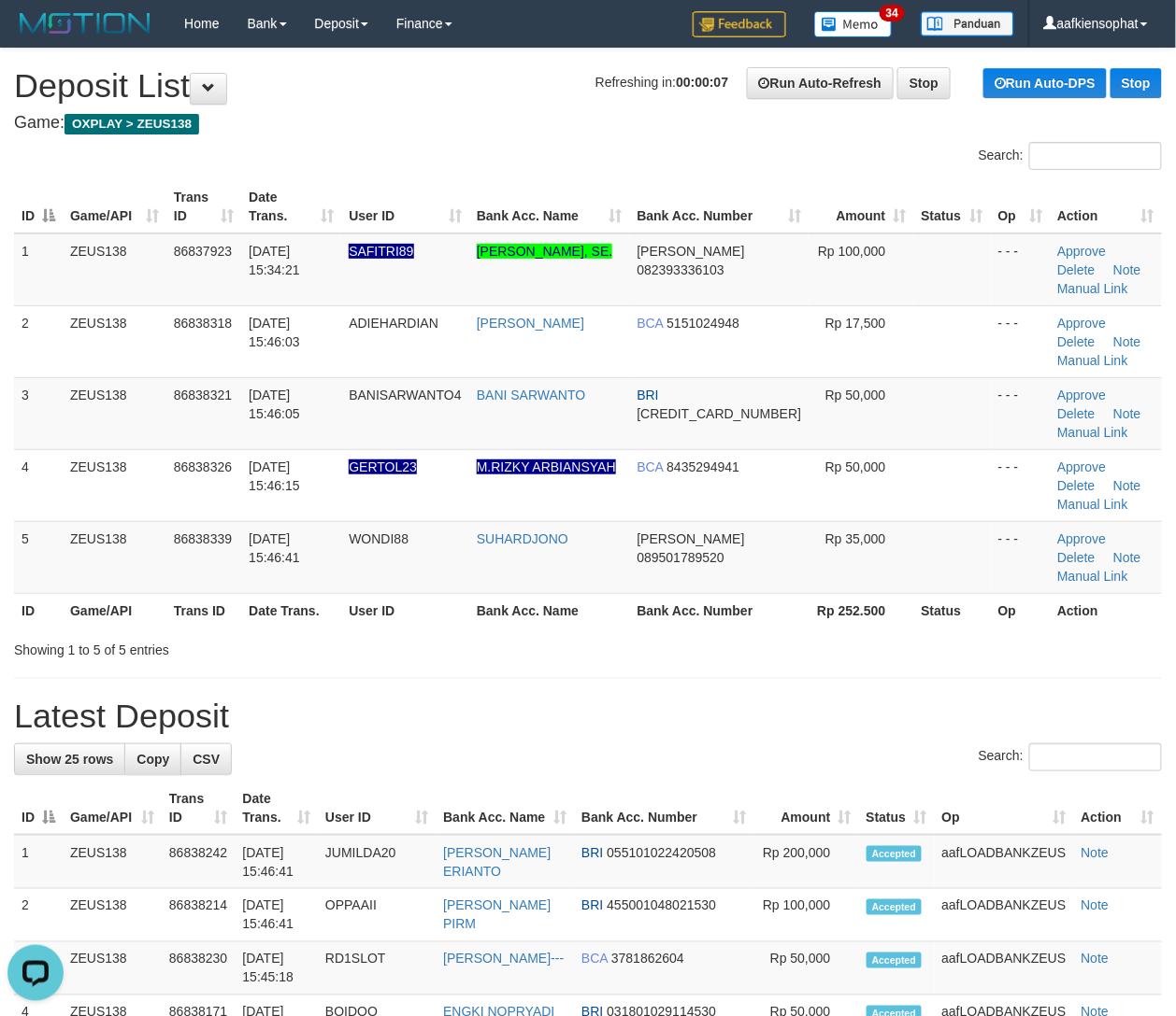
drag, startPoint x: 430, startPoint y: 702, endPoint x: 1190, endPoint y: 653, distance: 761.6
click at [443, 704] on h1 "Latest Deposit" at bounding box center [588, 717] width 1148 height 37
drag, startPoint x: 456, startPoint y: 639, endPoint x: 1186, endPoint y: 626, distance: 730.1
click at [481, 644] on div "Showing 1 to 5 of 5 entries" at bounding box center [244, 646] width 489 height 26
drag, startPoint x: 626, startPoint y: 680, endPoint x: 726, endPoint y: 681, distance: 100.0
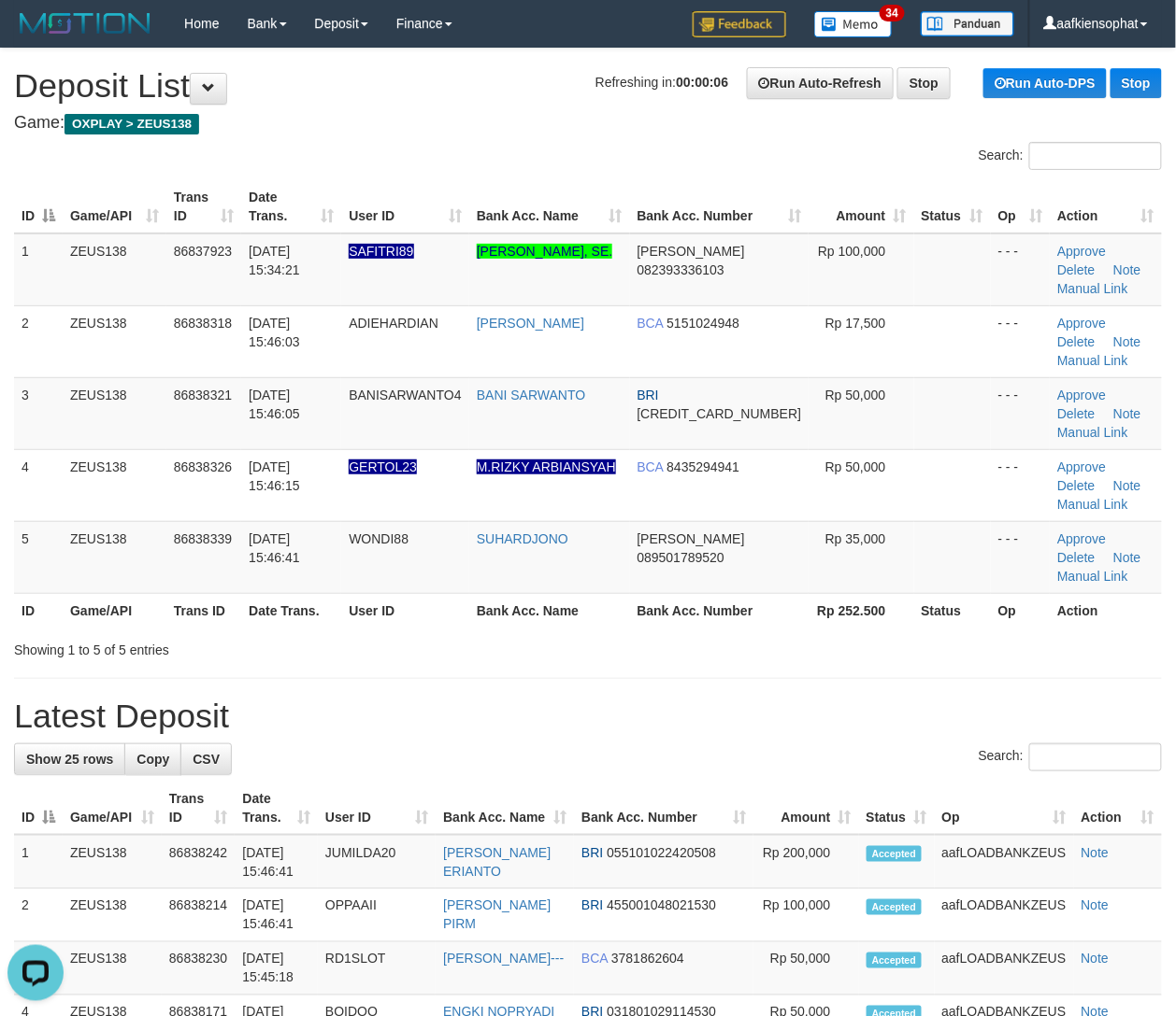
click at [632, 679] on hr at bounding box center [588, 678] width 1148 height 1
drag, startPoint x: 381, startPoint y: 748, endPoint x: 895, endPoint y: 763, distance: 514.2
click at [412, 748] on div "Search:" at bounding box center [588, 760] width 1148 height 33
drag, startPoint x: 364, startPoint y: 756, endPoint x: 1047, endPoint y: 778, distance: 683.4
click at [412, 764] on div "Search:" at bounding box center [588, 760] width 1148 height 33
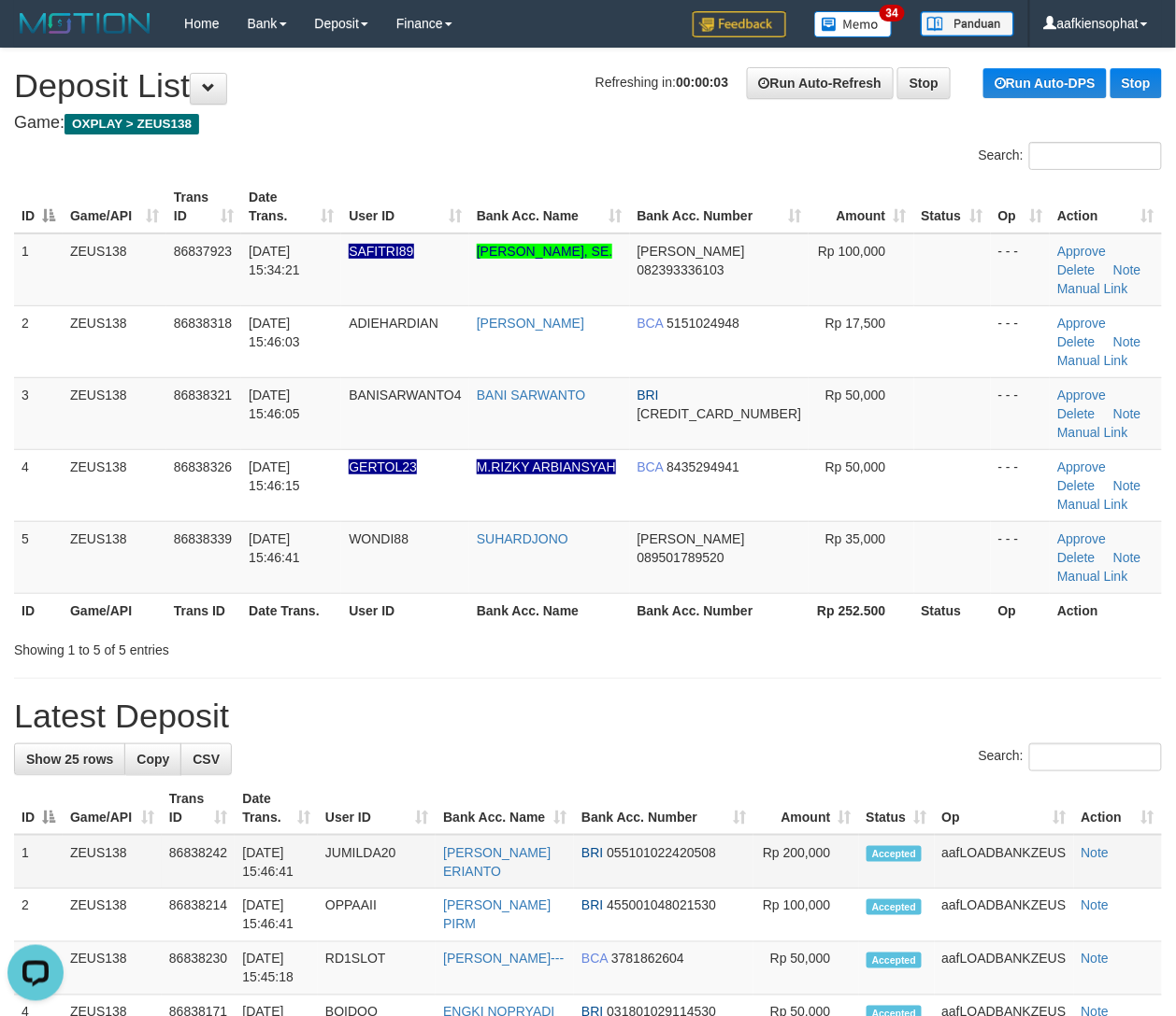
click at [753, 863] on td "Rp 200,000" at bounding box center [805, 862] width 106 height 54
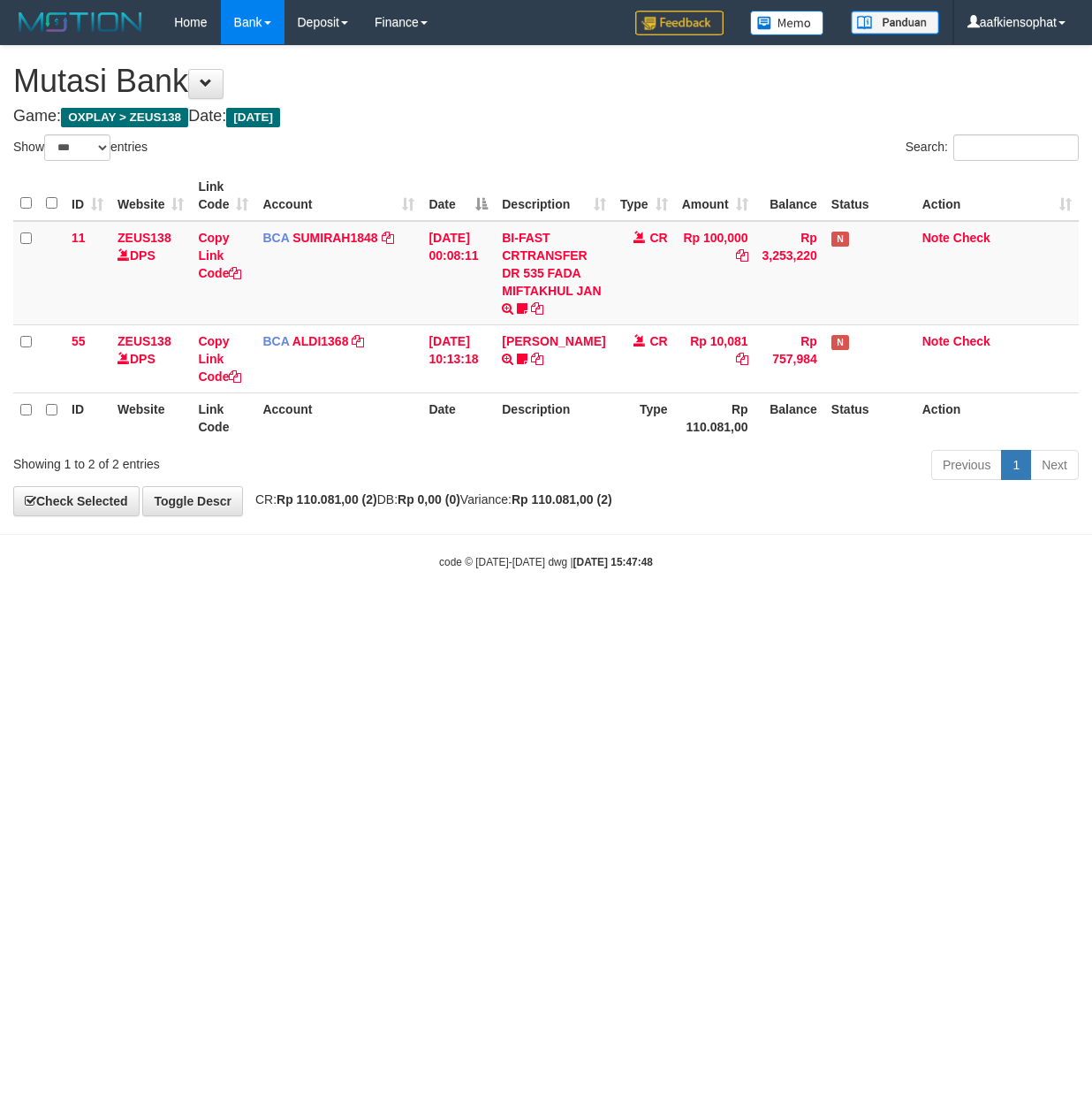
select select "***"
click at [496, 614] on html "Toggle navigation Home Bank Account List Load By Website Group [OXPLAY] ZEUS138…" at bounding box center [546, 307] width 1092 height 614
click at [486, 614] on html "Toggle navigation Home Bank Account List Load By Website Group [OXPLAY] ZEUS138…" at bounding box center [546, 307] width 1092 height 614
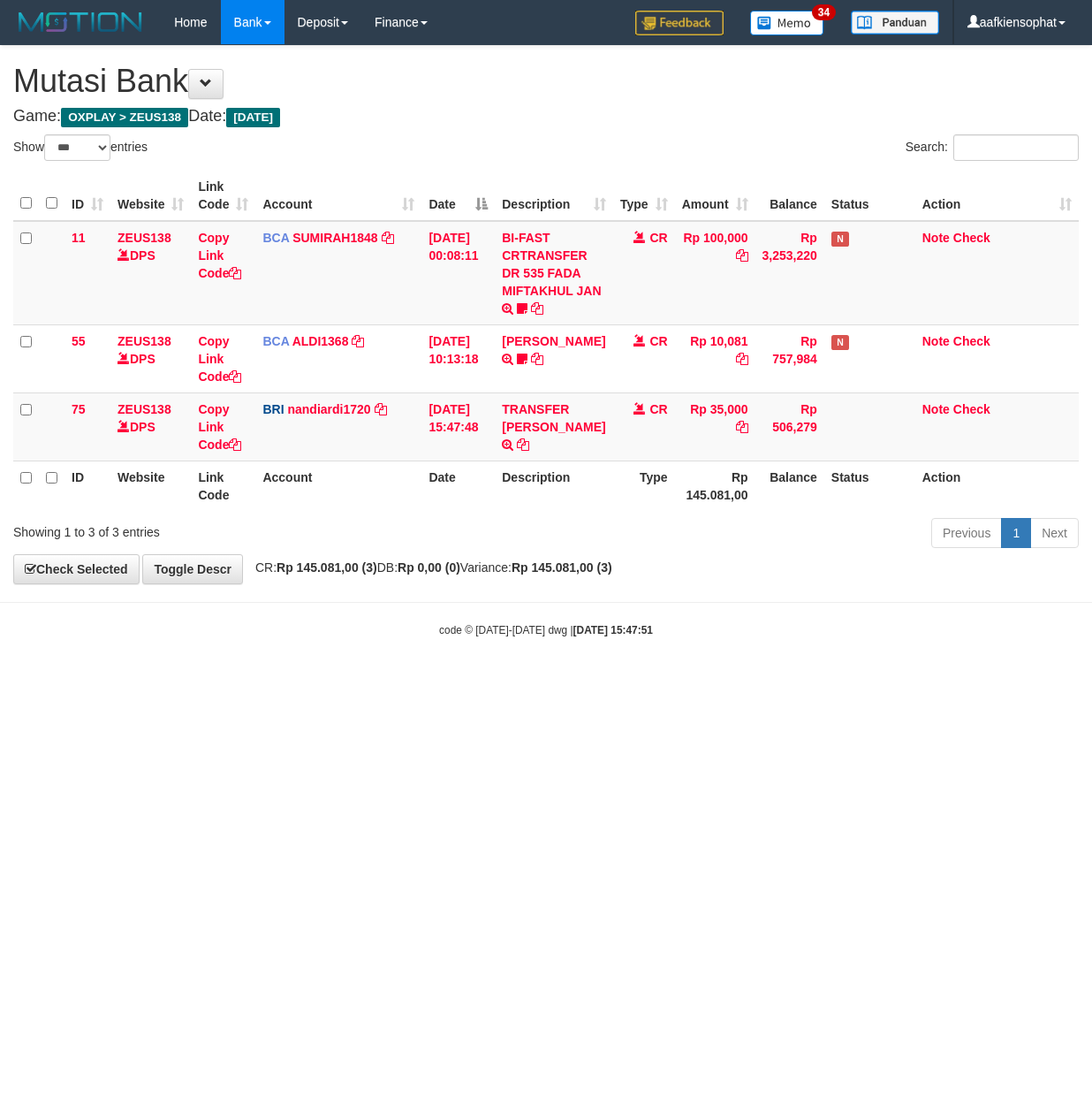
select select "***"
click at [316, 682] on html "Toggle navigation Home Bank Account List Load By Website Group [OXPLAY] ZEUS138…" at bounding box center [546, 341] width 1092 height 682
drag, startPoint x: 512, startPoint y: 733, endPoint x: 461, endPoint y: 730, distance: 51.1
click at [470, 682] on html "Toggle navigation Home Bank Account List Load By Website Group [OXPLAY] ZEUS138…" at bounding box center [546, 341] width 1092 height 682
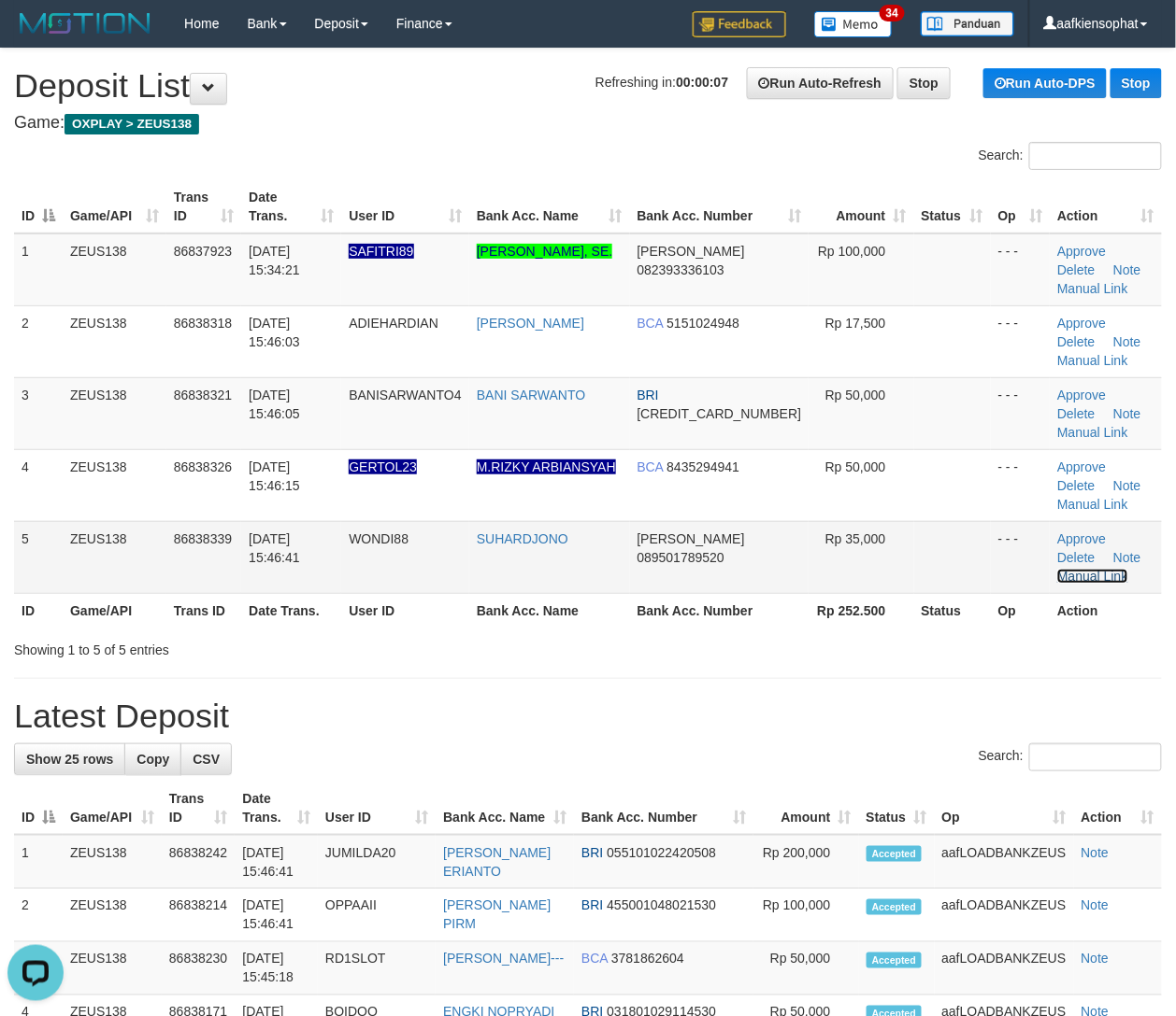
click at [1116, 569] on link "Manual Link" at bounding box center [1092, 576] width 71 height 15
click at [370, 653] on div "Showing 1 to 5 of 5 entries" at bounding box center [244, 646] width 462 height 26
click at [1113, 554] on link "Note" at bounding box center [1126, 557] width 28 height 15
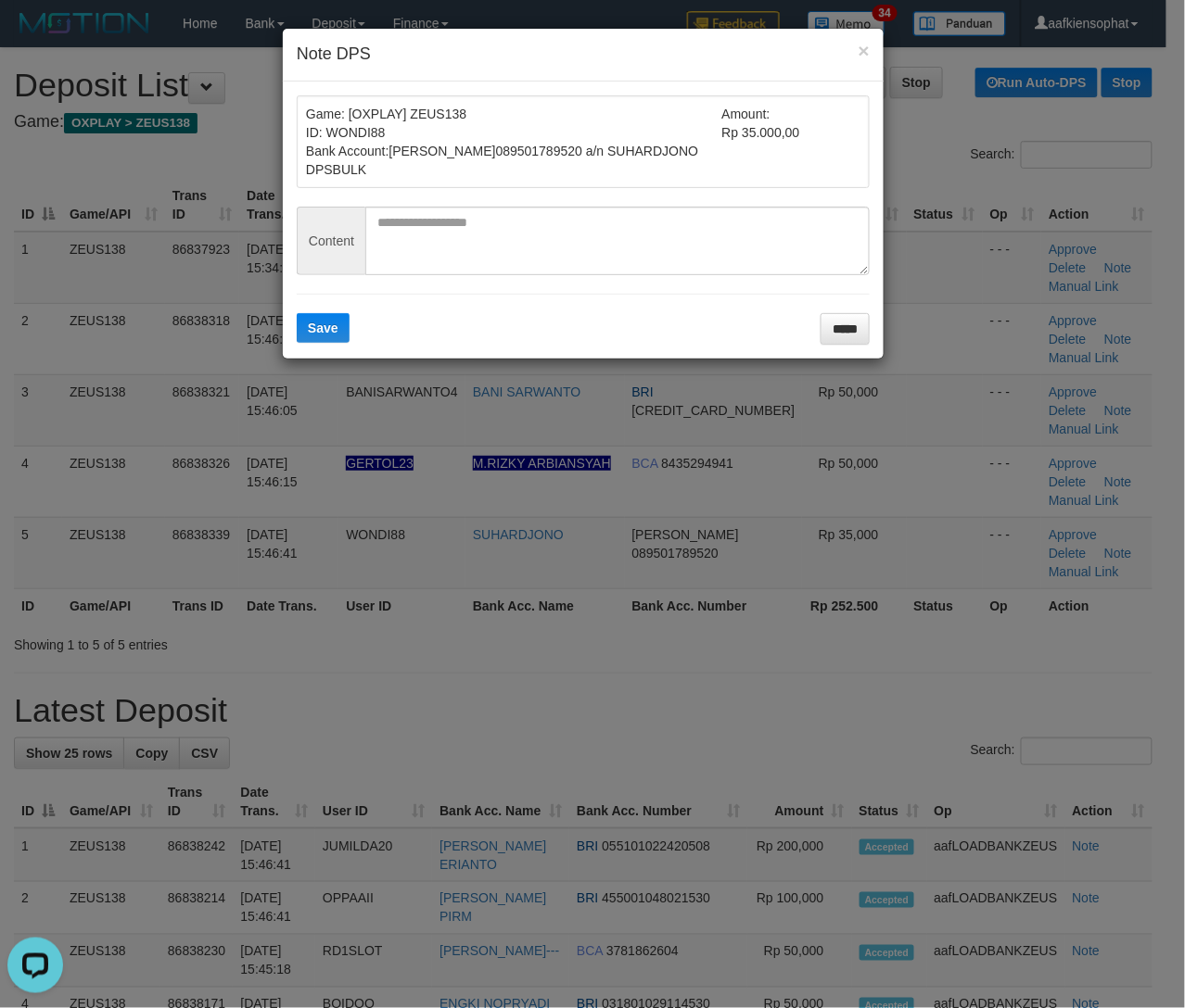
click at [862, 349] on div "Game: [OXPLAY] ZEUS138 ID: WONDI88 Bank Account: DANA 089501789520 a/n SUHARDJO…" at bounding box center [583, 220] width 601 height 277
click at [847, 332] on input "*****" at bounding box center [844, 329] width 49 height 32
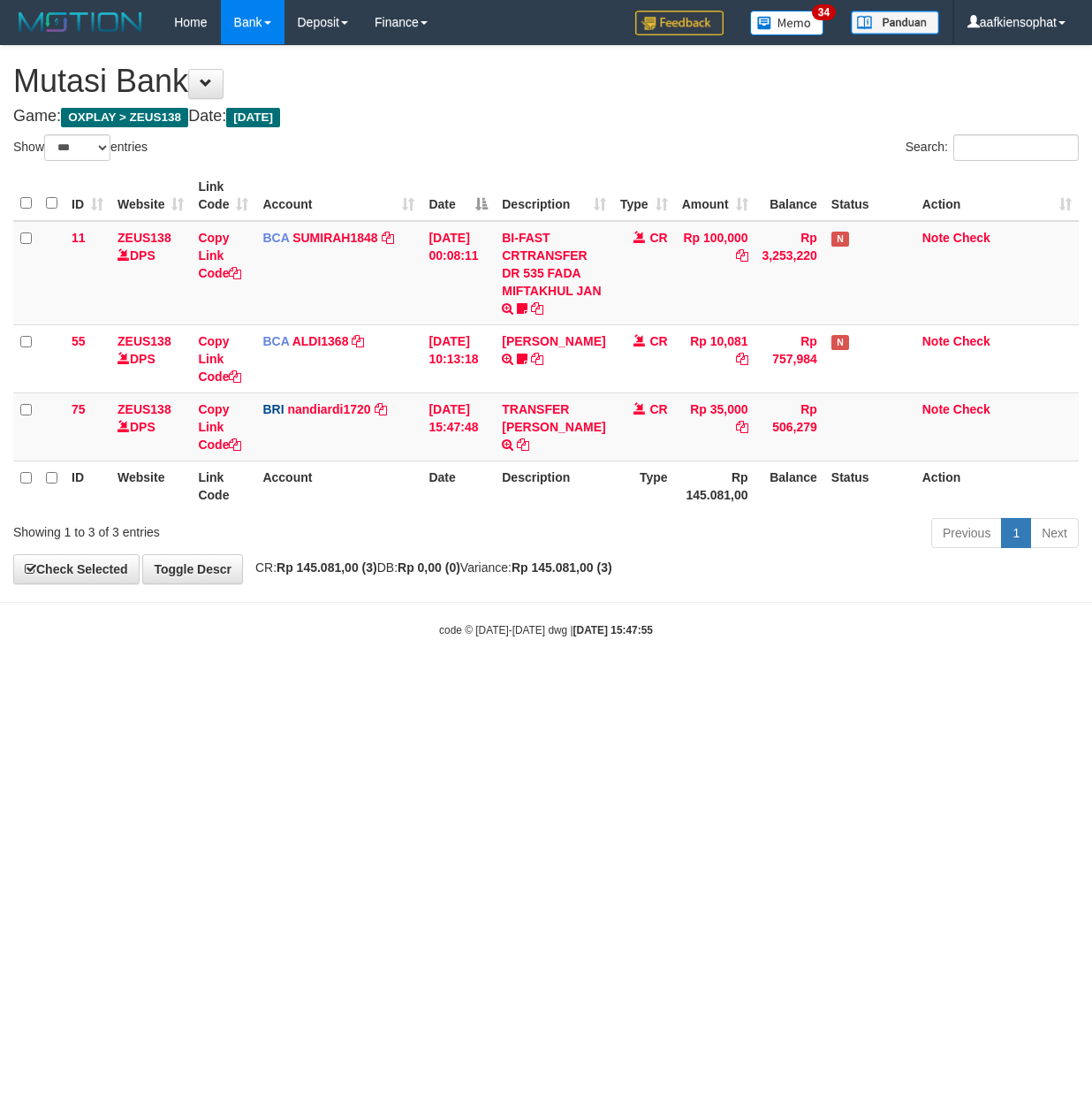
select select "***"
click at [454, 514] on div "ID Website Link Code Account Date Description Type Amount Balance Status Action…" at bounding box center [546, 340] width 1092 height 350
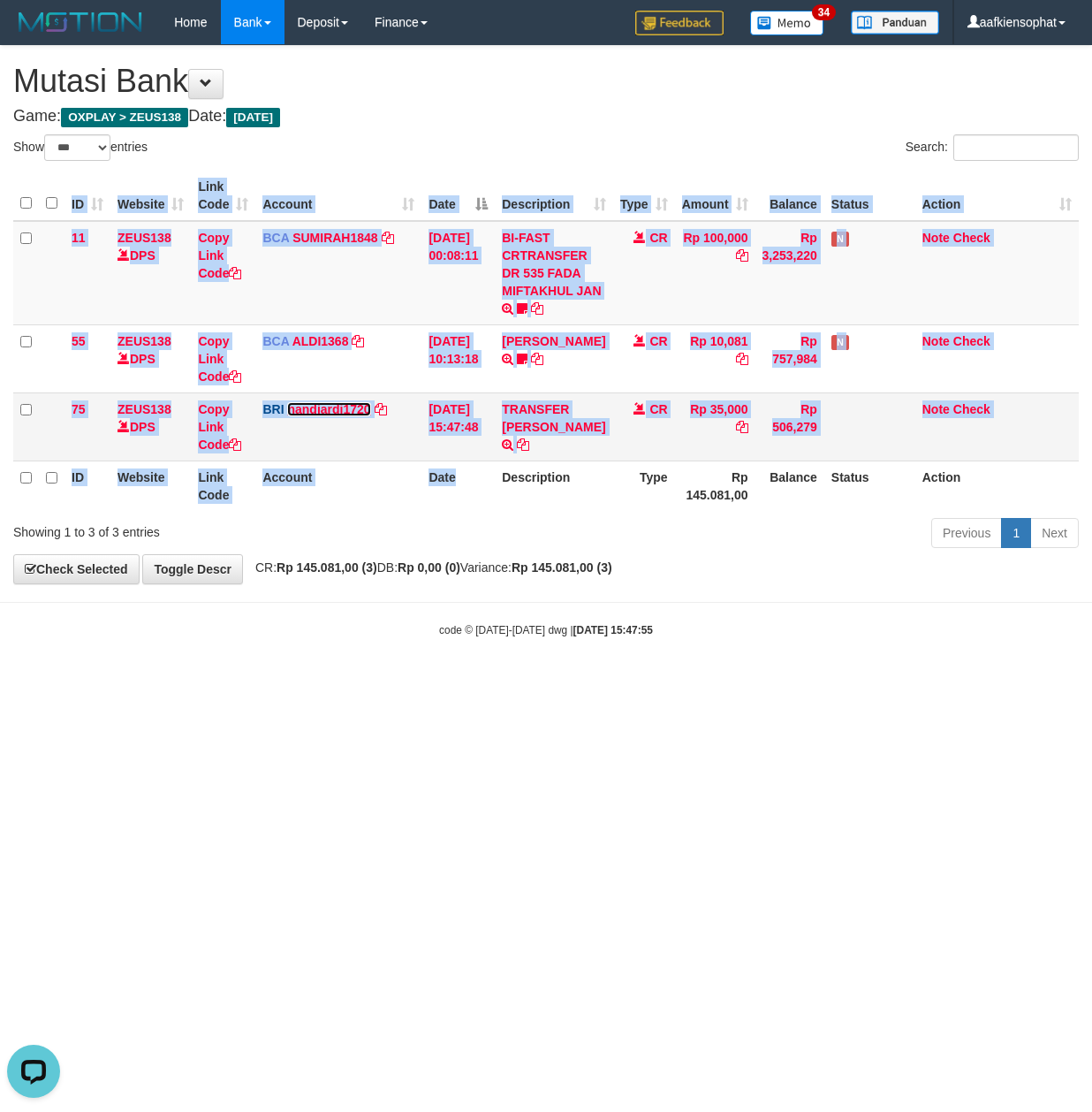
click at [313, 408] on link "nandiardi1720" at bounding box center [328, 408] width 83 height 14
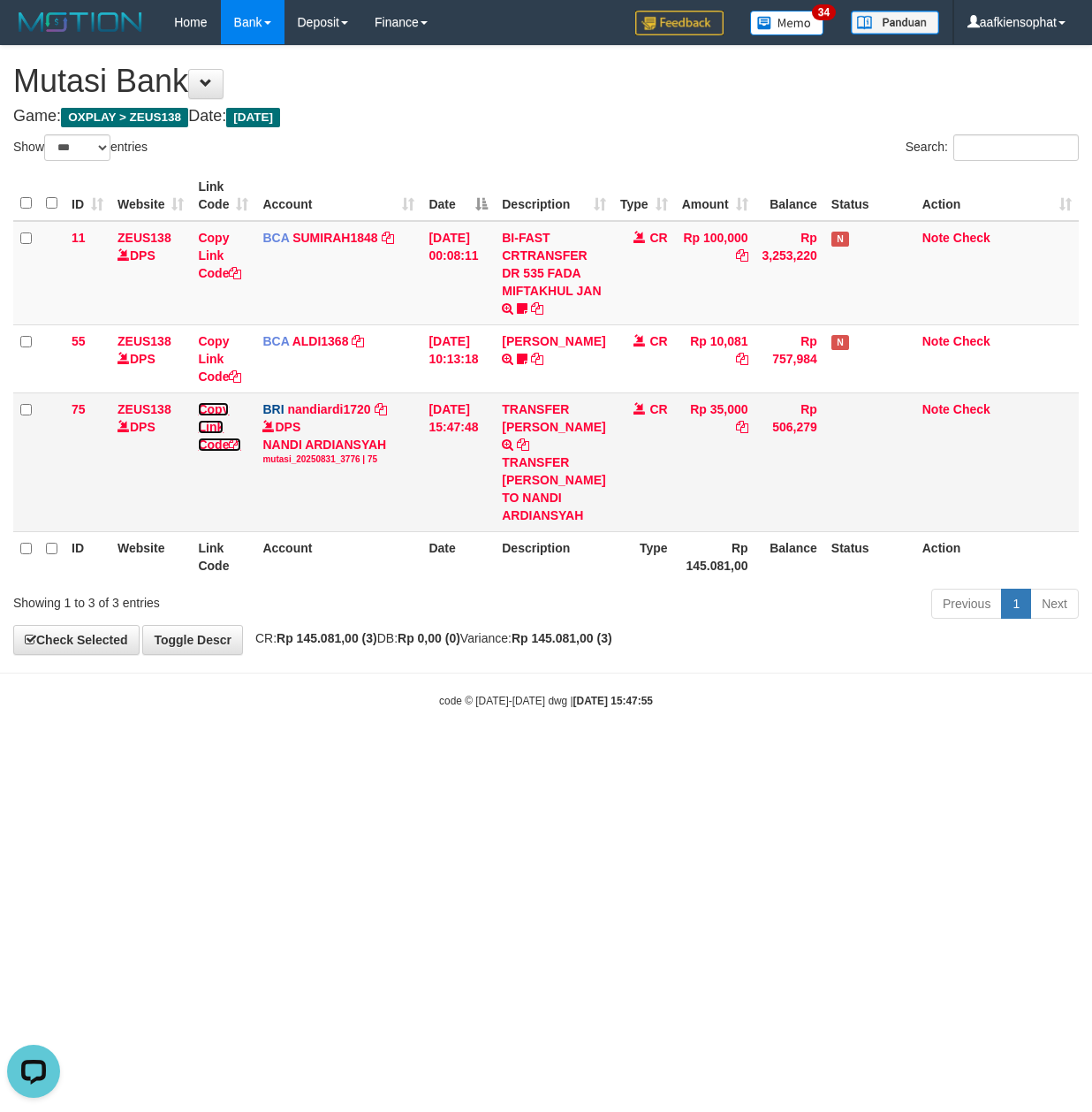
drag, startPoint x: 217, startPoint y: 443, endPoint x: 148, endPoint y: 446, distance: 69.1
click at [213, 445] on link "Copy Link Code" at bounding box center [219, 427] width 43 height 50
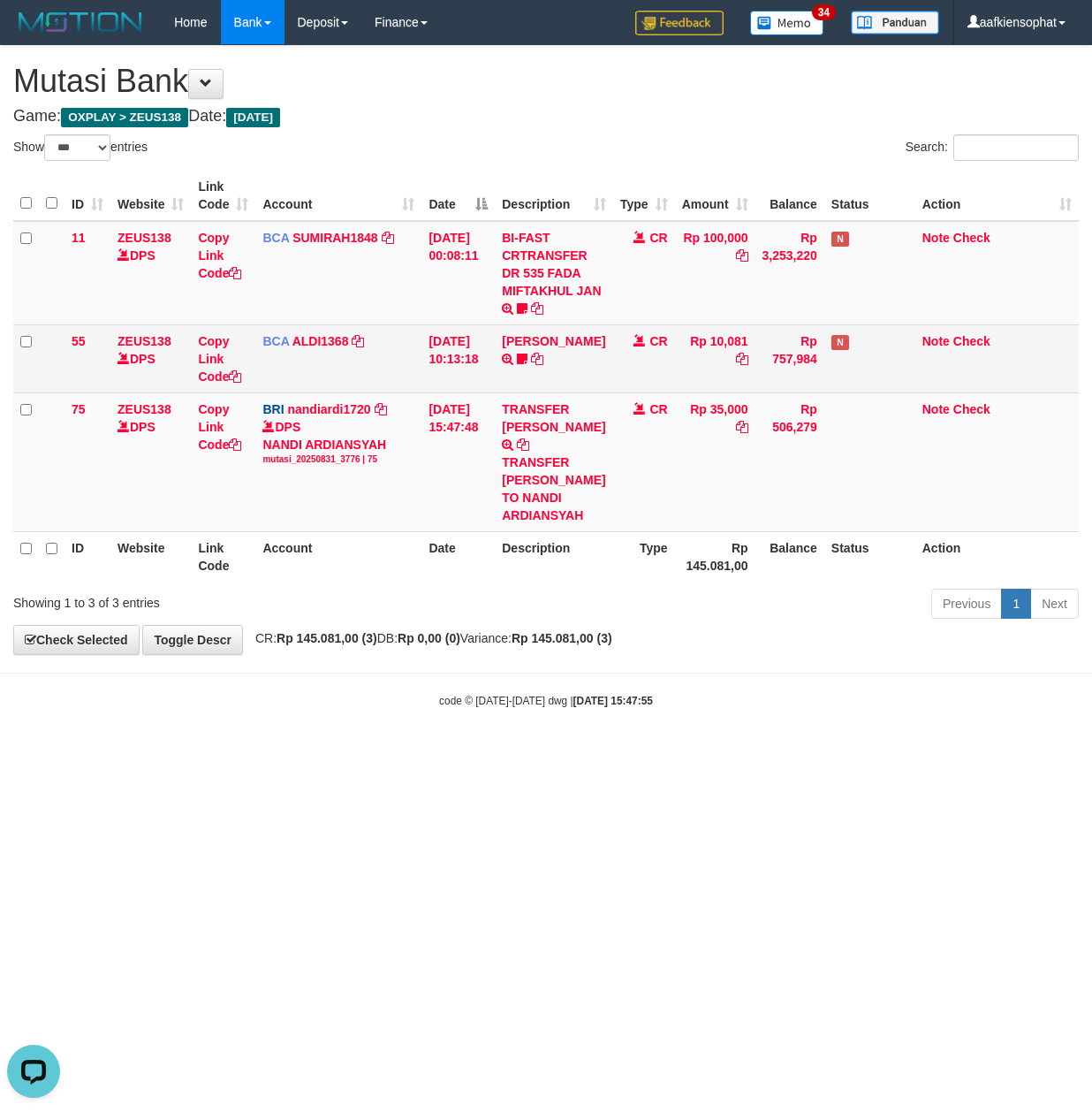
drag, startPoint x: 393, startPoint y: 213, endPoint x: 390, endPoint y: 237, distance: 24.2
click at [393, 216] on th "Account" at bounding box center [339, 195] width 167 height 51
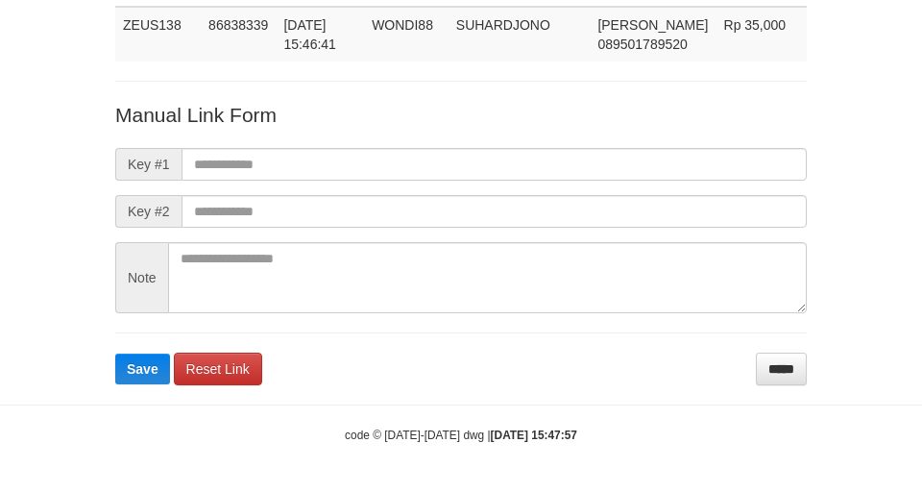
click at [480, 65] on div "Deposit Detail Game/API Trans ID Date Trans. User ID Bank Acc. Name Bank Acc. N…" at bounding box center [461, 145] width 720 height 481
click at [496, 47] on td "SUHARDJONO" at bounding box center [520, 34] width 142 height 55
copy span "SUHARDJONO"
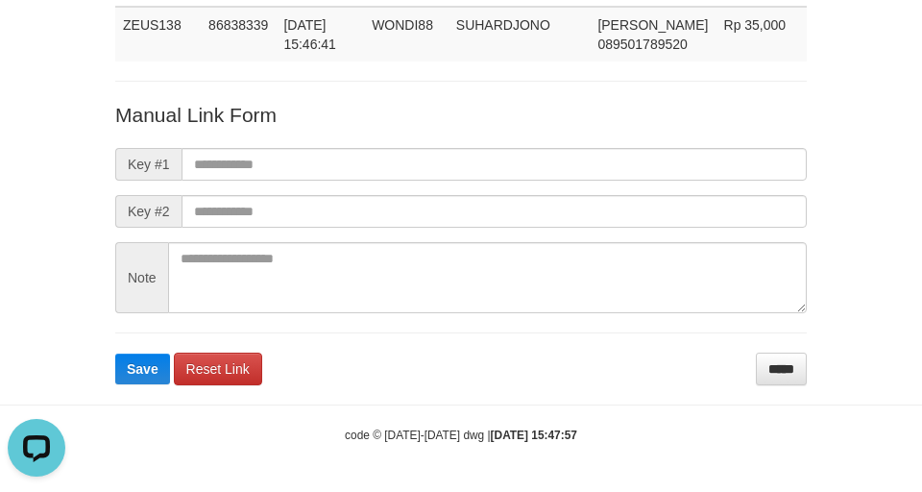
scroll to position [0, 0]
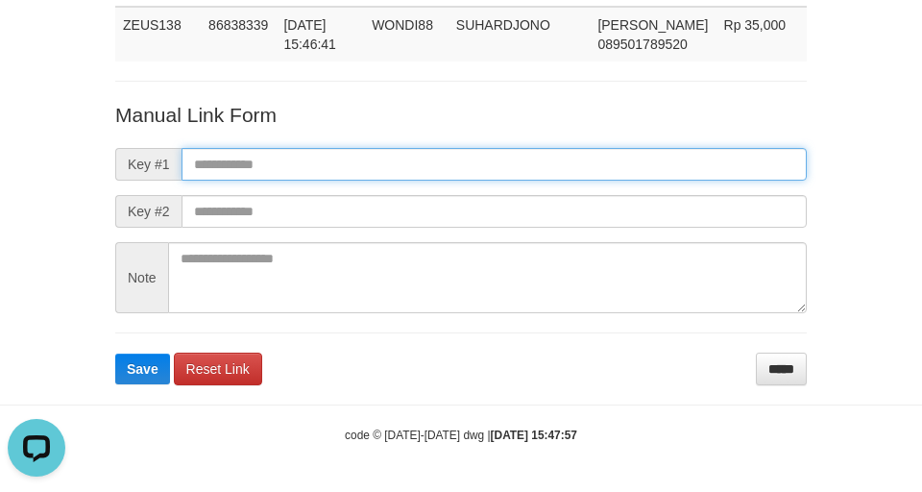
paste input "**********"
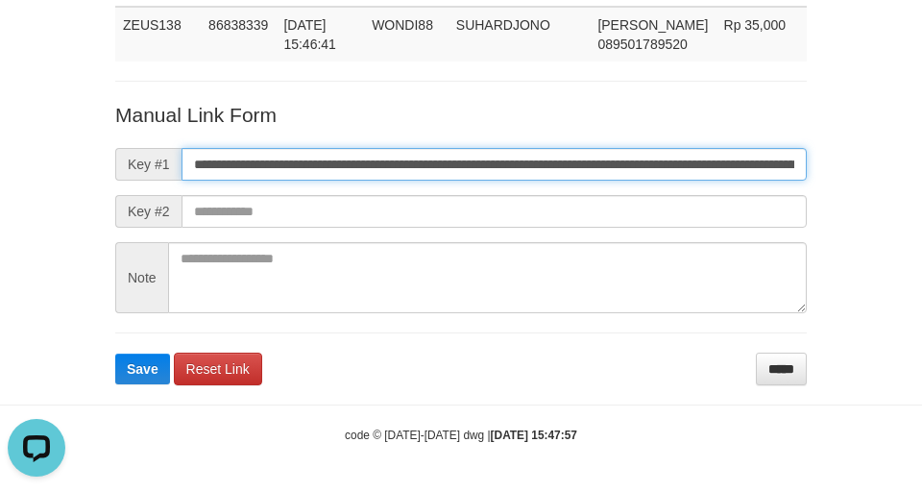
scroll to position [0, 966]
drag, startPoint x: 435, startPoint y: 163, endPoint x: -53, endPoint y: 279, distance: 501.4
click at [0, 279] on html "**********" at bounding box center [461, 176] width 922 height 632
type input "**********"
click at [115, 354] on button "Save" at bounding box center [142, 369] width 55 height 31
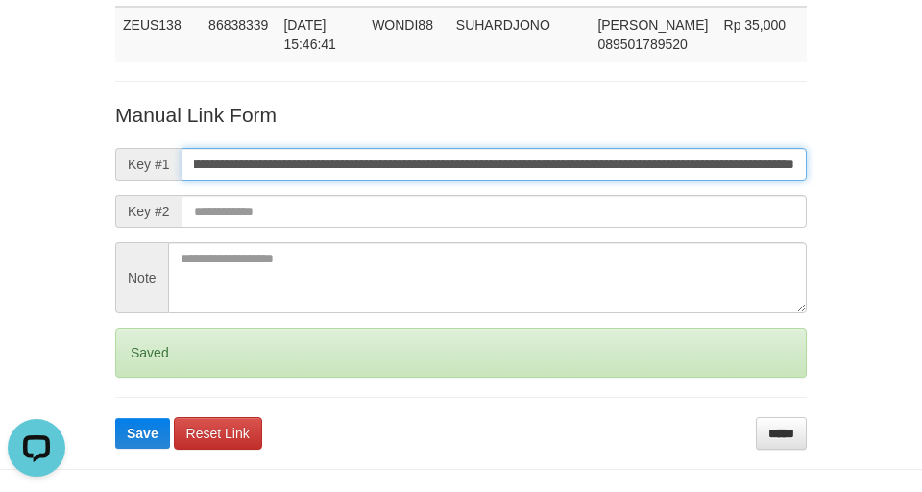
click at [115, 418] on button "Save" at bounding box center [142, 433] width 55 height 31
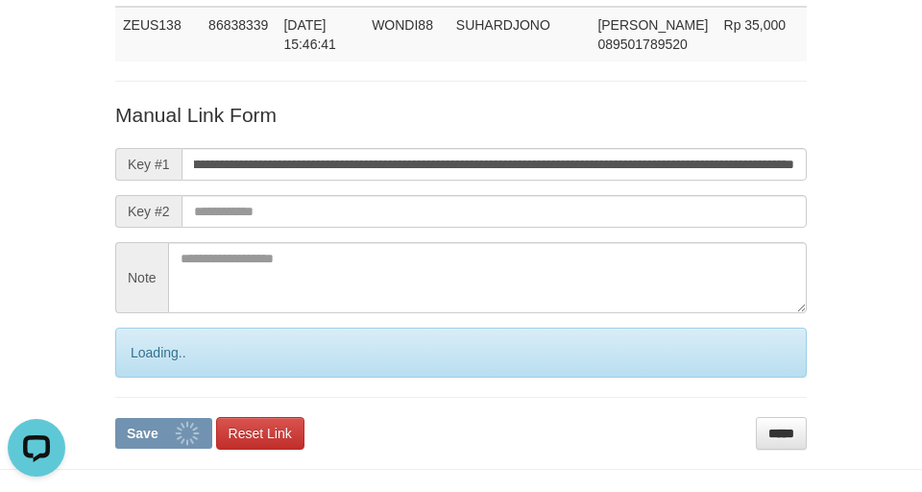
scroll to position [0, 0]
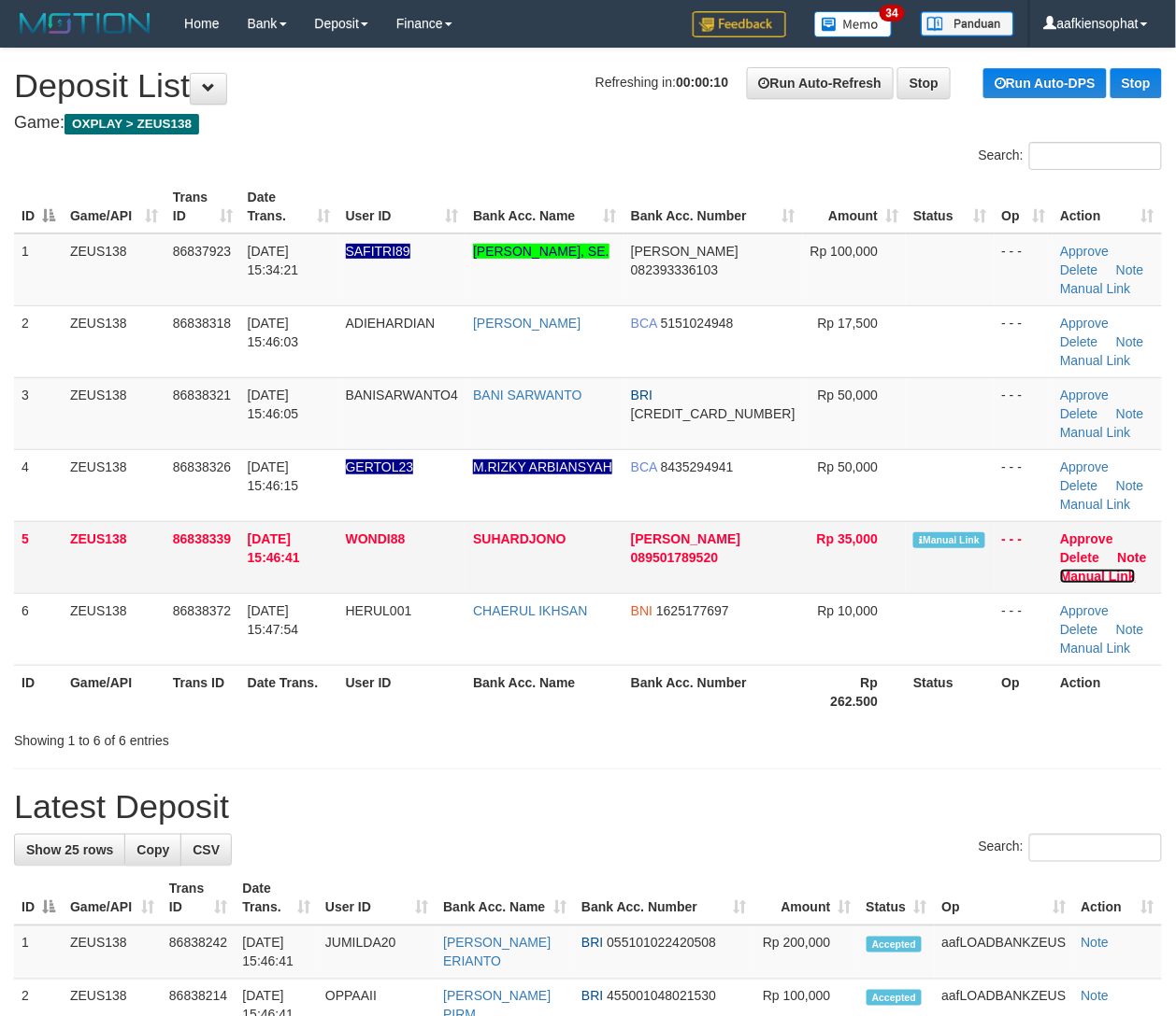
click at [1089, 569] on link "Manual Link" at bounding box center [1097, 576] width 76 height 15
click at [1059, 569] on link "Manual Link" at bounding box center [1097, 576] width 76 height 15
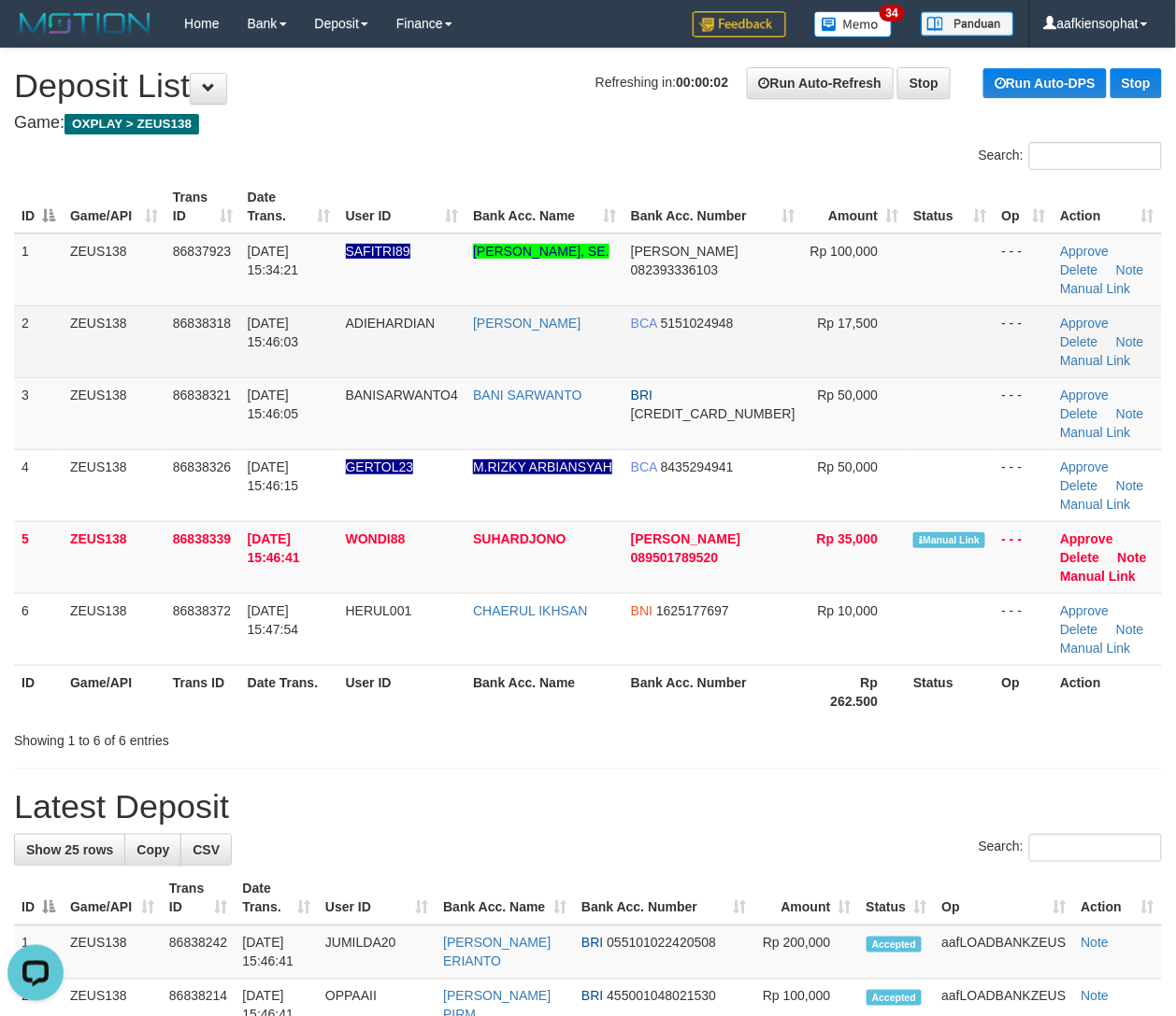
drag, startPoint x: 625, startPoint y: 338, endPoint x: 696, endPoint y: 314, distance: 74.9
click at [624, 338] on td "YADI HARDIYANSYAH" at bounding box center [544, 341] width 158 height 72
click at [906, 353] on td at bounding box center [949, 341] width 88 height 72
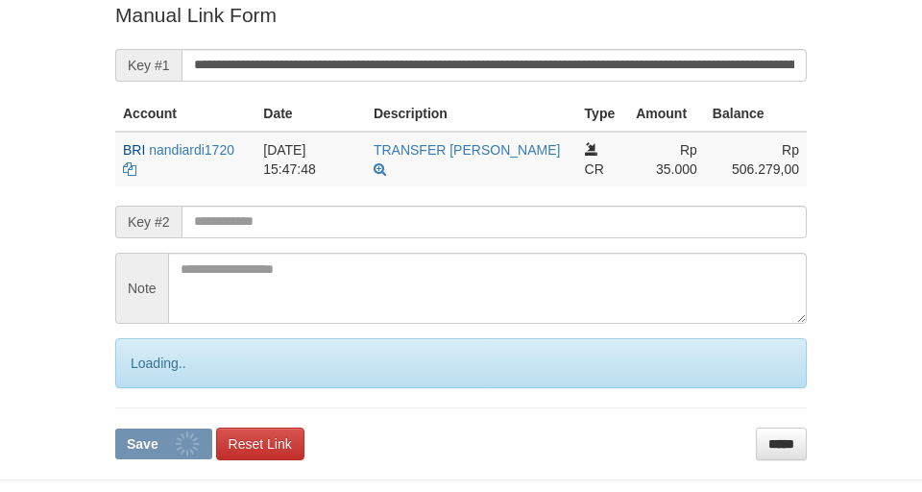
drag, startPoint x: 0, startPoint y: 0, endPoint x: 530, endPoint y: 83, distance: 536.7
click at [530, 83] on form "**********" at bounding box center [461, 230] width 692 height 458
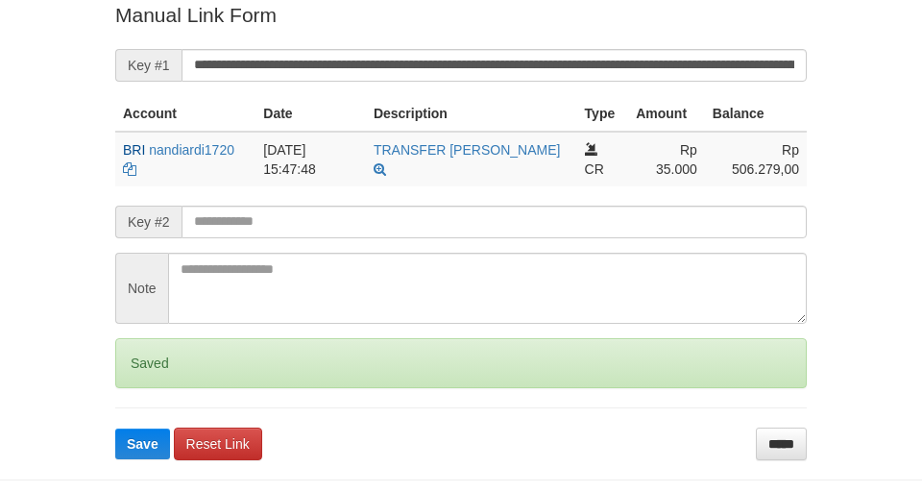
click at [115, 428] on button "Save" at bounding box center [142, 443] width 55 height 31
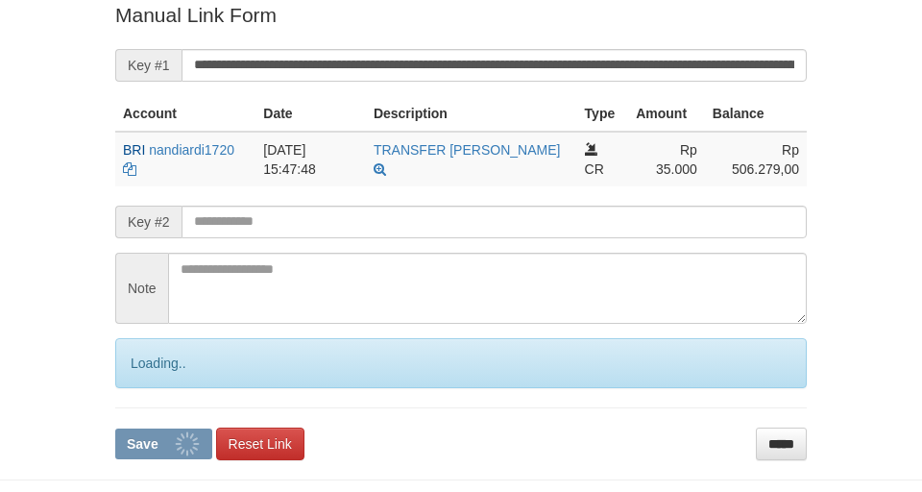
scroll to position [397, 0]
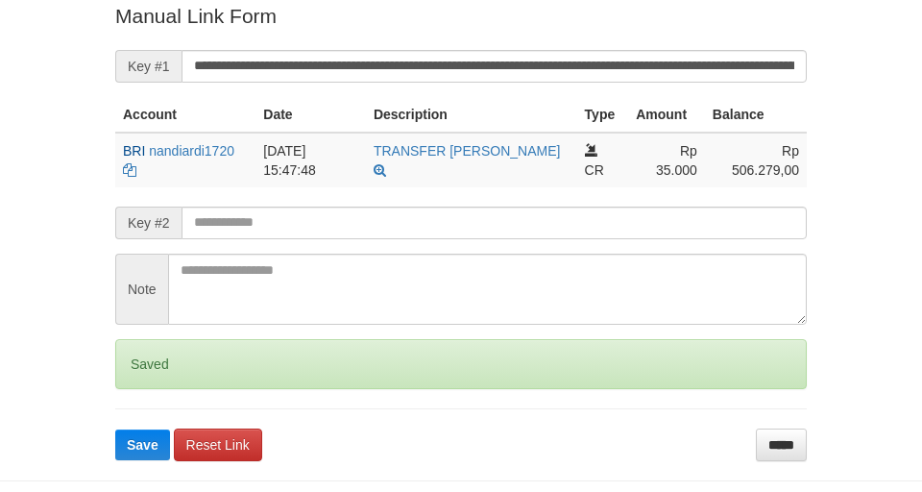
click at [115, 429] on button "Save" at bounding box center [142, 444] width 55 height 31
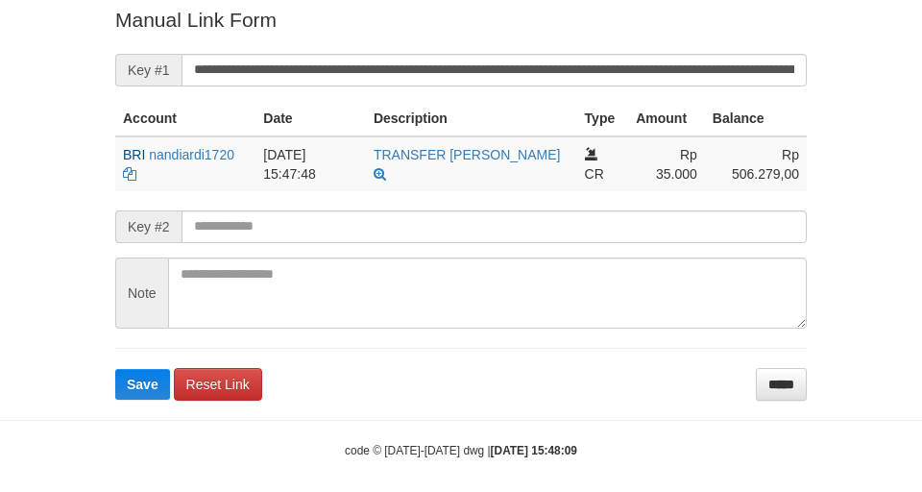
click at [115, 369] on button "Save" at bounding box center [142, 384] width 55 height 31
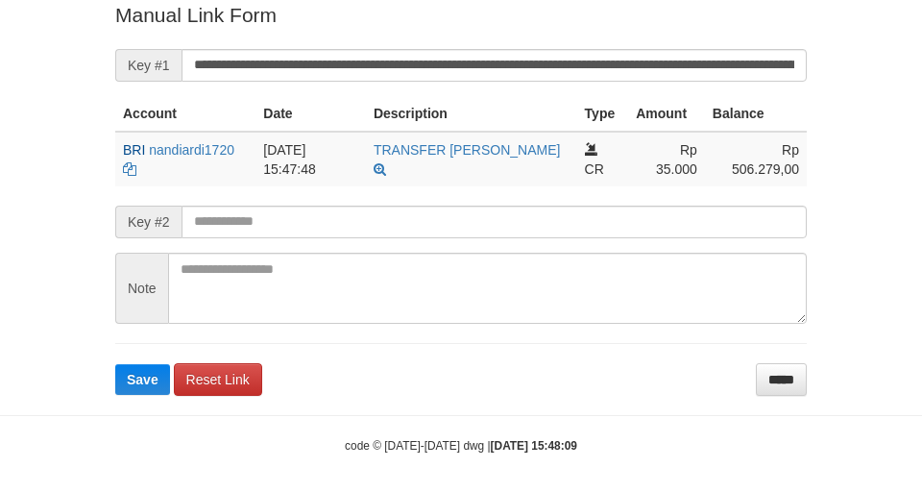
click at [494, 71] on input "**********" at bounding box center [494, 65] width 625 height 33
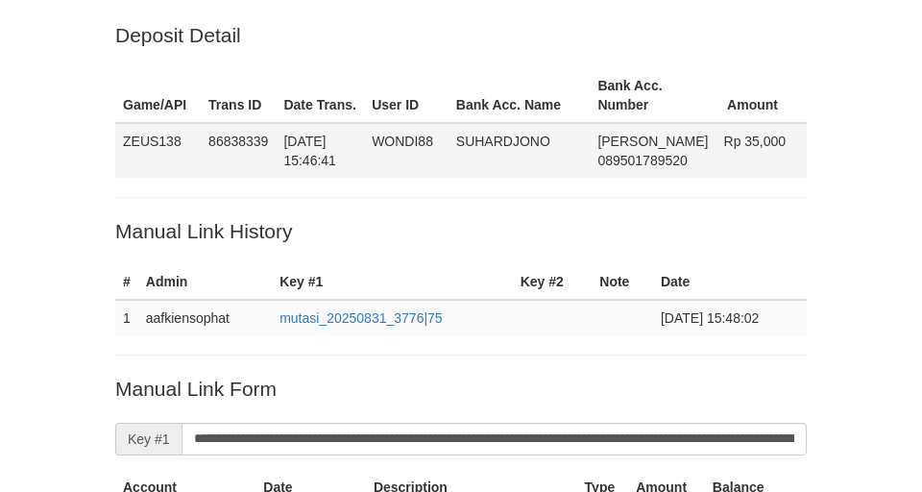
scroll to position [106, 0]
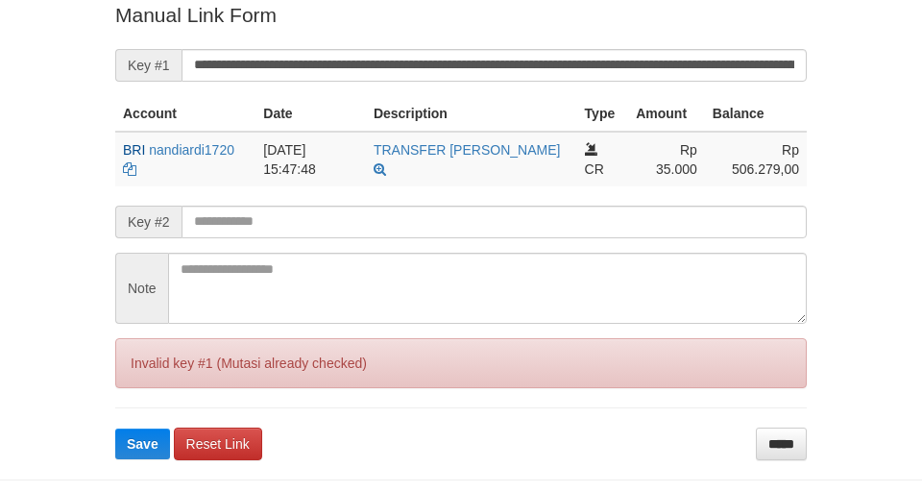
click at [115, 428] on button "Save" at bounding box center [142, 443] width 55 height 31
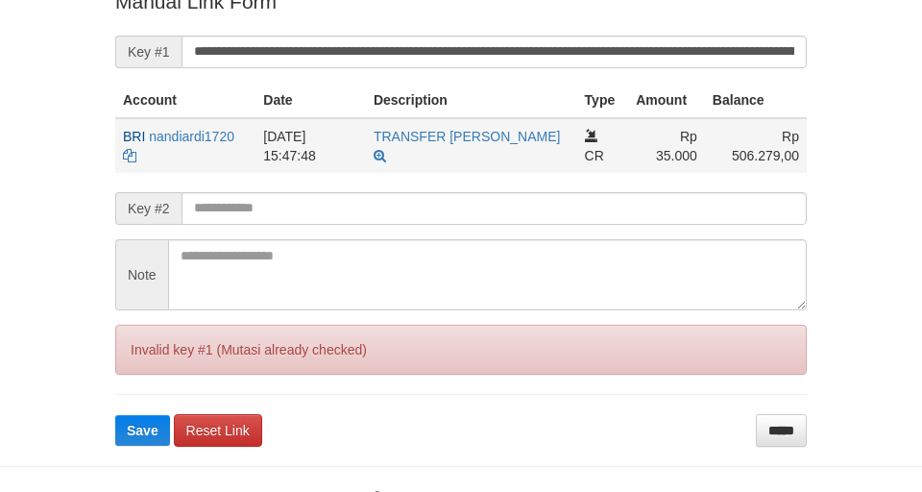
scroll to position [454, 0]
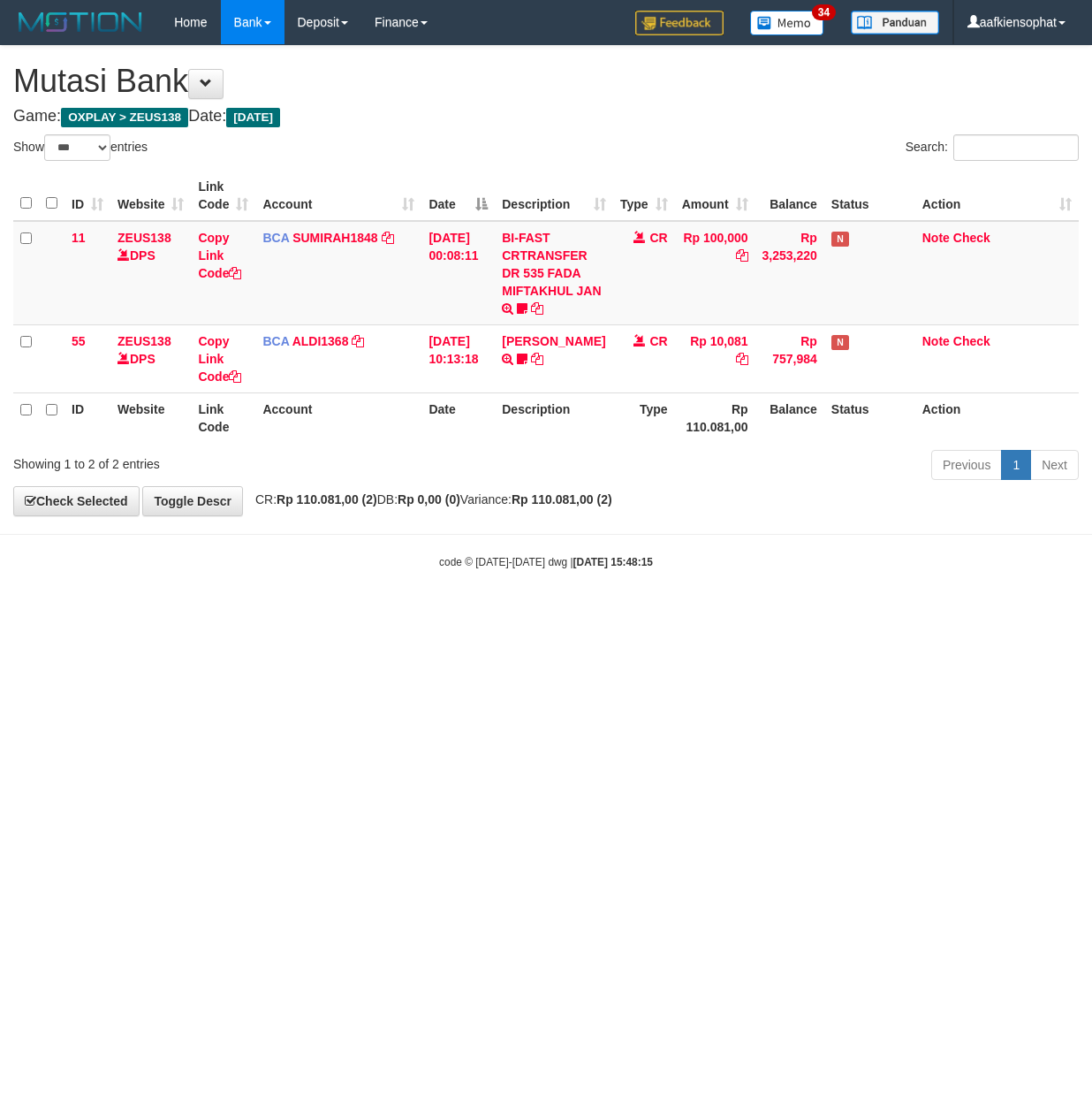
select select "***"
click at [340, 463] on div "Showing 1 to 2 of 2 entries" at bounding box center [227, 460] width 429 height 25
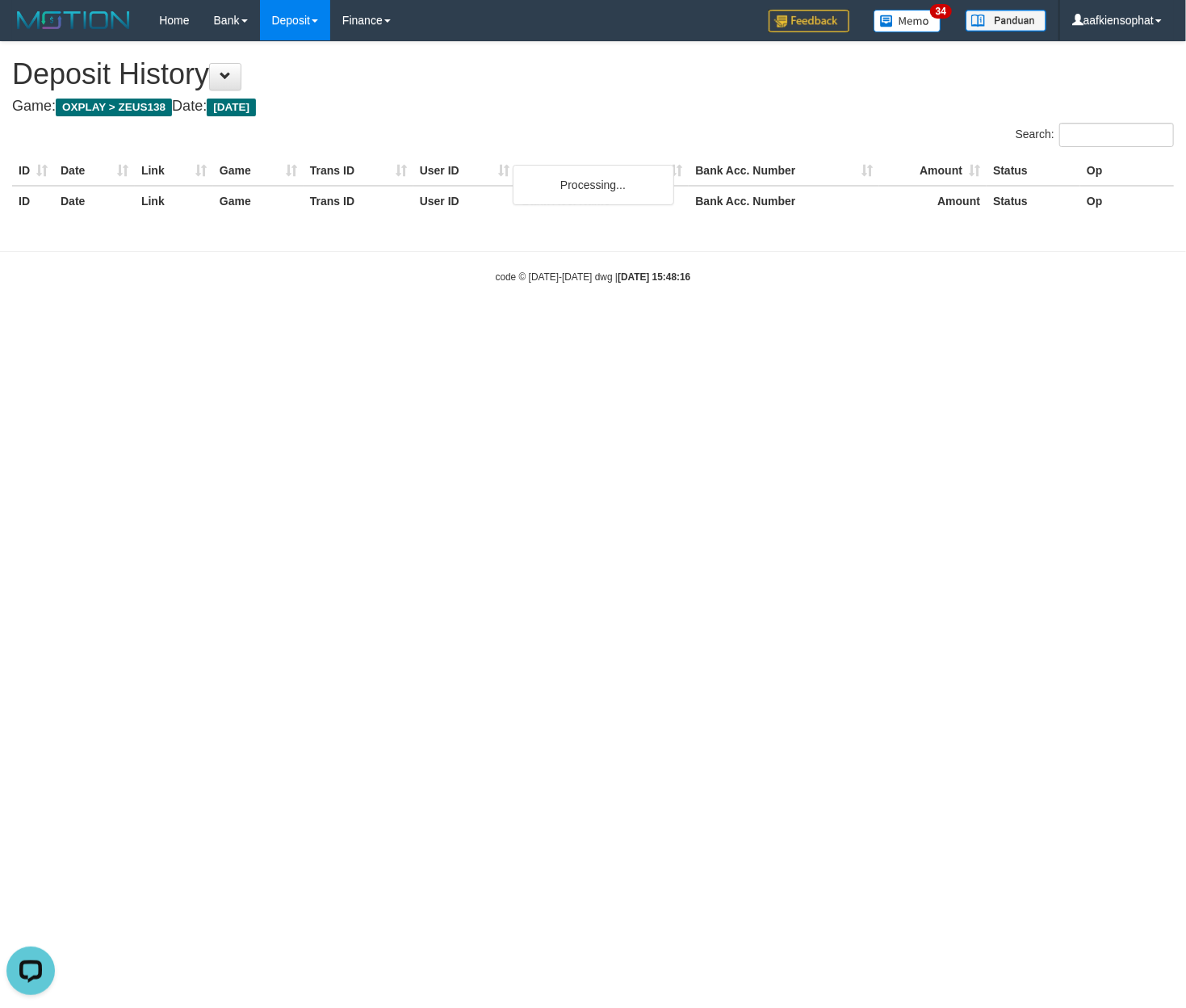
click at [450, 325] on html "Toggle navigation Home Bank Account List Load By Website Group [OXPLAY] ZEUS138…" at bounding box center [593, 162] width 1186 height 325
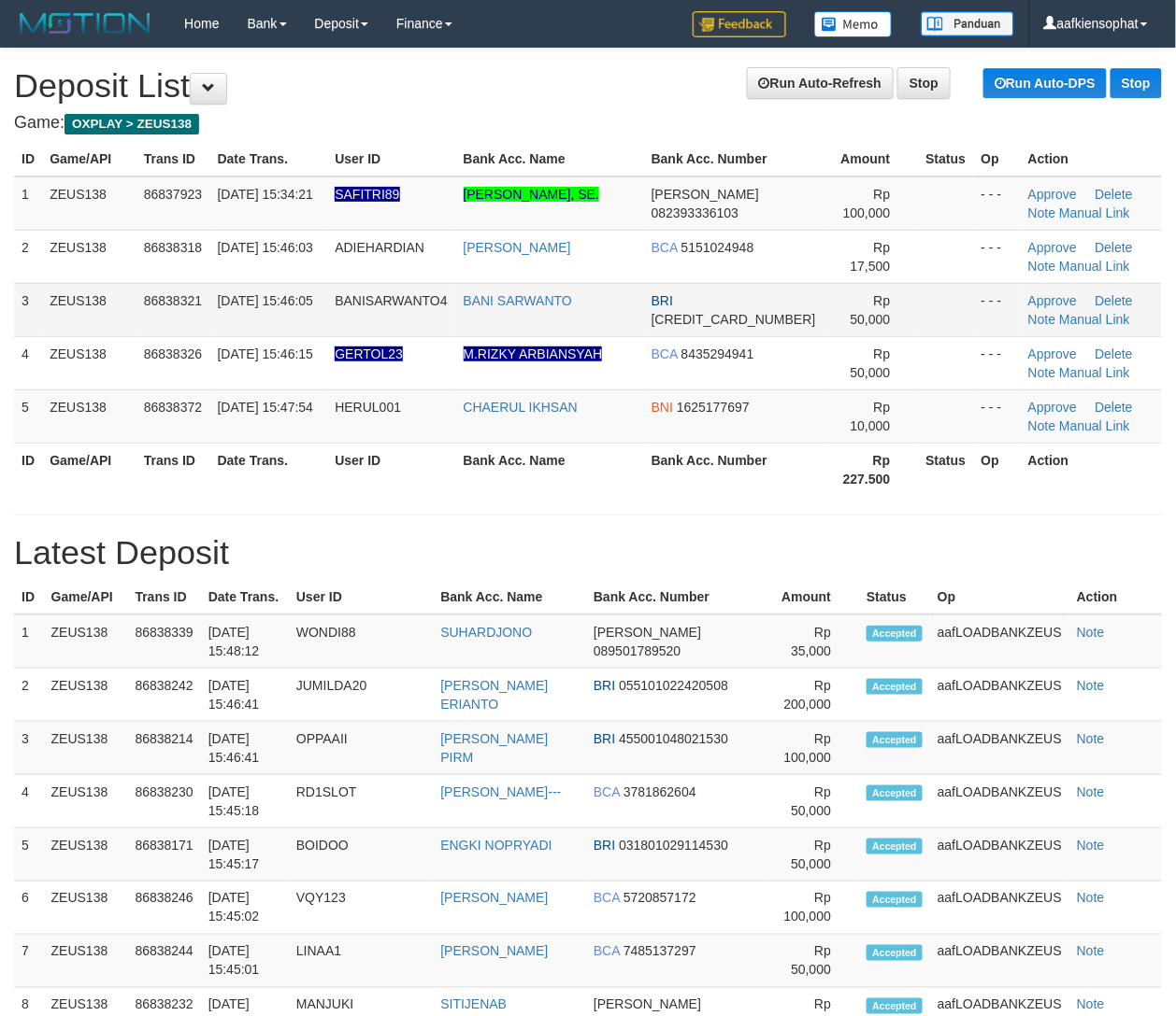
click at [644, 385] on td "M.RIZKY ARBIANSYAH" at bounding box center [550, 363] width 188 height 53
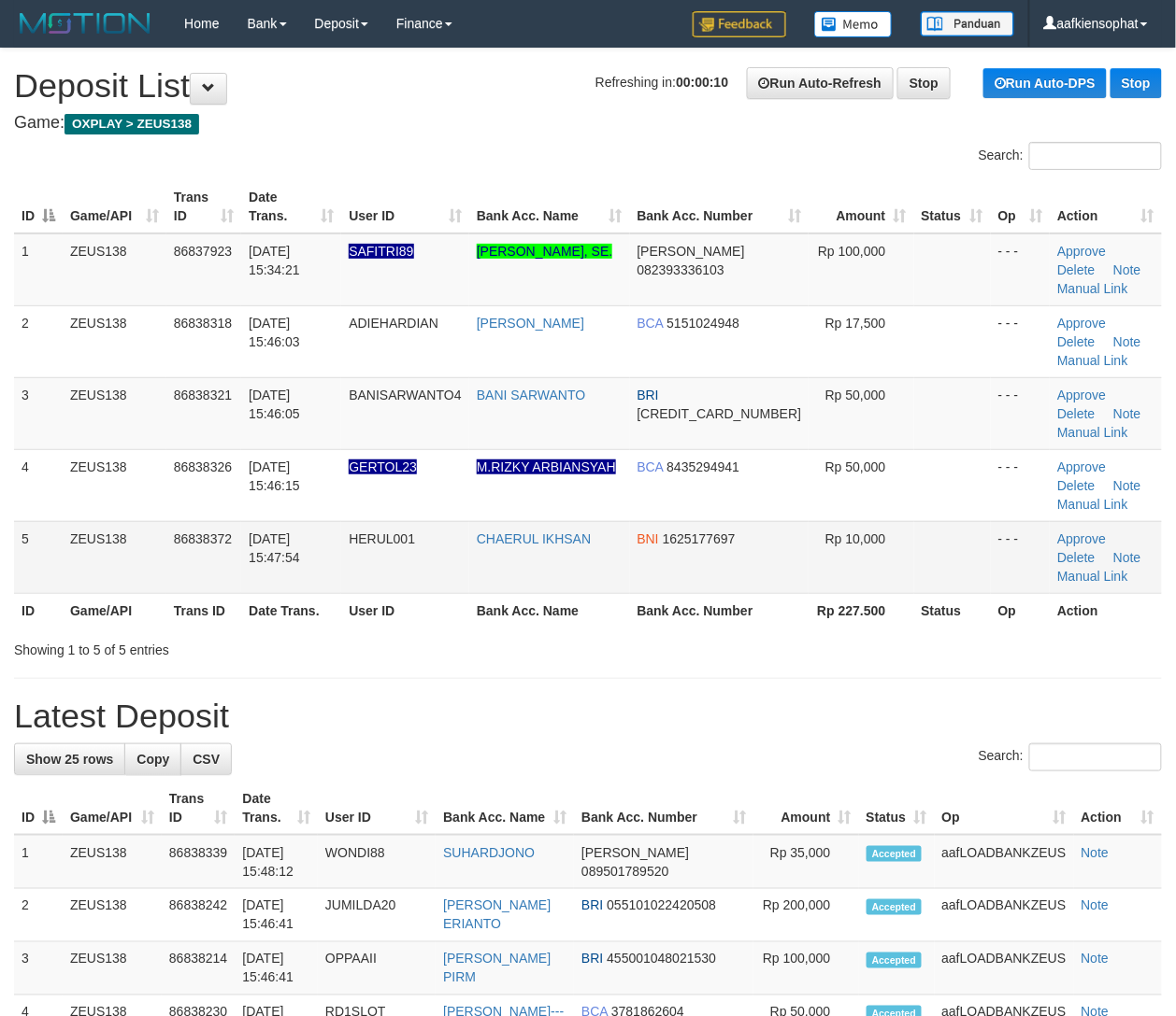
drag, startPoint x: 805, startPoint y: 534, endPoint x: 797, endPoint y: 554, distance: 21.5
click at [808, 542] on td "Rp 10,000" at bounding box center [861, 557] width 105 height 72
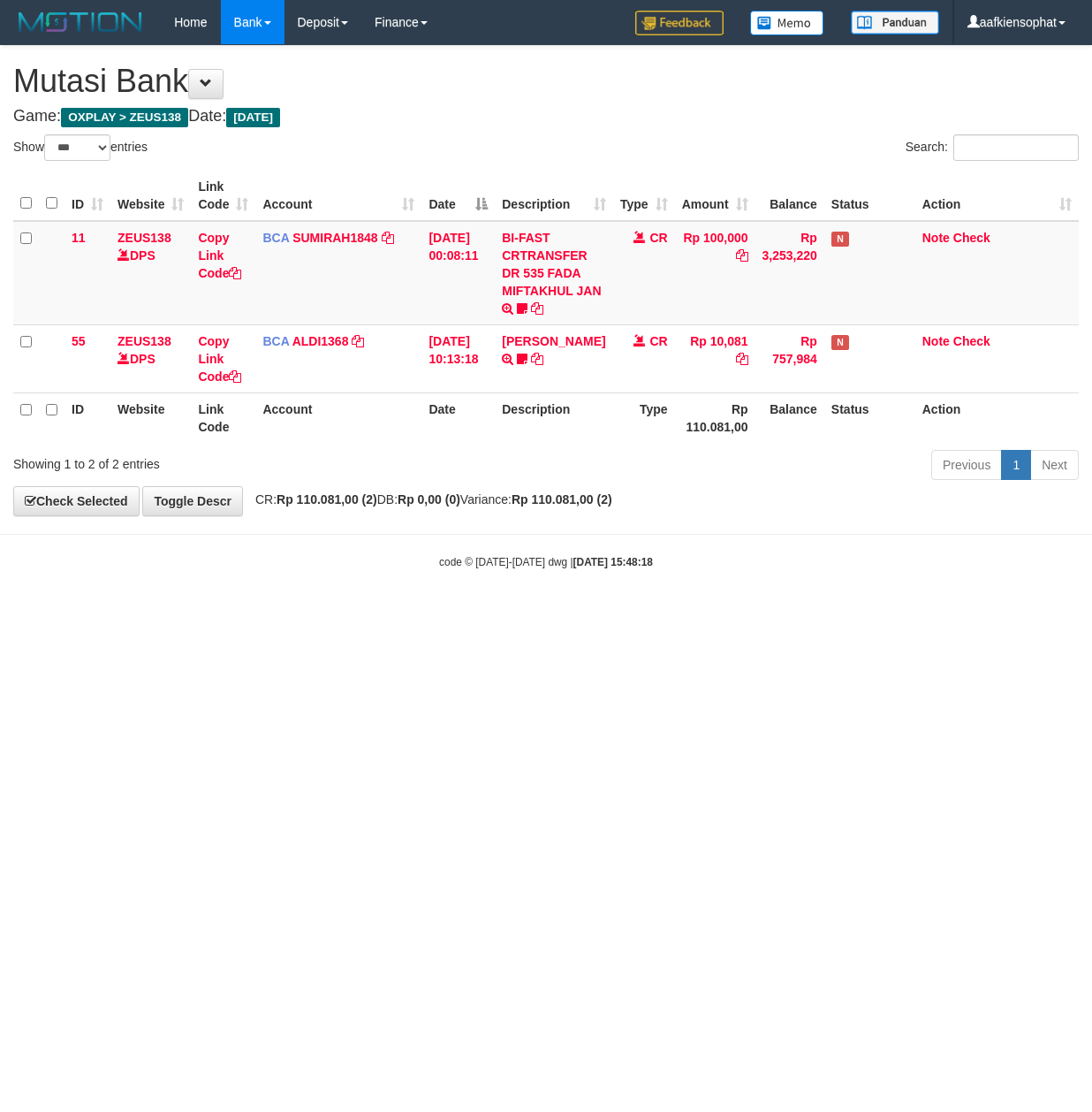
select select "***"
click at [698, 610] on body "Toggle navigation Home Bank Account List Load By Website Group [OXPLAY] ZEUS138…" at bounding box center [546, 307] width 1092 height 614
drag, startPoint x: 641, startPoint y: 527, endPoint x: 511, endPoint y: 530, distance: 130.0
click at [578, 533] on body "Toggle navigation Home Bank Account List Load By Website Group [OXPLAY] ZEUS138…" at bounding box center [546, 307] width 1092 height 614
drag, startPoint x: 748, startPoint y: 579, endPoint x: 714, endPoint y: 592, distance: 36.4
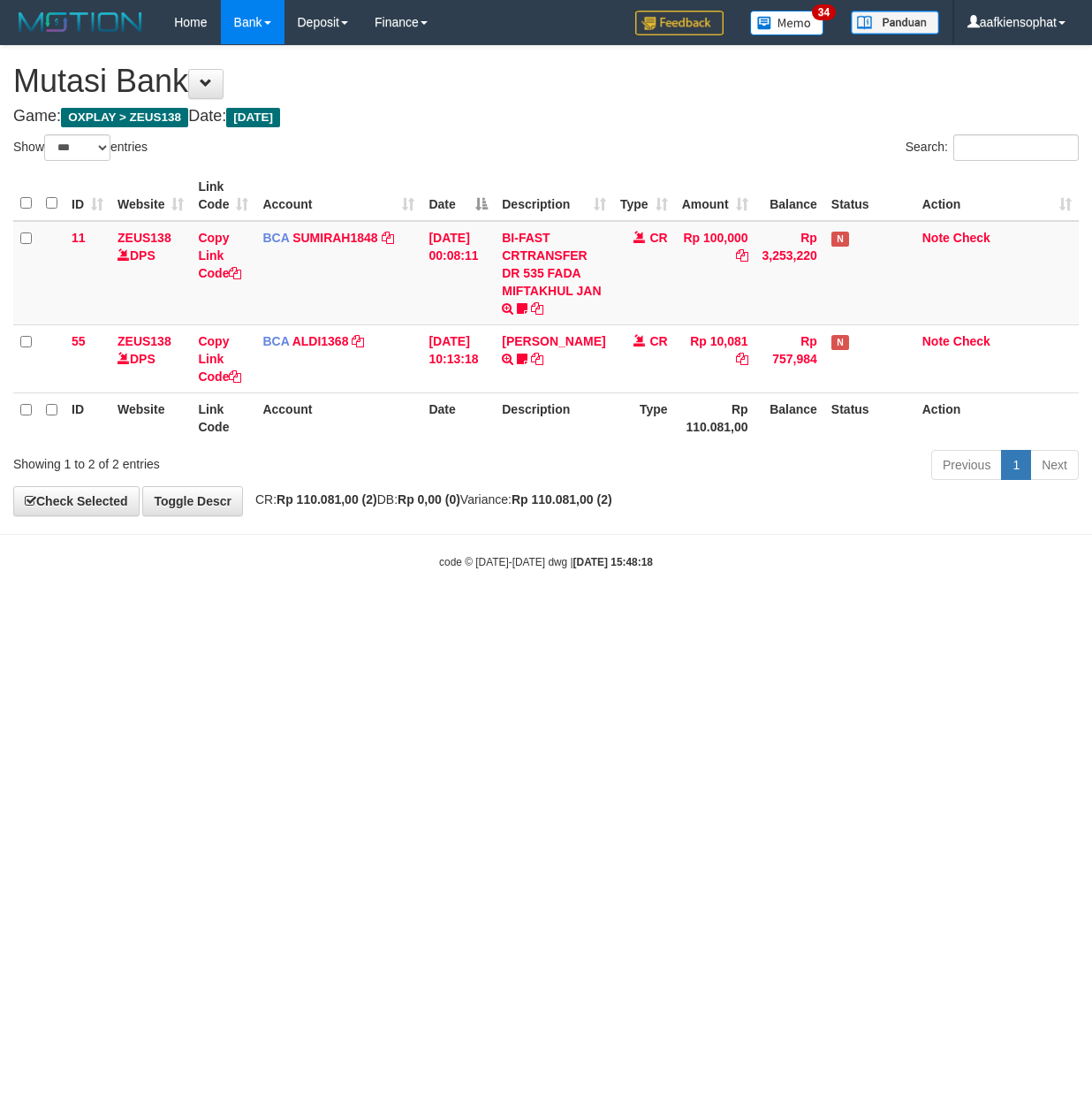
click at [723, 592] on body "Toggle navigation Home Bank Account List Load By Website Group [OXPLAY] ZEUS138…" at bounding box center [546, 307] width 1092 height 614
drag, startPoint x: 348, startPoint y: 569, endPoint x: 336, endPoint y: 583, distance: 18.4
click at [343, 583] on body "Toggle navigation Home Bank Account List Load By Website Group [OXPLAY] ZEUS138…" at bounding box center [546, 307] width 1092 height 614
drag, startPoint x: 553, startPoint y: 613, endPoint x: 543, endPoint y: 620, distance: 12.2
click at [548, 614] on html "Toggle navigation Home Bank Account List Load By Website Group [OXPLAY] ZEUS138…" at bounding box center [546, 307] width 1092 height 614
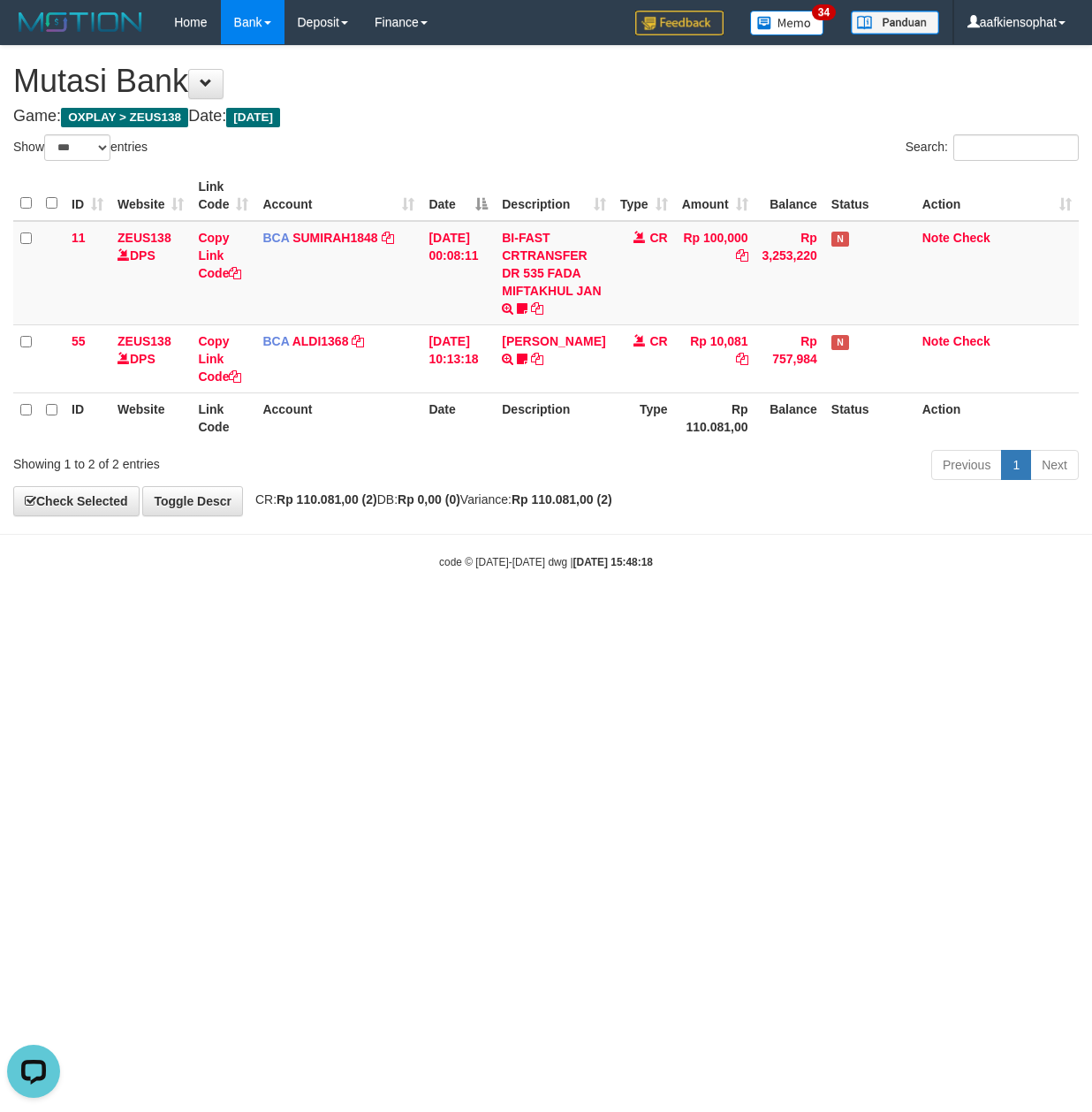
click at [658, 614] on html "Toggle navigation Home Bank Account List Load By Website Group [OXPLAY] ZEUS138…" at bounding box center [546, 307] width 1092 height 614
click at [648, 614] on html "Toggle navigation Home Bank Account List Load By Website Group [OXPLAY] ZEUS138…" at bounding box center [546, 307] width 1092 height 614
click at [645, 614] on html "Toggle navigation Home Bank Account List Load By Website Group [OXPLAY] ZEUS138…" at bounding box center [546, 307] width 1092 height 614
click at [447, 614] on html "Toggle navigation Home Bank Account List Load By Website Group [OXPLAY] ZEUS138…" at bounding box center [546, 307] width 1092 height 614
click at [479, 614] on html "Toggle navigation Home Bank Account List Load By Website Group [OXPLAY] ZEUS138…" at bounding box center [546, 307] width 1092 height 614
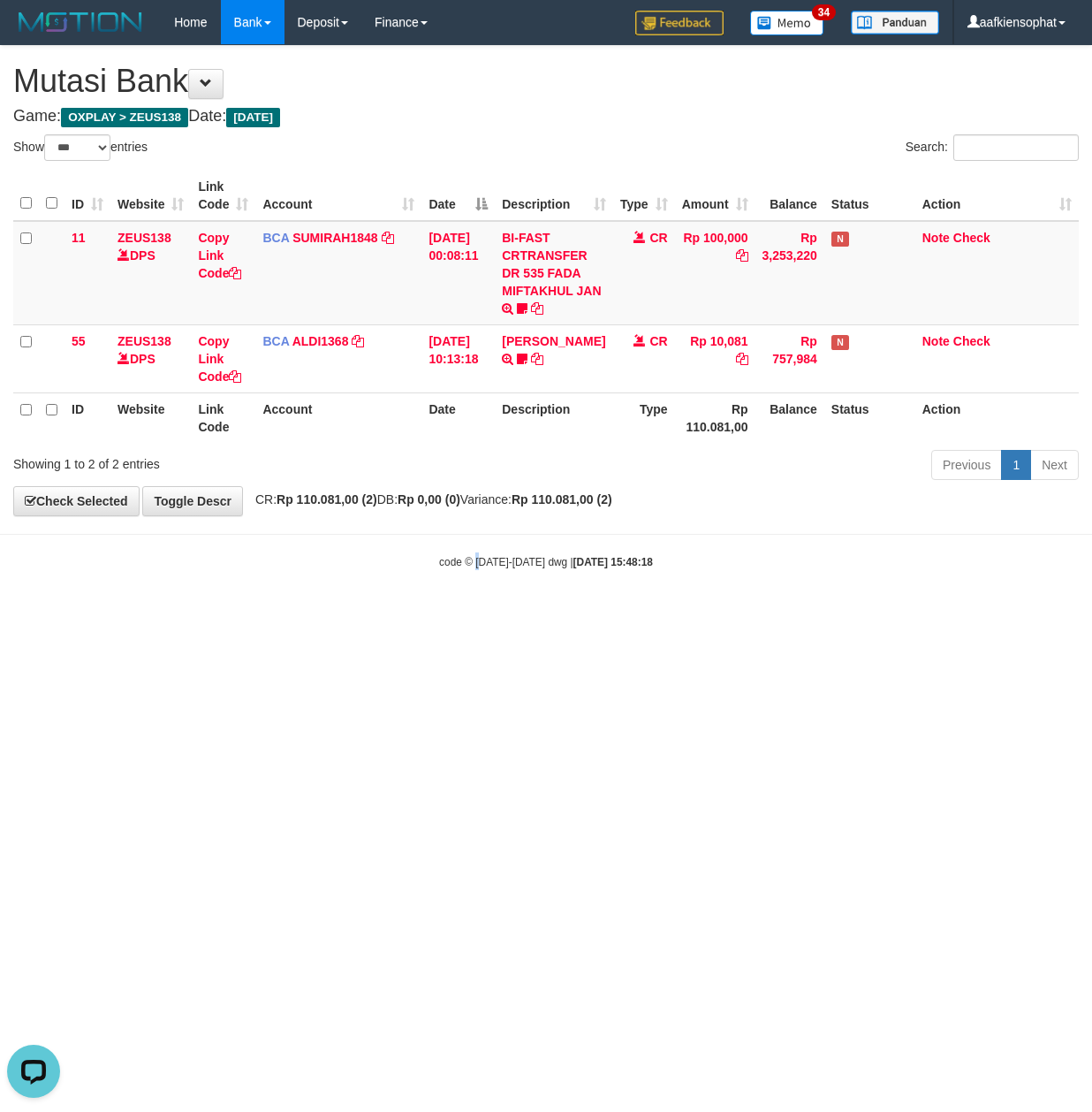
drag, startPoint x: 612, startPoint y: 670, endPoint x: 608, endPoint y: 687, distance: 17.5
click at [613, 614] on html "Toggle navigation Home Bank Account List Load By Website Group [OXPLAY] ZEUS138…" at bounding box center [546, 307] width 1092 height 614
click at [606, 614] on html "Toggle navigation Home Bank Account List Load By Website Group [OXPLAY] ZEUS138…" at bounding box center [546, 307] width 1092 height 614
click at [605, 614] on html "Toggle navigation Home Bank Account List Load By Website Group [OXPLAY] ZEUS138…" at bounding box center [546, 307] width 1092 height 614
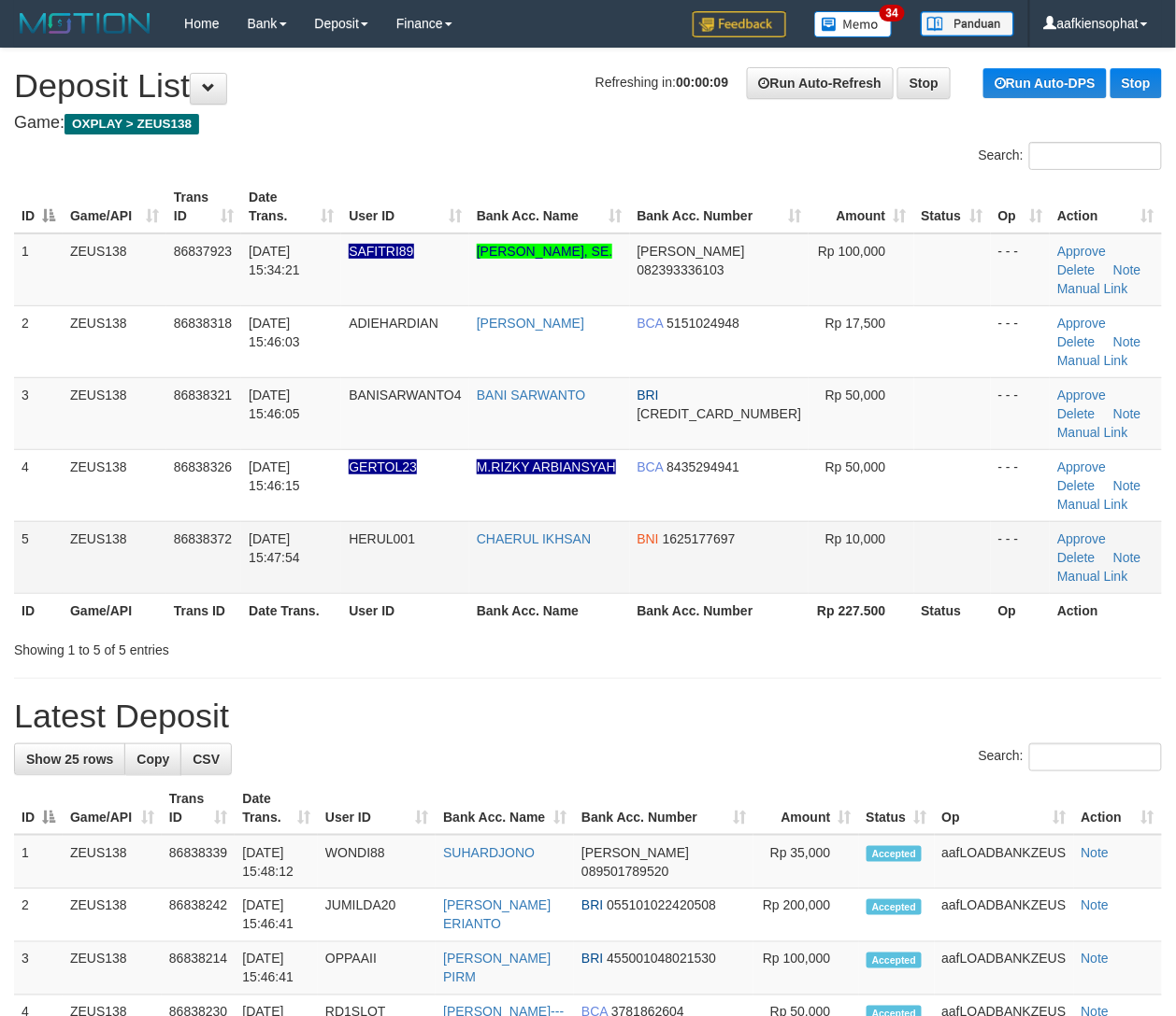
click at [895, 581] on td "Rp 10,000" at bounding box center [861, 557] width 105 height 72
click at [671, 568] on td "BNI 1625177697" at bounding box center [719, 557] width 179 height 72
drag, startPoint x: 980, startPoint y: 673, endPoint x: 1191, endPoint y: 637, distance: 214.0
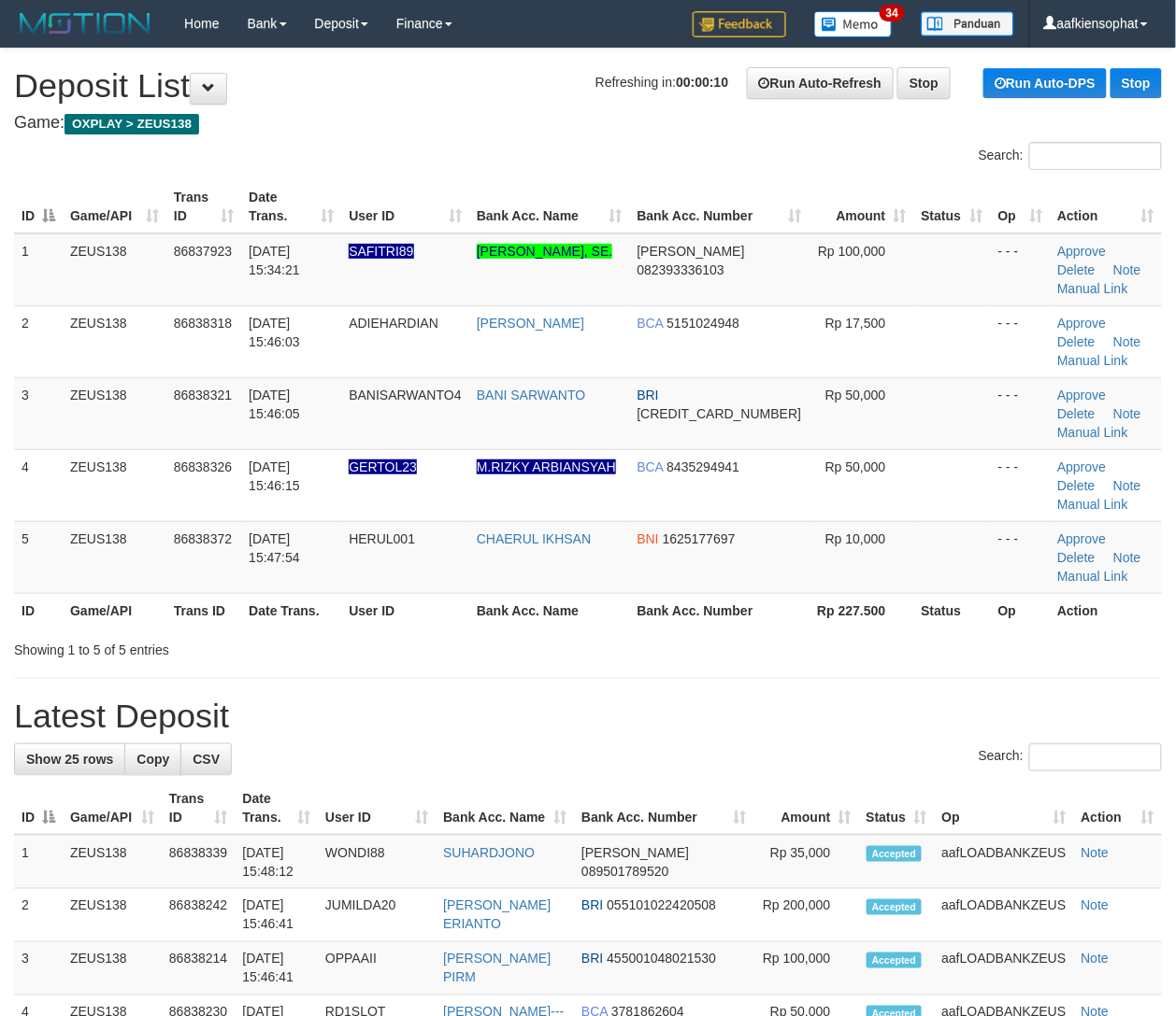
drag, startPoint x: 848, startPoint y: 667, endPoint x: 891, endPoint y: 657, distance: 44.1
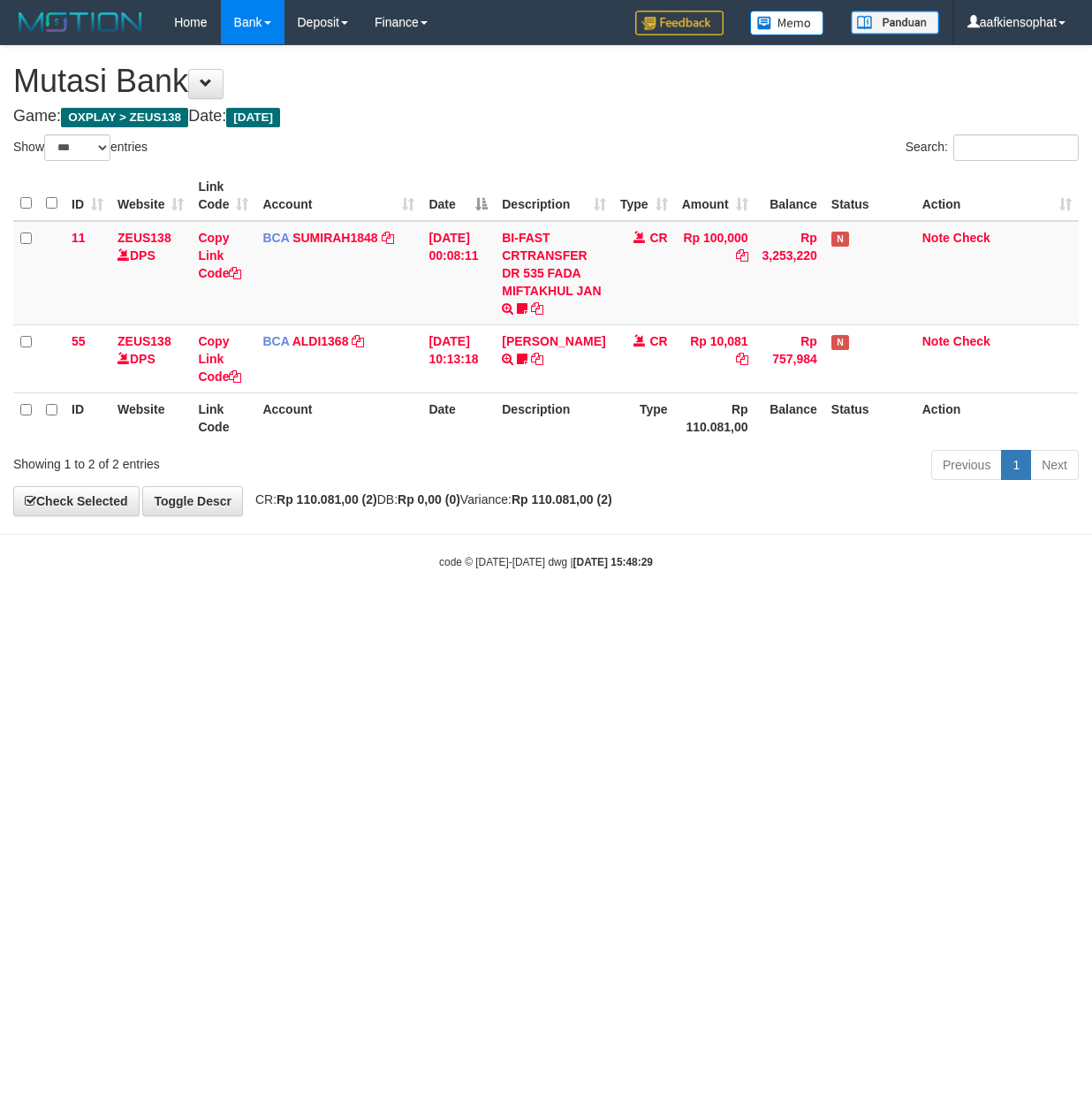
select select "***"
click at [553, 614] on html "Toggle navigation Home Bank Account List Load By Website Group [OXPLAY] ZEUS138…" at bounding box center [546, 307] width 1092 height 614
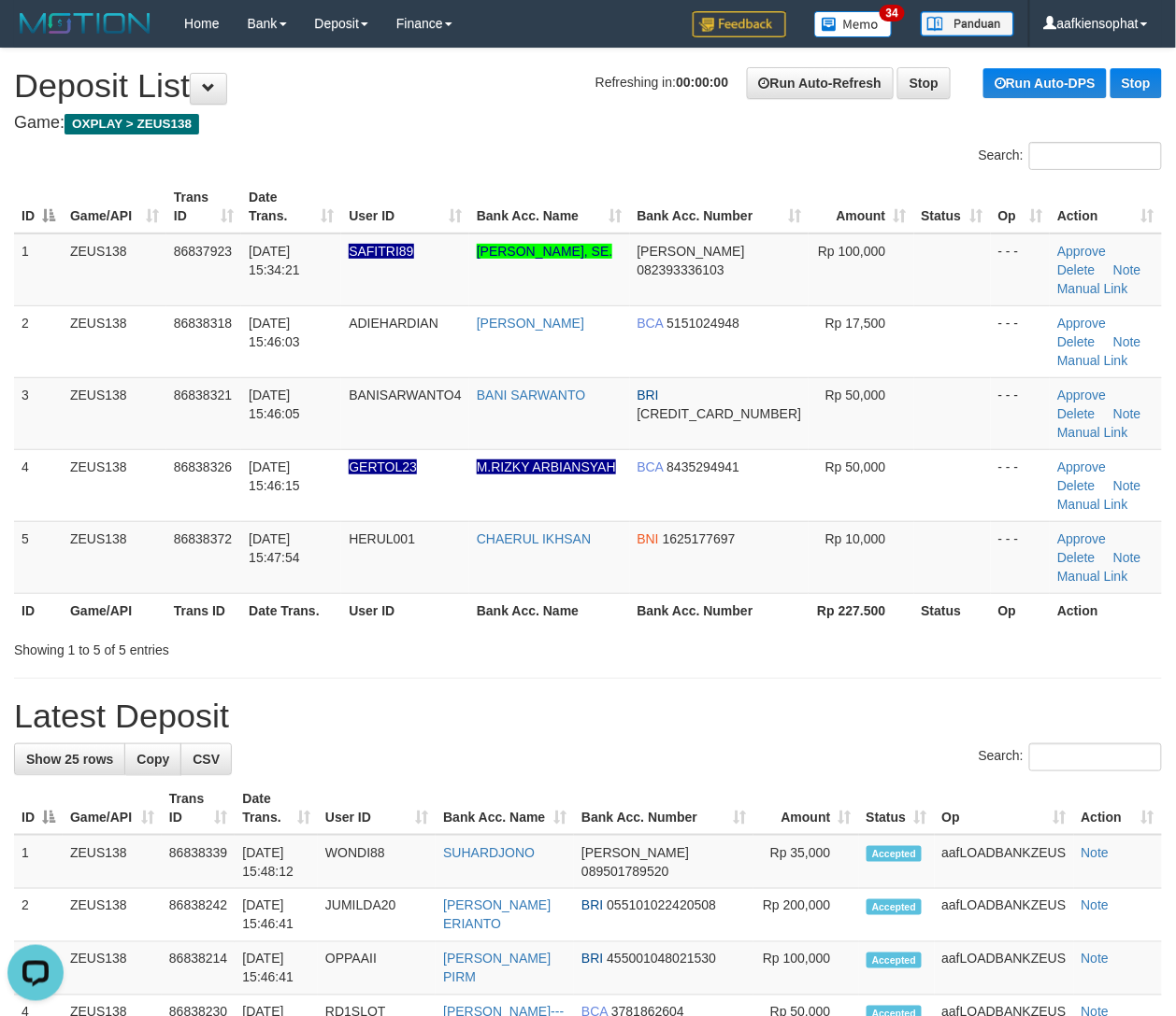
click at [438, 758] on div "Search:" at bounding box center [588, 760] width 1148 height 33
click at [475, 754] on div "Search:" at bounding box center [588, 760] width 1148 height 33
drag, startPoint x: 573, startPoint y: 680, endPoint x: 804, endPoint y: 688, distance: 231.1
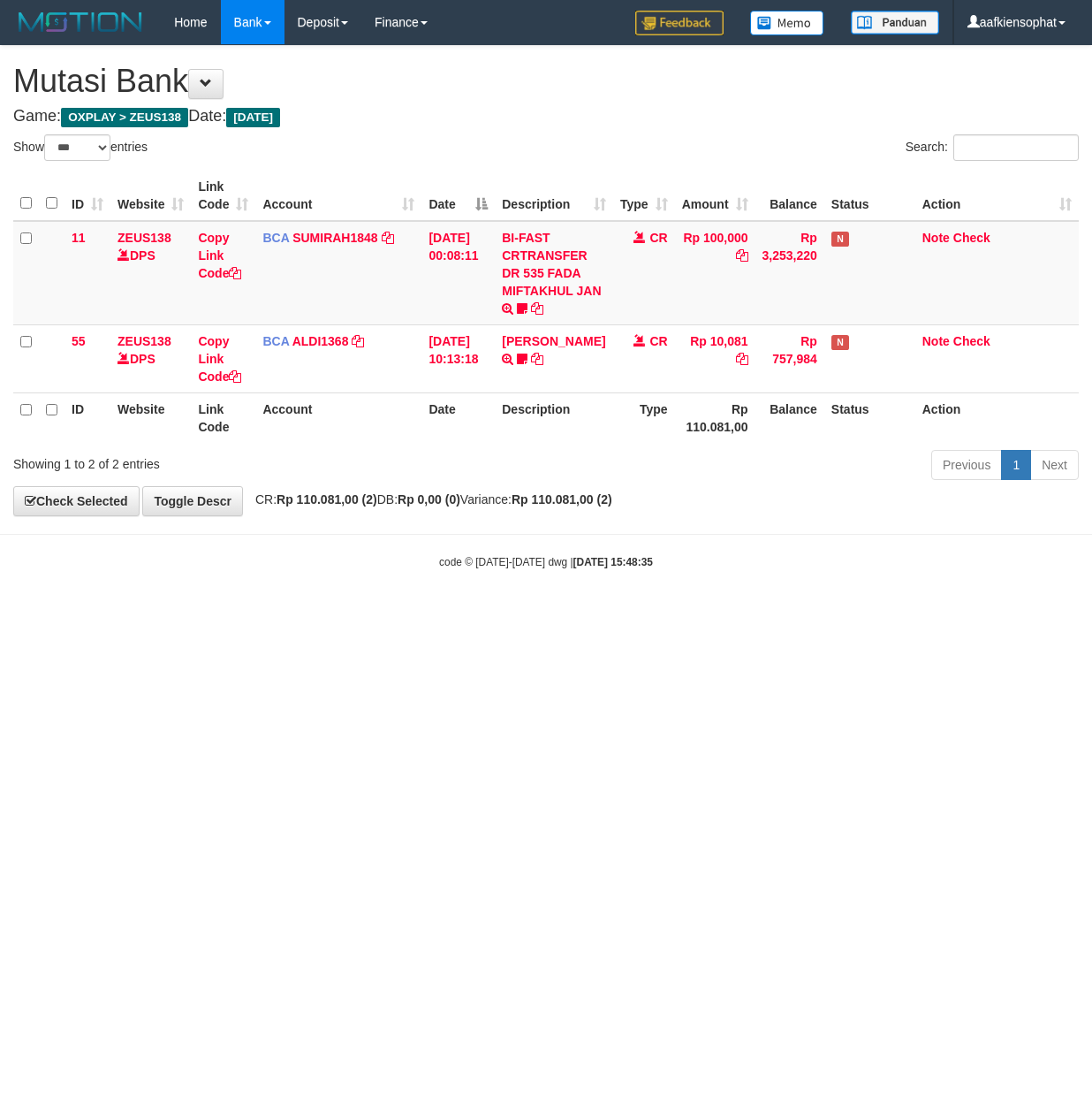
select select "***"
click at [549, 614] on html "Toggle navigation Home Bank Account List Load By Website Group [OXPLAY] ZEUS138…" at bounding box center [546, 307] width 1092 height 614
click at [518, 614] on html "Toggle navigation Home Bank Account List Load By Website Group [OXPLAY] ZEUS138…" at bounding box center [546, 307] width 1092 height 614
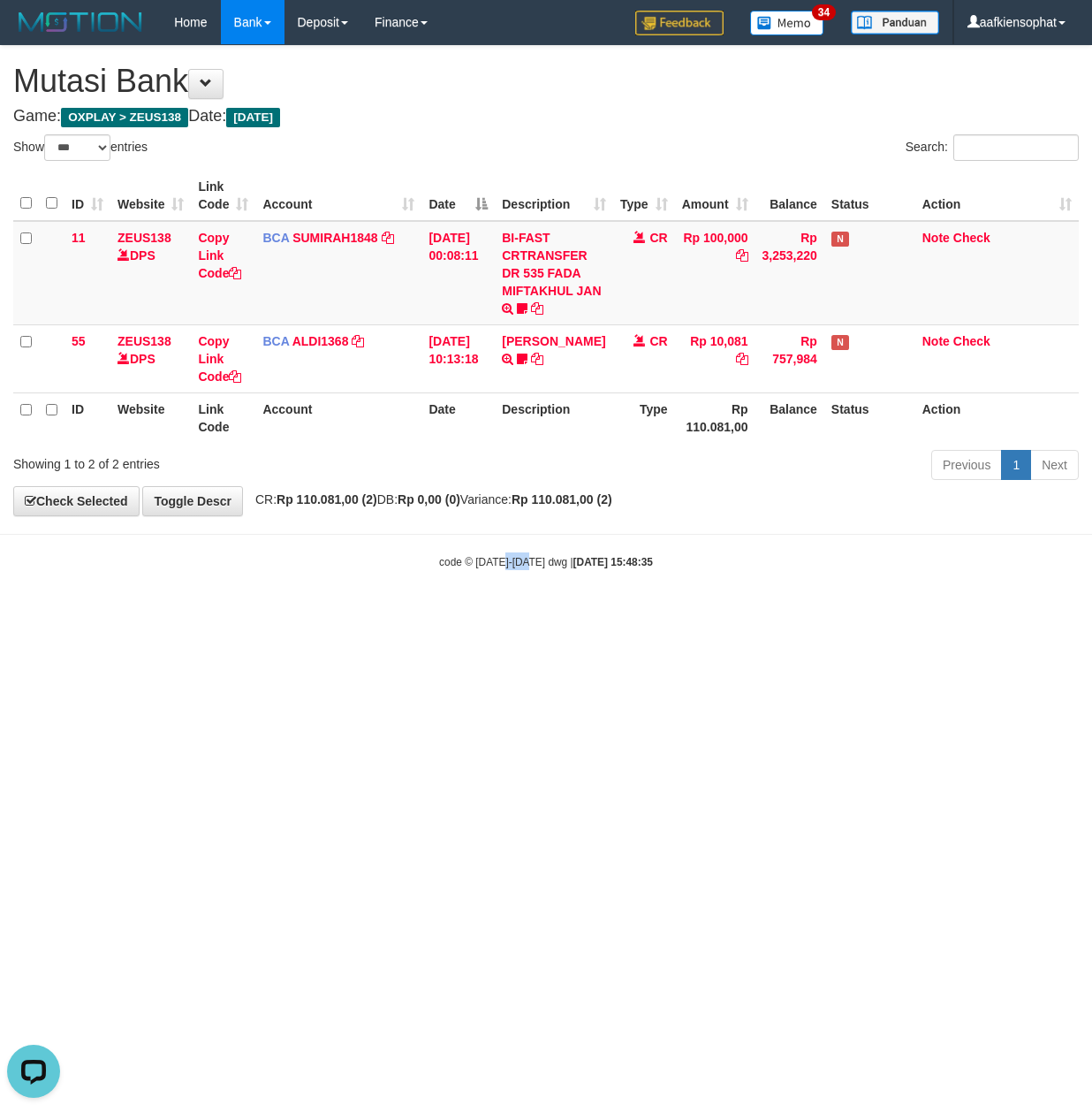
click at [518, 614] on html "Toggle navigation Home Bank Account List Load By Website Group [OXPLAY] ZEUS138…" at bounding box center [546, 307] width 1092 height 614
select select "***"
click at [537, 614] on html "Toggle navigation Home Bank Account List Load By Website Group [OXPLAY] ZEUS138…" at bounding box center [546, 307] width 1092 height 614
drag, startPoint x: 420, startPoint y: 885, endPoint x: 4, endPoint y: 846, distance: 417.8
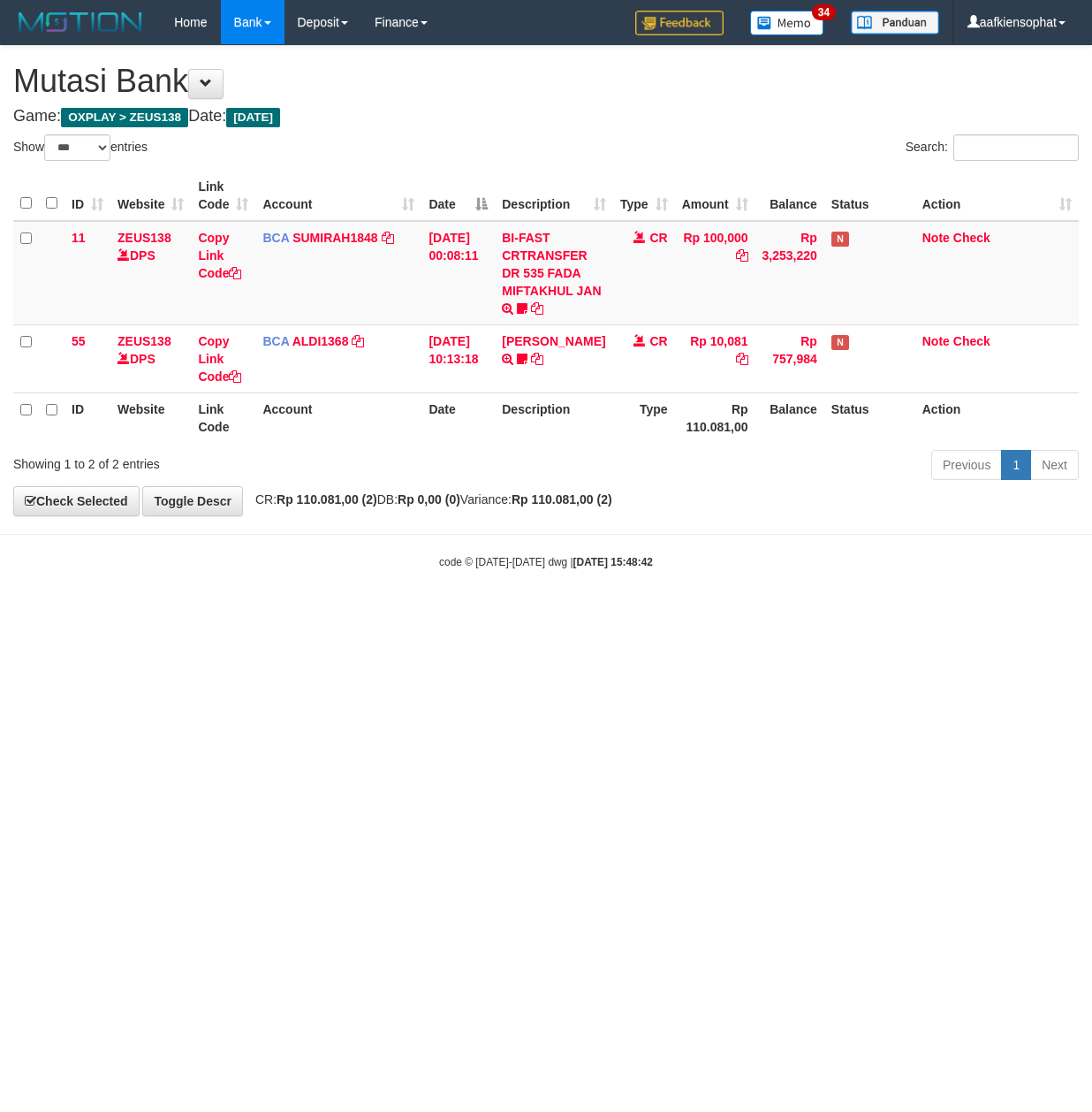
click at [369, 614] on html "Toggle navigation Home Bank Account List Load By Website Group [OXPLAY] ZEUS138…" at bounding box center [546, 307] width 1092 height 614
click at [504, 614] on html "Toggle navigation Home Bank Account List Load By Website Group [OXPLAY] ZEUS138…" at bounding box center [546, 307] width 1092 height 614
drag, startPoint x: 654, startPoint y: 710, endPoint x: 635, endPoint y: 722, distance: 22.5
click at [650, 614] on html "Toggle navigation Home Bank Account List Load By Website Group [OXPLAY] ZEUS138…" at bounding box center [546, 307] width 1092 height 614
drag, startPoint x: 623, startPoint y: 722, endPoint x: 612, endPoint y: 731, distance: 14.2
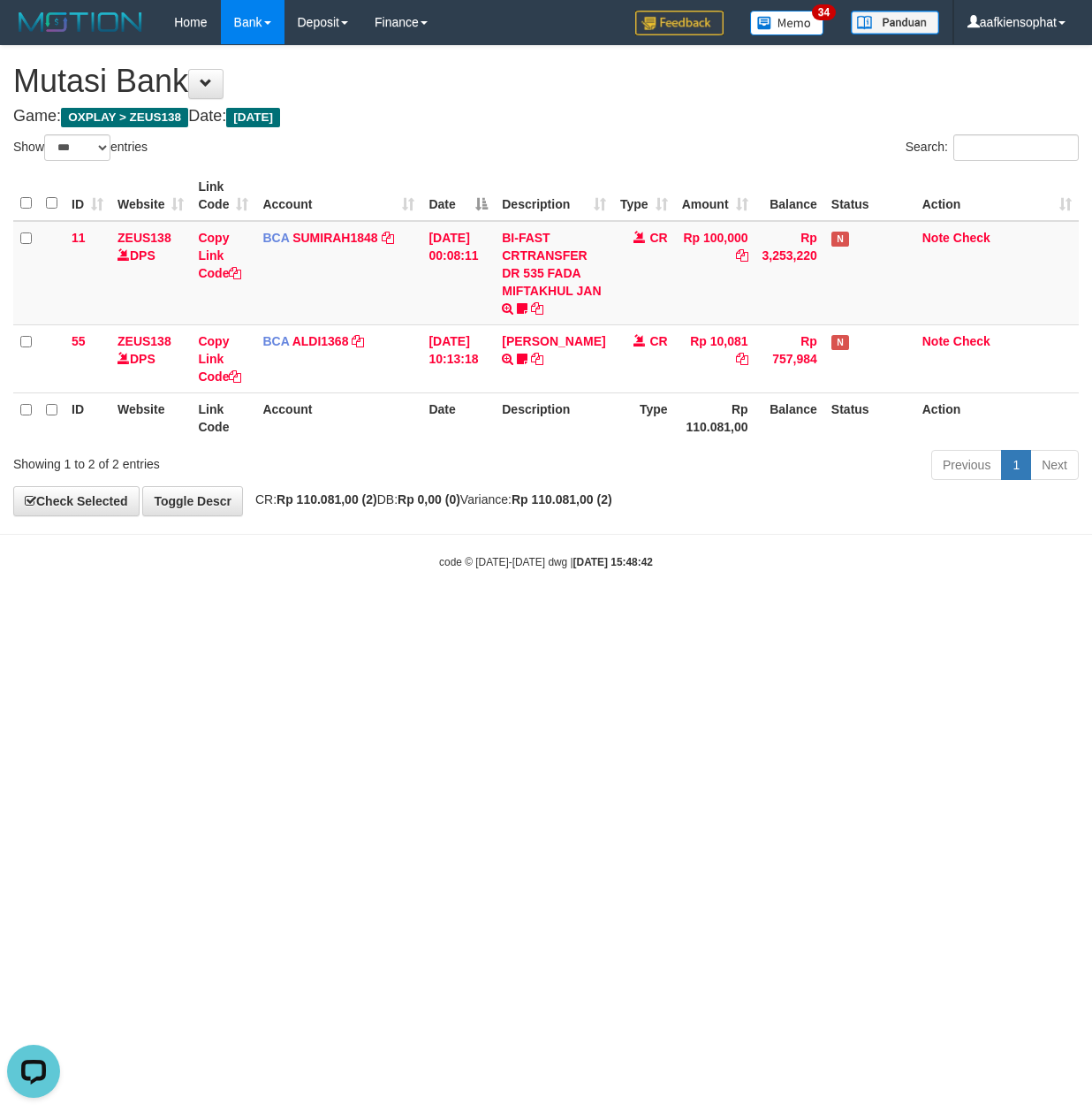
click at [614, 614] on html "Toggle navigation Home Bank Account List Load By Website Group [OXPLAY] ZEUS138…" at bounding box center [546, 307] width 1092 height 614
click at [610, 614] on html "Toggle navigation Home Bank Account List Load By Website Group [OXPLAY] ZEUS138…" at bounding box center [546, 307] width 1092 height 614
drag, startPoint x: 604, startPoint y: 723, endPoint x: 535, endPoint y: 742, distance: 71.6
click at [557, 614] on html "Toggle navigation Home Bank Account List Load By Website Group [OXPLAY] ZEUS138…" at bounding box center [546, 307] width 1092 height 614
drag, startPoint x: 796, startPoint y: 775, endPoint x: 775, endPoint y: 798, distance: 31.1
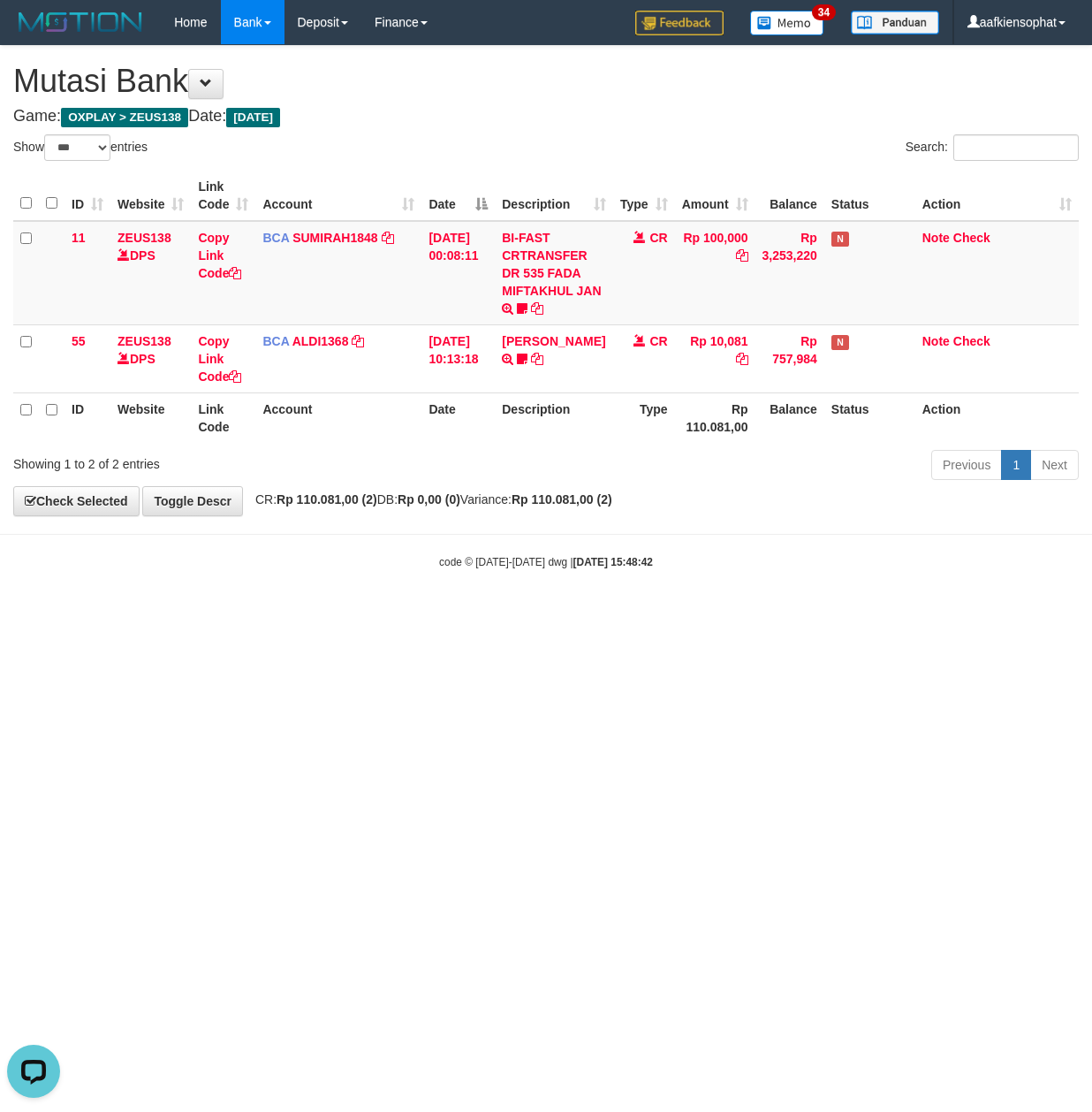
click at [777, 614] on html "Toggle navigation Home Bank Account List Load By Website Group [OXPLAY] ZEUS138…" at bounding box center [546, 307] width 1092 height 614
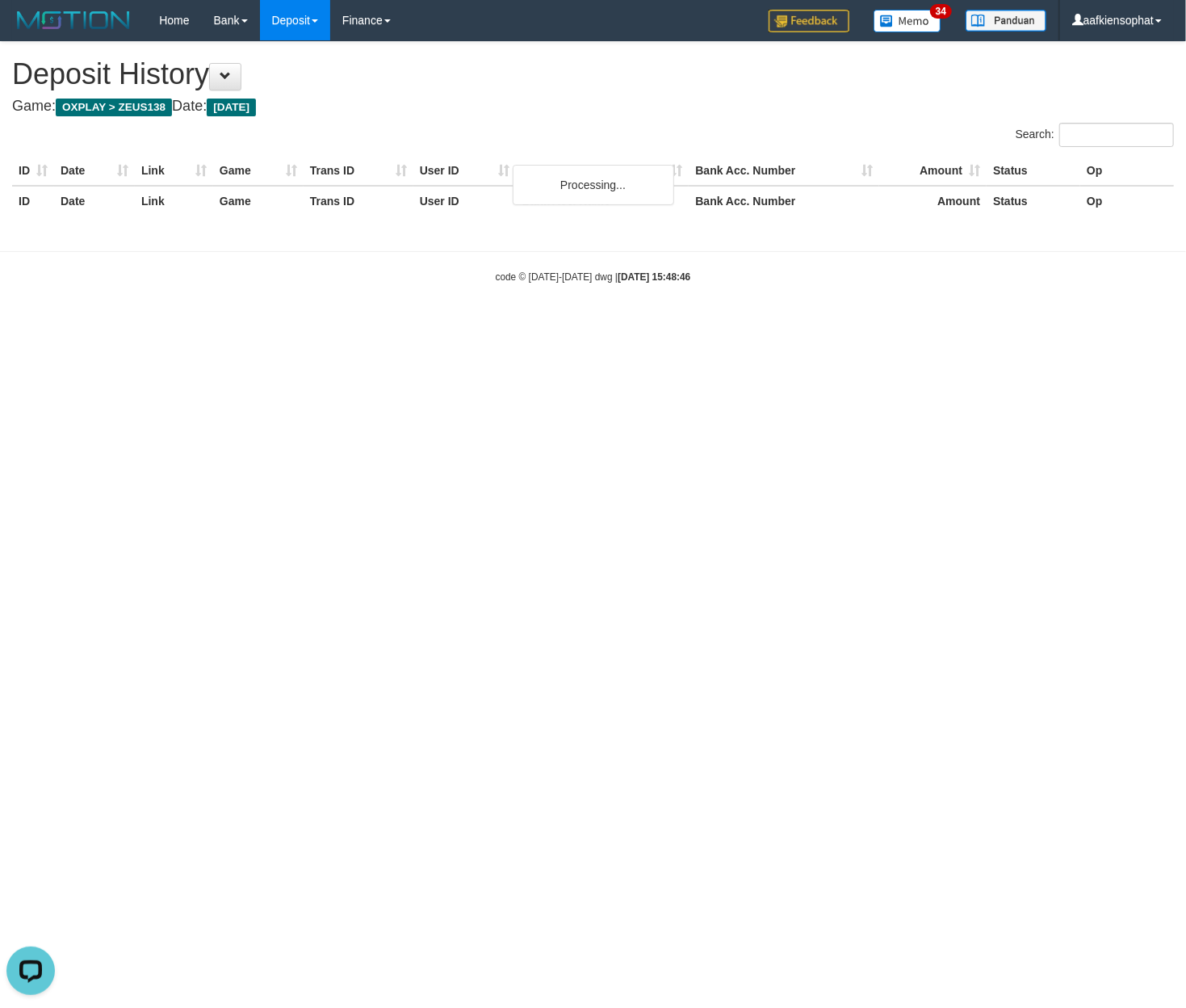
drag, startPoint x: 630, startPoint y: 620, endPoint x: 608, endPoint y: 551, distance: 72.4
click at [624, 325] on html "Toggle navigation Home Bank Account List Load By Website Group [OXPLAY] ZEUS138…" at bounding box center [593, 162] width 1186 height 325
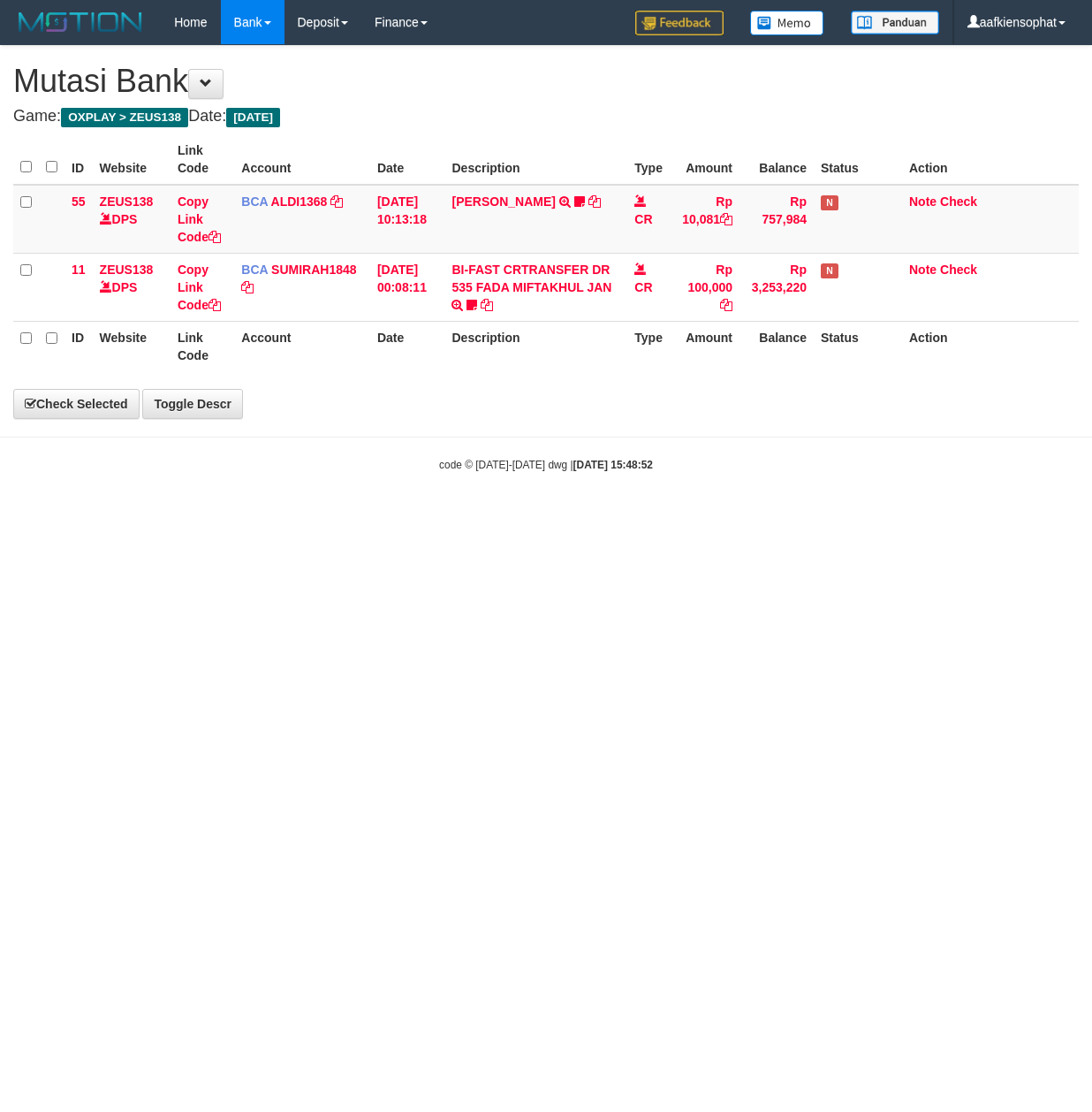
select select "***"
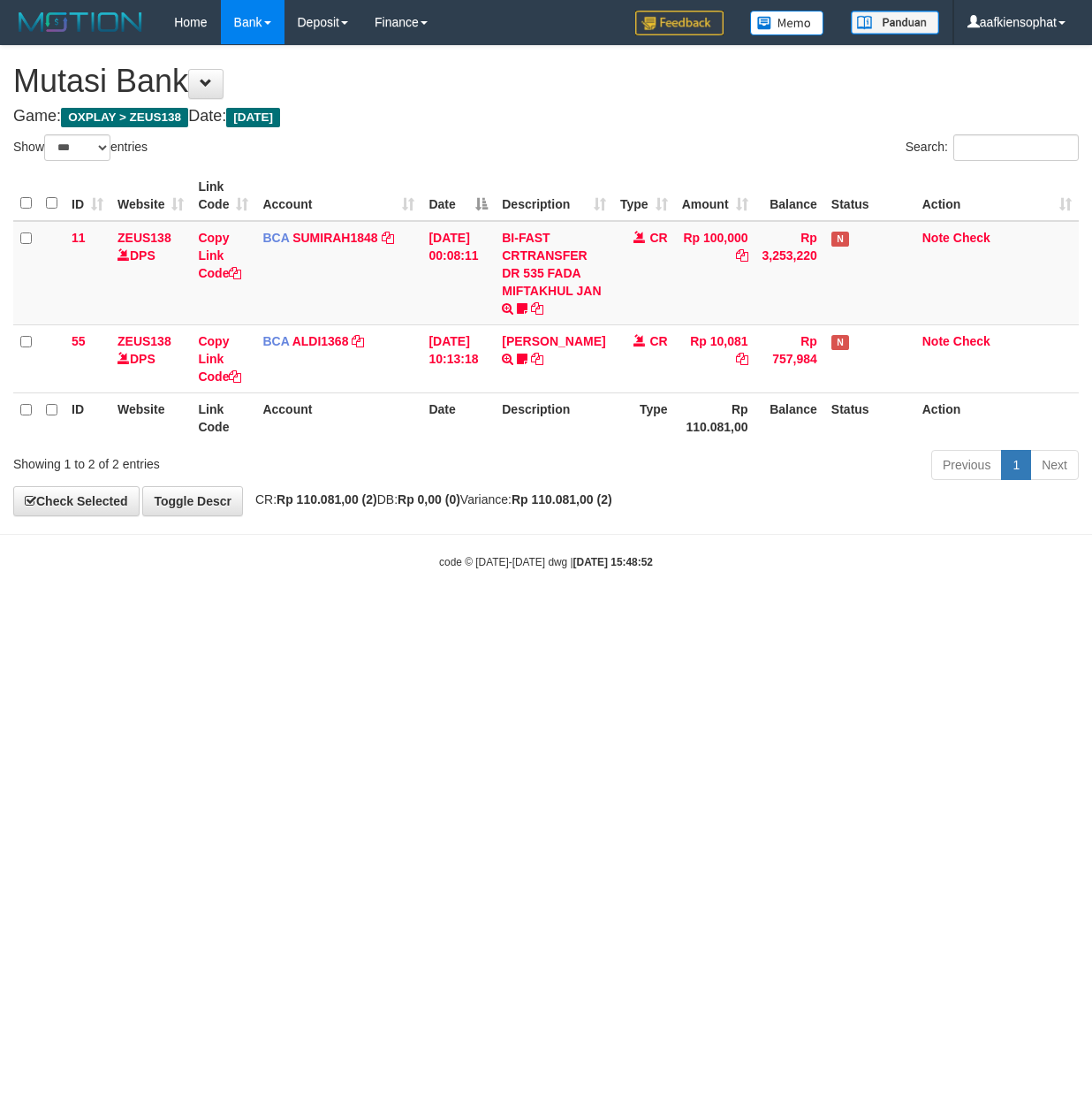
click at [714, 614] on html "Toggle navigation Home Bank Account List Load By Website Group [OXPLAY] ZEUS138…" at bounding box center [546, 307] width 1092 height 614
click at [618, 550] on body "Toggle navigation Home Bank Account List Load By Website Group [OXPLAY] ZEUS138…" at bounding box center [546, 307] width 1092 height 614
click at [748, 614] on html "Toggle navigation Home Bank Account List Load By Website Group [OXPLAY] ZEUS138…" at bounding box center [546, 307] width 1092 height 614
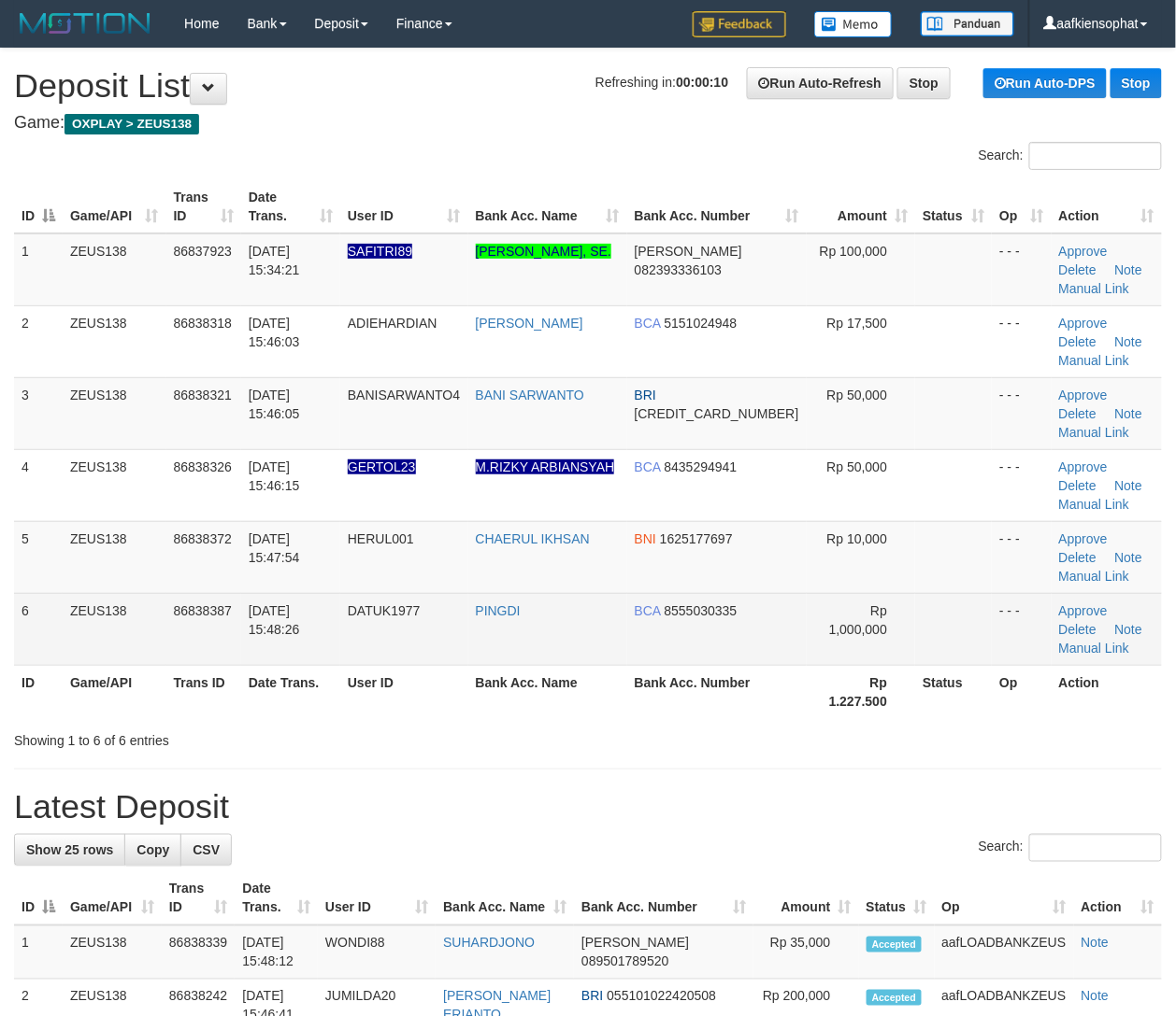
click at [622, 661] on td "PINGDI" at bounding box center [547, 629] width 159 height 72
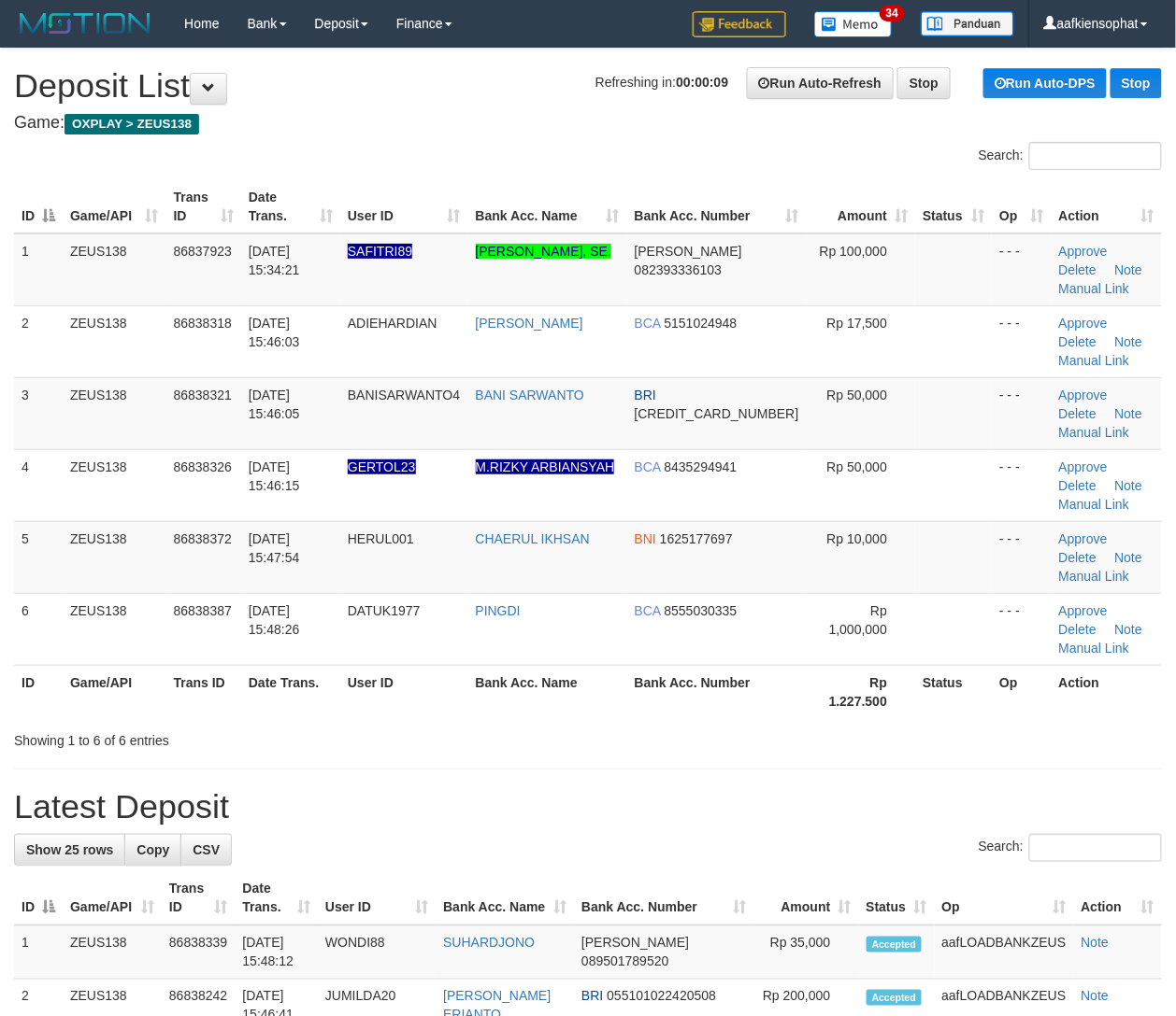
drag, startPoint x: 375, startPoint y: 766, endPoint x: 392, endPoint y: 773, distance: 18.4
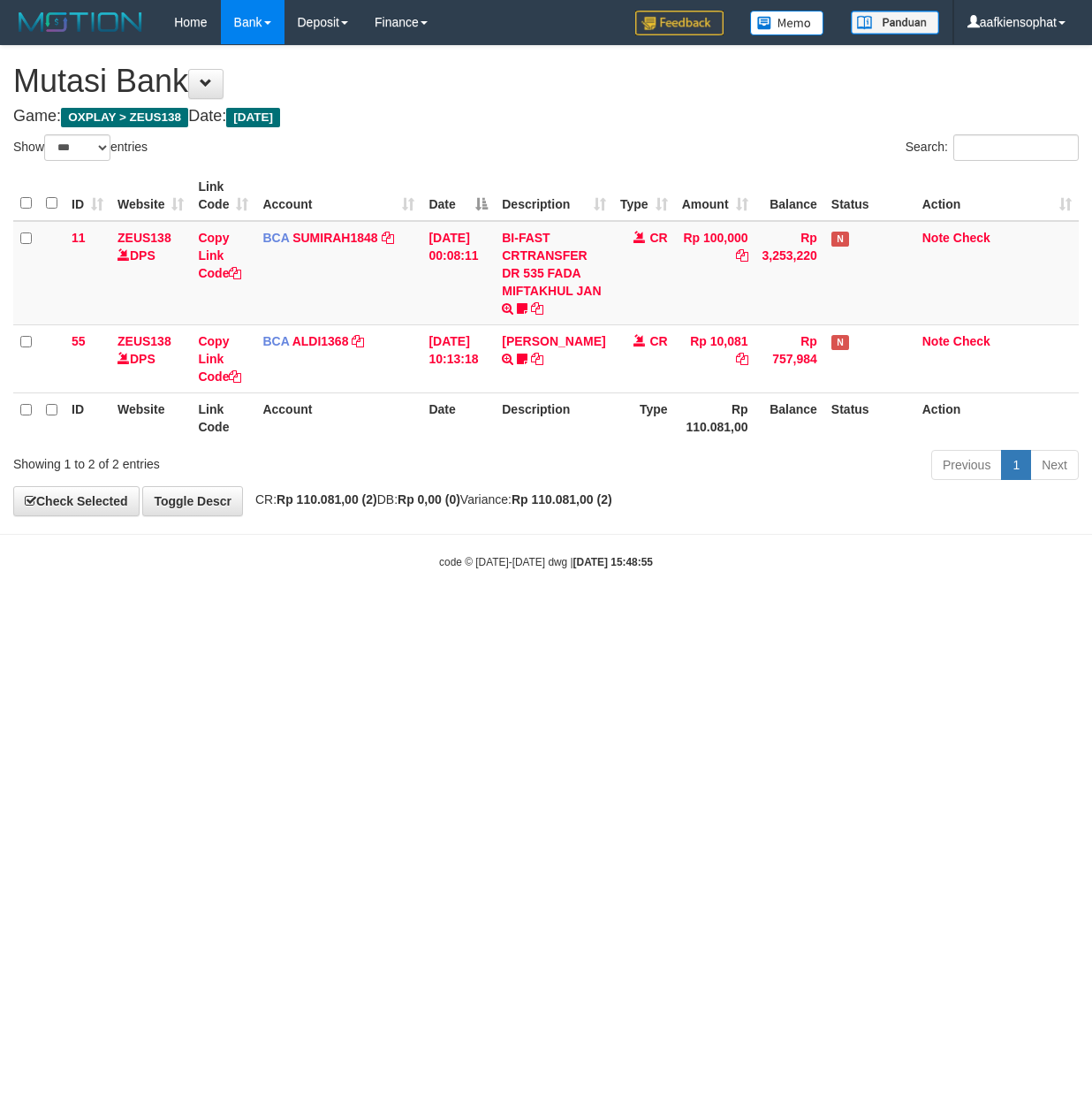
select select "***"
click at [666, 614] on html "Toggle navigation Home Bank Account List Load By Website Group [OXPLAY] ZEUS138…" at bounding box center [546, 307] width 1092 height 614
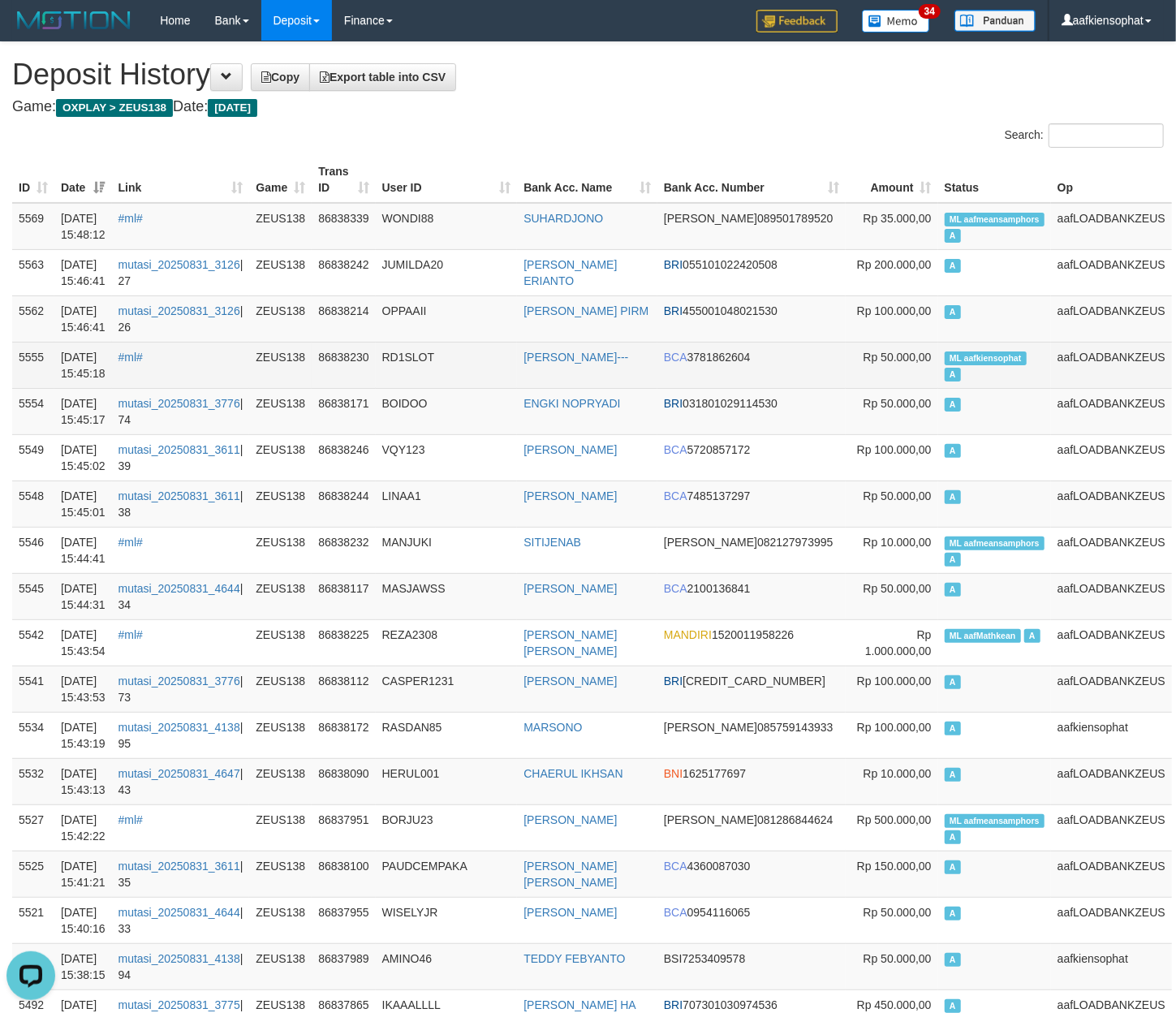
click at [958, 356] on span "ML aafkiensophat" at bounding box center [985, 358] width 82 height 14
copy td "aafkiensophat"
click at [958, 356] on span "ML aafkiensophat" at bounding box center [985, 358] width 82 height 14
copy td "ML aafkiensophat A"
click at [958, 356] on span "ML aafkiensophat" at bounding box center [985, 358] width 82 height 14
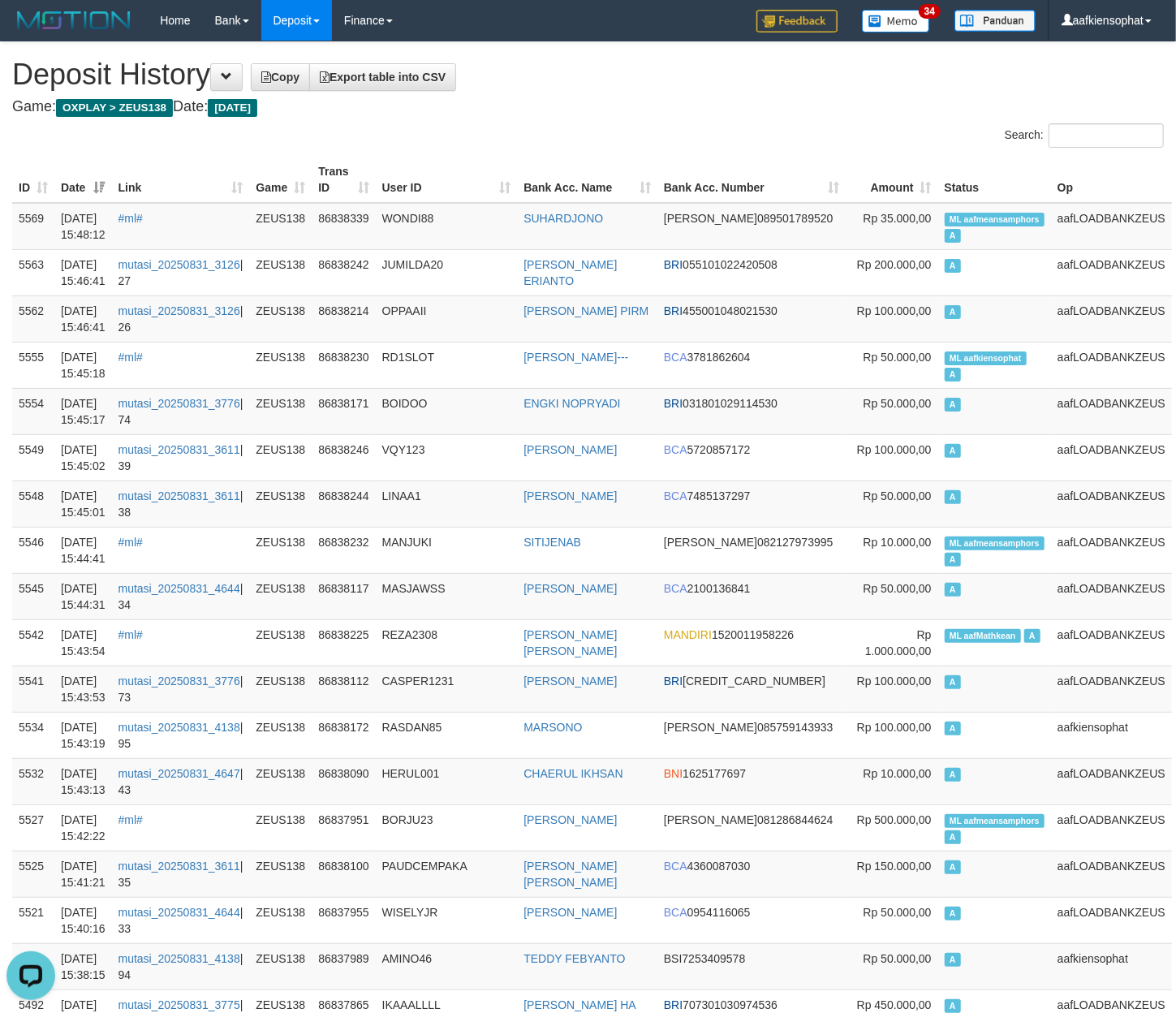
click at [961, 193] on th "Status" at bounding box center [995, 179] width 113 height 46
copy th "Status"
click at [961, 193] on th "Status" at bounding box center [995, 179] width 113 height 46
click at [961, 222] on span "ML aafmeansamphors" at bounding box center [994, 220] width 100 height 14
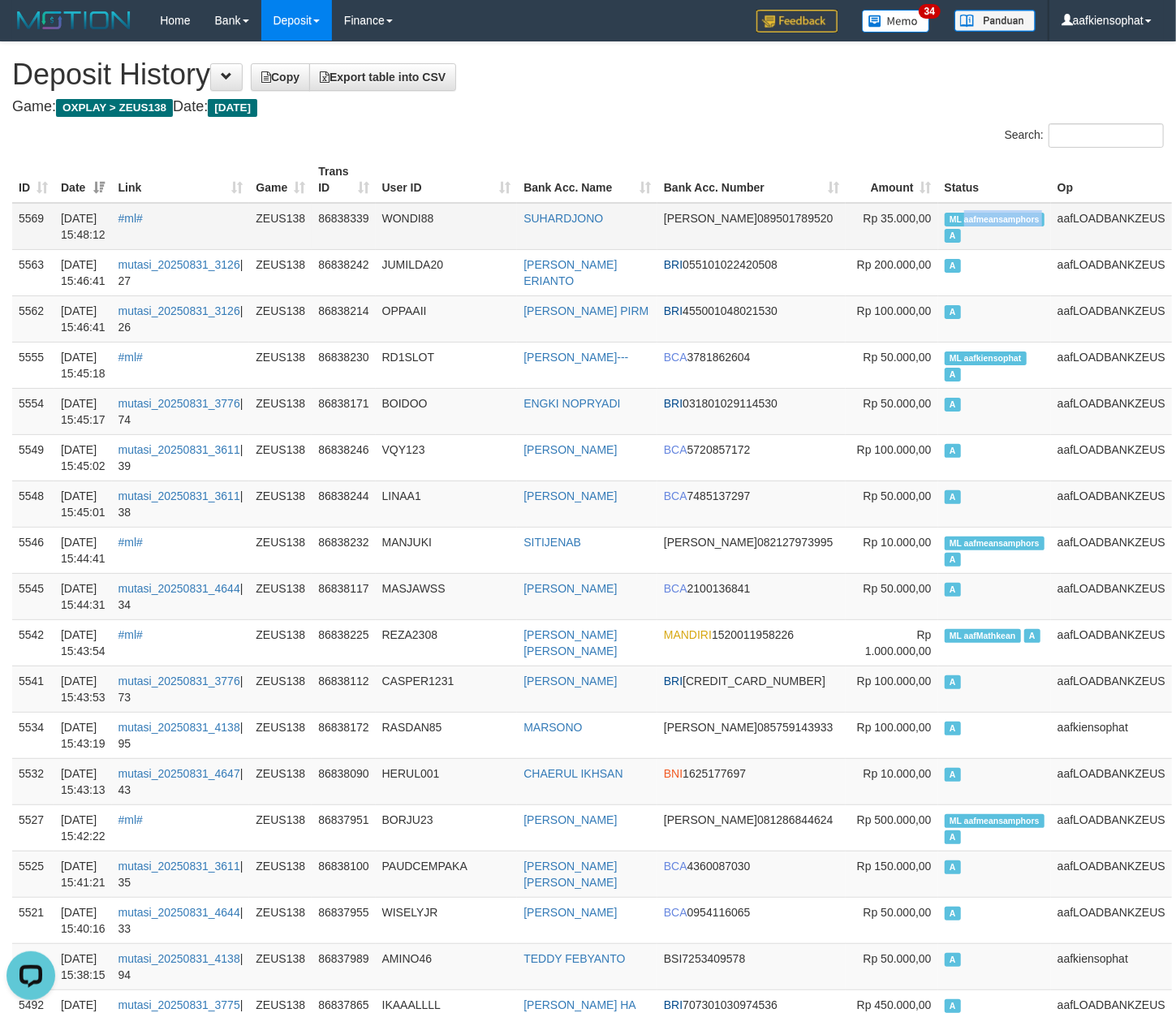
click at [961, 222] on span "ML aafmeansamphors" at bounding box center [994, 220] width 100 height 14
copy td "aafmeansamphors"
click at [961, 222] on span "ML aafmeansamphors" at bounding box center [994, 220] width 100 height 14
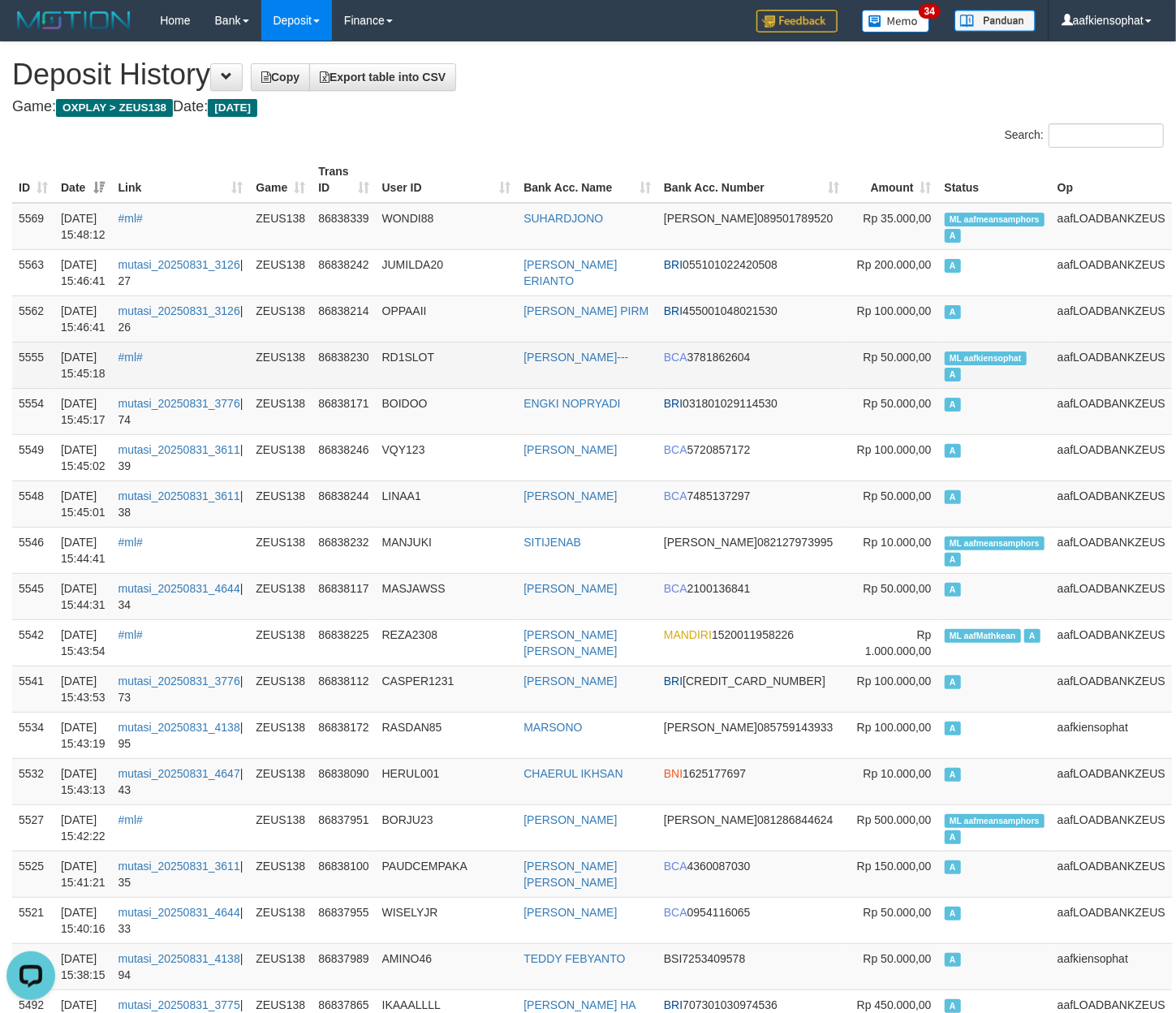
click at [972, 381] on td "ML aafkiensophat A" at bounding box center [995, 364] width 113 height 46
copy td "ML aafkiensophat A"
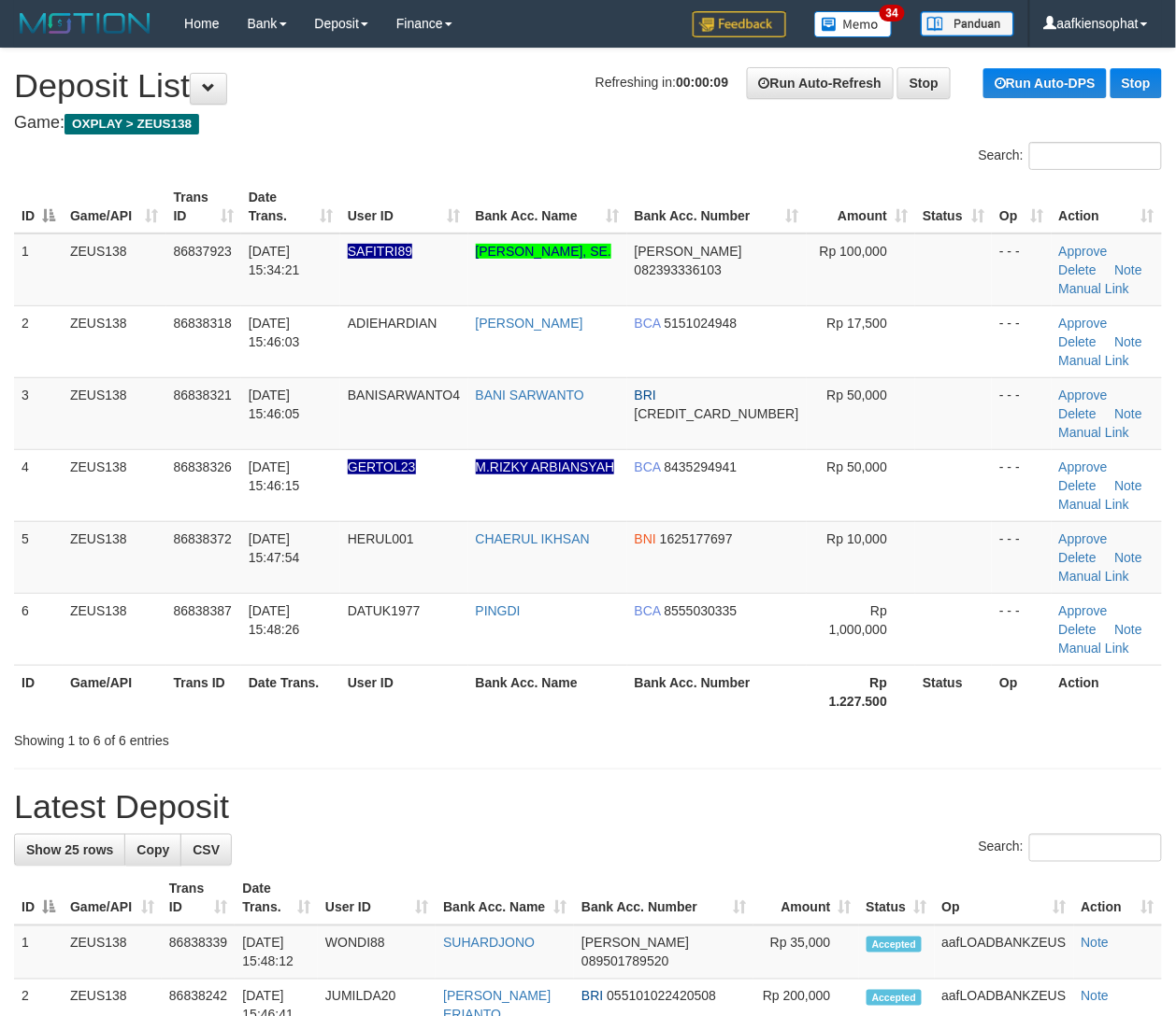
drag, startPoint x: 270, startPoint y: 905, endPoint x: 584, endPoint y: 876, distance: 315.3
click at [550, 883] on th "Bank Acc. Name" at bounding box center [505, 898] width 138 height 53
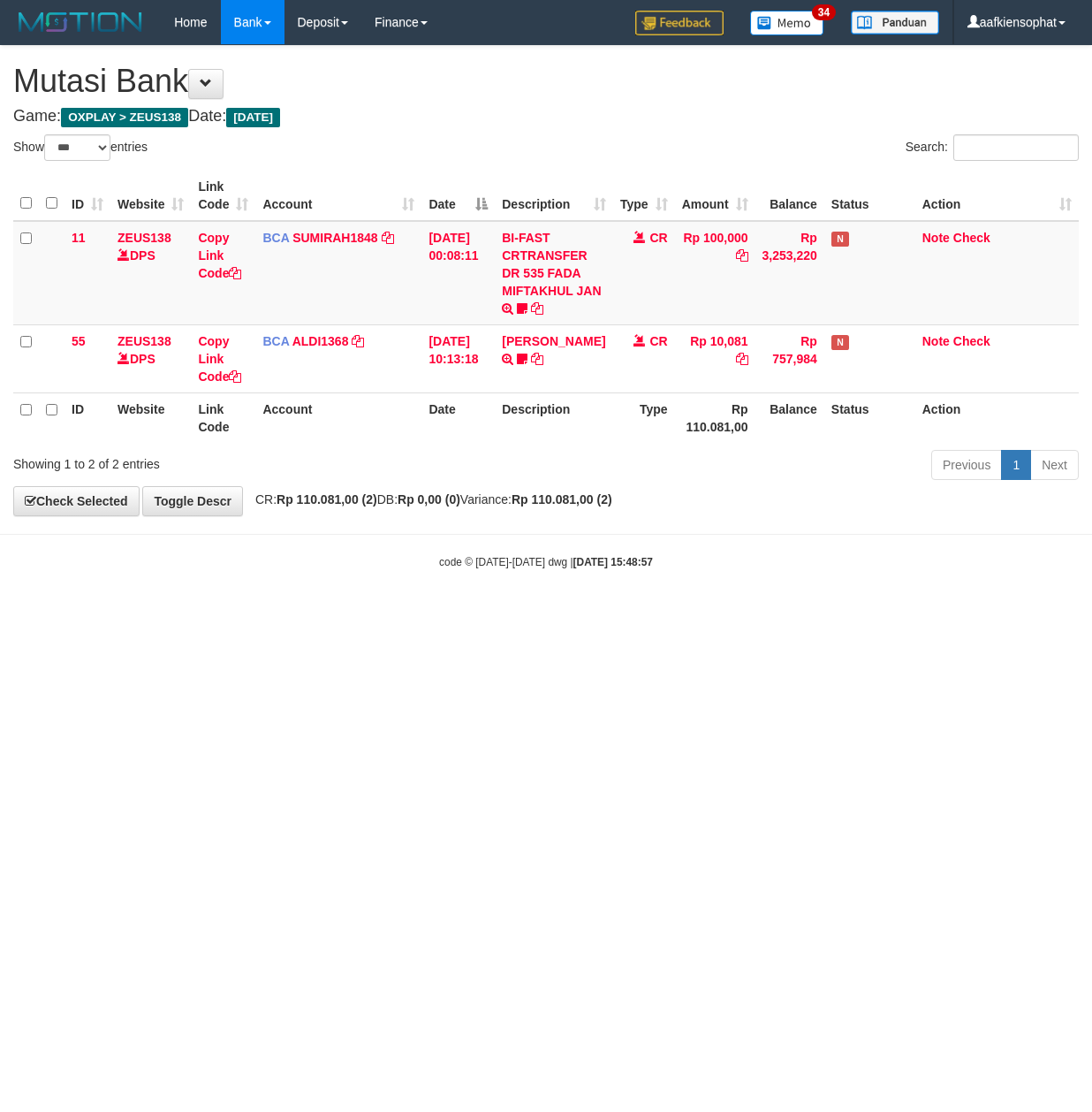
select select "***"
drag, startPoint x: 351, startPoint y: 686, endPoint x: 311, endPoint y: 779, distance: 101.2
click at [316, 614] on html "Toggle navigation Home Bank Account List Load By Website Group [OXPLAY] ZEUS138…" at bounding box center [546, 307] width 1092 height 614
drag, startPoint x: 393, startPoint y: 888, endPoint x: 273, endPoint y: 894, distance: 120.1
click at [374, 614] on html "Toggle navigation Home Bank Account List Load By Website Group [OXPLAY] ZEUS138…" at bounding box center [546, 307] width 1092 height 614
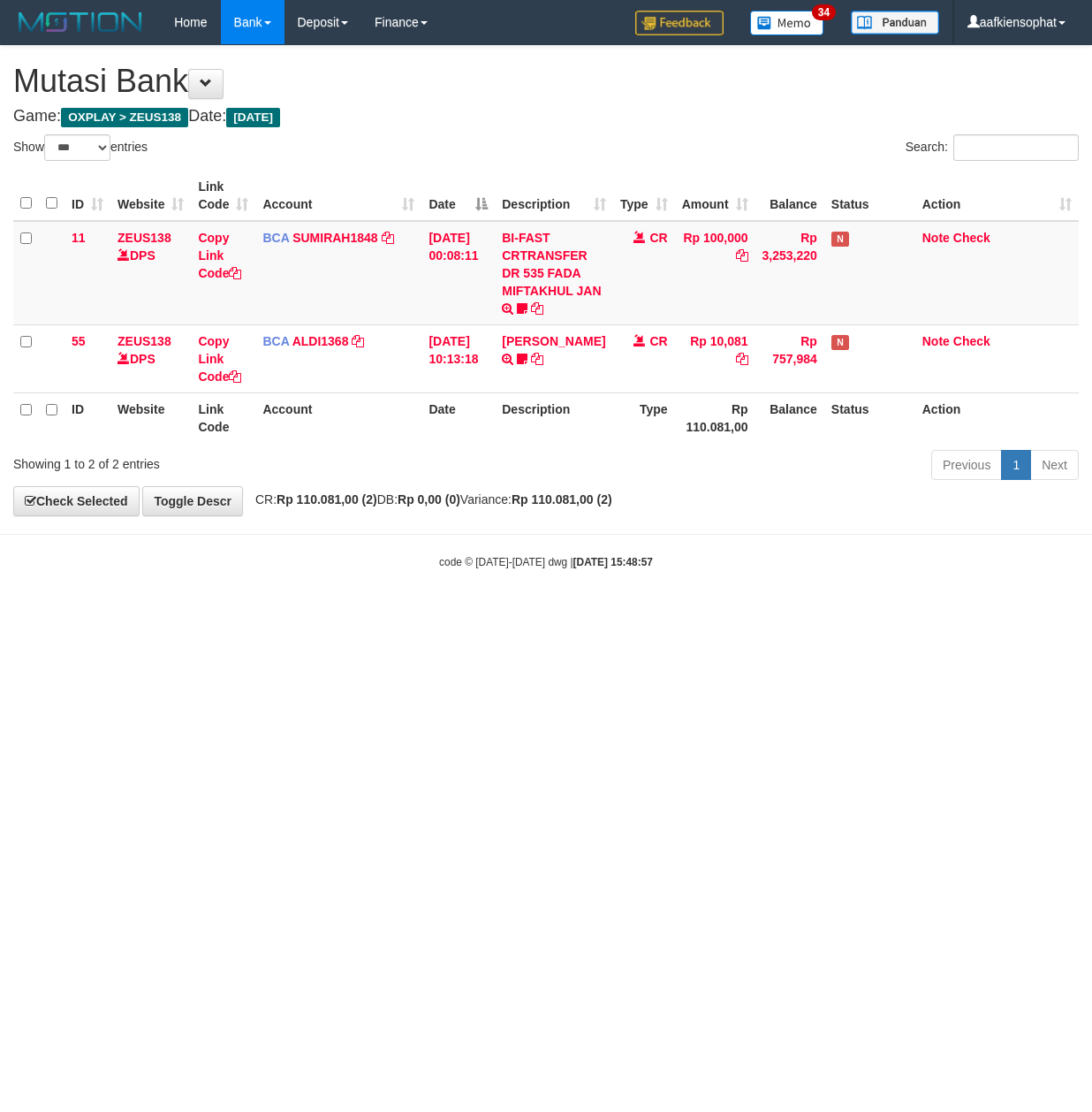
drag, startPoint x: 348, startPoint y: 903, endPoint x: 328, endPoint y: 917, distance: 24.4
click at [328, 614] on html "Toggle navigation Home Bank Account List Load By Website Group [OXPLAY] ZEUS138…" at bounding box center [546, 307] width 1092 height 614
click at [303, 614] on html "Toggle navigation Home Bank Account List Load By Website Group [OXPLAY] ZEUS138…" at bounding box center [546, 307] width 1092 height 614
drag, startPoint x: 253, startPoint y: 953, endPoint x: 219, endPoint y: 963, distance: 35.4
click at [219, 614] on html "Toggle navigation Home Bank Account List Load By Website Group [OXPLAY] ZEUS138…" at bounding box center [546, 307] width 1092 height 614
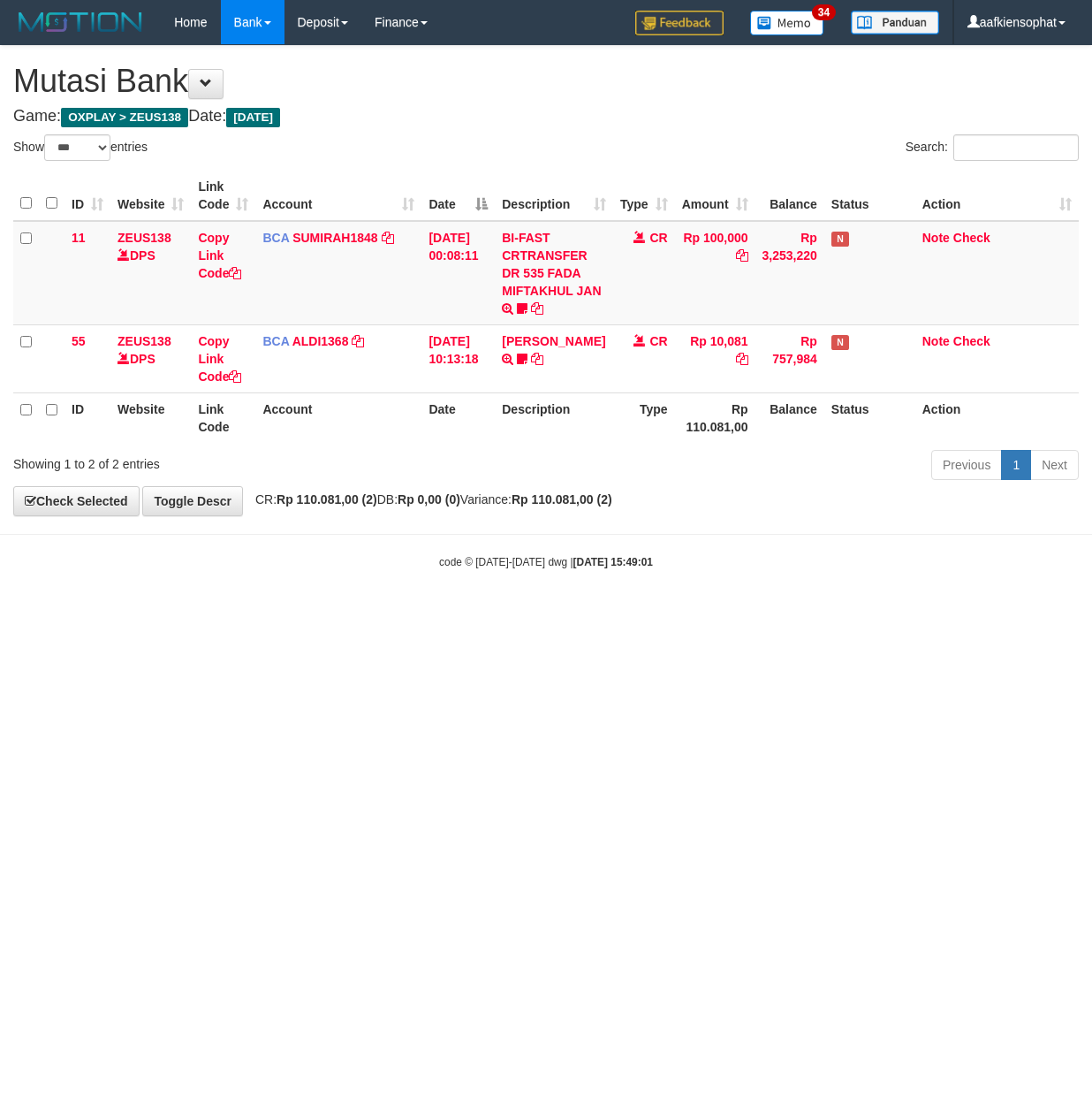
select select "***"
drag, startPoint x: 357, startPoint y: 492, endPoint x: 353, endPoint y: 509, distance: 17.5
click at [357, 496] on div "**********" at bounding box center [546, 281] width 1092 height 469
drag, startPoint x: 355, startPoint y: 537, endPoint x: 351, endPoint y: 548, distance: 11.7
click at [351, 548] on body "Toggle navigation Home Bank Account List Load By Website Group [OXPLAY] ZEUS138…" at bounding box center [546, 307] width 1092 height 614
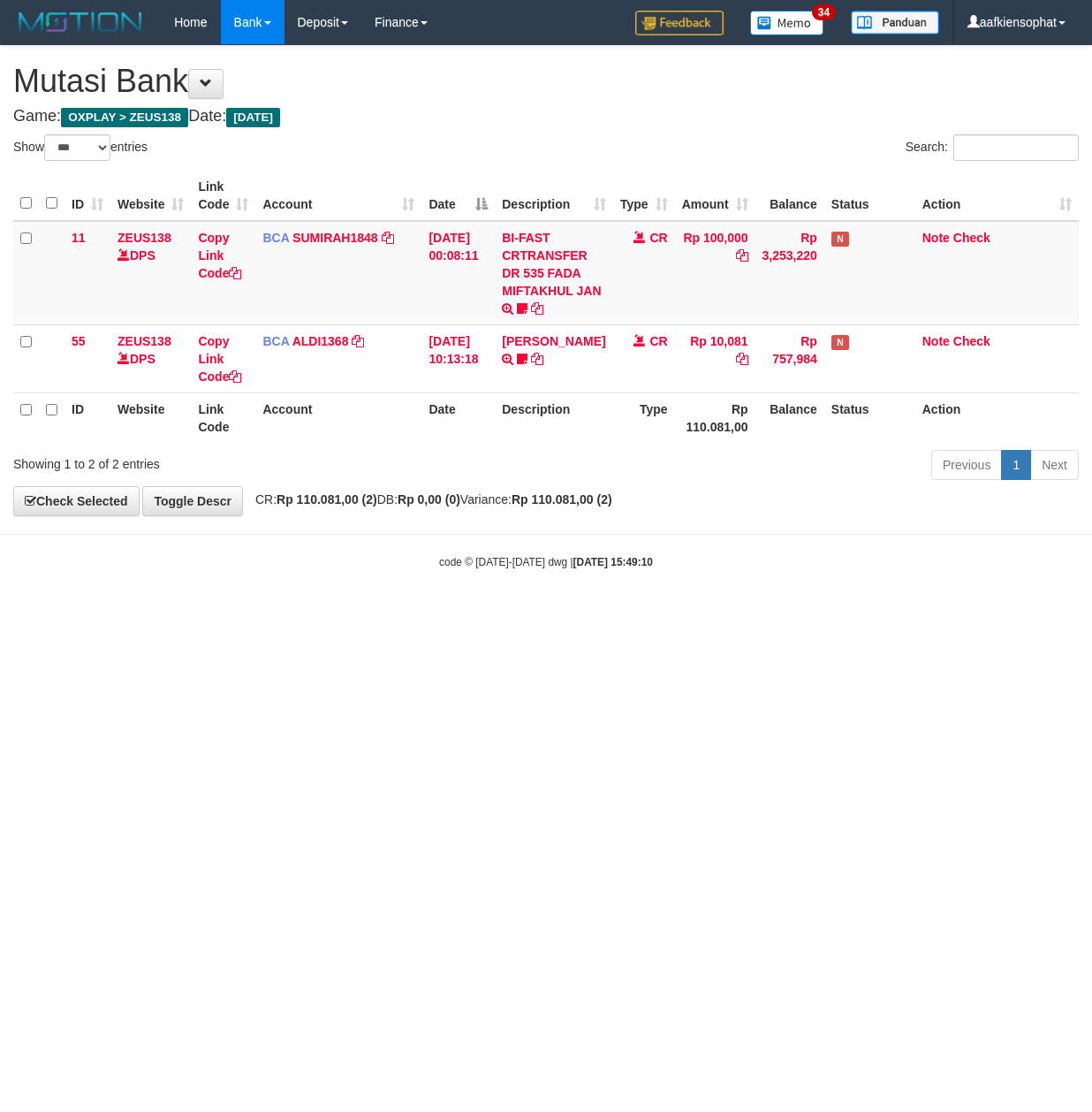
select select "***"
click at [581, 614] on html "Toggle navigation Home Bank Account List Load By Website Group [OXPLAY] ZEUS138…" at bounding box center [546, 307] width 1092 height 614
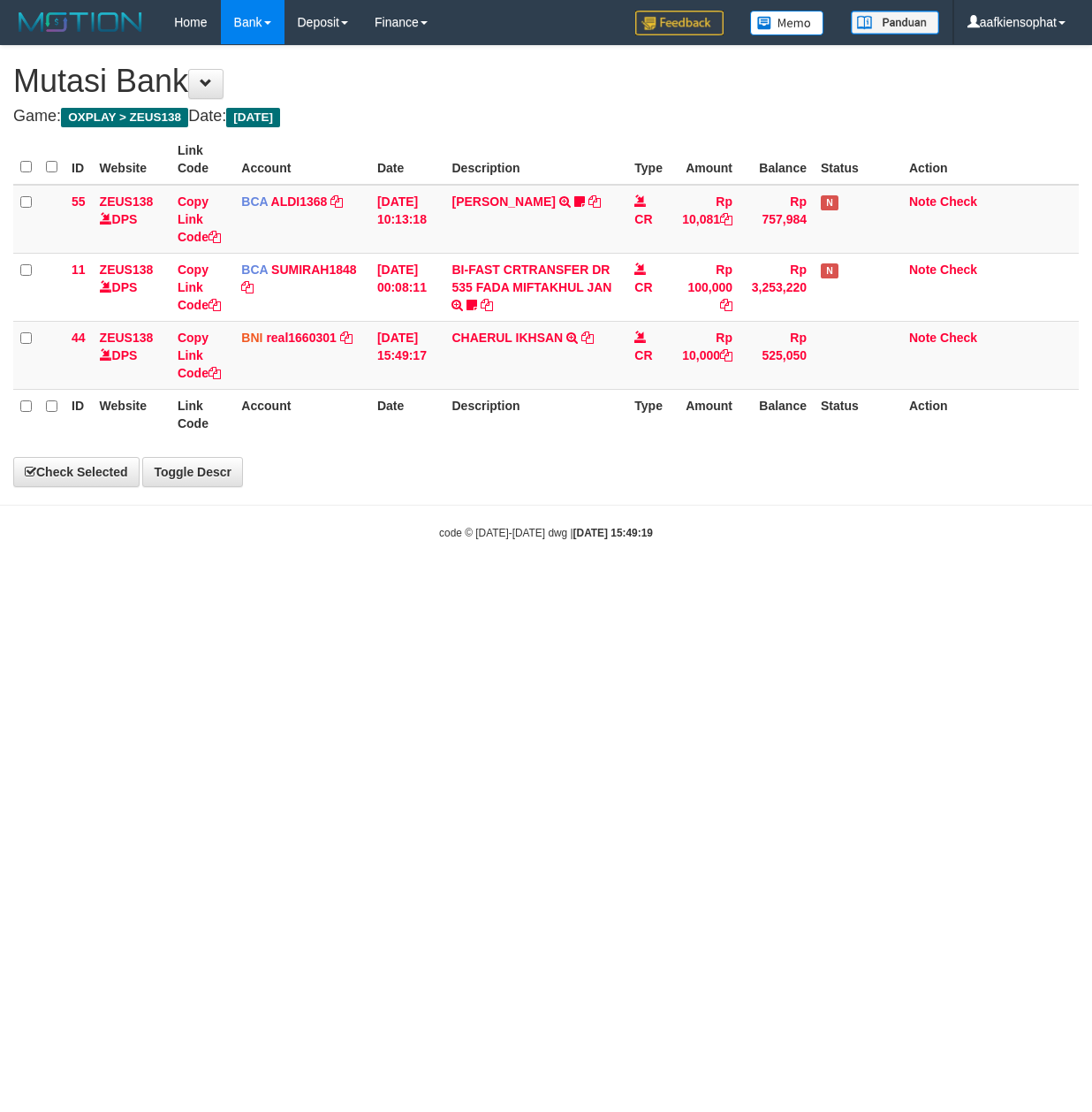
select select "***"
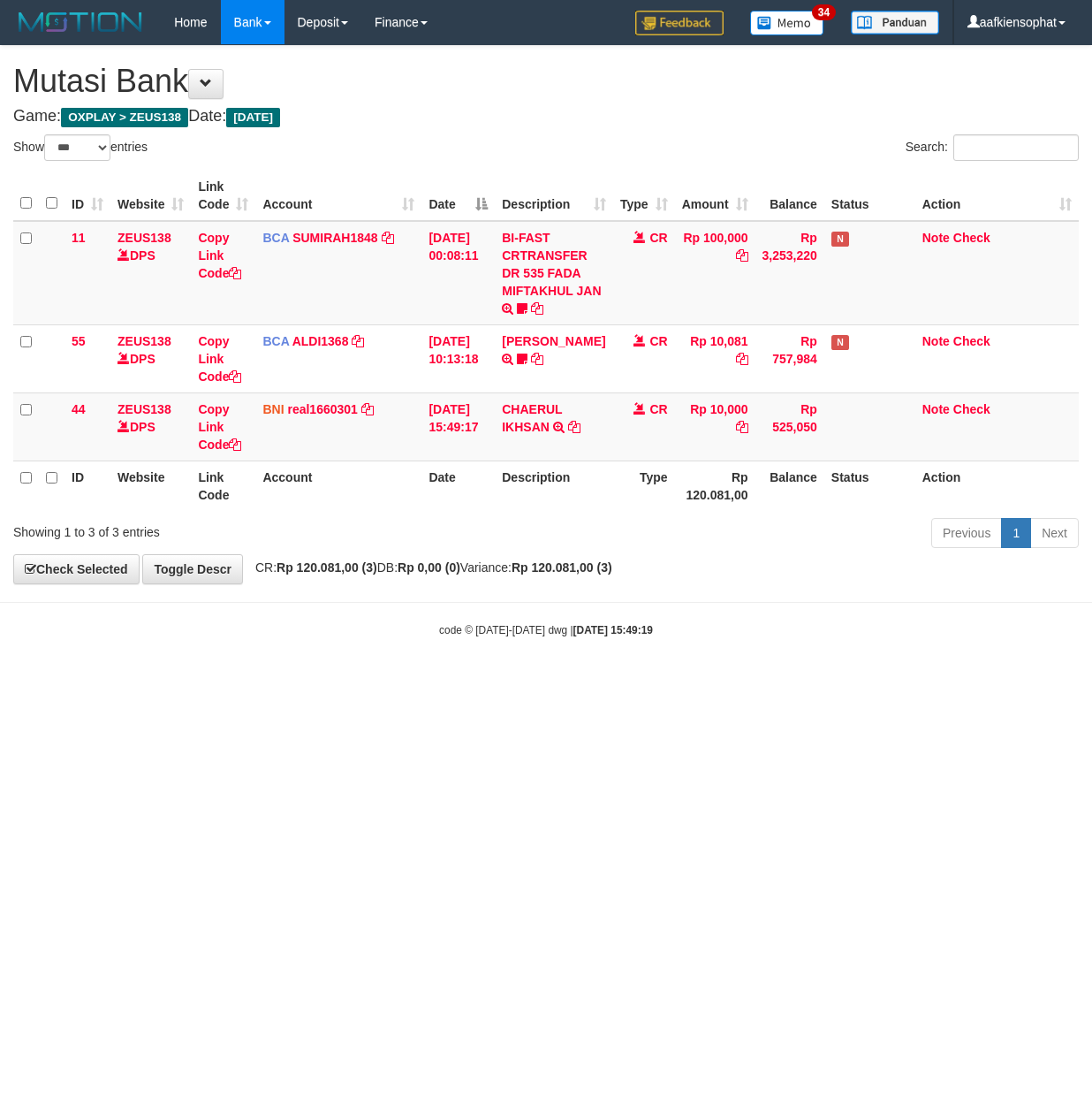
click at [614, 682] on html "Toggle navigation Home Bank Account List Load By Website Group [OXPLAY] ZEUS138…" at bounding box center [546, 341] width 1092 height 682
select select "***"
drag, startPoint x: 438, startPoint y: 697, endPoint x: 449, endPoint y: 705, distance: 13.6
click at [449, 682] on html "Toggle navigation Home Bank Account List Load By Website Group [OXPLAY] ZEUS138…" at bounding box center [546, 341] width 1092 height 682
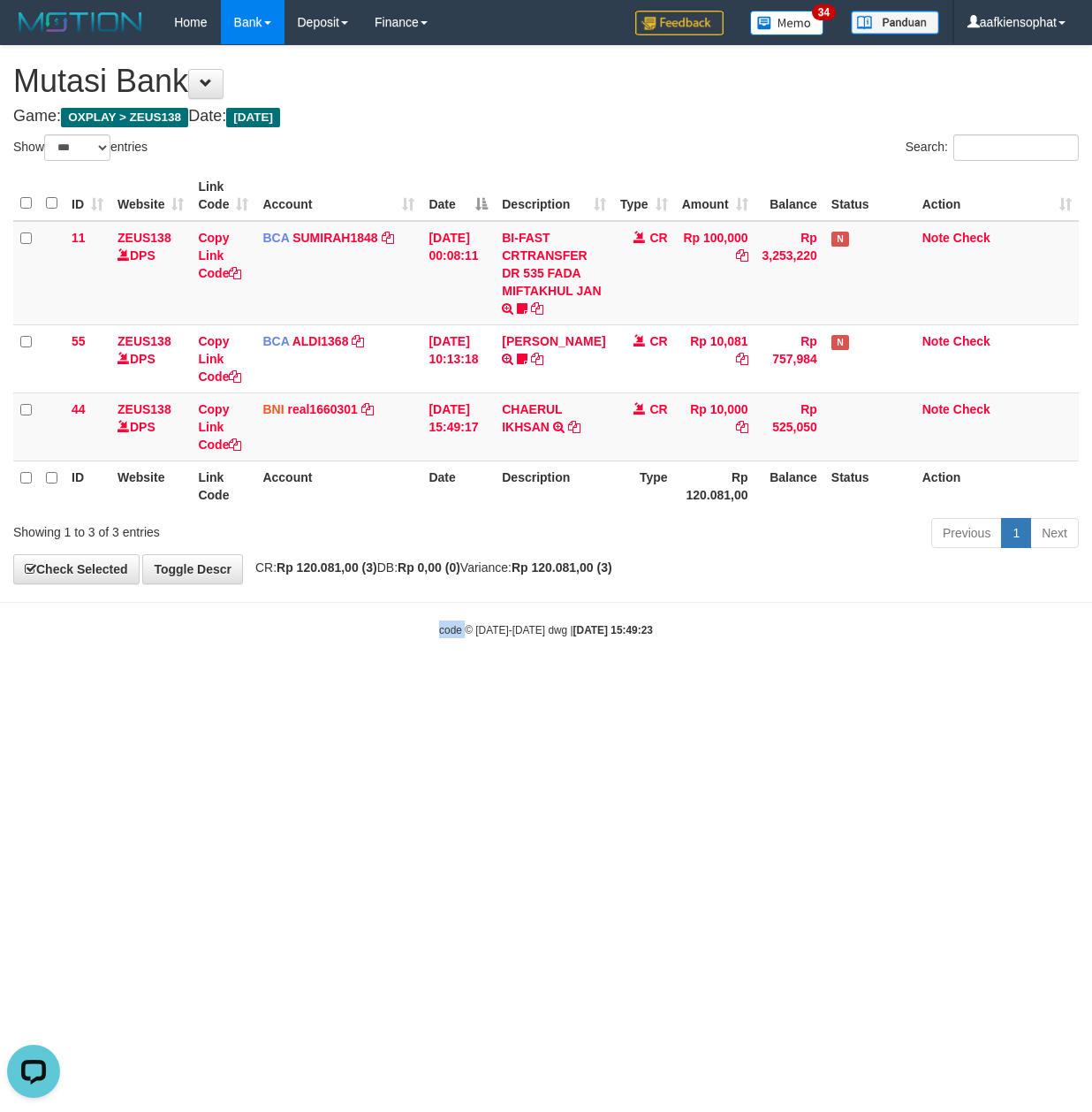
click at [449, 682] on html "Toggle navigation Home Bank Account List Load By Website Group [OXPLAY] ZEUS138…" at bounding box center [546, 341] width 1092 height 682
click at [447, 682] on html "Toggle navigation Home Bank Account List Load By Website Group [OXPLAY] ZEUS138…" at bounding box center [546, 341] width 1092 height 682
click at [577, 428] on icon at bounding box center [574, 426] width 12 height 12
drag, startPoint x: 577, startPoint y: 426, endPoint x: 5, endPoint y: 378, distance: 574.0
click at [573, 425] on icon at bounding box center [574, 426] width 12 height 12
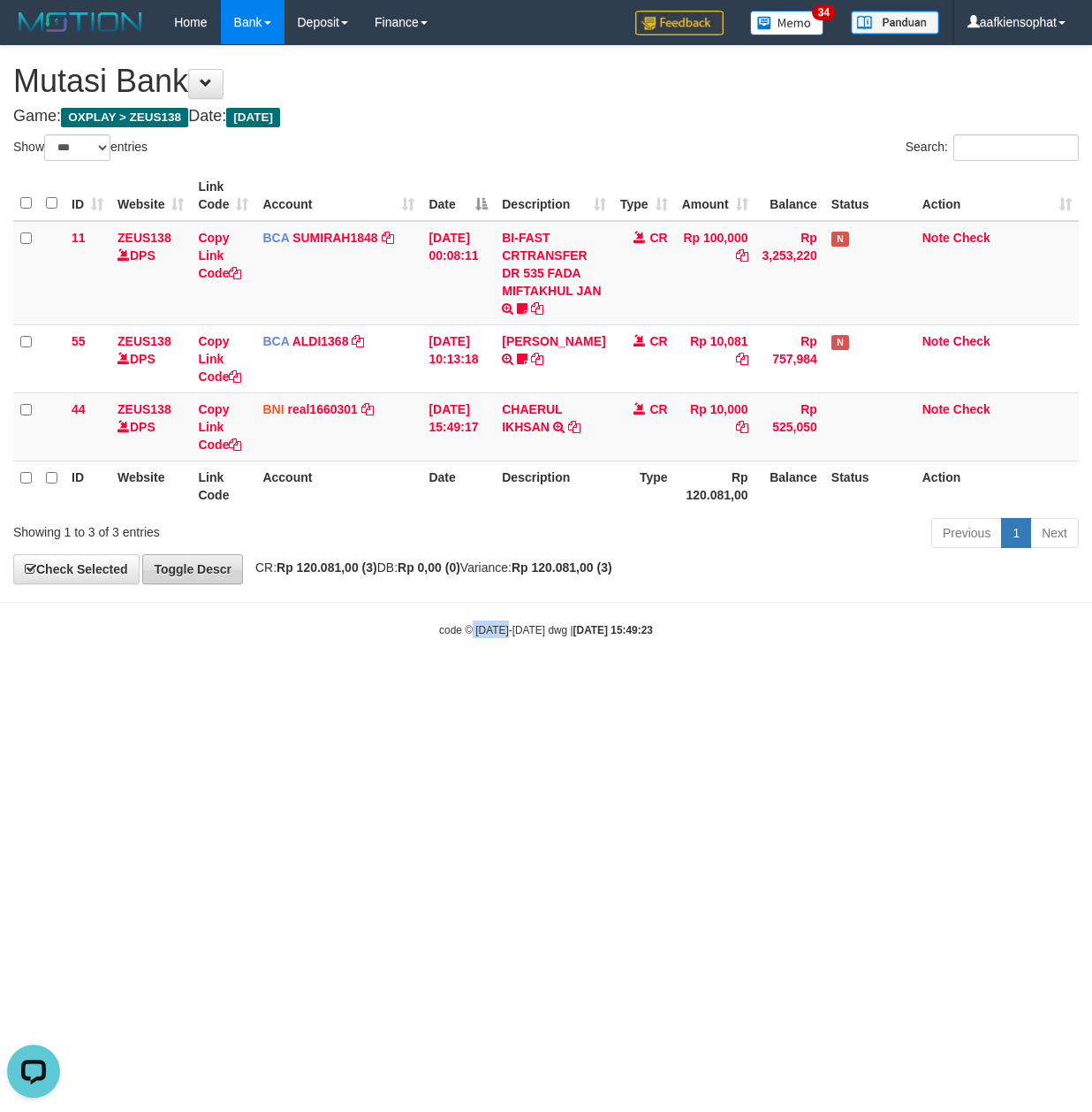
drag, startPoint x: 509, startPoint y: 622, endPoint x: 201, endPoint y: 573, distance: 311.9
click at [458, 605] on body "Toggle navigation Home Bank Account List Load By Website Group [OXPLAY] ZEUS138…" at bounding box center [546, 341] width 1092 height 682
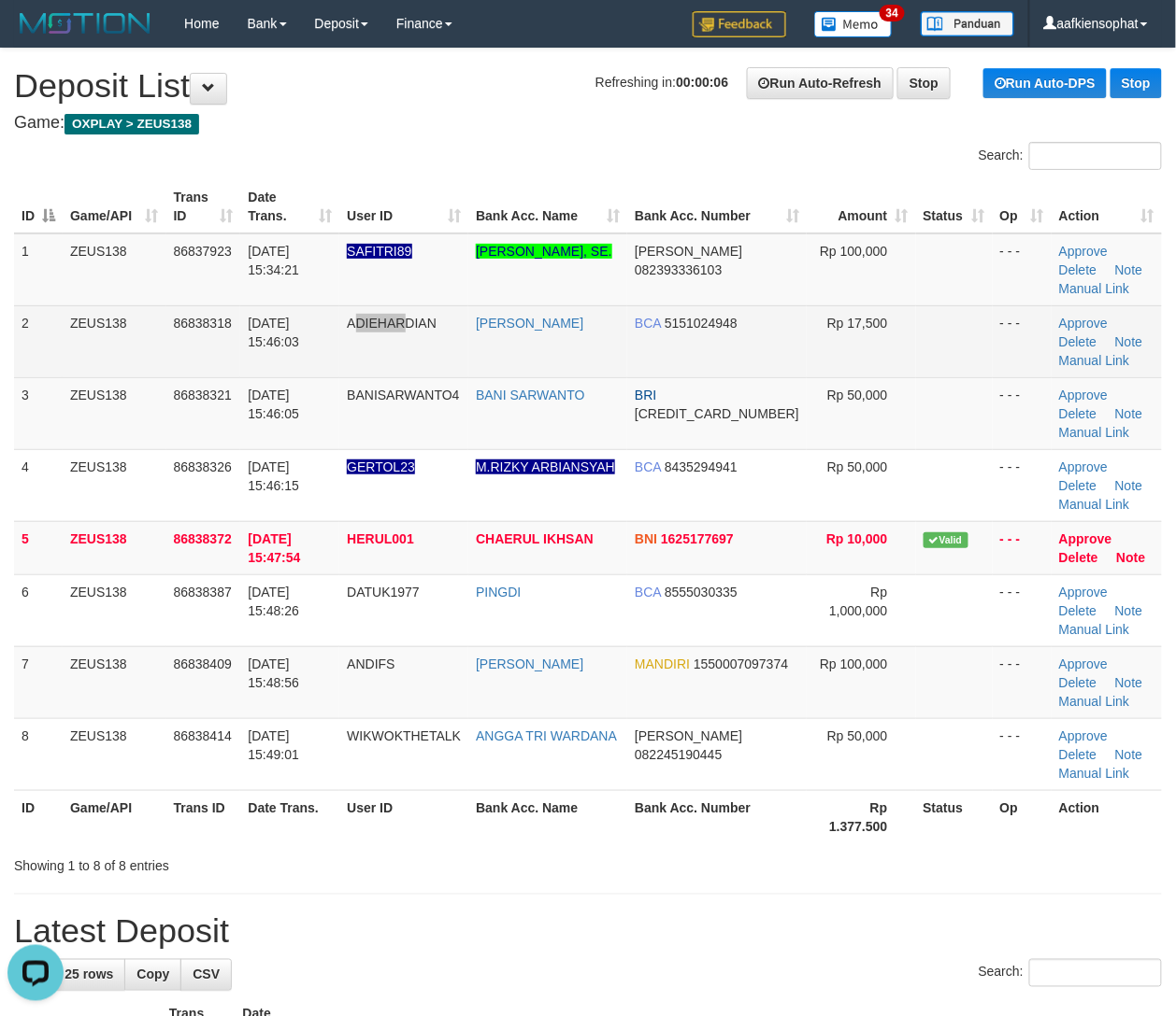
click at [368, 307] on td "ADIEHARDIAN" at bounding box center [404, 341] width 129 height 72
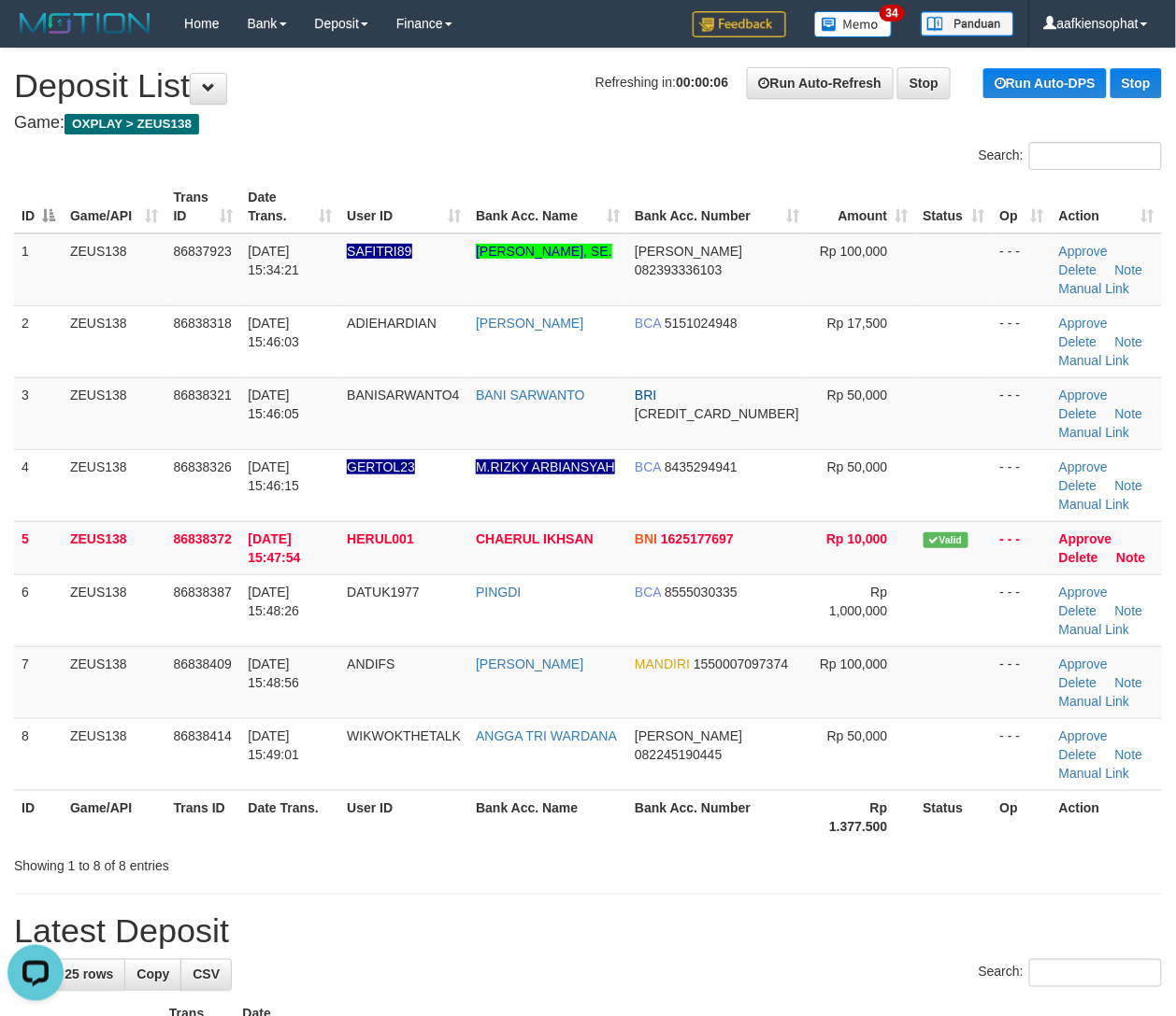
scroll to position [1186, 0]
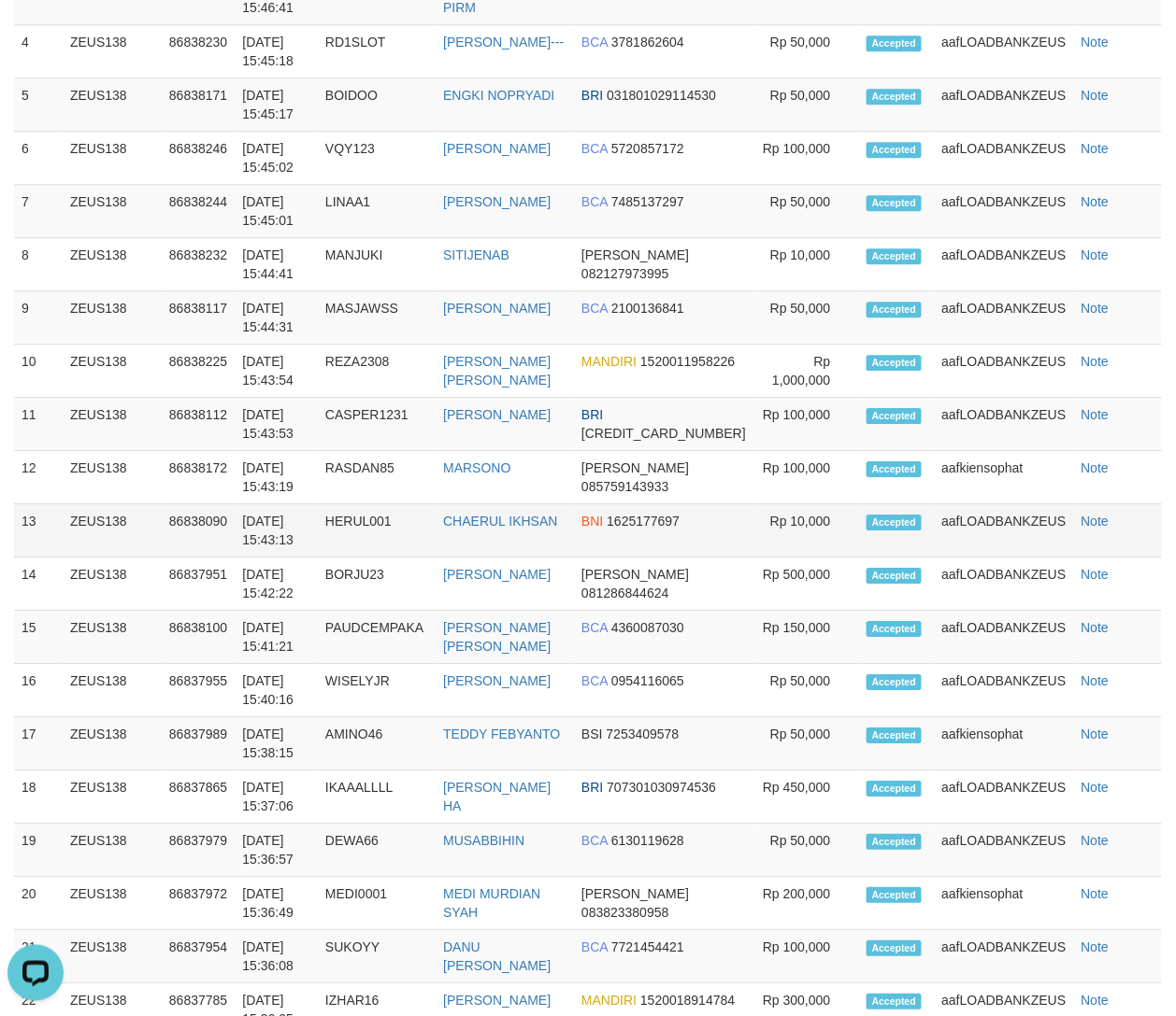
click at [793, 527] on td "Rp 10,000" at bounding box center [805, 531] width 106 height 53
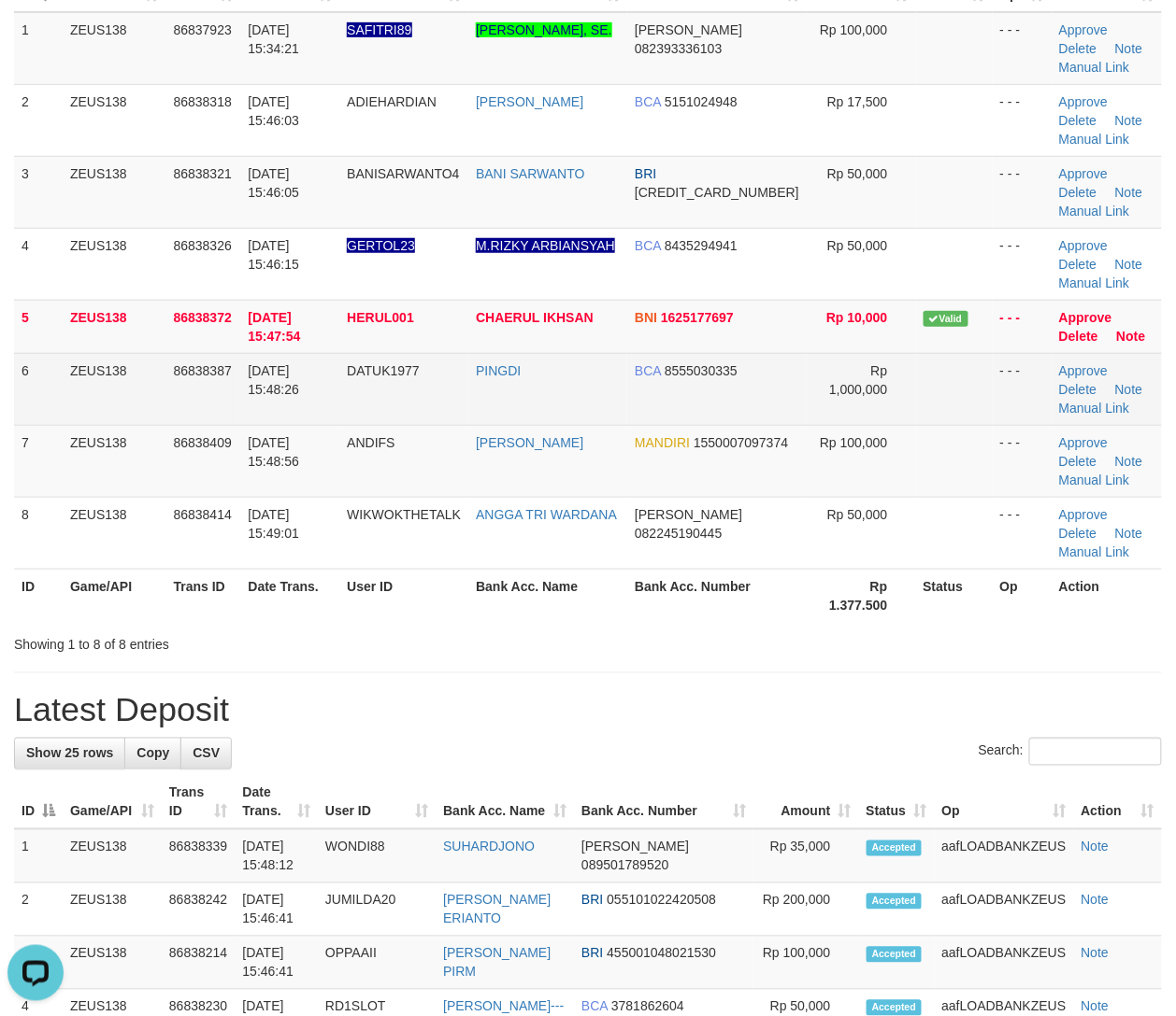
scroll to position [0, 0]
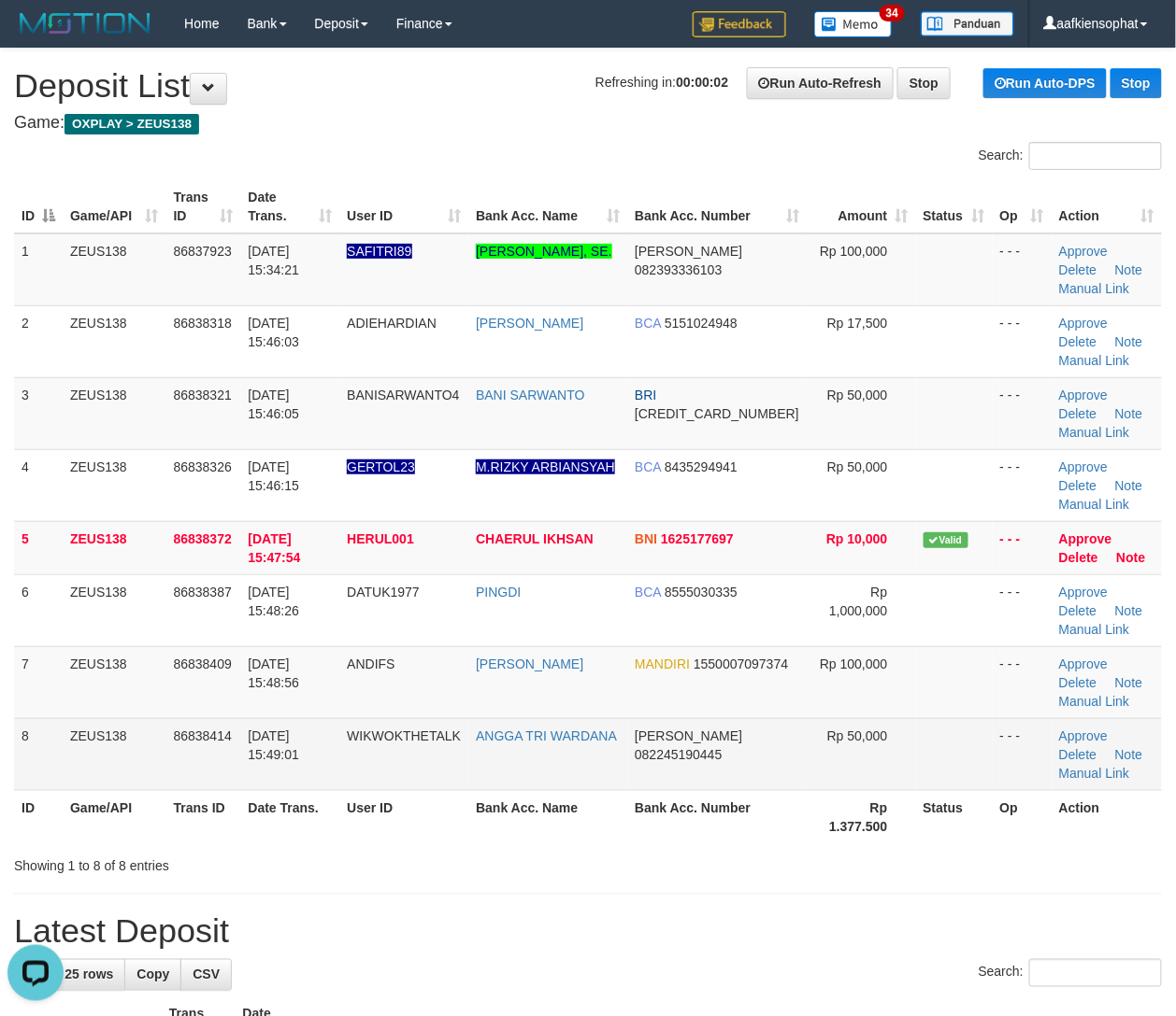
click at [723, 770] on td "DANA 082245190445" at bounding box center [717, 754] width 179 height 72
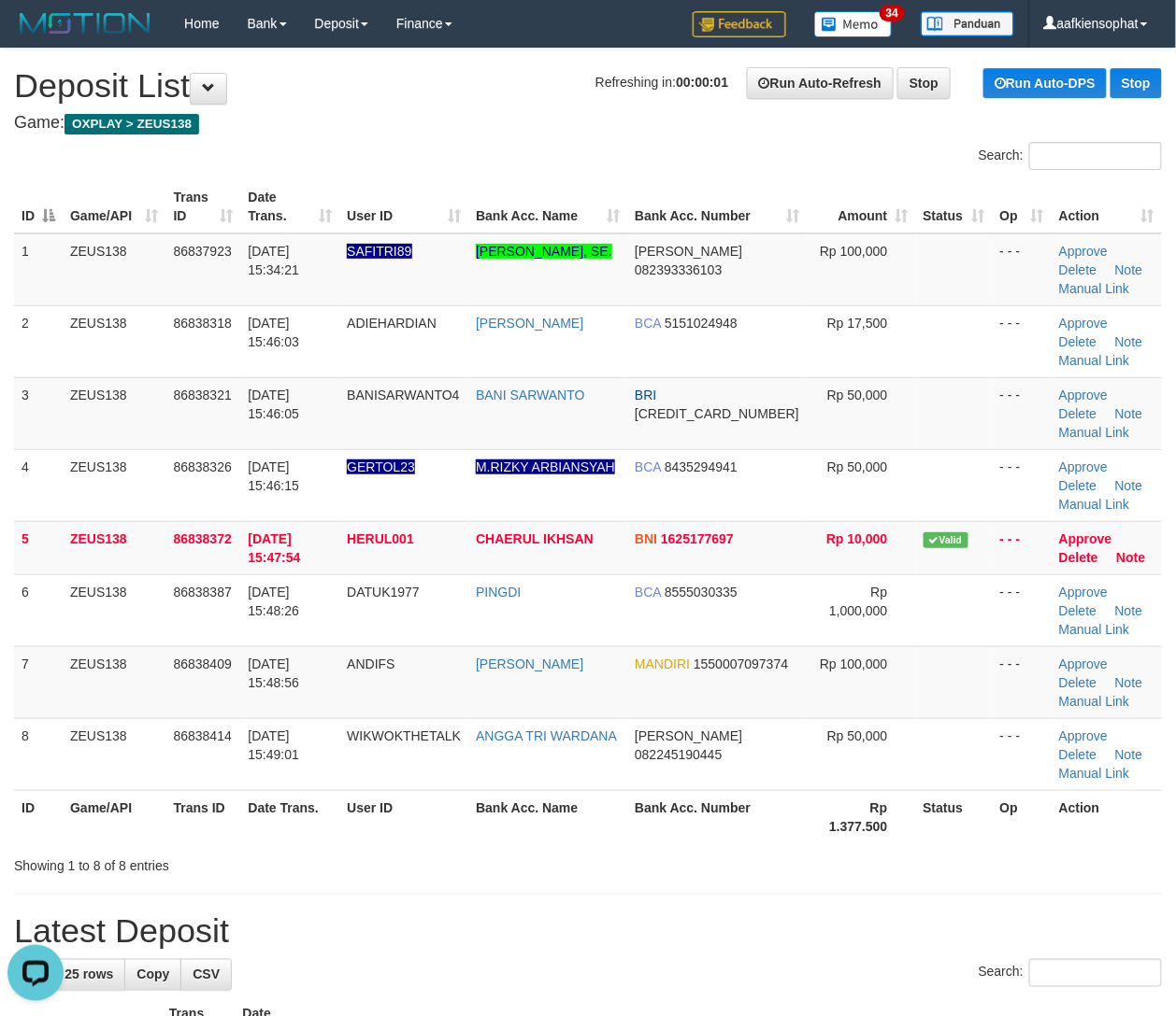
click at [815, 852] on div "Showing 1 to 8 of 8 entries" at bounding box center [588, 861] width 1176 height 26
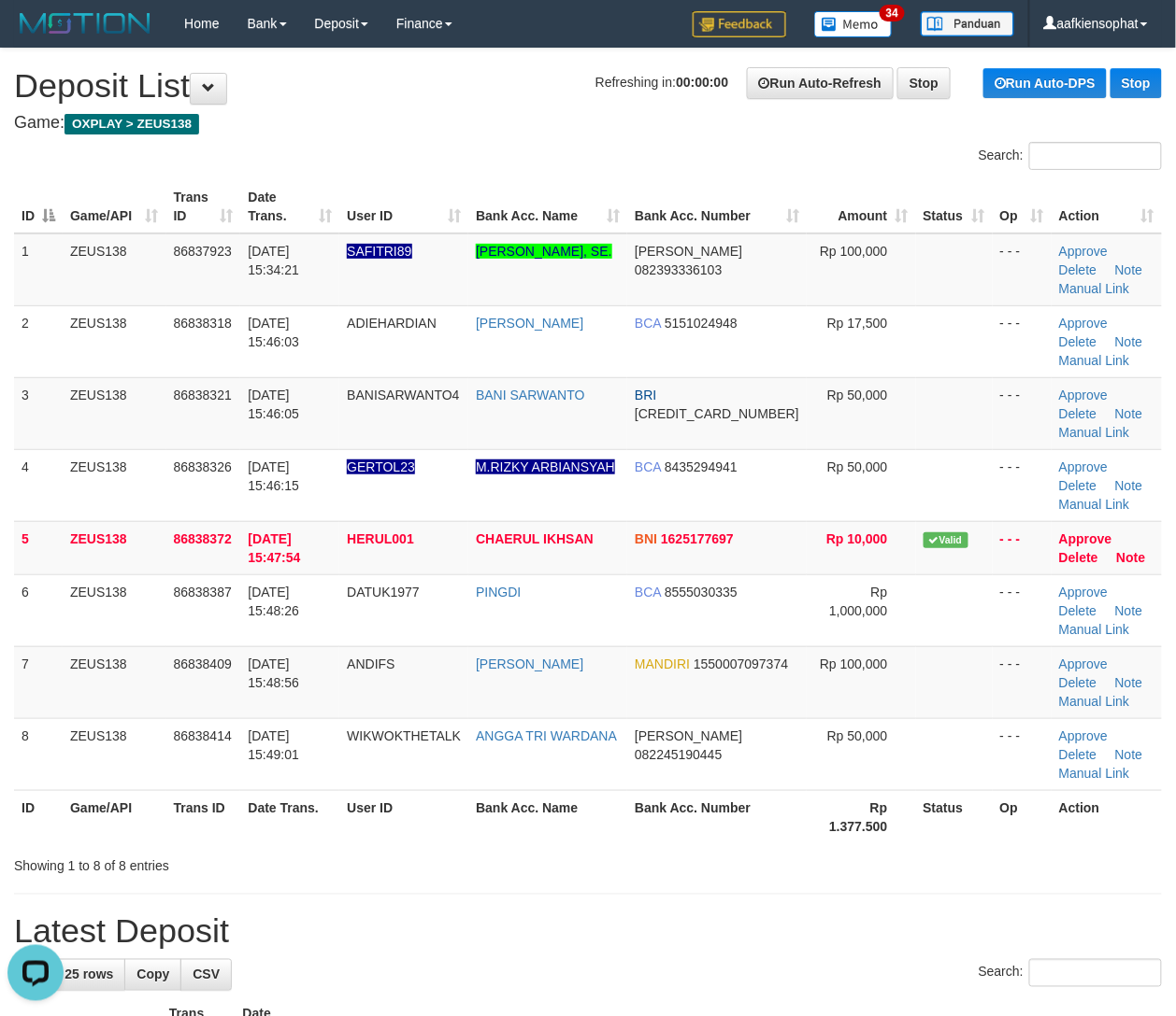
click at [811, 852] on div "Showing 1 to 8 of 8 entries" at bounding box center [588, 861] width 1176 height 26
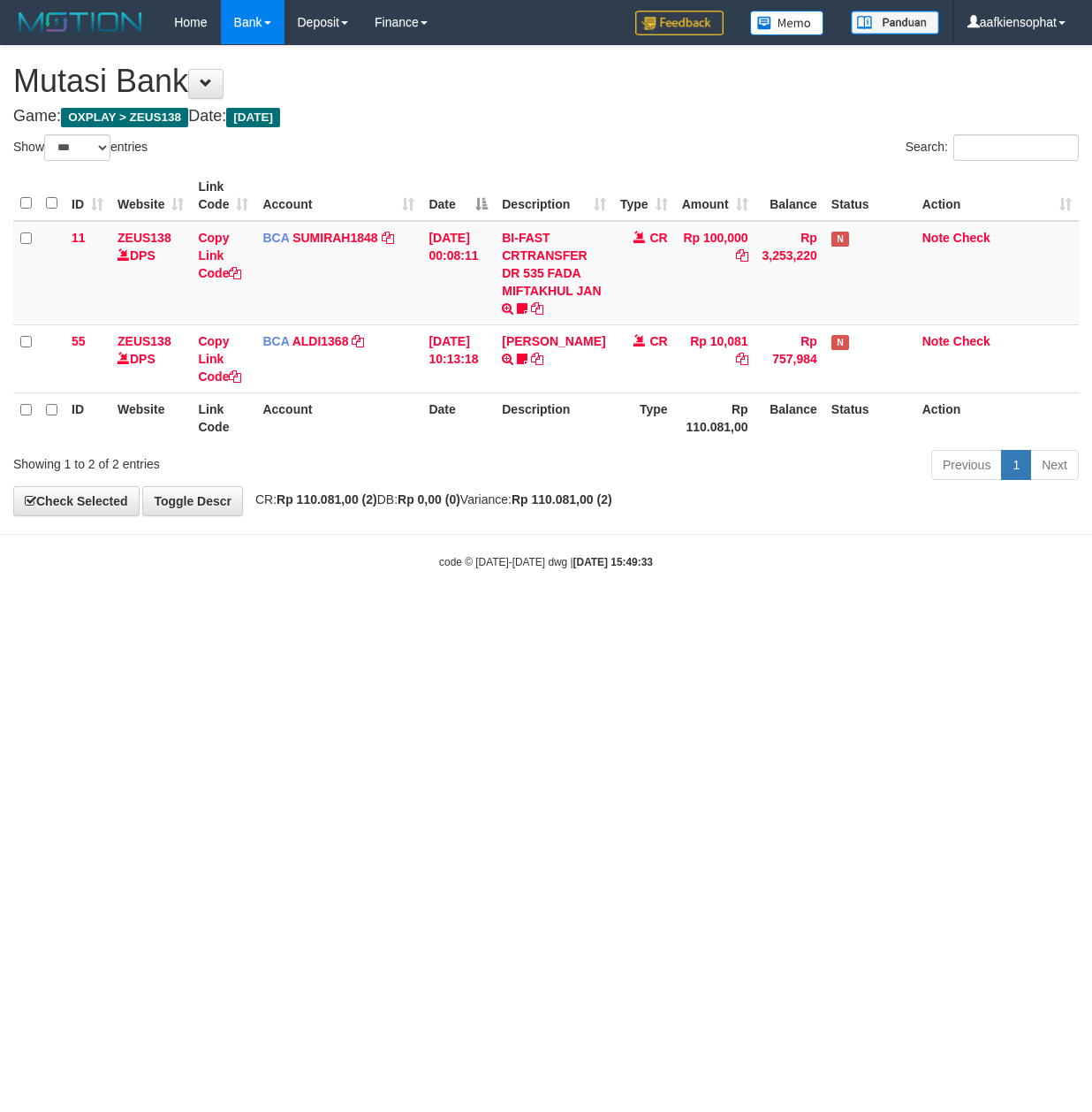
select select "***"
click at [418, 614] on html "Toggle navigation Home Bank Account List Load By Website Group [OXPLAY] ZEUS138…" at bounding box center [546, 307] width 1092 height 614
drag, startPoint x: 416, startPoint y: 824, endPoint x: 407, endPoint y: 821, distance: 9.5
click at [415, 614] on html "Toggle navigation Home Bank Account List Load By Website Group [OXPLAY] ZEUS138…" at bounding box center [546, 307] width 1092 height 614
click at [397, 614] on html "Toggle navigation Home Bank Account List Load By Website Group [OXPLAY] ZEUS138…" at bounding box center [546, 307] width 1092 height 614
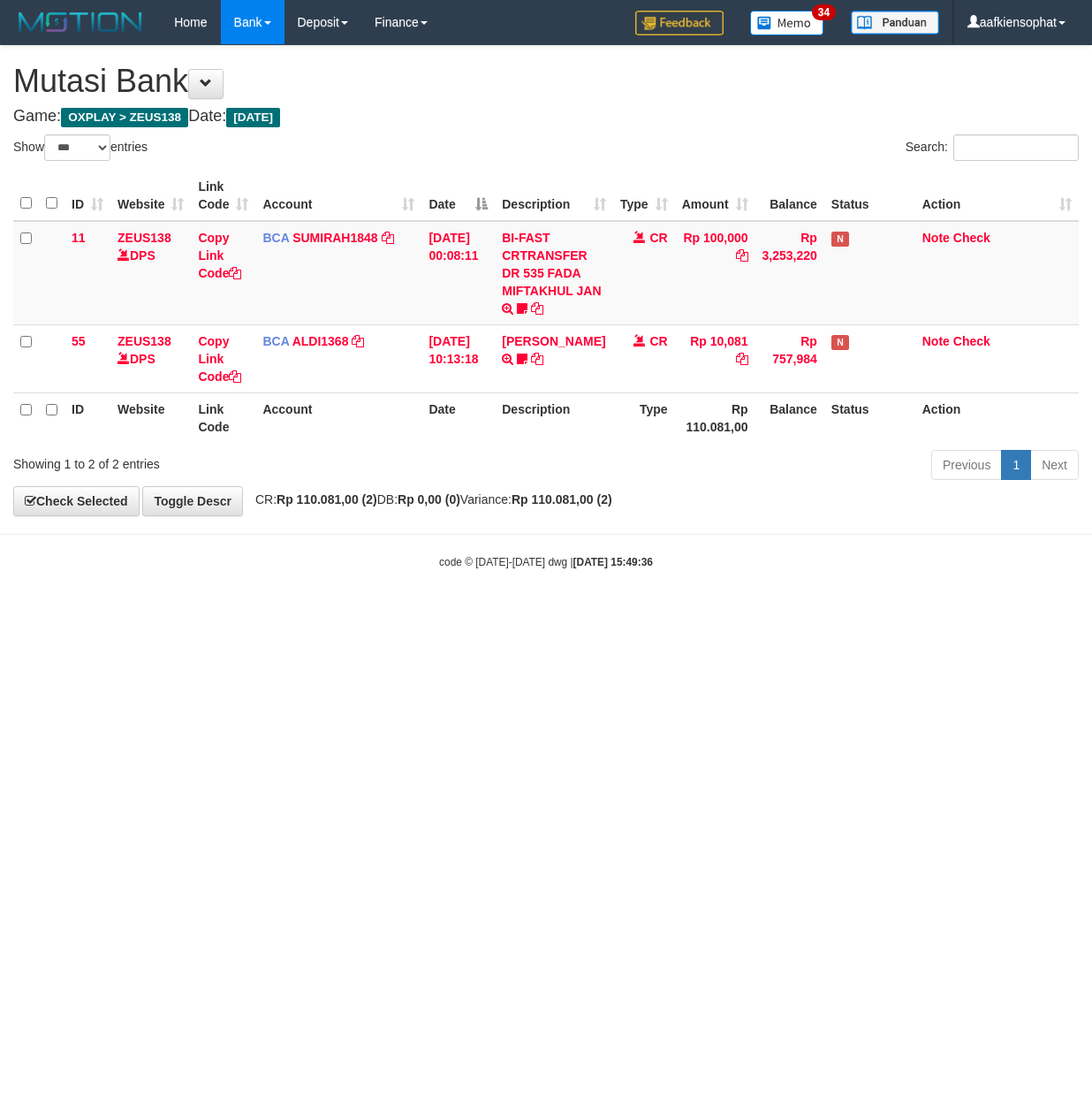
select select "***"
click at [512, 614] on html "Toggle navigation Home Bank Account List Load By Website Group [OXPLAY] ZEUS138…" at bounding box center [546, 307] width 1092 height 614
drag, startPoint x: 334, startPoint y: 840, endPoint x: 86, endPoint y: 831, distance: 248.2
click at [256, 614] on html "Toggle navigation Home Bank Account List Load By Website Group [OXPLAY] ZEUS138…" at bounding box center [546, 307] width 1092 height 614
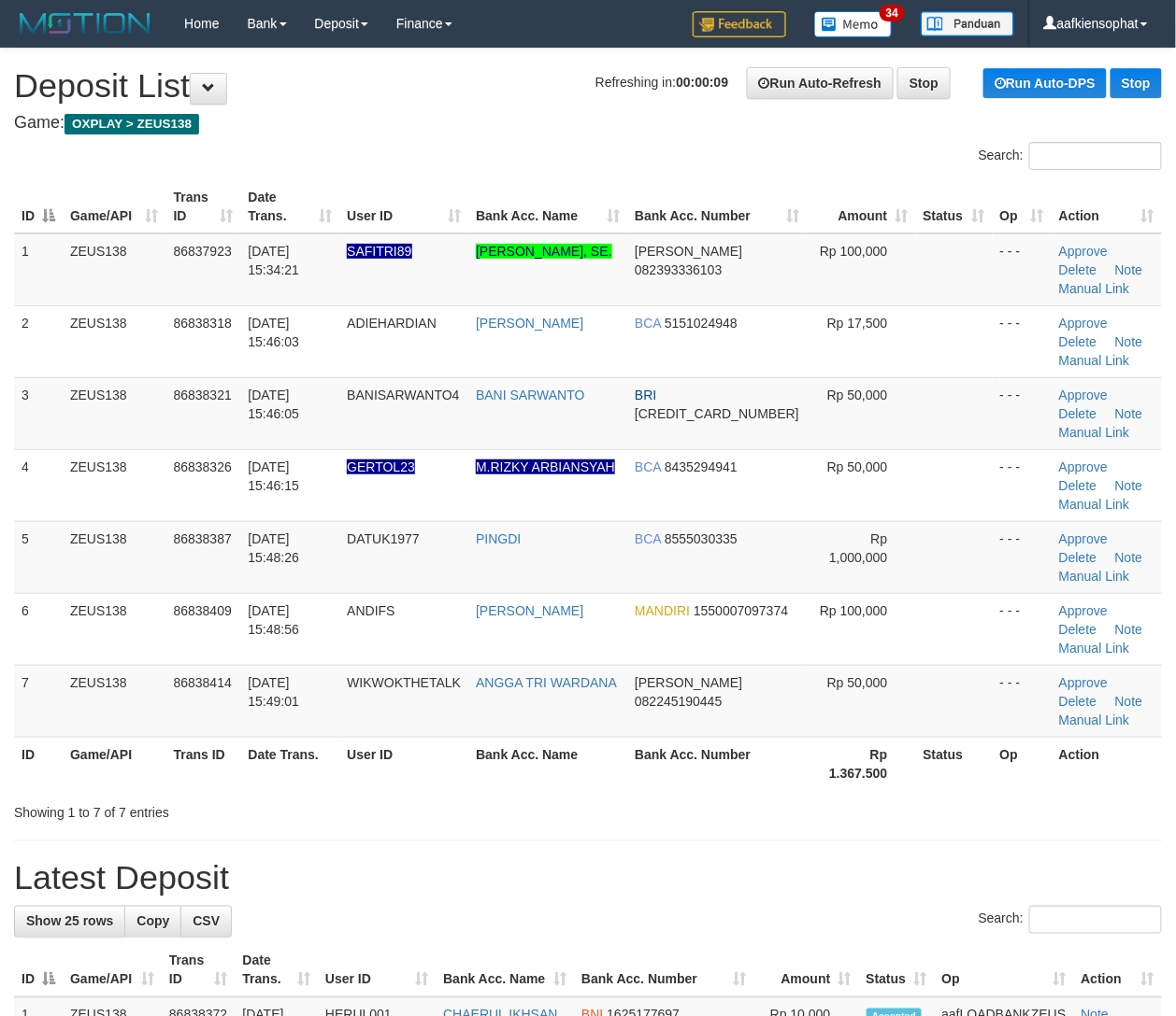
drag, startPoint x: 533, startPoint y: 839, endPoint x: 828, endPoint y: 834, distance: 295.0
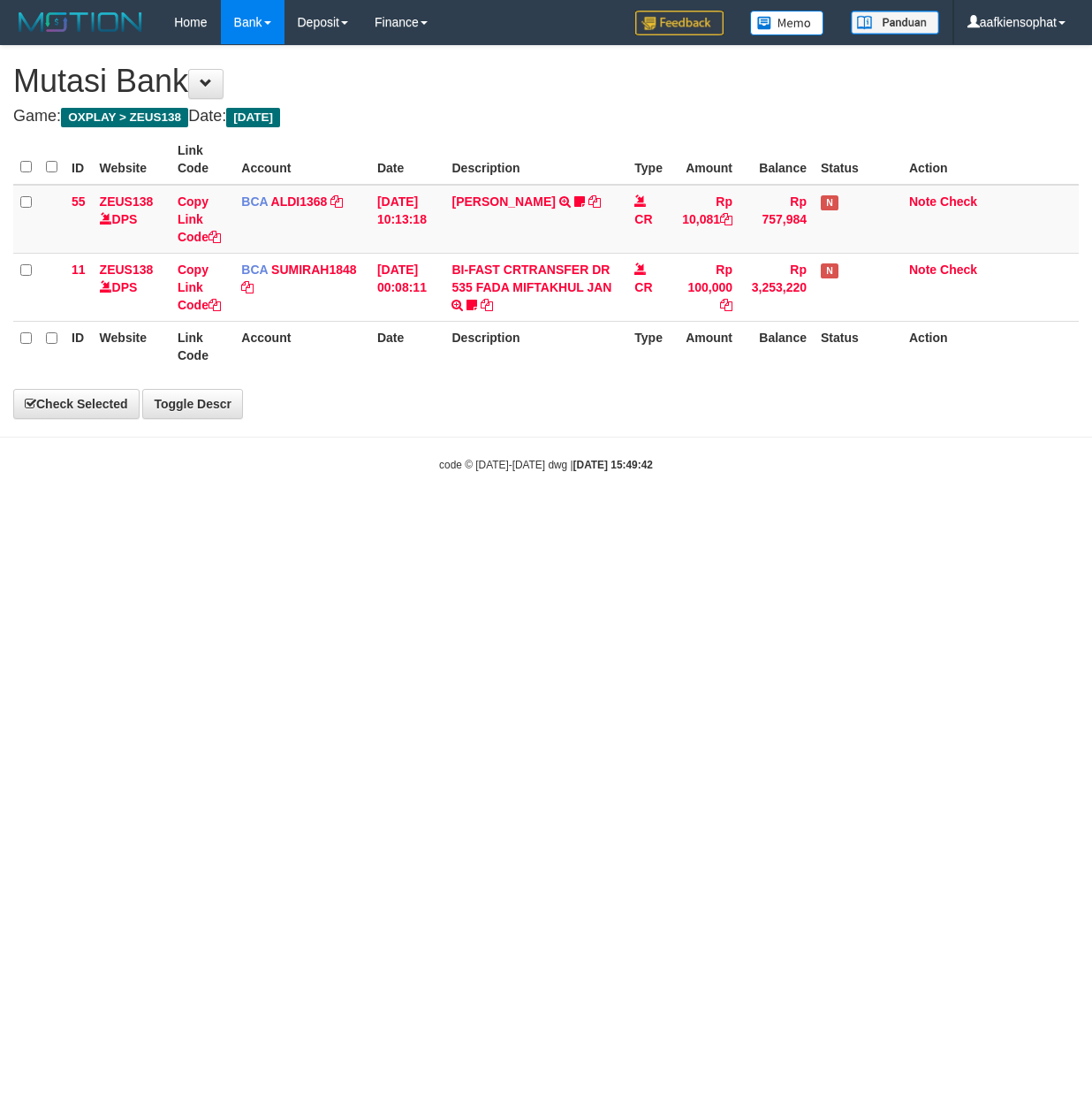
select select "***"
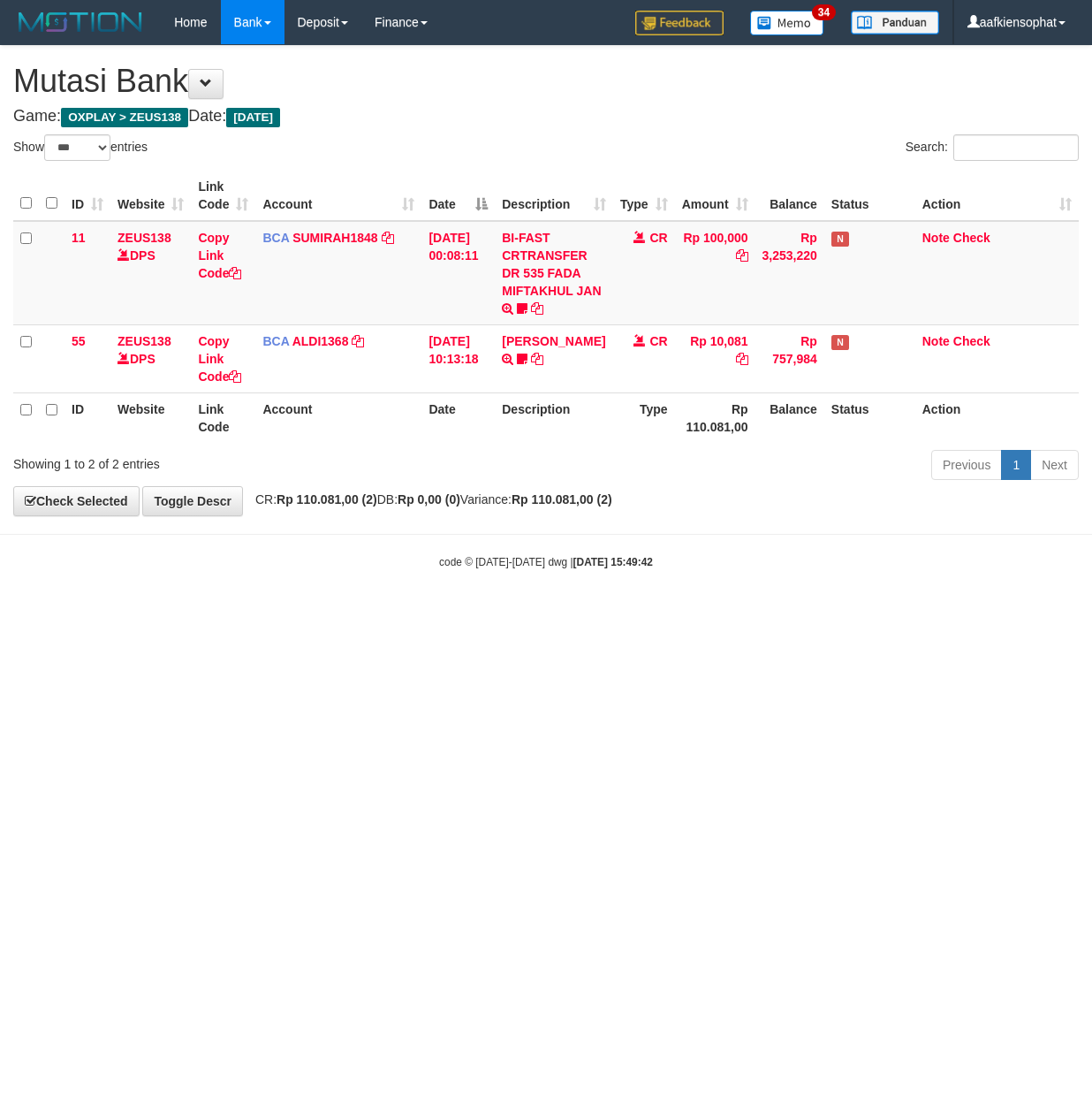
drag, startPoint x: 690, startPoint y: 765, endPoint x: 96, endPoint y: 727, distance: 595.2
click at [602, 614] on html "Toggle navigation Home Bank Account List Load By Website Group [OXPLAY] ZEUS138…" at bounding box center [546, 307] width 1092 height 614
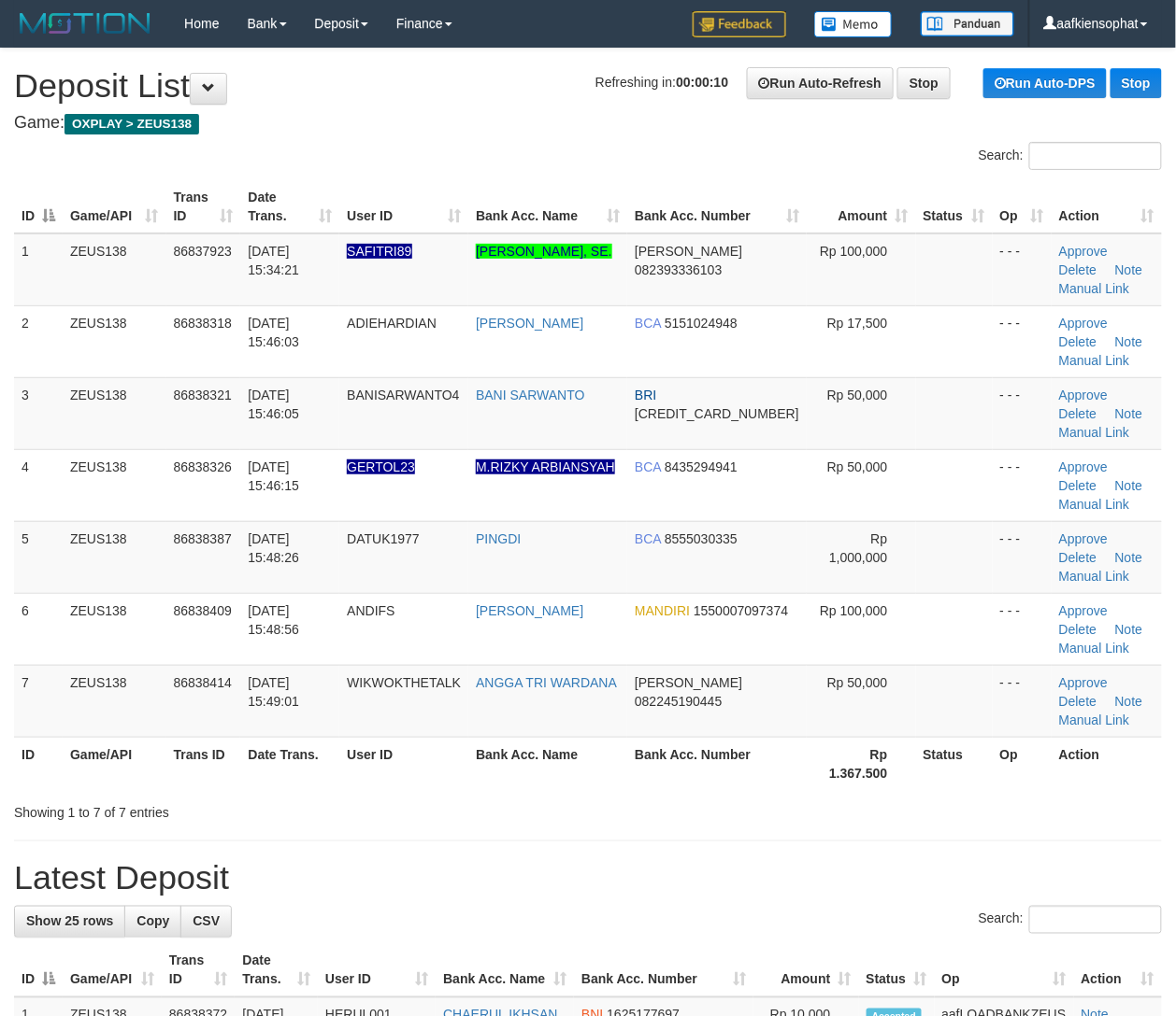
drag, startPoint x: 1138, startPoint y: 748, endPoint x: 1039, endPoint y: 767, distance: 100.8
click at [1100, 754] on th "Action" at bounding box center [1106, 763] width 110 height 53
click at [985, 795] on div "Showing 1 to 7 of 7 entries" at bounding box center [588, 808] width 1176 height 26
drag, startPoint x: 980, startPoint y: 772, endPoint x: 1104, endPoint y: 748, distance: 126.3
click at [991, 778] on div "Search: ID Game/API Trans ID Date Trans. User ID Bank Acc. Name Bank Acc. Numbe…" at bounding box center [588, 481] width 1148 height 680
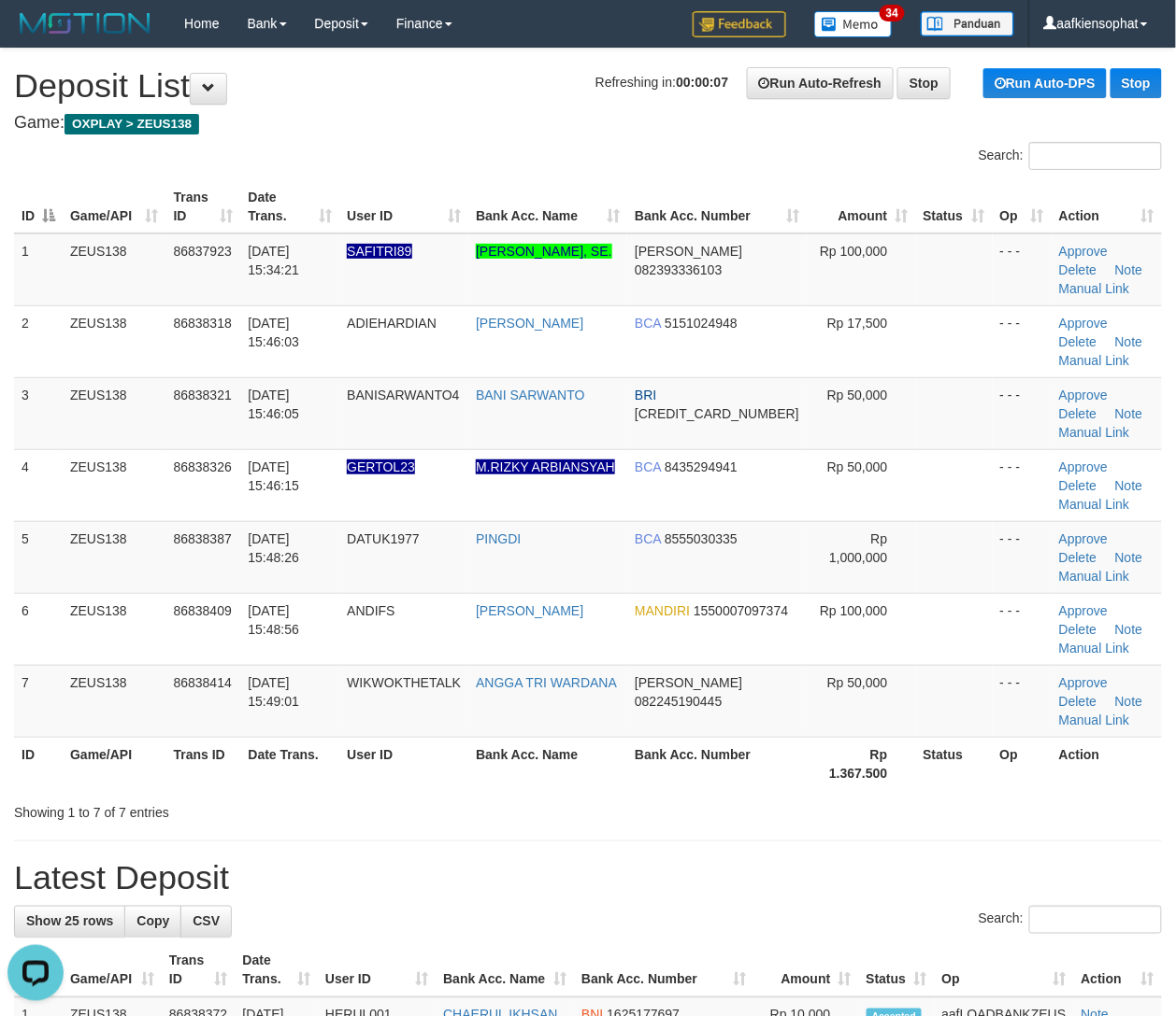
drag, startPoint x: 1128, startPoint y: 801, endPoint x: 1191, endPoint y: 794, distance: 63.4
click at [1140, 803] on div "Showing 1 to 7 of 7 entries" at bounding box center [588, 808] width 1176 height 26
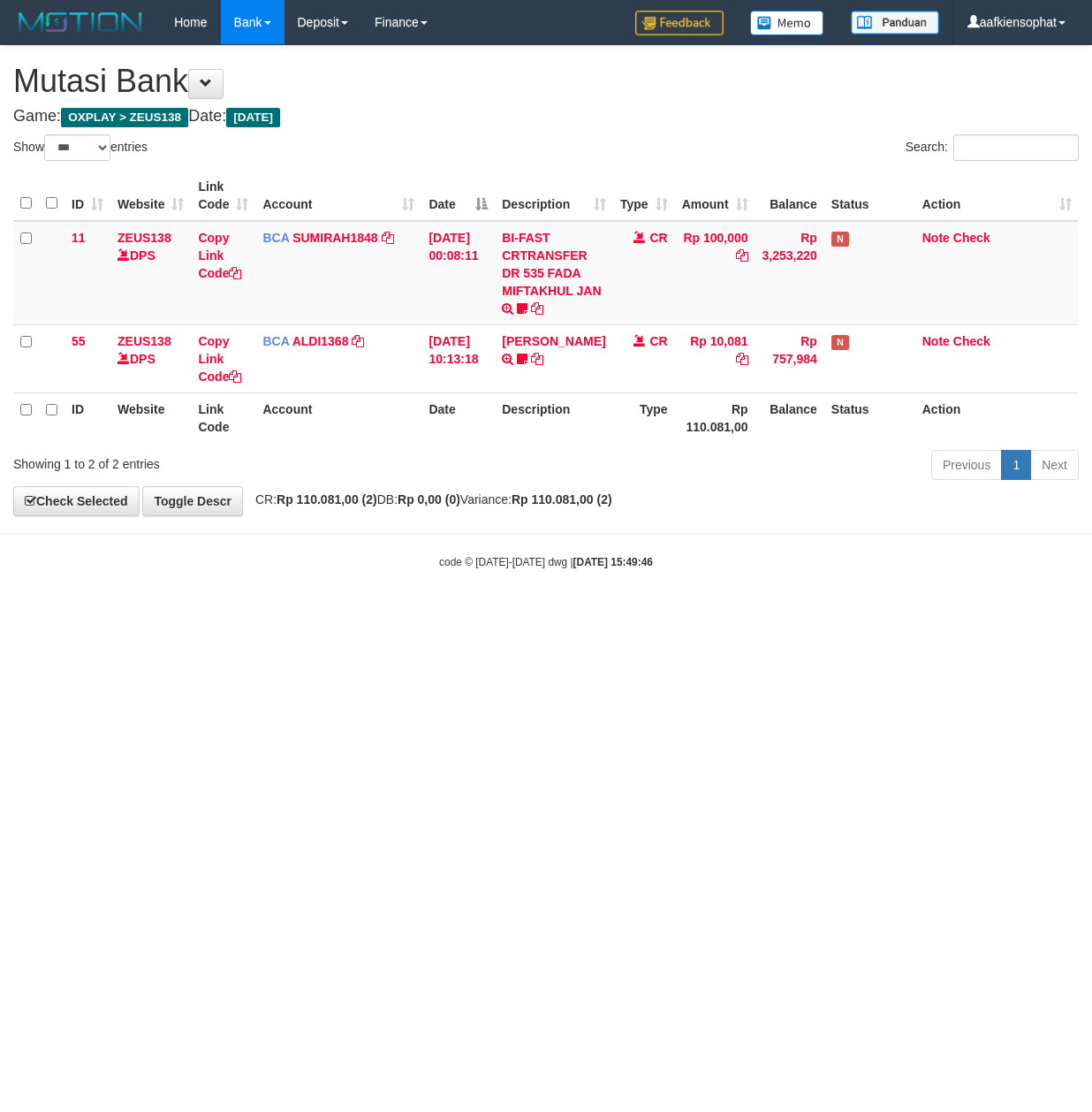
select select "***"
drag, startPoint x: 708, startPoint y: 765, endPoint x: 447, endPoint y: 768, distance: 261.0
click at [588, 614] on html "Toggle navigation Home Bank Account List Load By Website Group [OXPLAY] ZEUS138…" at bounding box center [546, 307] width 1092 height 614
drag, startPoint x: 397, startPoint y: 798, endPoint x: 376, endPoint y: 820, distance: 30.4
click at [397, 614] on html "Toggle navigation Home Bank Account List Load By Website Group [OXPLAY] ZEUS138…" at bounding box center [546, 307] width 1092 height 614
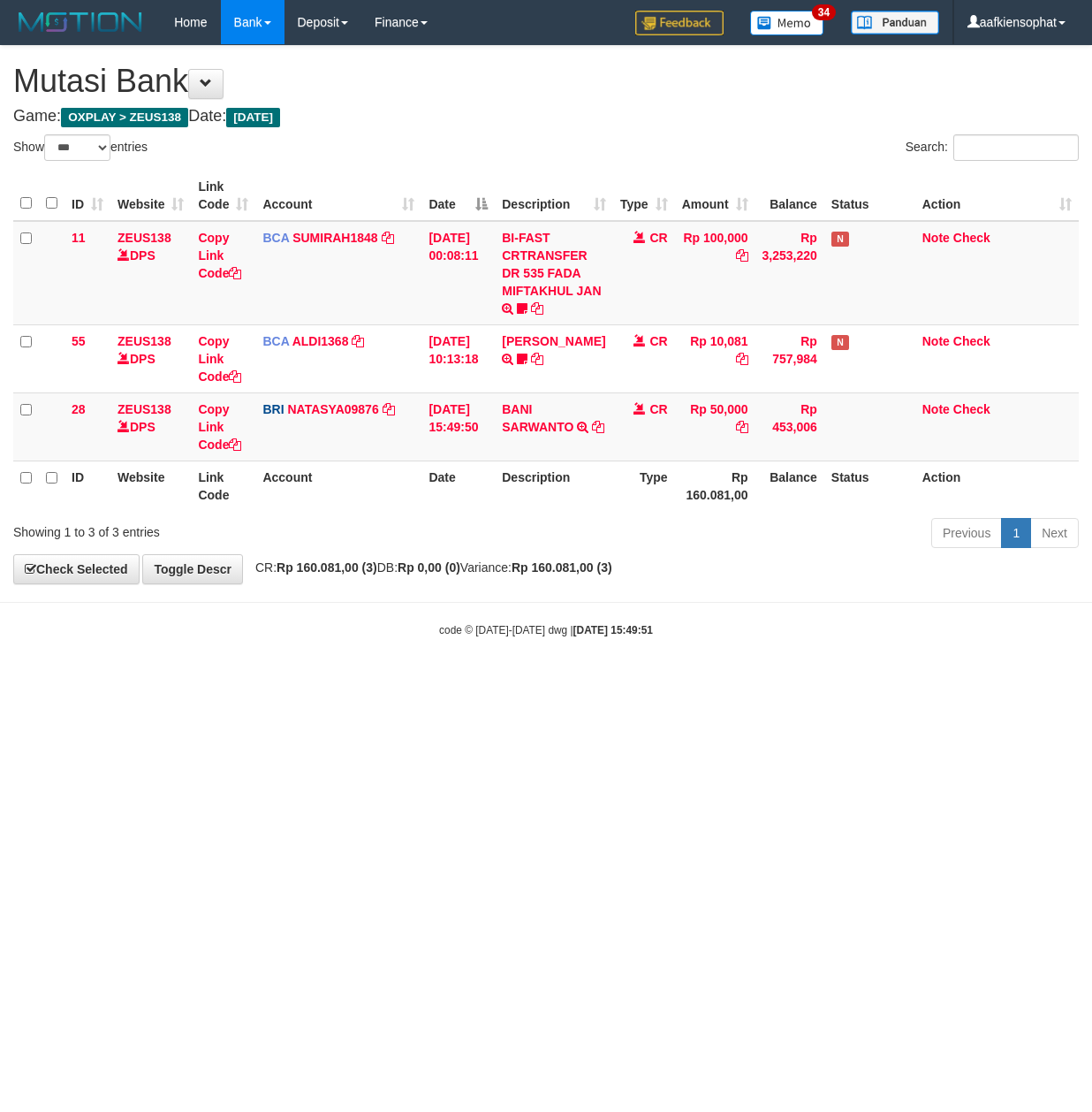
select select "***"
click at [592, 433] on icon at bounding box center [598, 426] width 12 height 12
drag, startPoint x: 334, startPoint y: 641, endPoint x: 309, endPoint y: 648, distance: 26.0
click at [316, 648] on body "Toggle navigation Home Bank Account List Load By Website Group [OXPLAY] ZEUS138…" at bounding box center [546, 341] width 1092 height 682
drag, startPoint x: 370, startPoint y: 687, endPoint x: 340, endPoint y: 785, distance: 102.5
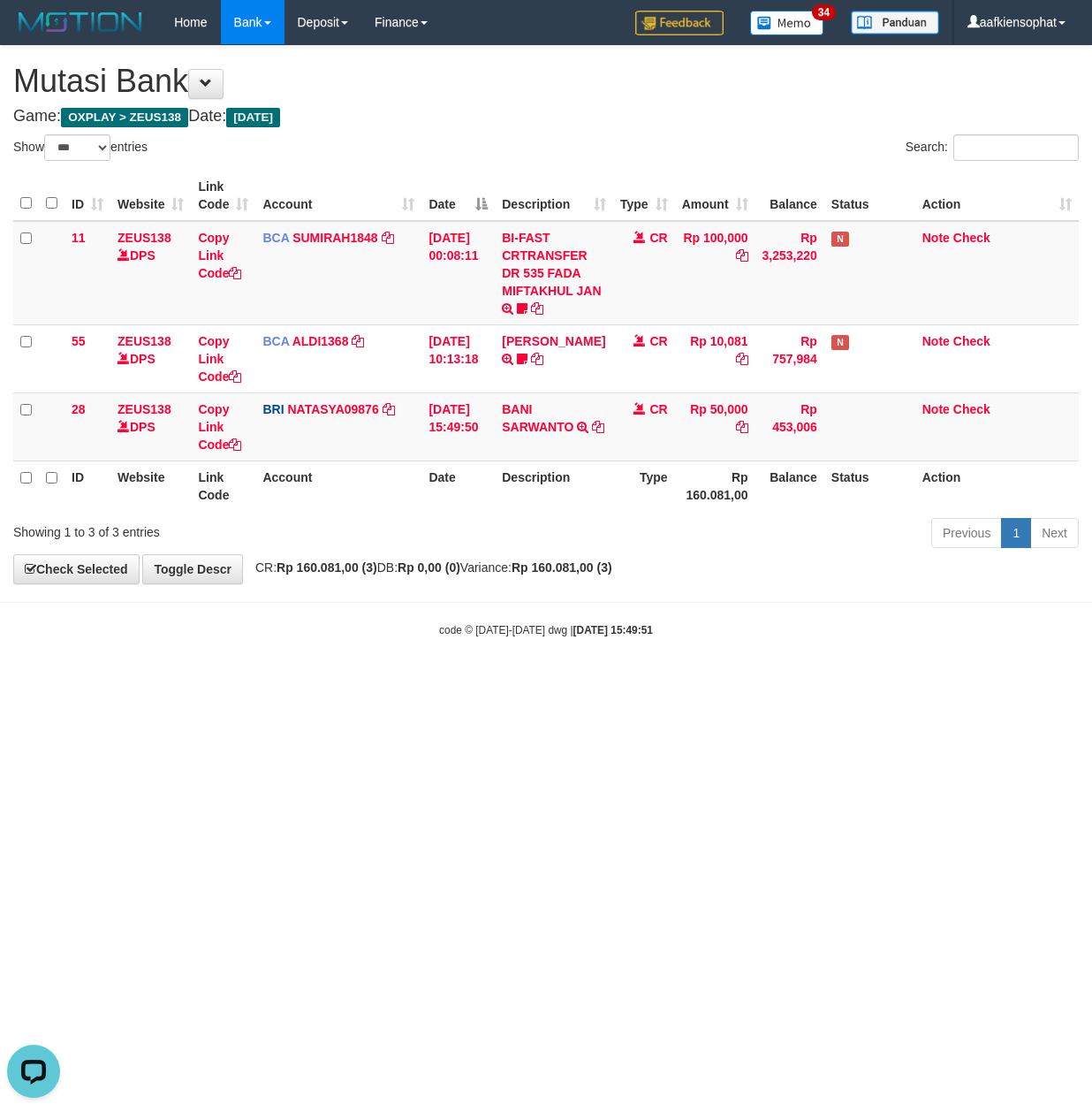
click at [351, 682] on html "Toggle navigation Home Bank Account List Load By Website Group [OXPLAY] ZEUS138…" at bounding box center [546, 341] width 1092 height 682
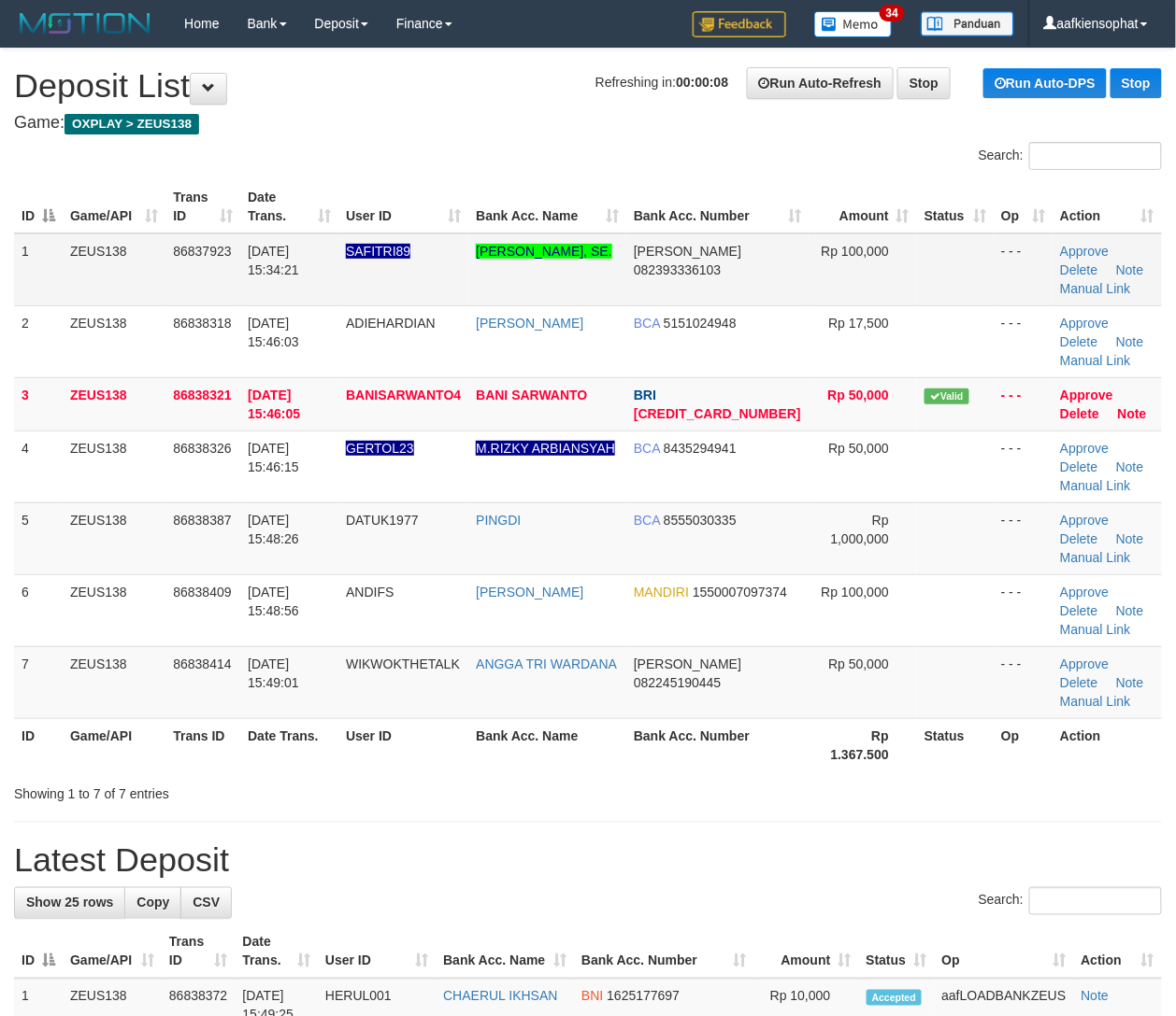
click at [538, 273] on td "[PERSON_NAME], SE." at bounding box center [547, 269] width 158 height 73
drag, startPoint x: 307, startPoint y: 751, endPoint x: 1186, endPoint y: 704, distance: 880.3
click at [351, 755] on div "ID Game/API Trans ID Date Trans. User ID Bank Acc. Name Bank Acc. Number Amount…" at bounding box center [588, 476] width 1176 height 603
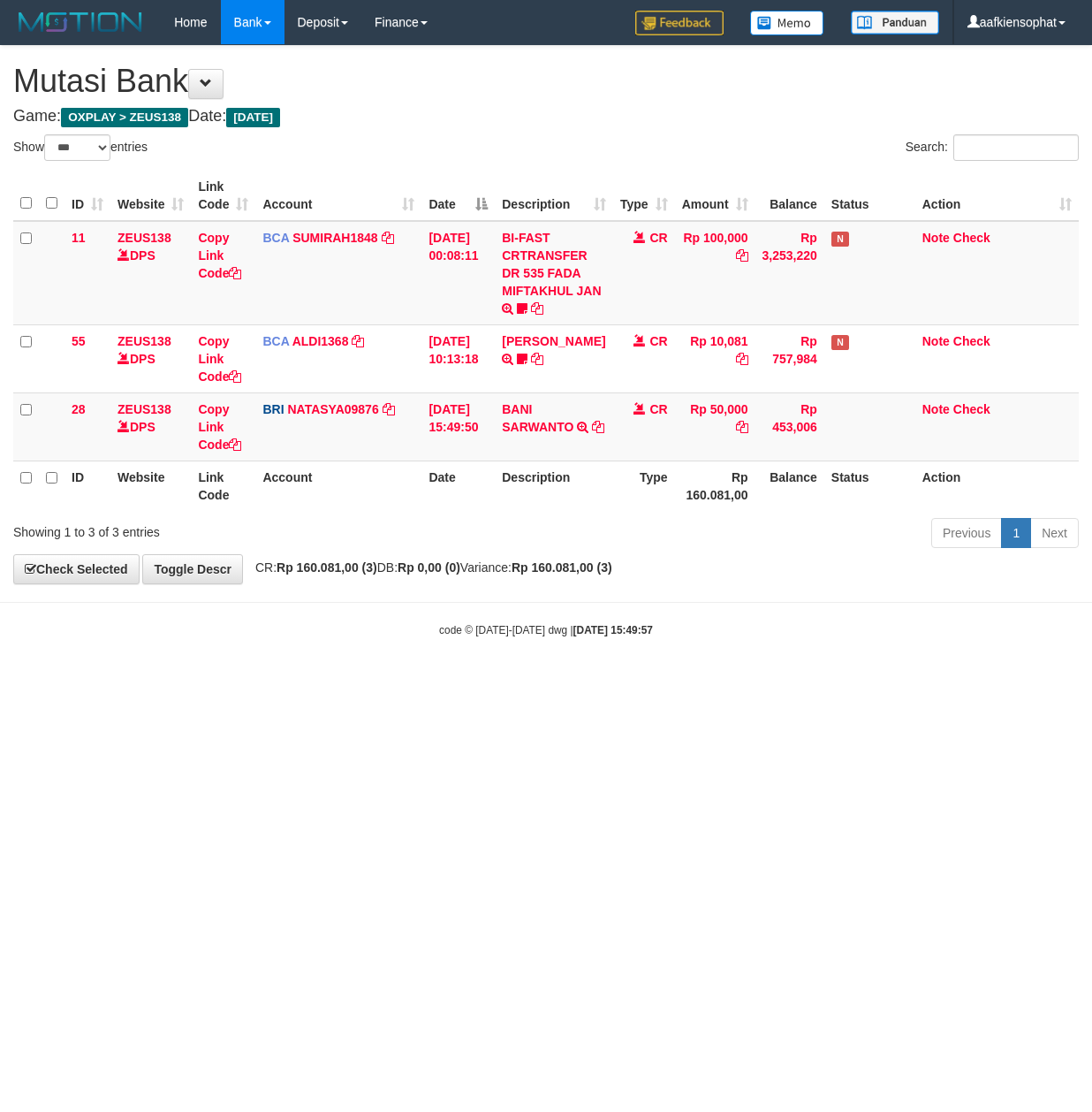
select select "***"
drag, startPoint x: 303, startPoint y: 85, endPoint x: 282, endPoint y: 160, distance: 77.9
click at [295, 124] on div "**********" at bounding box center [546, 315] width 1092 height 537
click at [309, 513] on div "ID Website Link Code Account Date Description Type Amount Balance Status Action…" at bounding box center [546, 340] width 1092 height 350
drag, startPoint x: 546, startPoint y: 461, endPoint x: 178, endPoint y: 485, distance: 368.8
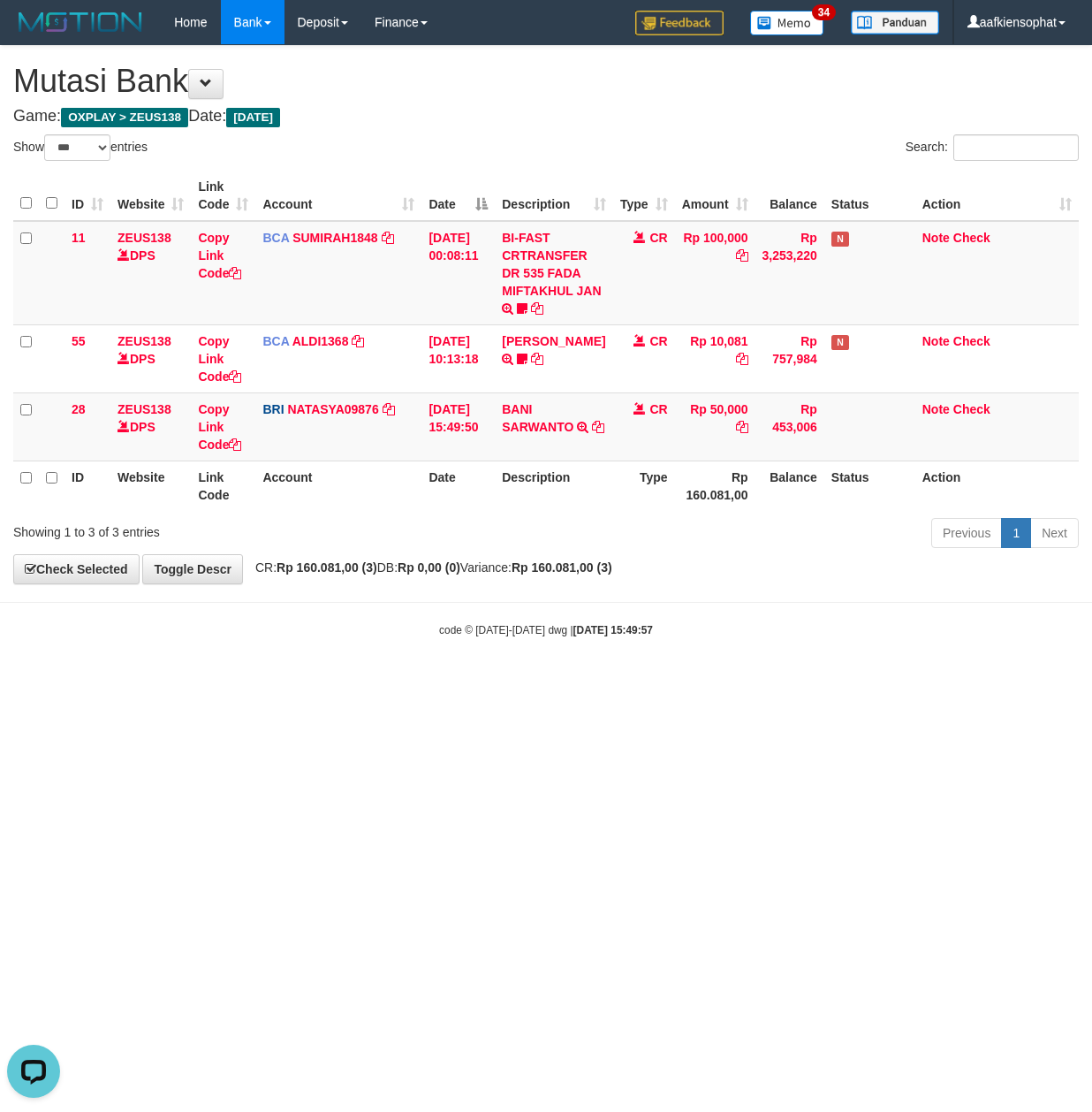
click at [539, 461] on th "Description" at bounding box center [554, 486] width 118 height 51
drag, startPoint x: 443, startPoint y: 558, endPoint x: 6, endPoint y: 587, distance: 438.0
click at [228, 587] on body "Toggle navigation Home Bank Account List Load By Website Group [OXPLAY] ZEUS138…" at bounding box center [546, 341] width 1092 height 682
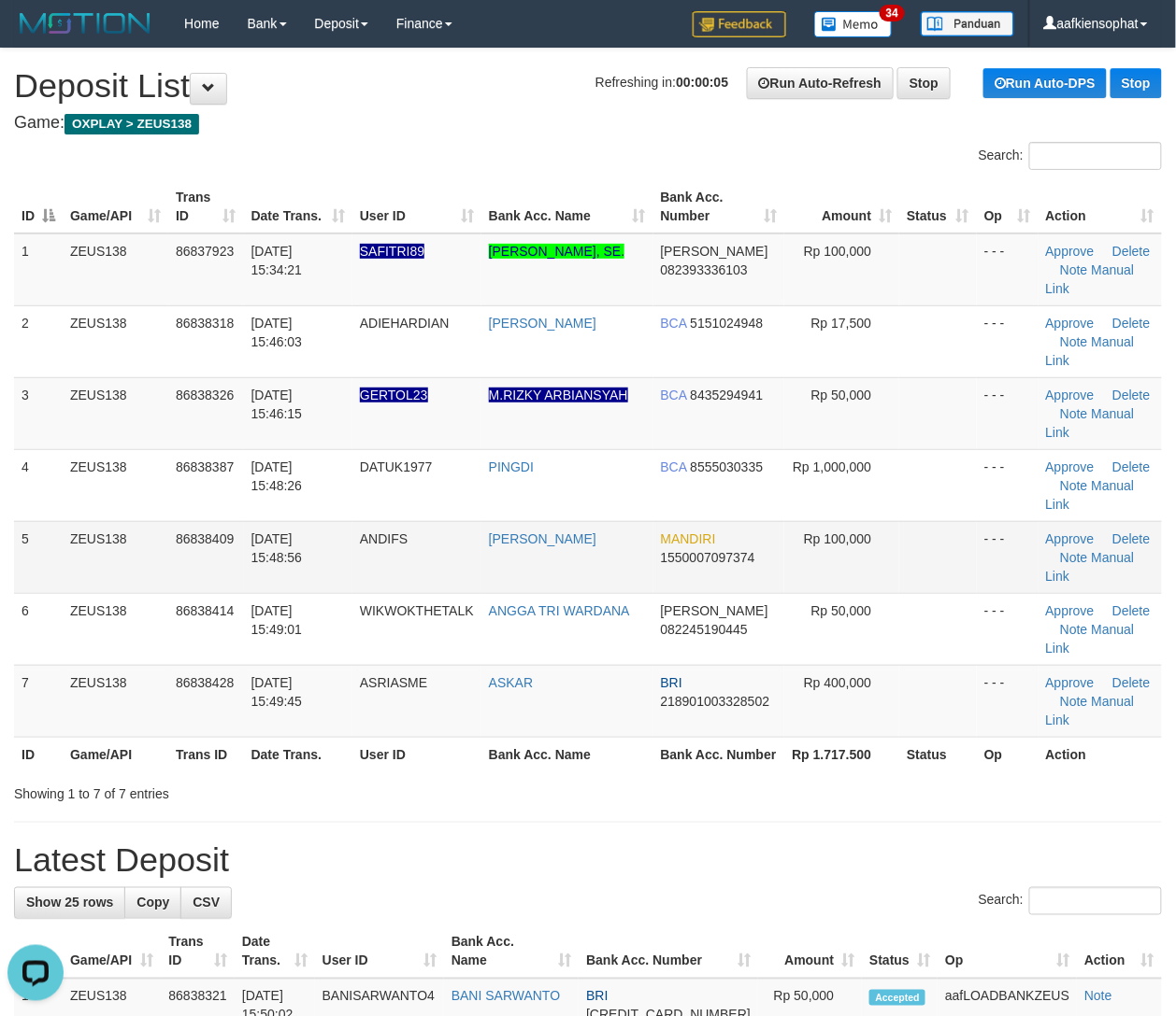
drag, startPoint x: 457, startPoint y: 505, endPoint x: 554, endPoint y: 521, distance: 98.3
click at [523, 517] on tr "4 ZEUS138 86838387 [DATE] 15:48:26 DATUK1977 [GEOGRAPHIC_DATA] BCA 8555030335 R…" at bounding box center [588, 485] width 1148 height 72
drag, startPoint x: 511, startPoint y: 549, endPoint x: 699, endPoint y: 566, distance: 188.8
click at [598, 566] on td "[PERSON_NAME]" at bounding box center [567, 557] width 172 height 72
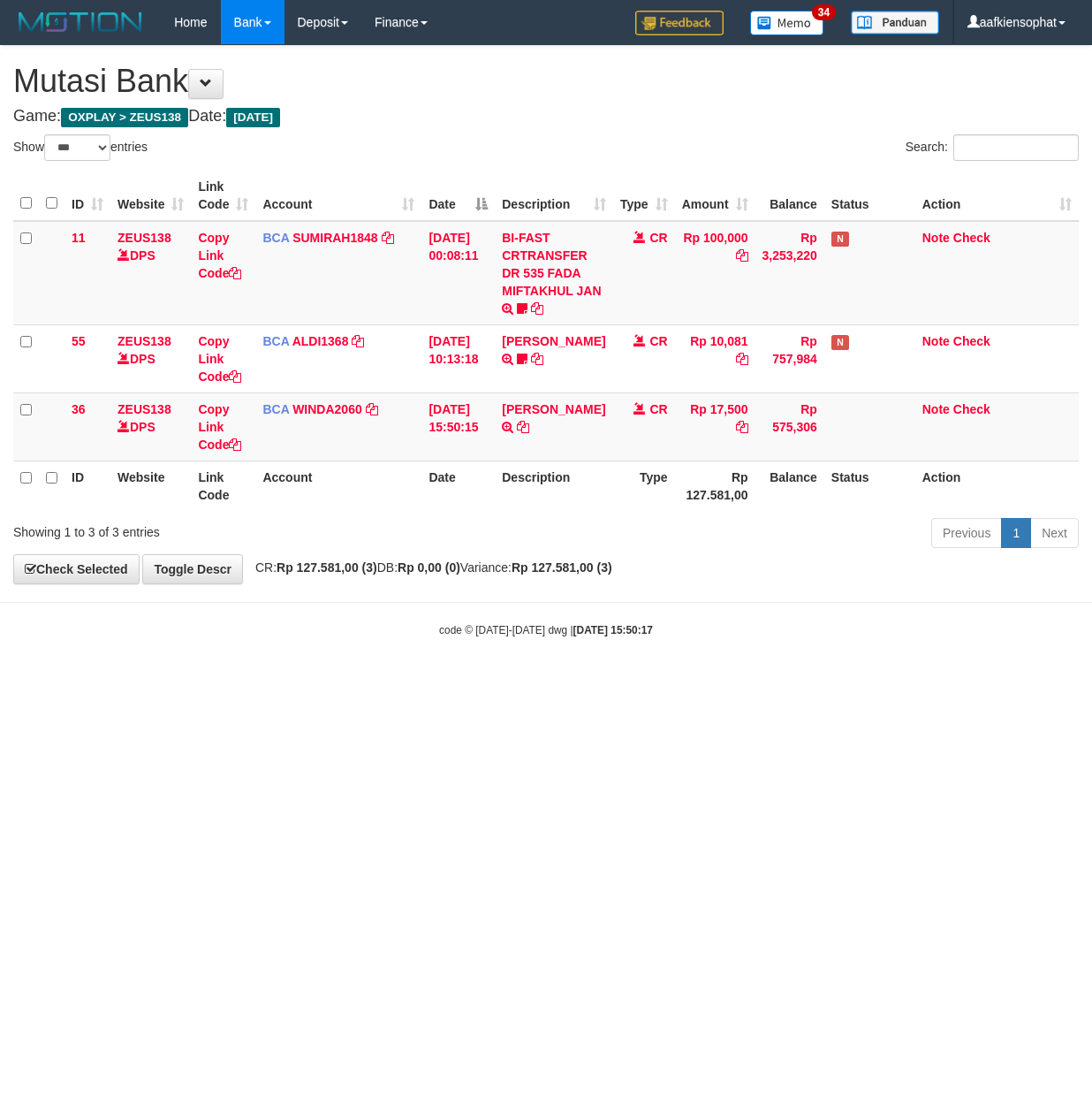
select select "***"
click at [134, 682] on html "Toggle navigation Home Bank Account List Load By Website Group [OXPLAY] ZEUS138…" at bounding box center [546, 341] width 1092 height 682
drag, startPoint x: 135, startPoint y: 581, endPoint x: 589, endPoint y: 244, distance: 565.4
click at [146, 567] on body "Toggle navigation Home Bank Account List Load By Website Group [OXPLAY] ZEUS138…" at bounding box center [546, 341] width 1092 height 682
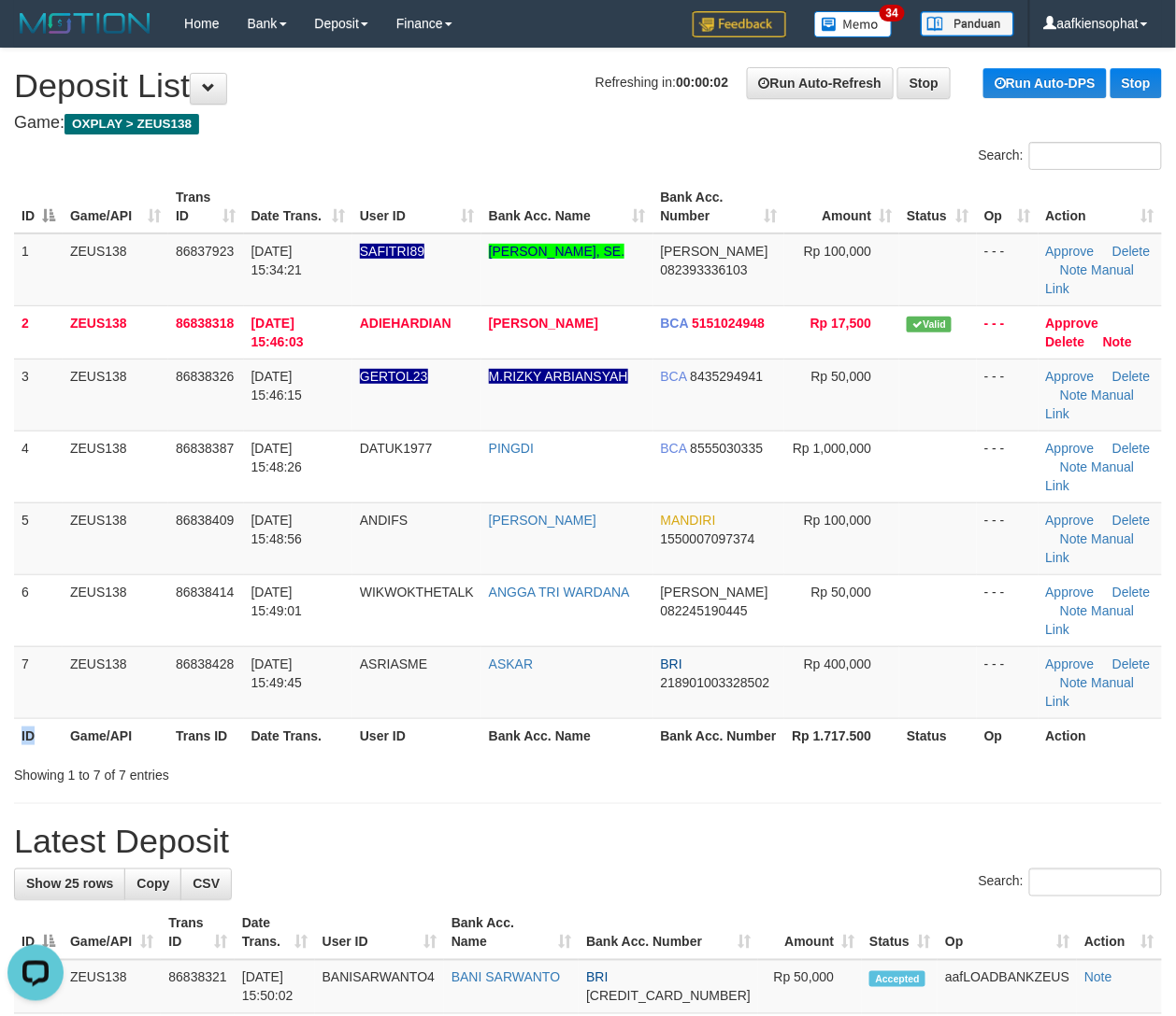
drag, startPoint x: 19, startPoint y: 736, endPoint x: 237, endPoint y: 734, distance: 218.0
click at [188, 737] on tr "ID Game/API Trans ID Date Trans. User ID Bank Acc. Name Bank Acc. Number Rp 1.7…" at bounding box center [588, 736] width 1148 height 35
drag, startPoint x: 621, startPoint y: 667, endPoint x: 648, endPoint y: 667, distance: 27.0
click at [645, 667] on td "ASKAR" at bounding box center [567, 683] width 172 height 72
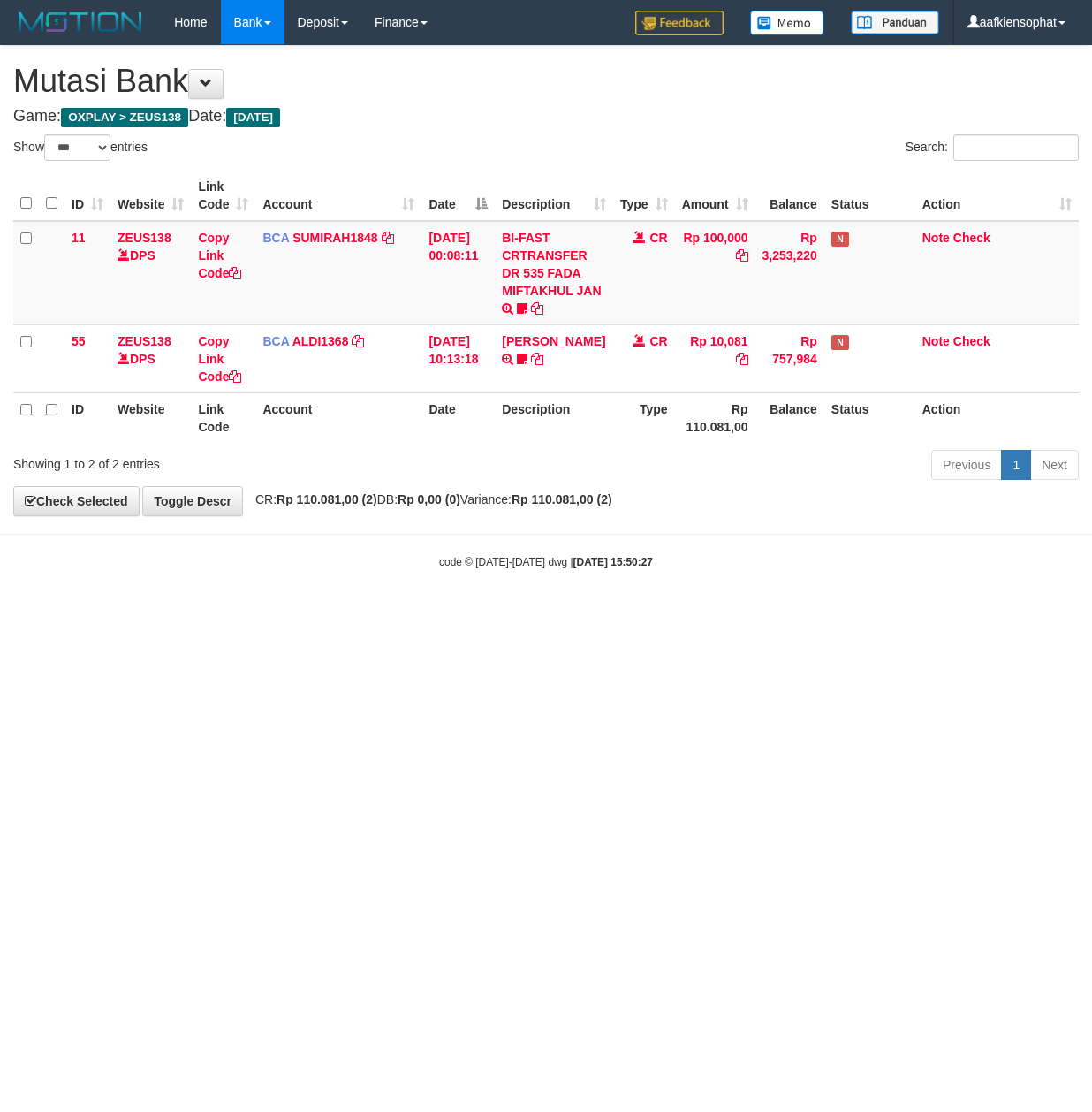
select select "***"
click at [364, 609] on body "Toggle navigation Home Bank Account List Load By Website Group [OXPLAY] ZEUS138…" at bounding box center [546, 307] width 1092 height 614
drag, startPoint x: 616, startPoint y: 643, endPoint x: 248, endPoint y: 672, distance: 369.1
click at [523, 614] on html "Toggle navigation Home Bank Account List Load By Website Group [OXPLAY] ZEUS138…" at bounding box center [546, 307] width 1092 height 614
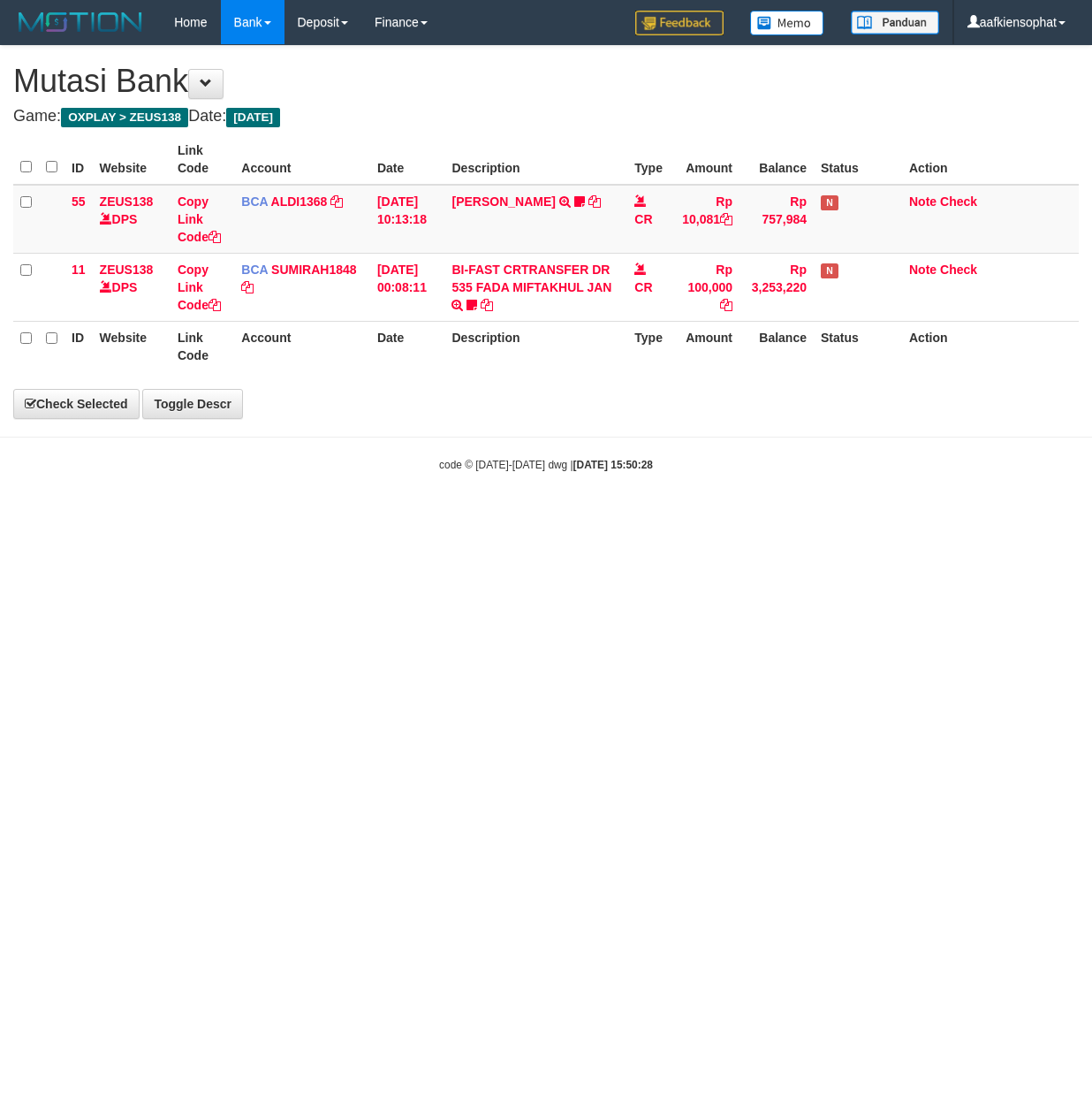
select select "***"
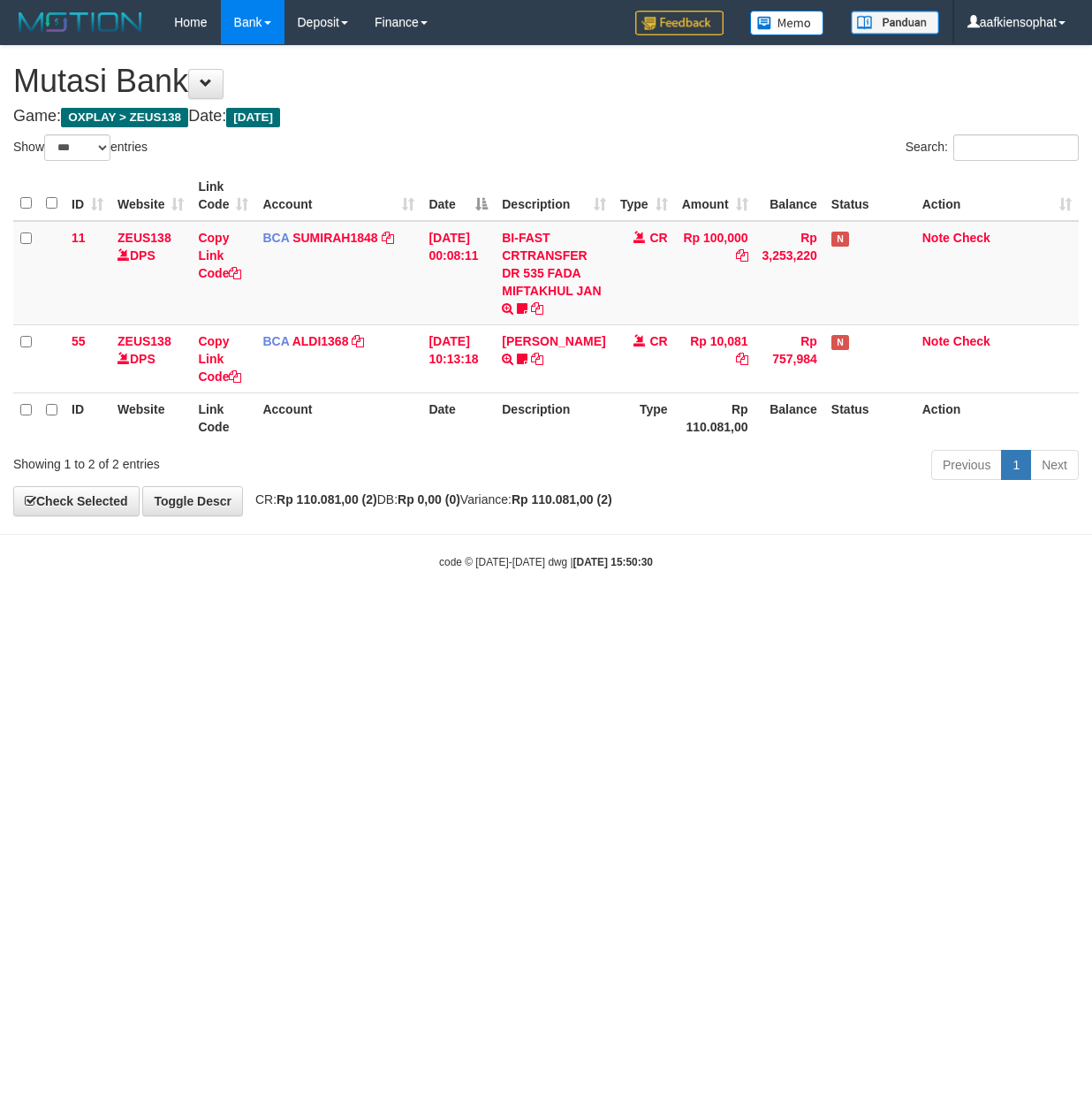
select select "***"
click at [548, 614] on html "Toggle navigation Home Bank Account List Load By Website Group [OXPLAY] ZEUS138…" at bounding box center [546, 307] width 1092 height 614
drag, startPoint x: 481, startPoint y: 670, endPoint x: 457, endPoint y: 682, distance: 26.8
click at [457, 614] on html "Toggle navigation Home Bank Account List Load By Website Group [OXPLAY] ZEUS138…" at bounding box center [546, 307] width 1092 height 614
click at [374, 614] on html "Toggle navigation Home Bank Account List Load By Website Group [OXPLAY] ZEUS138…" at bounding box center [546, 307] width 1092 height 614
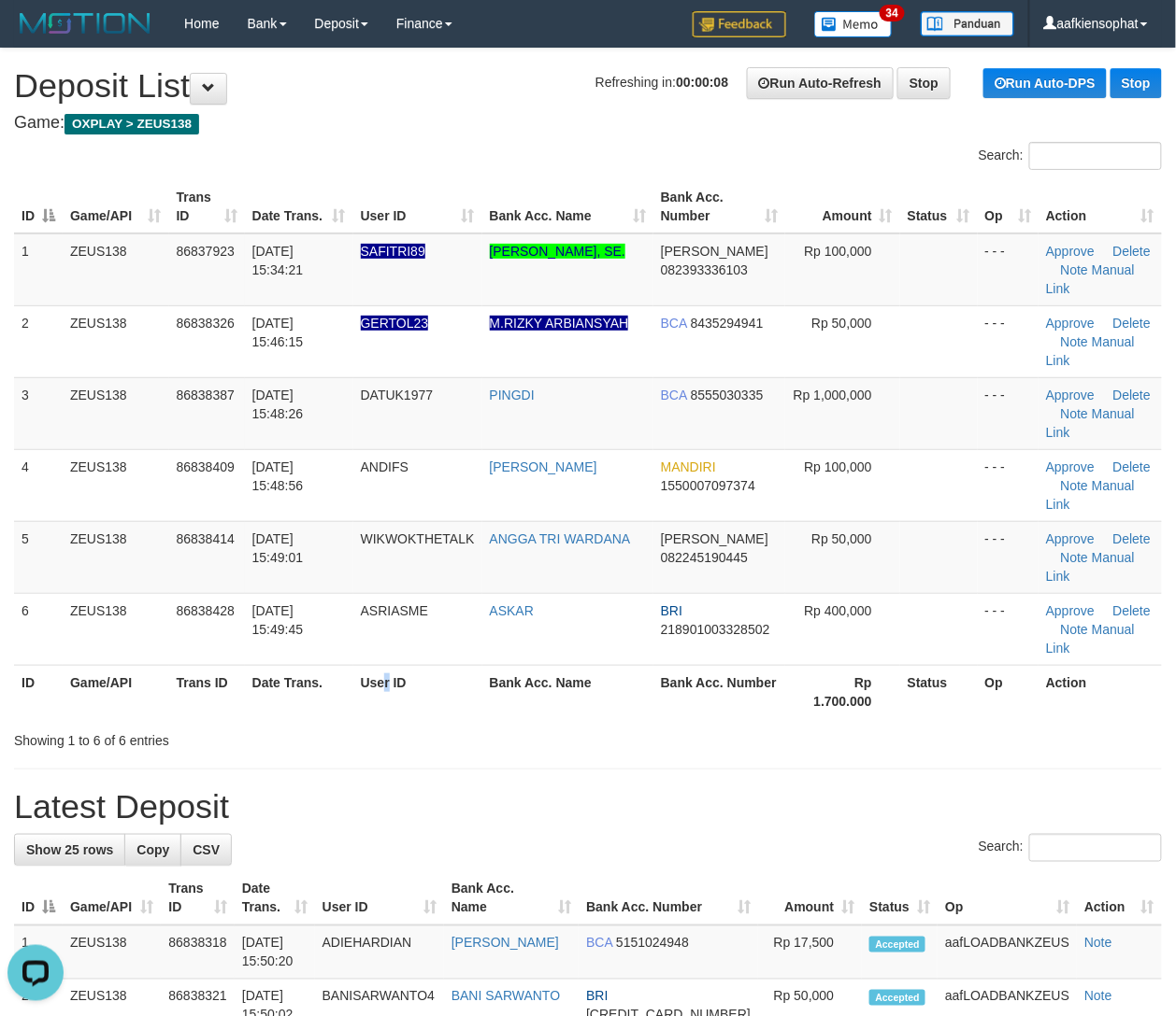
drag, startPoint x: 391, startPoint y: 699, endPoint x: 805, endPoint y: 682, distance: 414.3
click at [454, 699] on th "User ID" at bounding box center [417, 691] width 129 height 53
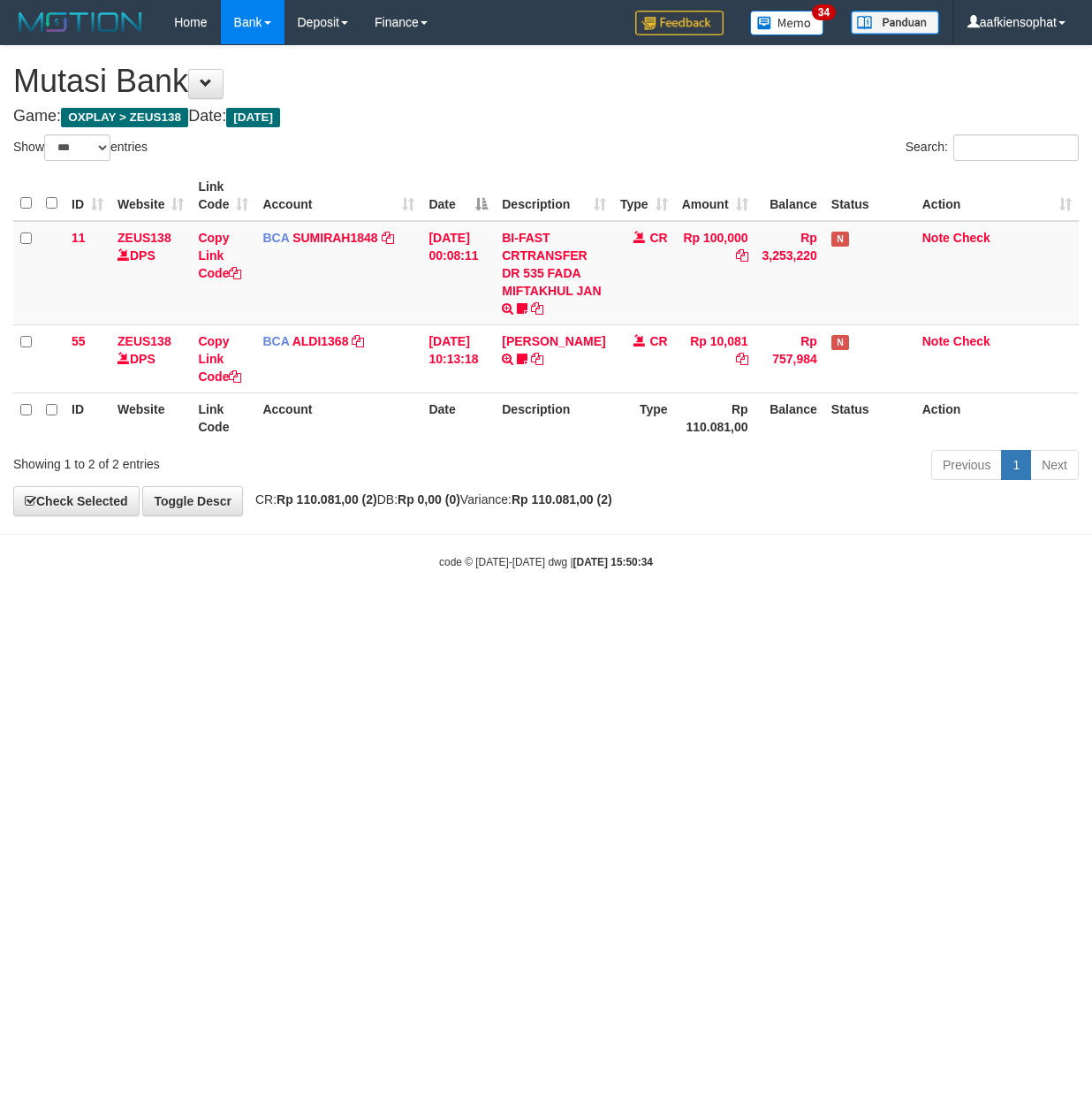
select select "***"
click at [327, 614] on html "Toggle navigation Home Bank Account List Load By Website Group [OXPLAY] ZEUS138…" at bounding box center [546, 307] width 1092 height 614
click at [307, 614] on html "Toggle navigation Home Bank Account List Load By Website Group [OXPLAY] ZEUS138…" at bounding box center [546, 307] width 1092 height 614
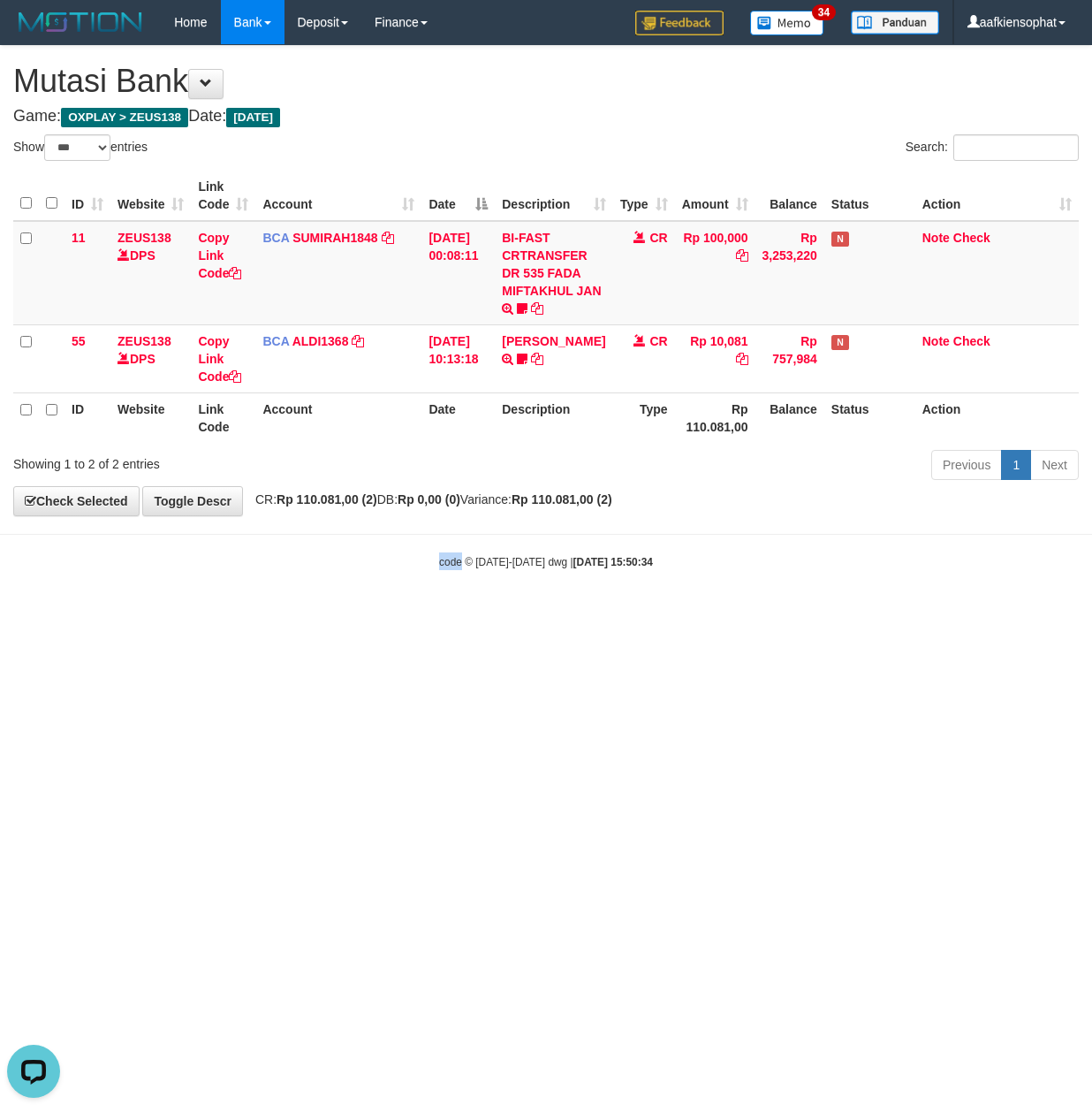
click at [305, 614] on html "Toggle navigation Home Bank Account List Load By Website Group [OXPLAY] ZEUS138…" at bounding box center [546, 307] width 1092 height 614
drag, startPoint x: 573, startPoint y: 690, endPoint x: 177, endPoint y: 708, distance: 396.4
click at [558, 614] on html "Toggle navigation Home Bank Account List Load By Website Group [OXPLAY] ZEUS138…" at bounding box center [546, 307] width 1092 height 614
click at [291, 614] on html "Toggle navigation Home Bank Account List Load By Website Group [OXPLAY] ZEUS138…" at bounding box center [546, 307] width 1092 height 614
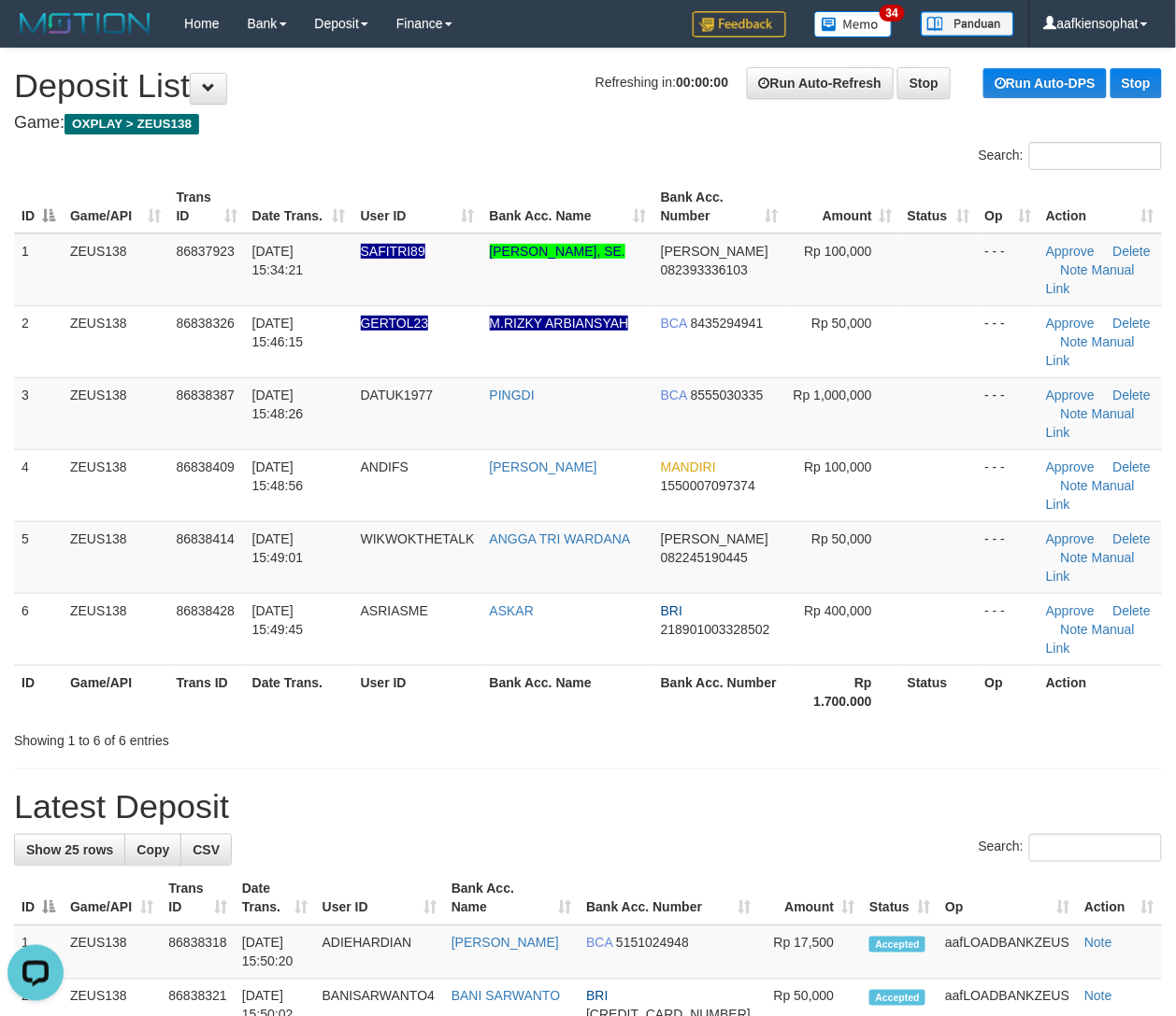
drag, startPoint x: 710, startPoint y: 781, endPoint x: 850, endPoint y: 755, distance: 142.4
click at [748, 788] on h1 "Latest Deposit" at bounding box center [588, 807] width 1148 height 37
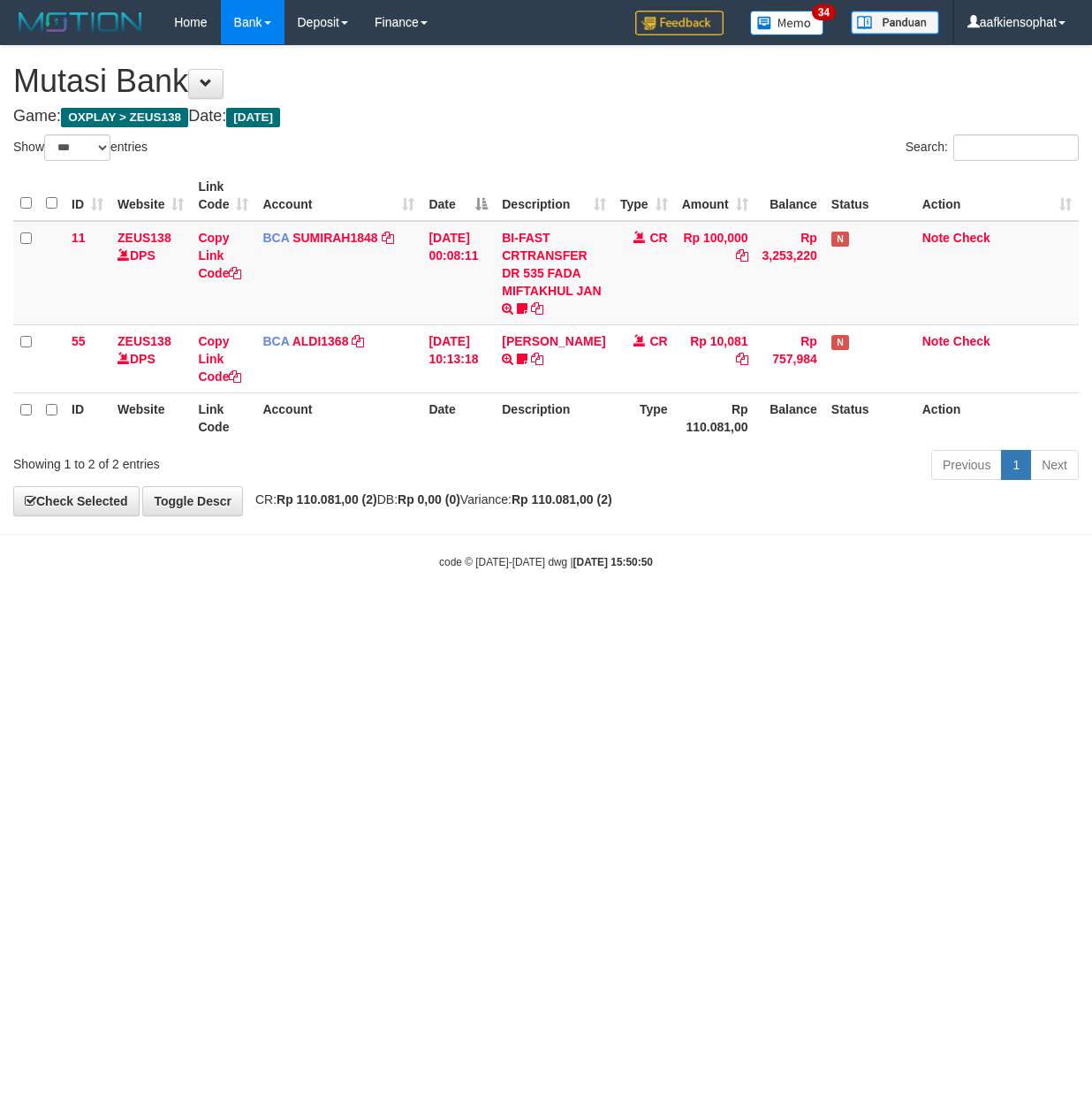
select select "***"
drag, startPoint x: 290, startPoint y: 726, endPoint x: 25, endPoint y: 664, distance: 272.2
click at [283, 614] on html "Toggle navigation Home Bank Account List Load By Website Group [OXPLAY] ZEUS138…" at bounding box center [546, 307] width 1092 height 614
drag, startPoint x: 312, startPoint y: 668, endPoint x: 206, endPoint y: 623, distance: 115.2
click at [284, 614] on html "Toggle navigation Home Bank Account List Load By Website Group [OXPLAY] ZEUS138…" at bounding box center [546, 307] width 1092 height 614
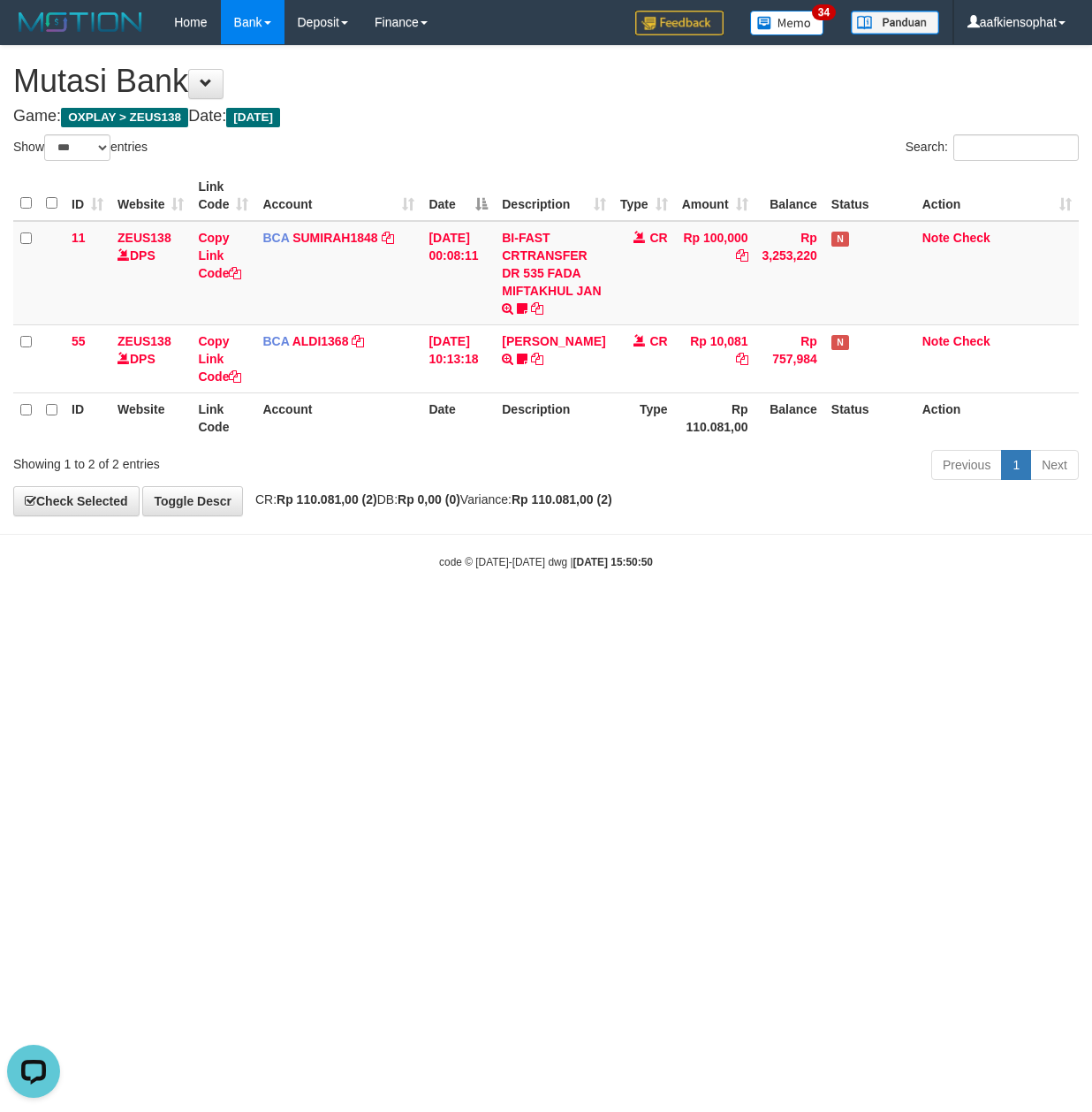
click at [373, 614] on html "Toggle navigation Home Bank Account List Load By Website Group [OXPLAY] ZEUS138…" at bounding box center [546, 307] width 1092 height 614
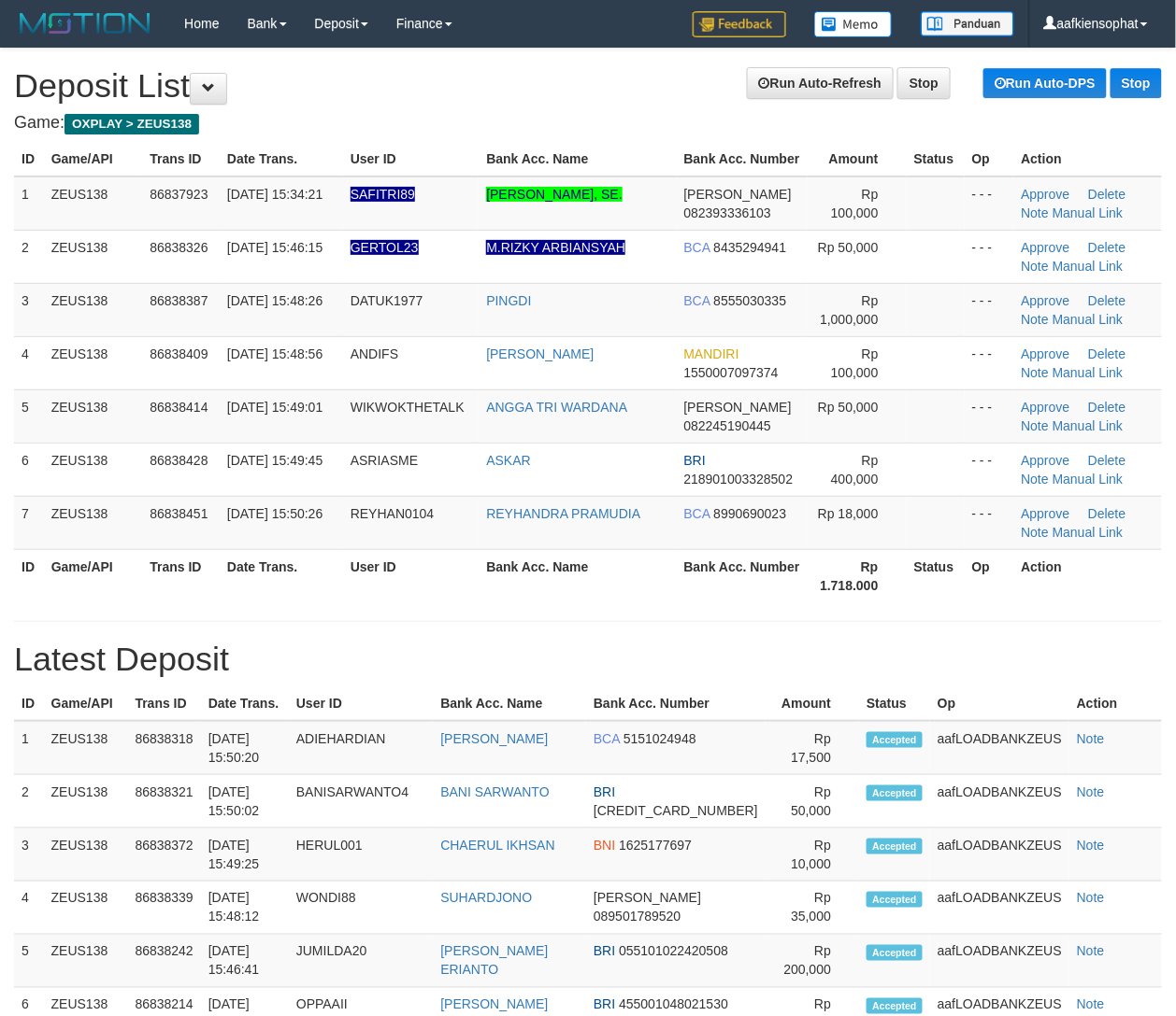
drag, startPoint x: 706, startPoint y: 624, endPoint x: 980, endPoint y: 629, distance: 274.0
click at [712, 622] on hr at bounding box center [588, 621] width 1148 height 1
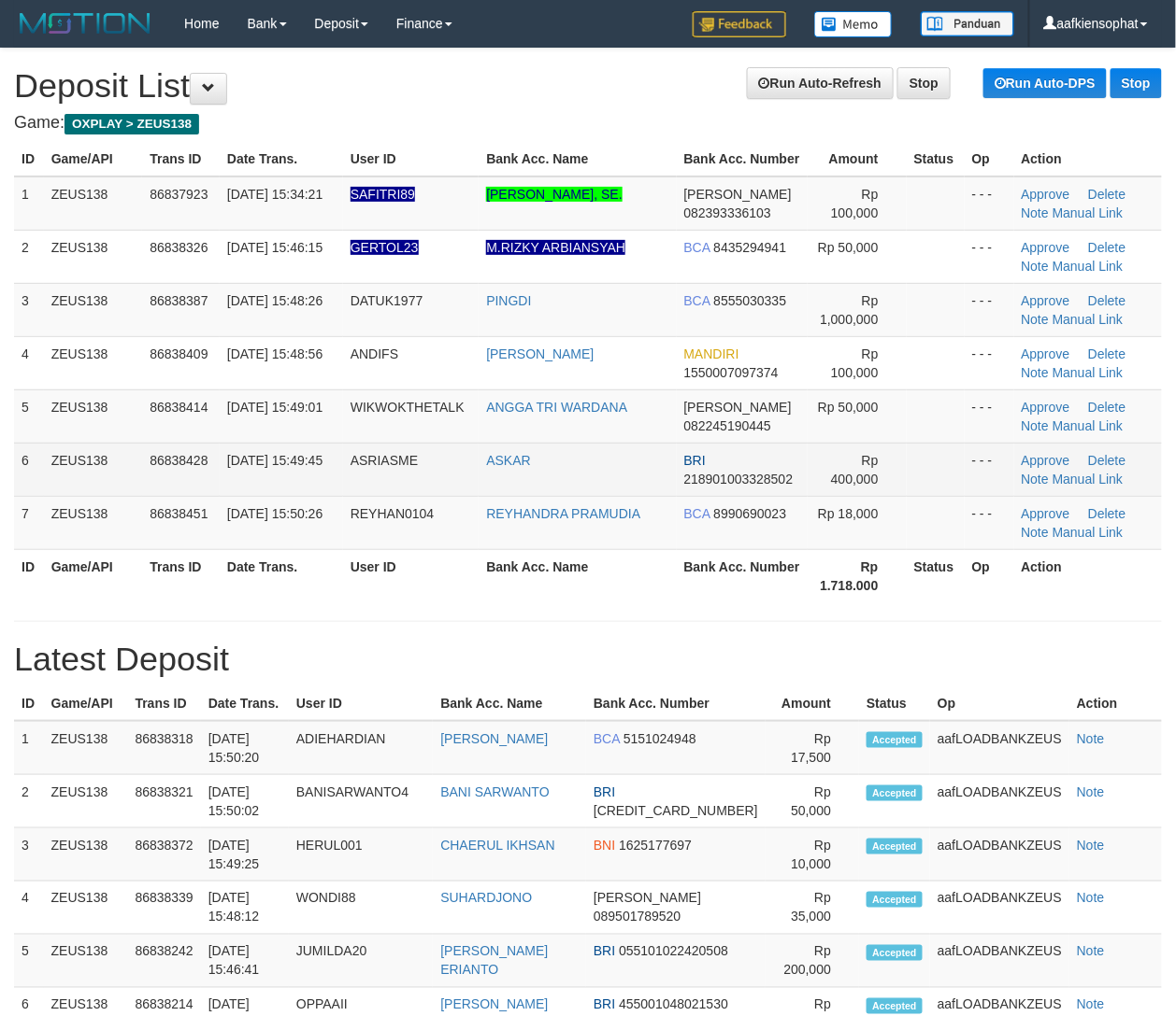
drag, startPoint x: 994, startPoint y: 641, endPoint x: 1017, endPoint y: 655, distance: 26.9
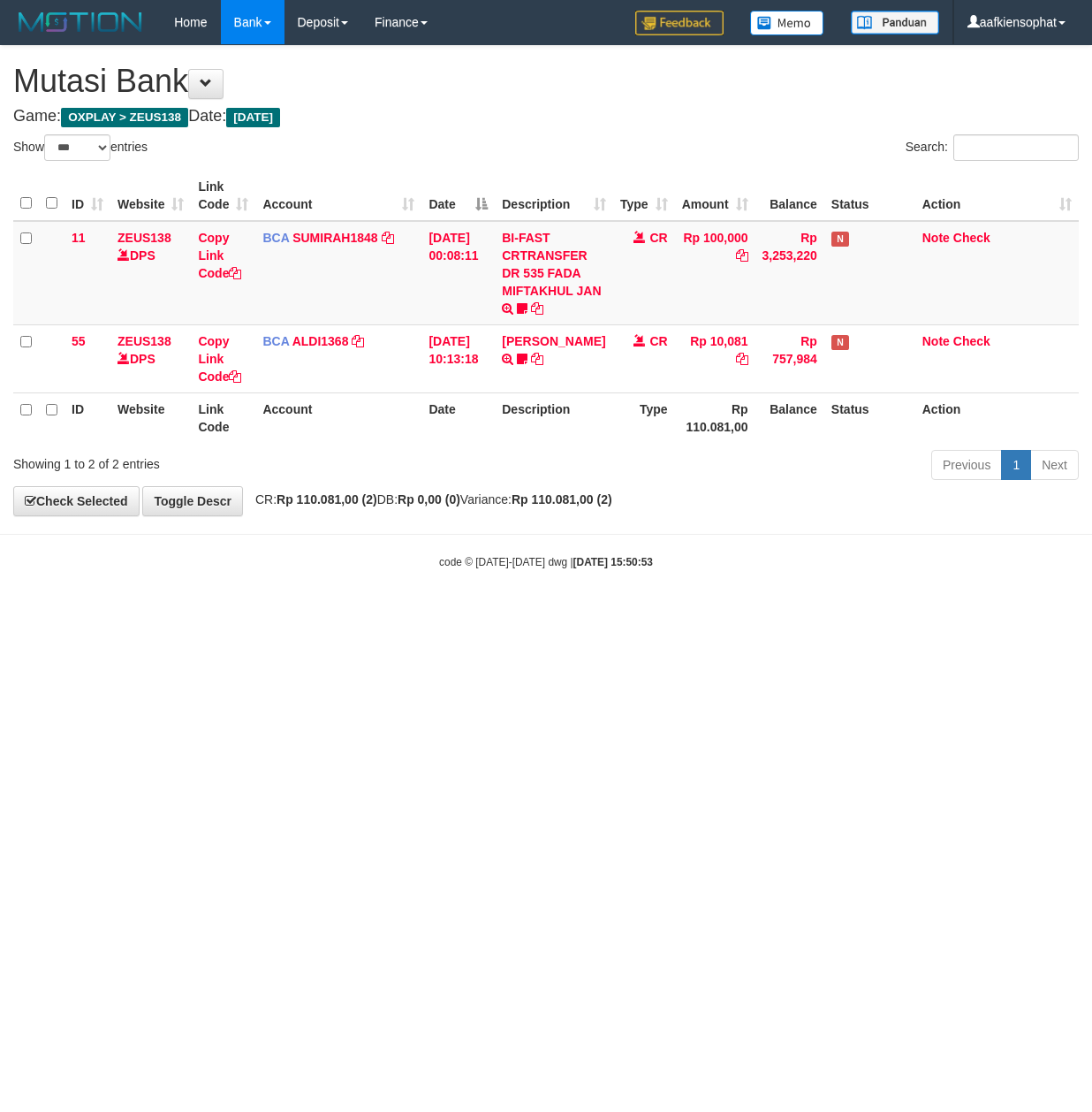
select select "***"
drag, startPoint x: 562, startPoint y: 730, endPoint x: 437, endPoint y: 744, distance: 125.8
click at [440, 614] on html "Toggle navigation Home Bank Account List Load By Website Group [OXPLAY] ZEUS138…" at bounding box center [546, 307] width 1092 height 614
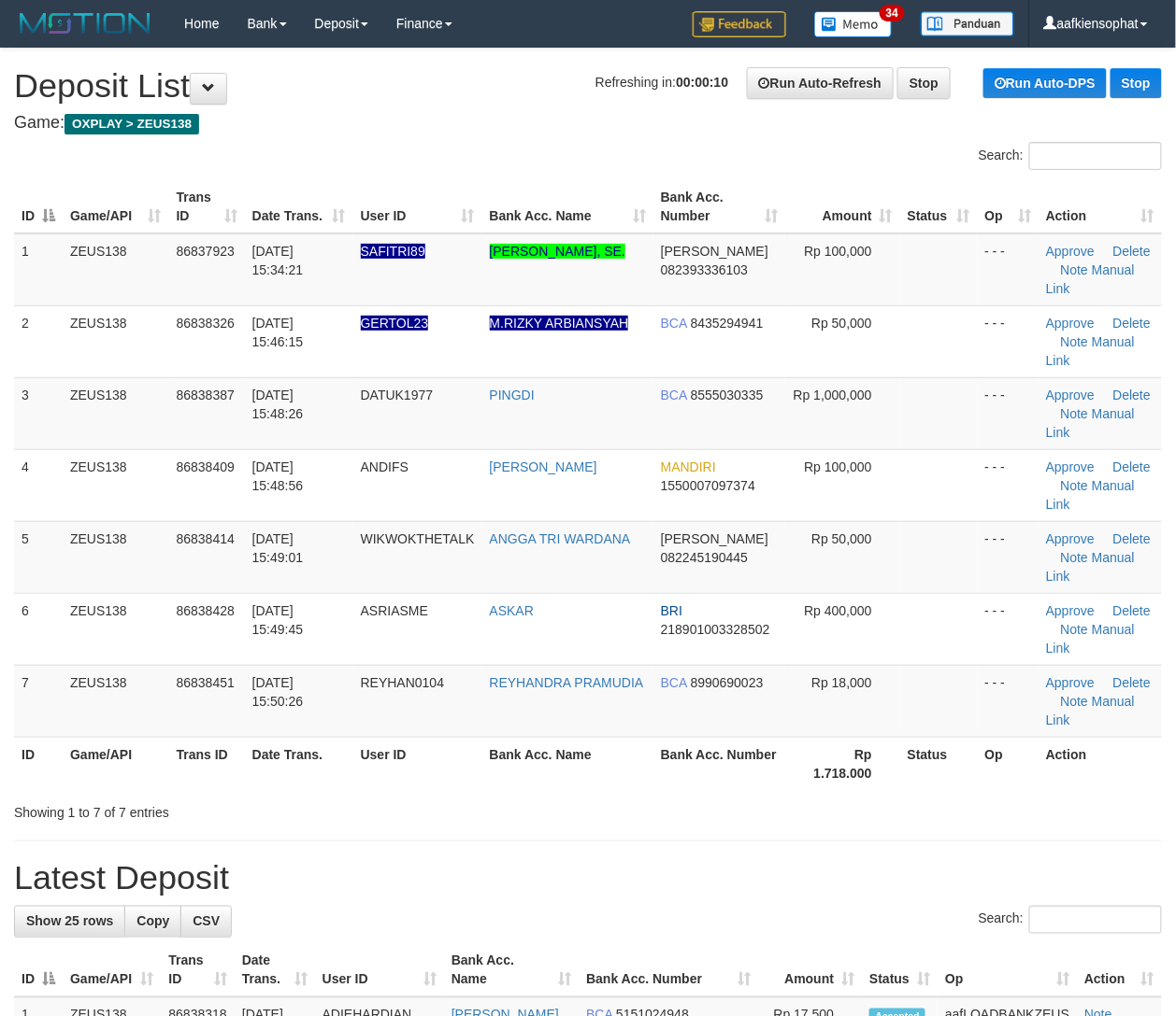
click at [427, 767] on th "User ID" at bounding box center [417, 763] width 129 height 53
click at [381, 733] on td "REYHAN0104" at bounding box center [417, 701] width 129 height 72
drag, startPoint x: 60, startPoint y: 755, endPoint x: 640, endPoint y: 734, distance: 580.4
click at [196, 764] on tr "ID Game/API Trans ID Date Trans. User ID Bank Acc. Name Bank Acc. Number Rp 1.7…" at bounding box center [588, 763] width 1148 height 53
drag, startPoint x: 165, startPoint y: 794, endPoint x: 282, endPoint y: 796, distance: 117.0
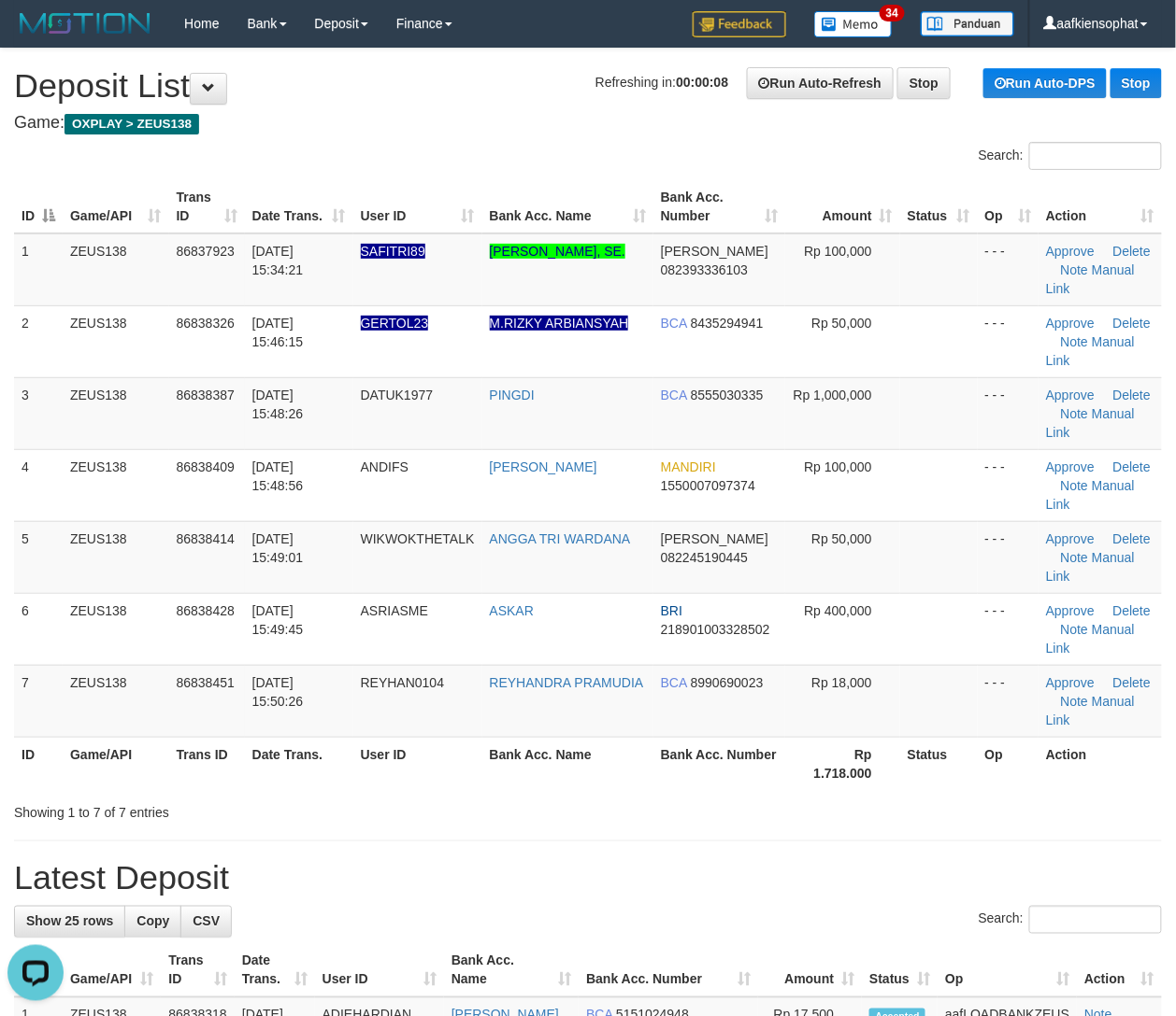
click at [169, 795] on div "Showing 1 to 7 of 7 entries" at bounding box center [244, 808] width 462 height 26
drag, startPoint x: 282, startPoint y: 796, endPoint x: 931, endPoint y: 771, distance: 649.5
click at [426, 795] on div "Showing 1 to 7 of 7 entries" at bounding box center [244, 808] width 462 height 26
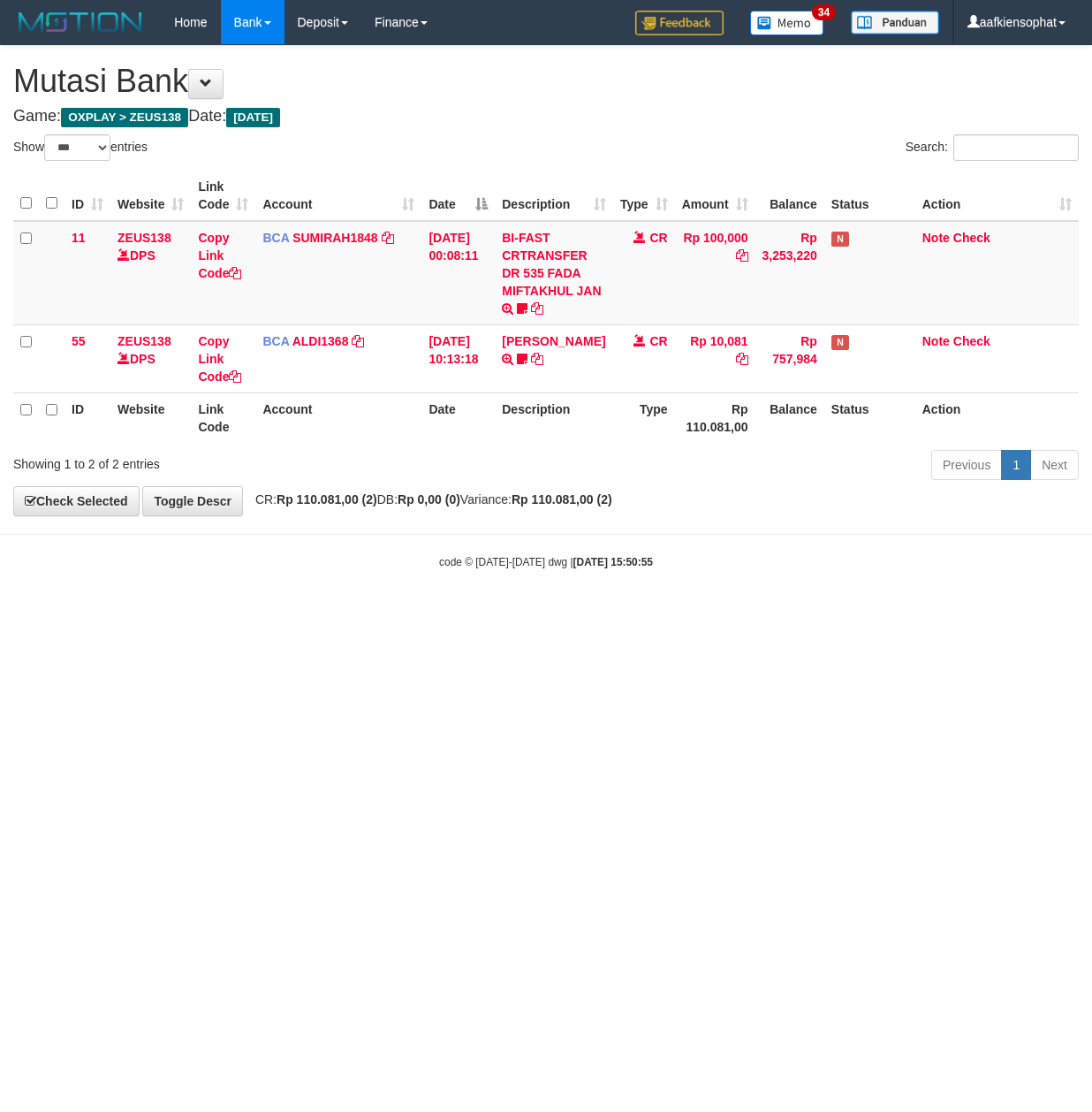
select select "***"
drag, startPoint x: 556, startPoint y: 707, endPoint x: 327, endPoint y: 728, distance: 230.0
click at [443, 614] on html "Toggle navigation Home Bank Account List Load By Website Group [OXPLAY] ZEUS138…" at bounding box center [546, 307] width 1092 height 614
drag, startPoint x: 620, startPoint y: 742, endPoint x: 1, endPoint y: 754, distance: 619.1
click at [538, 614] on html "Toggle navigation Home Bank Account List Load By Website Group [OXPLAY] ZEUS138…" at bounding box center [546, 307] width 1092 height 614
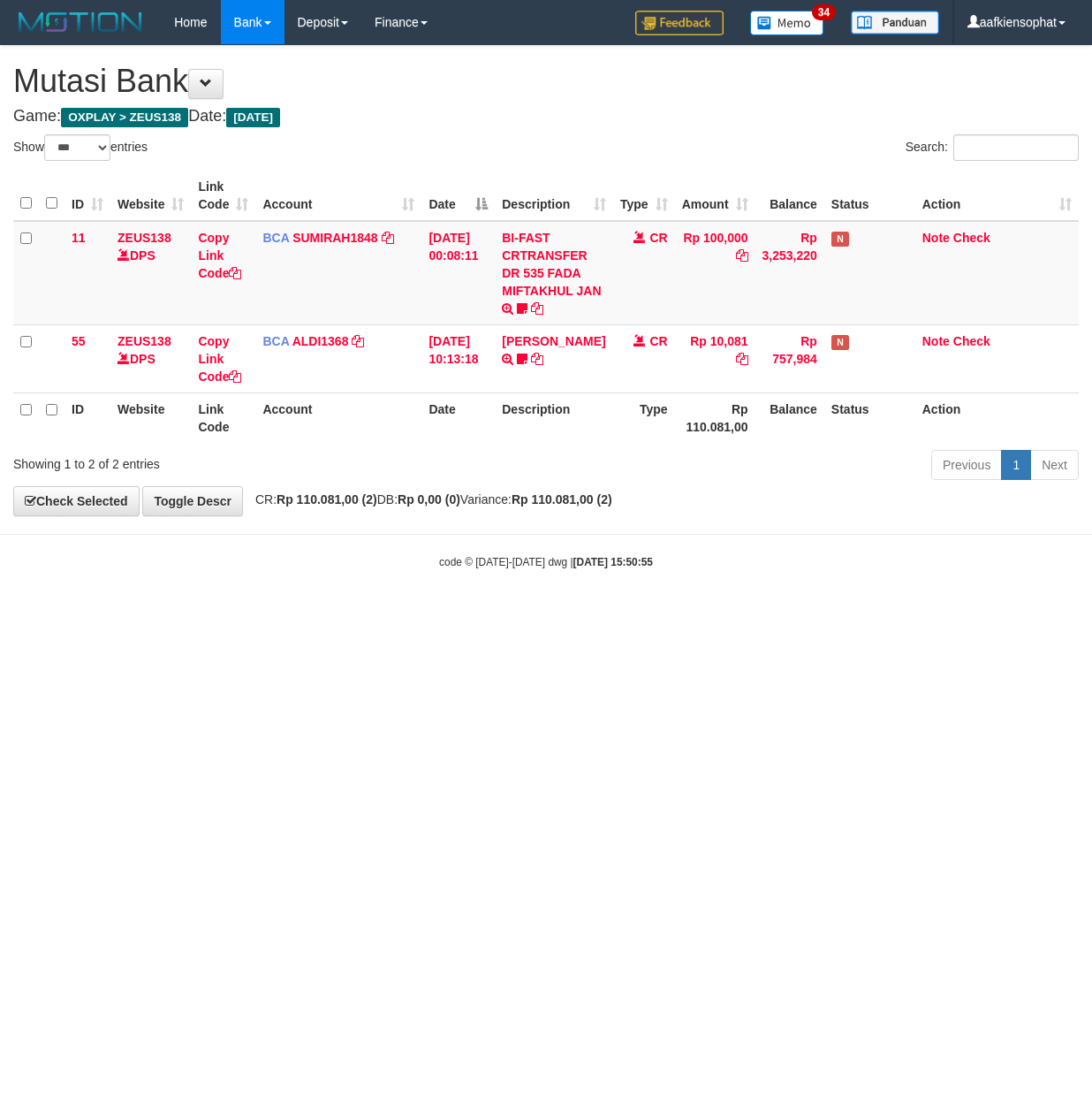
click at [411, 614] on html "Toggle navigation Home Bank Account List Load By Website Group [OXPLAY] ZEUS138…" at bounding box center [546, 307] width 1092 height 614
drag, startPoint x: 380, startPoint y: 814, endPoint x: 115, endPoint y: 942, distance: 294.3
click at [253, 614] on html "Toggle navigation Home Bank Account List Load By Website Group [OXPLAY] ZEUS138…" at bounding box center [546, 307] width 1092 height 614
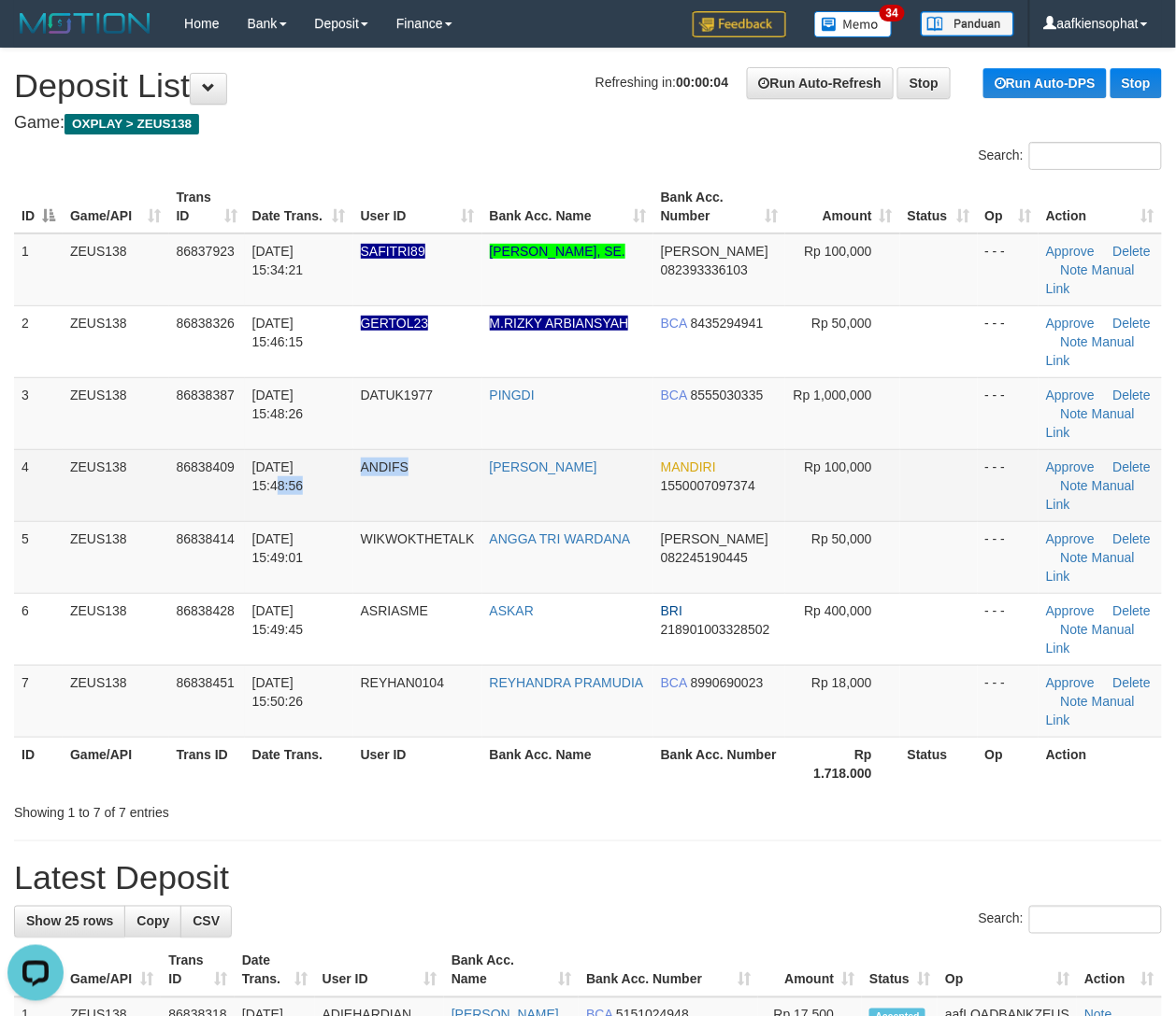
drag, startPoint x: 245, startPoint y: 507, endPoint x: 639, endPoint y: 472, distance: 395.6
click at [546, 478] on tr "4 ZEUS138 86838409 [DATE] 15:48:56 ANDIFS [PERSON_NAME] MANDIRI 1550007097374 R…" at bounding box center [588, 485] width 1148 height 72
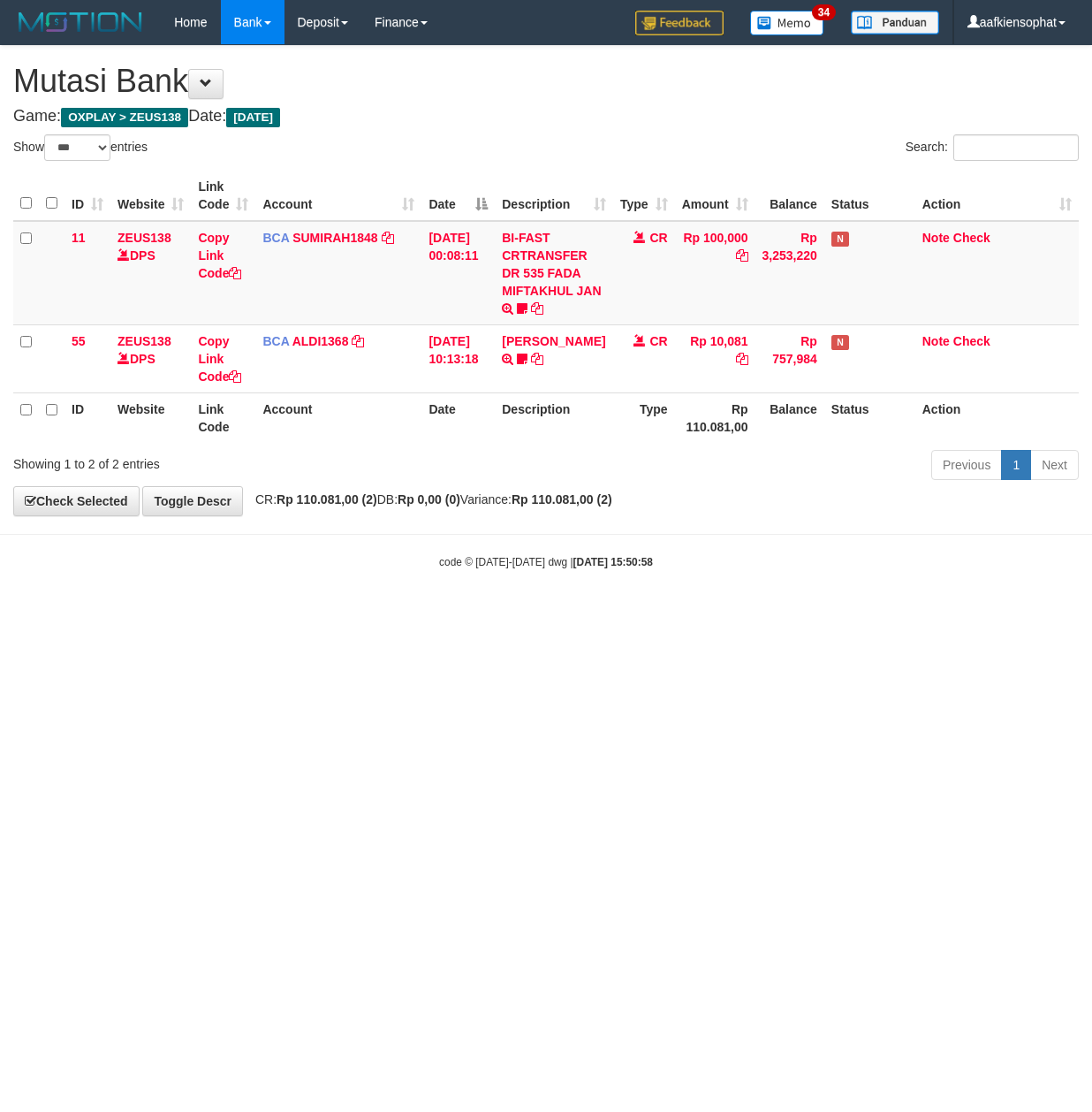
select select "***"
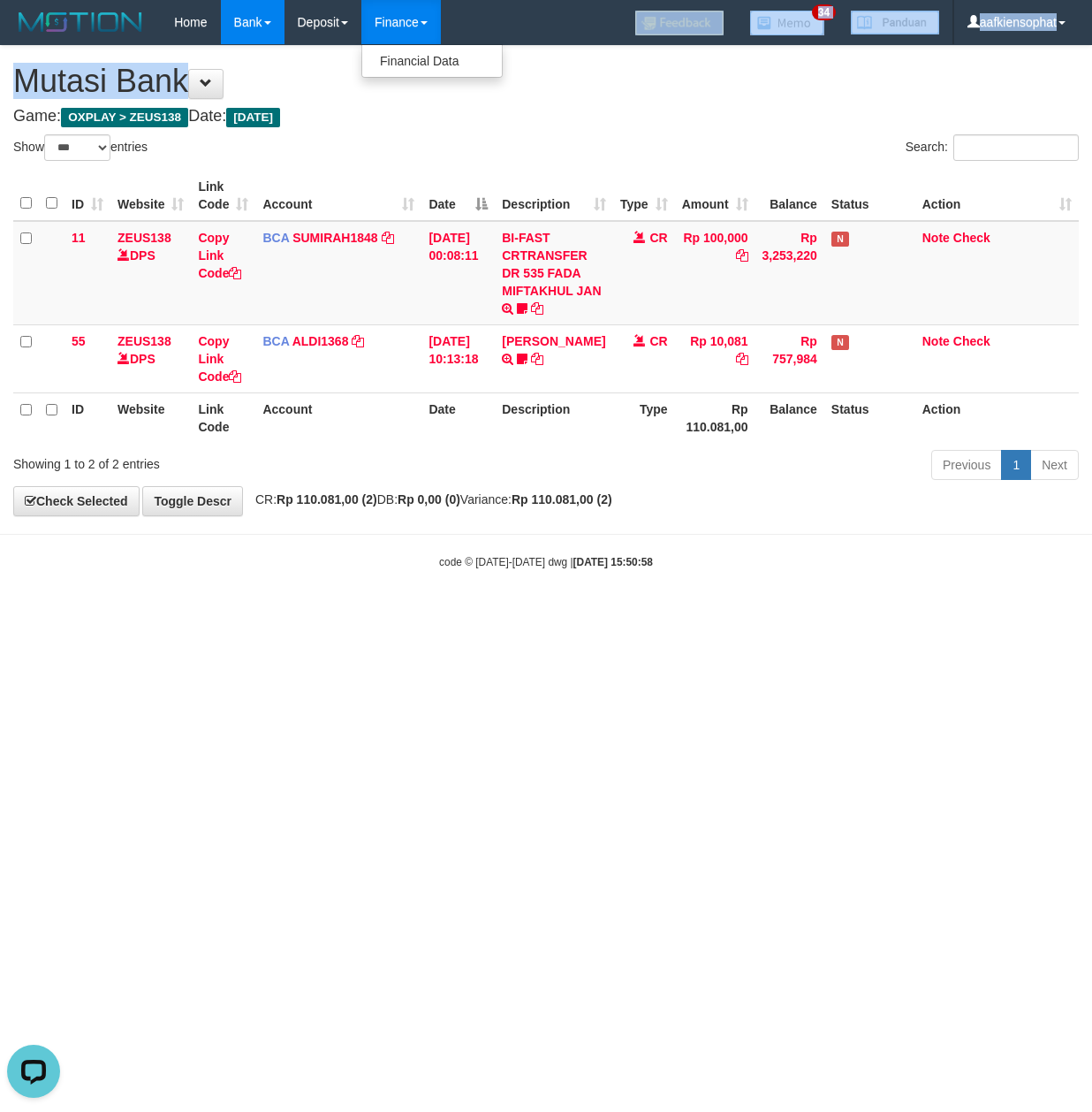
drag, startPoint x: 426, startPoint y: 43, endPoint x: 411, endPoint y: 132, distance: 90.3
click at [424, 101] on body "Toggle navigation Home Bank Account List Load By Website Group [OXPLAY] ZEUS138…" at bounding box center [546, 307] width 1092 height 614
drag, startPoint x: 394, startPoint y: 163, endPoint x: 374, endPoint y: 198, distance: 40.3
click at [389, 182] on div "Show ** ** ** *** entries Search: ID Website Link Code Account Date Description…" at bounding box center [546, 310] width 1066 height 351
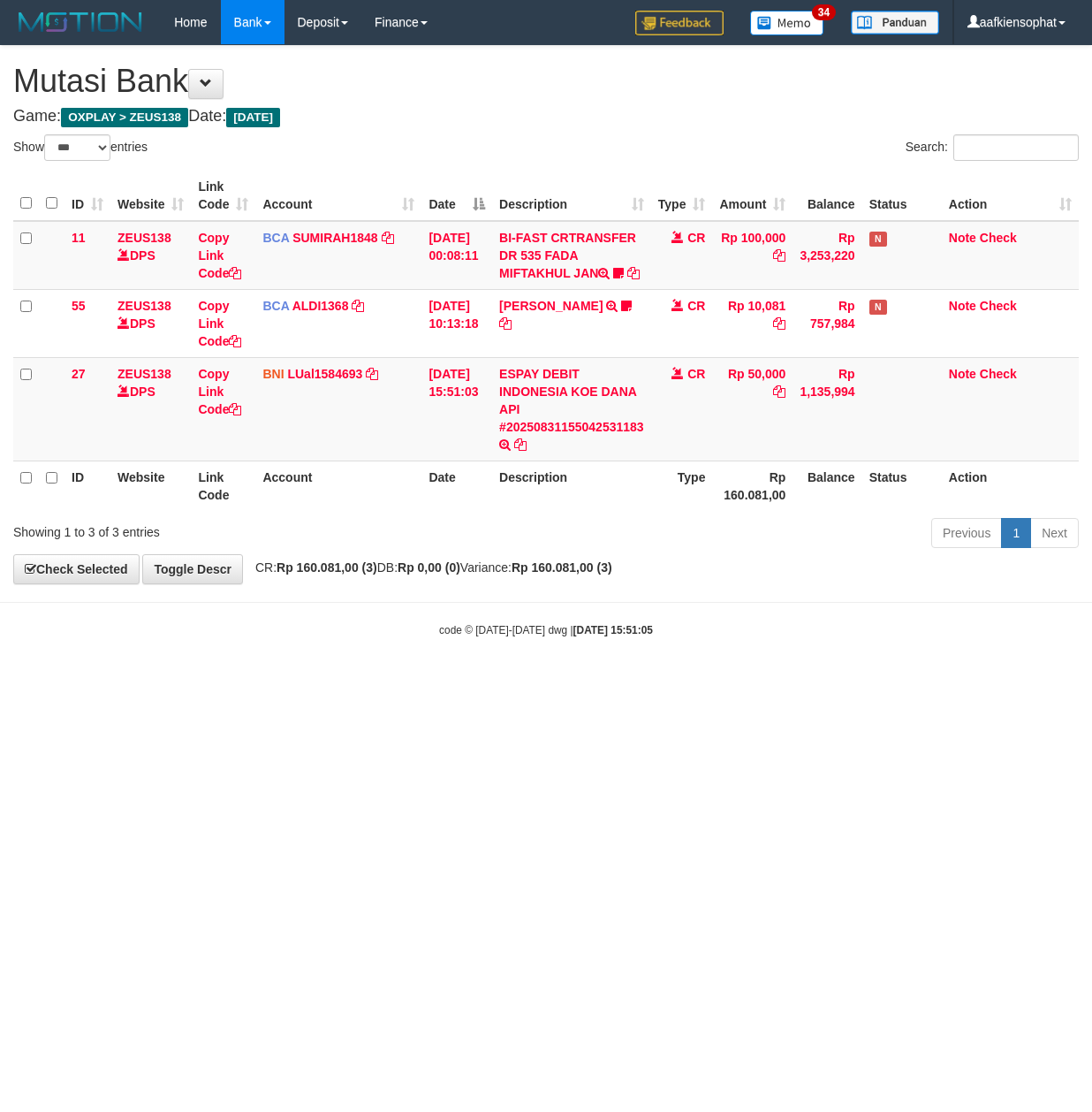
select select "***"
click at [574, 489] on th "Description" at bounding box center [571, 486] width 159 height 51
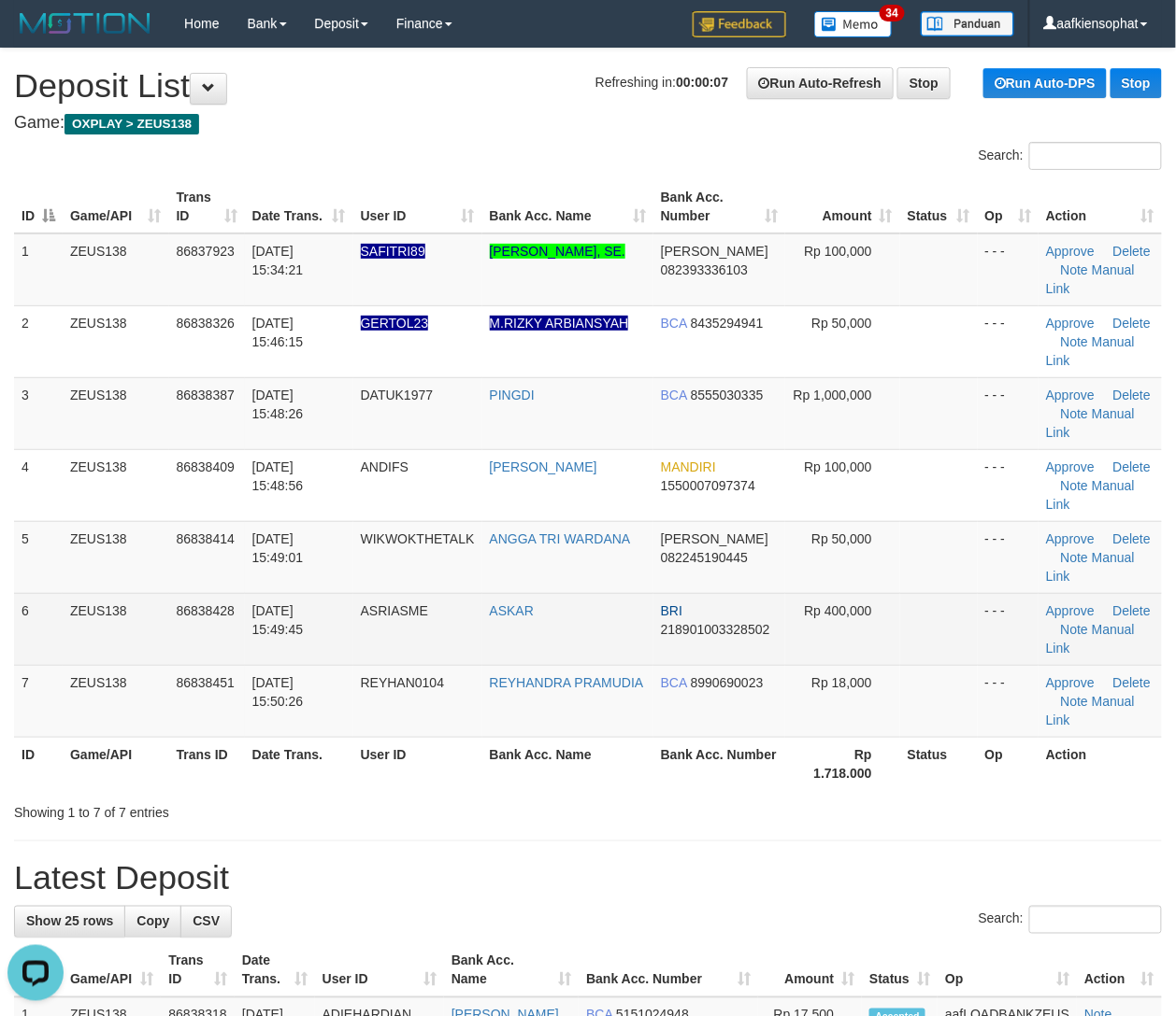
drag, startPoint x: 243, startPoint y: 564, endPoint x: 775, endPoint y: 604, distance: 533.5
click at [322, 582] on tr "5 ZEUS138 86838414 [DATE] 15:49:01 WIKWOKTHETALK ANGGA TRI [PERSON_NAME] 082245…" at bounding box center [588, 557] width 1148 height 72
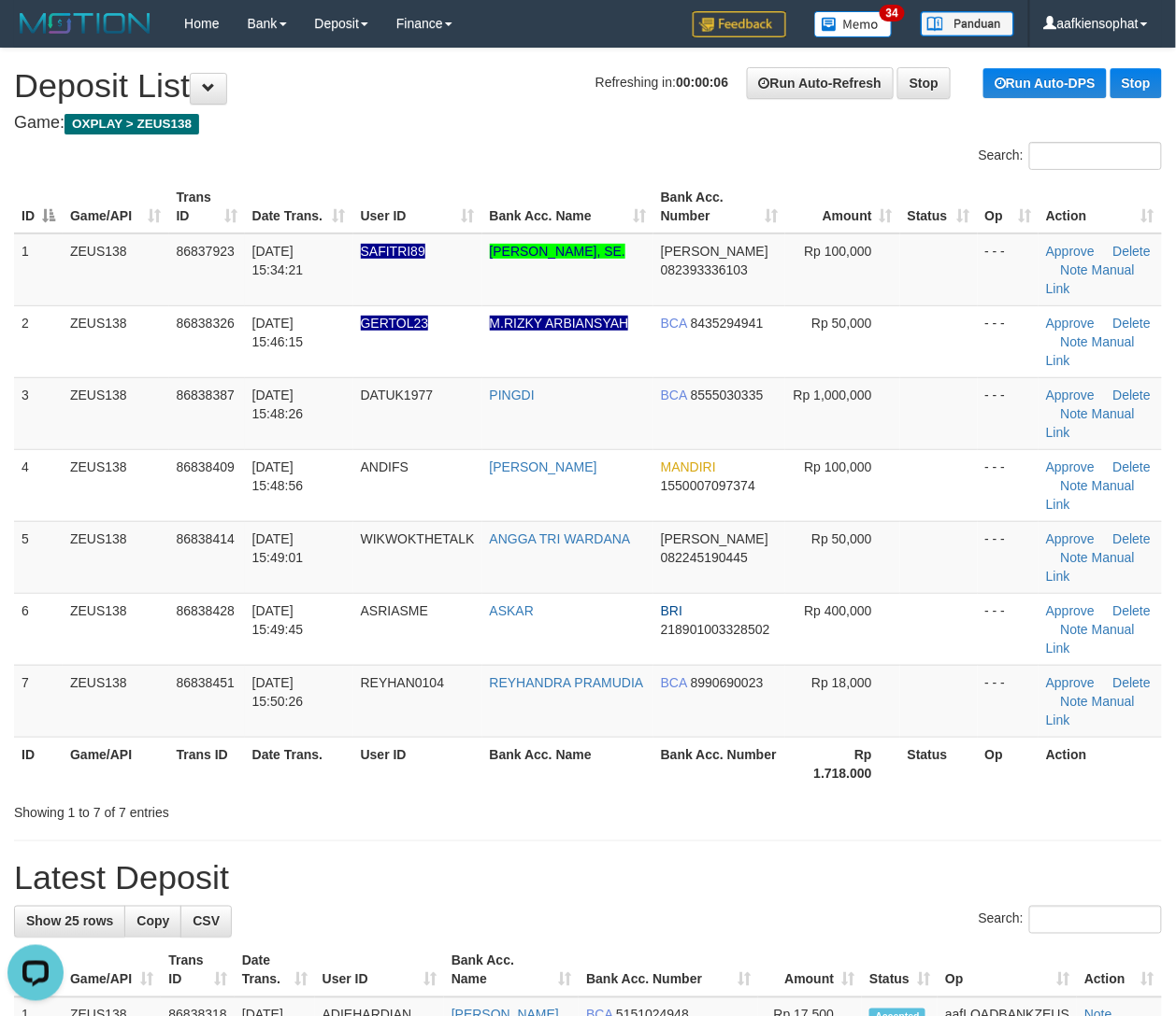
click at [644, 662] on td "ASKAR" at bounding box center [568, 629] width 171 height 72
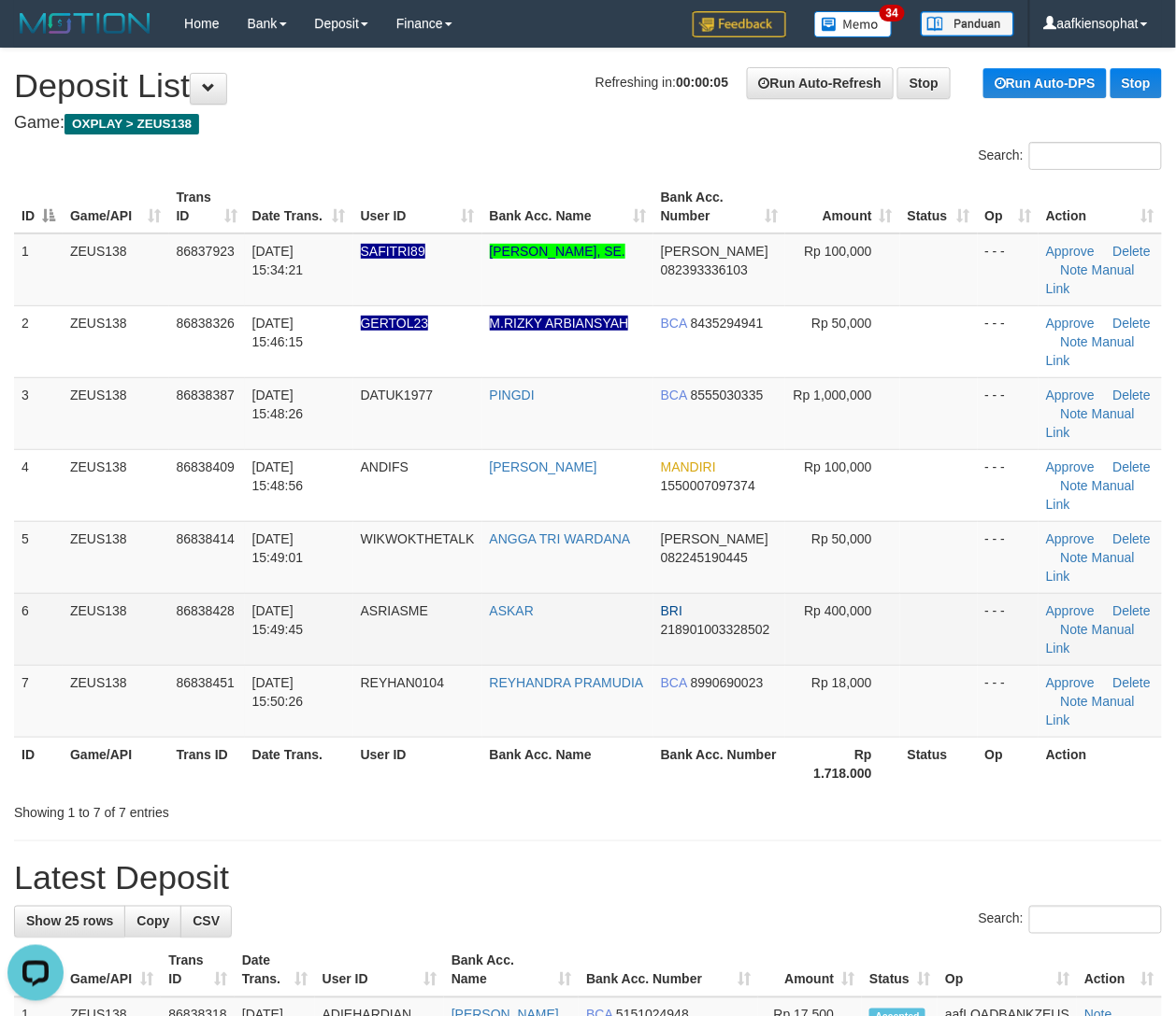
click at [566, 610] on td "ASKAR" at bounding box center [568, 629] width 171 height 72
click at [773, 637] on tr "6 ZEUS138 86838428 31/08/2025 15:49:45 ASRIASME ASKAR BRI 218901003328502 Rp 40…" at bounding box center [588, 629] width 1148 height 72
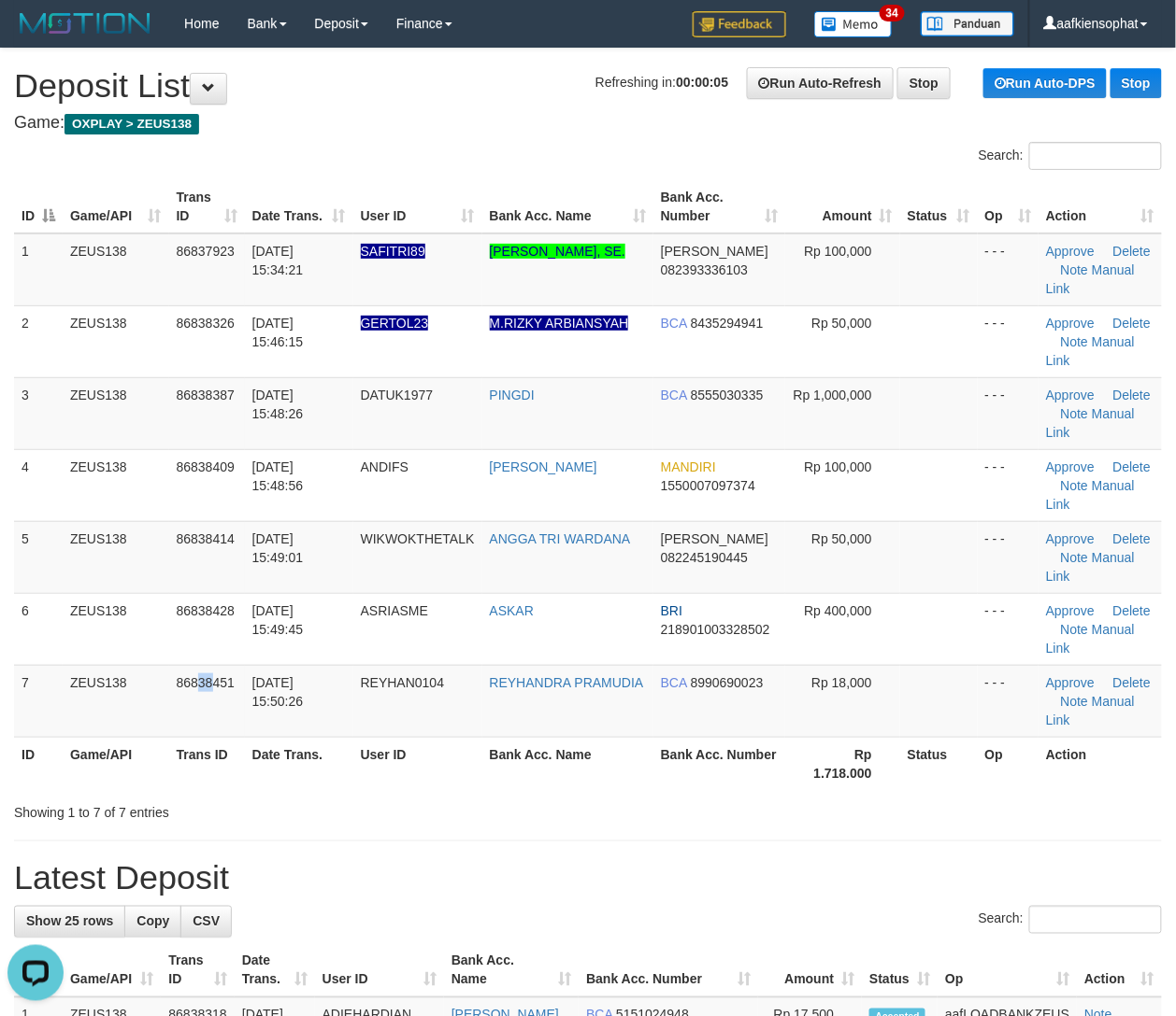
drag, startPoint x: 213, startPoint y: 723, endPoint x: 1187, endPoint y: 766, distance: 974.9
click at [393, 753] on table "ID Game/API Trans ID Date Trans. User ID Bank Acc. Name Bank Acc. Number Amount…" at bounding box center [588, 484] width 1148 height 610
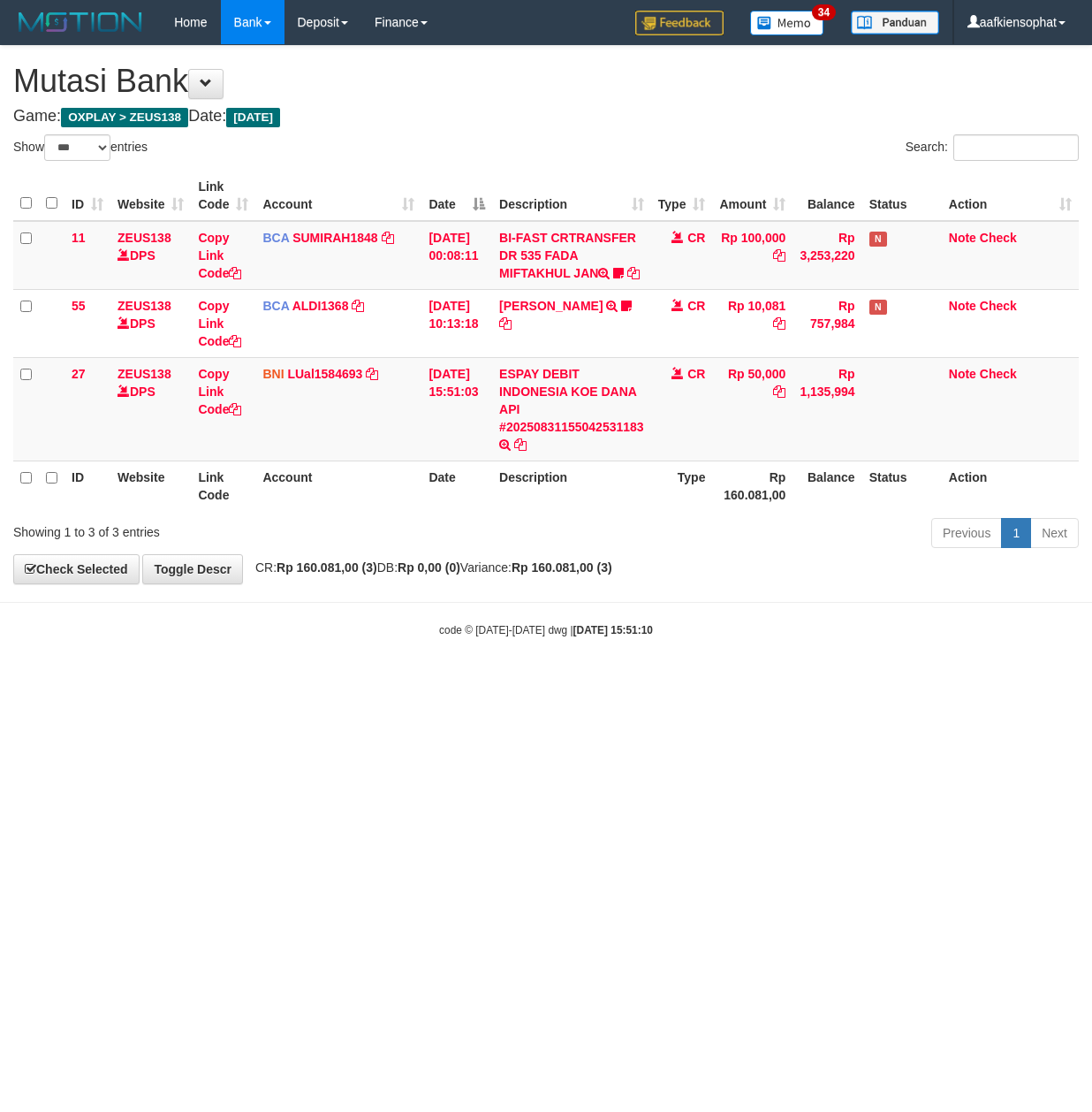
select select "***"
drag, startPoint x: 369, startPoint y: 650, endPoint x: 1, endPoint y: 666, distance: 368.3
click at [318, 672] on body "Toggle navigation Home Bank Account List Load By Website Group [OXPLAY] ZEUS138…" at bounding box center [546, 341] width 1092 height 682
drag, startPoint x: 677, startPoint y: 631, endPoint x: 486, endPoint y: 622, distance: 191.2
click at [651, 640] on body "Toggle navigation Home Bank Account List Load By Website Group [OXPLAY] ZEUS138…" at bounding box center [546, 341] width 1092 height 682
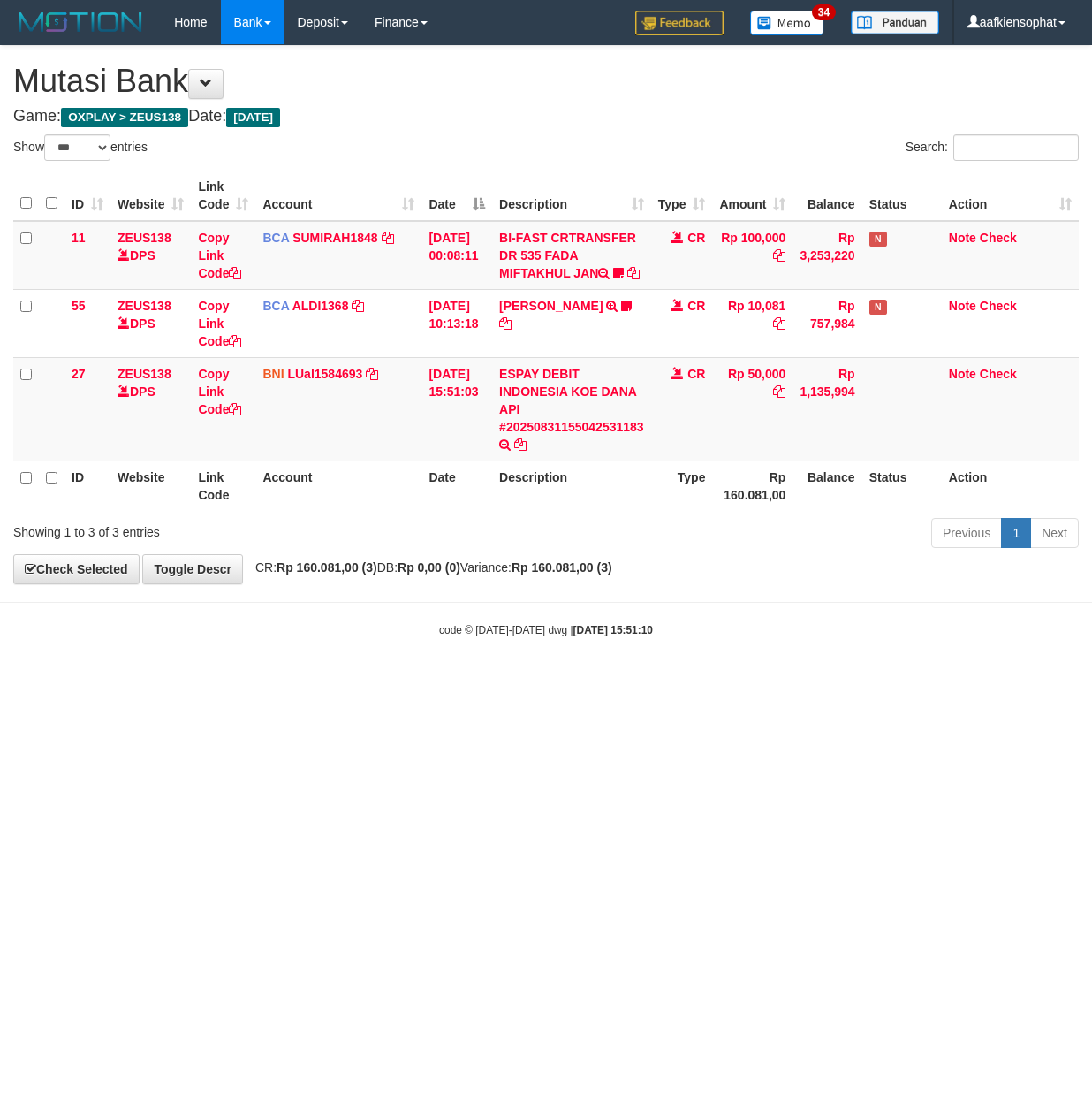
drag, startPoint x: 827, startPoint y: 687, endPoint x: 8, endPoint y: 742, distance: 820.8
click at [651, 682] on html "Toggle navigation Home Bank Account List Load By Website Group [OXPLAY] ZEUS138…" at bounding box center [546, 341] width 1092 height 682
drag, startPoint x: 622, startPoint y: 769, endPoint x: 357, endPoint y: 764, distance: 265.0
click at [493, 682] on html "Toggle navigation Home Bank Account List Load By Website Group [OXPLAY] ZEUS138…" at bounding box center [546, 341] width 1092 height 682
drag, startPoint x: 447, startPoint y: 873, endPoint x: 270, endPoint y: 962, distance: 198.1
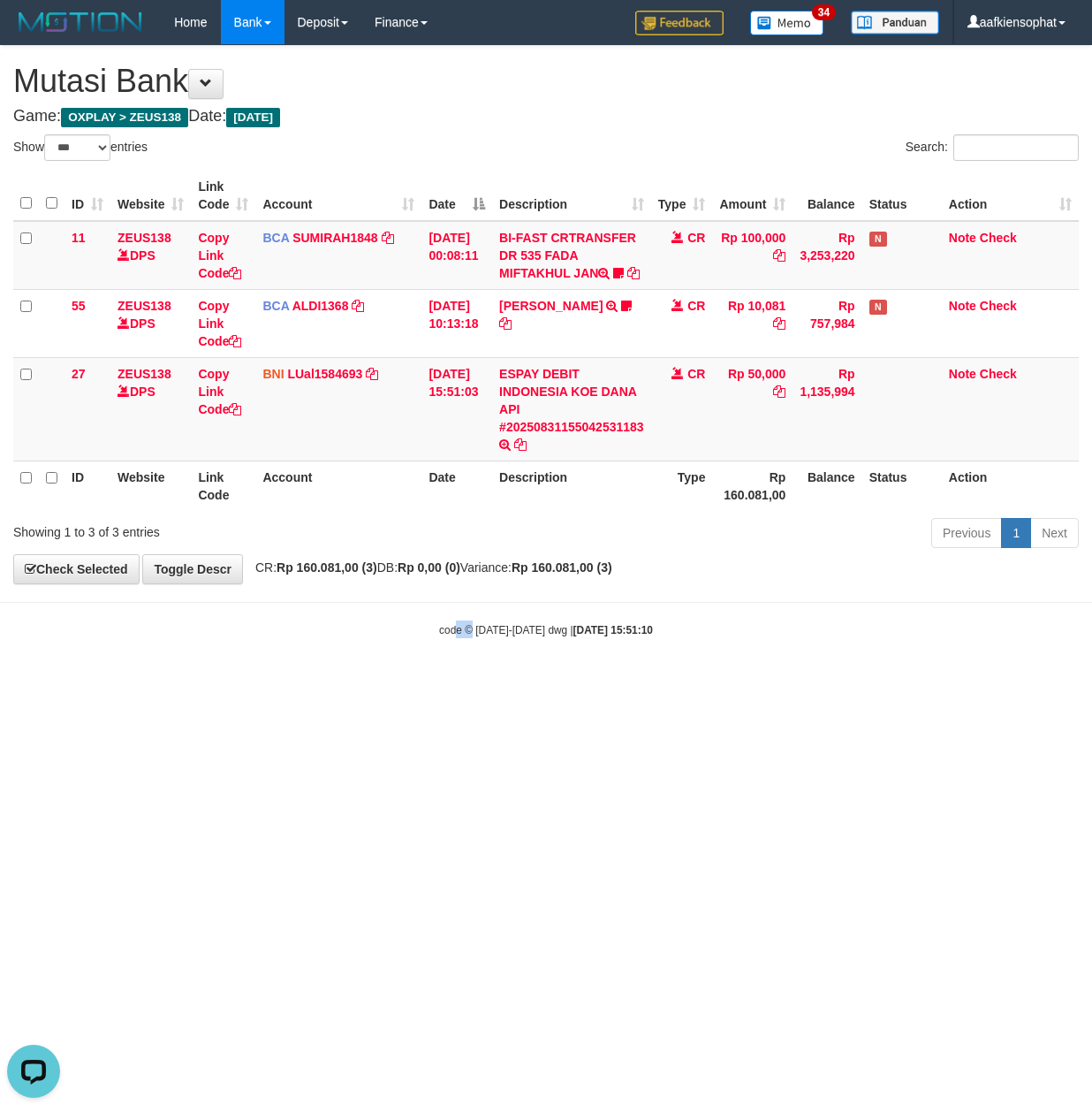
click at [424, 682] on html "Toggle navigation Home Bank Account List Load By Website Group [OXPLAY] ZEUS138…" at bounding box center [546, 341] width 1092 height 682
select select "***"
click at [937, 682] on html "Toggle navigation Home Bank Account List Load By Website Group [OXPLAY] ZEUS138…" at bounding box center [546, 341] width 1092 height 682
drag, startPoint x: 704, startPoint y: 705, endPoint x: 665, endPoint y: 707, distance: 39.1
click at [690, 682] on html "Toggle navigation Home Bank Account List Load By Website Group [OXPLAY] ZEUS138…" at bounding box center [546, 341] width 1092 height 682
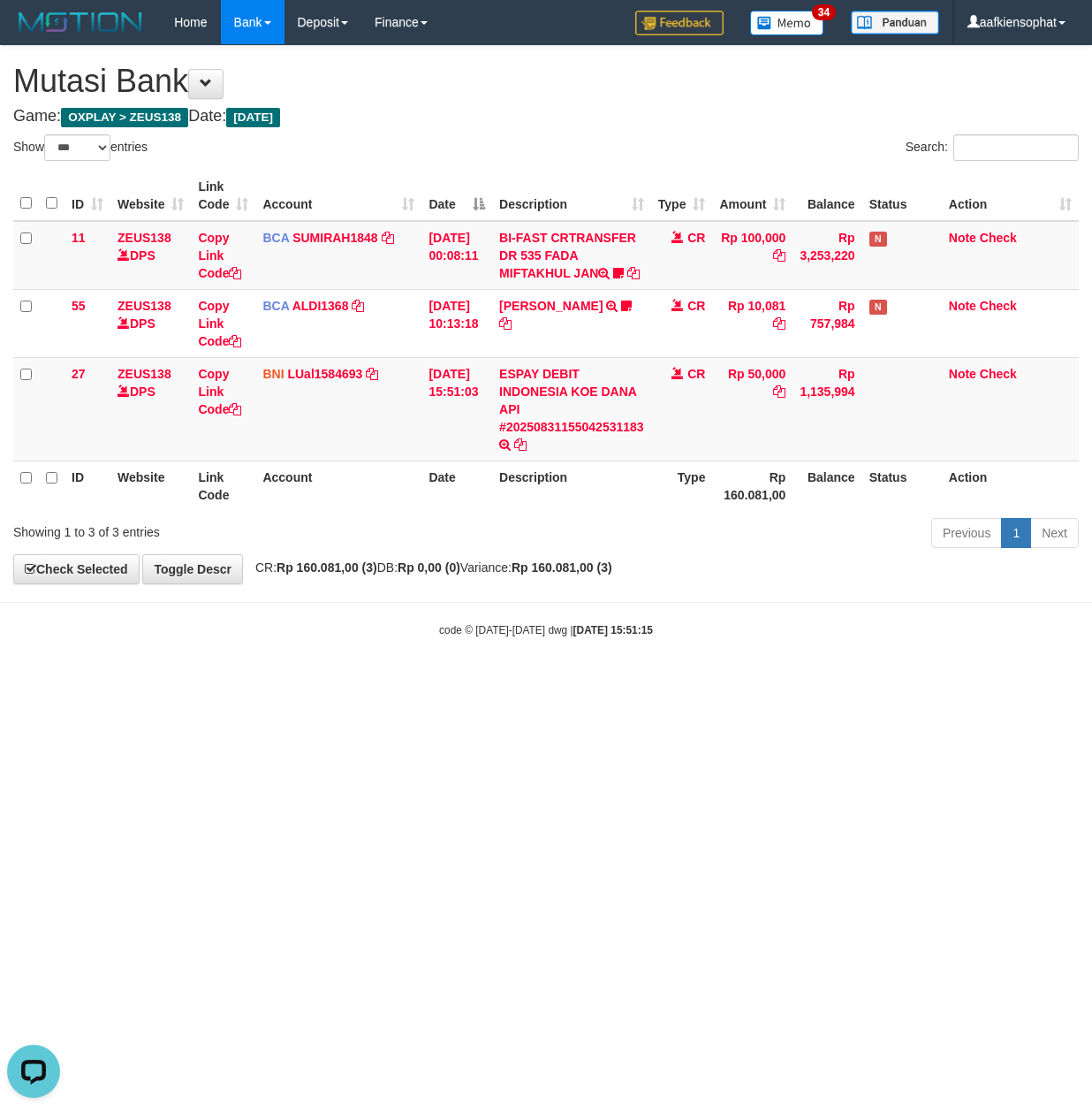
drag, startPoint x: 425, startPoint y: 677, endPoint x: 371, endPoint y: 680, distance: 54.1
click at [424, 682] on body "Toggle navigation Home Bank Account List Load By Website Group [OXPLAY] ZEUS138…" at bounding box center [546, 341] width 1092 height 682
click at [425, 682] on html "Toggle navigation Home Bank Account List Load By Website Group [OXPLAY] ZEUS138…" at bounding box center [546, 341] width 1092 height 682
click at [433, 682] on html "Toggle navigation Home Bank Account List Load By Website Group [OXPLAY] ZEUS138…" at bounding box center [546, 341] width 1092 height 682
drag, startPoint x: 431, startPoint y: 750, endPoint x: 411, endPoint y: 758, distance: 21.5
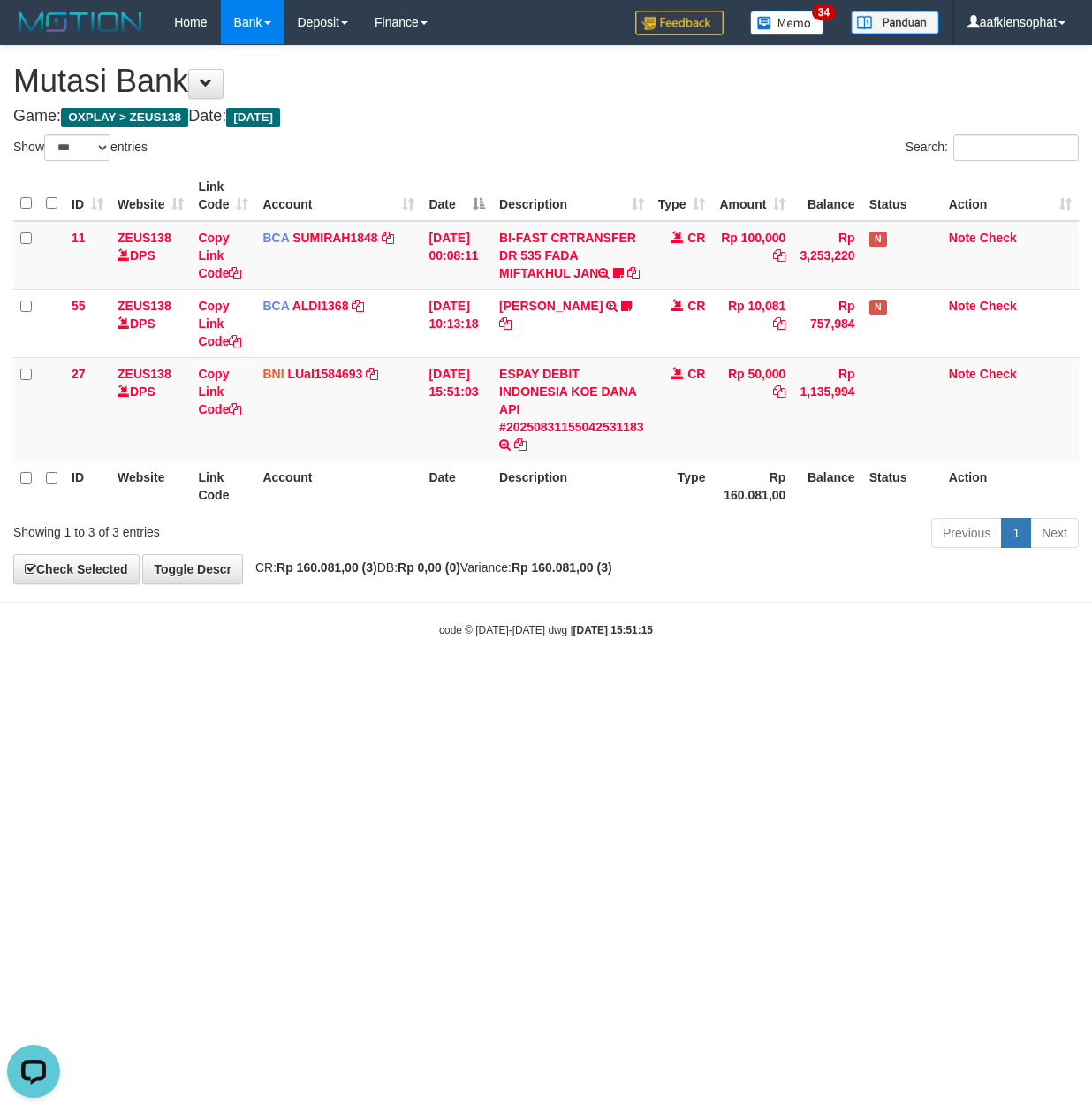
click at [416, 682] on html "Toggle navigation Home Bank Account List Load By Website Group [OXPLAY] ZEUS138…" at bounding box center [546, 341] width 1092 height 682
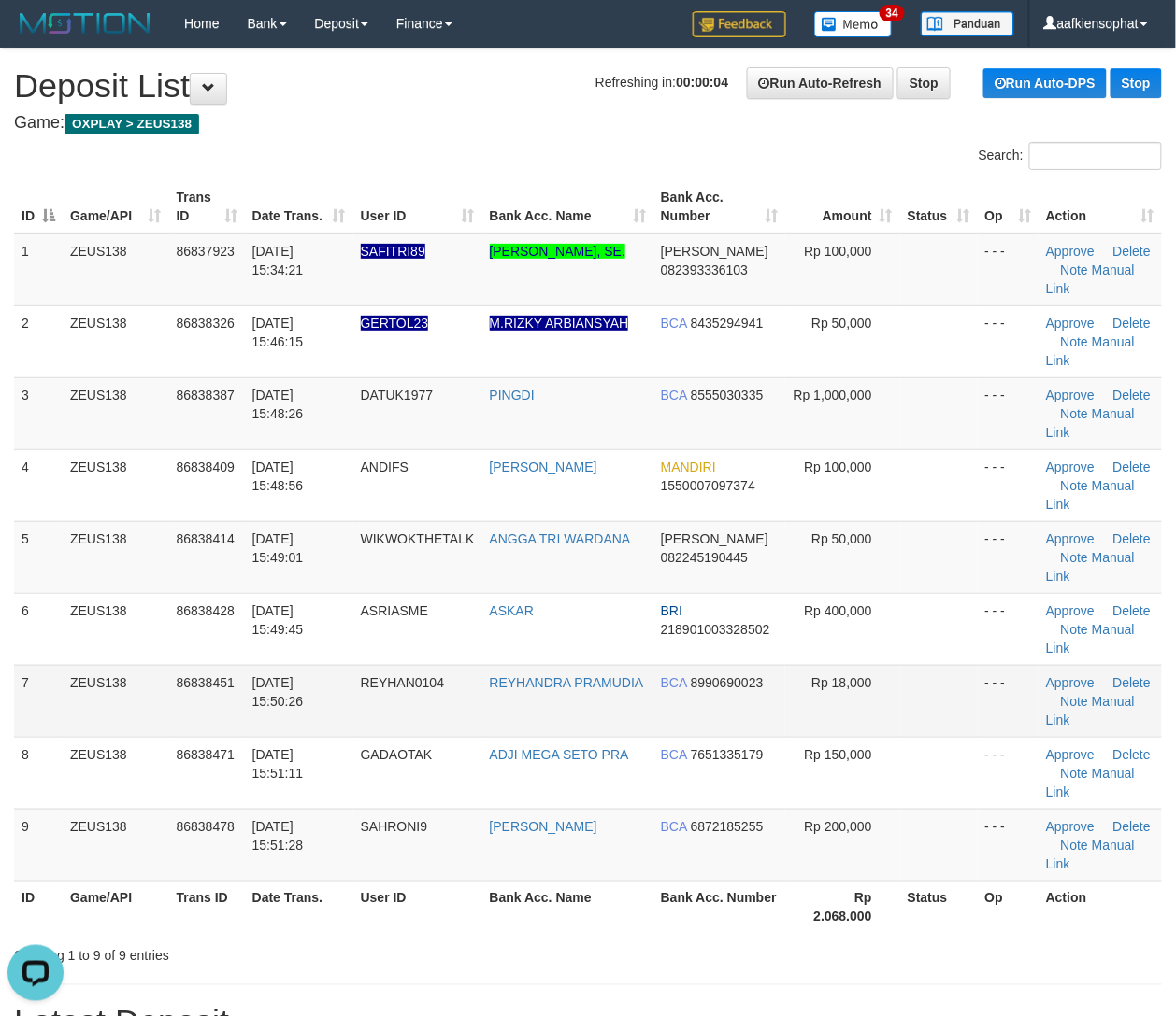
drag, startPoint x: 665, startPoint y: 708, endPoint x: 1071, endPoint y: 700, distance: 406.1
click at [692, 708] on tr "7 ZEUS138 86838451 31/08/2025 15:50:26 REYHAN0104 REYHANDRA PRAMUDIA BCA 899069…" at bounding box center [588, 701] width 1148 height 72
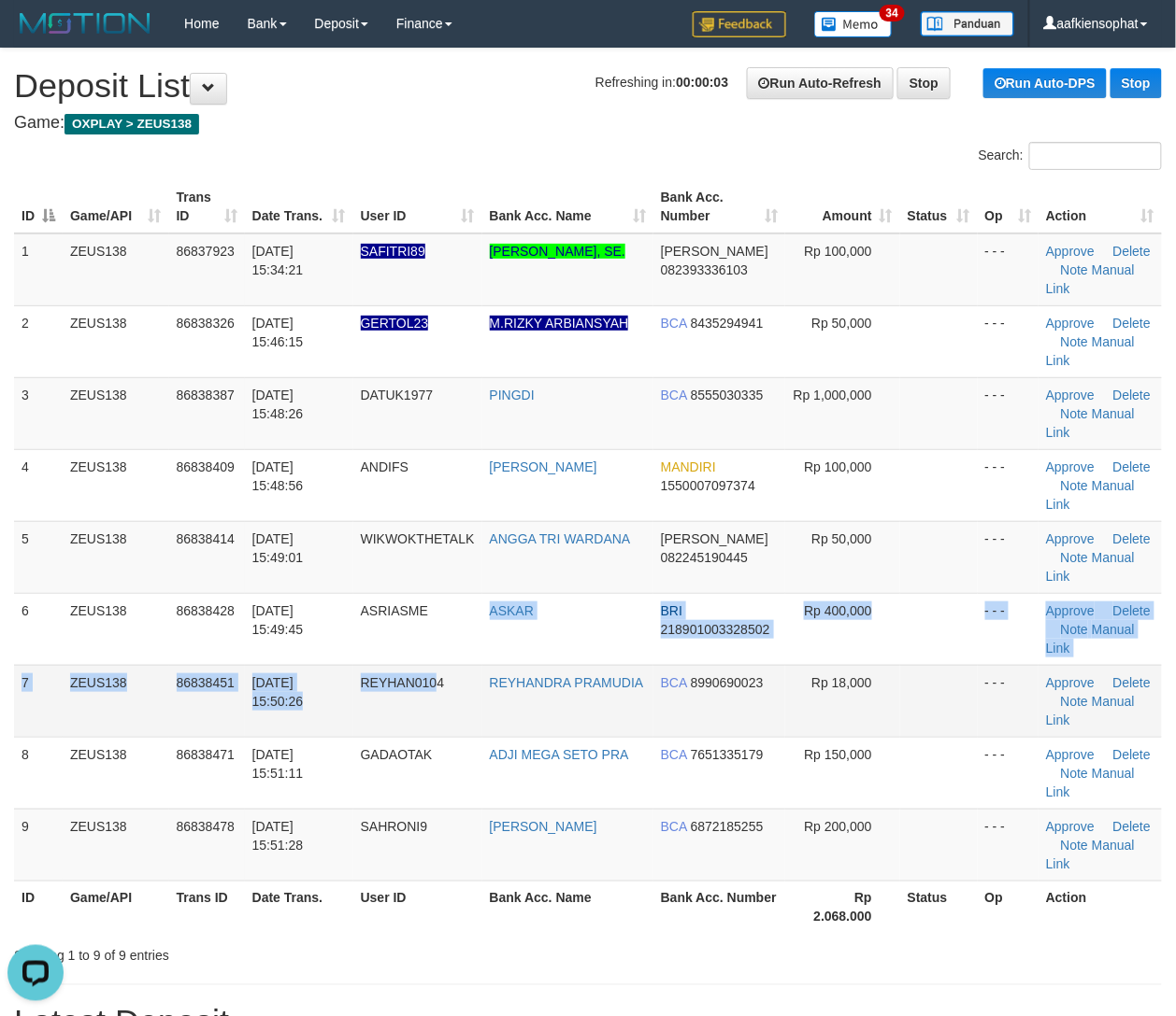
drag, startPoint x: 435, startPoint y: 663, endPoint x: 503, endPoint y: 669, distance: 68.3
click at [465, 669] on tbody "1 ZEUS138 86837923 31/08/2025 15:34:21 SAFITRI89 ANDI HAERUDDIN, SE. DANA 08239…" at bounding box center [588, 557] width 1148 height 648
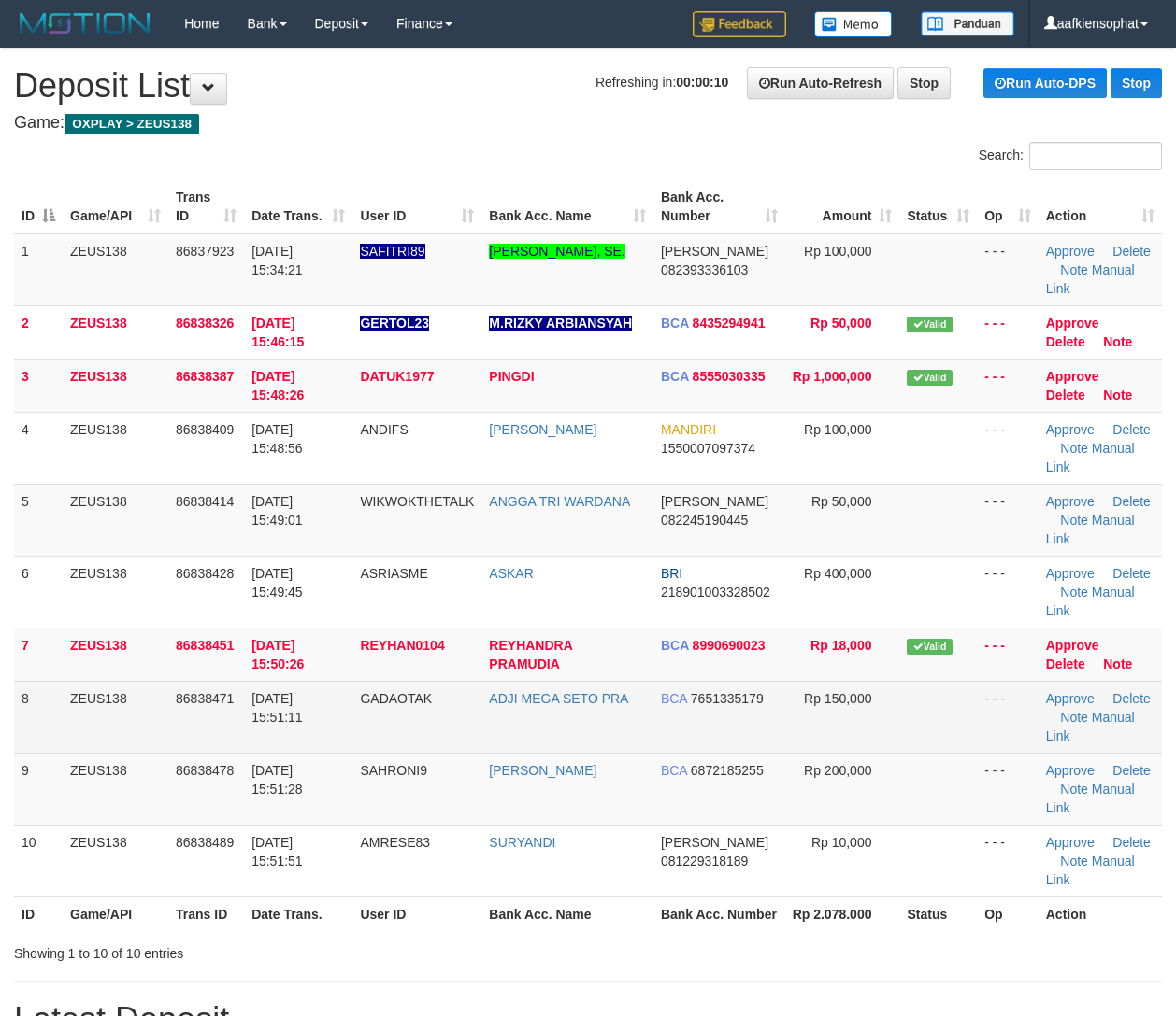
click at [285, 746] on tr "8 ZEUS138 86838471 31/08/2025 15:51:11 GADAOTAK ADJI MEGA SETO PRA BCA 76513351…" at bounding box center [588, 717] width 1148 height 72
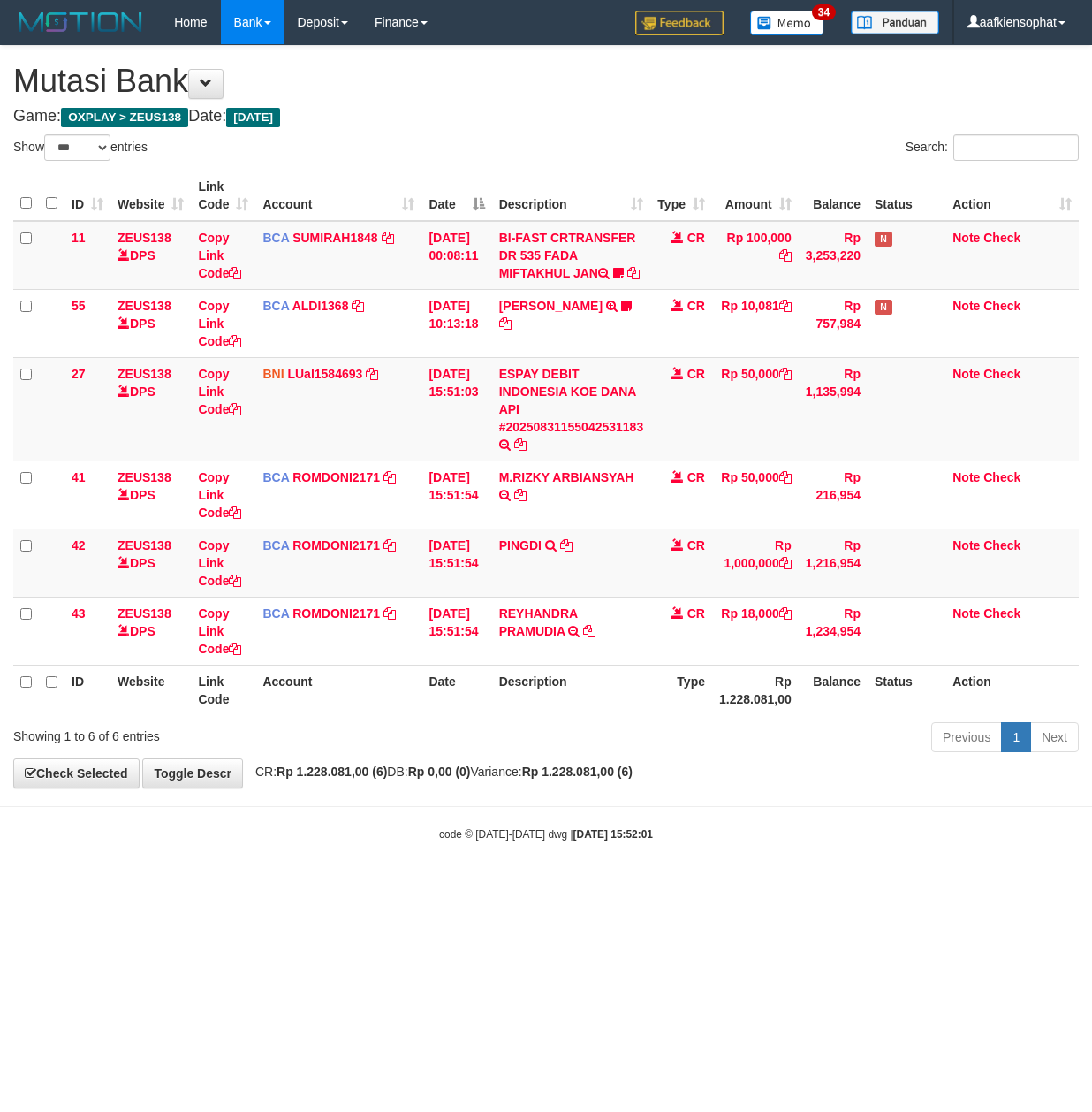
select select "***"
click at [460, 778] on strong "Rp 0,00 (0)" at bounding box center [440, 771] width 63 height 14
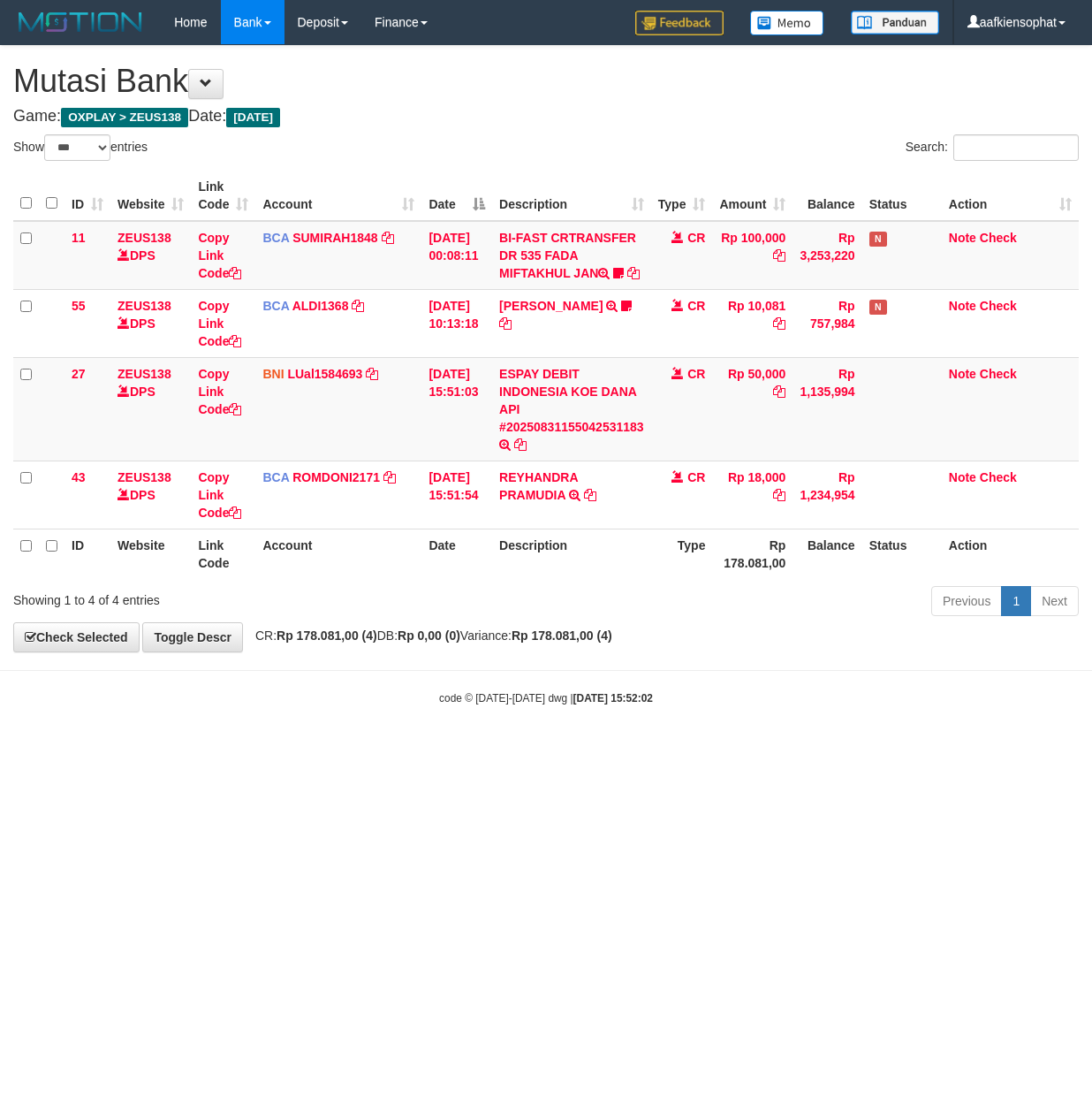
select select "***"
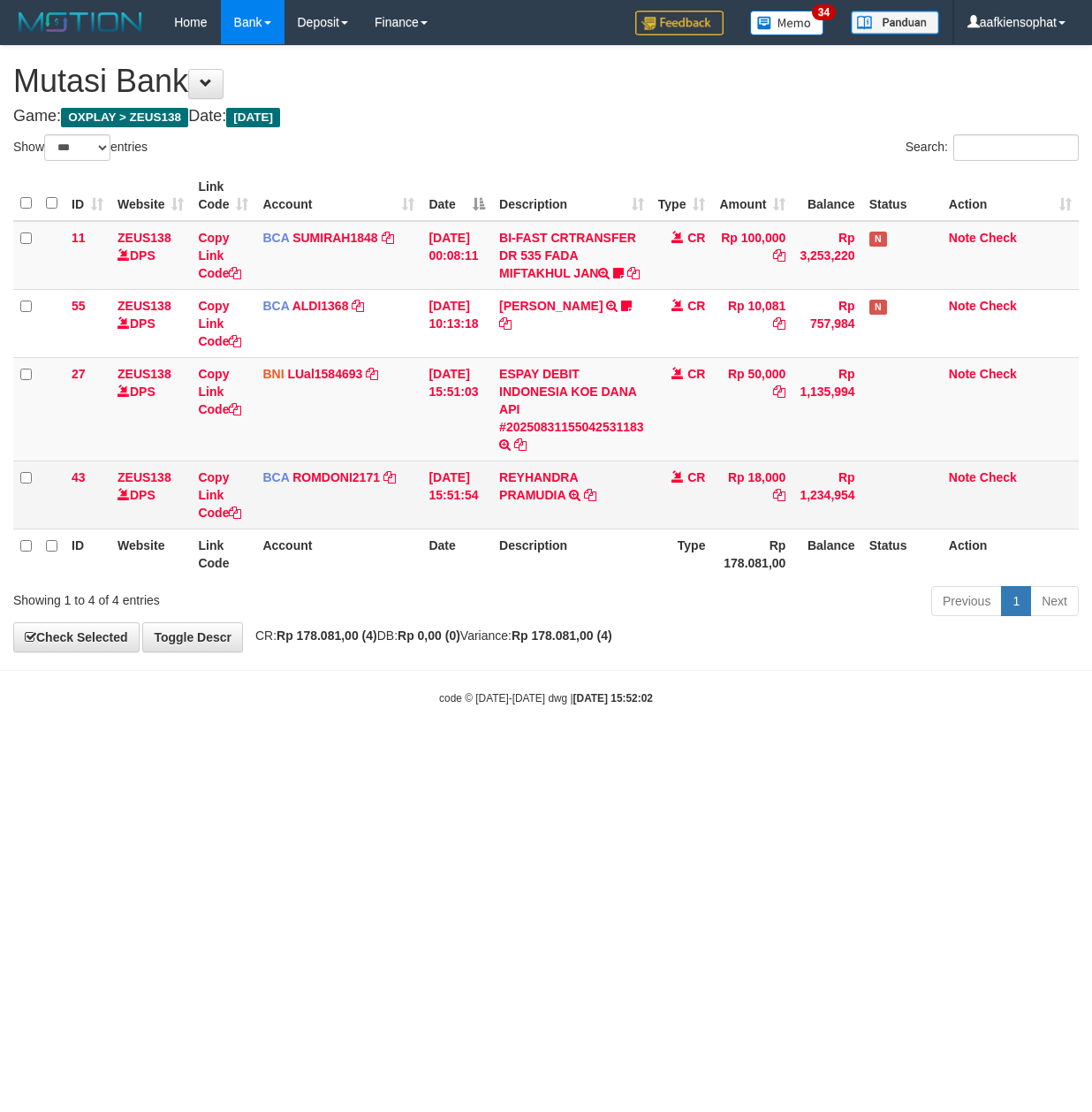
click at [550, 528] on td "REYHANDRA PRAMUDIA TRSF E-BANKING CR 3108/FTSCY/WS95031 18000.00REYHANDRA PRAMU…" at bounding box center [571, 495] width 159 height 68
copy td "REYHANDRA PRAMUDIA"
click at [550, 528] on td "REYHANDRA PRAMUDIA TRSF E-BANKING CR 3108/FTSCY/WS95031 18000.00REYHANDRA PRAMU…" at bounding box center [571, 495] width 159 height 68
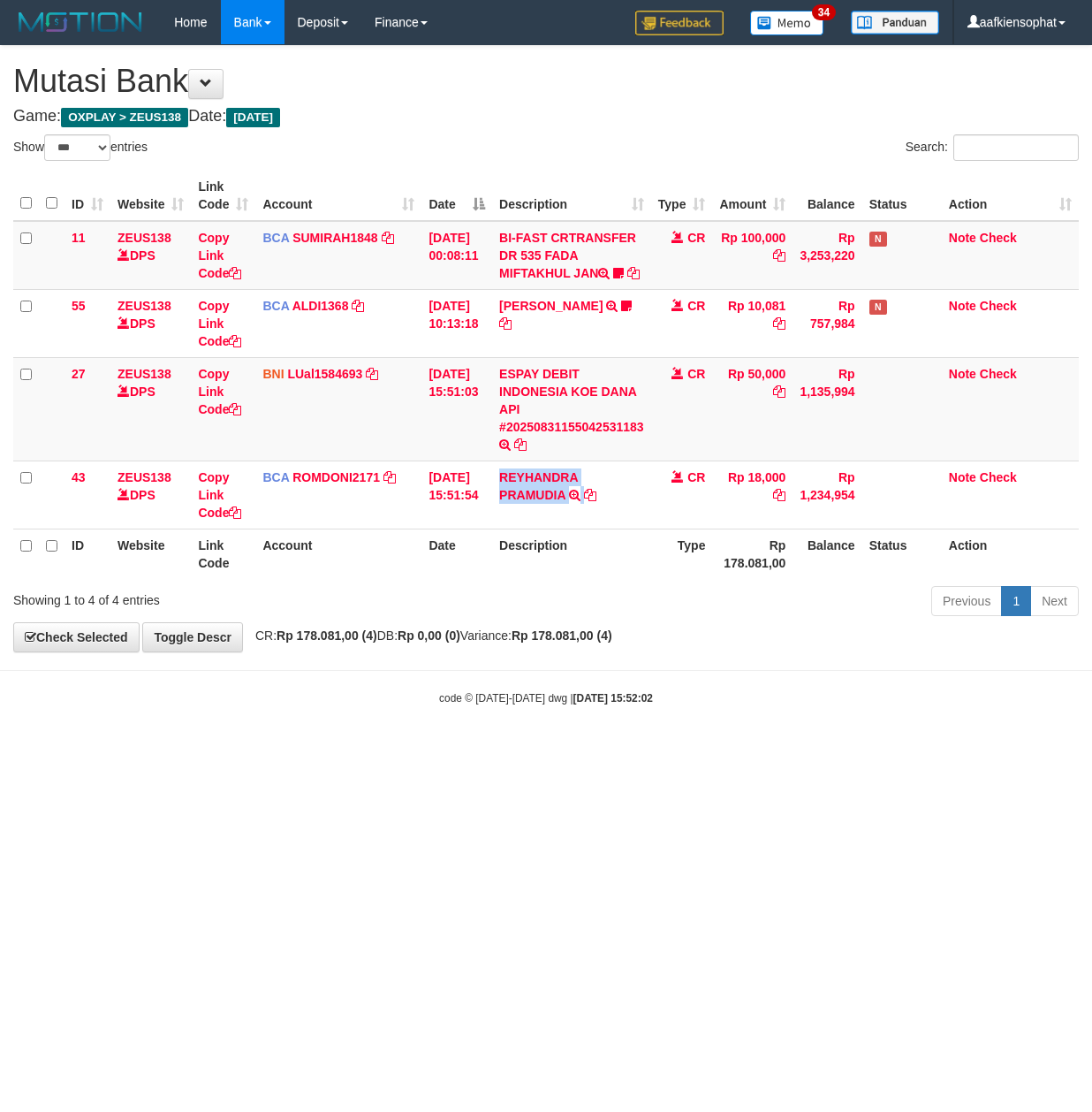
drag, startPoint x: 421, startPoint y: 643, endPoint x: 6, endPoint y: 569, distance: 421.5
click at [383, 640] on div "**********" at bounding box center [546, 349] width 1092 height 605
click at [466, 579] on th "Date" at bounding box center [456, 553] width 71 height 51
drag, startPoint x: 394, startPoint y: 719, endPoint x: 169, endPoint y: 743, distance: 226.3
click at [274, 742] on body "Toggle navigation Home Bank Account List Load By Website Group [OXPLAY] ZEUS138…" at bounding box center [546, 375] width 1092 height 751
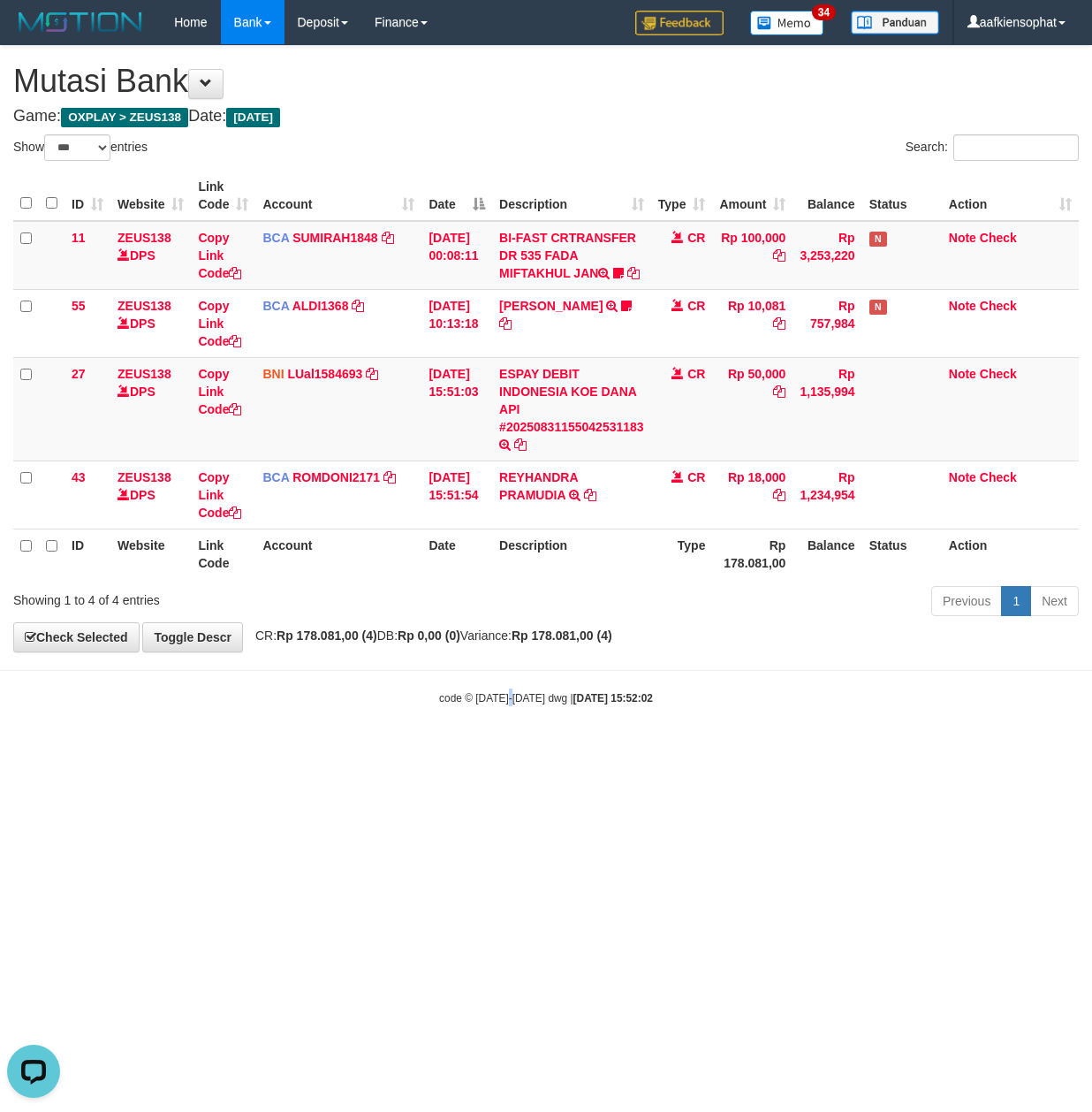
drag, startPoint x: 511, startPoint y: 769, endPoint x: 292, endPoint y: 779, distance: 219.2
click at [484, 751] on html "Toggle navigation Home Bank Account List Load By Website Group [OXPLAY] ZEUS138…" at bounding box center [546, 375] width 1092 height 751
drag, startPoint x: 532, startPoint y: 815, endPoint x: 5, endPoint y: 732, distance: 533.5
click at [442, 751] on html "Toggle navigation Home Bank Account List Load By Website Group [OXPLAY] ZEUS138…" at bounding box center [546, 375] width 1092 height 751
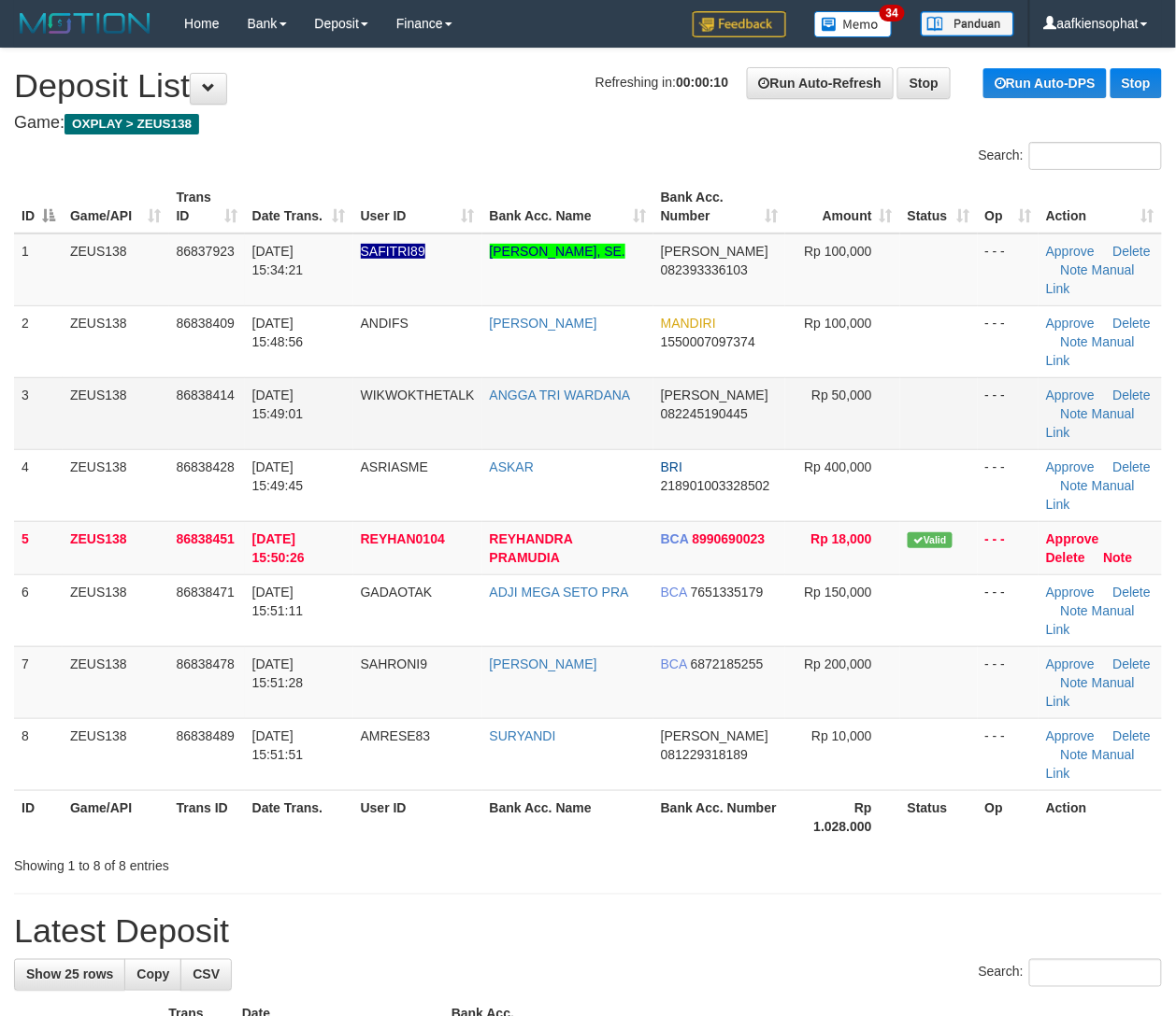
drag, startPoint x: 641, startPoint y: 426, endPoint x: 734, endPoint y: 445, distance: 94.9
click at [652, 440] on tr "3 ZEUS138 86838414 31/08/2025 15:49:01 WIKWOKTHETALK ANGGA TRI WARDANA DANA 082…" at bounding box center [588, 413] width 1148 height 72
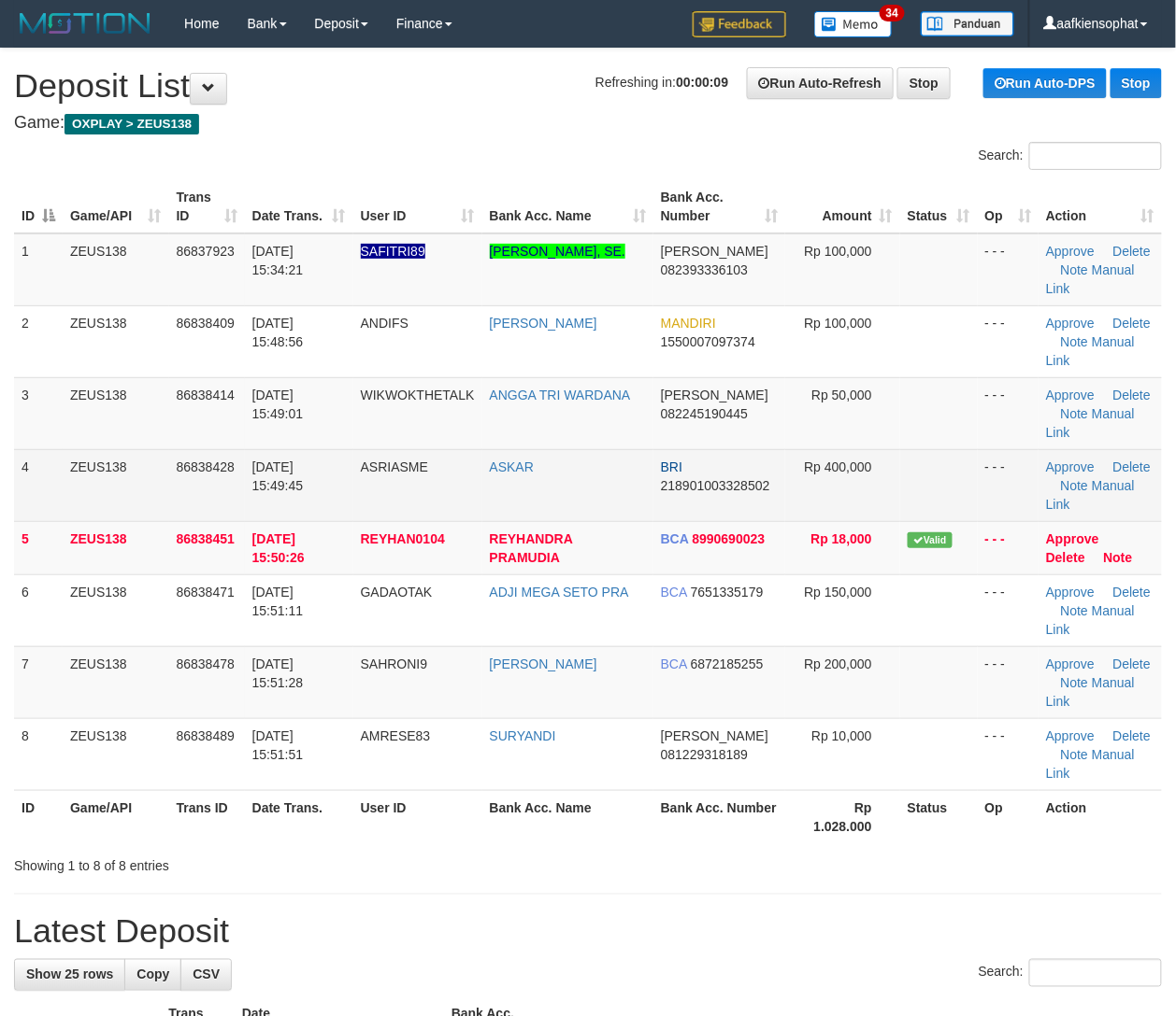
drag, startPoint x: 196, startPoint y: 472, endPoint x: 1013, endPoint y: 533, distance: 819.3
click at [277, 494] on tr "4 ZEUS138 86838428 31/08/2025 15:49:45 ASRIASME ASKAR BRI 218901003328502 Rp 40…" at bounding box center [588, 485] width 1148 height 72
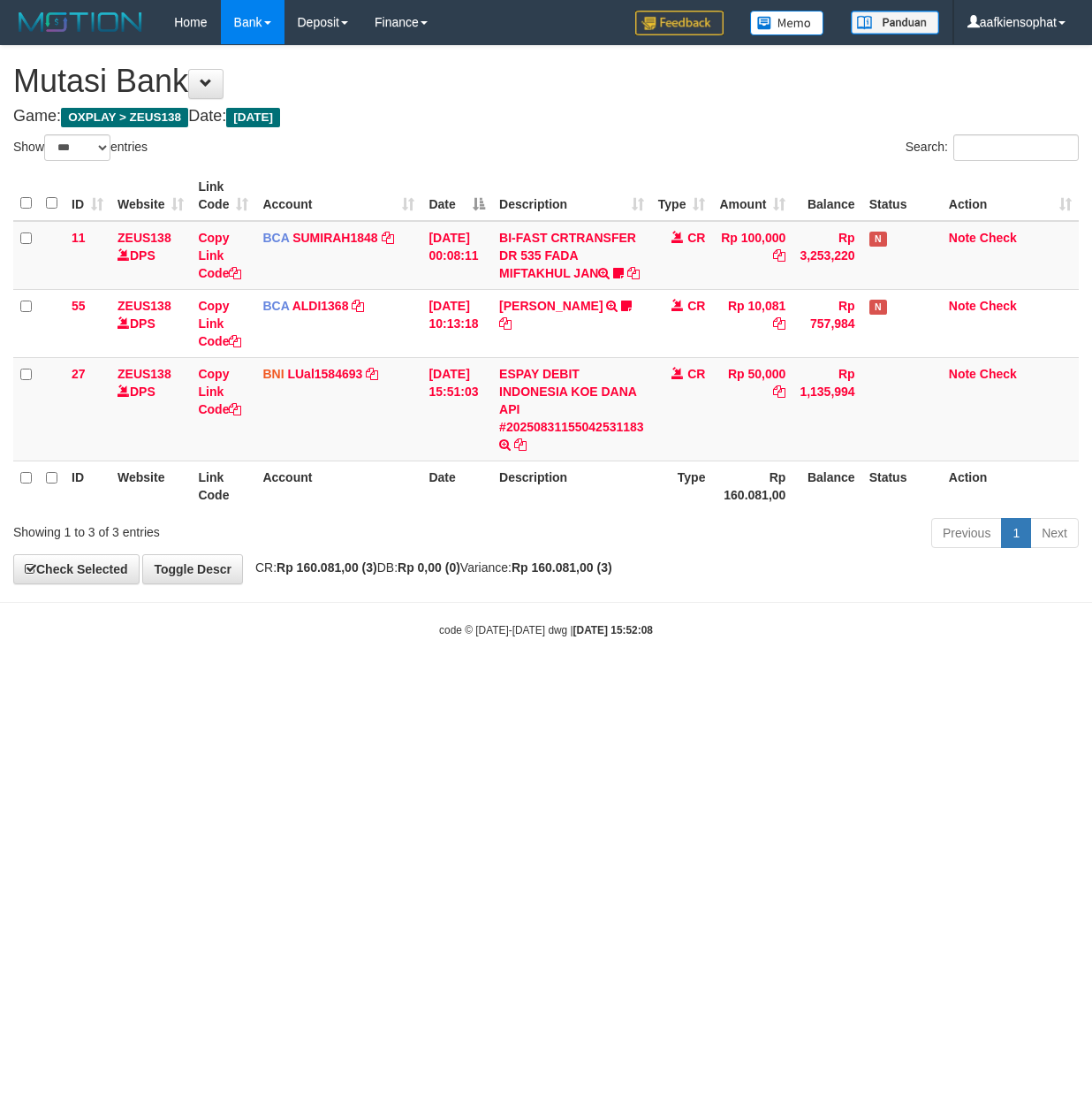
select select "***"
click at [180, 682] on html "Toggle navigation Home Bank Account List Load By Website Group [OXPLAY] ZEUS138…" at bounding box center [546, 341] width 1092 height 682
drag, startPoint x: 210, startPoint y: 832, endPoint x: 189, endPoint y: 838, distance: 21.8
click at [189, 682] on html "Toggle navigation Home Bank Account List Load By Website Group [OXPLAY] ZEUS138…" at bounding box center [546, 341] width 1092 height 682
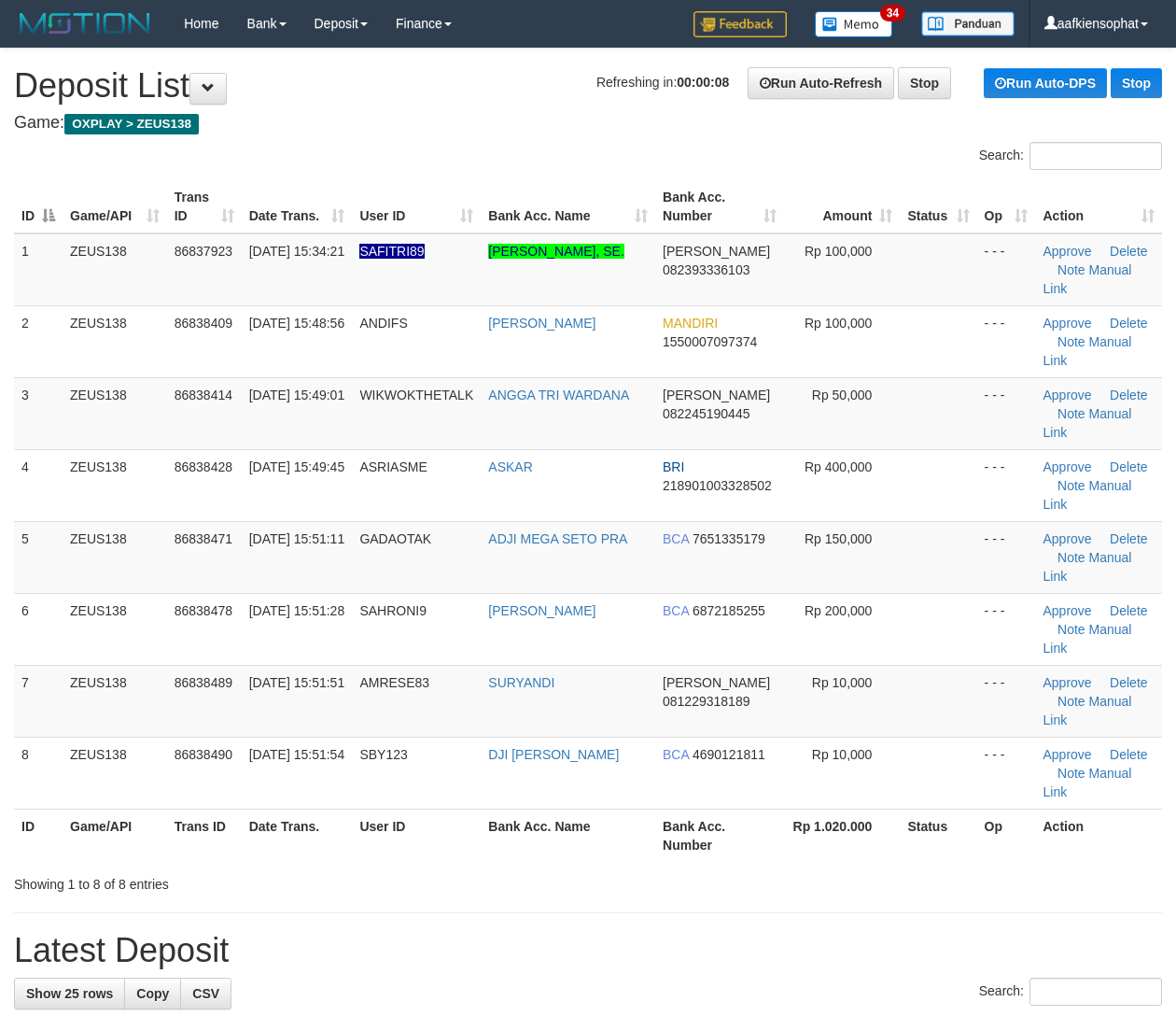
drag, startPoint x: 377, startPoint y: 733, endPoint x: 494, endPoint y: 723, distance: 117.4
click at [378, 867] on div "Showing 1 to 8 of 8 entries" at bounding box center [245, 880] width 463 height 26
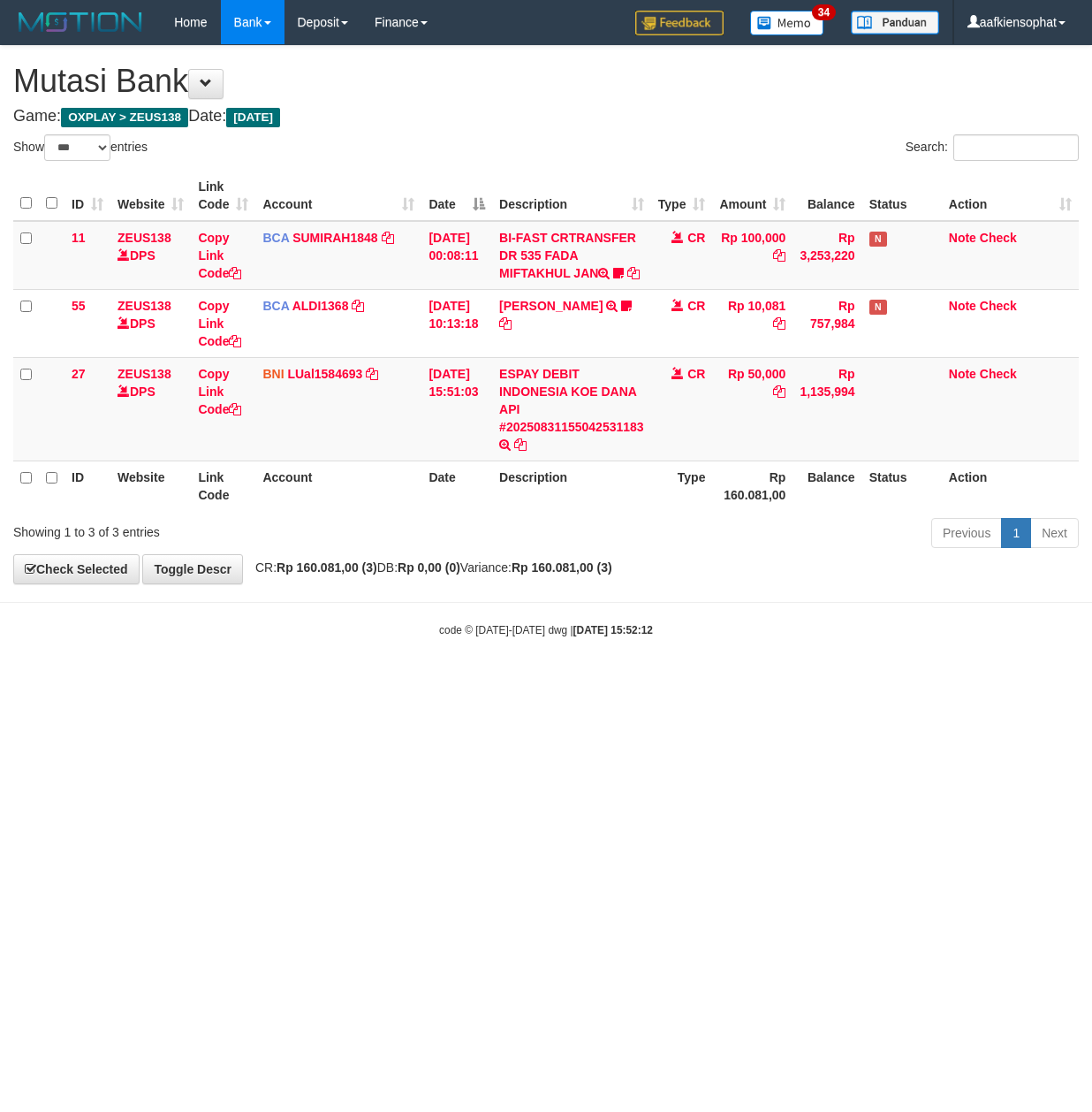
select select "***"
drag, startPoint x: 647, startPoint y: 580, endPoint x: 634, endPoint y: 587, distance: 14.8
click at [613, 574] on strong "Rp 160.081,00 (3)" at bounding box center [562, 567] width 101 height 14
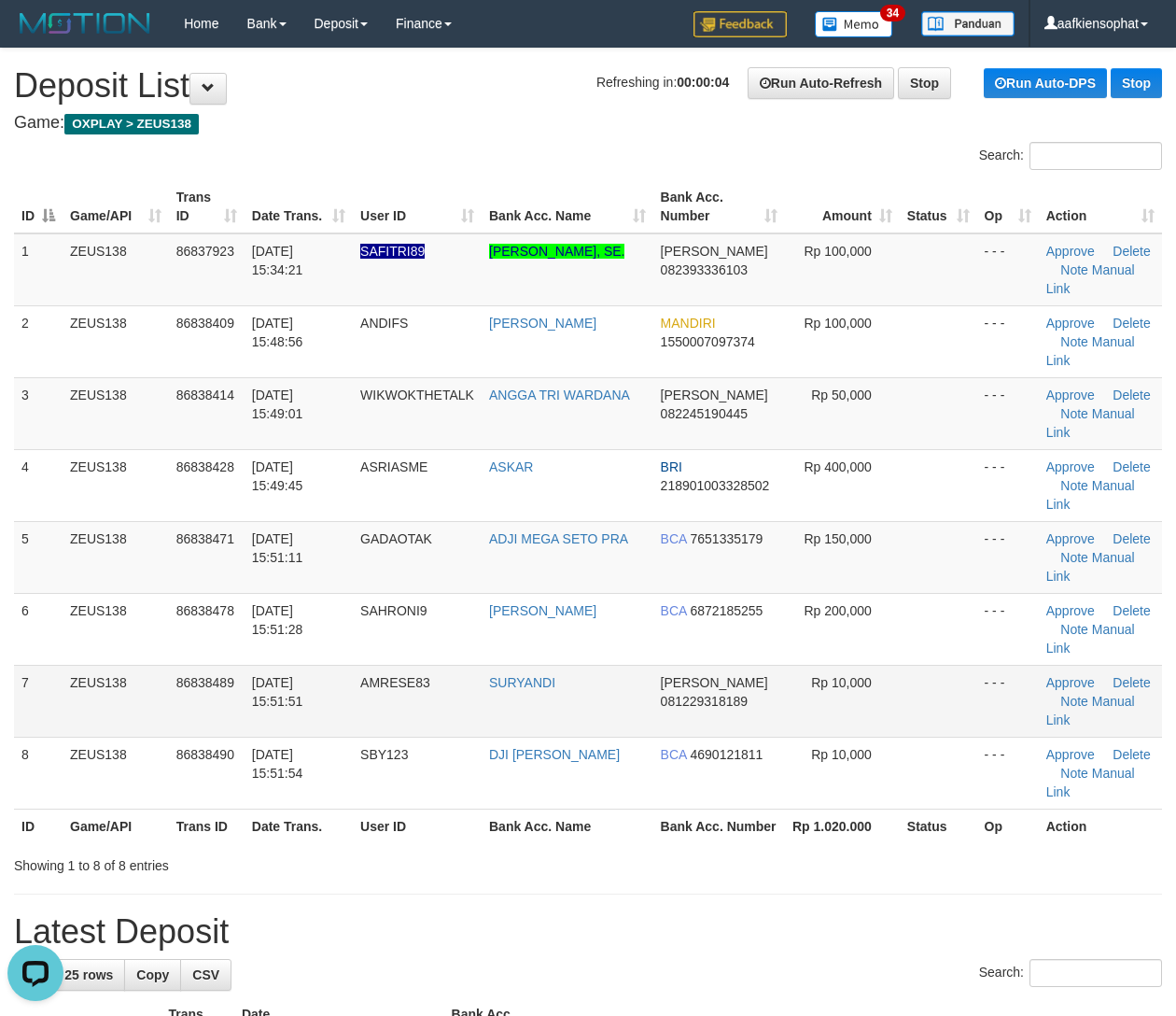
drag, startPoint x: 596, startPoint y: 681, endPoint x: 625, endPoint y: 687, distance: 29.6
click at [592, 682] on td "SURYANDI" at bounding box center [568, 701] width 172 height 72
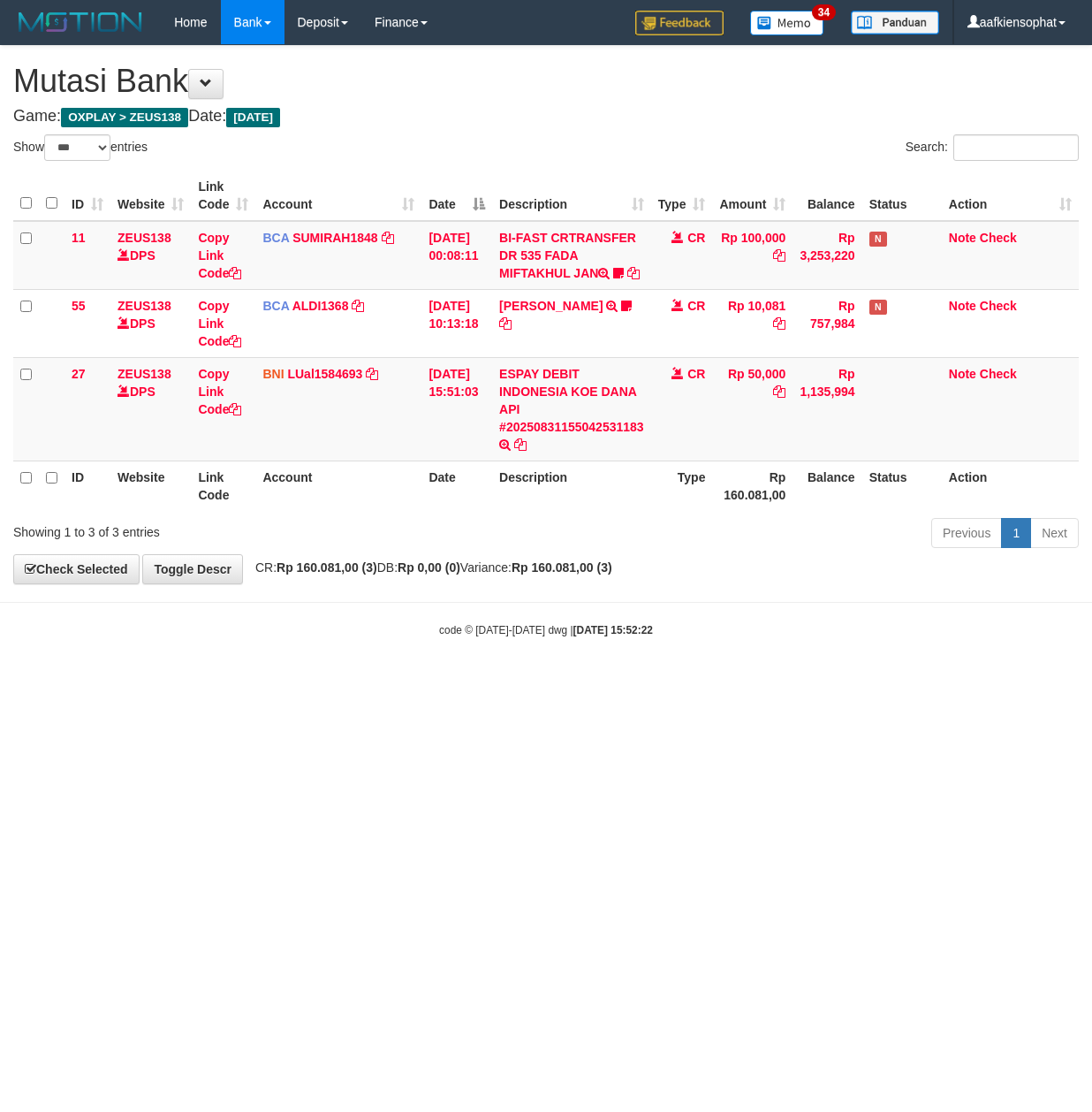
select select "***"
drag, startPoint x: 362, startPoint y: 648, endPoint x: 230, endPoint y: 647, distance: 132.0
click at [328, 654] on body "Toggle navigation Home Bank Account List Load By Website Group [OXPLAY] ZEUS138…" at bounding box center [546, 341] width 1092 height 682
select select "***"
drag, startPoint x: 619, startPoint y: 578, endPoint x: 613, endPoint y: 595, distance: 18.0
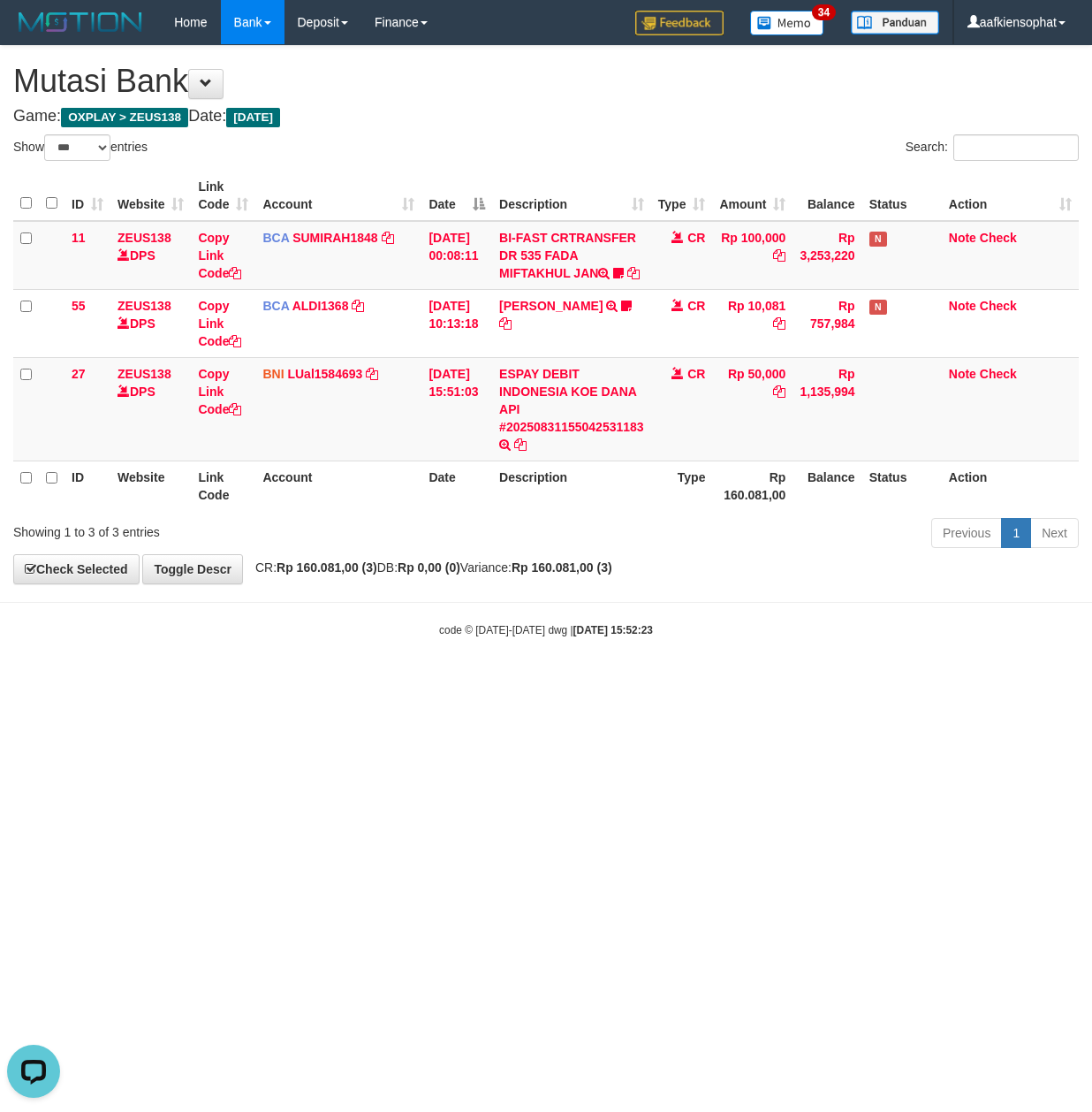
click at [616, 583] on div "**********" at bounding box center [546, 315] width 1092 height 537
drag, startPoint x: 681, startPoint y: 707, endPoint x: 666, endPoint y: 715, distance: 17.0
click at [672, 682] on html "Toggle navigation Home Bank Account List Load By Website Group [OXPLAY] ZEUS138…" at bounding box center [546, 341] width 1092 height 682
click at [330, 682] on html "Toggle navigation Home Bank Account List Load By Website Group [OXPLAY] ZEUS138…" at bounding box center [546, 341] width 1092 height 682
click at [305, 682] on html "Toggle navigation Home Bank Account List Load By Website Group [OXPLAY] ZEUS138…" at bounding box center [546, 341] width 1092 height 682
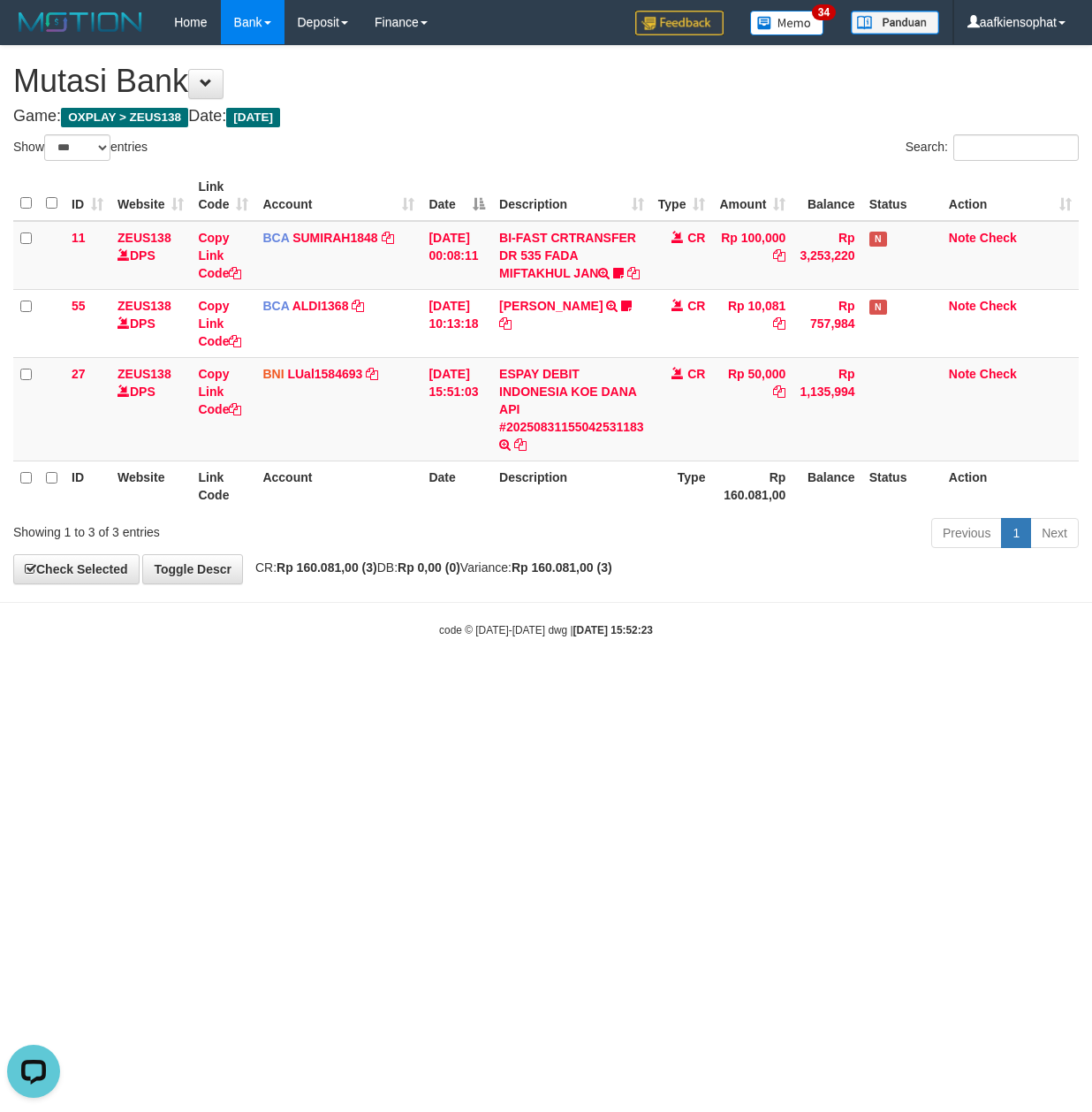
click at [305, 682] on html "Toggle navigation Home Bank Account List Load By Website Group [OXPLAY] ZEUS138…" at bounding box center [546, 341] width 1092 height 682
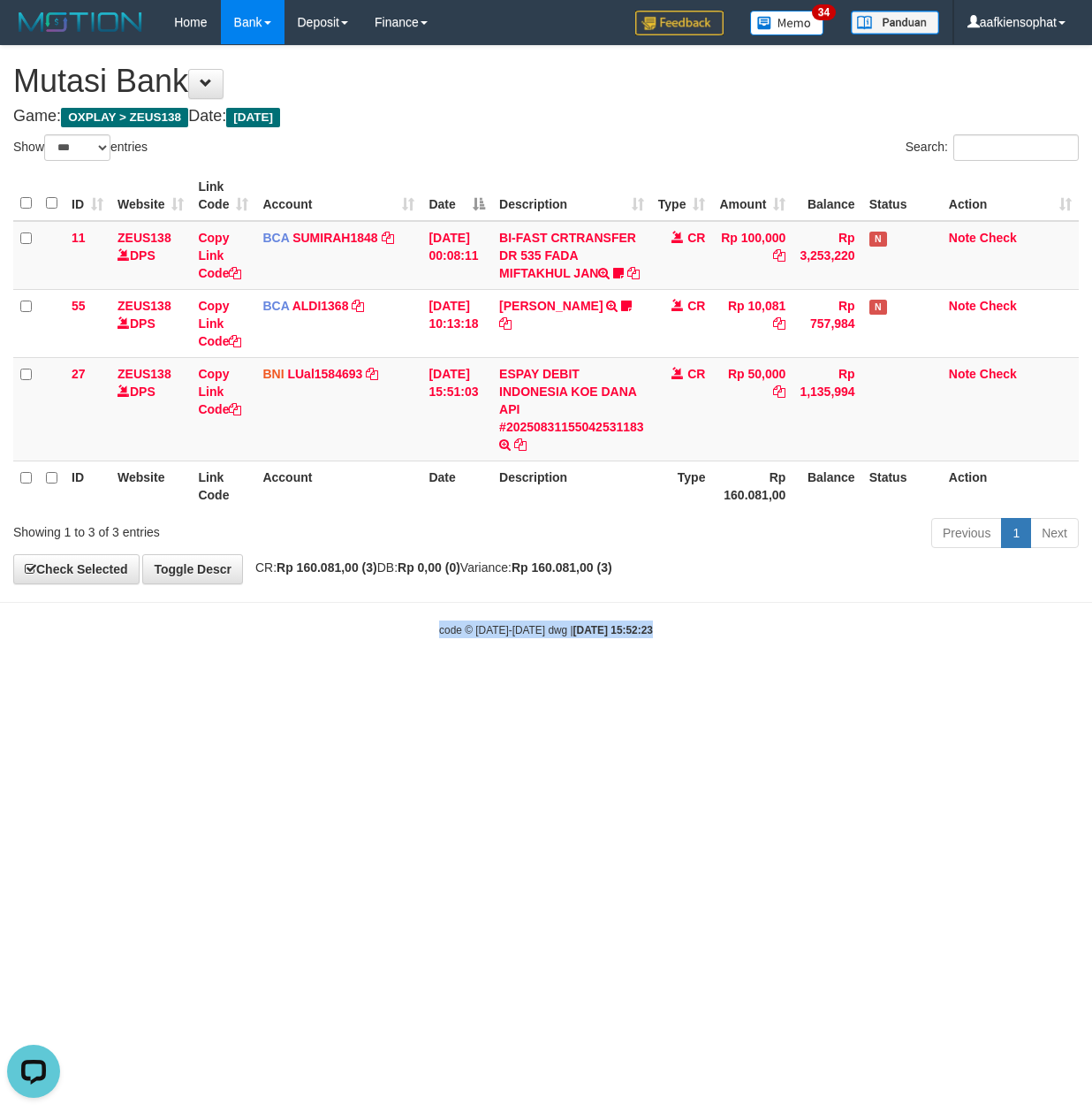
click at [305, 682] on html "Toggle navigation Home Bank Account List Load By Website Group [OXPLAY] ZEUS138…" at bounding box center [546, 341] width 1092 height 682
click at [578, 682] on html "Toggle navigation Home Bank Account List Load By Website Group [OXPLAY] ZEUS138…" at bounding box center [546, 341] width 1092 height 682
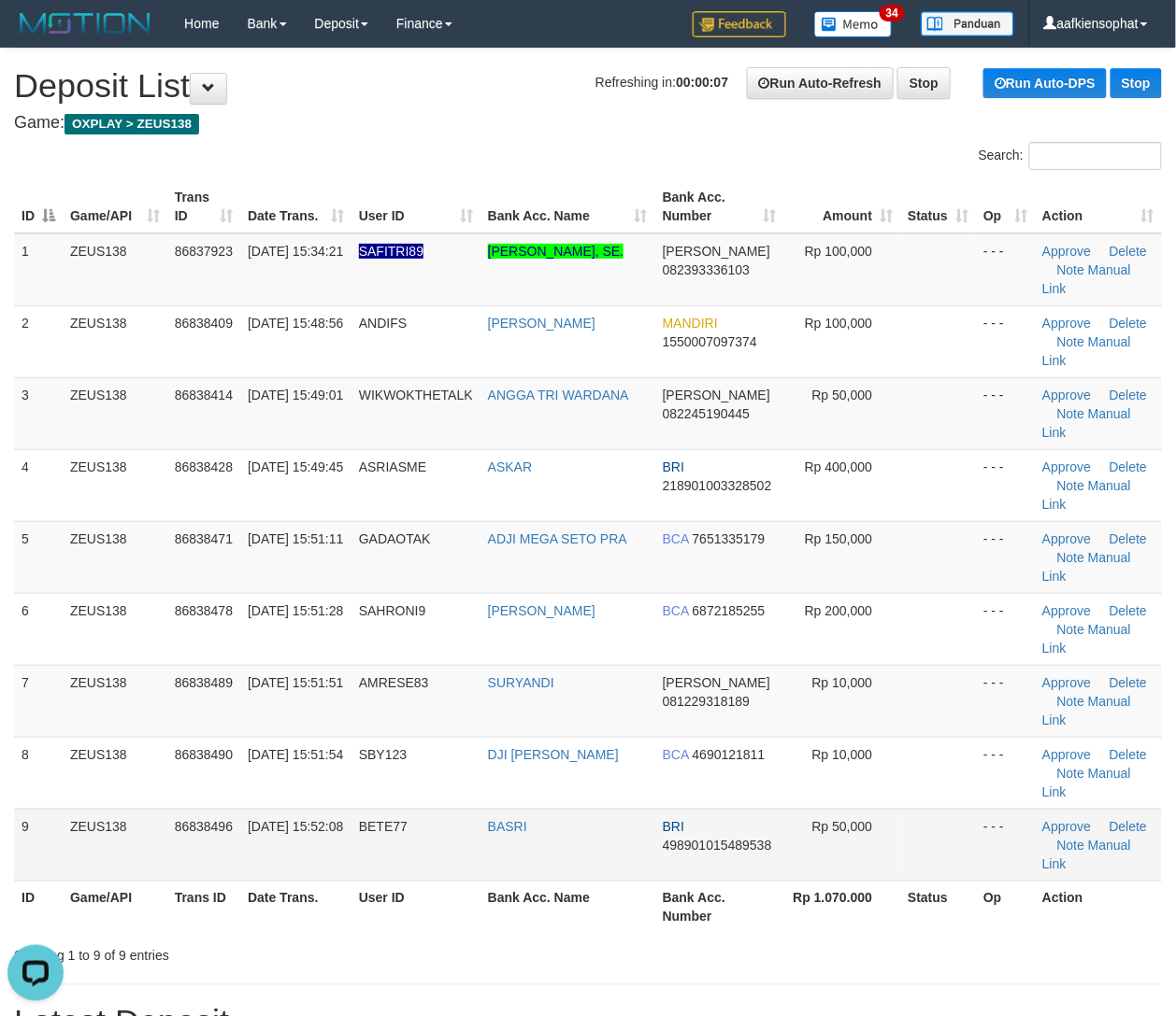
drag, startPoint x: 258, startPoint y: 680, endPoint x: 614, endPoint y: 712, distance: 357.4
click at [314, 809] on td "[DATE] 15:52:08" at bounding box center [296, 845] width 111 height 72
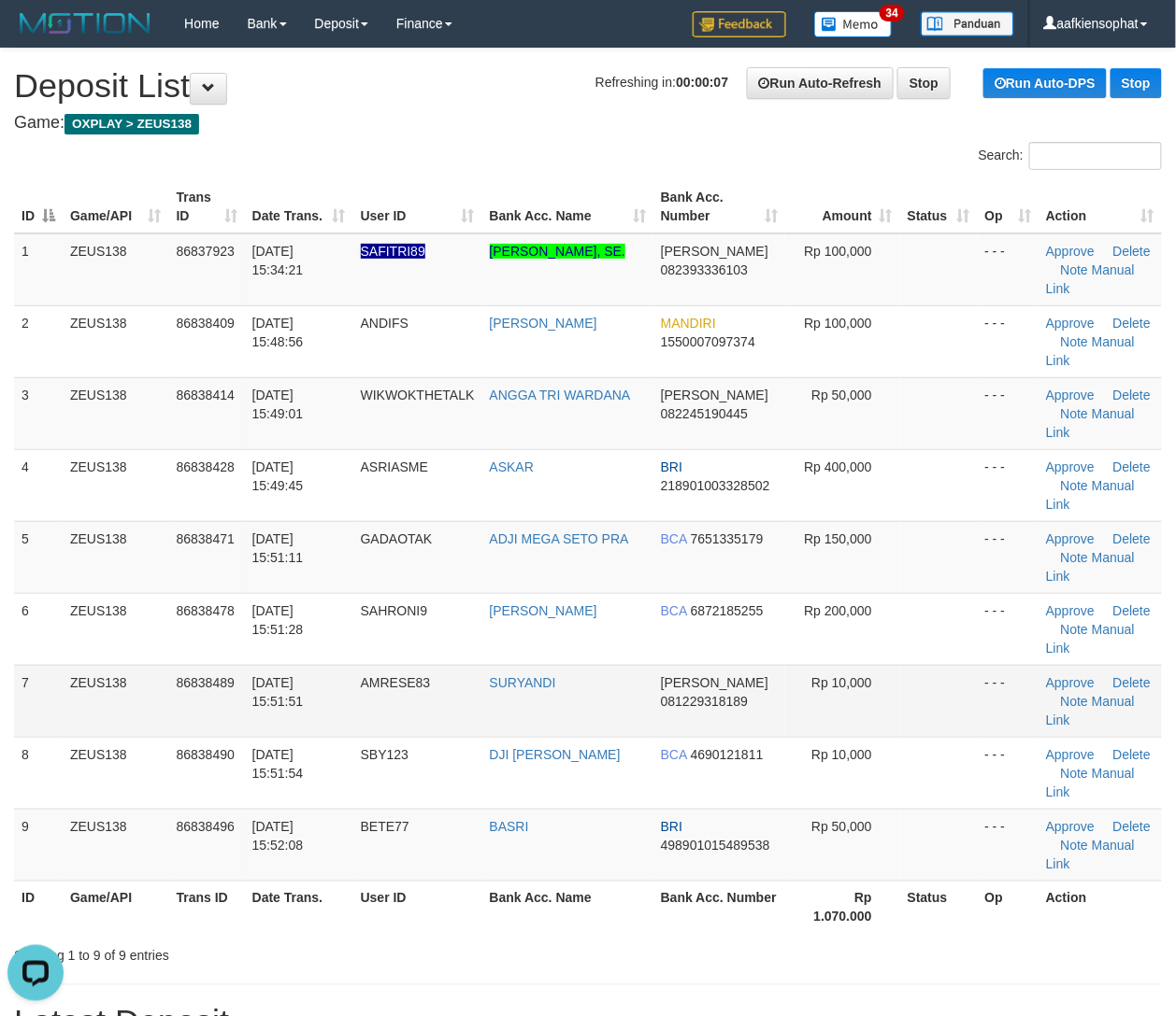
click at [440, 718] on td "AMRESE83" at bounding box center [417, 701] width 129 height 72
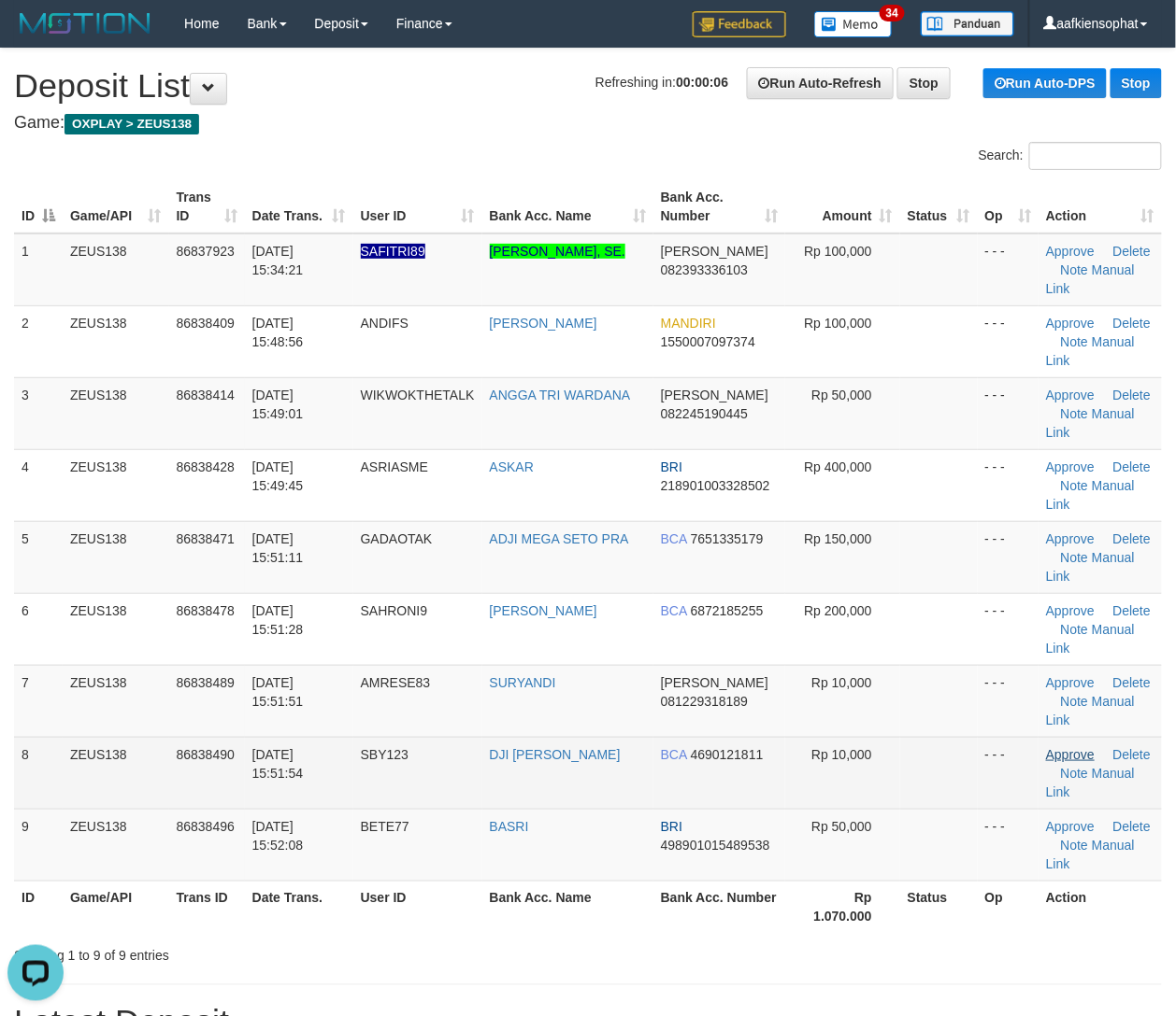
drag, startPoint x: 352, startPoint y: 762, endPoint x: 1062, endPoint y: 760, distance: 710.0
click at [445, 772] on tr "8 ZEUS138 86838490 [DATE] 15:51:54 SBY123 DJI [PERSON_NAME] BCA 4690121811 Rp 1…" at bounding box center [588, 773] width 1148 height 72
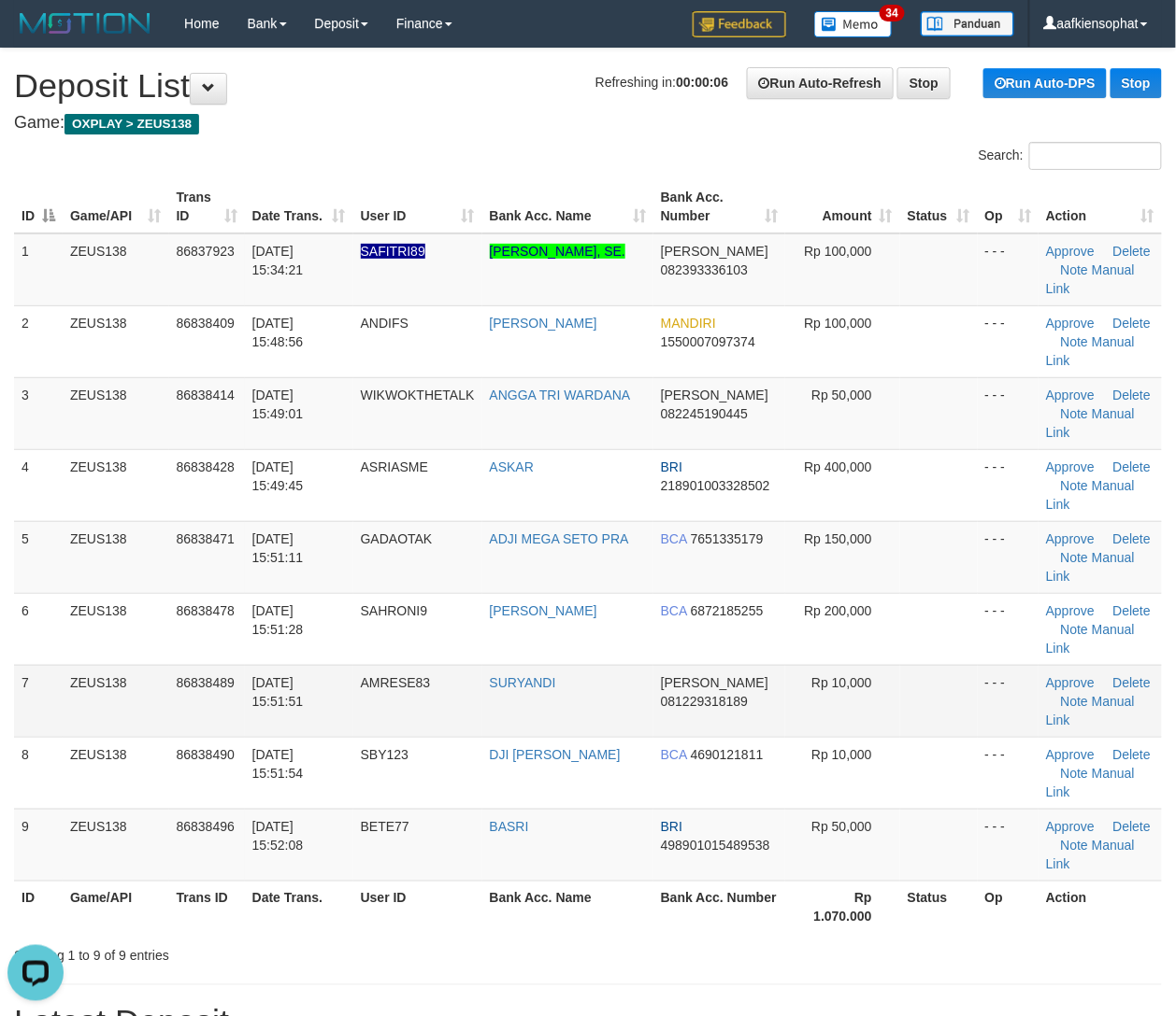
drag, startPoint x: 327, startPoint y: 685, endPoint x: 461, endPoint y: 700, distance: 134.8
click at [435, 699] on tr "7 ZEUS138 86838489 [DATE] 15:51:51 AMRESE83 [PERSON_NAME] [PERSON_NAME] 0812293…" at bounding box center [588, 701] width 1148 height 72
drag, startPoint x: 310, startPoint y: 599, endPoint x: 1123, endPoint y: 688, distance: 817.9
click at [458, 645] on tr "6 ZEUS138 86838478 31/08/2025 15:51:28 SAHRONI9 FRIKA CAHYANA BCA 6872185255 Rp…" at bounding box center [588, 629] width 1148 height 72
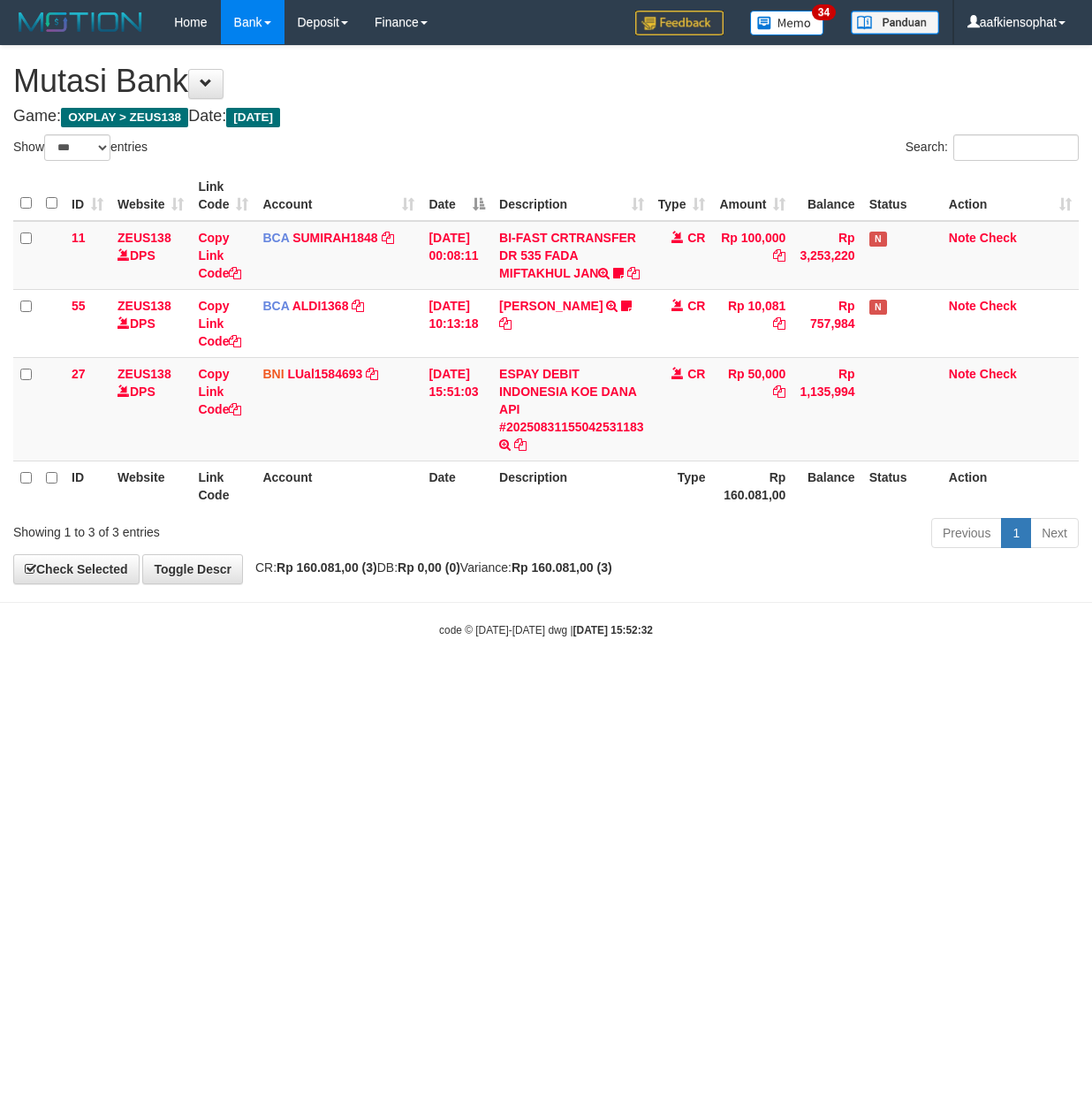
select select "***"
click at [220, 682] on html "Toggle navigation Home Bank Account List Load By Website Group [OXPLAY] ZEUS138…" at bounding box center [546, 341] width 1092 height 682
drag, startPoint x: 361, startPoint y: 750, endPoint x: 75, endPoint y: 739, distance: 286.2
click at [348, 682] on html "Toggle navigation Home Bank Account List Load By Website Group [OXPLAY] ZEUS138…" at bounding box center [546, 341] width 1092 height 682
drag, startPoint x: 446, startPoint y: 700, endPoint x: 364, endPoint y: 702, distance: 82.0
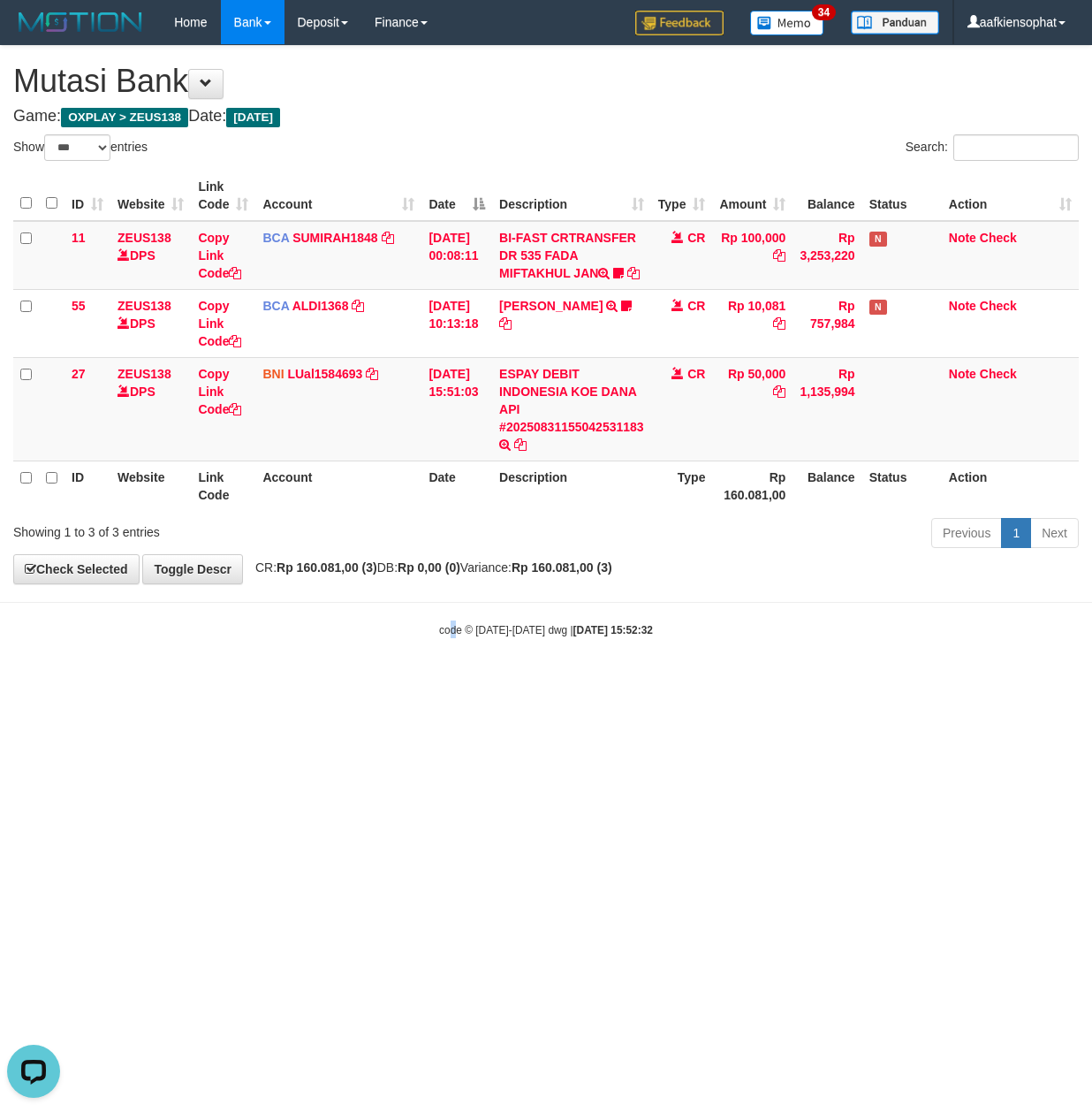
click at [401, 682] on html "Toggle navigation Home Bank Account List Load By Website Group [OXPLAY] ZEUS138…" at bounding box center [546, 341] width 1092 height 682
drag, startPoint x: 478, startPoint y: 659, endPoint x: 446, endPoint y: 668, distance: 33.2
click at [472, 668] on body "Toggle navigation Home Bank Account List Load By Website Group [OXPLAY] ZEUS138…" at bounding box center [546, 341] width 1092 height 682
drag, startPoint x: 261, startPoint y: 662, endPoint x: 257, endPoint y: 672, distance: 10.8
click at [257, 672] on body "Toggle navigation Home Bank Account List Load By Website Group [OXPLAY] ZEUS138…" at bounding box center [546, 341] width 1092 height 682
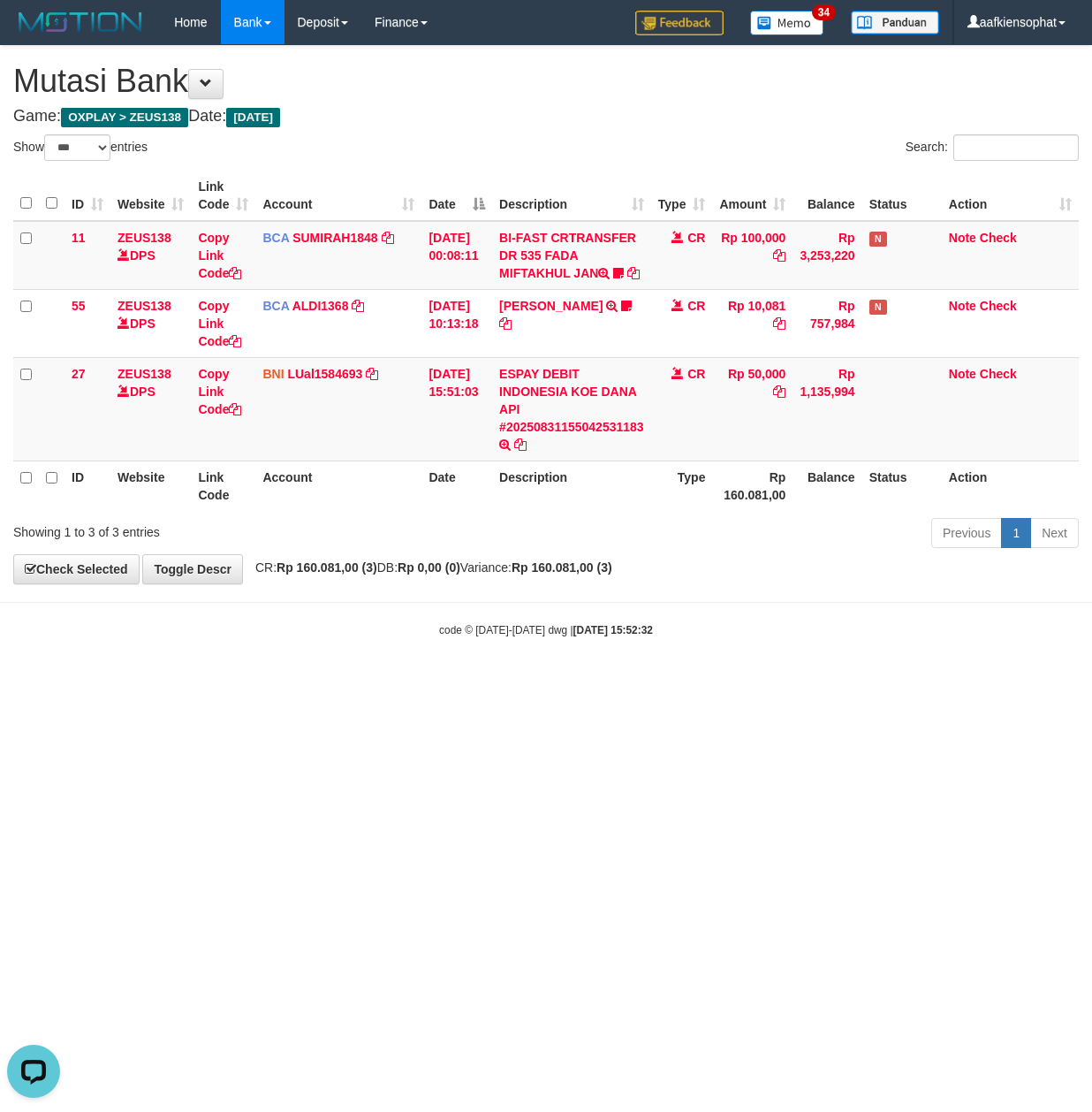
drag, startPoint x: 257, startPoint y: 672, endPoint x: 168, endPoint y: 670, distance: 89.0
click at [215, 680] on body "Toggle navigation Home Bank Account List Load By Website Group [OXPLAY] ZEUS138…" at bounding box center [546, 341] width 1092 height 682
drag, startPoint x: 231, startPoint y: 813, endPoint x: 184, endPoint y: 839, distance: 53.7
click at [191, 682] on html "Toggle navigation Home Bank Account List Load By Website Group [OXPLAY] ZEUS138…" at bounding box center [546, 341] width 1092 height 682
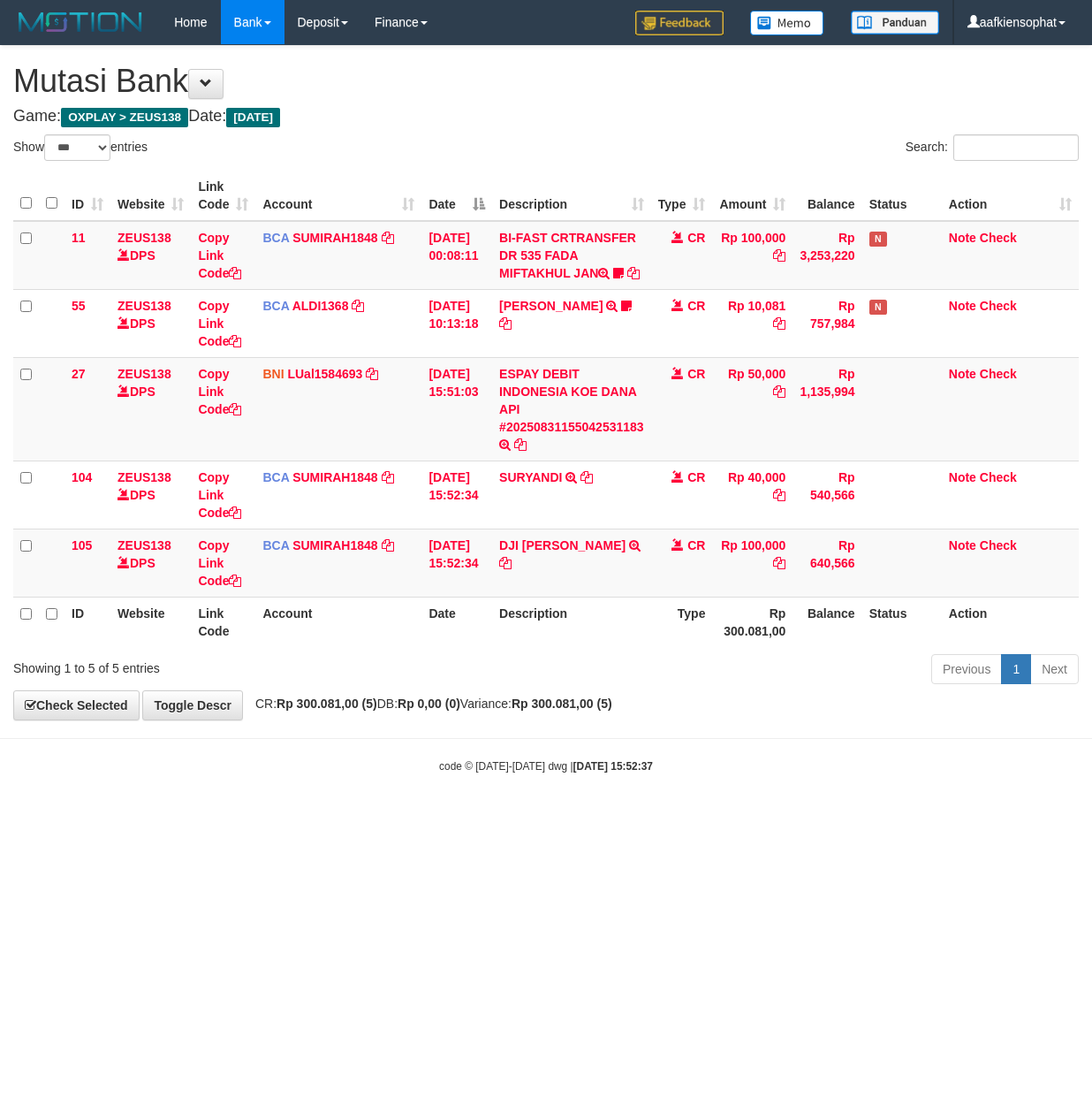
select select "***"
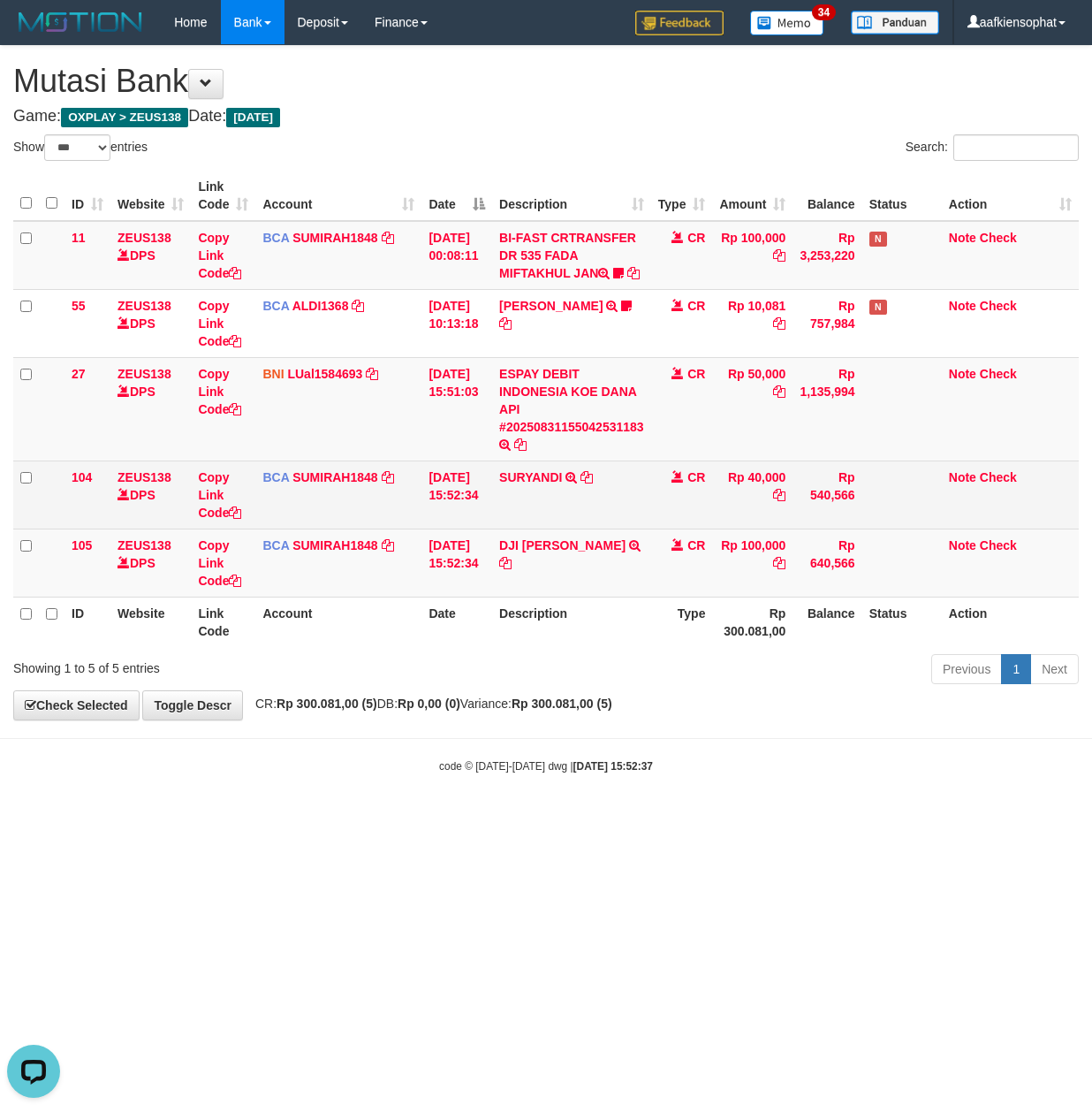
drag, startPoint x: 675, startPoint y: 437, endPoint x: 654, endPoint y: 488, distance: 55.2
click at [659, 481] on tbody "11 ZEUS138 DPS Copy Link Code BCA SUMIRAH1848 DPS SUMIRAH mutasi_20250831_4156 …" at bounding box center [546, 408] width 1066 height 376
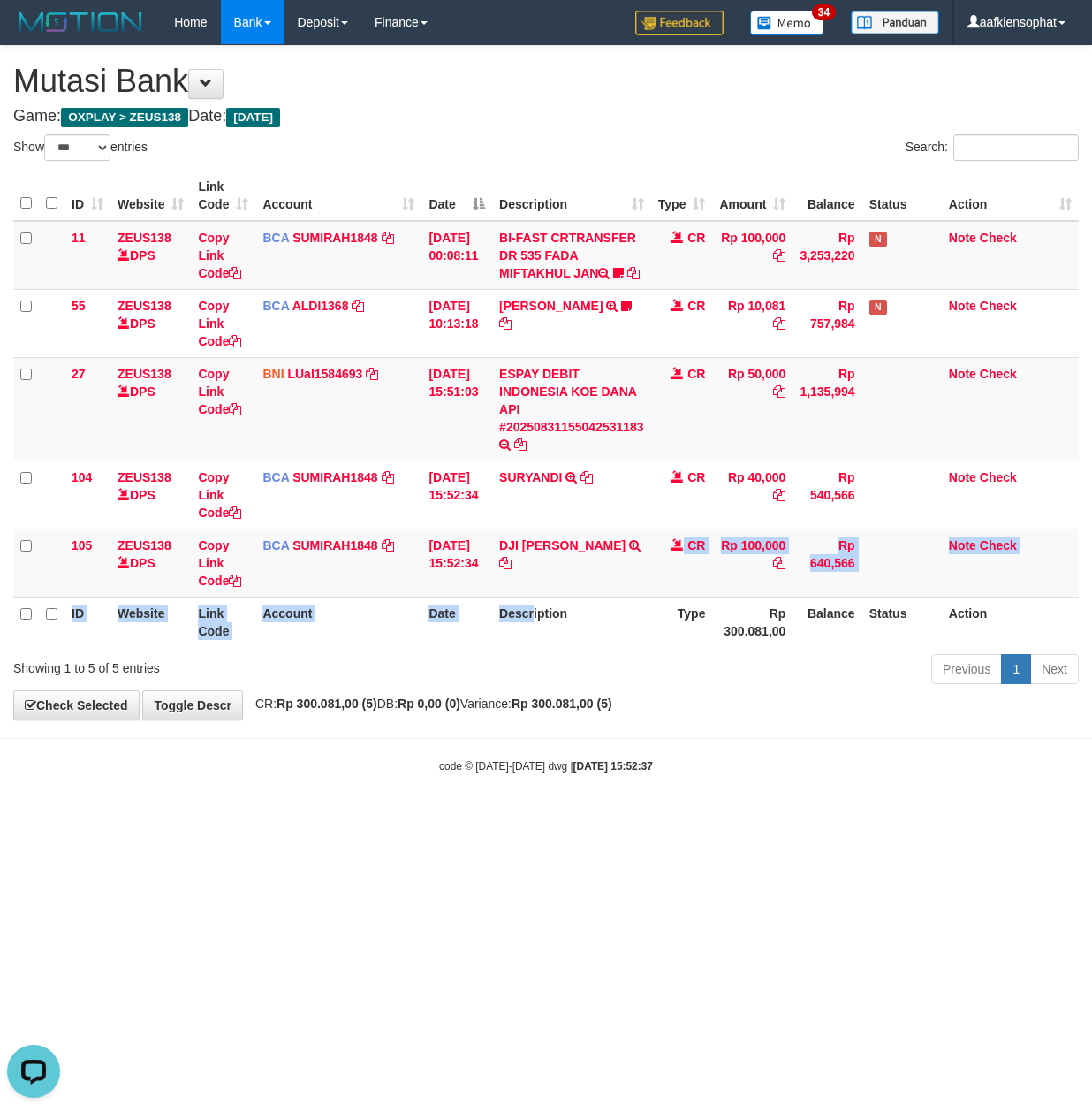
click at [537, 624] on table "ID Website Link Code Account Date Description Type Amount Balance Status Action…" at bounding box center [546, 408] width 1066 height 476
click at [399, 573] on td "BCA SUMIRAH1848 DPS SUMIRAH mutasi_20250831_4156 | 105 mutasi_20250831_4156 | 1…" at bounding box center [339, 562] width 167 height 68
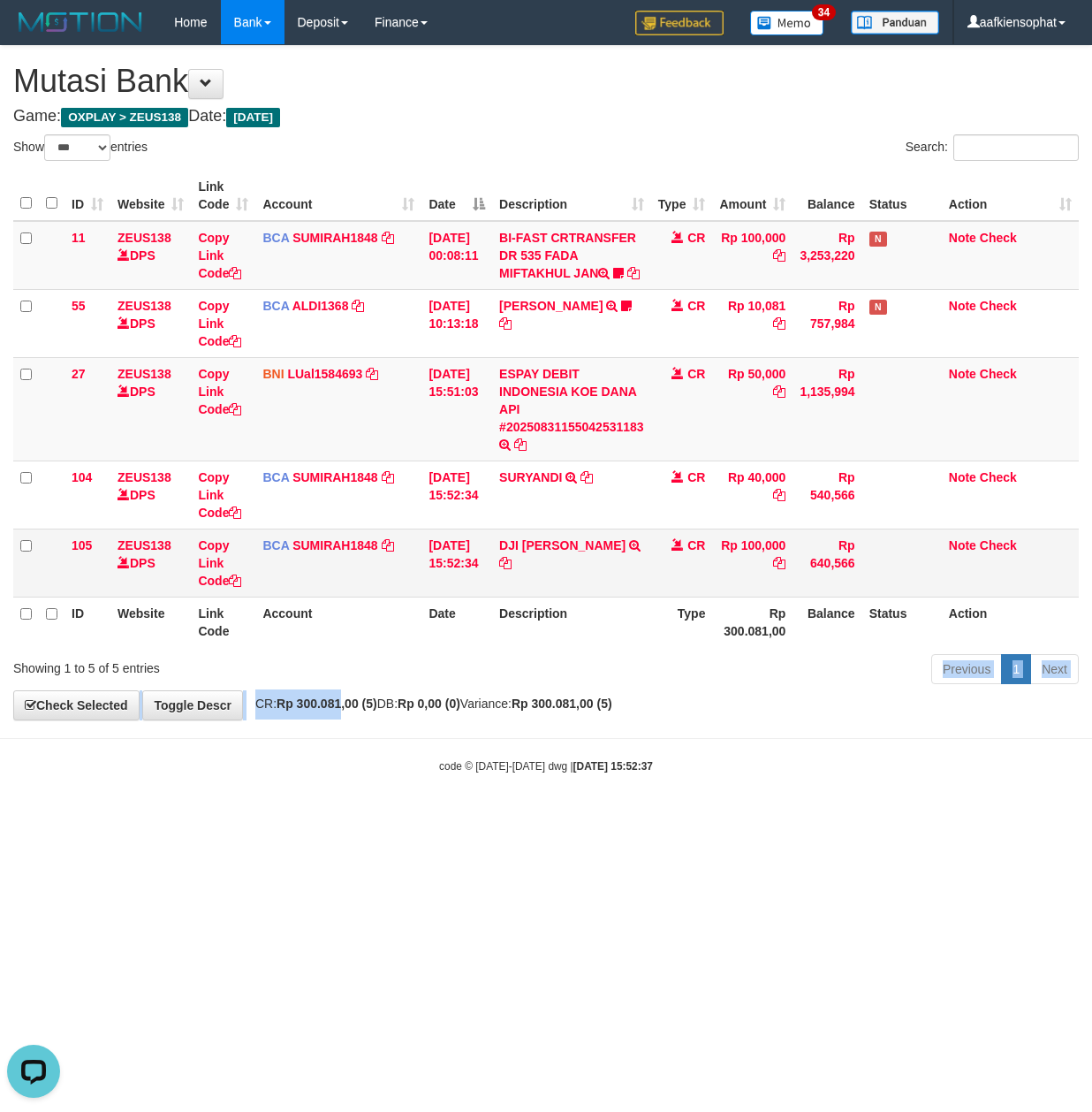
drag, startPoint x: 348, startPoint y: 725, endPoint x: 383, endPoint y: 555, distance: 173.6
click at [353, 677] on div "Showing 1 to 5 of 5 entries" at bounding box center [227, 664] width 429 height 25
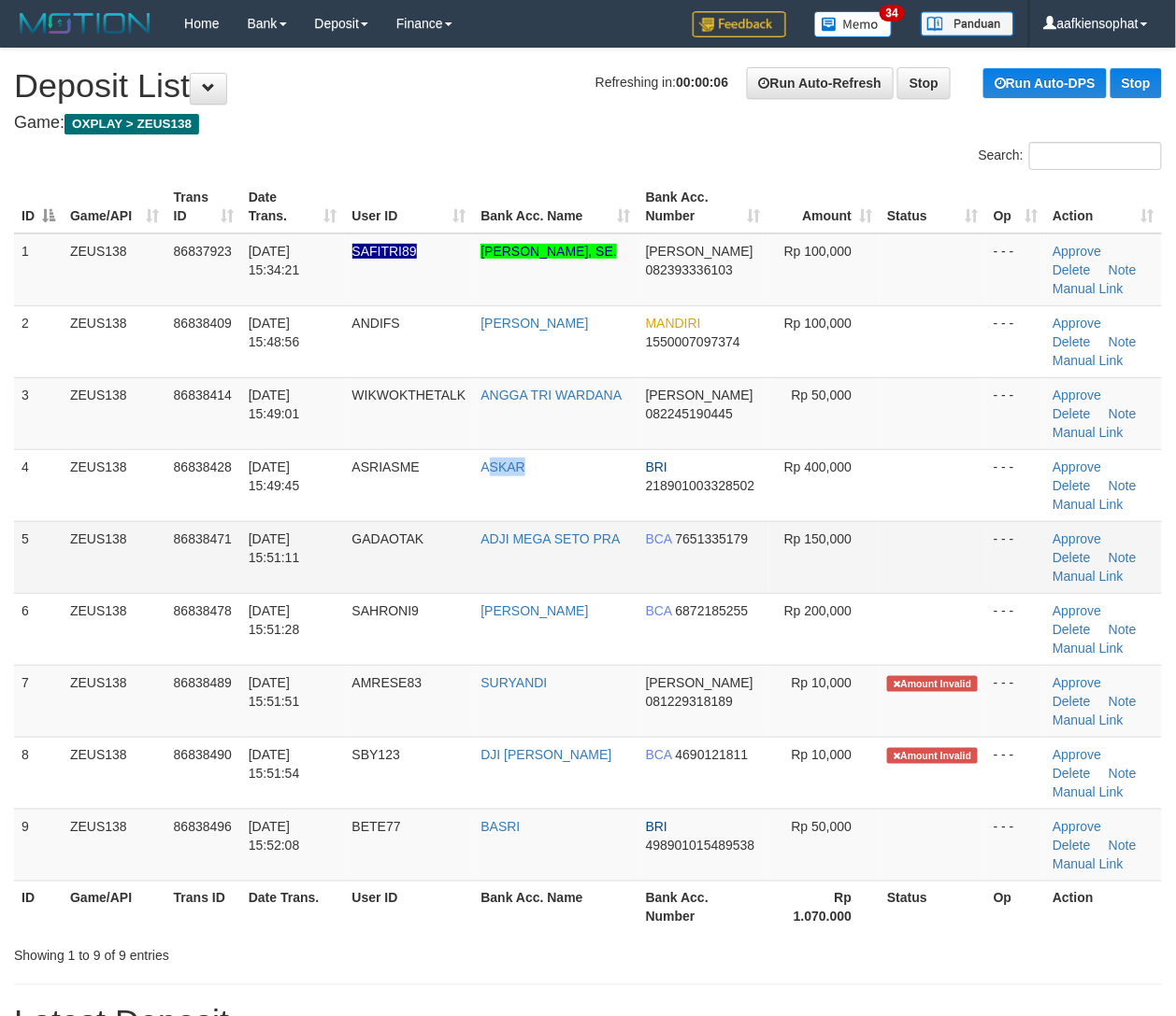
drag, startPoint x: 495, startPoint y: 483, endPoint x: 919, endPoint y: 538, distance: 427.6
click at [641, 513] on tr "4 ZEUS138 86838428 [DATE] 15:49:45 ASRIASME [GEOGRAPHIC_DATA] BRI 2189010033285…" at bounding box center [588, 485] width 1148 height 72
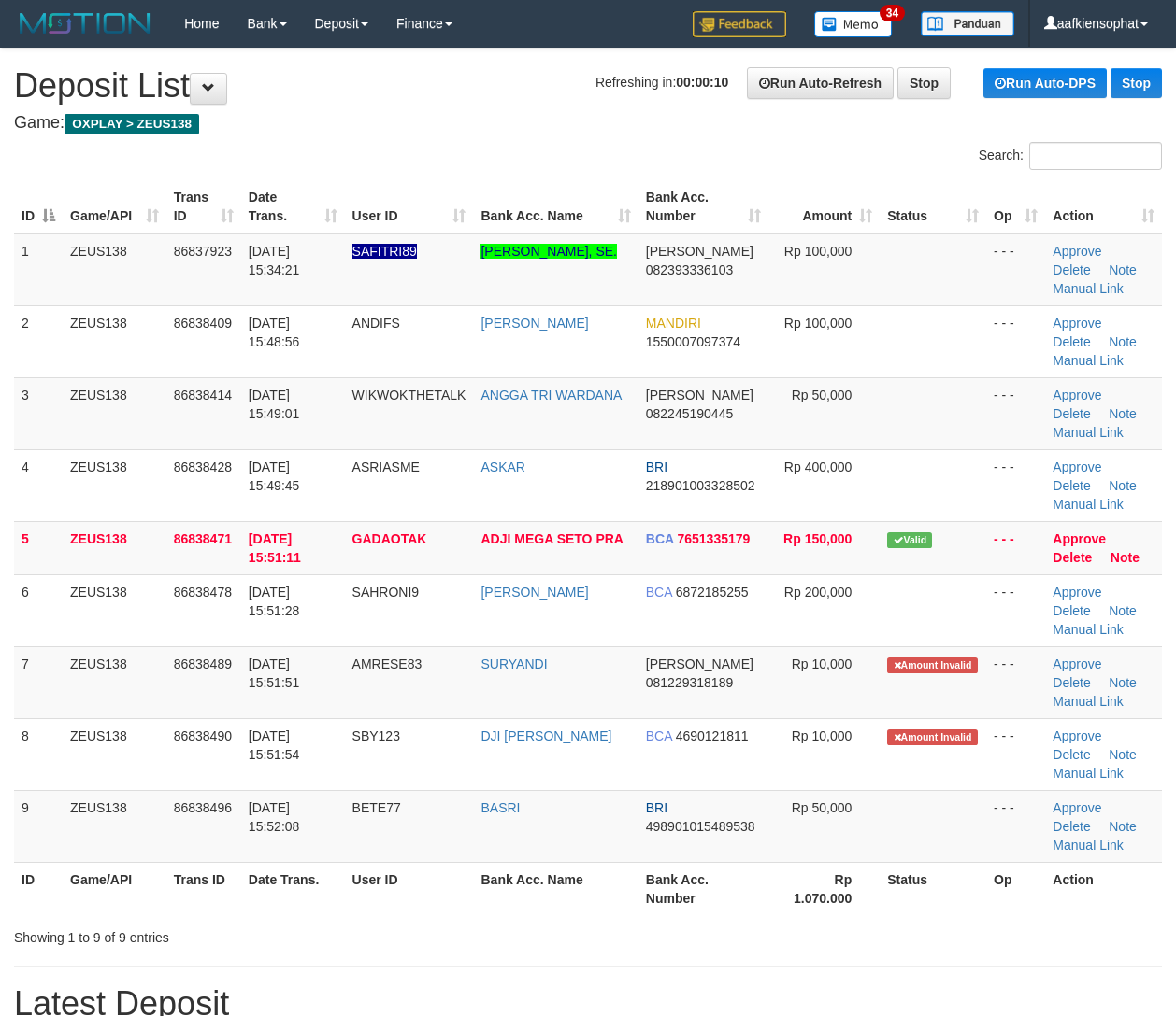
click at [677, 441] on tbody "1 ZEUS138 86837923 [DATE] 15:34:21 SAFITRI89 [PERSON_NAME], SE. [PERSON_NAME] 0…" at bounding box center [588, 547] width 1148 height 629
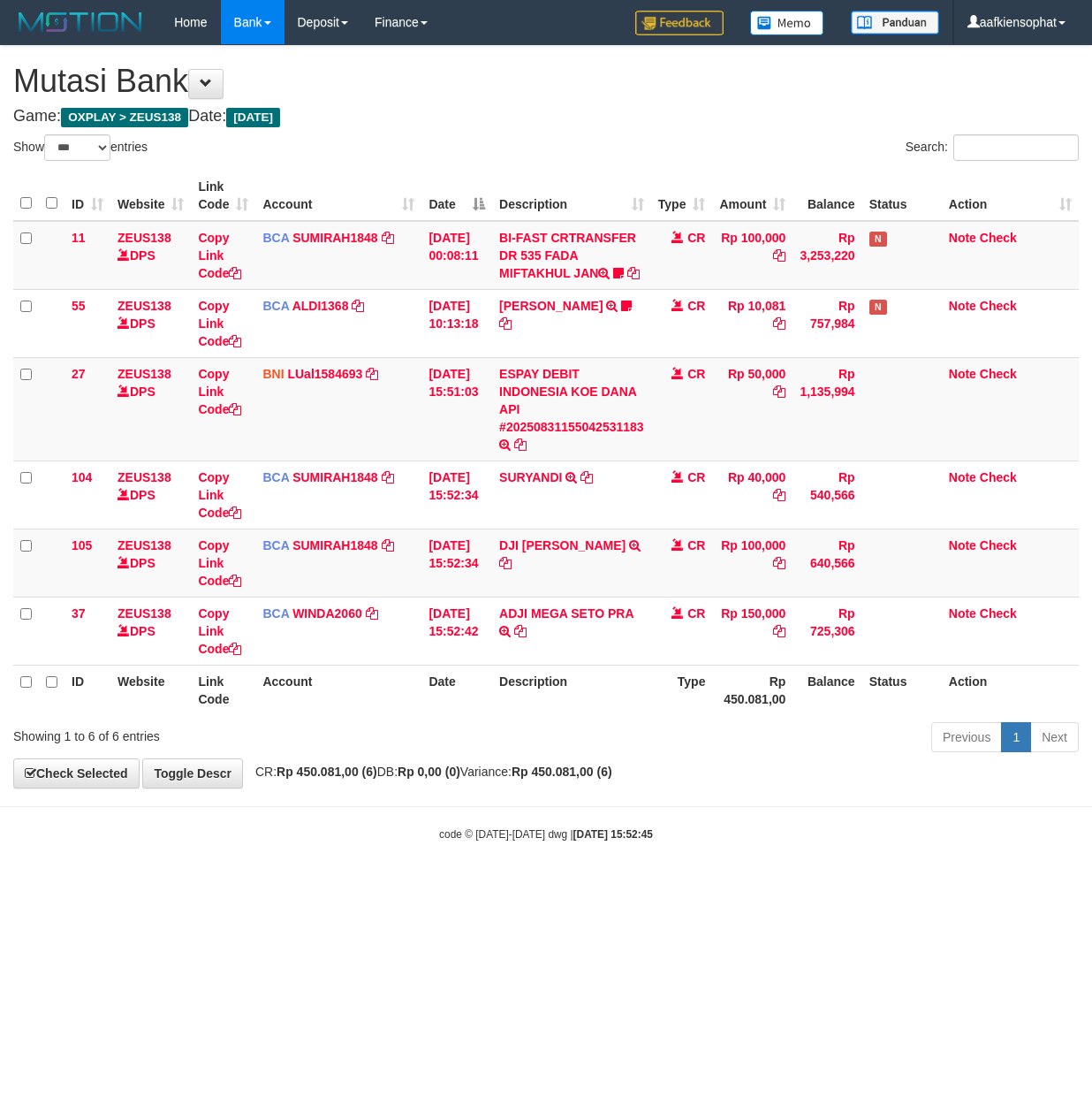
select select "***"
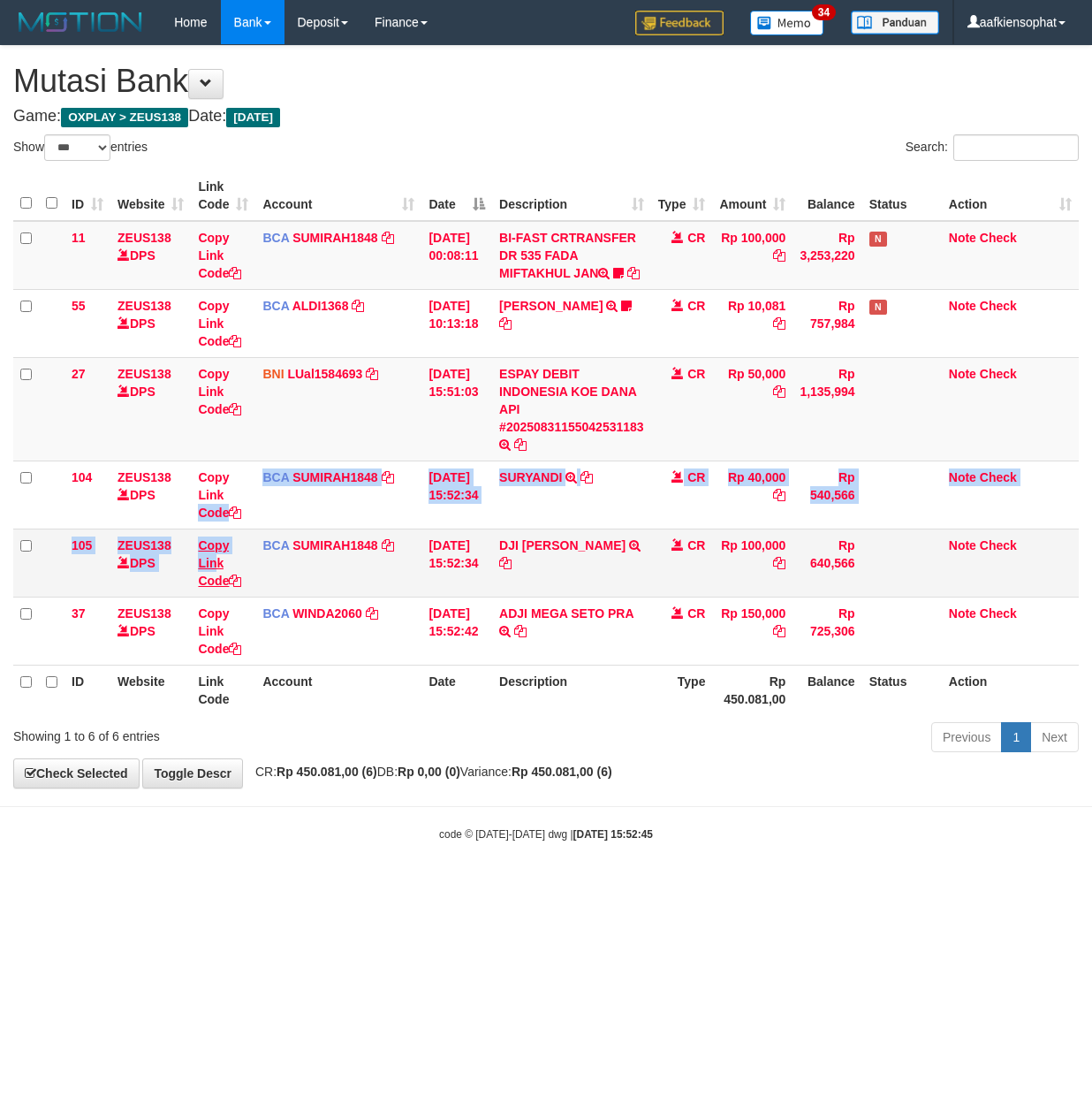
drag, startPoint x: 209, startPoint y: 564, endPoint x: 215, endPoint y: 587, distance: 23.8
click at [215, 587] on tbody "11 ZEUS138 DPS Copy Link Code BCA SUMIRAH1848 DPS SUMIRAH mutasi_20250831_4156 …" at bounding box center [546, 442] width 1066 height 444
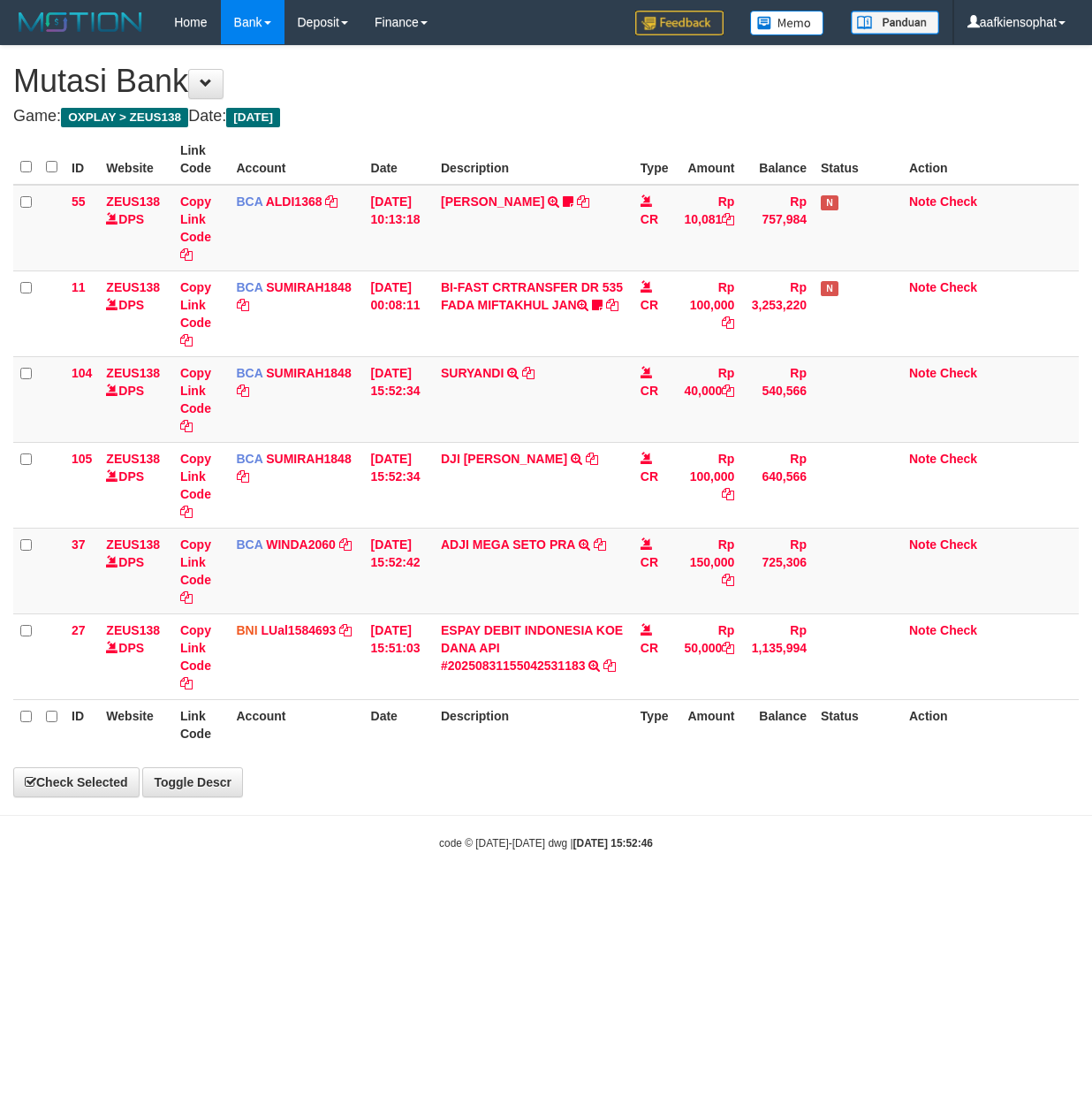
select select "***"
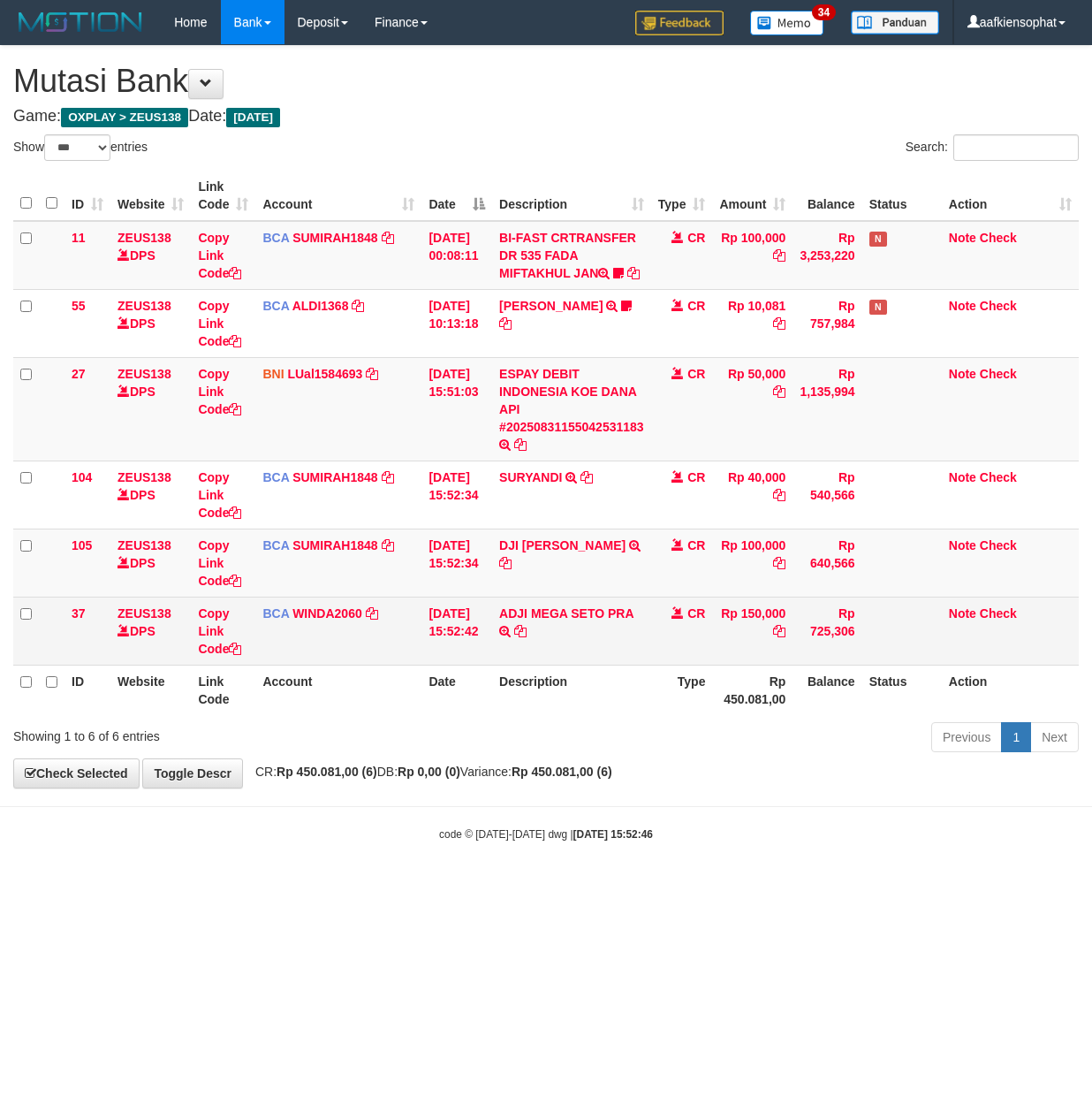
click at [251, 615] on td "Copy Link Code" at bounding box center [224, 630] width 64 height 68
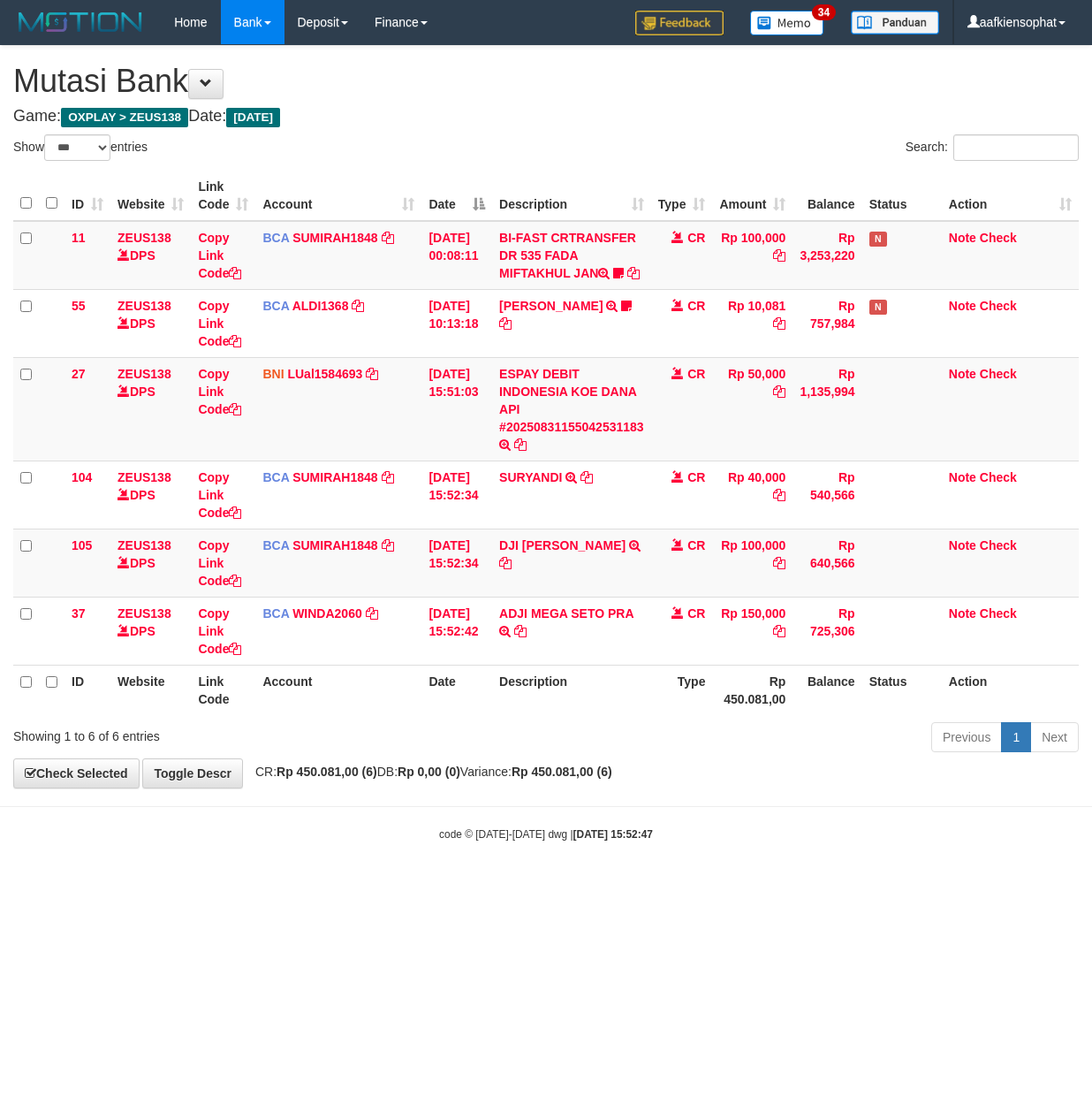
select select "***"
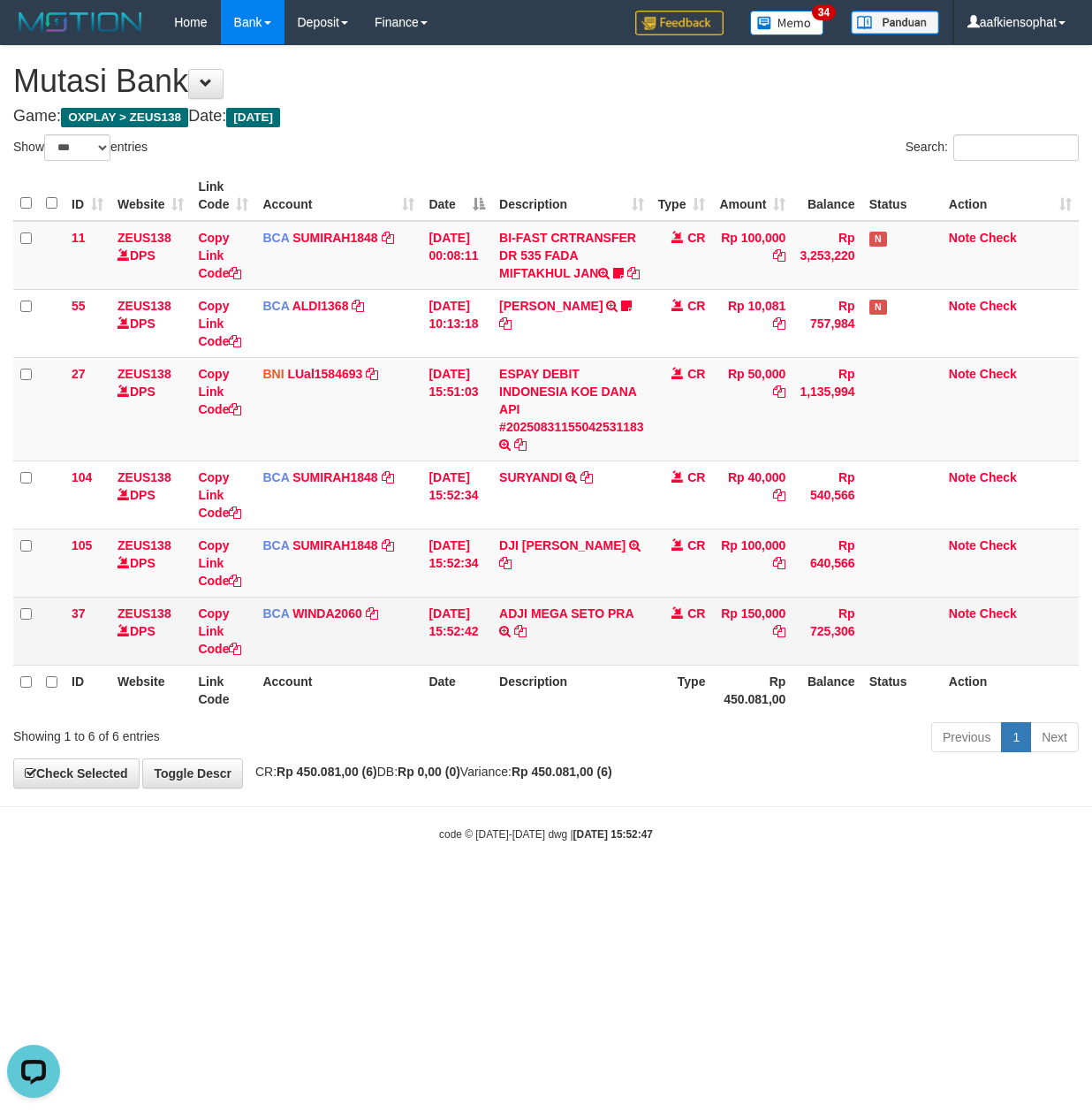
drag, startPoint x: 502, startPoint y: 631, endPoint x: 495, endPoint y: 637, distance: 9.2
click at [495, 637] on tr "37 ZEUS138 DPS Copy Link Code BCA WINDA2060 DPS WINDA mutasi_20250831_4644 | 37…" at bounding box center [546, 630] width 1066 height 68
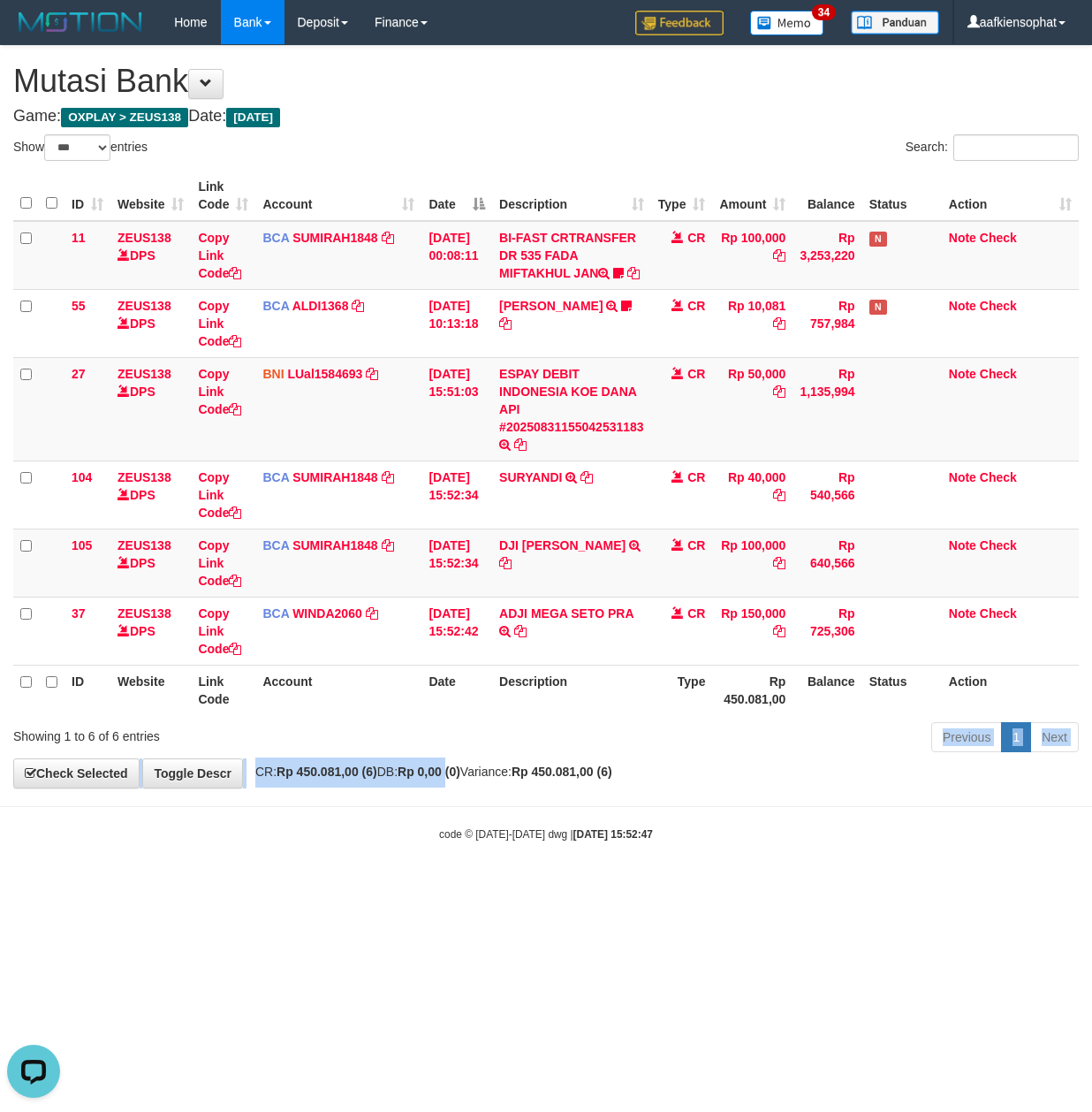
drag, startPoint x: 478, startPoint y: 775, endPoint x: 475, endPoint y: 785, distance: 10.4
click at [475, 785] on div "**********" at bounding box center [546, 417] width 1092 height 741
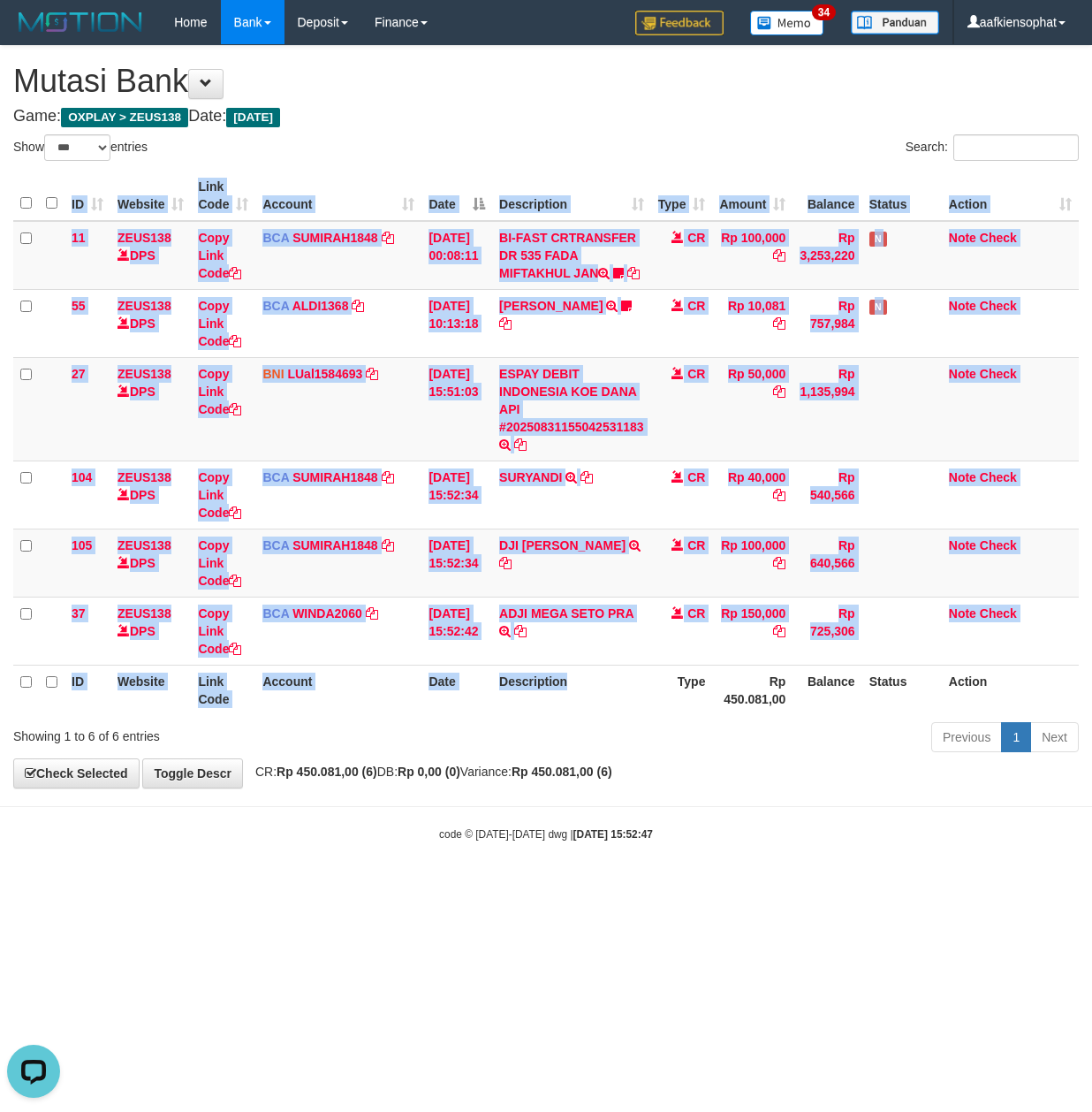
drag, startPoint x: 588, startPoint y: 690, endPoint x: 583, endPoint y: 737, distance: 47.3
click at [584, 720] on div "ID Website Link Code Account Date Description Type Amount Balance Status Action…" at bounding box center [546, 442] width 1092 height 555
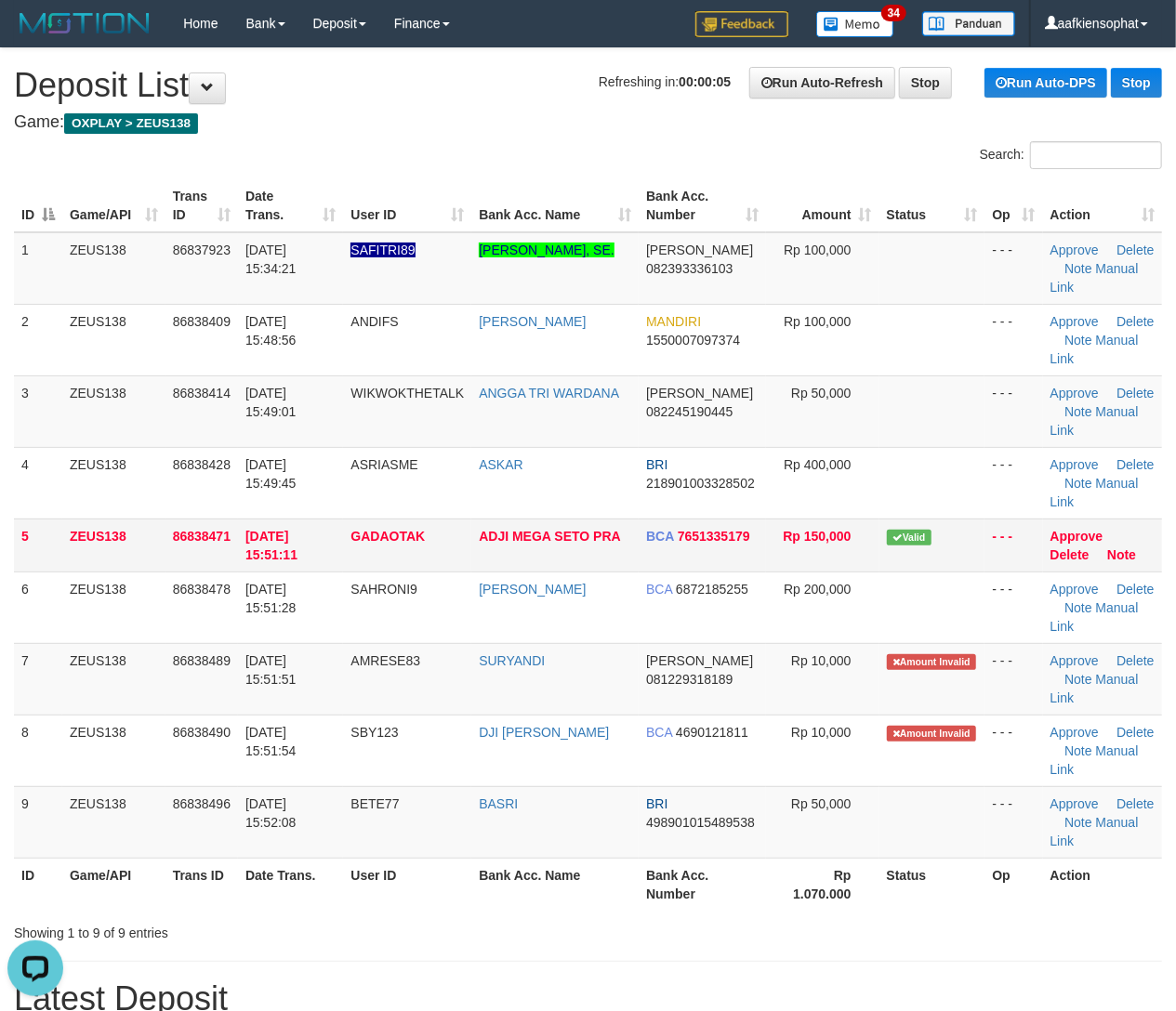
click at [137, 520] on td "ZEUS138" at bounding box center [113, 545] width 104 height 53
click at [347, 535] on tr "5 ZEUS138 86838471 [DATE] 15:51:11 [GEOGRAPHIC_DATA] ADJI MEGA SETO PRA BCA 765…" at bounding box center [588, 545] width 1148 height 53
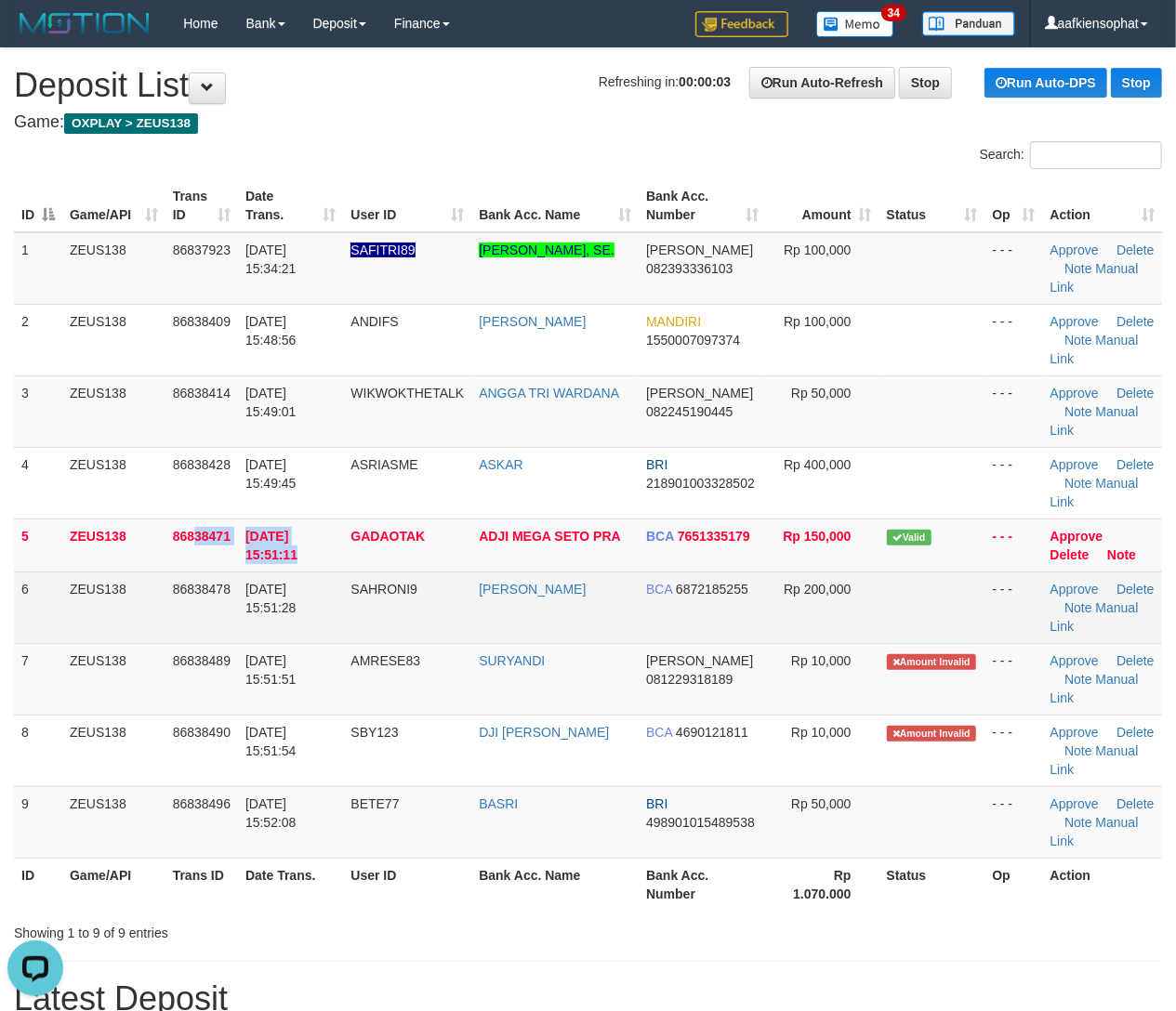
drag, startPoint x: 89, startPoint y: 559, endPoint x: 577, endPoint y: 621, distance: 491.9
click at [172, 578] on tbody "1 ZEUS138 86837923 31/08/2025 15:34:21 SAFITRI89 ANDI HAERUDDIN, SE. DANA 08239…" at bounding box center [588, 545] width 1148 height 626
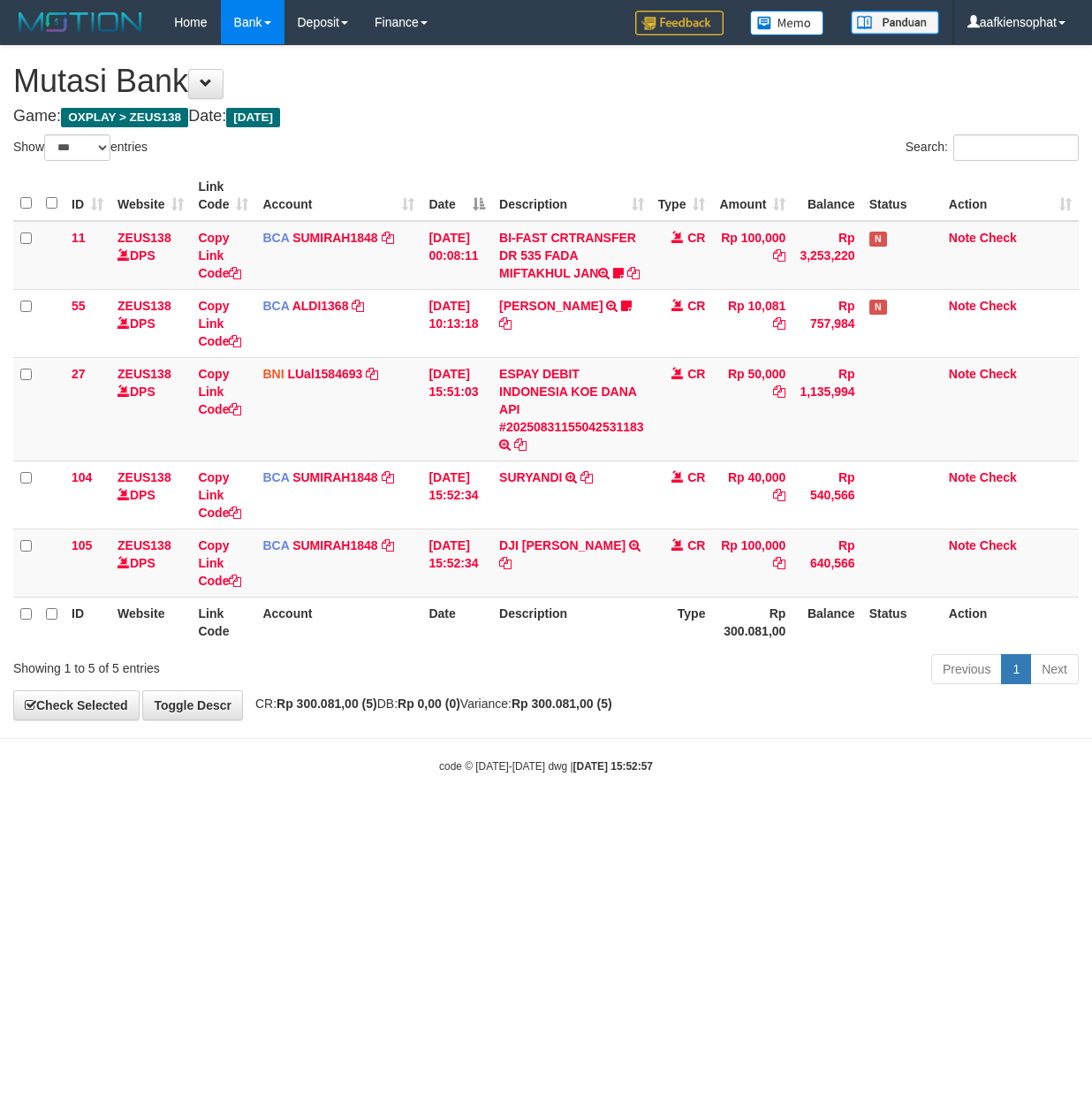
select select "***"
click at [443, 677] on div "Showing 1 to 5 of 5 entries" at bounding box center [227, 664] width 455 height 25
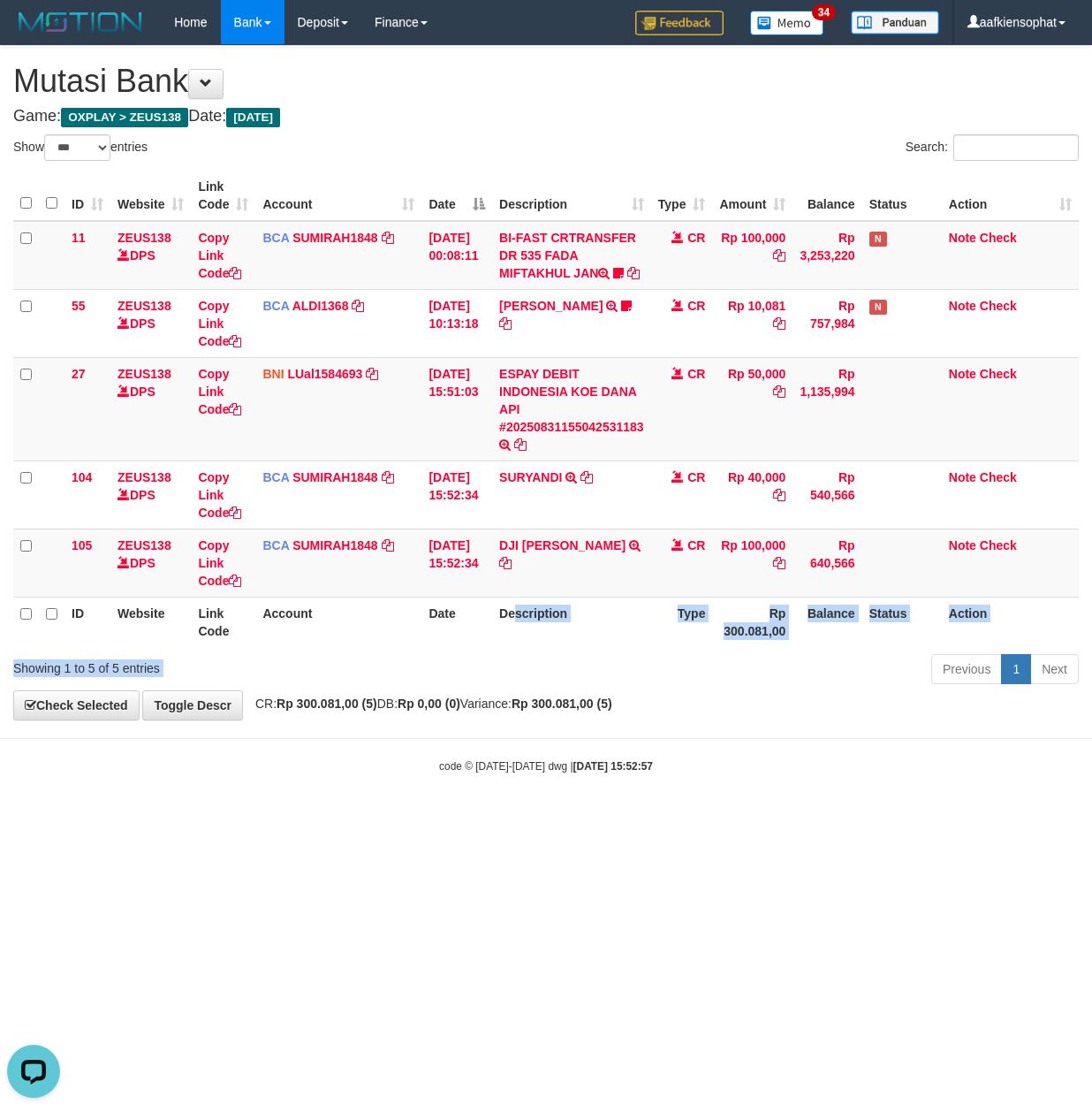
click at [567, 677] on div "Show ** ** ** *** entries Search: ID Website Link Code Account Date Description…" at bounding box center [546, 412] width 1066 height 556
click at [567, 677] on div "Previous 1 Next" at bounding box center [774, 671] width 611 height 38
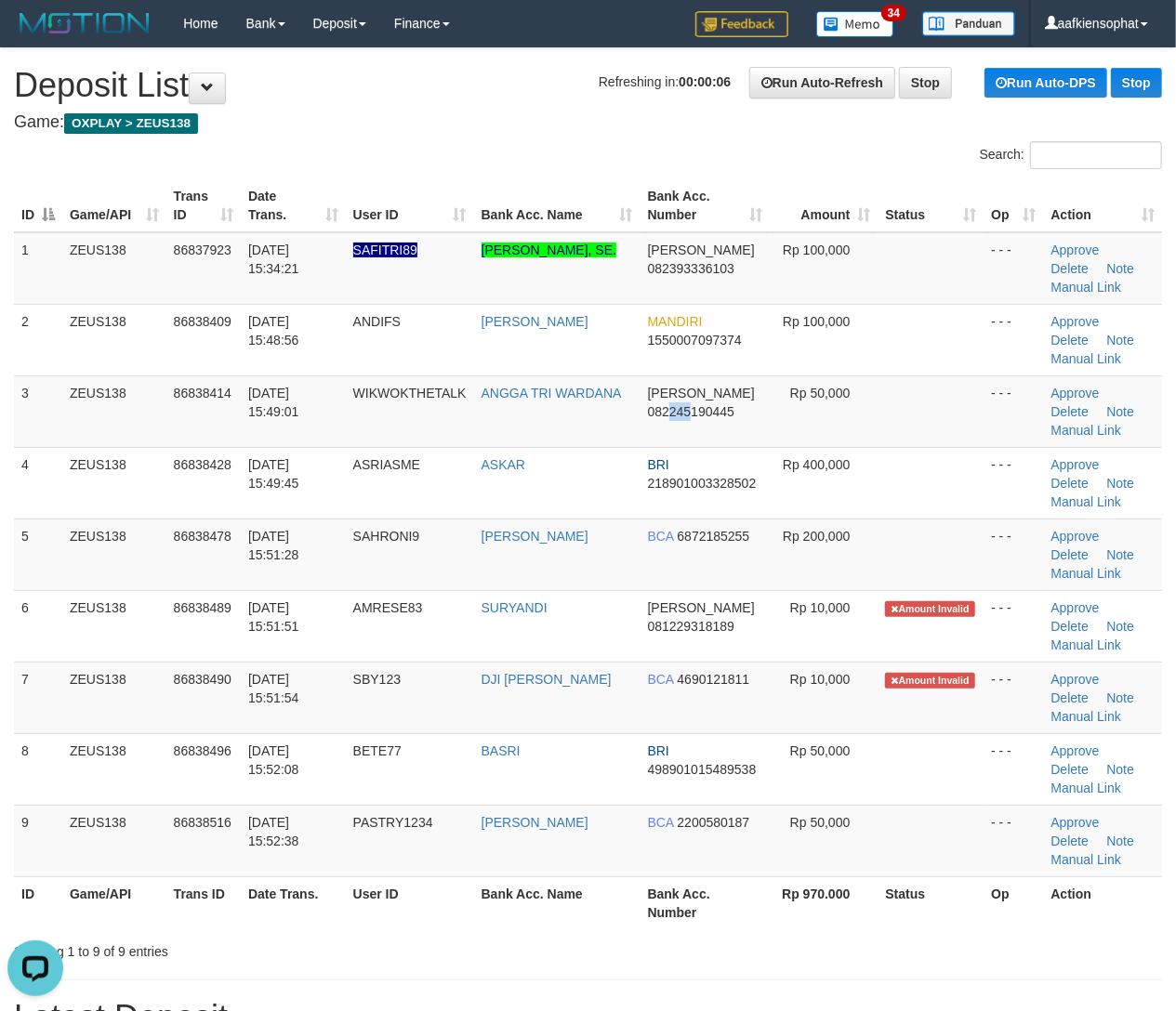
drag, startPoint x: 666, startPoint y: 429, endPoint x: 1193, endPoint y: 563, distance: 543.8
click at [739, 466] on tbody "1 ZEUS138 86837923 31/08/2025 15:34:21 SAFITRI89 ANDI HAERUDDIN, SE. DANA 08239…" at bounding box center [588, 554] width 1148 height 645
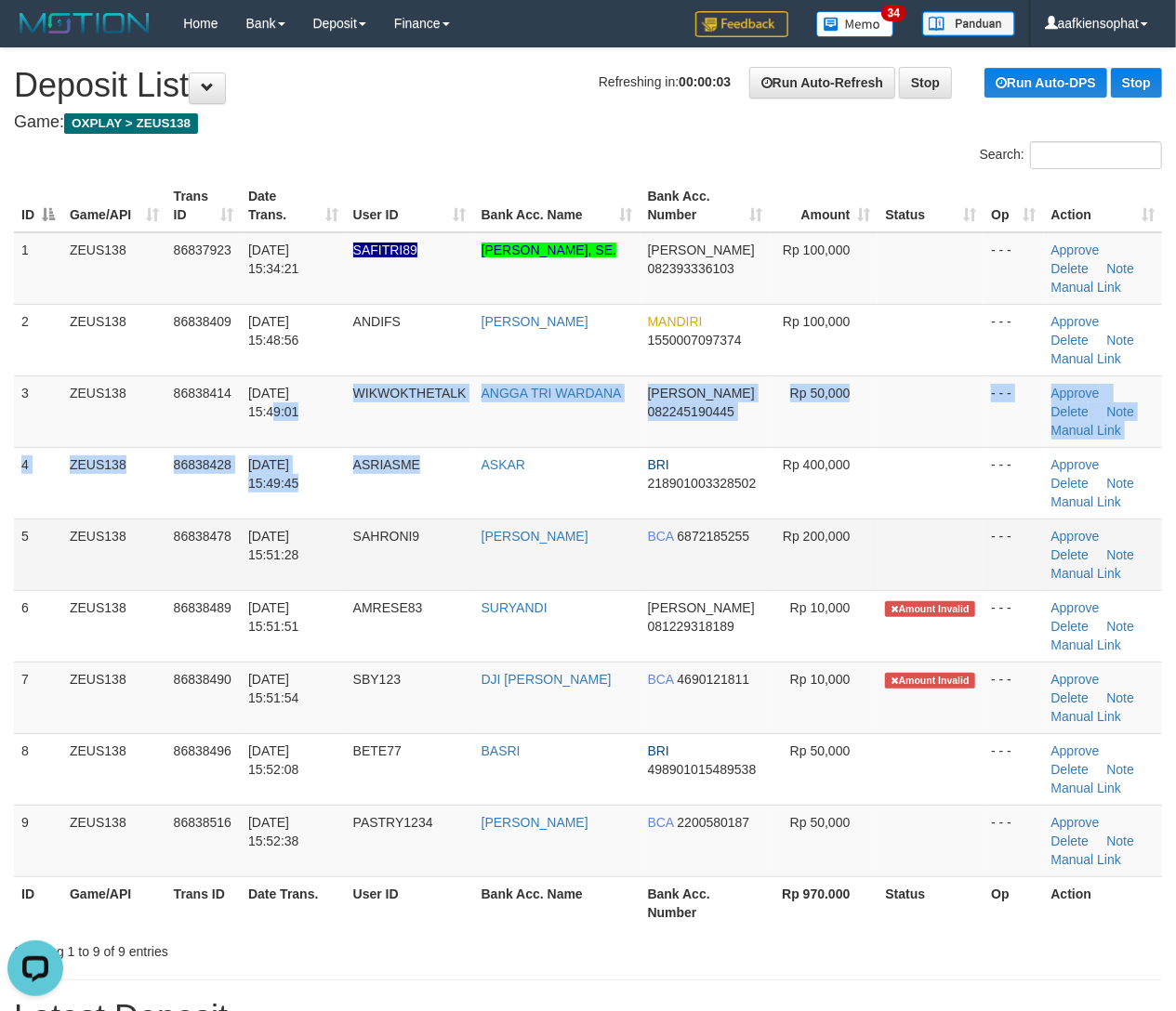
drag, startPoint x: 294, startPoint y: 433, endPoint x: 1006, endPoint y: 555, distance: 722.4
click at [519, 498] on tbody "1 ZEUS138 86837923 31/08/2025 15:34:21 SAFITRI89 ANDI HAERUDDIN, SE. DANA 08239…" at bounding box center [588, 554] width 1148 height 645
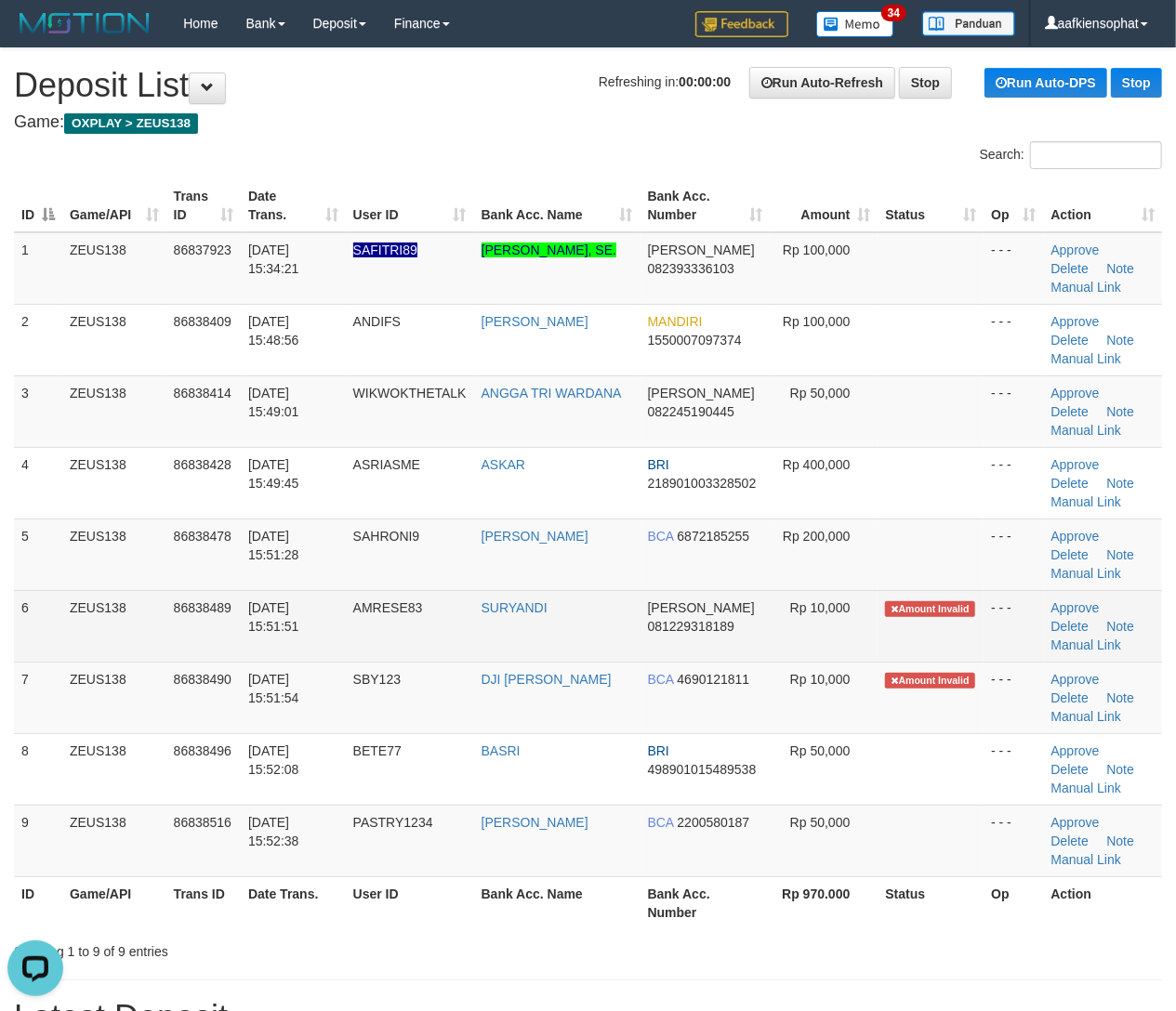
drag, startPoint x: 595, startPoint y: 549, endPoint x: 1142, endPoint y: 597, distance: 549.1
click at [648, 571] on tr "5 ZEUS138 86838478 31/08/2025 15:51:28 SAHRONI9 FRIKA CAHYANA BCA 6872185255 Rp…" at bounding box center [588, 554] width 1148 height 72
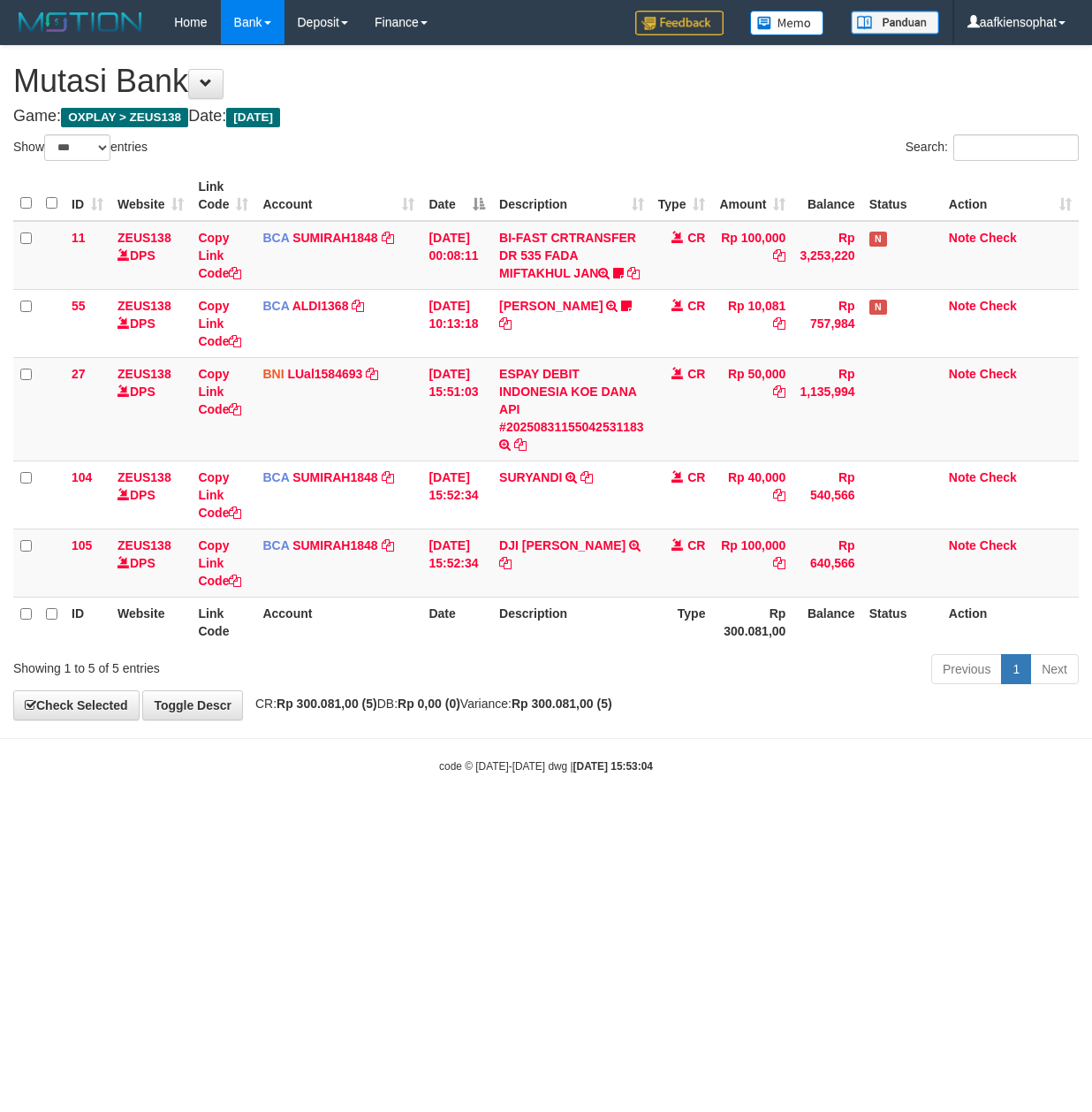
select select "***"
drag, startPoint x: 560, startPoint y: 739, endPoint x: 509, endPoint y: 722, distance: 53.8
click at [522, 710] on span "CR: Rp 300.081,00 (5) DB: Rp 0,00 (0) Variance: Rp 300.081,00 (5)" at bounding box center [430, 703] width 366 height 14
drag, startPoint x: 637, startPoint y: 604, endPoint x: 220, endPoint y: 578, distance: 417.8
click at [528, 596] on td "DJI RUDI HARIANTO TRSF E-BANKING CR 3108/FTSCY/WS95031 100000.00DJI RUDI HARIAN…" at bounding box center [571, 562] width 159 height 68
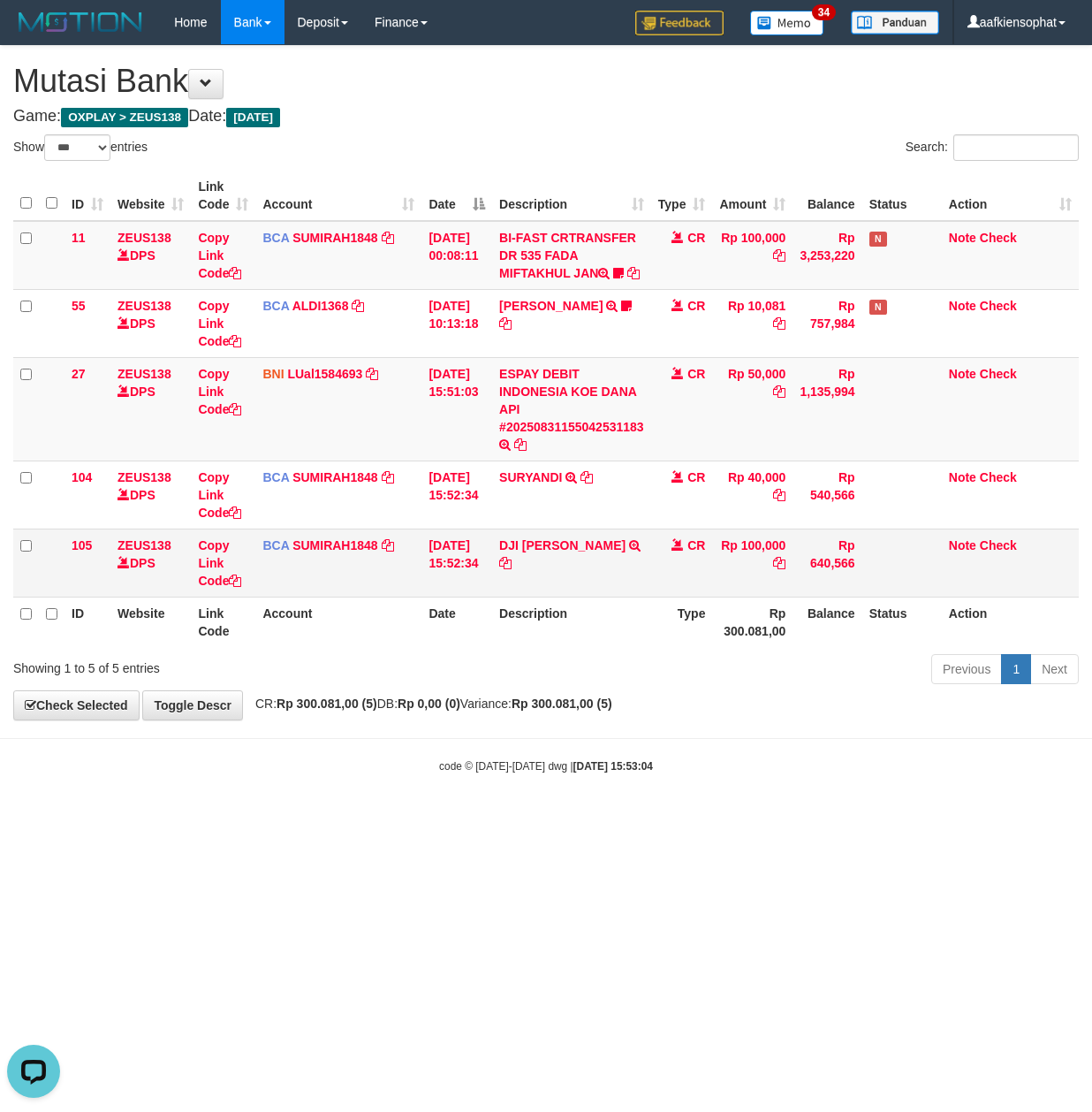
drag, startPoint x: 726, startPoint y: 605, endPoint x: 638, endPoint y: 597, distance: 88.4
click at [695, 596] on tr "105 ZEUS138 DPS Copy Link Code BCA SUMIRAH1848 DPS SUMIRAH mutasi_20250831_4156…" at bounding box center [546, 562] width 1066 height 68
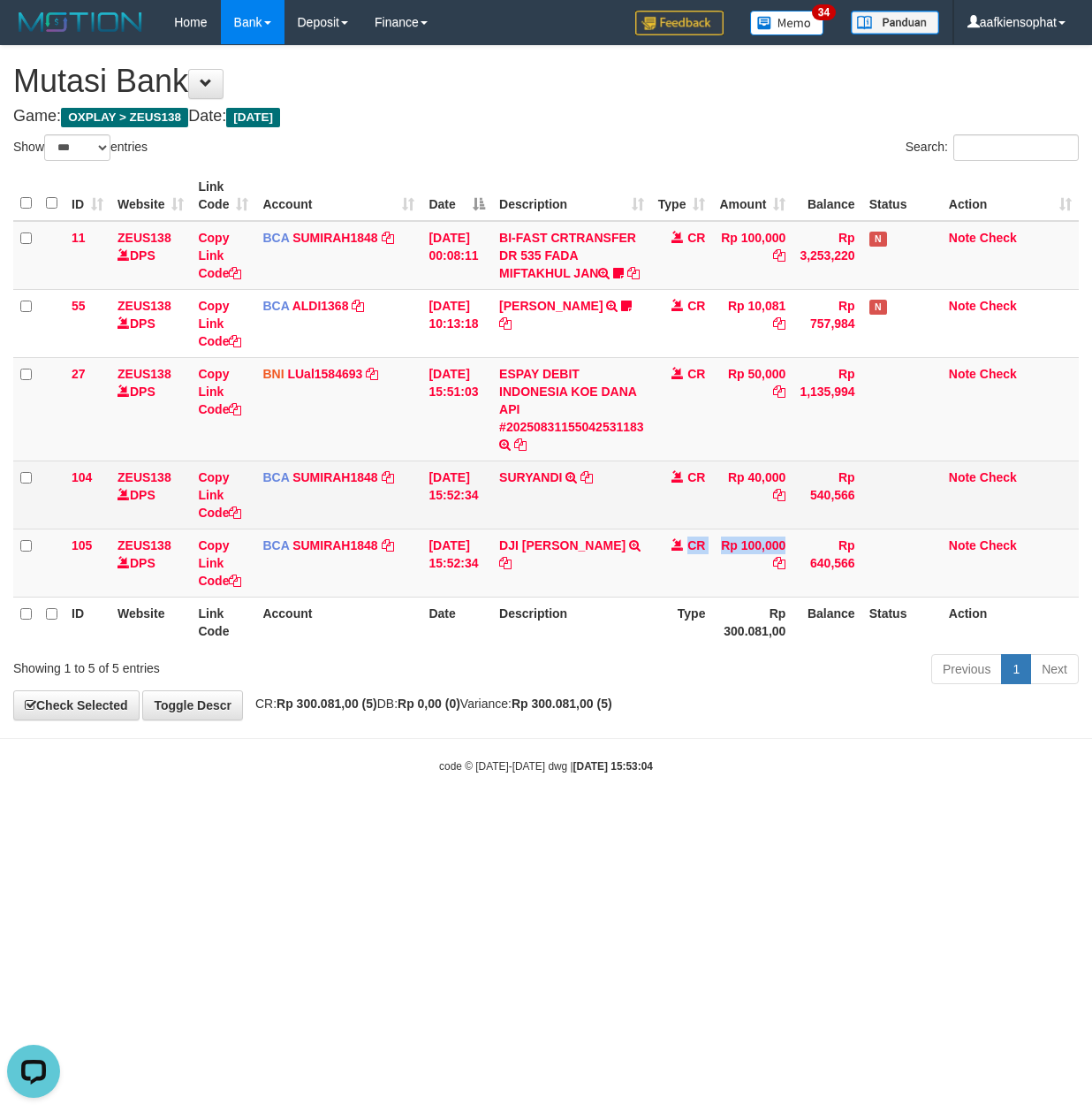
drag, startPoint x: 484, startPoint y: 574, endPoint x: 291, endPoint y: 537, distance: 196.5
click at [403, 562] on tr "105 ZEUS138 DPS Copy Link Code BCA SUMIRAH1848 DPS SUMIRAH mutasi_20250831_4156…" at bounding box center [546, 562] width 1066 height 68
drag, startPoint x: 292, startPoint y: 510, endPoint x: 261, endPoint y: 520, distance: 32.6
click at [274, 520] on td "BCA SUMIRAH1848 DPS SUMIRAH mutasi_20250831_4156 | 104 mutasi_20250831_4156 | 1…" at bounding box center [339, 495] width 167 height 68
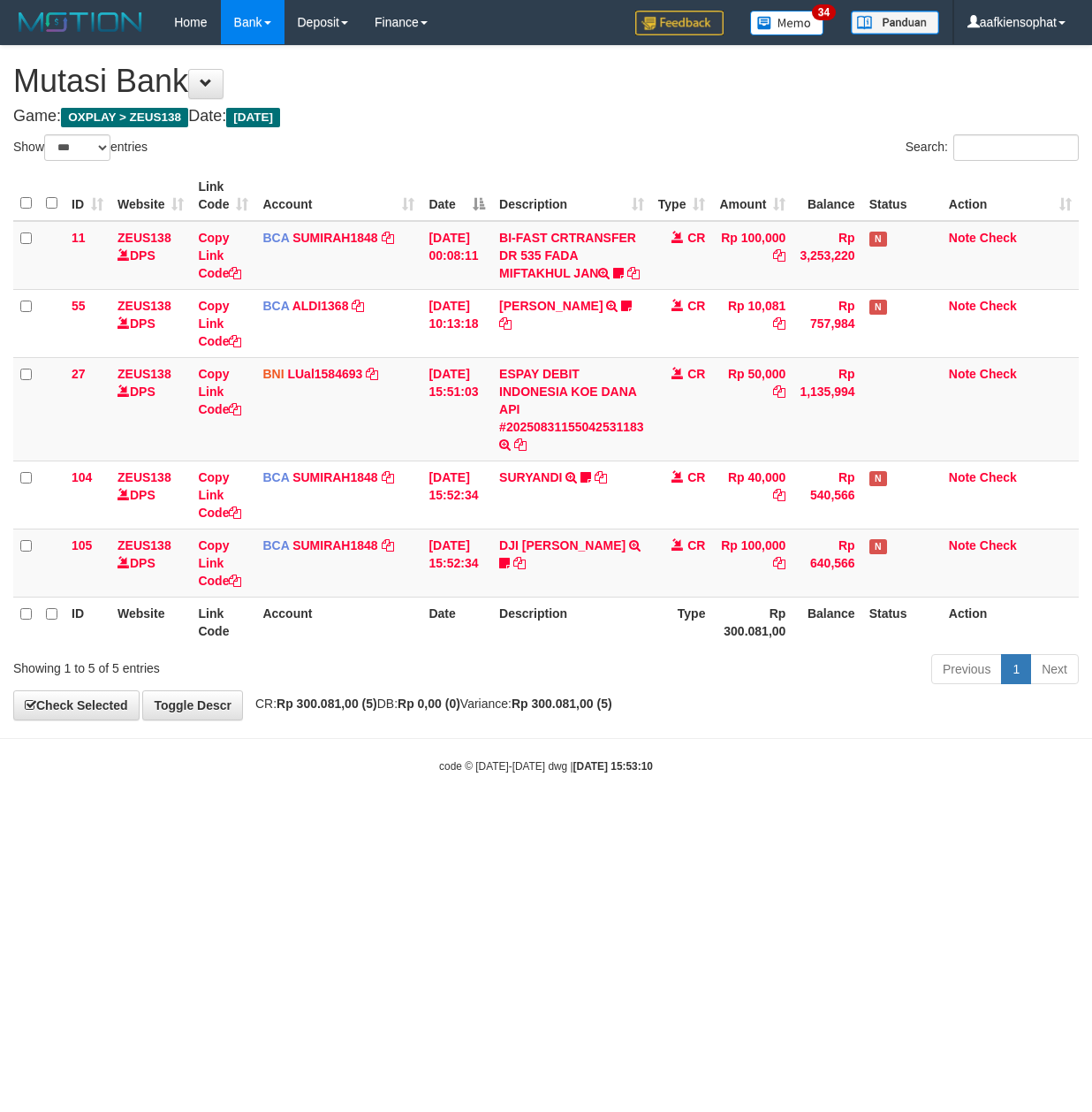
select select "***"
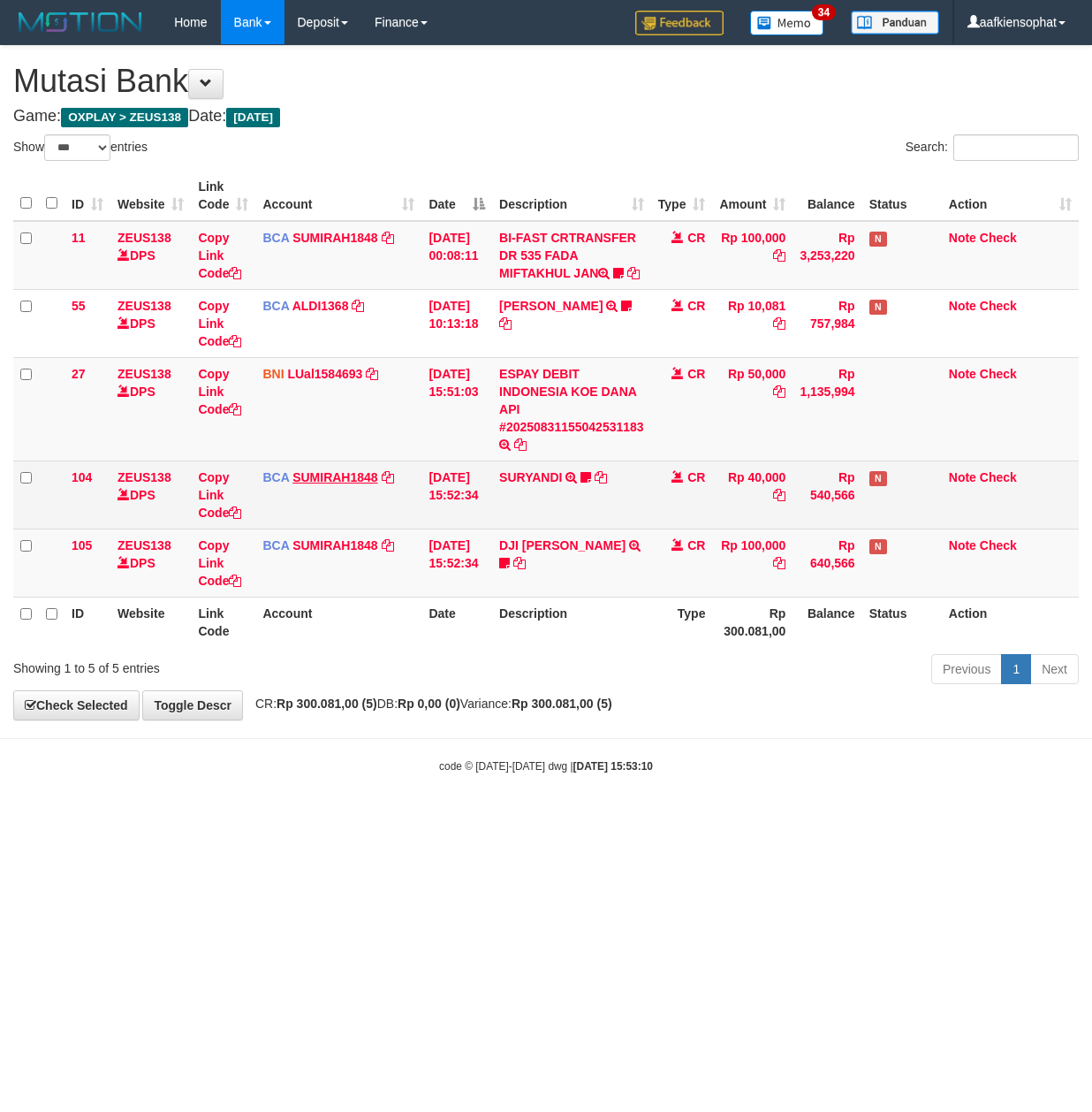
drag, startPoint x: 834, startPoint y: 528, endPoint x: 297, endPoint y: 492, distance: 538.2
click at [305, 493] on tr "104 ZEUS138 DPS Copy Link Code BCA SUMIRAH1848 DPS SUMIRAH mutasi_20250831_4156…" at bounding box center [546, 495] width 1066 height 68
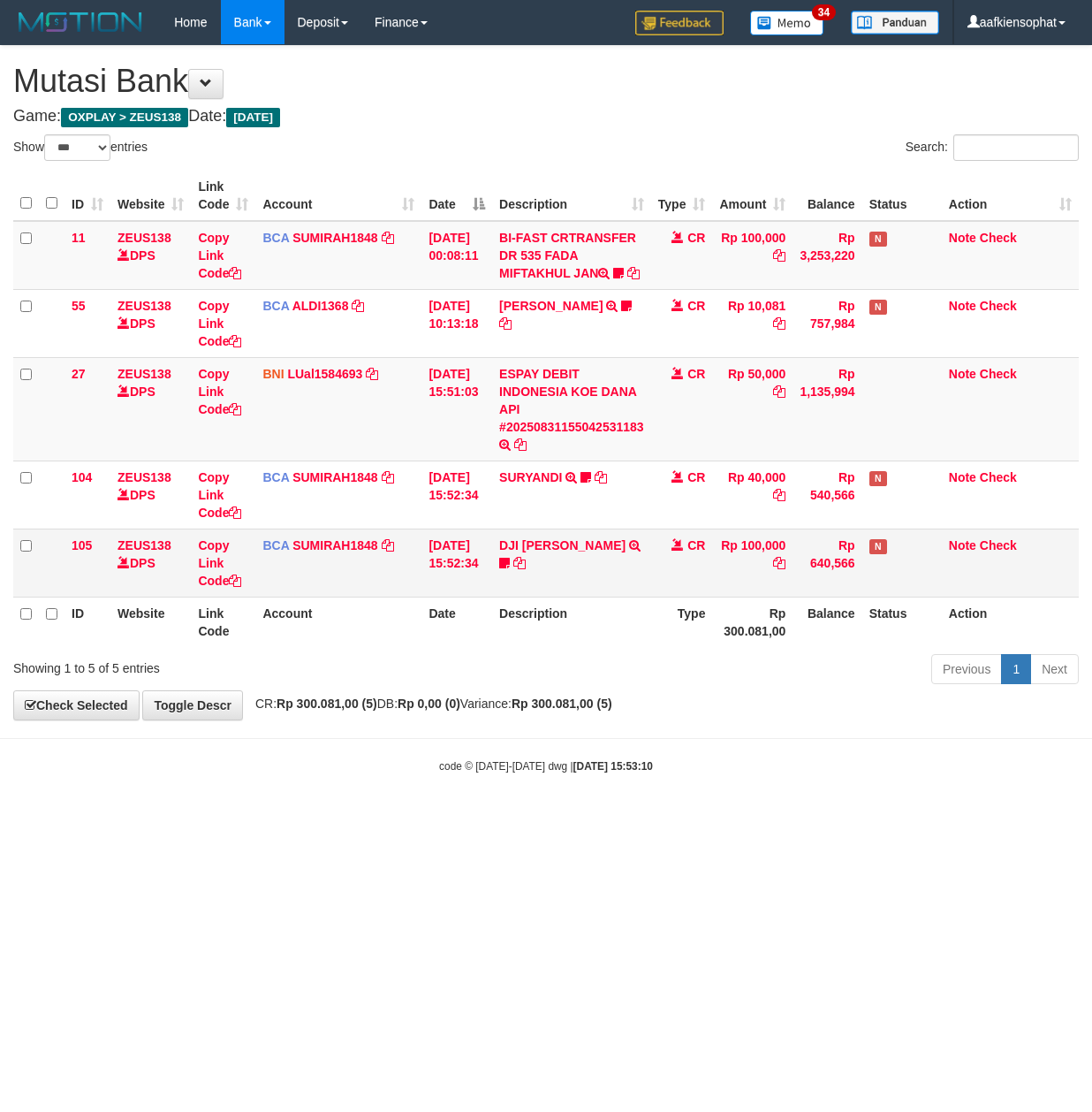
drag, startPoint x: 440, startPoint y: 577, endPoint x: 92, endPoint y: 553, distance: 348.8
click at [355, 579] on tr "105 ZEUS138 DPS Copy Link Code BCA SUMIRAH1848 DPS SUMIRAH mutasi_20250831_4156…" at bounding box center [546, 562] width 1066 height 68
select select "***"
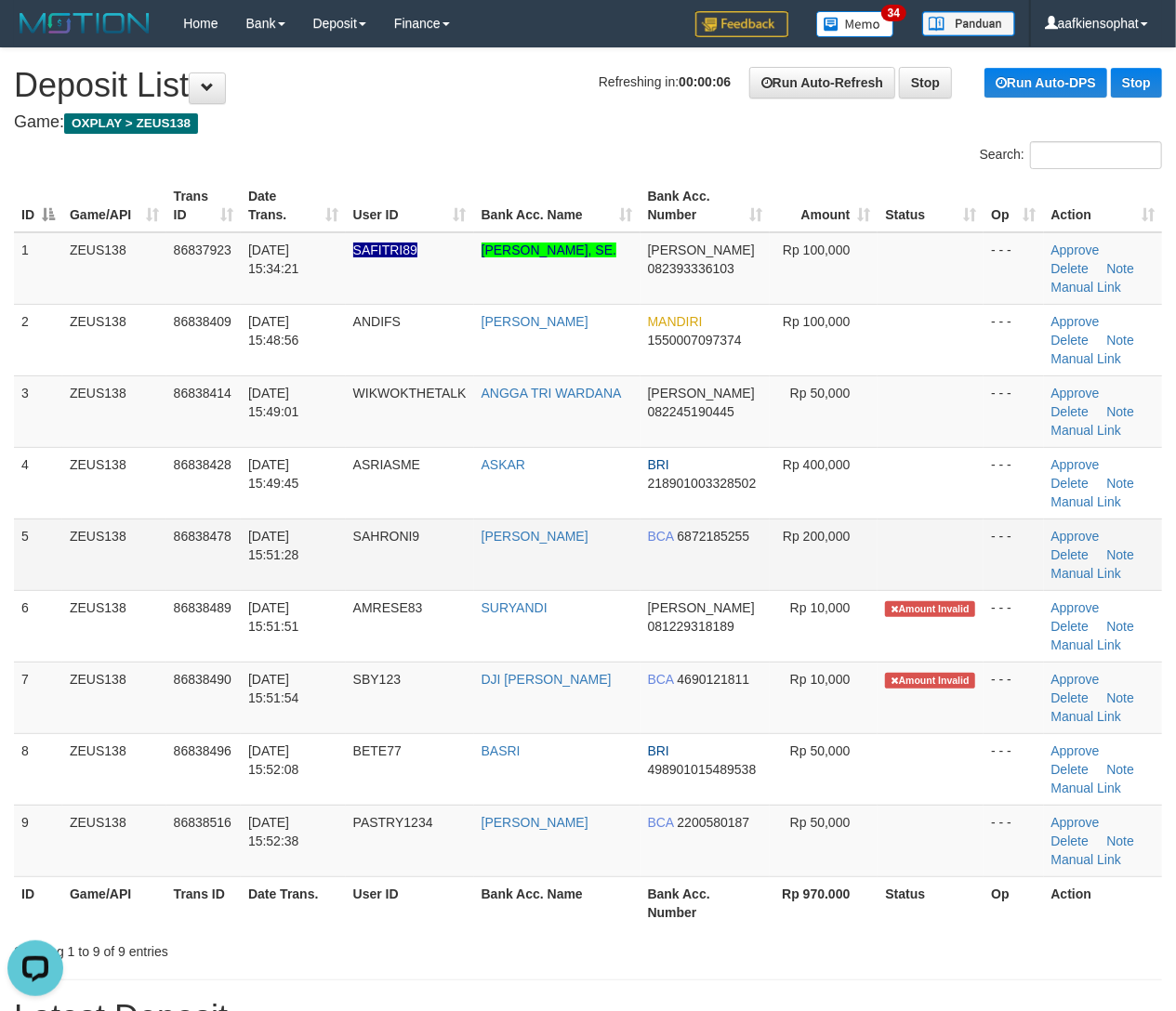
drag, startPoint x: 460, startPoint y: 464, endPoint x: 876, endPoint y: 563, distance: 427.6
click at [522, 492] on tr "4 ZEUS138 86838428 31/08/2025 15:49:45 ASRIASME ASKAR BRI 218901003328502 Rp 40…" at bounding box center [588, 483] width 1148 height 72
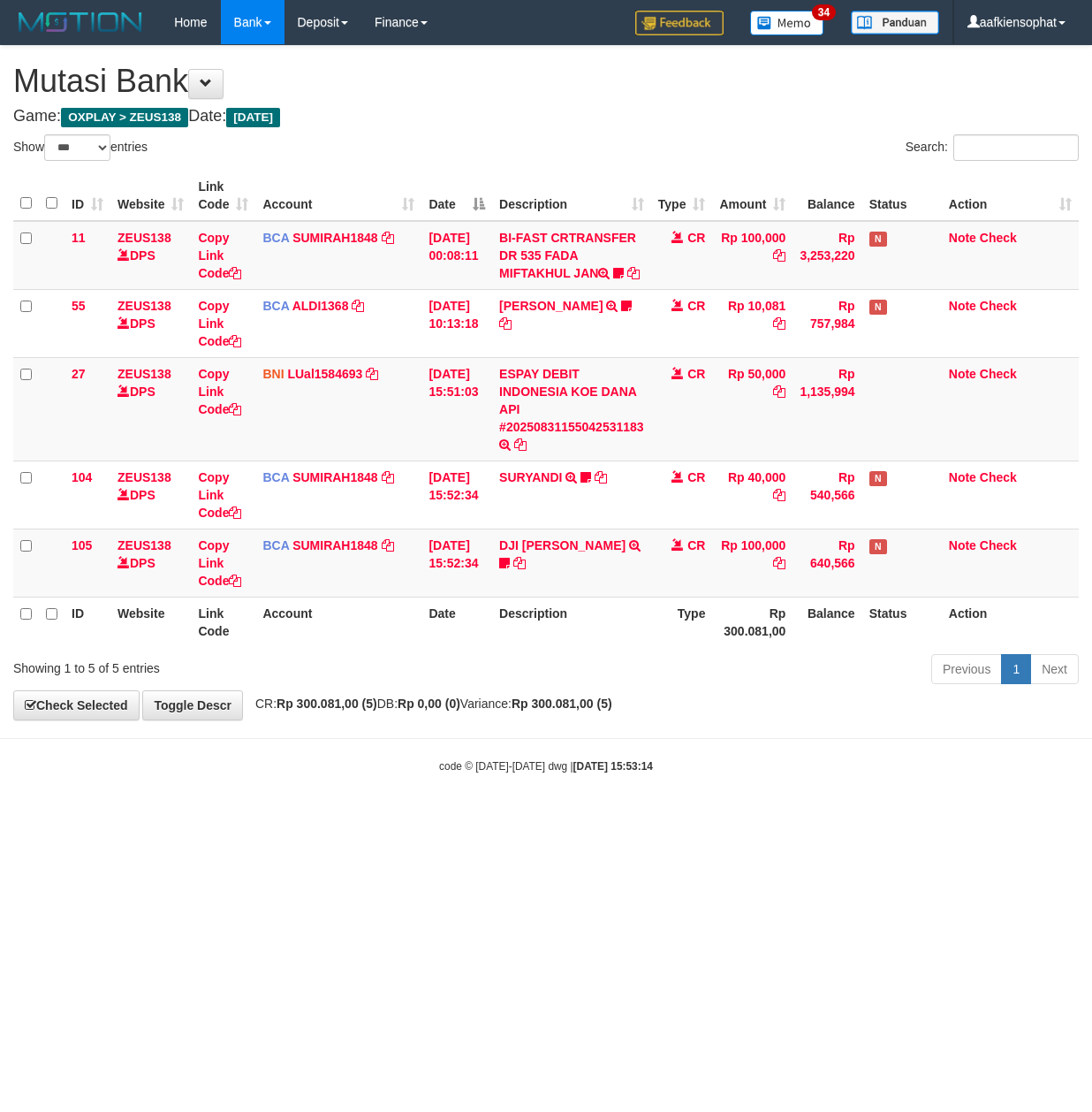
select select "***"
drag, startPoint x: 910, startPoint y: 739, endPoint x: 737, endPoint y: 711, distance: 175.3
click at [757, 716] on div "**********" at bounding box center [546, 383] width 1092 height 673
click at [624, 690] on div "Previous 1 Next" at bounding box center [774, 671] width 611 height 38
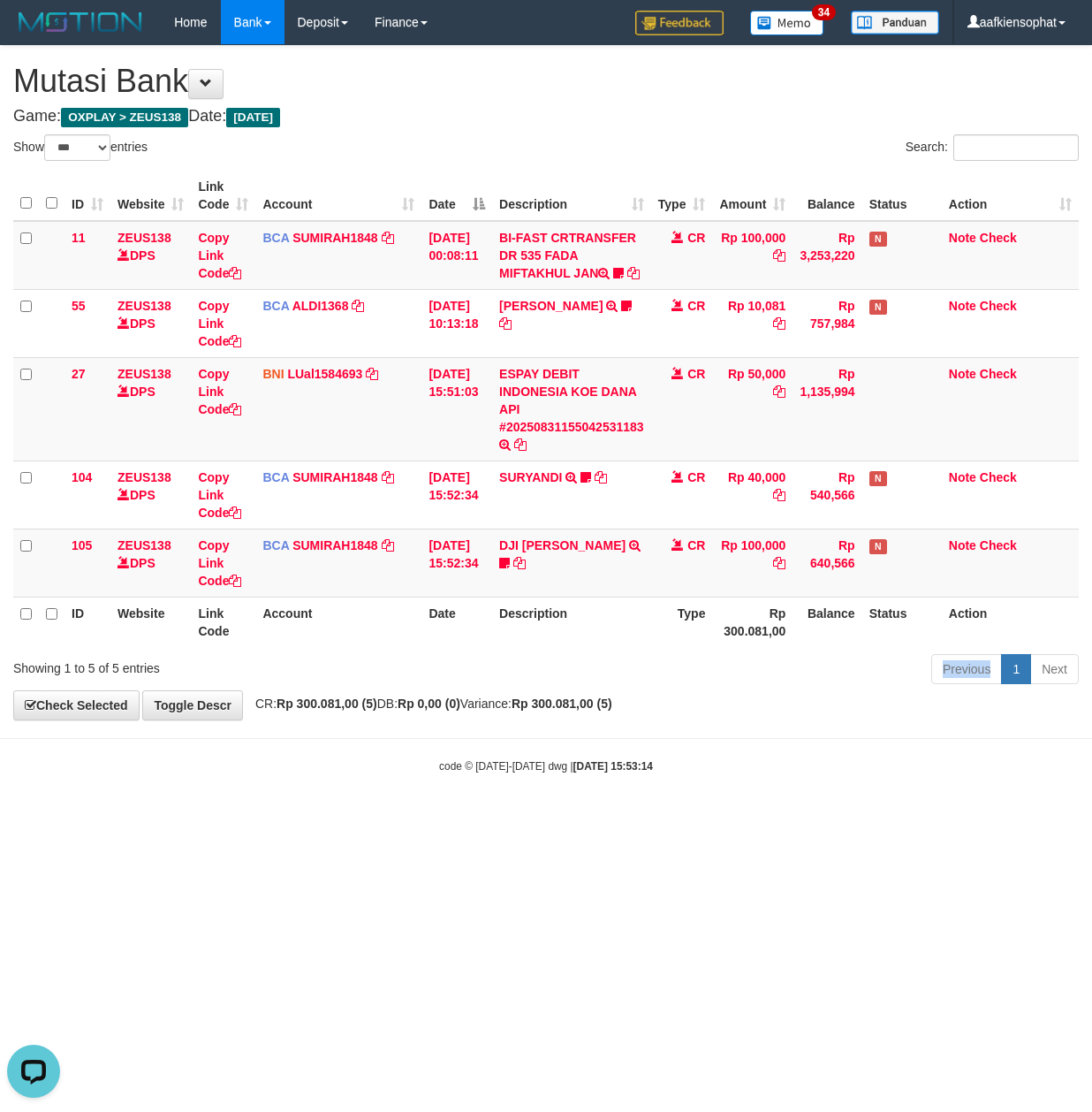
drag, startPoint x: 624, startPoint y: 696, endPoint x: 576, endPoint y: 682, distance: 50.0
click at [616, 690] on div "Previous 1 Next" at bounding box center [774, 671] width 611 height 38
click at [319, 677] on div "Showing 1 to 5 of 5 entries" at bounding box center [227, 664] width 429 height 25
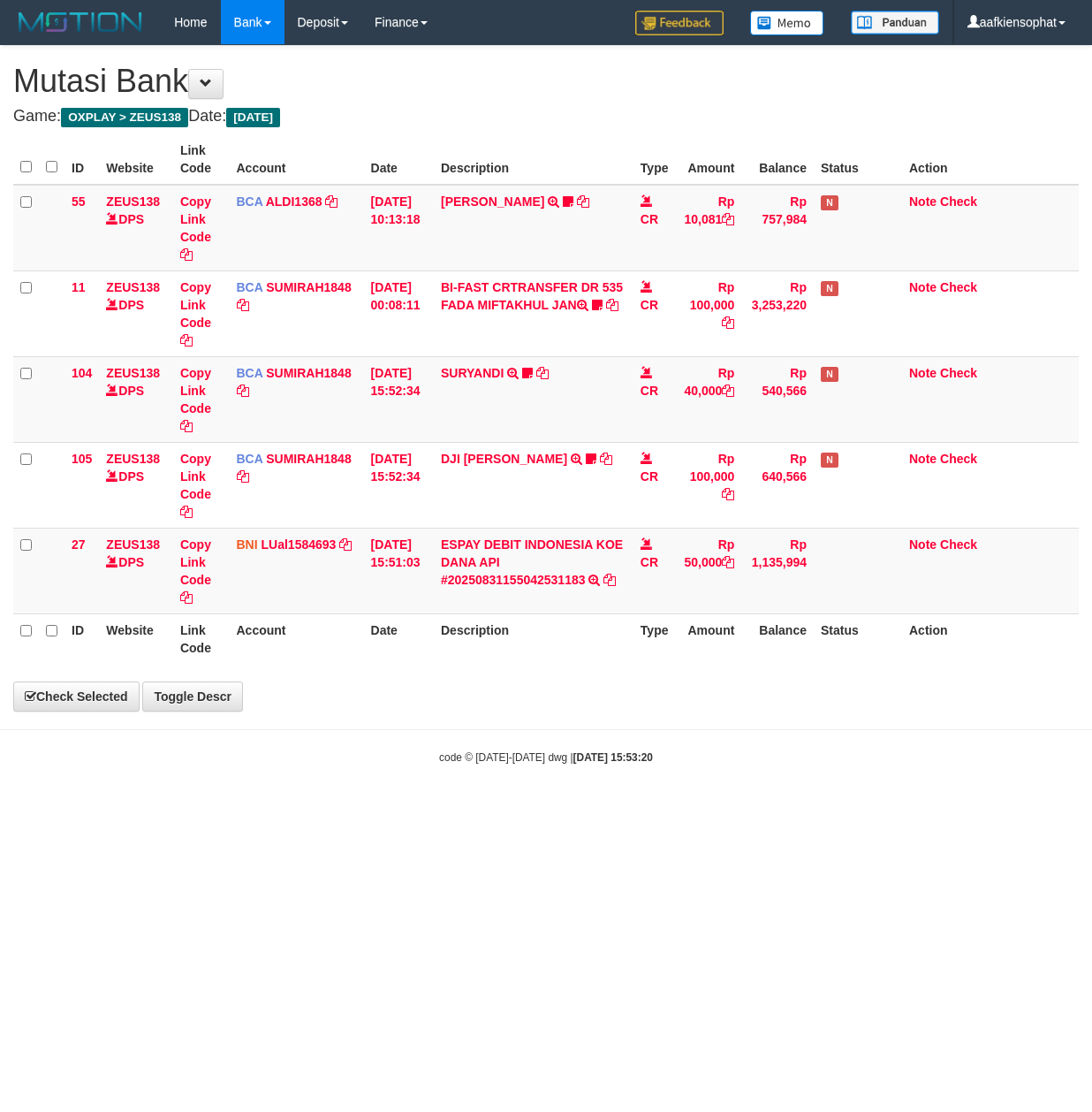
select select "***"
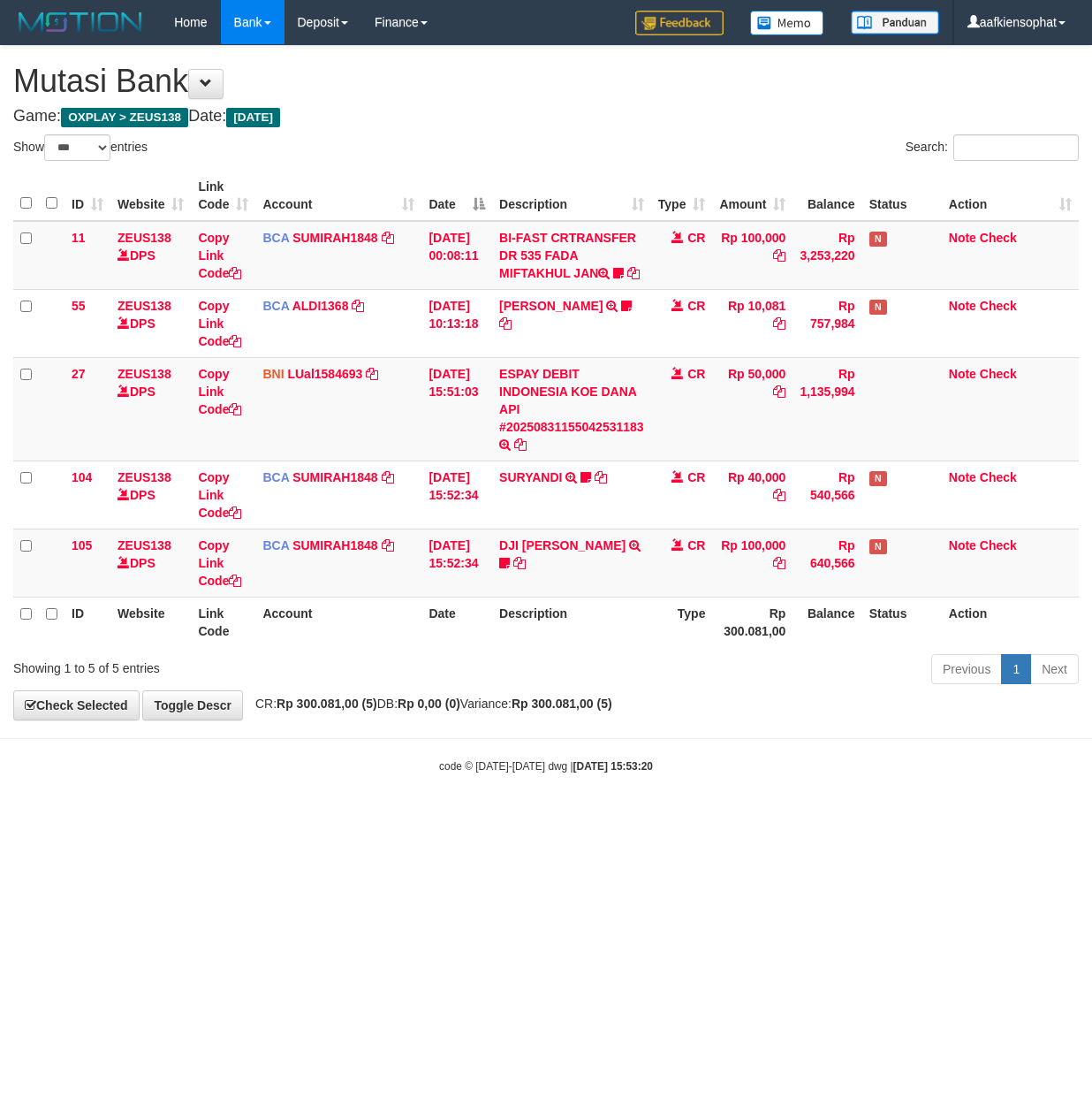
click at [276, 677] on div "Showing 1 to 5 of 5 entries" at bounding box center [227, 664] width 429 height 25
drag, startPoint x: 400, startPoint y: 625, endPoint x: 7, endPoint y: 560, distance: 398.3
click at [387, 625] on th "Account" at bounding box center [339, 621] width 167 height 51
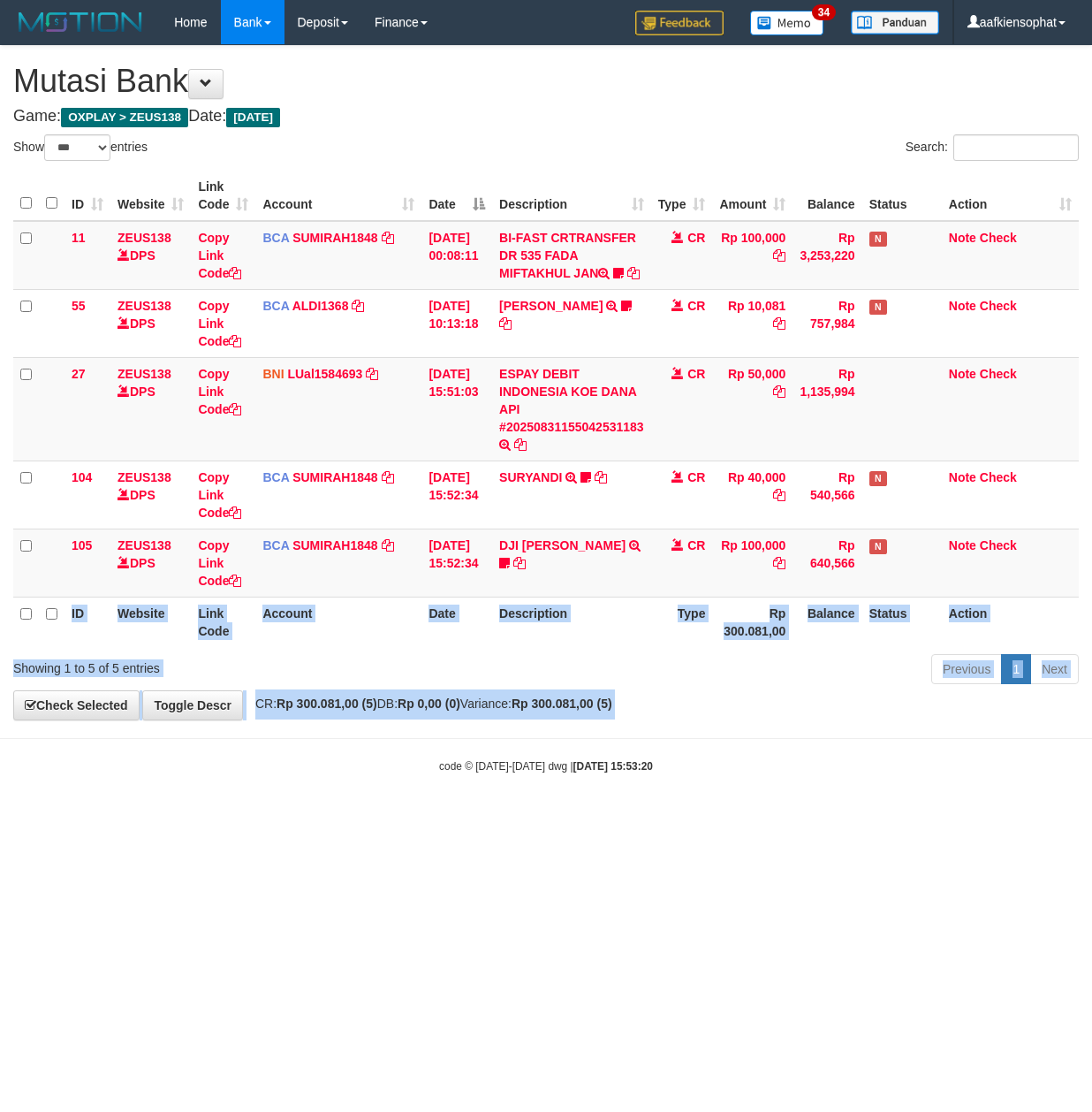
drag, startPoint x: 16, startPoint y: 789, endPoint x: 7, endPoint y: 856, distance: 67.6
click at [12, 819] on body "Toggle navigation Home Bank Account List Load By Website Group [OXPLAY] ZEUS138…" at bounding box center [546, 409] width 1092 height 819
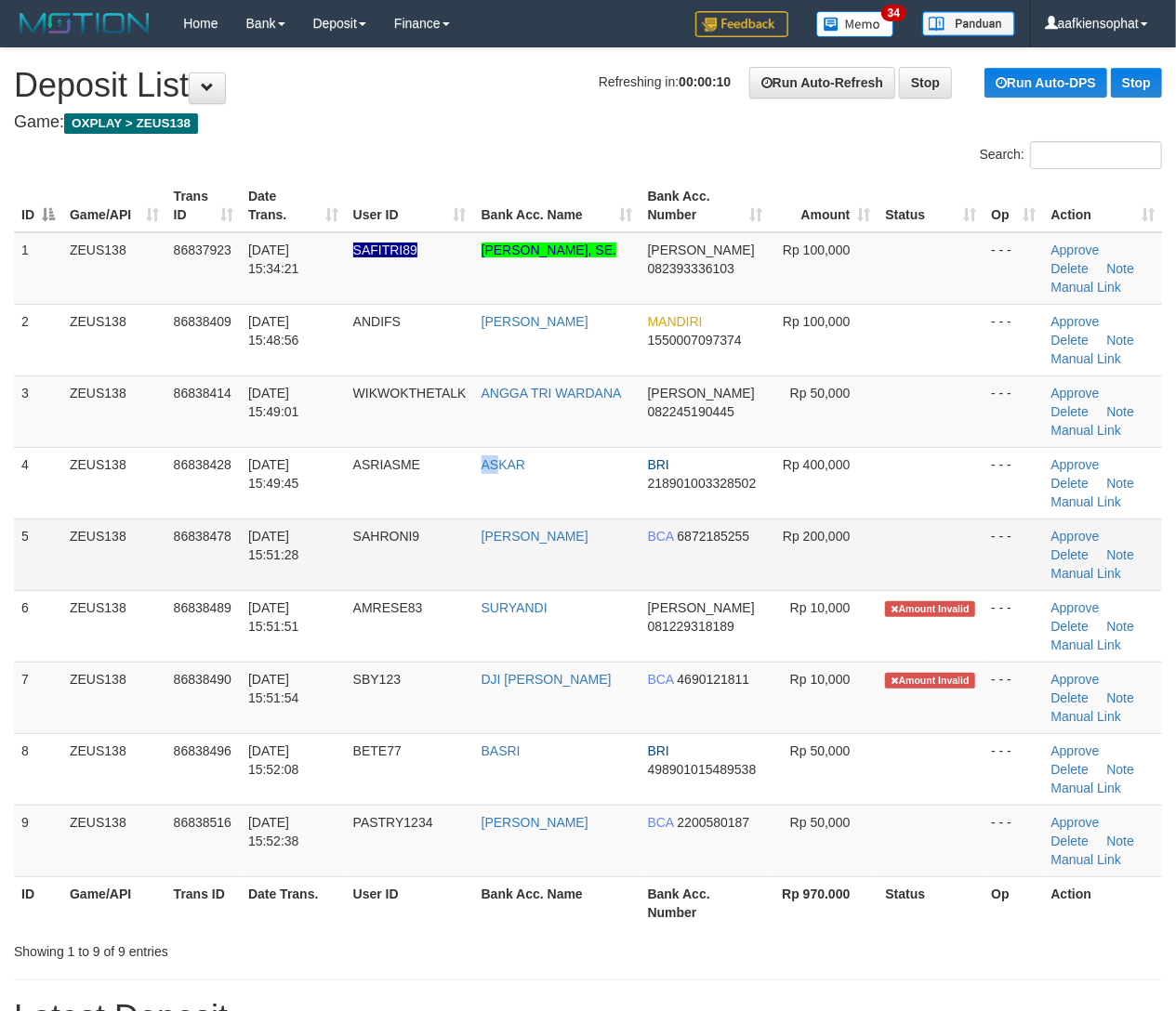
drag, startPoint x: 485, startPoint y: 477, endPoint x: 747, endPoint y: 557, distance: 273.9
click at [579, 510] on td "ASKAR" at bounding box center [558, 483] width 166 height 72
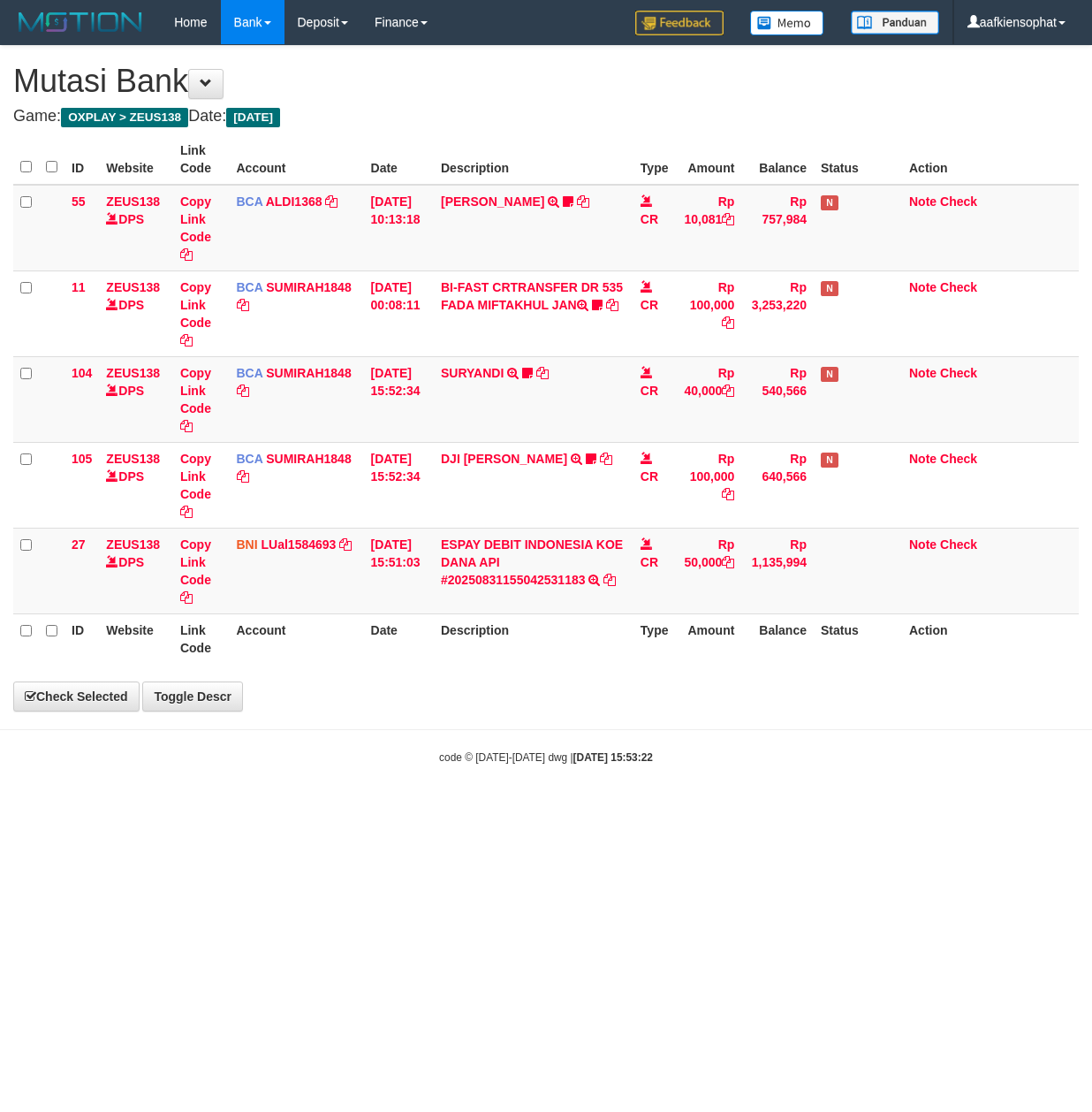
select select "***"
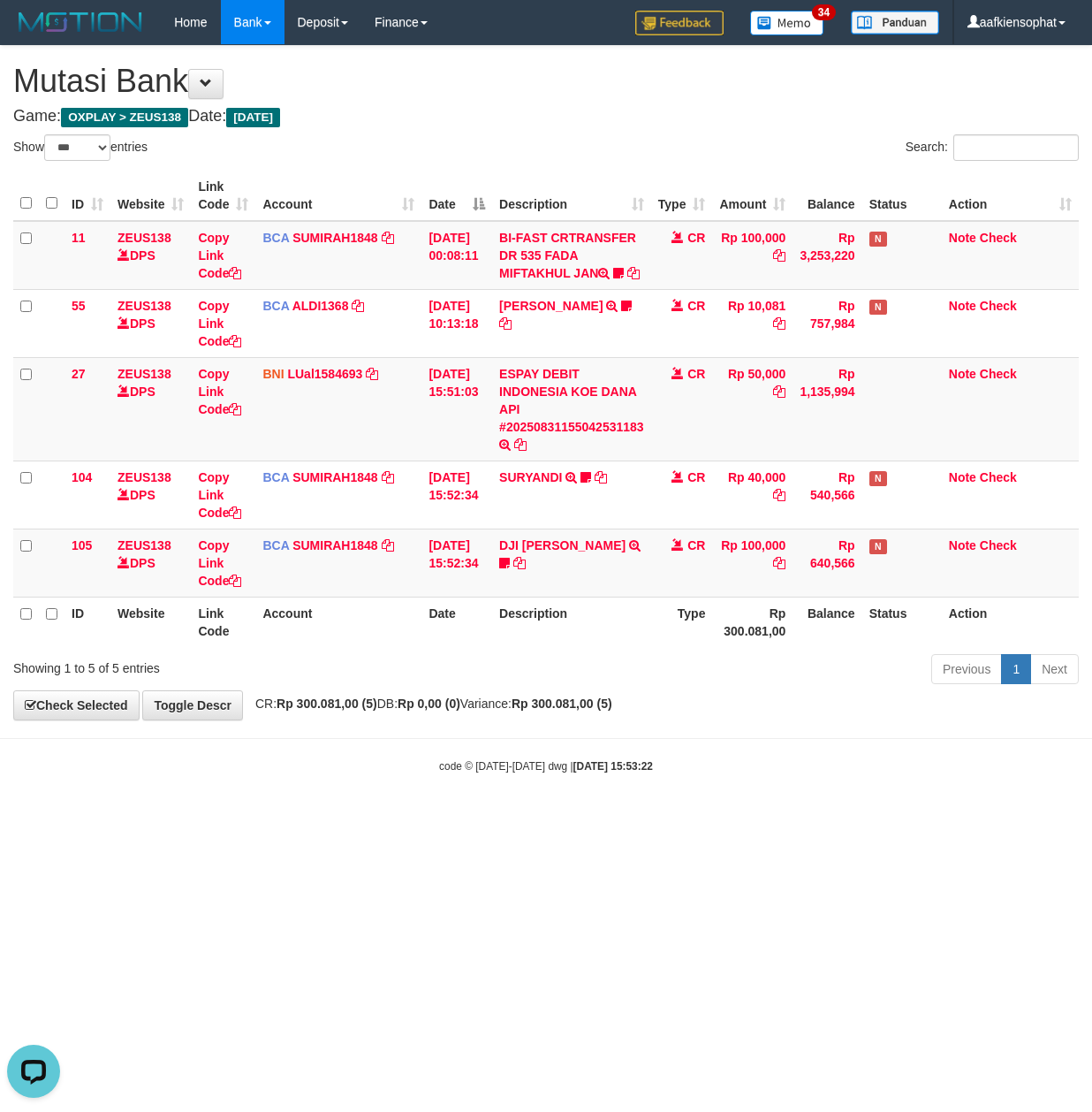
drag, startPoint x: 591, startPoint y: 25, endPoint x: 576, endPoint y: 54, distance: 32.6
click at [585, 40] on div "Home Bank Account List Load By Website Group [OXPLAY] ZEUS138 By Load Group (DP…" at bounding box center [546, 22] width 1066 height 45
drag, startPoint x: 196, startPoint y: 410, endPoint x: 202, endPoint y: 425, distance: 16.2
click at [202, 425] on td "Copy Link Code" at bounding box center [224, 408] width 64 height 103
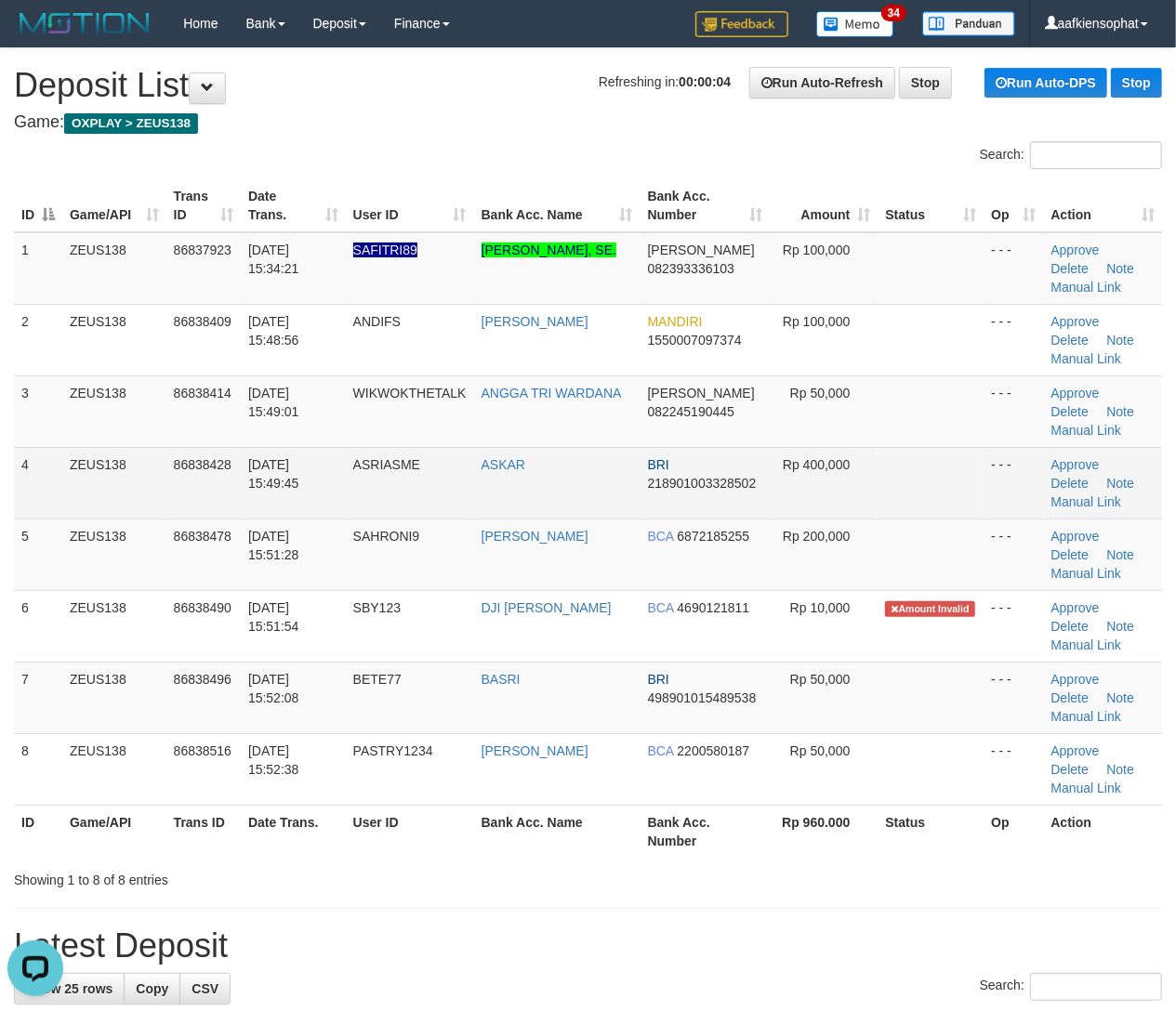
drag, startPoint x: 369, startPoint y: 420, endPoint x: 637, endPoint y: 470, distance: 272.6
click at [426, 440] on td "WIKWOKTHETALK" at bounding box center [409, 411] width 129 height 72
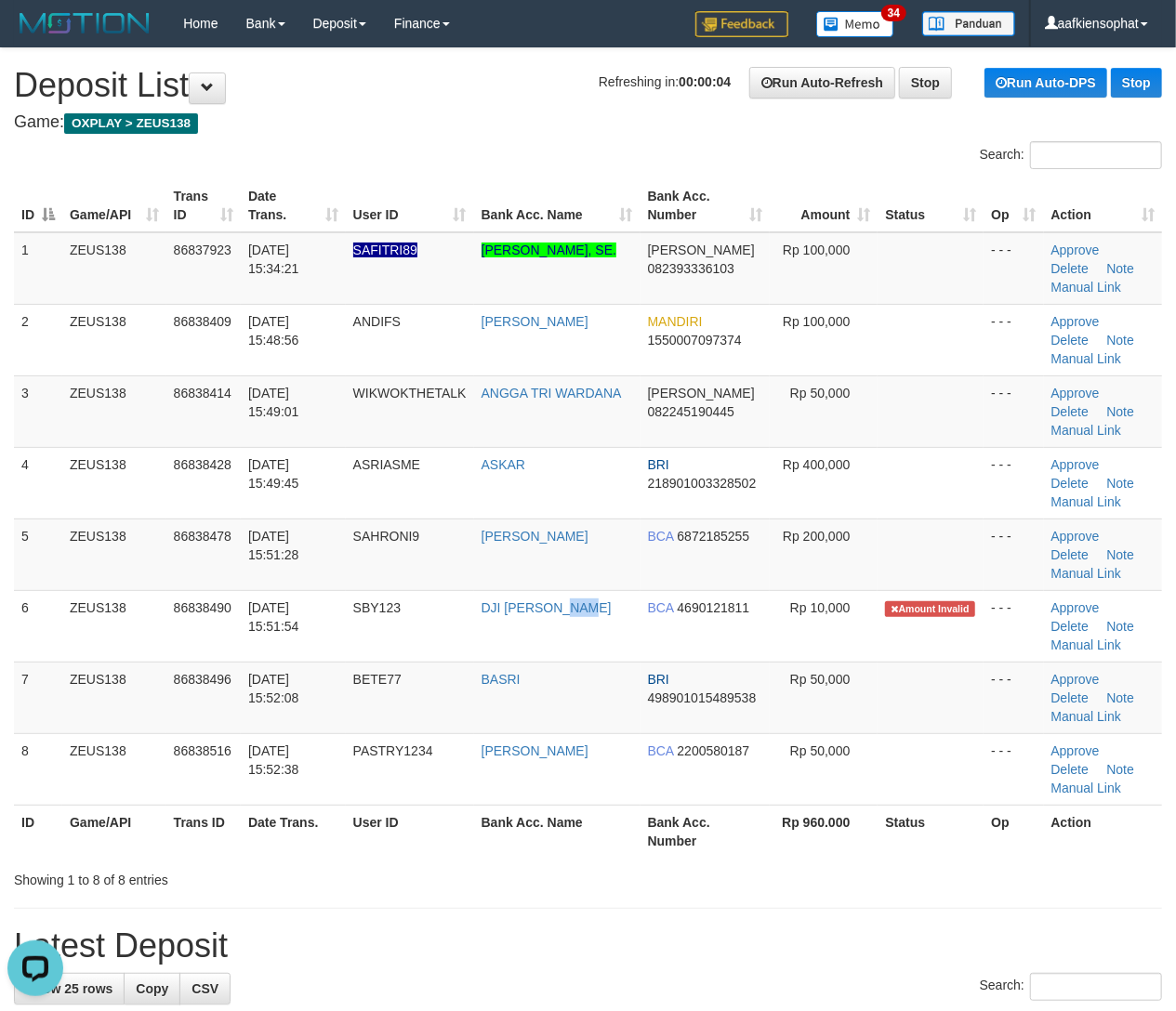
drag, startPoint x: 567, startPoint y: 618, endPoint x: 1192, endPoint y: 671, distance: 627.2
click at [787, 650] on tr "6 ZEUS138 86838490 31/08/2025 15:51:54 SBY123 DJI RUDI HARIANTO BCA 4690121811 …" at bounding box center [588, 626] width 1148 height 72
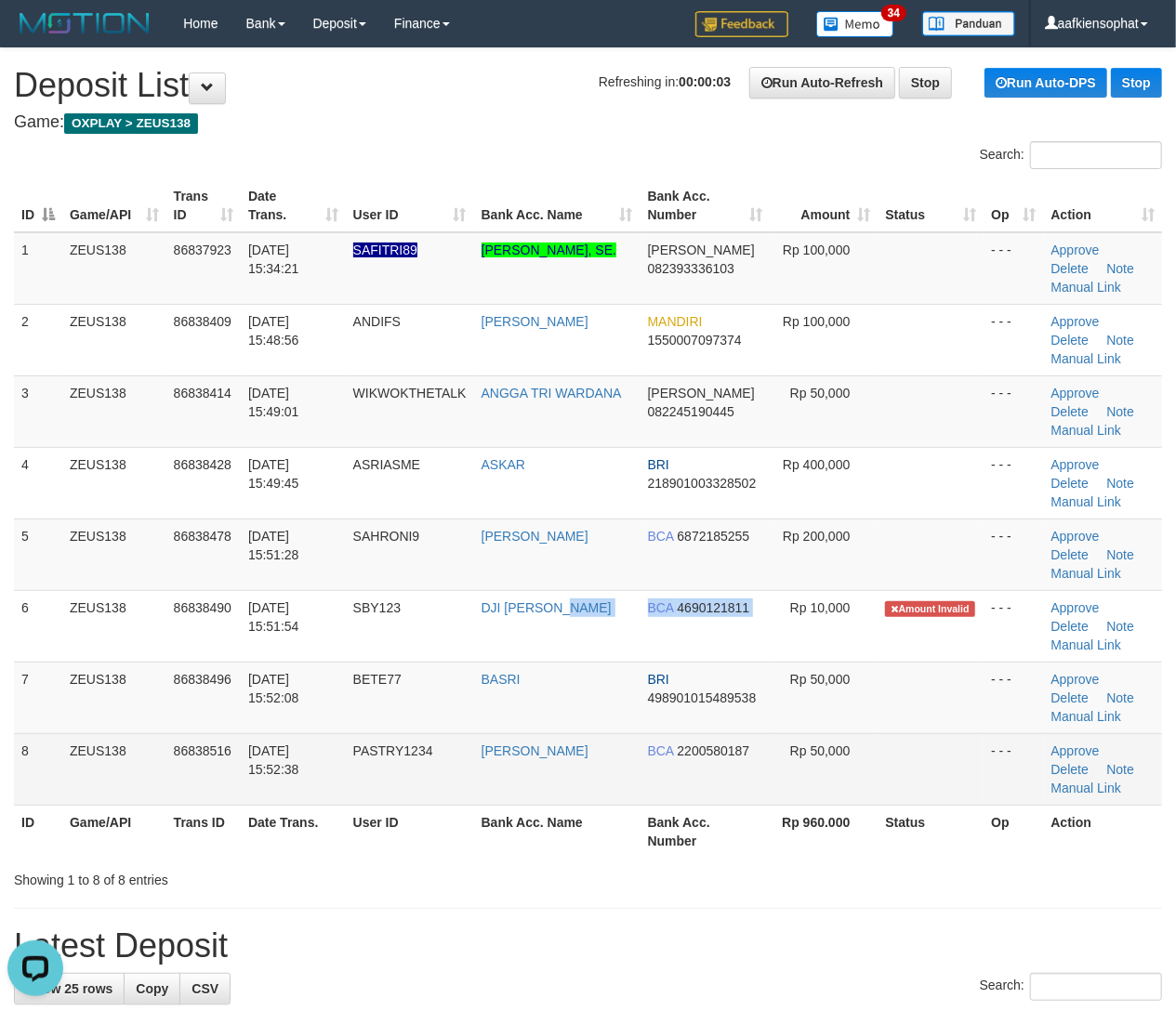
click at [641, 801] on td "BCA 2200580187" at bounding box center [706, 769] width 130 height 72
click at [737, 791] on td "BCA 2200580187" at bounding box center [706, 769] width 130 height 72
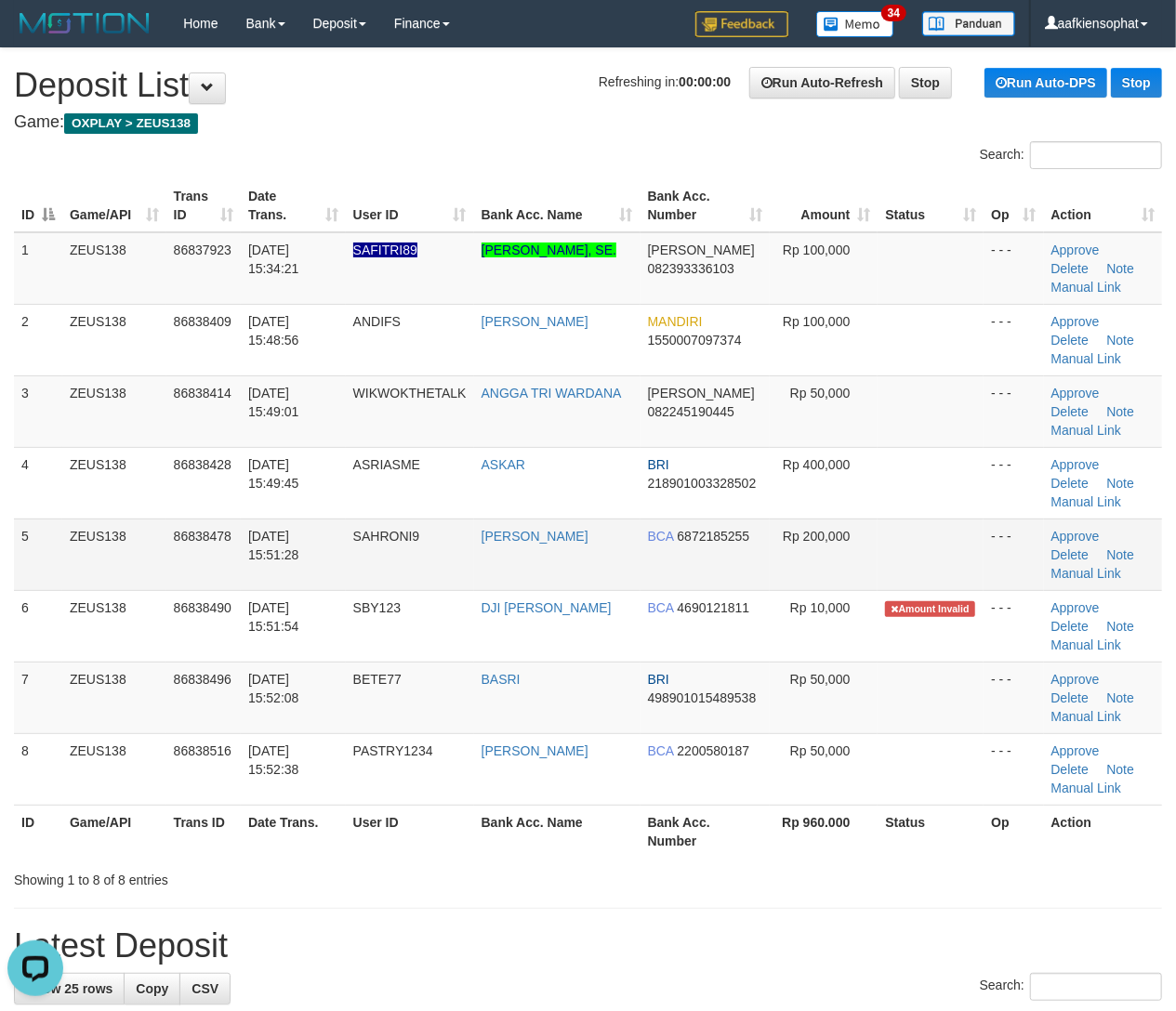
drag, startPoint x: 434, startPoint y: 519, endPoint x: 484, endPoint y: 528, distance: 50.8
click at [440, 521] on td "SAHRONI9" at bounding box center [409, 554] width 129 height 72
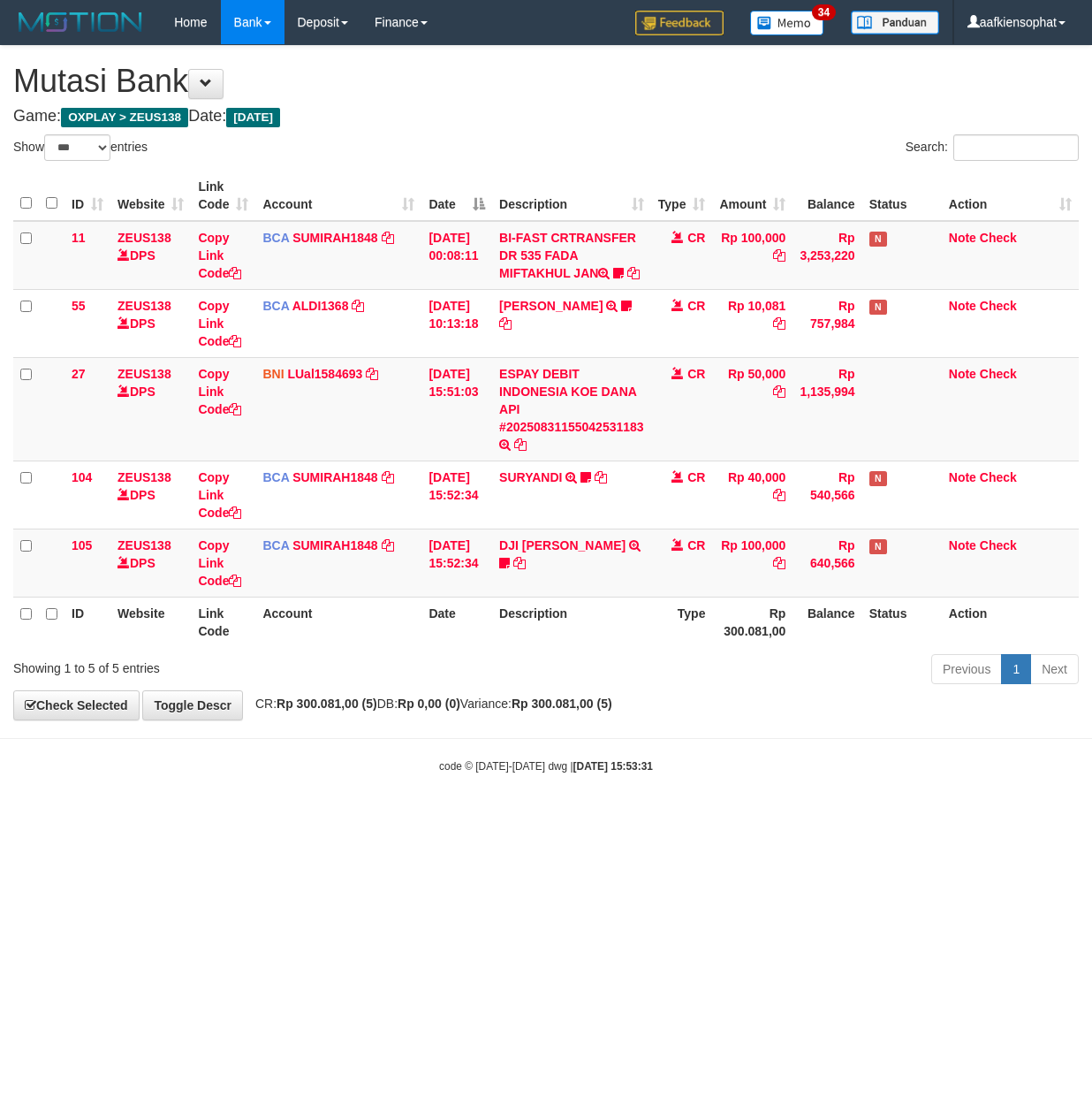
select select "***"
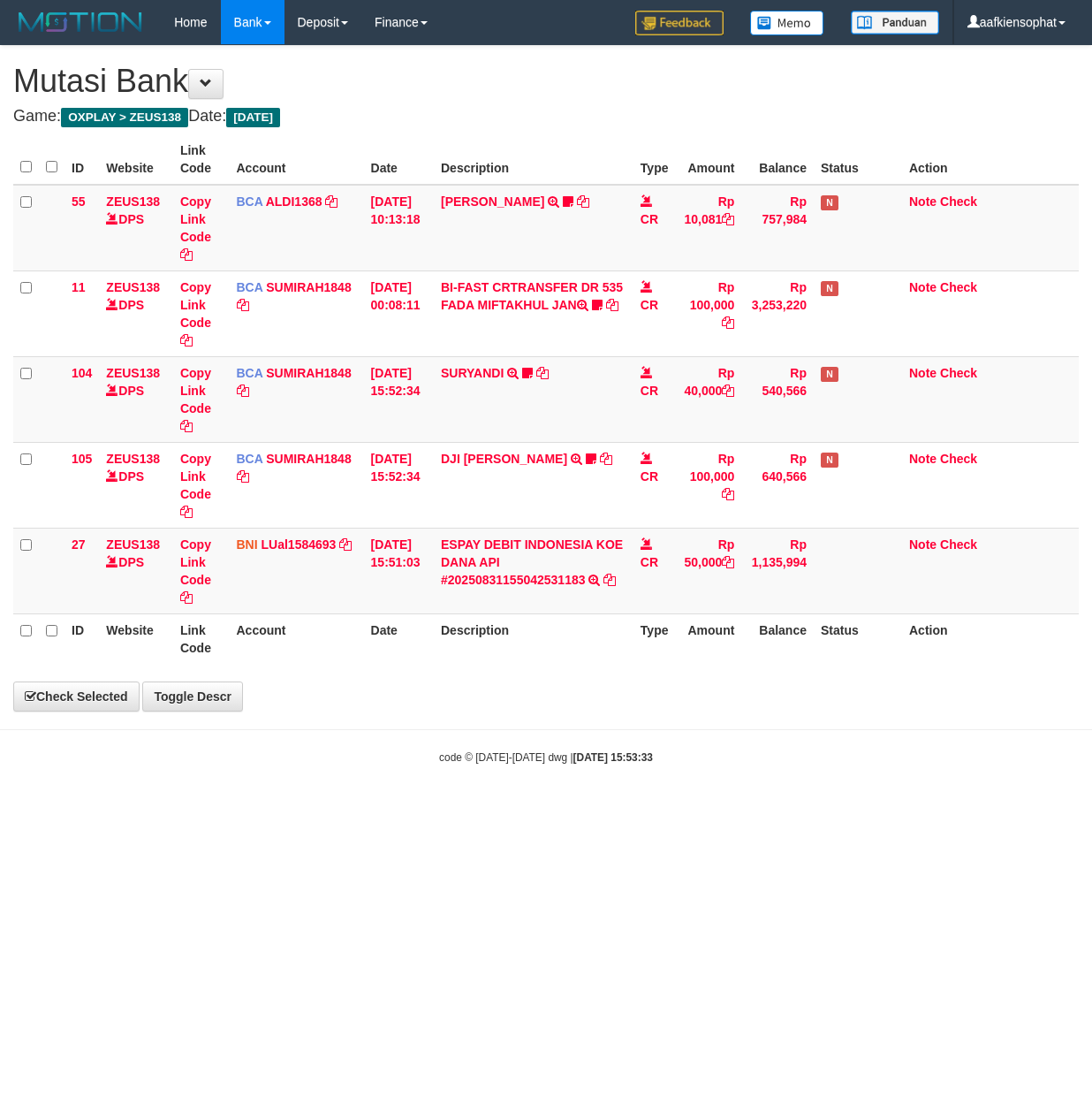
select select "***"
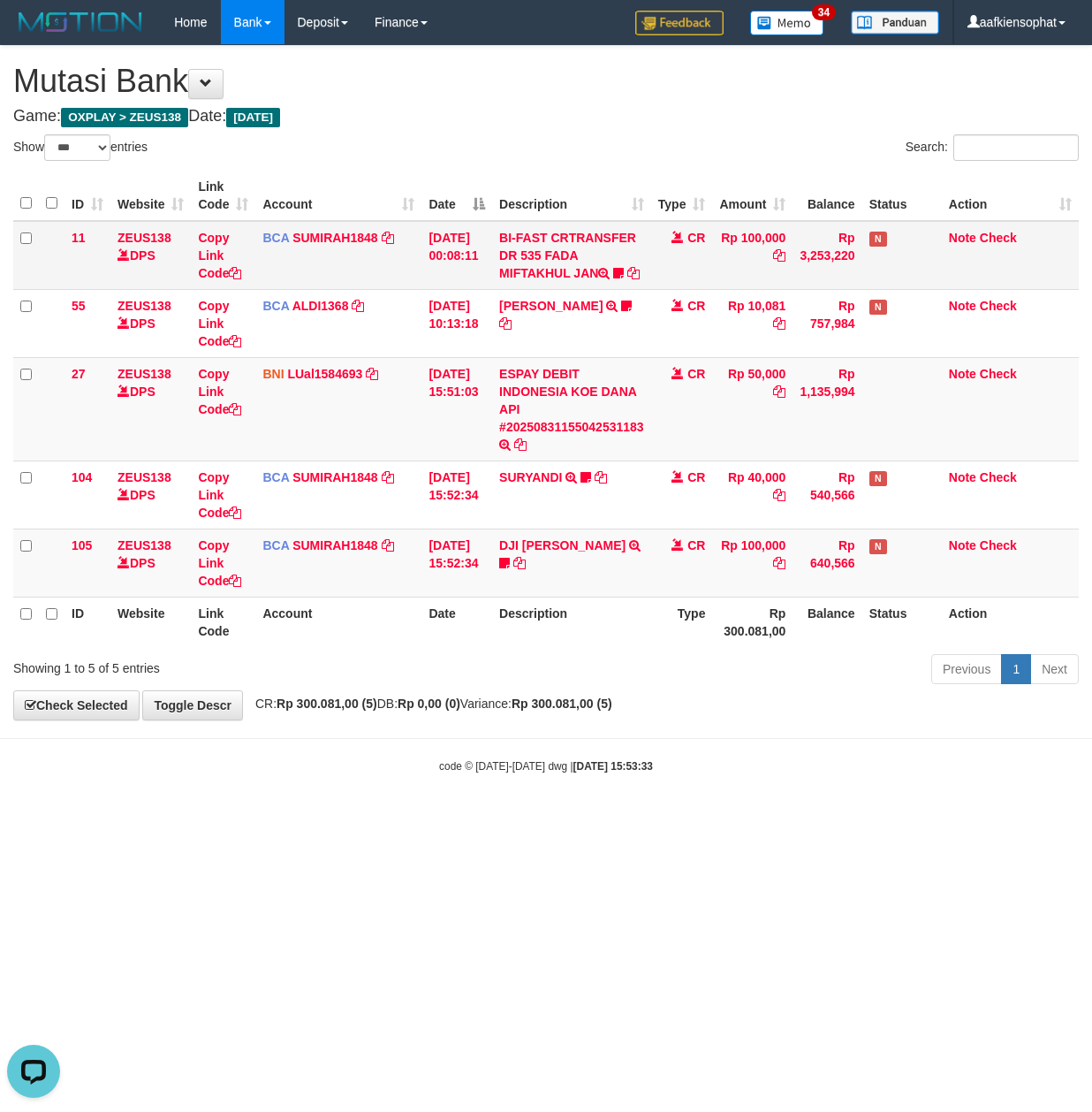
drag, startPoint x: 528, startPoint y: 177, endPoint x: 524, endPoint y: 269, distance: 92.1
click at [528, 224] on table "ID Website Link Code Account Date Description Type Amount Balance Status Action…" at bounding box center [546, 408] width 1066 height 476
drag, startPoint x: 489, startPoint y: 429, endPoint x: 485, endPoint y: 437, distance: 8.9
click at [485, 437] on td "31/08/2025 15:51:03" at bounding box center [456, 408] width 71 height 103
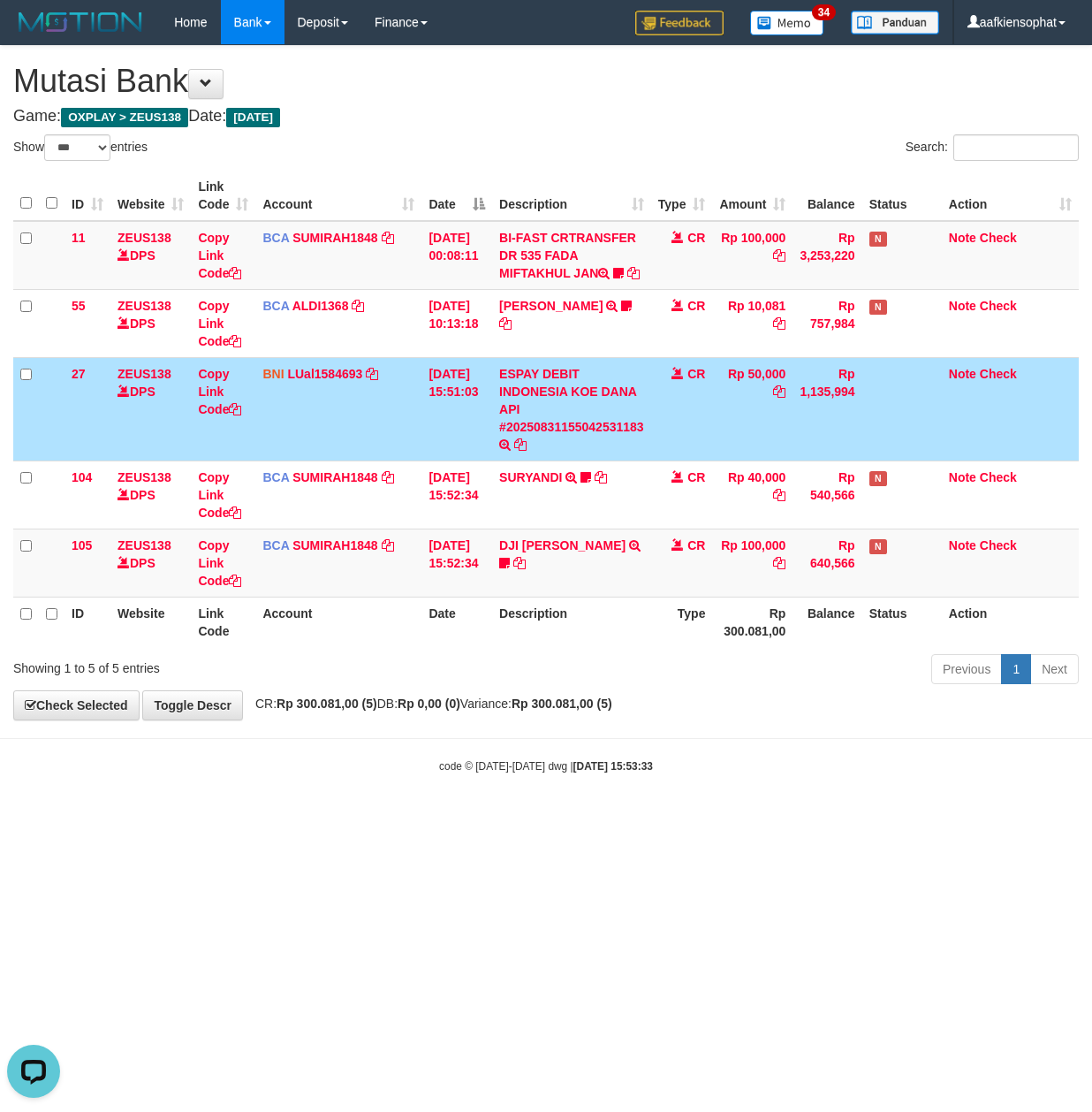
click at [387, 640] on th "Account" at bounding box center [339, 621] width 167 height 51
drag, startPoint x: 387, startPoint y: 640, endPoint x: 371, endPoint y: 643, distance: 16.3
click at [371, 643] on th "Account" at bounding box center [339, 621] width 167 height 51
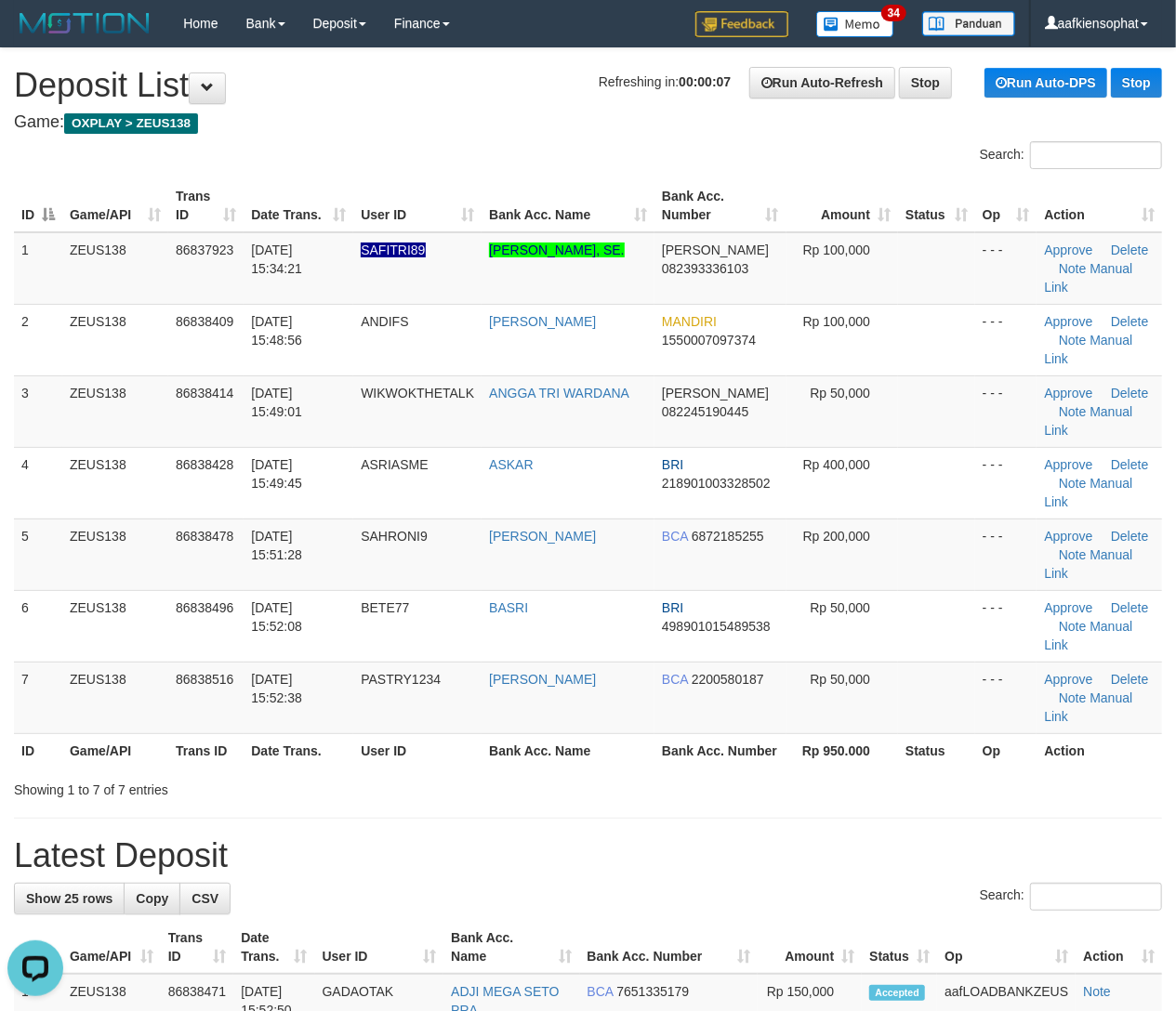
drag, startPoint x: 650, startPoint y: 702, endPoint x: 768, endPoint y: 718, distance: 119.1
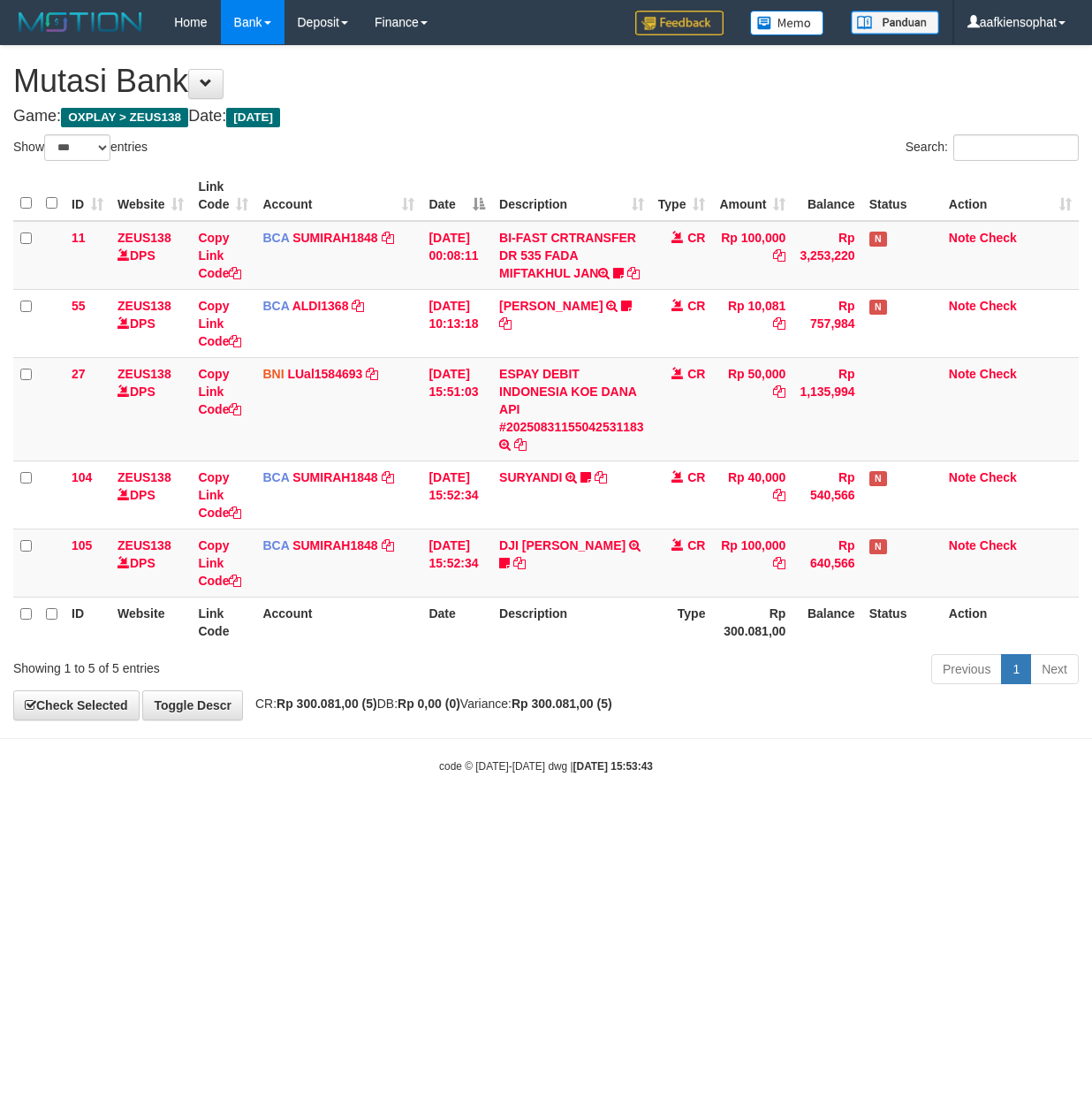
select select "***"
drag, startPoint x: 744, startPoint y: 740, endPoint x: 75, endPoint y: 619, distance: 679.9
click at [698, 719] on div "**********" at bounding box center [546, 383] width 1092 height 673
drag, startPoint x: 313, startPoint y: 732, endPoint x: 236, endPoint y: 729, distance: 77.1
click at [236, 719] on div "**********" at bounding box center [546, 383] width 1092 height 673
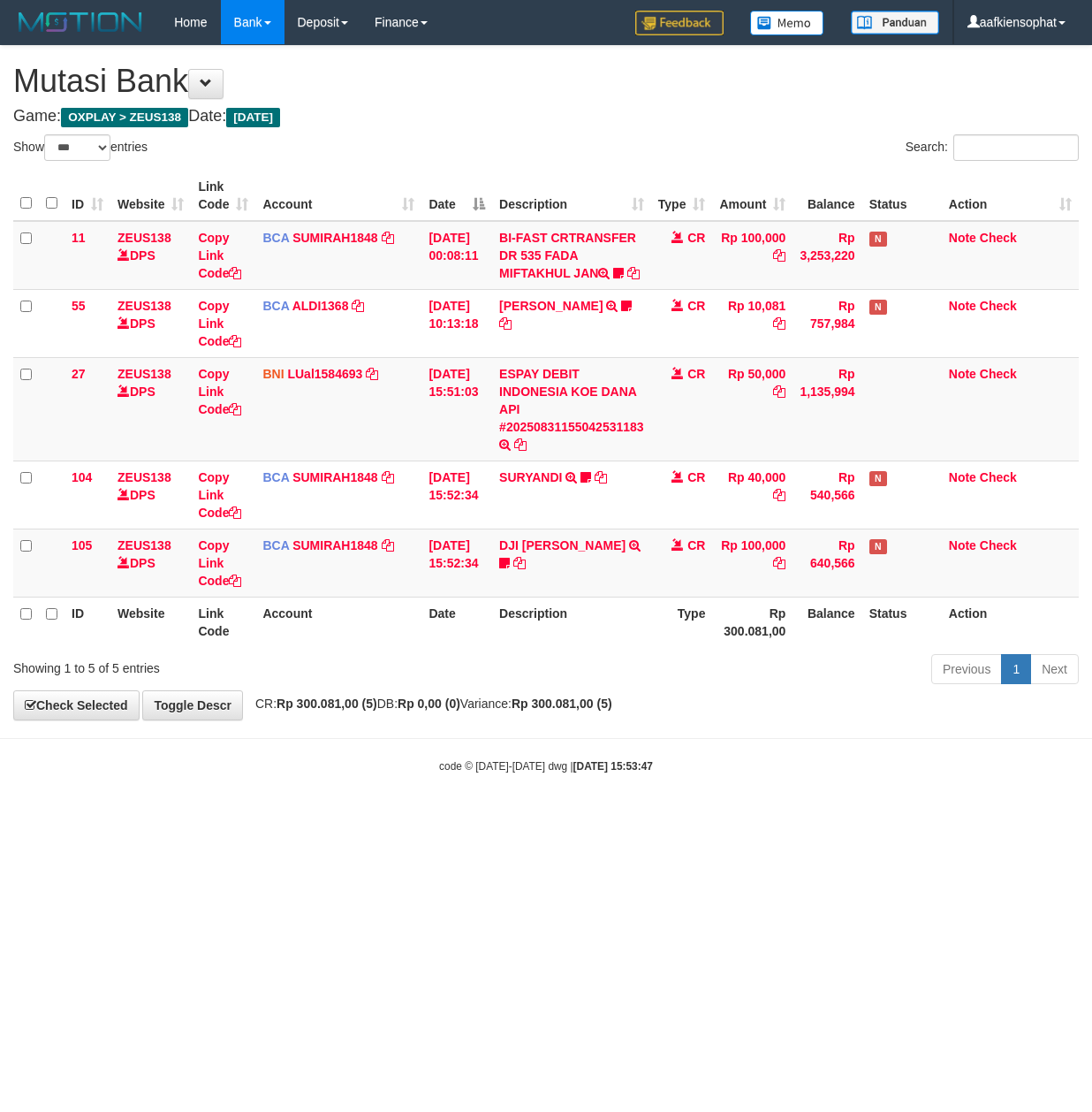
select select "***"
click at [407, 762] on body "Toggle navigation Home Bank Account List Load By Website Group [OXPLAY] ZEUS138…" at bounding box center [546, 409] width 1092 height 819
drag, startPoint x: 407, startPoint y: 762, endPoint x: 387, endPoint y: 762, distance: 20.0
click at [399, 762] on body "Toggle navigation Home Bank Account List Load By Website Group [OXPLAY] ZEUS138…" at bounding box center [546, 409] width 1092 height 819
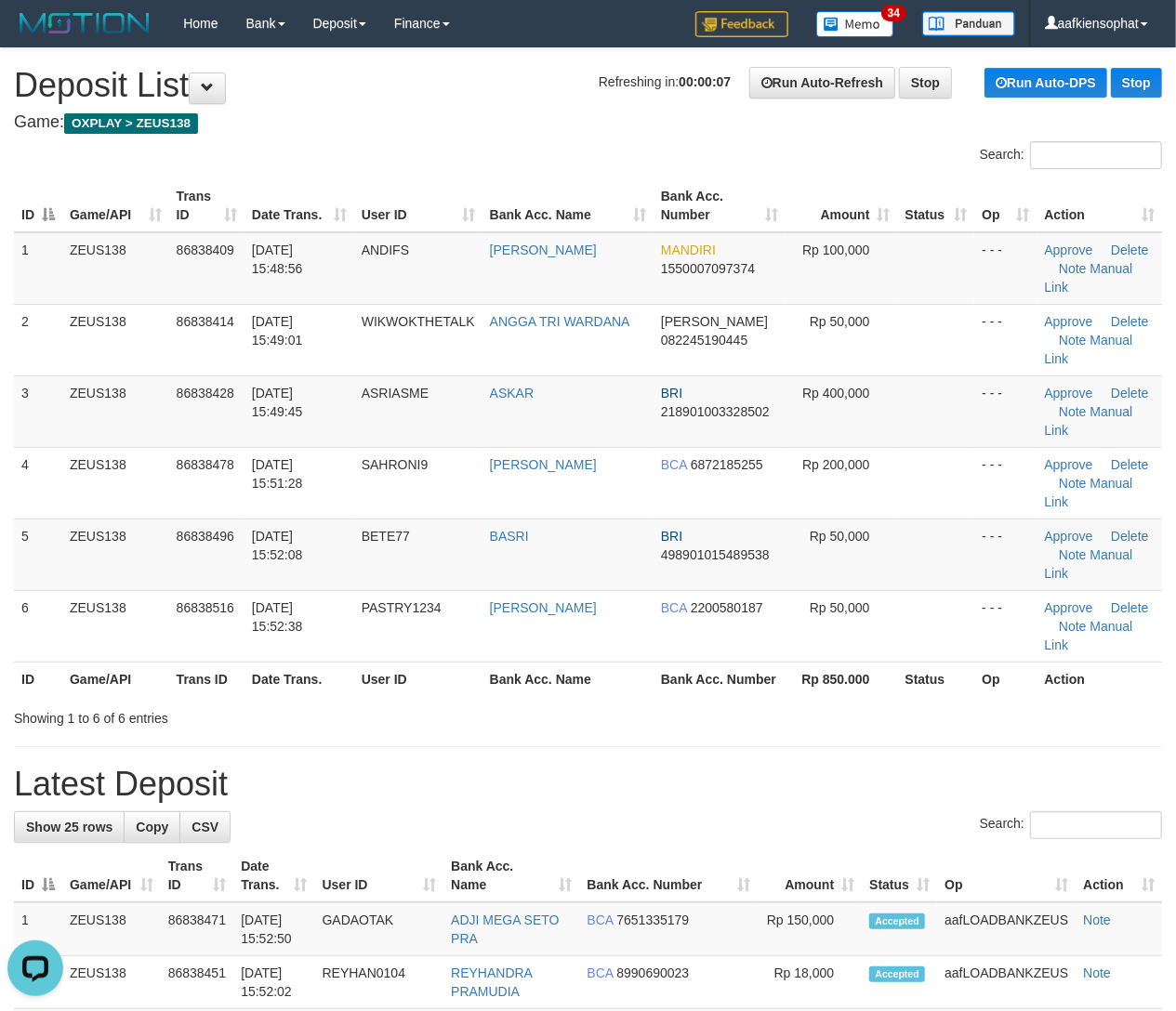
drag, startPoint x: 559, startPoint y: 719, endPoint x: 859, endPoint y: 726, distance: 300.1
click at [575, 812] on div "Search:" at bounding box center [588, 828] width 1148 height 33
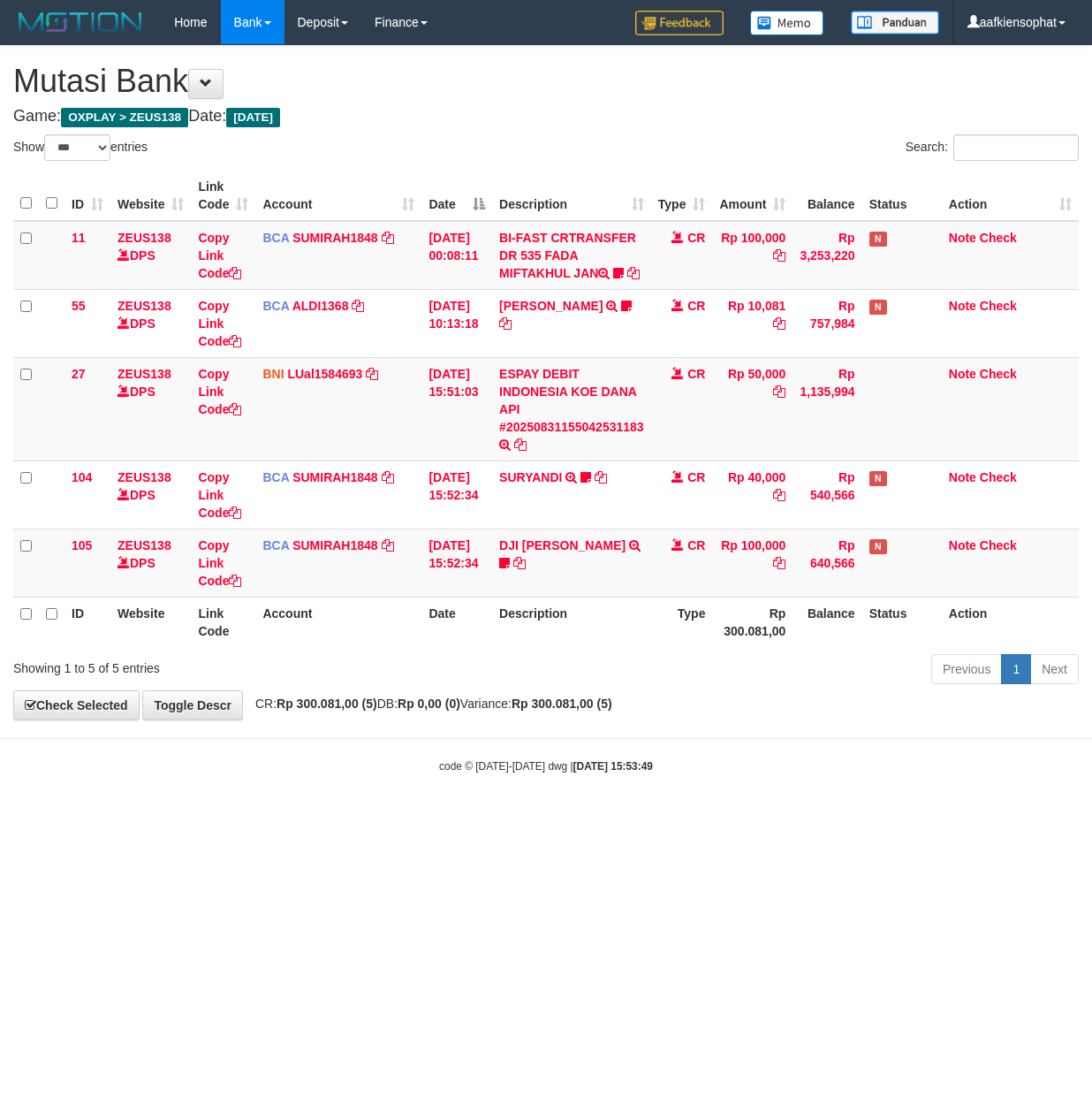
select select "***"
drag, startPoint x: 727, startPoint y: 725, endPoint x: 595, endPoint y: 700, distance: 134.3
click at [605, 701] on div "**********" at bounding box center [546, 383] width 1092 height 673
click at [40, 670] on div "Showing 1 to 5 of 5 entries" at bounding box center [227, 664] width 429 height 25
select select "***"
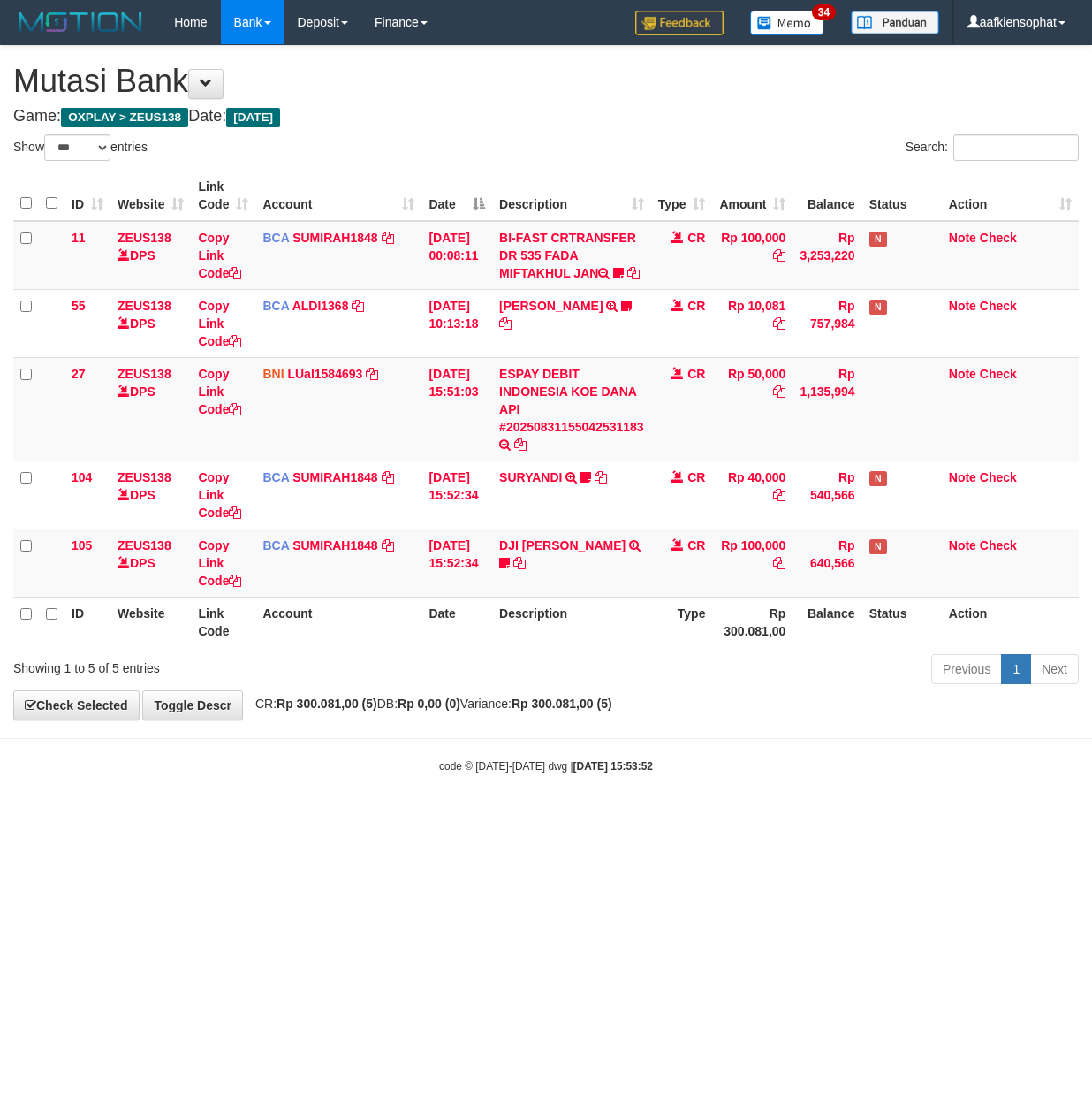
click at [588, 751] on body "Toggle navigation Home Bank Account List Load By Website Group [OXPLAY] ZEUS138…" at bounding box center [546, 409] width 1092 height 819
drag, startPoint x: 626, startPoint y: 797, endPoint x: 299, endPoint y: 676, distance: 348.7
click at [604, 782] on body "Toggle navigation Home Bank Account List Load By Website Group [OXPLAY] ZEUS138…" at bounding box center [546, 409] width 1092 height 819
click at [687, 803] on body "Toggle navigation Home Bank Account List Load By Website Group [OXPLAY] ZEUS138…" at bounding box center [546, 409] width 1092 height 819
drag, startPoint x: 684, startPoint y: 800, endPoint x: 505, endPoint y: 732, distance: 191.5
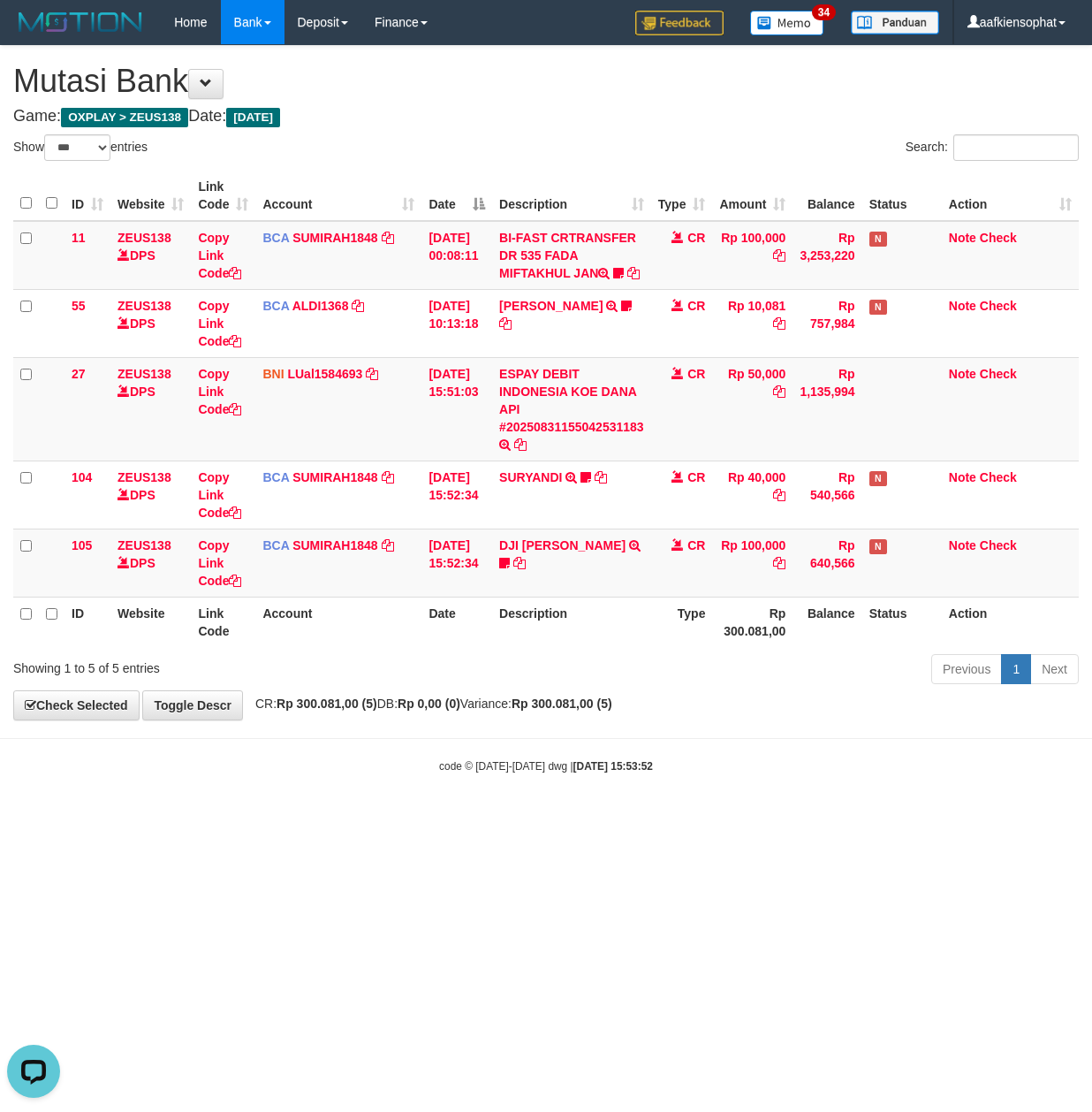
click at [669, 796] on body "Toggle navigation Home Bank Account List Load By Website Group [OXPLAY] ZEUS138…" at bounding box center [546, 409] width 1092 height 819
drag, startPoint x: 524, startPoint y: 731, endPoint x: 412, endPoint y: 722, distance: 112.4
click at [486, 719] on div "**********" at bounding box center [546, 383] width 1092 height 673
click at [378, 712] on div "**********" at bounding box center [546, 383] width 1092 height 673
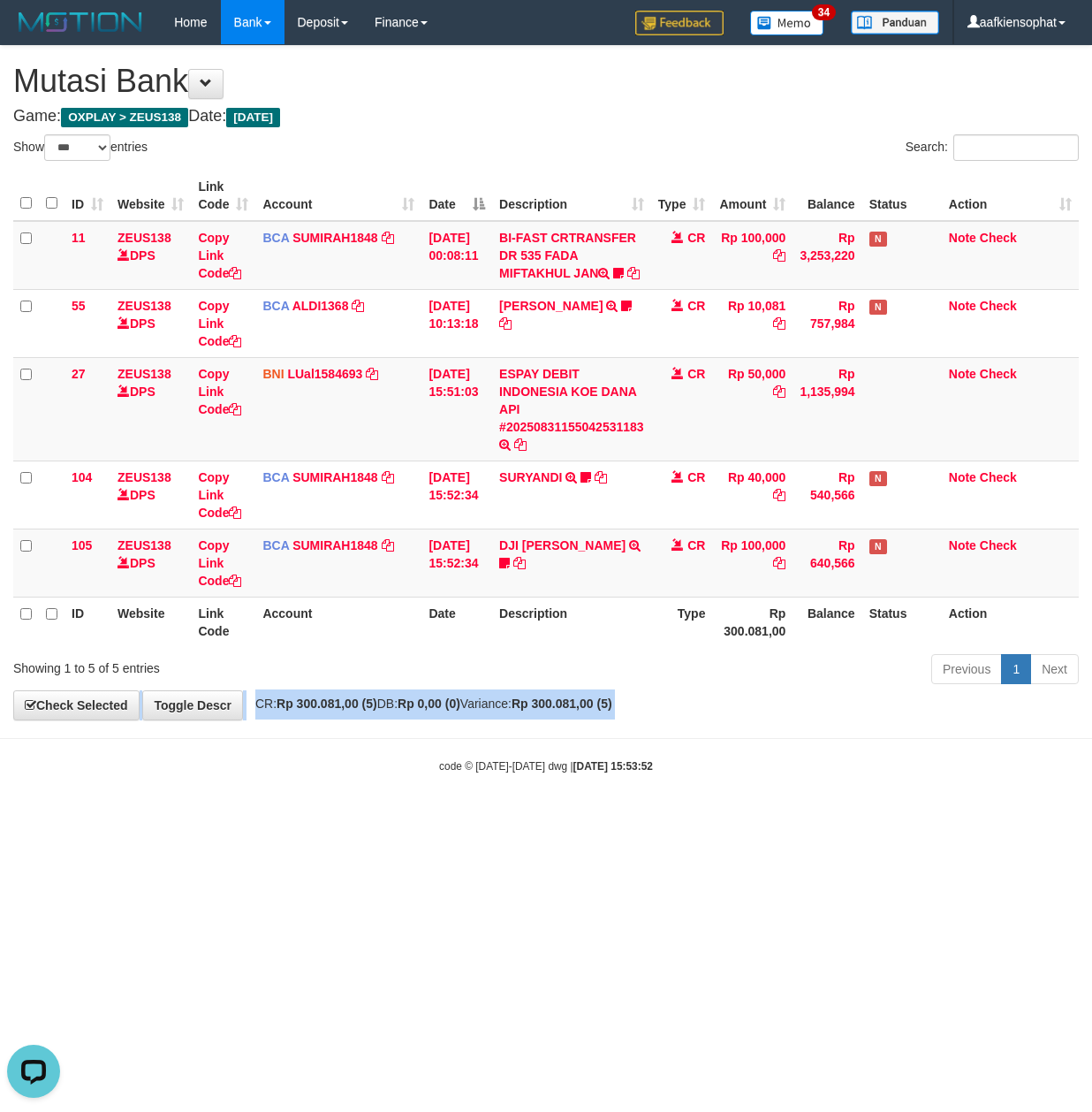
click at [378, 712] on div "**********" at bounding box center [546, 383] width 1092 height 673
drag, startPoint x: 351, startPoint y: 661, endPoint x: 6, endPoint y: 658, distance: 345.0
click at [330, 647] on th "Account" at bounding box center [339, 621] width 167 height 51
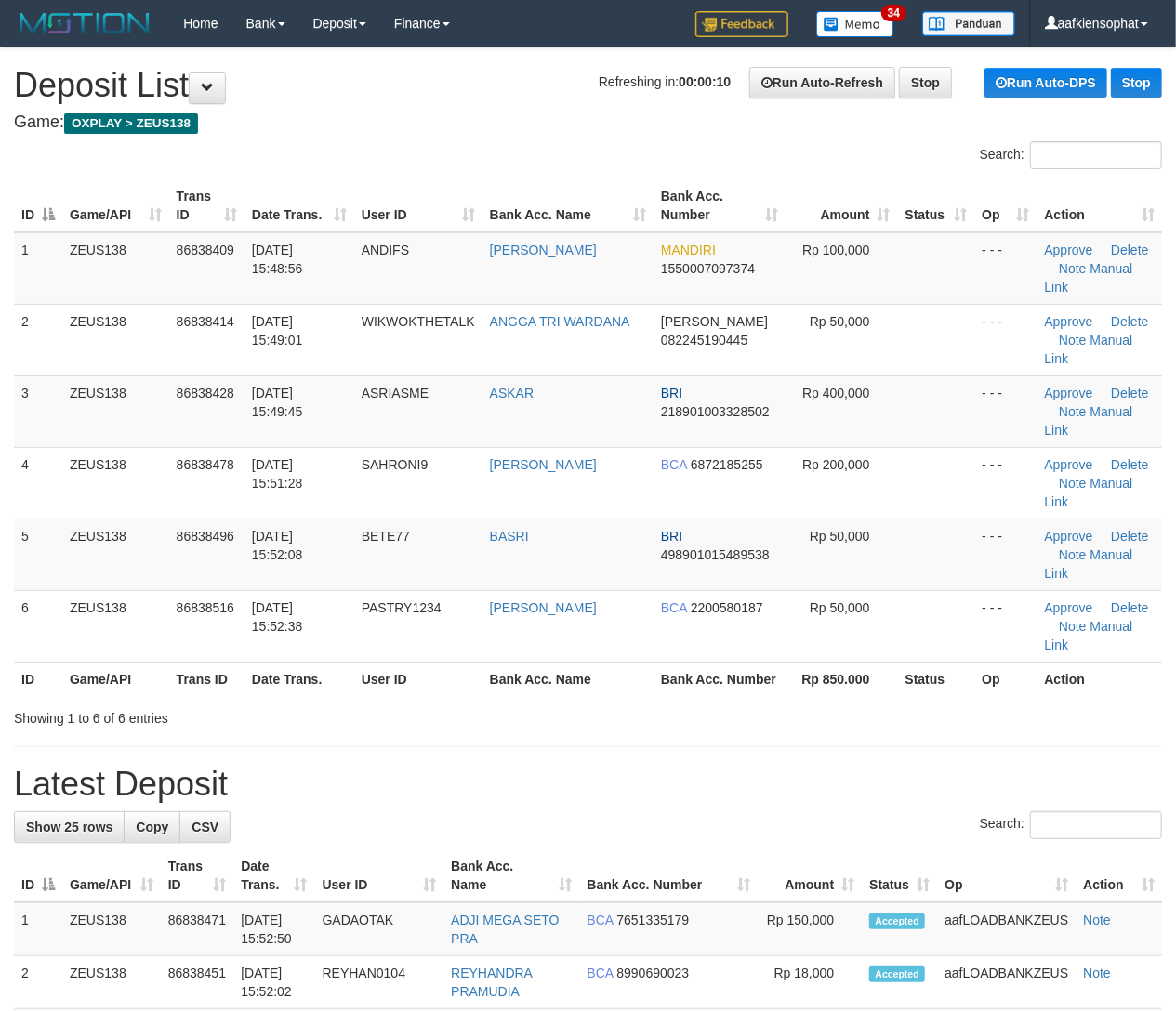
drag, startPoint x: 755, startPoint y: 637, endPoint x: 867, endPoint y: 673, distance: 117.6
click at [1142, 812] on input "Search:" at bounding box center [1096, 825] width 132 height 28
drag, startPoint x: 685, startPoint y: 666, endPoint x: 711, endPoint y: 673, distance: 26.9
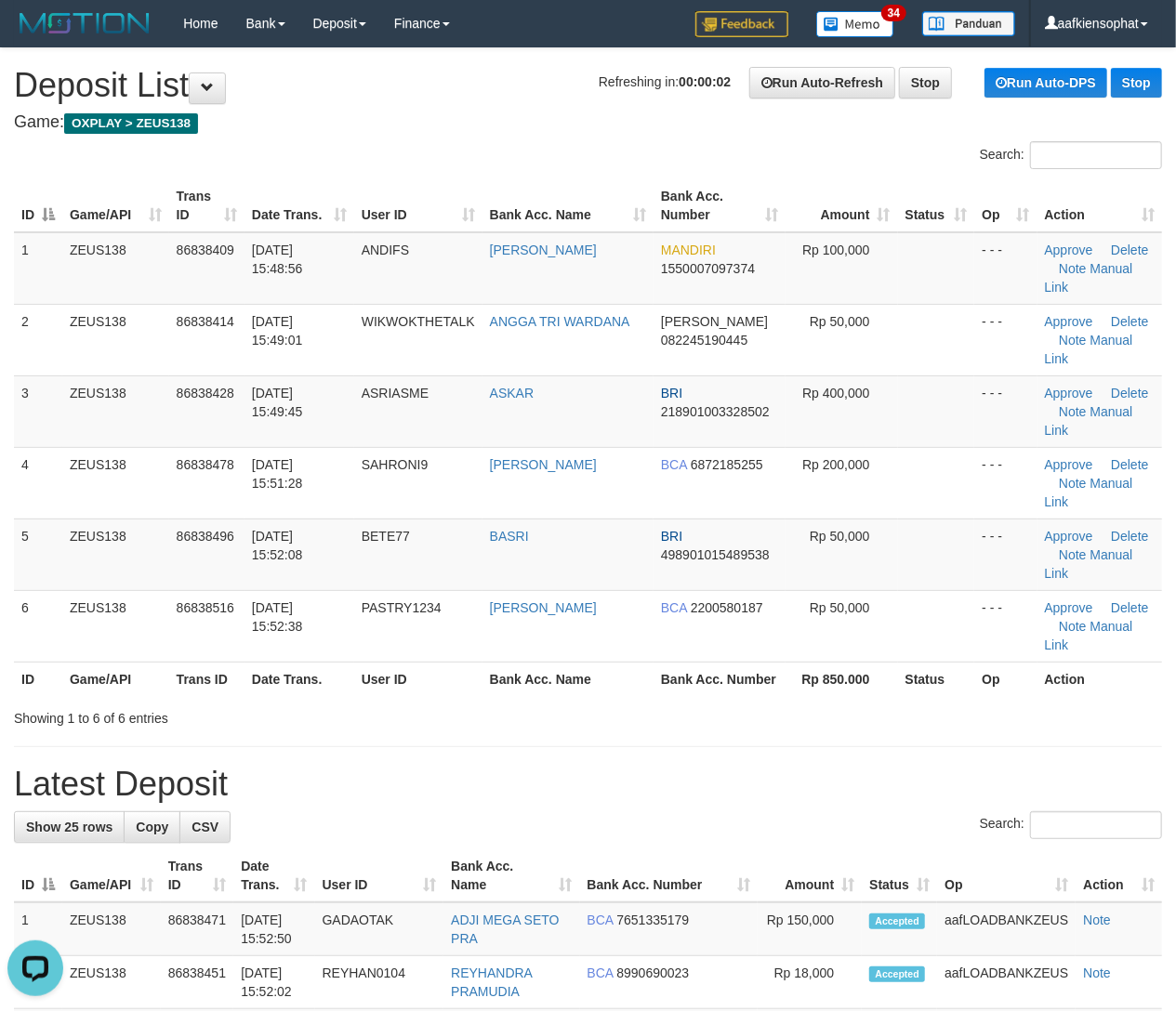
click at [703, 766] on h1 "Latest Deposit" at bounding box center [588, 785] width 1148 height 37
drag, startPoint x: 584, startPoint y: 645, endPoint x: 674, endPoint y: 700, distance: 105.5
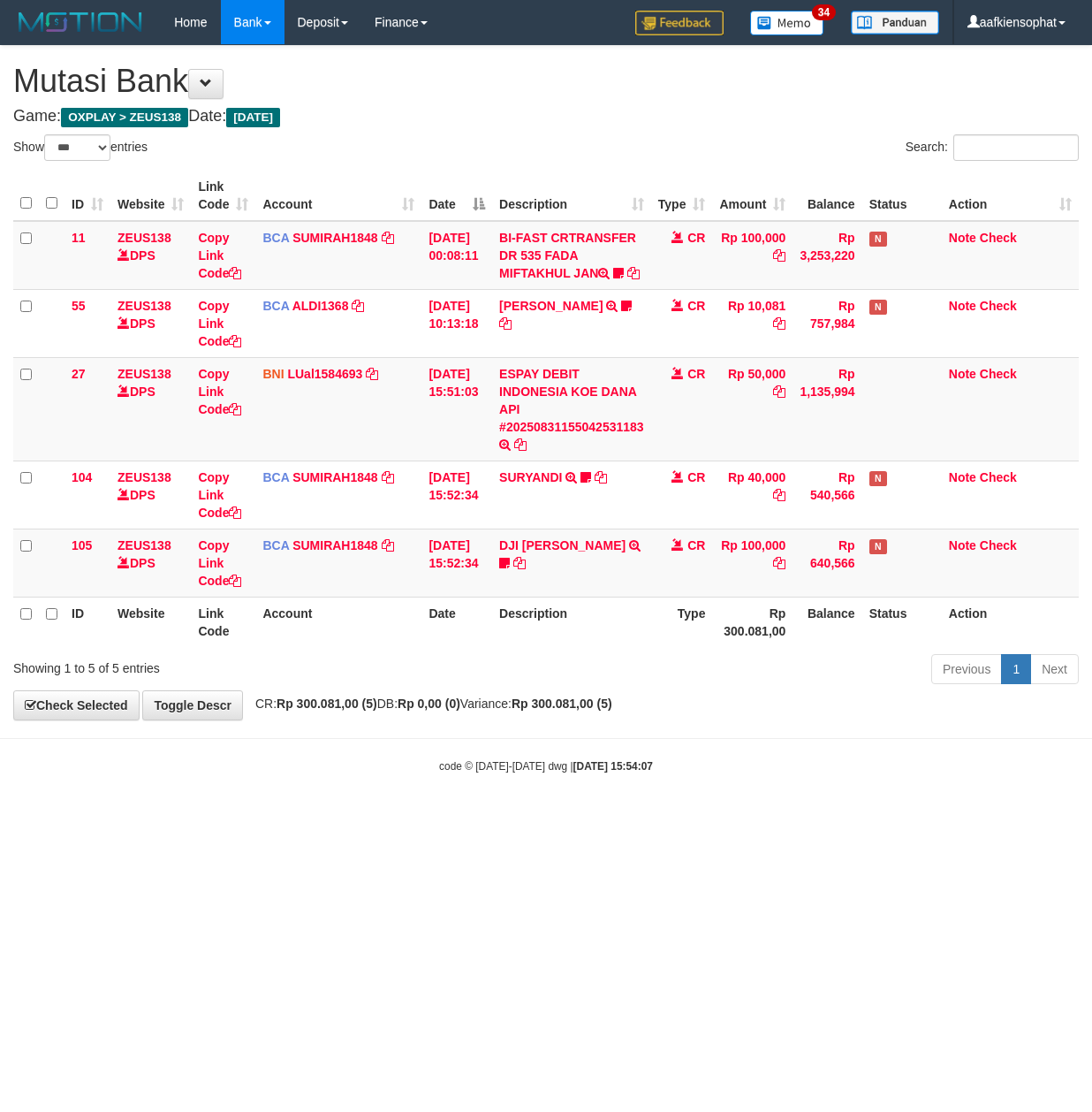
select select "***"
drag, startPoint x: 504, startPoint y: 704, endPoint x: 5, endPoint y: 644, distance: 502.6
click at [482, 690] on div "Previous 1 Next" at bounding box center [774, 671] width 611 height 38
drag, startPoint x: 499, startPoint y: 751, endPoint x: 443, endPoint y: 768, distance: 58.5
click at [467, 761] on body "Toggle navigation Home Bank Account List Load By Website Group [OXPLAY] ZEUS138…" at bounding box center [546, 409] width 1092 height 819
